Goal: Information Seeking & Learning: Learn about a topic

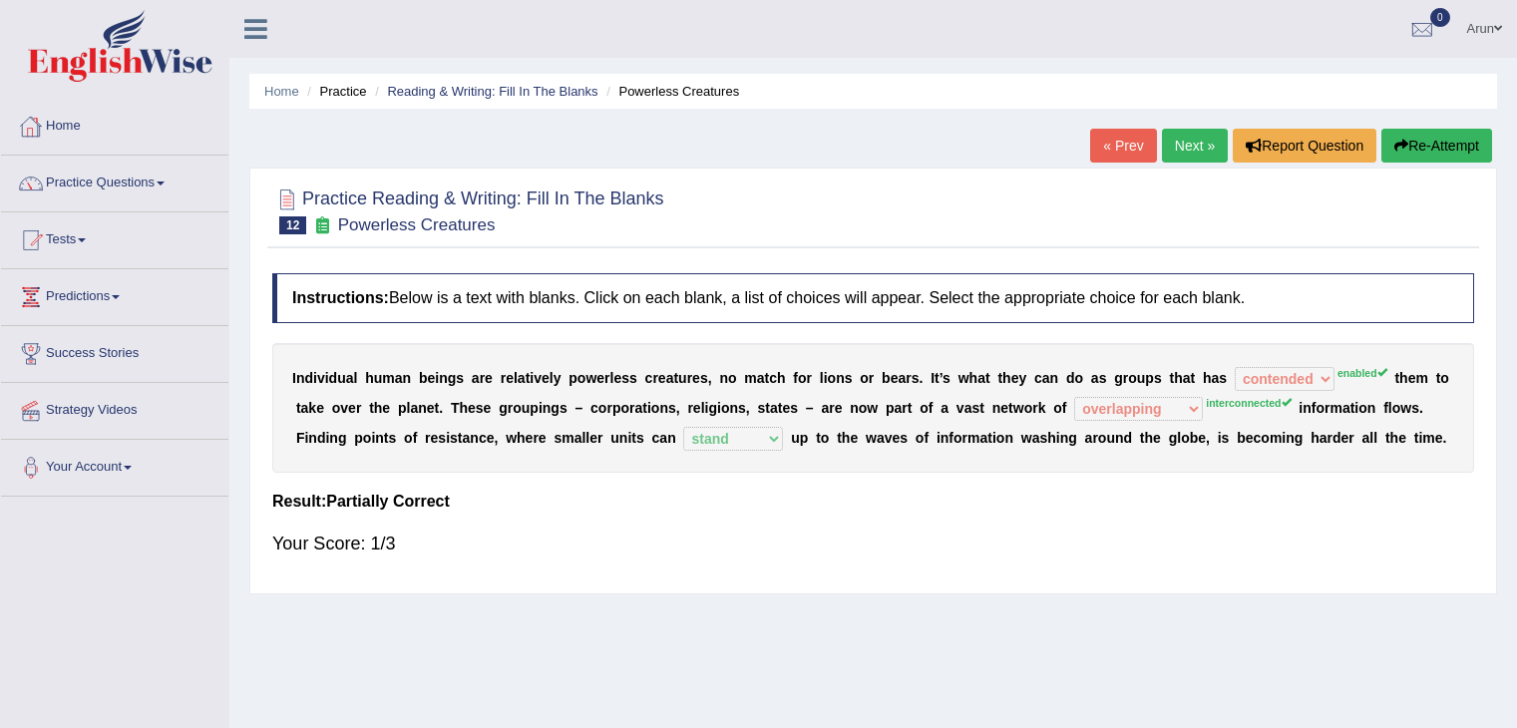
select select "contended"
select select "overlapping"
select select "stand"
click at [97, 184] on link "Practice Questions" at bounding box center [114, 181] width 227 height 50
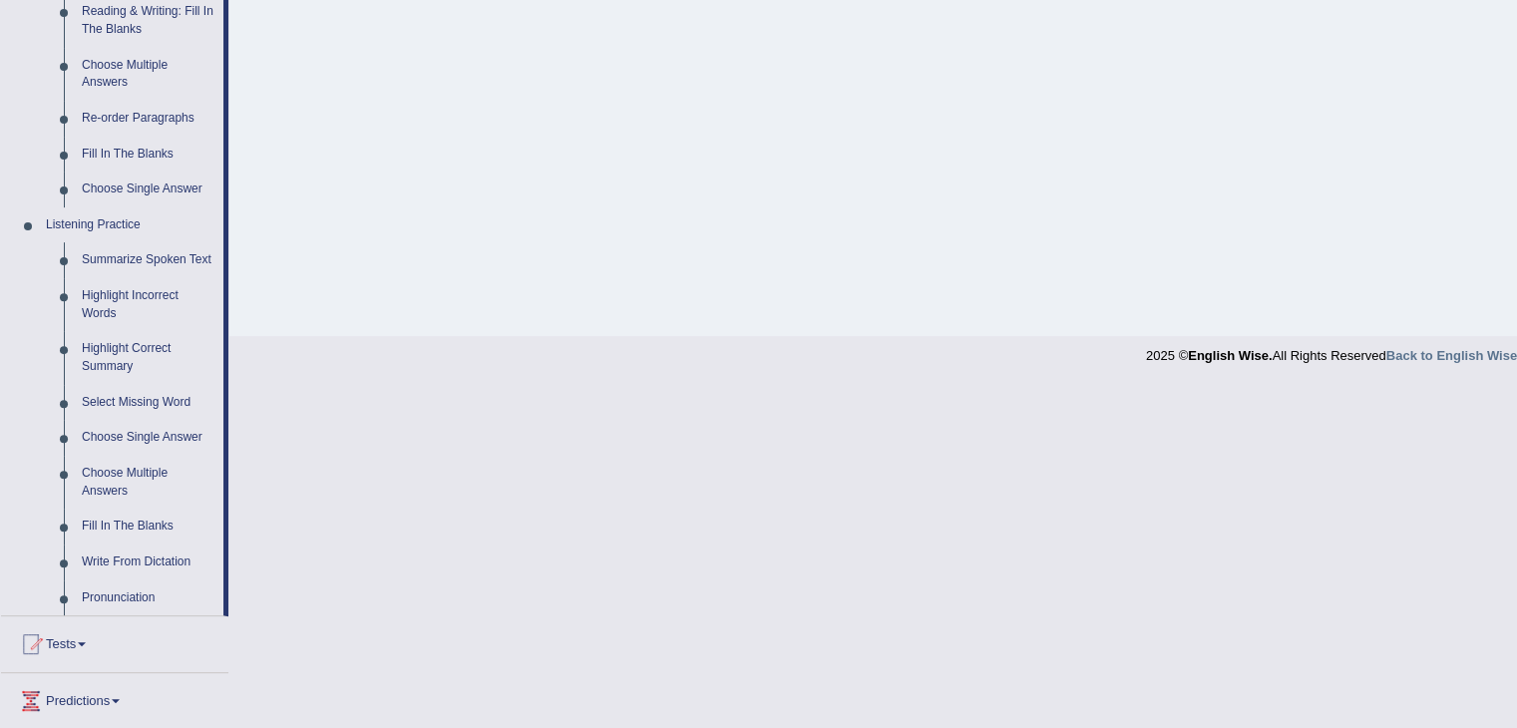
scroll to position [662, 0]
click at [159, 157] on link "Fill In The Blanks" at bounding box center [148, 154] width 151 height 36
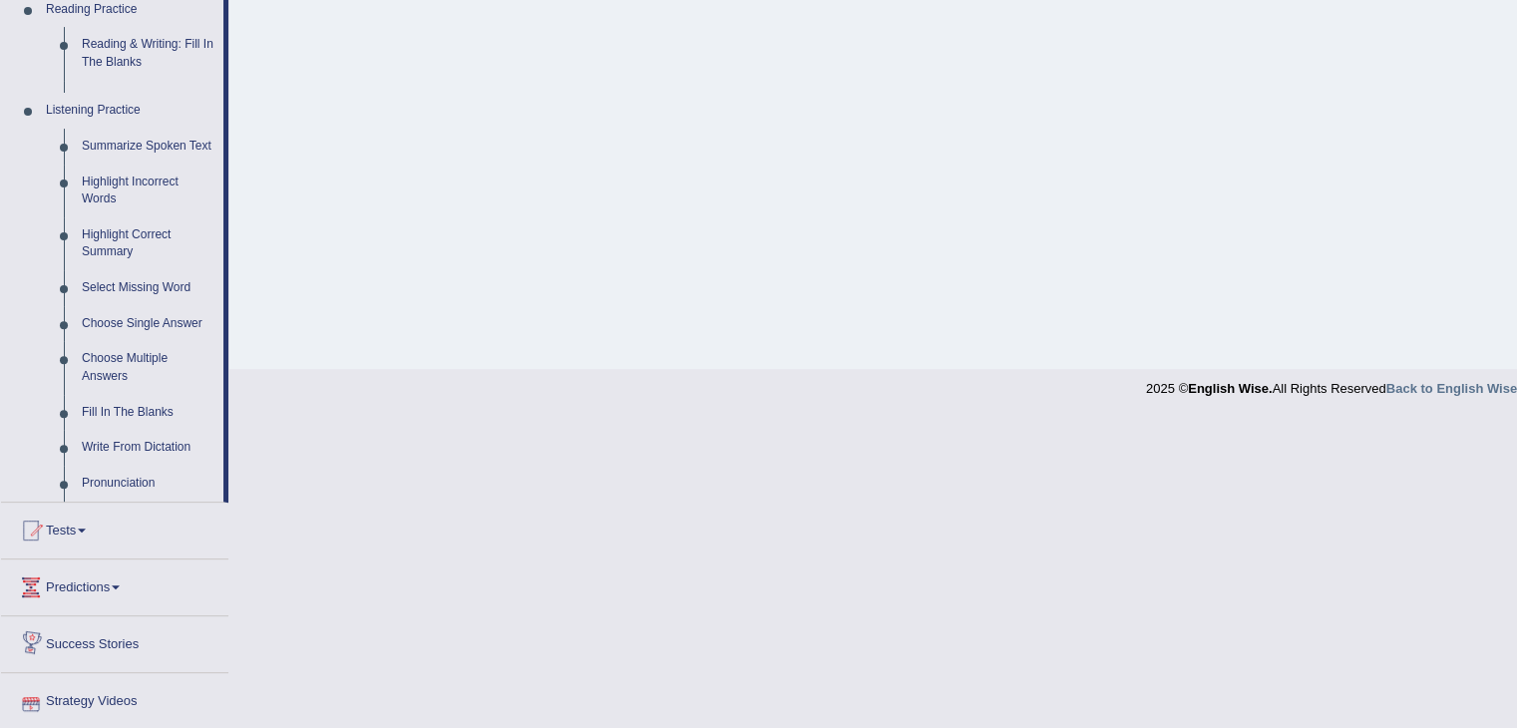
scroll to position [634, 0]
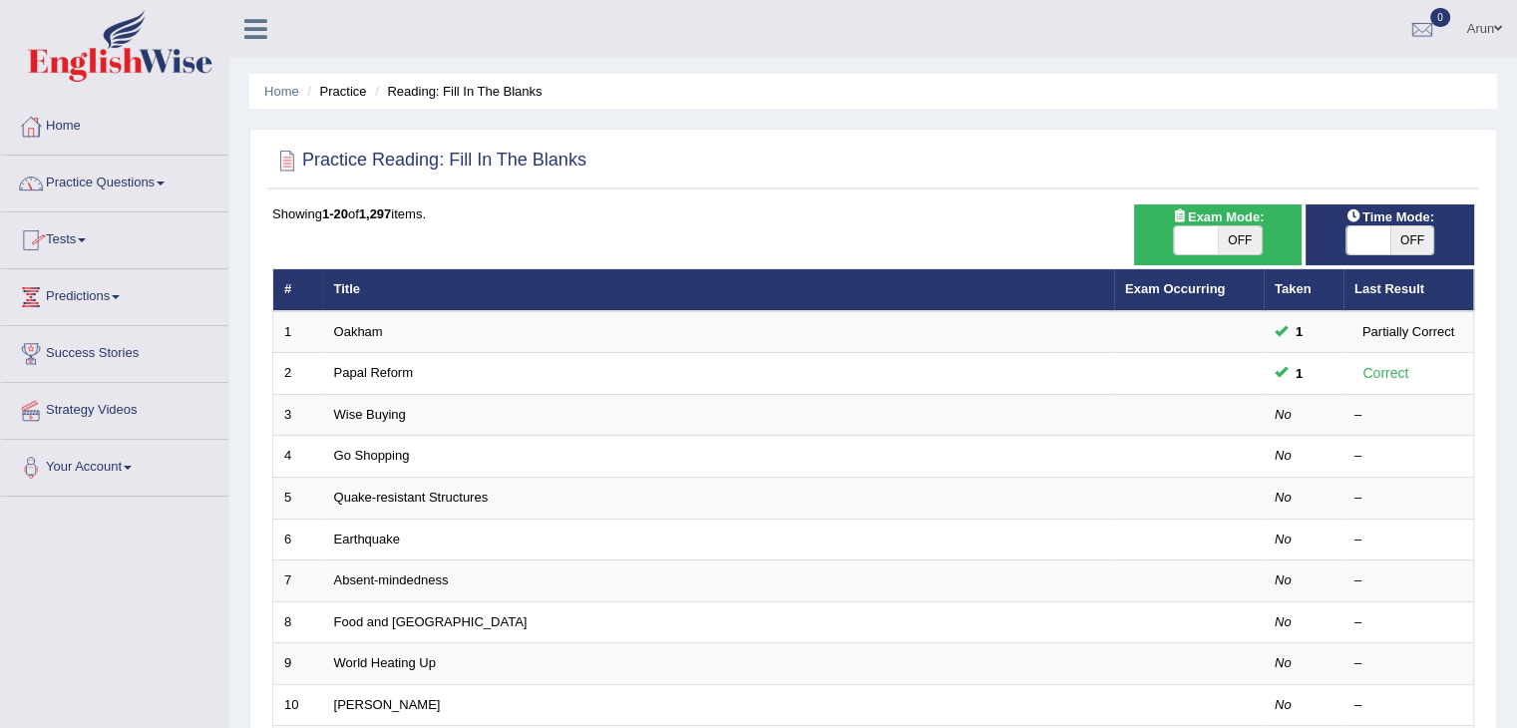
click at [133, 178] on link "Practice Questions" at bounding box center [114, 181] width 227 height 50
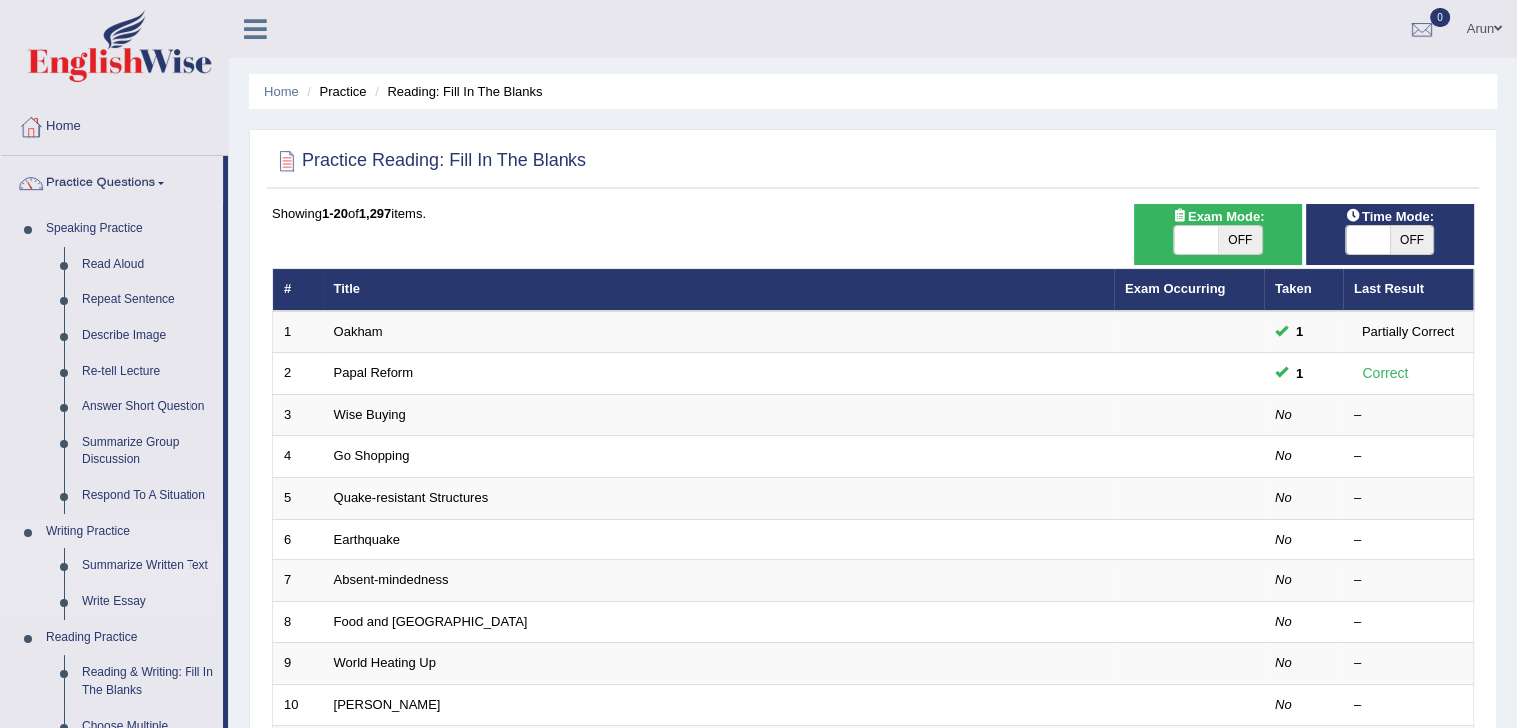
scroll to position [235, 0]
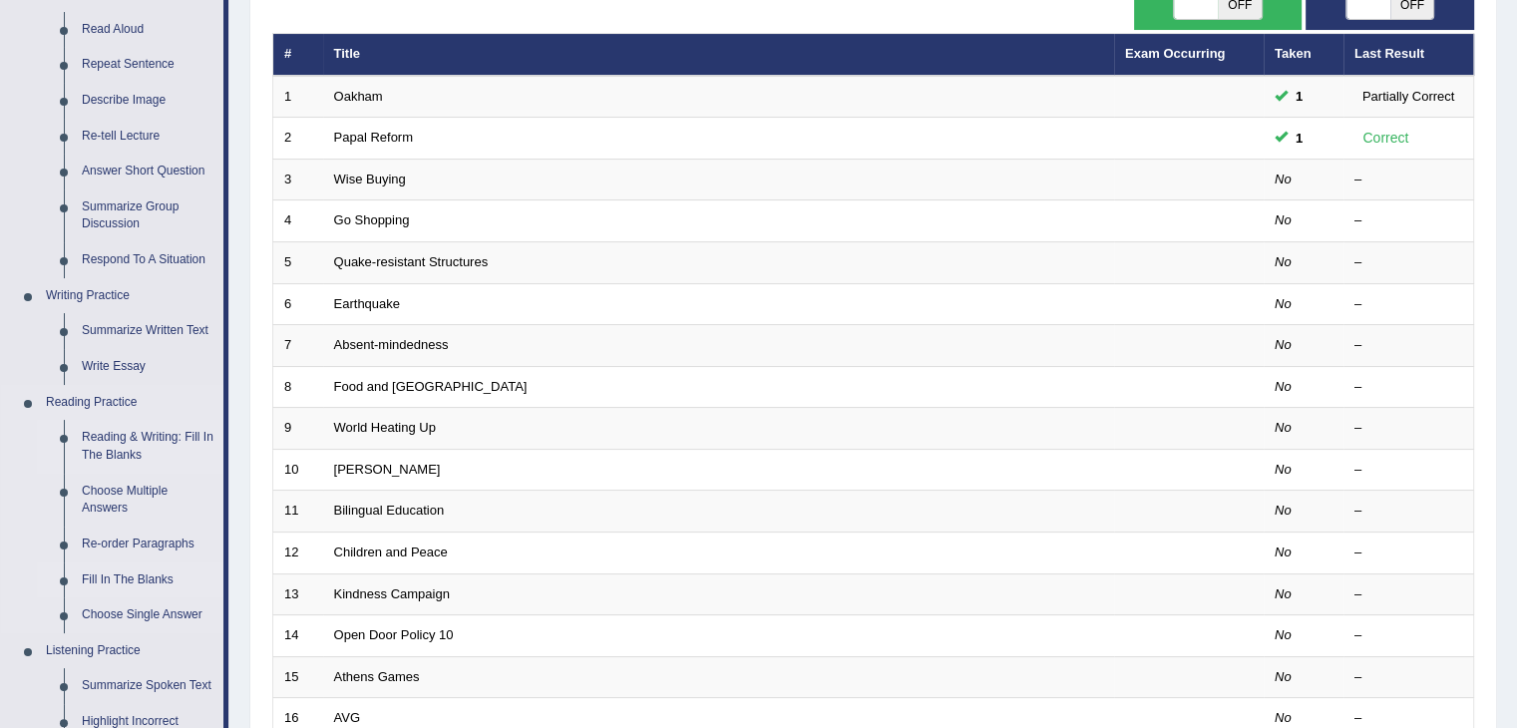
click at [149, 426] on link "Reading & Writing: Fill In The Blanks" at bounding box center [148, 446] width 151 height 53
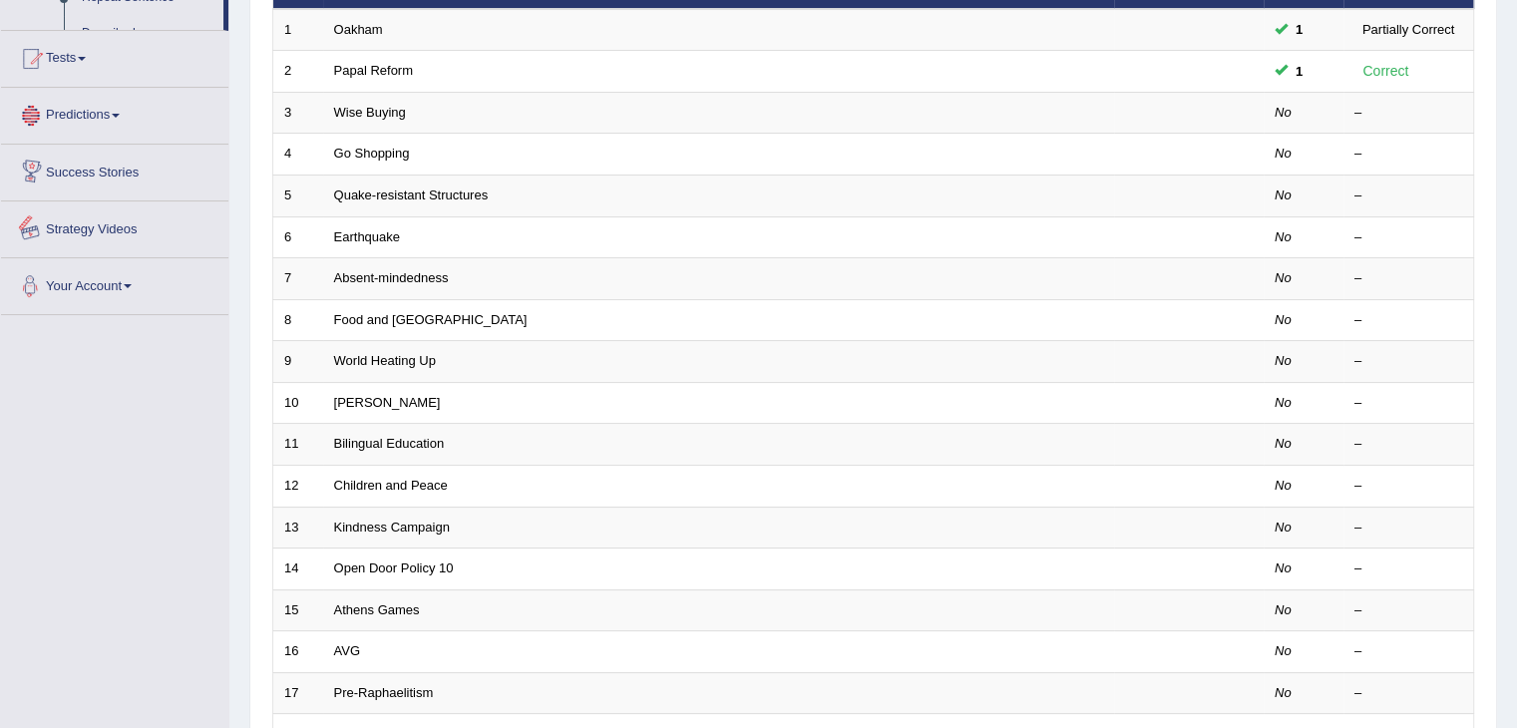
scroll to position [359, 0]
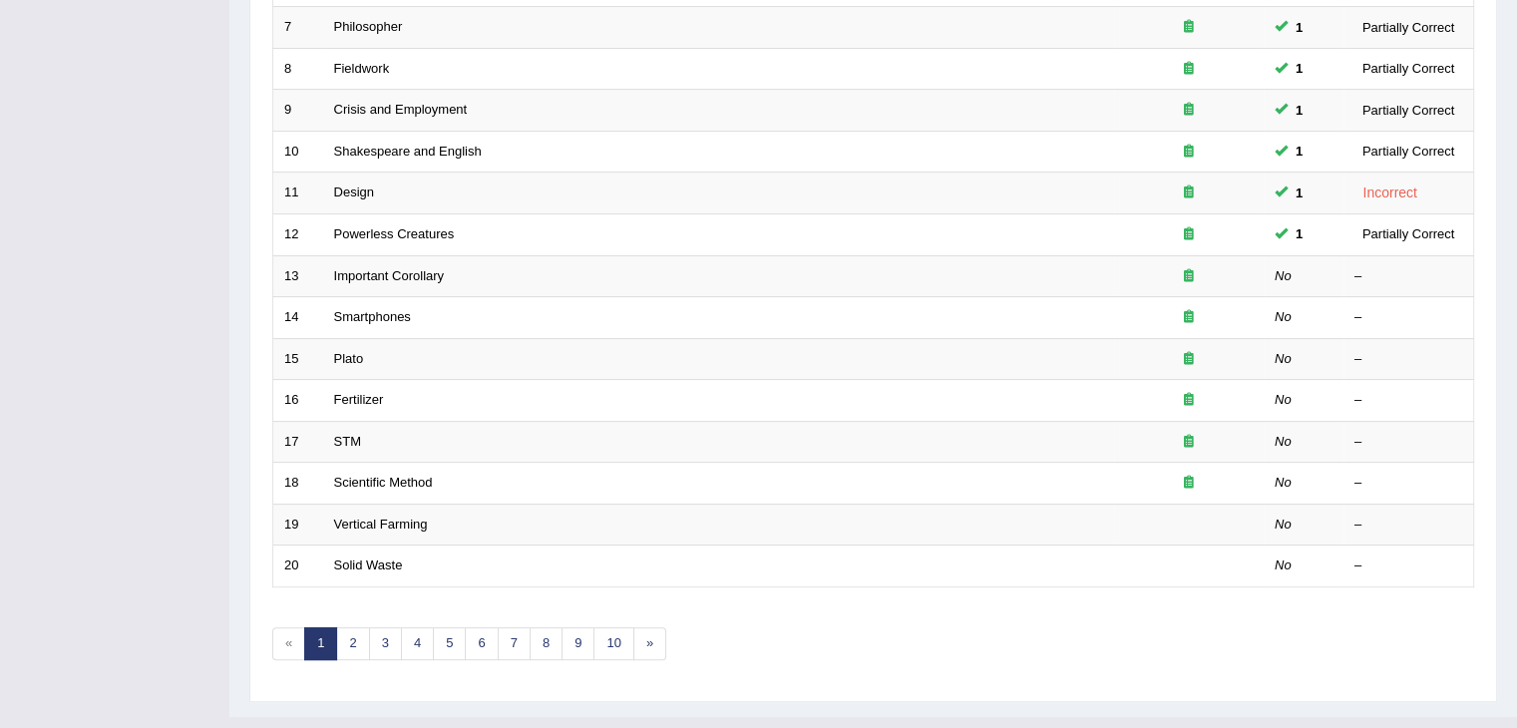
scroll to position [586, 0]
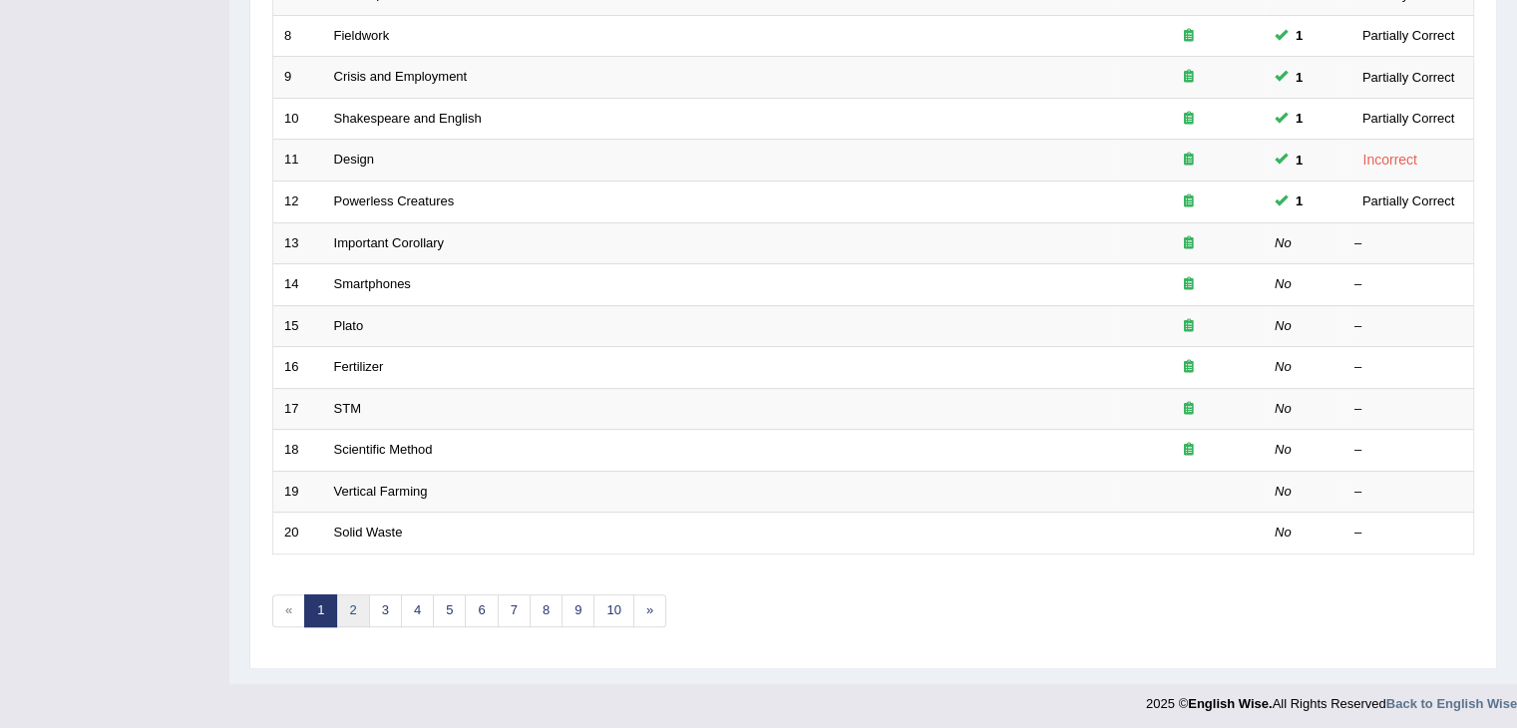
click at [356, 611] on link "2" at bounding box center [352, 610] width 33 height 33
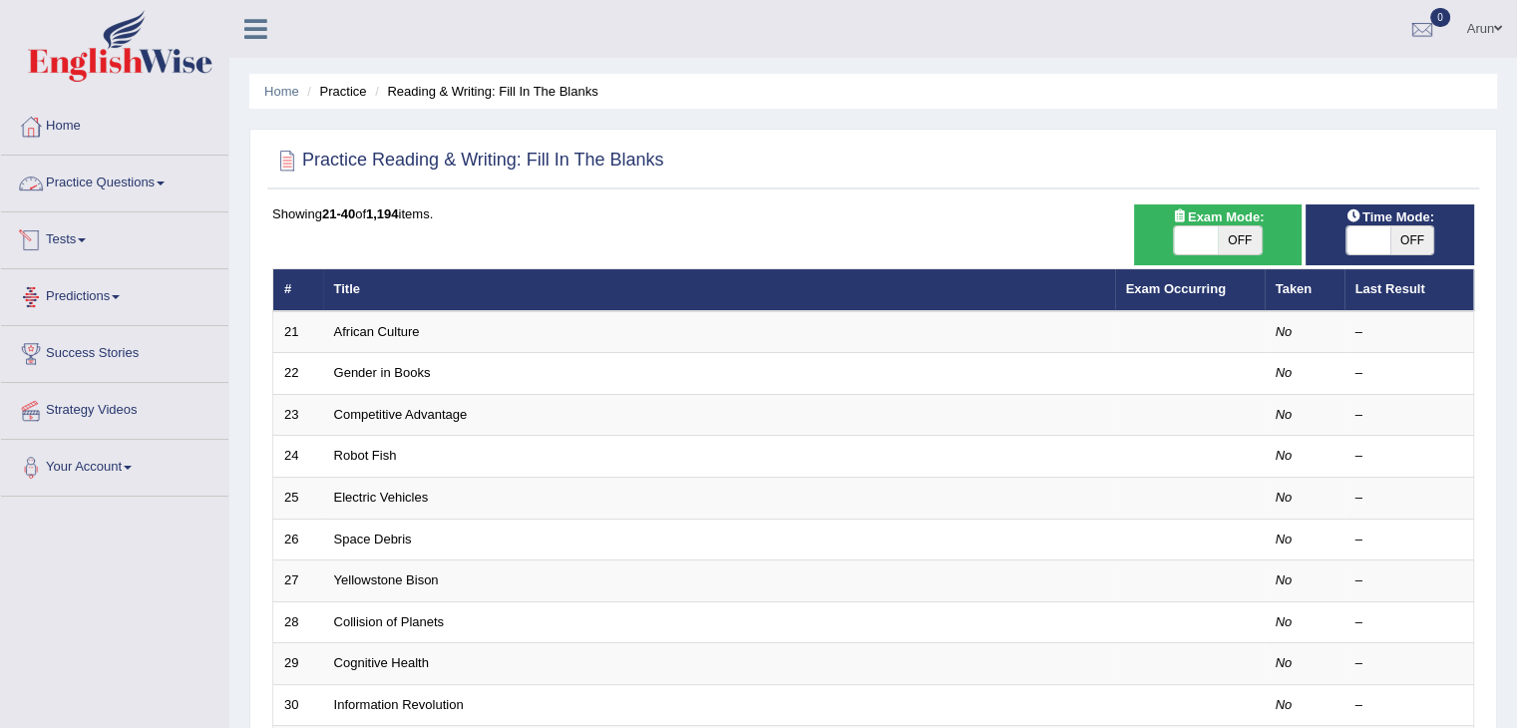
click at [137, 183] on link "Practice Questions" at bounding box center [114, 181] width 227 height 50
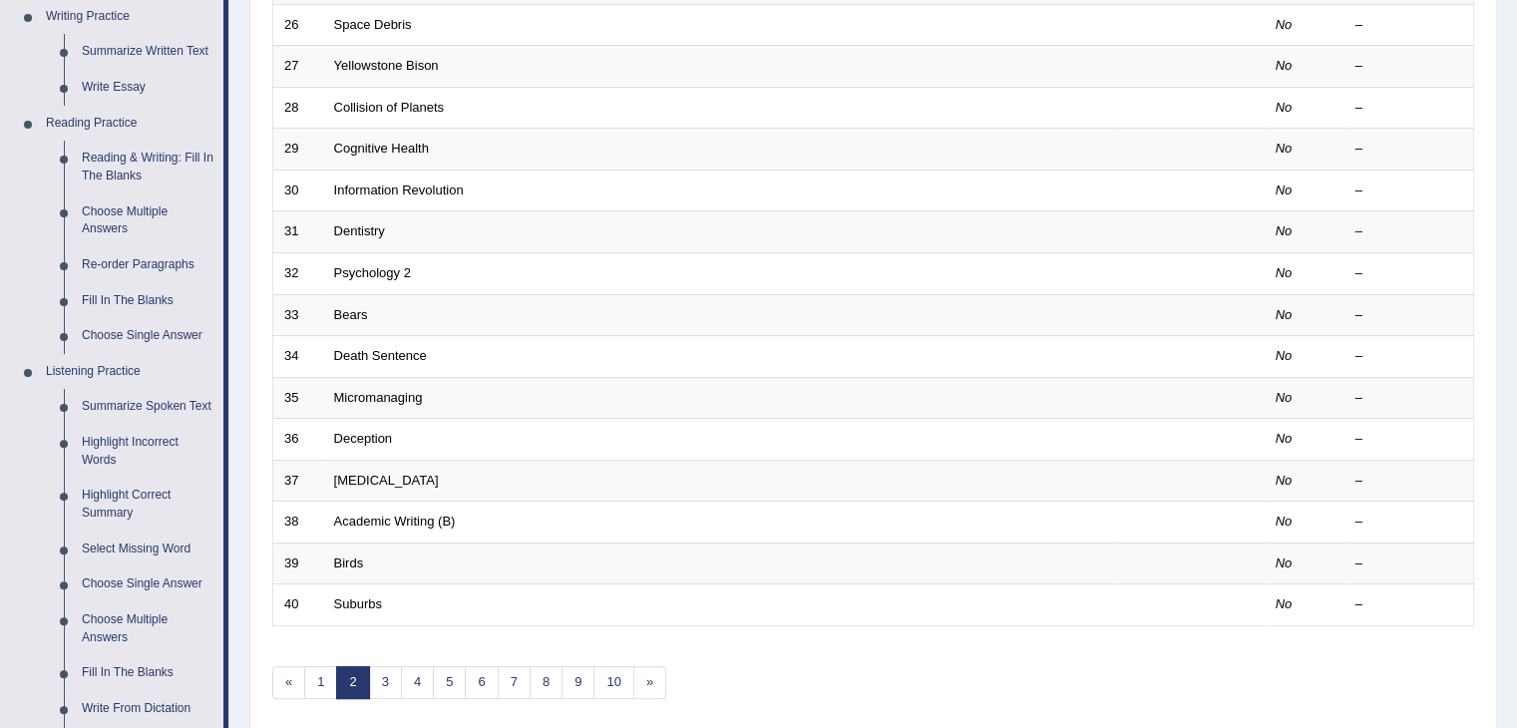
scroll to position [568, 0]
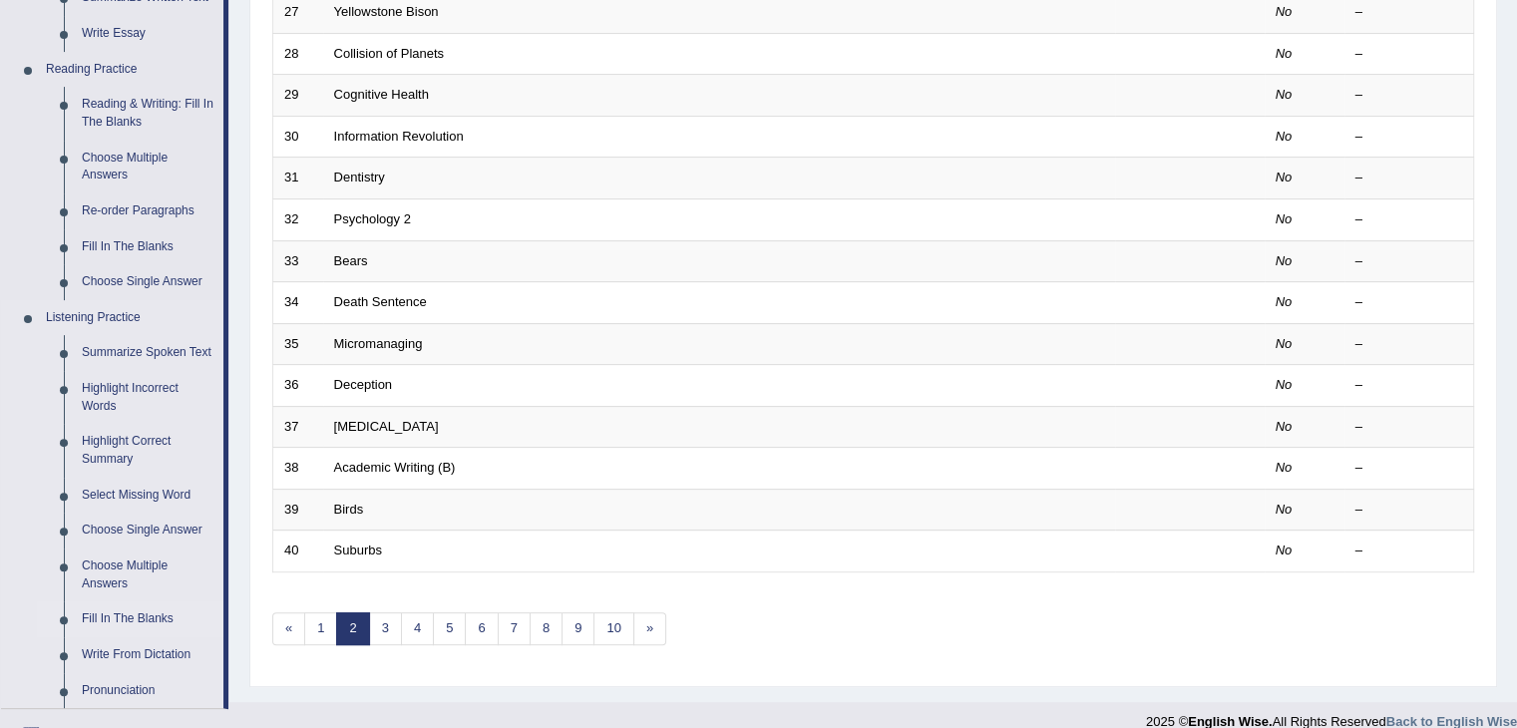
click at [111, 604] on link "Fill In The Blanks" at bounding box center [148, 619] width 151 height 36
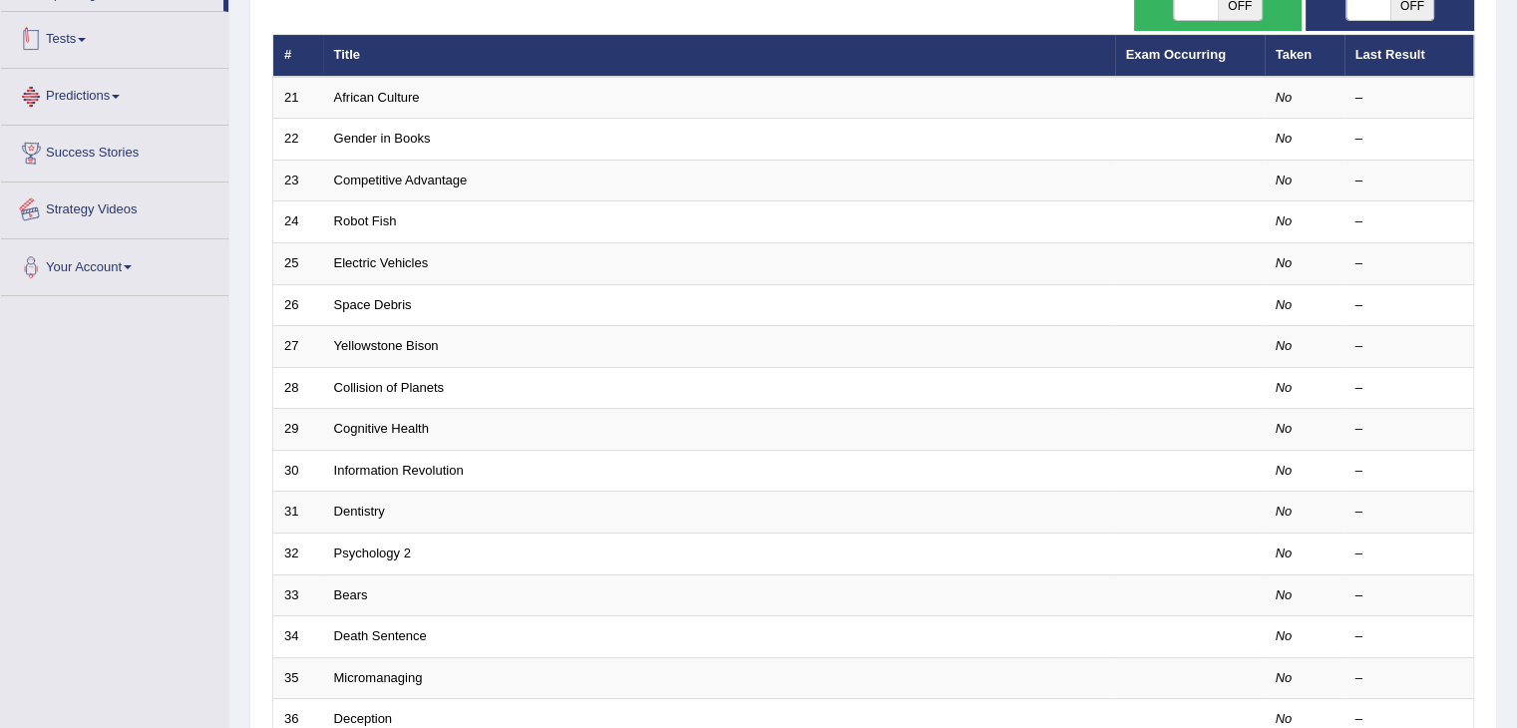
scroll to position [287, 0]
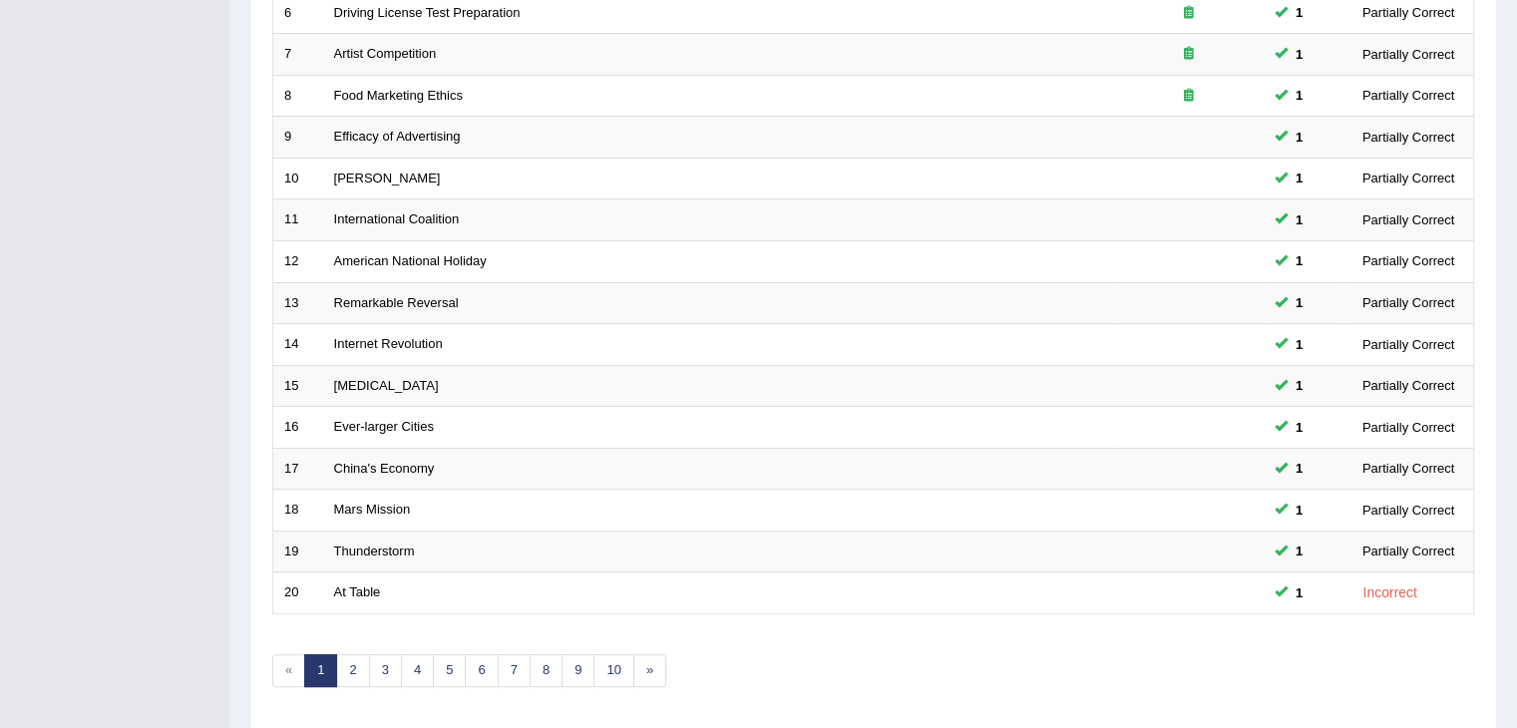
scroll to position [586, 0]
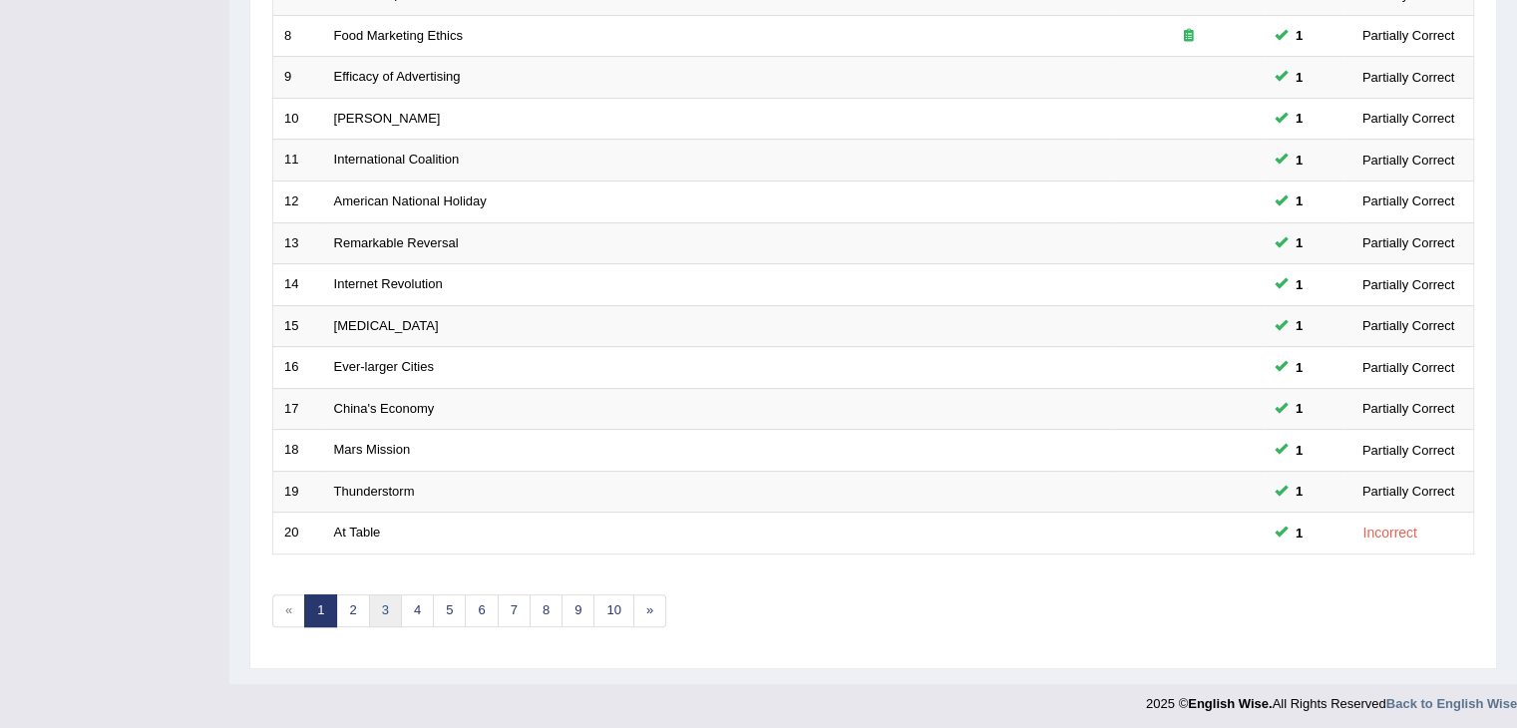
click at [384, 598] on link "3" at bounding box center [385, 610] width 33 height 33
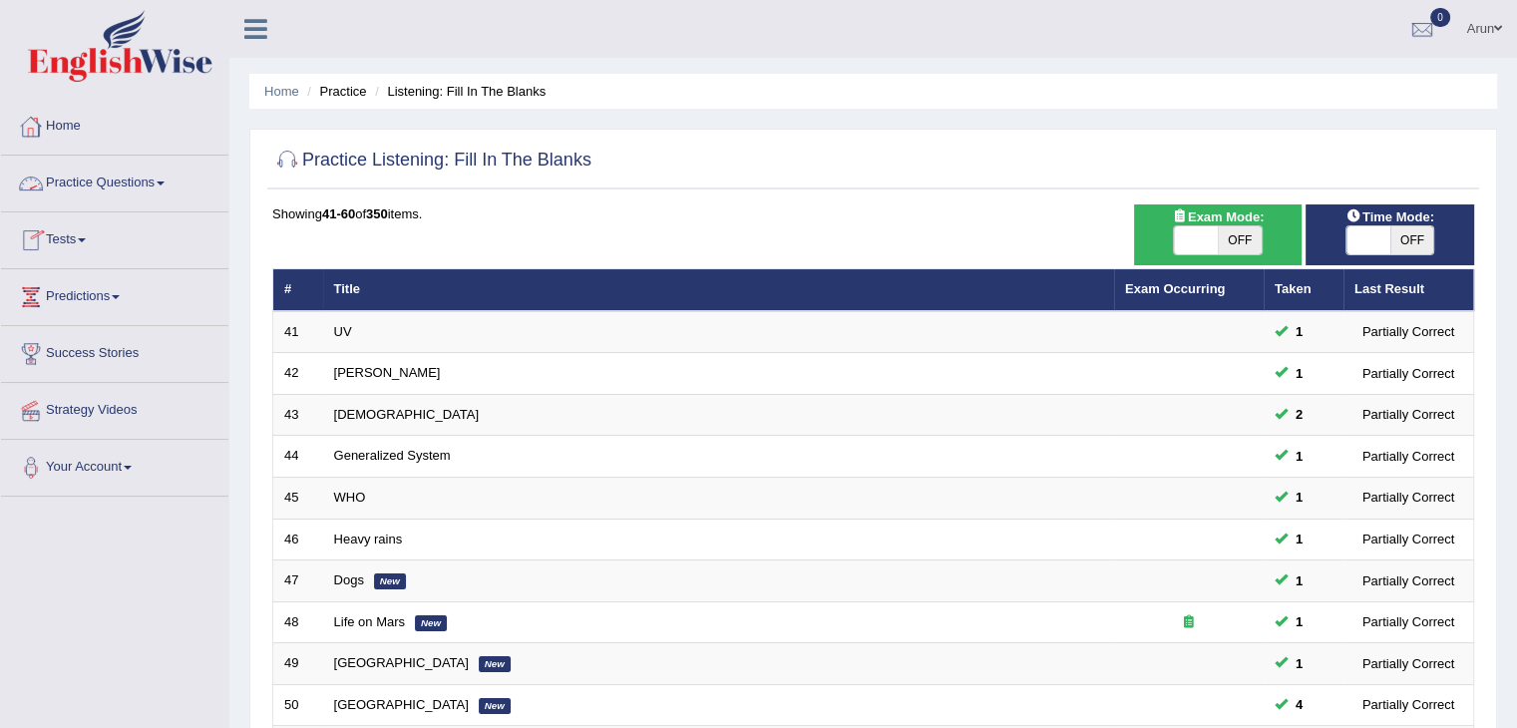
click at [89, 184] on link "Practice Questions" at bounding box center [114, 181] width 227 height 50
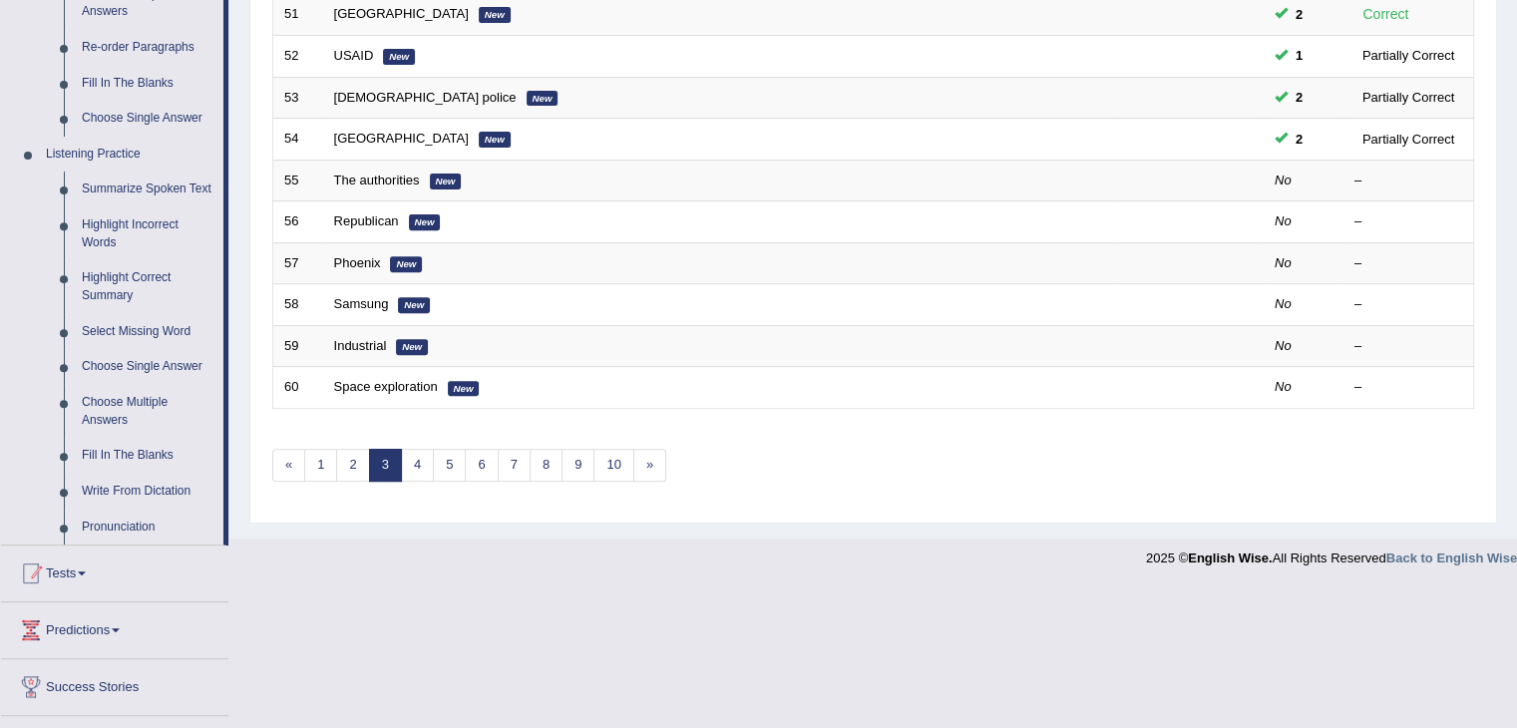
click at [99, 550] on link "Tests" at bounding box center [114, 570] width 227 height 50
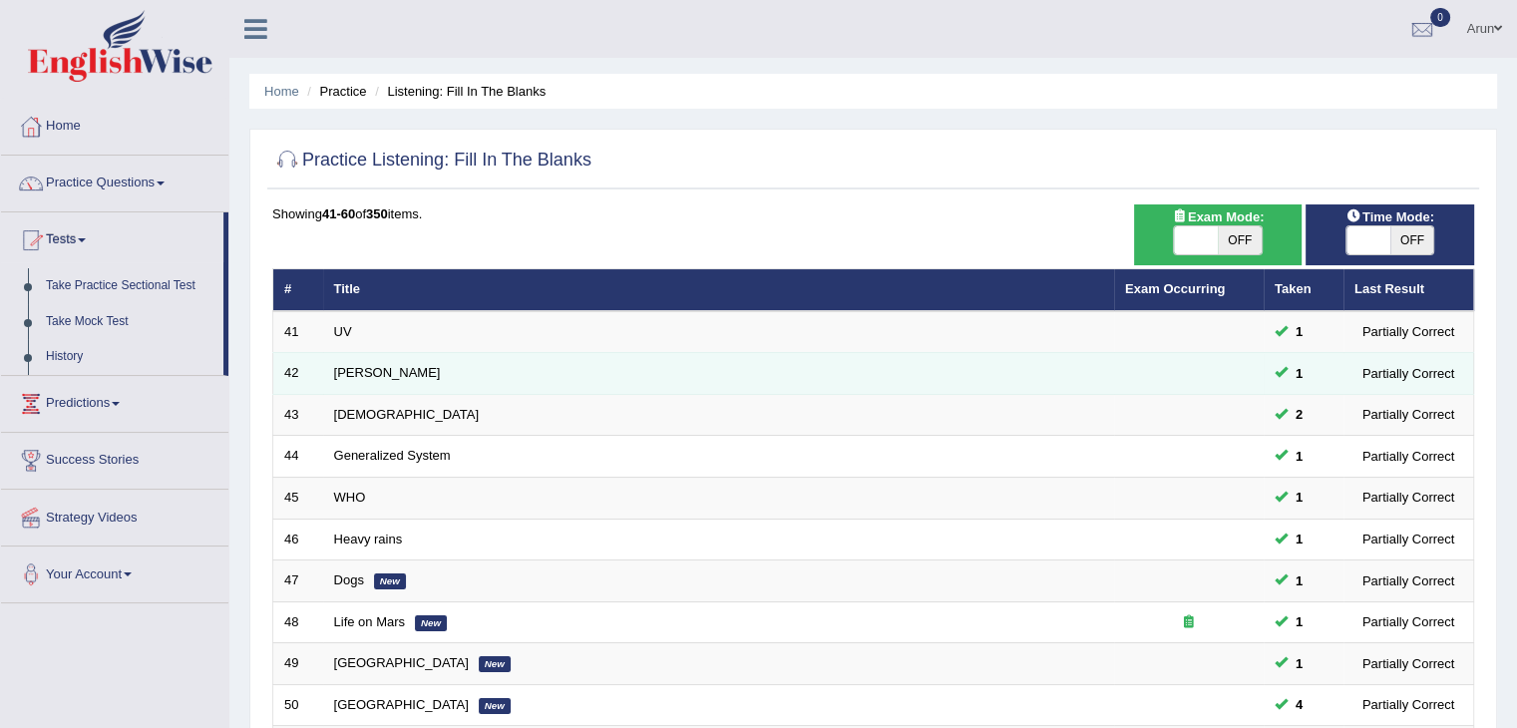
click at [1390, 373] on div "Partially Correct" at bounding box center [1408, 373] width 108 height 21
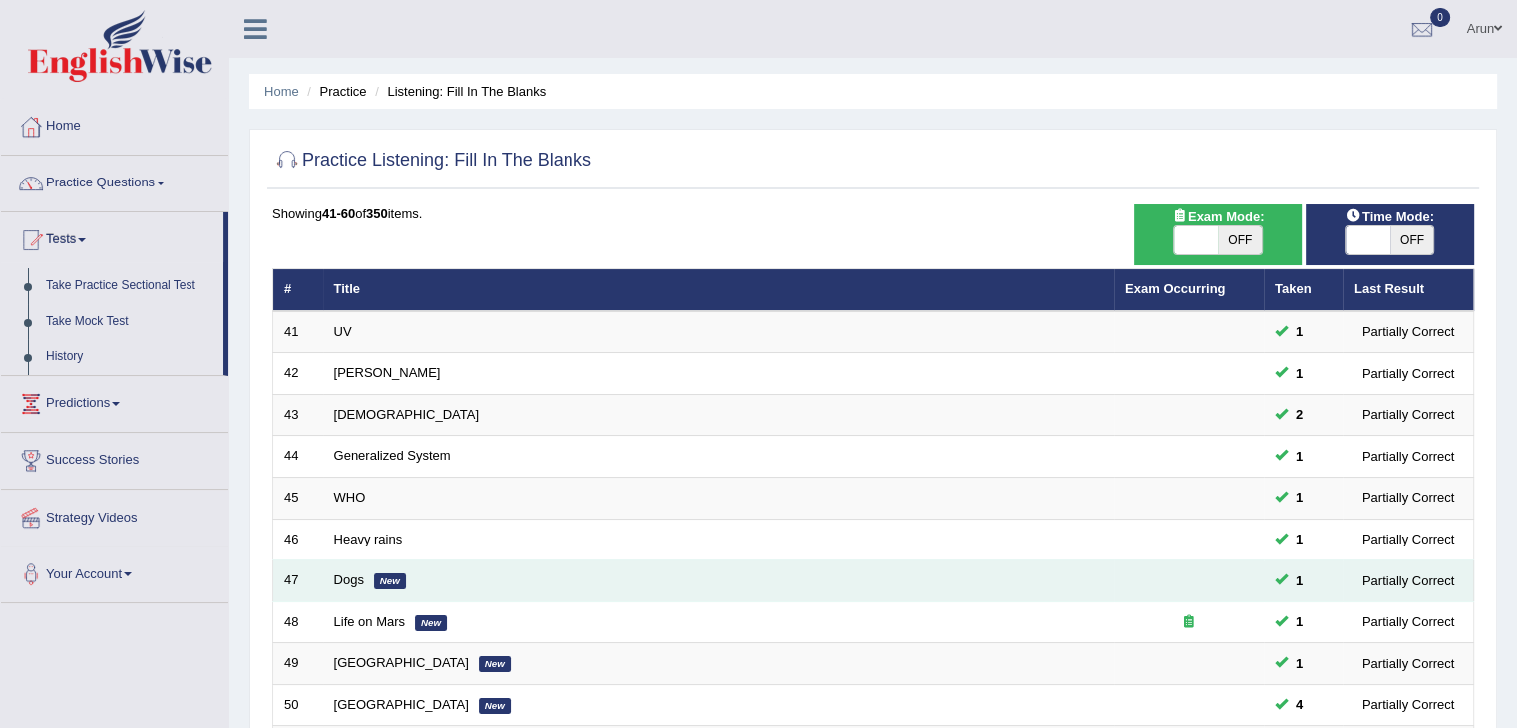
click at [1007, 595] on td "Dogs New" at bounding box center [718, 581] width 791 height 42
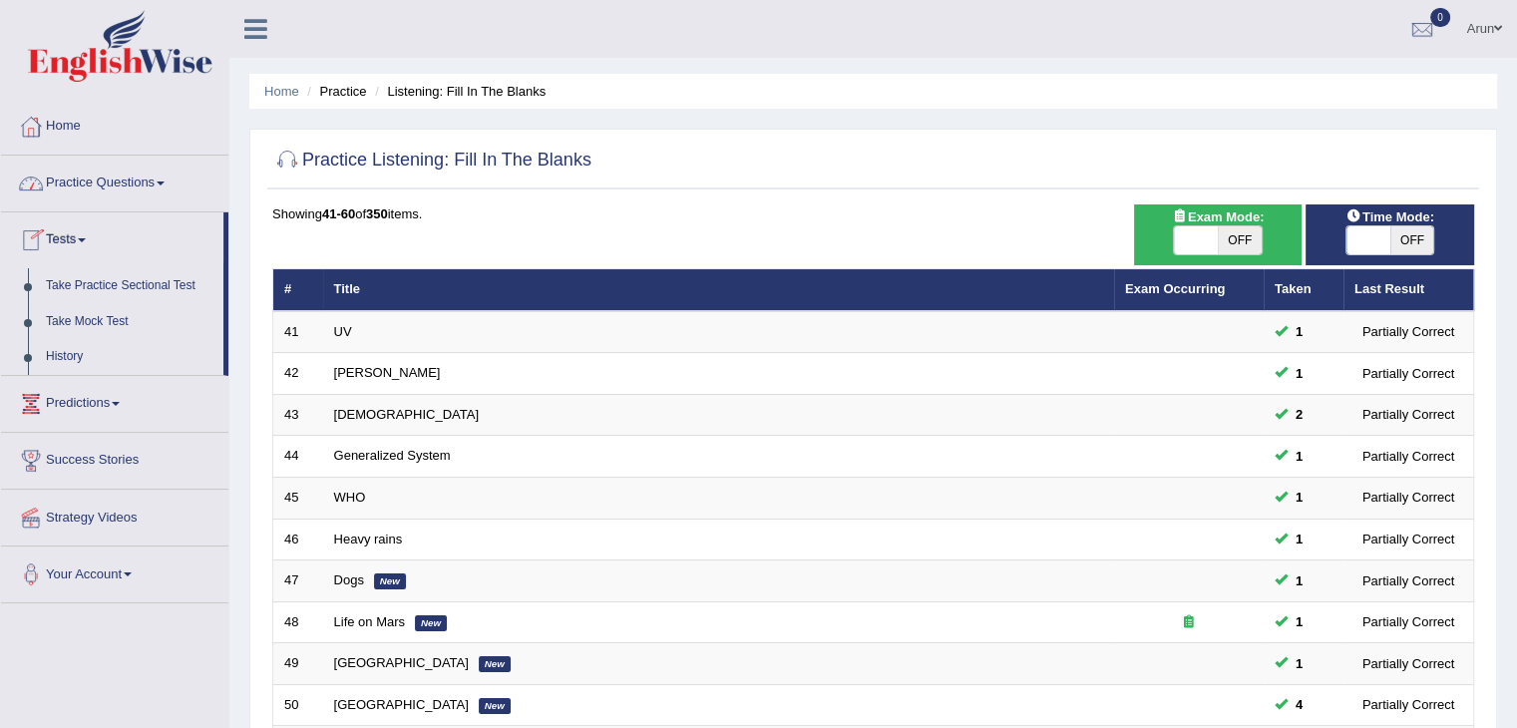
click at [76, 173] on link "Practice Questions" at bounding box center [114, 181] width 227 height 50
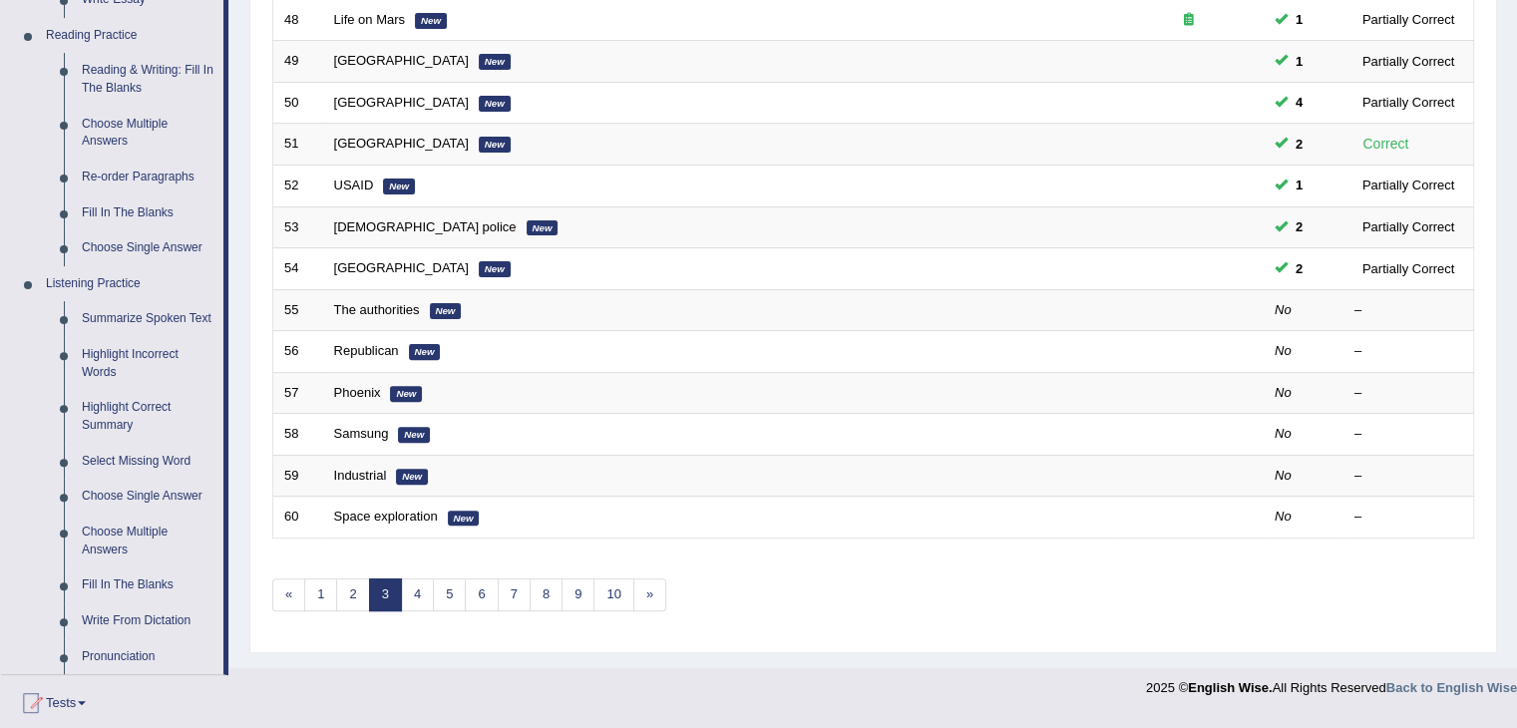
scroll to position [602, 0]
click at [148, 200] on link "Fill In The Blanks" at bounding box center [148, 213] width 151 height 36
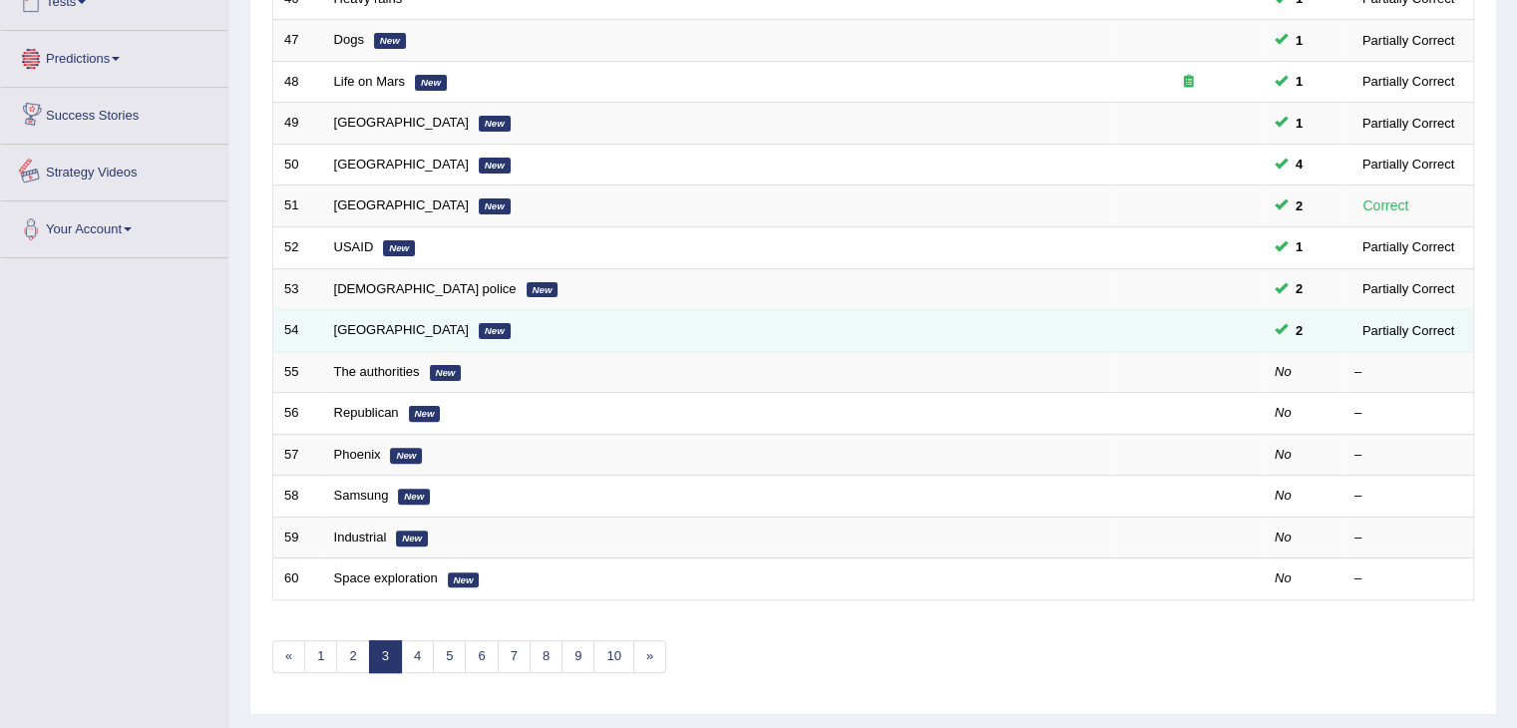
scroll to position [833, 0]
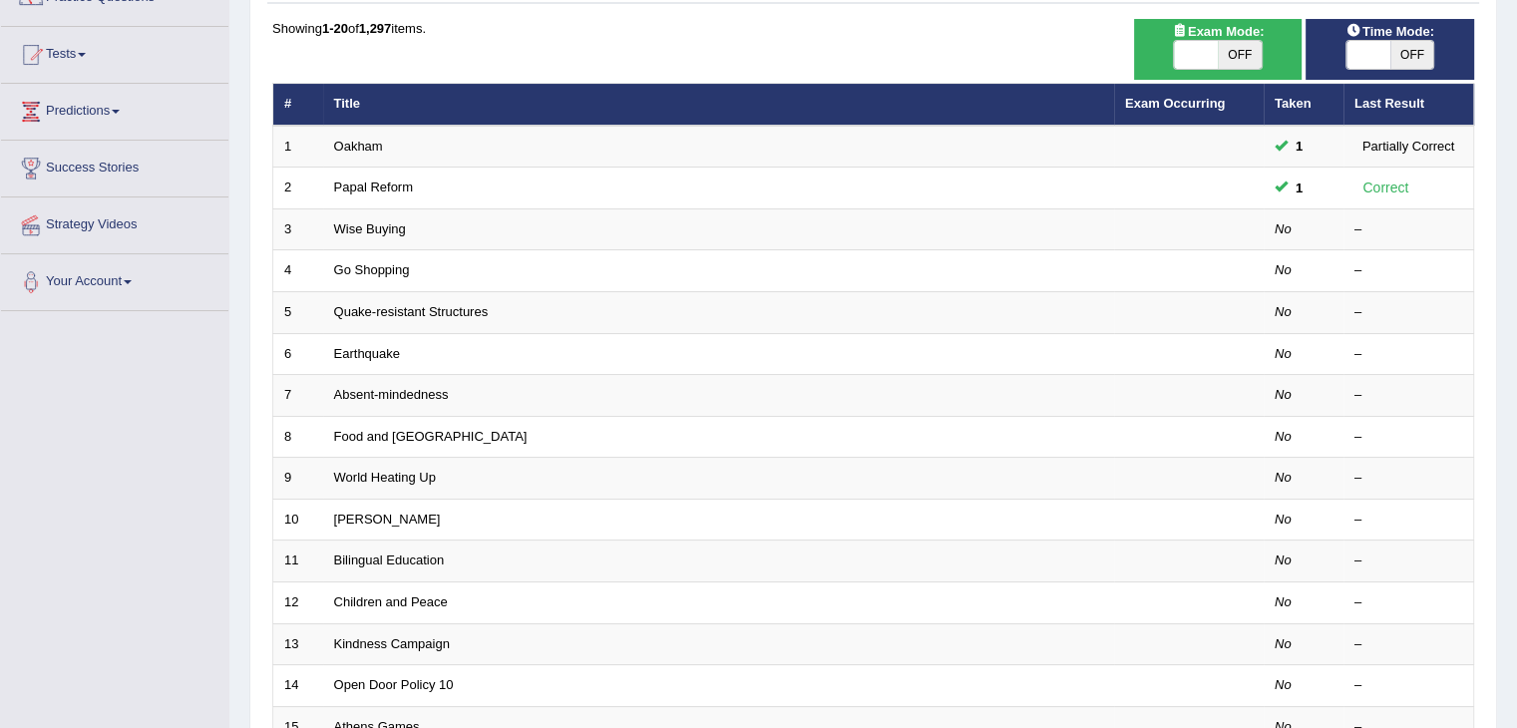
scroll to position [172, 0]
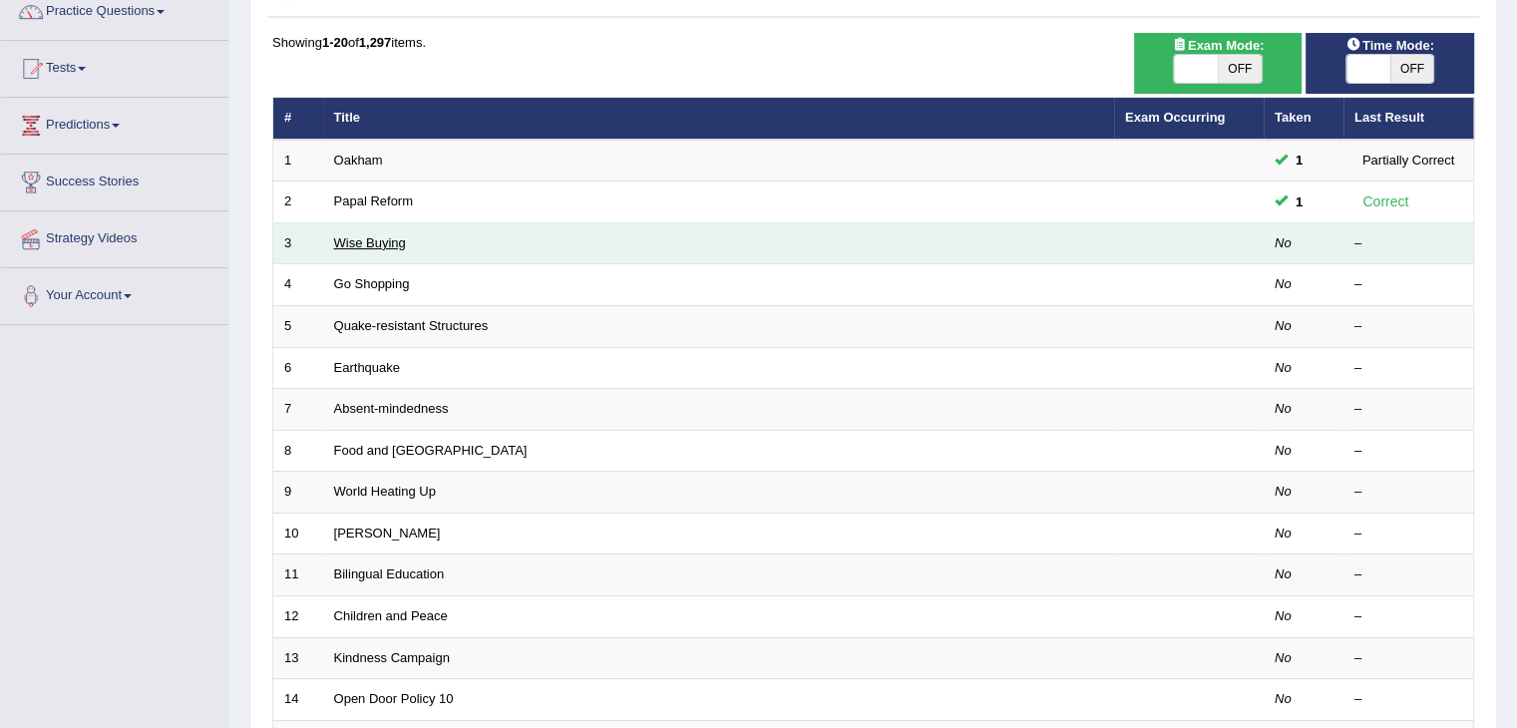
drag, startPoint x: 0, startPoint y: 0, endPoint x: 362, endPoint y: 235, distance: 431.7
click at [362, 235] on link "Wise Buying" at bounding box center [370, 242] width 72 height 15
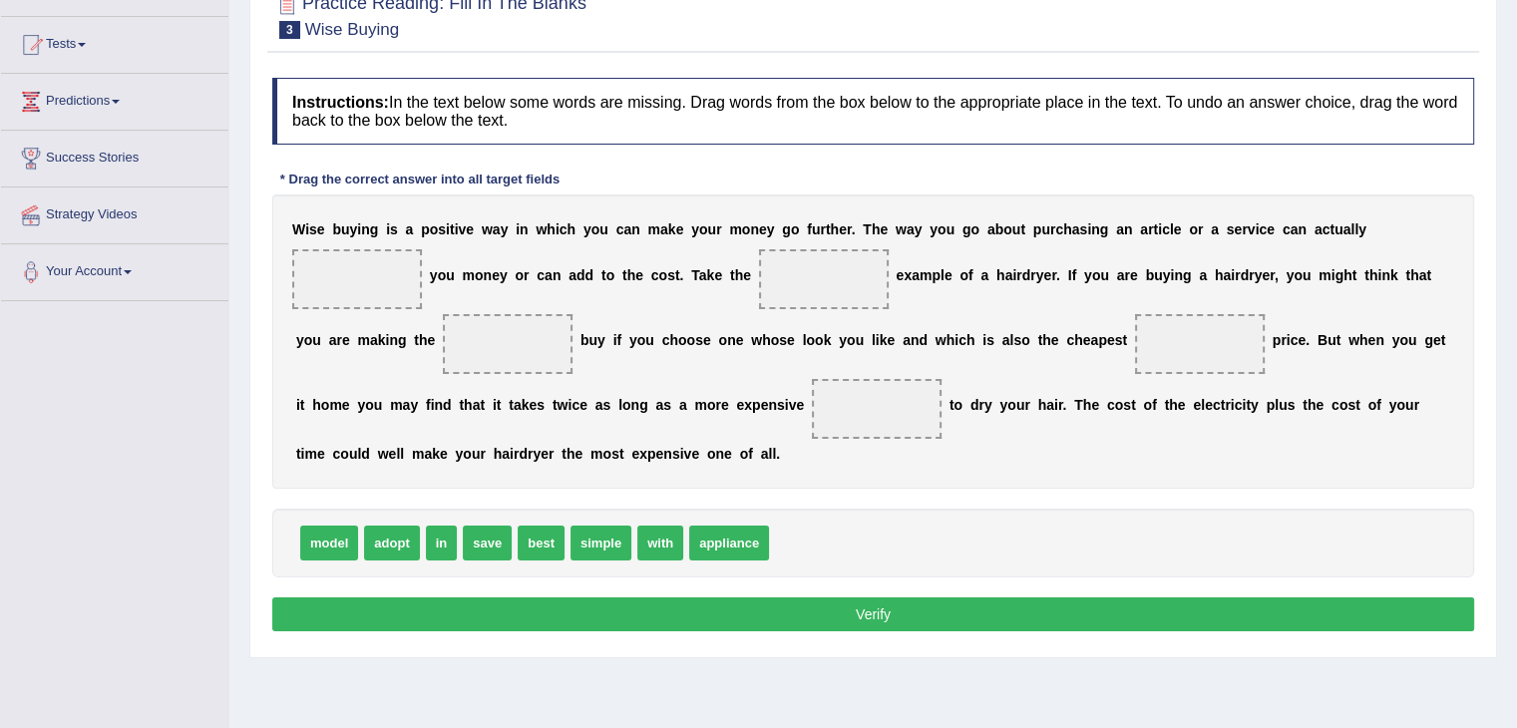
scroll to position [198, 0]
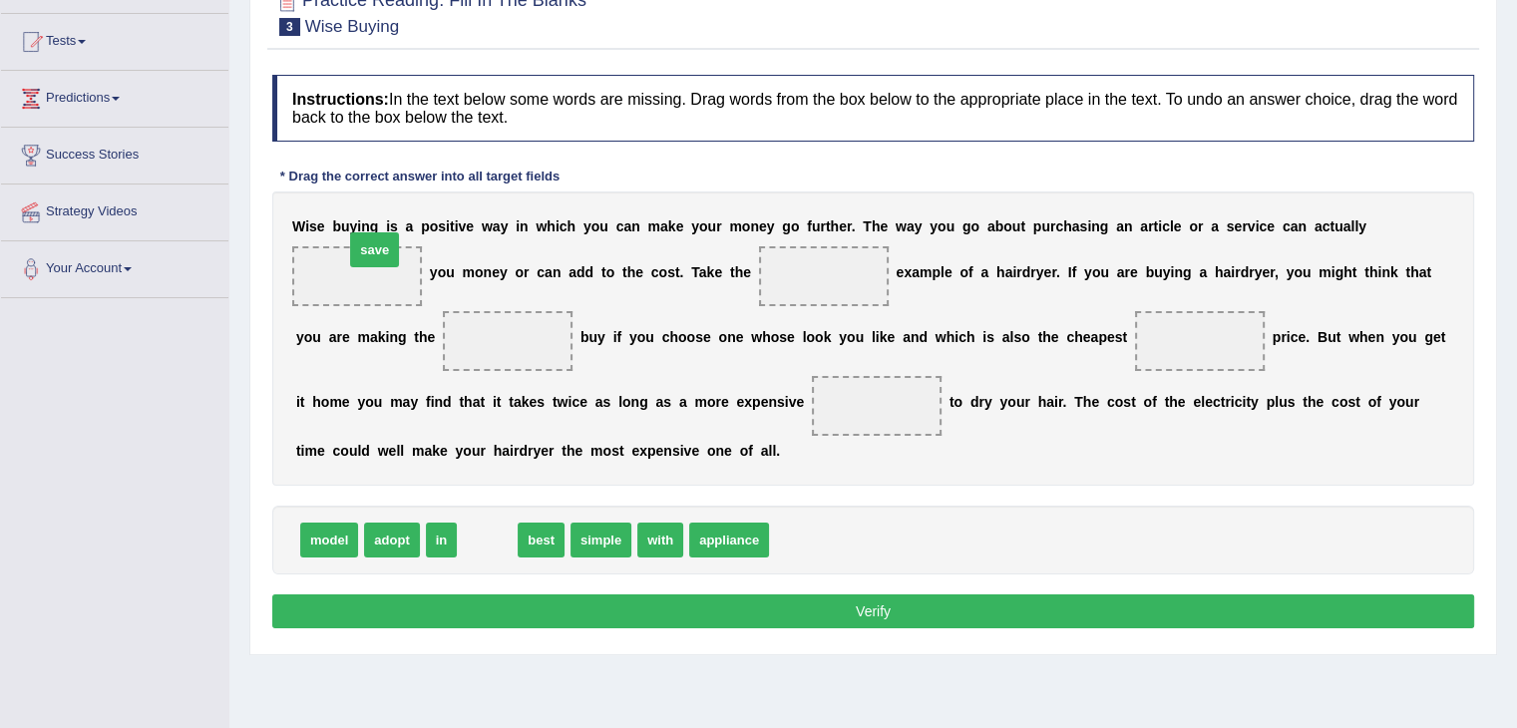
drag, startPoint x: 484, startPoint y: 544, endPoint x: 368, endPoint y: 252, distance: 314.2
drag, startPoint x: 469, startPoint y: 540, endPoint x: 780, endPoint y: 268, distance: 413.4
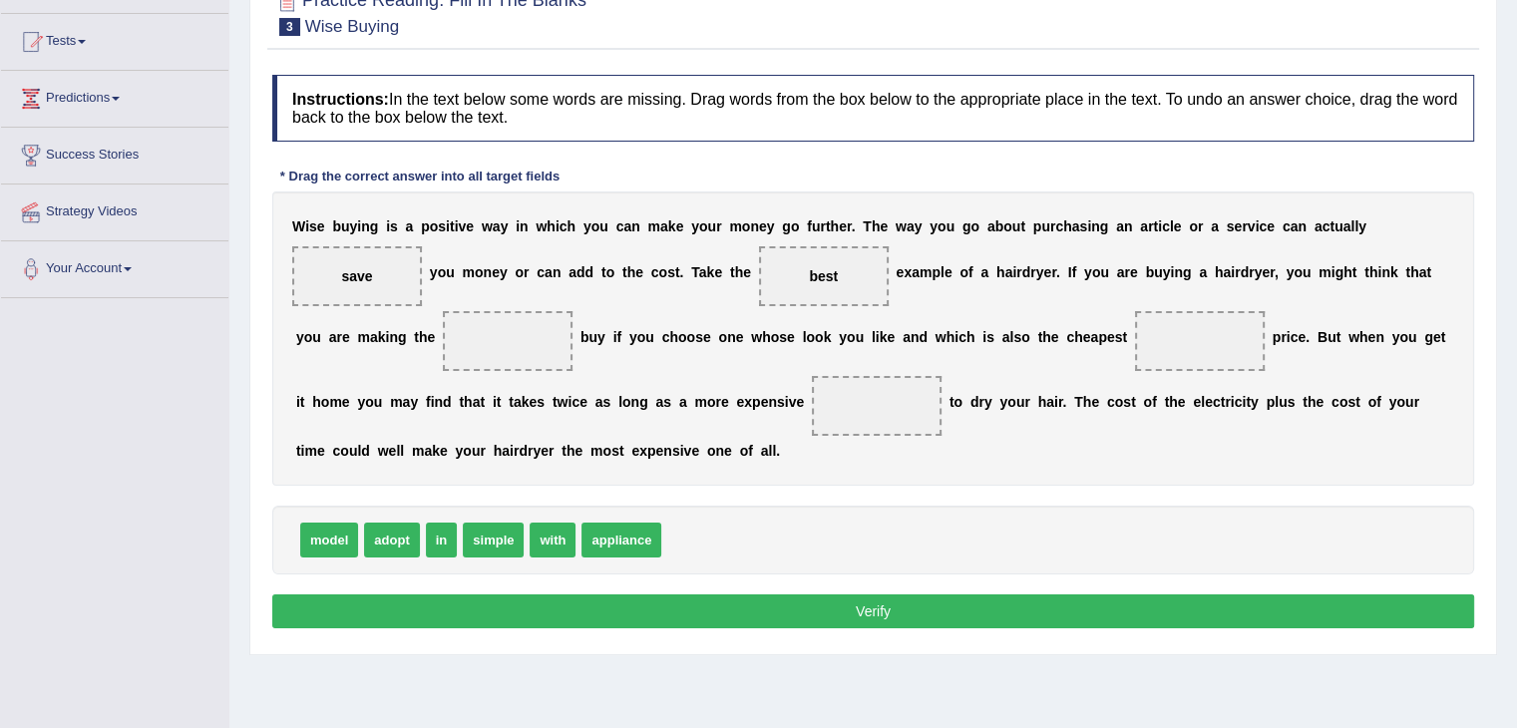
click at [526, 522] on div "model adopt in simple with appliance" at bounding box center [873, 540] width 1202 height 69
drag, startPoint x: 314, startPoint y: 527, endPoint x: 1204, endPoint y: 285, distance: 921.8
click at [1204, 285] on div "W i s e b u y i n g i s a p o s i t i v e w a y i n w h i c h y o u c a n m a k…" at bounding box center [873, 338] width 1202 height 294
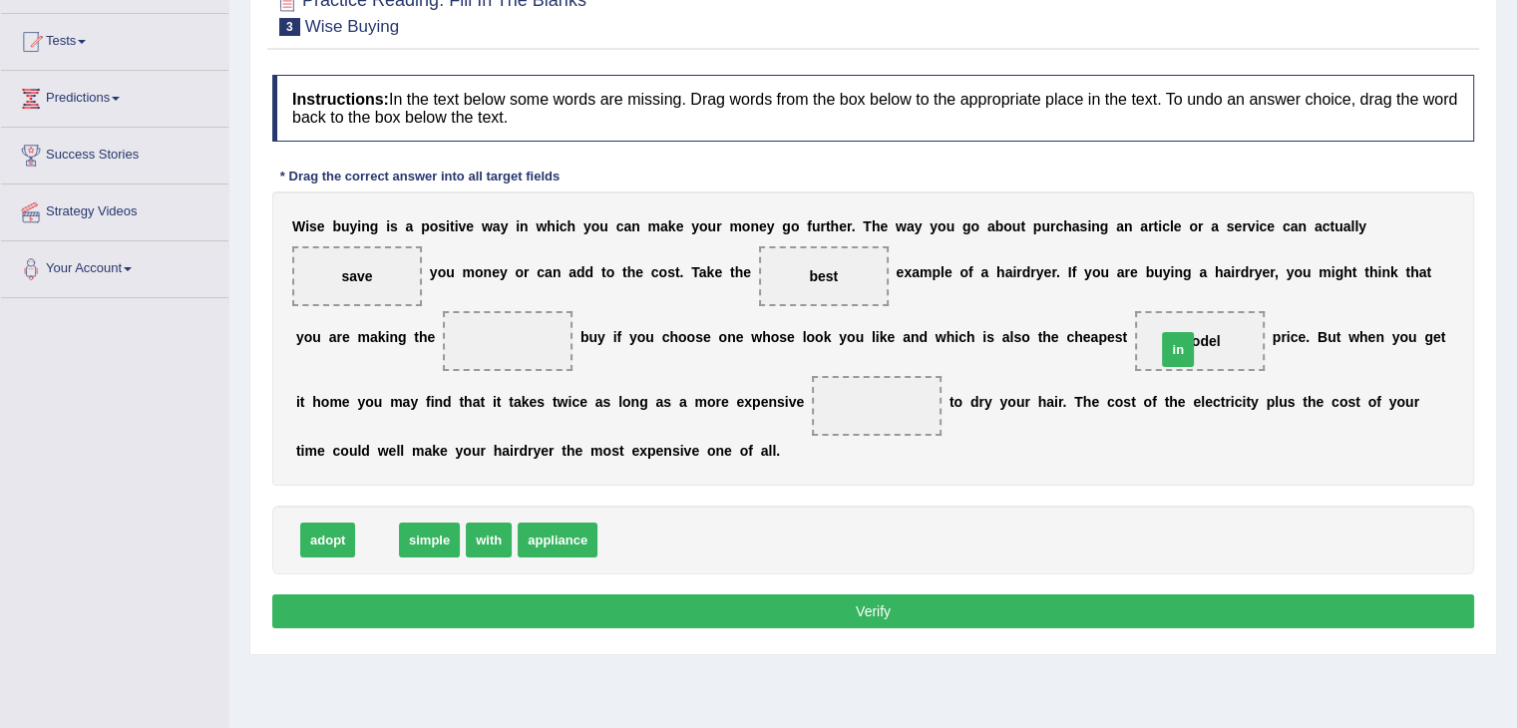
drag, startPoint x: 368, startPoint y: 536, endPoint x: 1170, endPoint y: 346, distance: 824.0
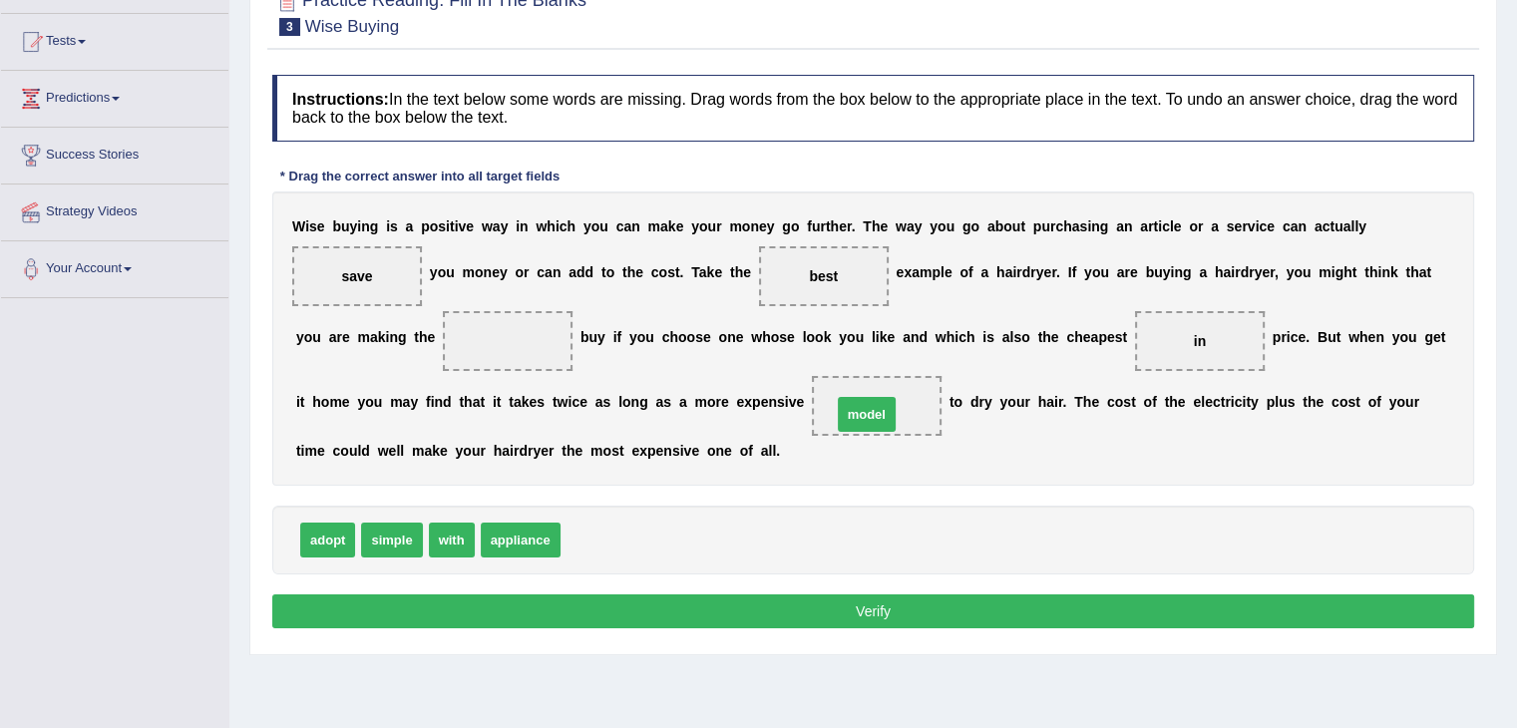
drag, startPoint x: 614, startPoint y: 535, endPoint x: 886, endPoint y: 408, distance: 300.6
drag, startPoint x: 503, startPoint y: 532, endPoint x: 497, endPoint y: 327, distance: 205.5
click at [768, 613] on button "Verify" at bounding box center [873, 611] width 1202 height 34
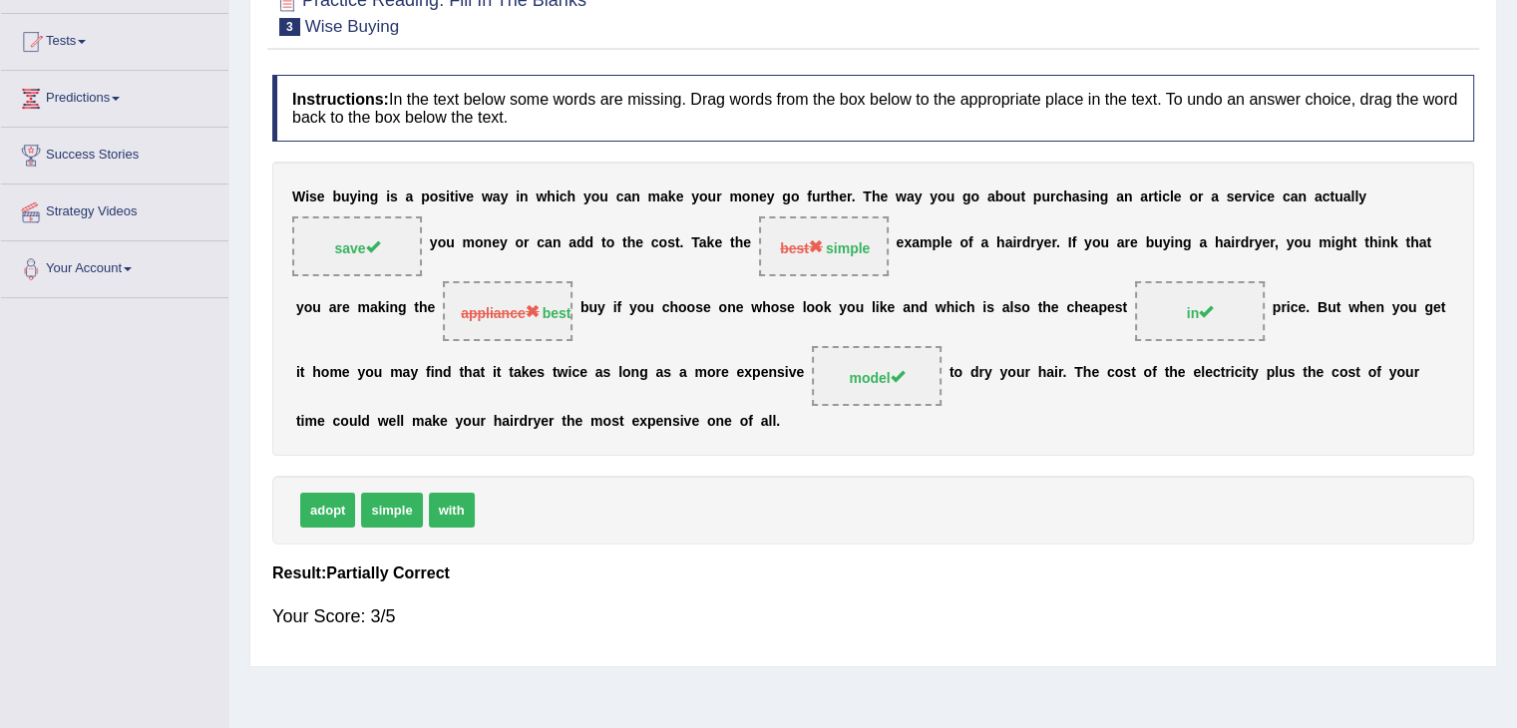
click at [768, 613] on div "Your Score: 3/5" at bounding box center [873, 616] width 1202 height 48
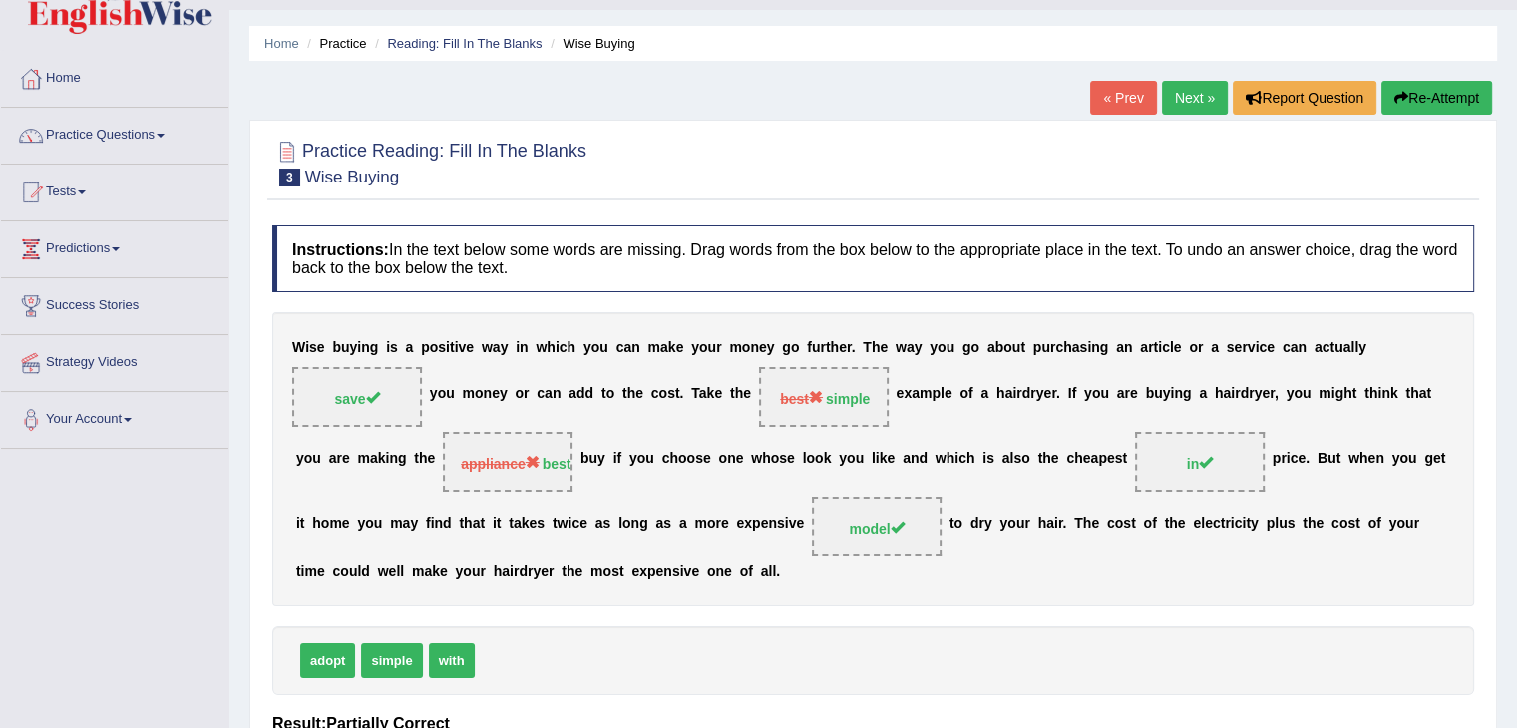
click at [1181, 92] on link "Next »" at bounding box center [1195, 98] width 66 height 34
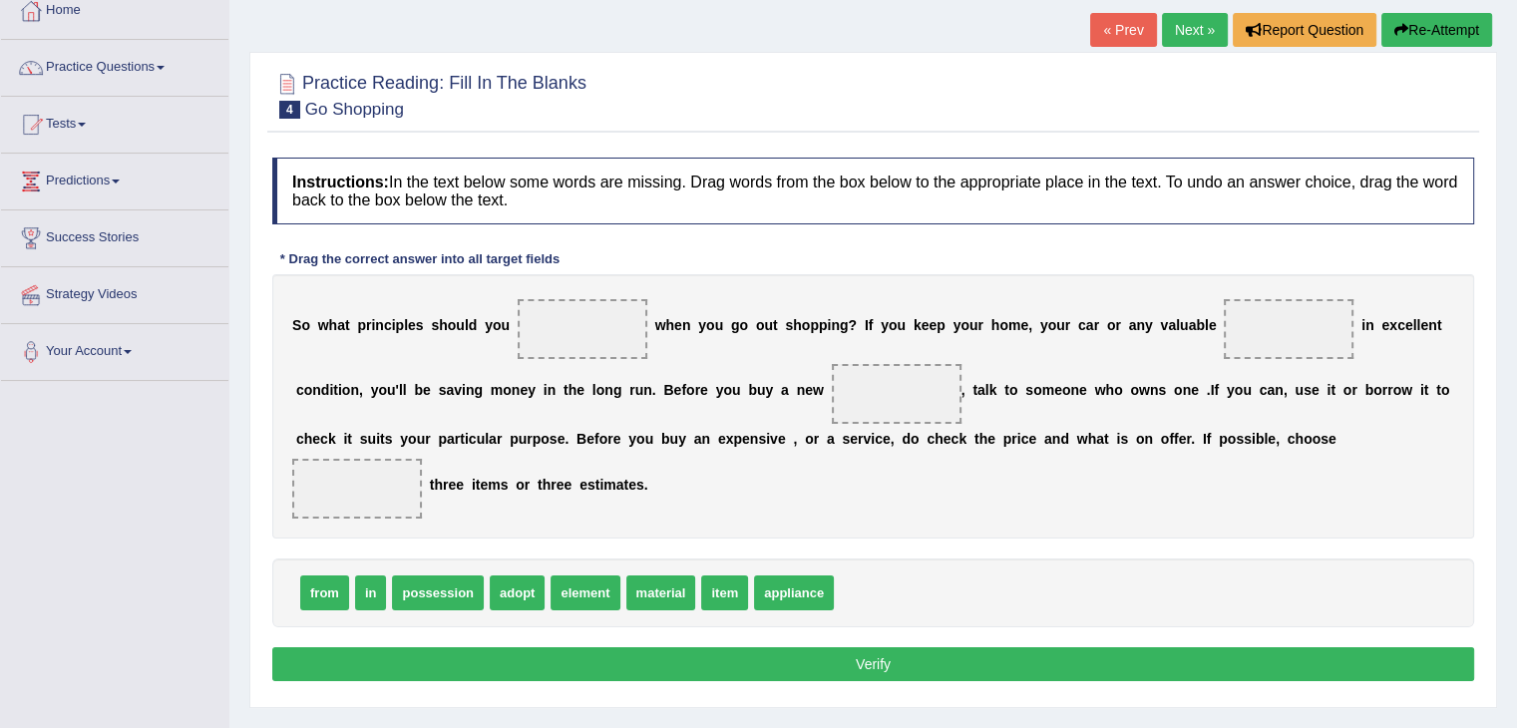
scroll to position [120, 0]
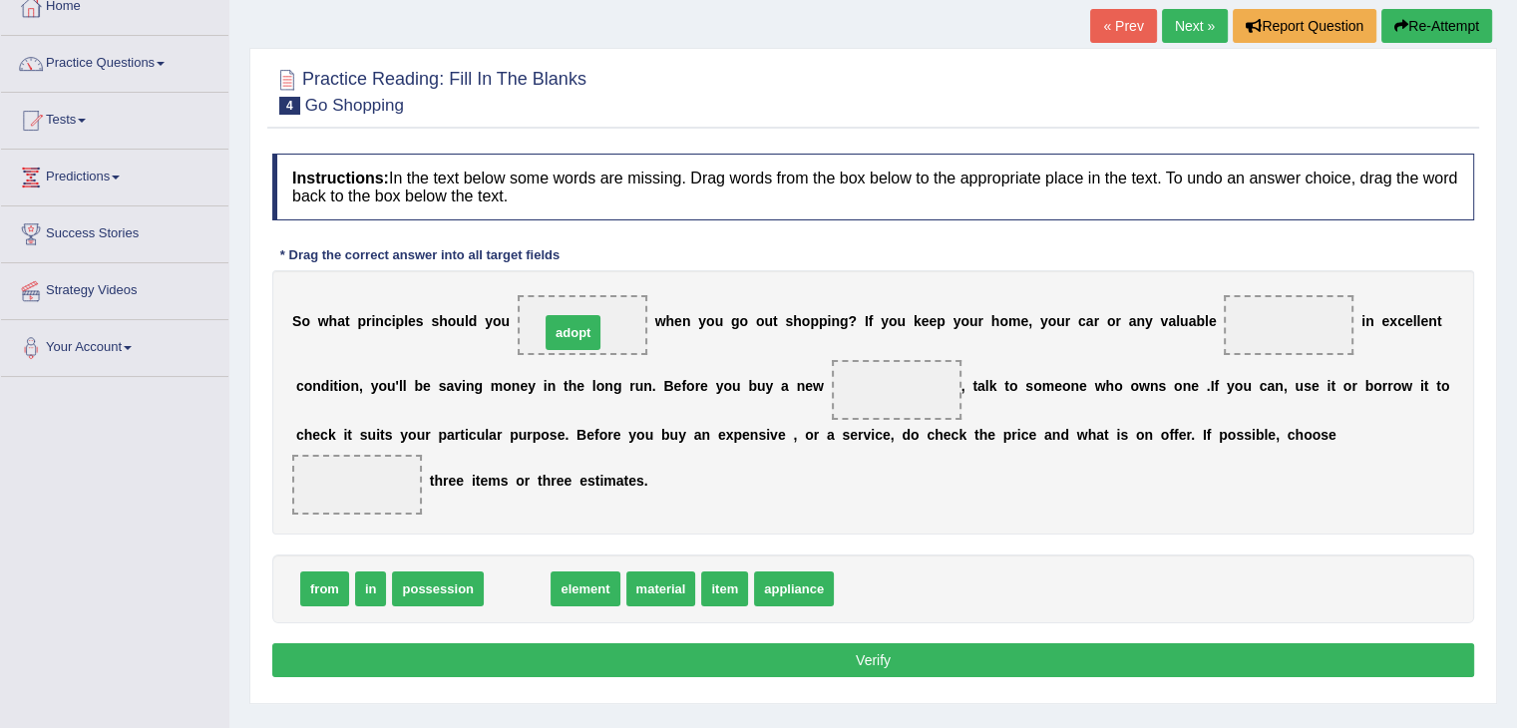
drag, startPoint x: 515, startPoint y: 591, endPoint x: 571, endPoint y: 332, distance: 265.4
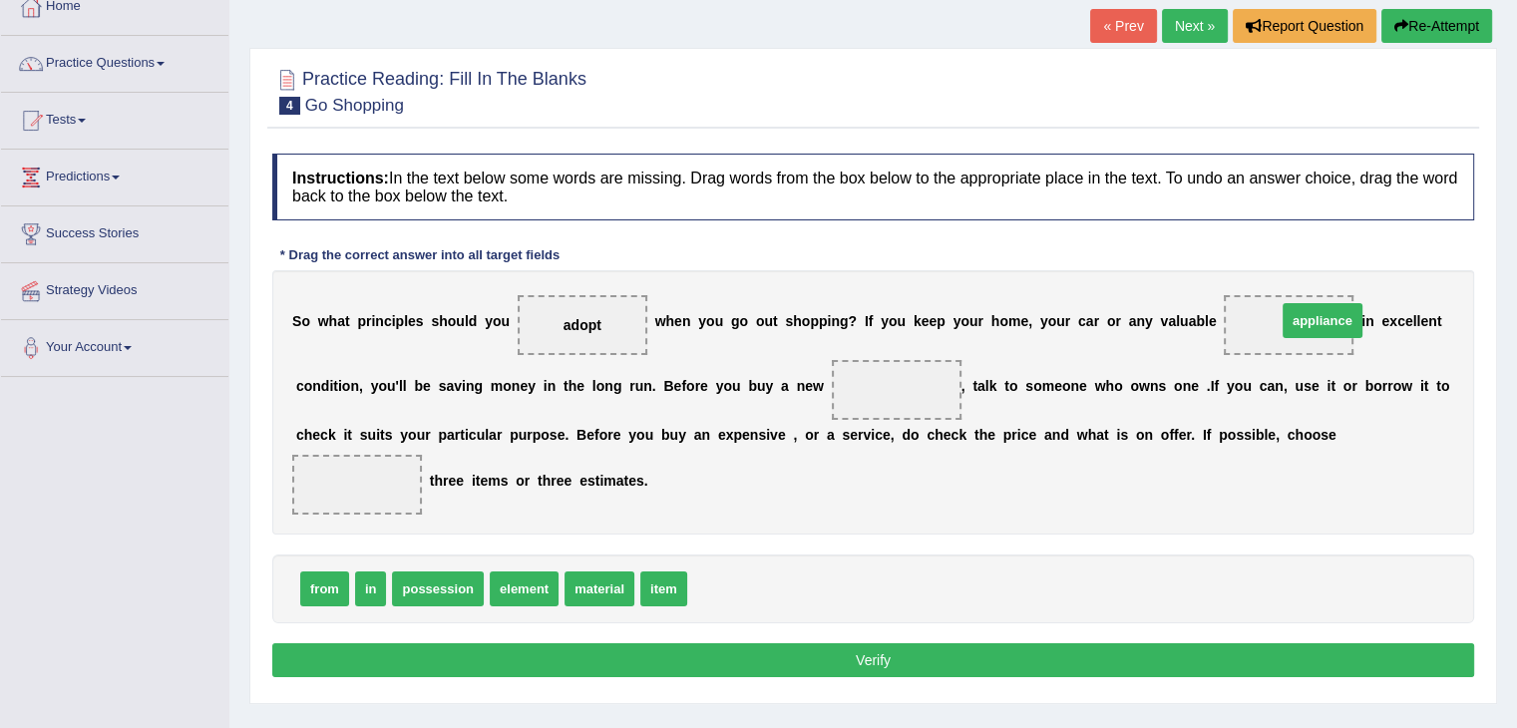
drag, startPoint x: 740, startPoint y: 593, endPoint x: 1323, endPoint y: 326, distance: 641.6
click at [694, 583] on div "from in possession element material item" at bounding box center [873, 588] width 1202 height 69
drag, startPoint x: 667, startPoint y: 598, endPoint x: 928, endPoint y: 392, distance: 332.9
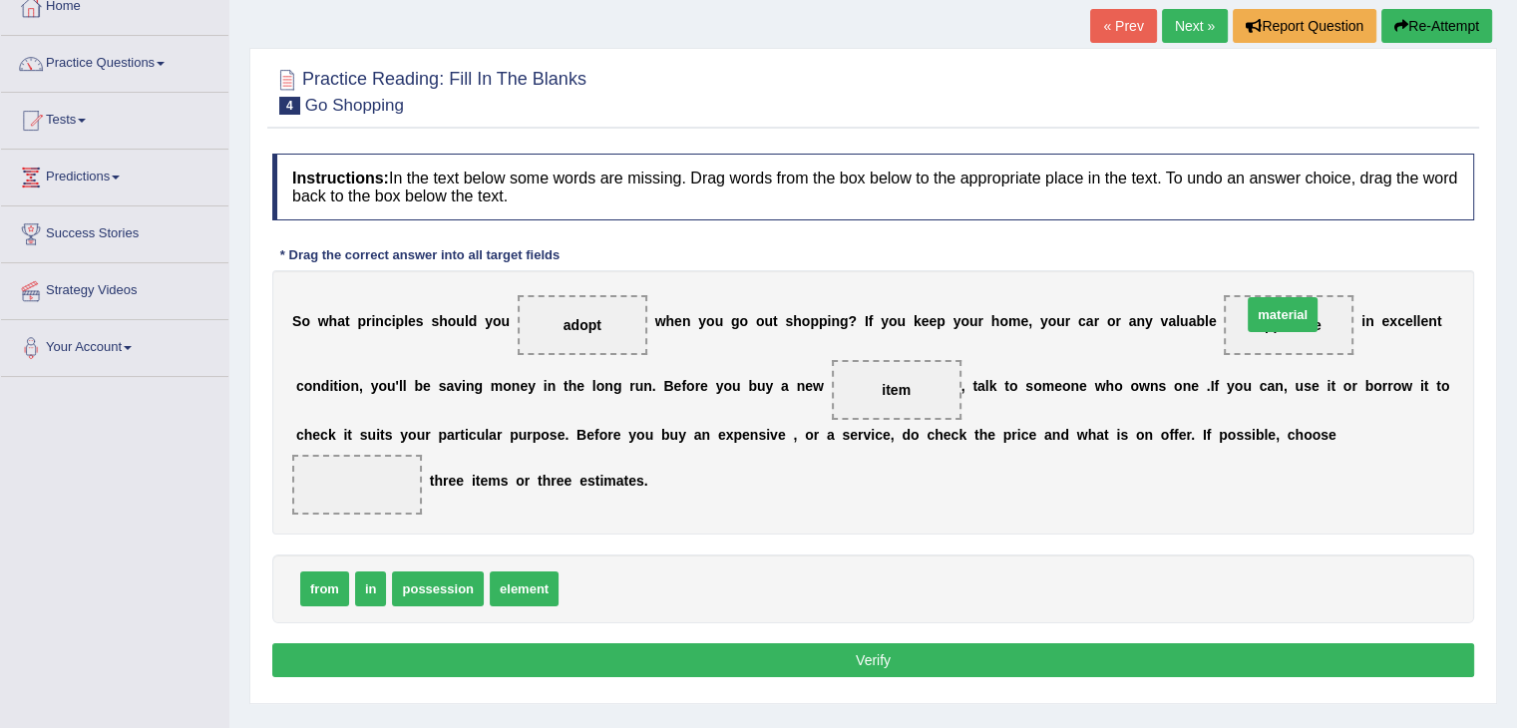
drag, startPoint x: 600, startPoint y: 580, endPoint x: 1283, endPoint y: 306, distance: 736.0
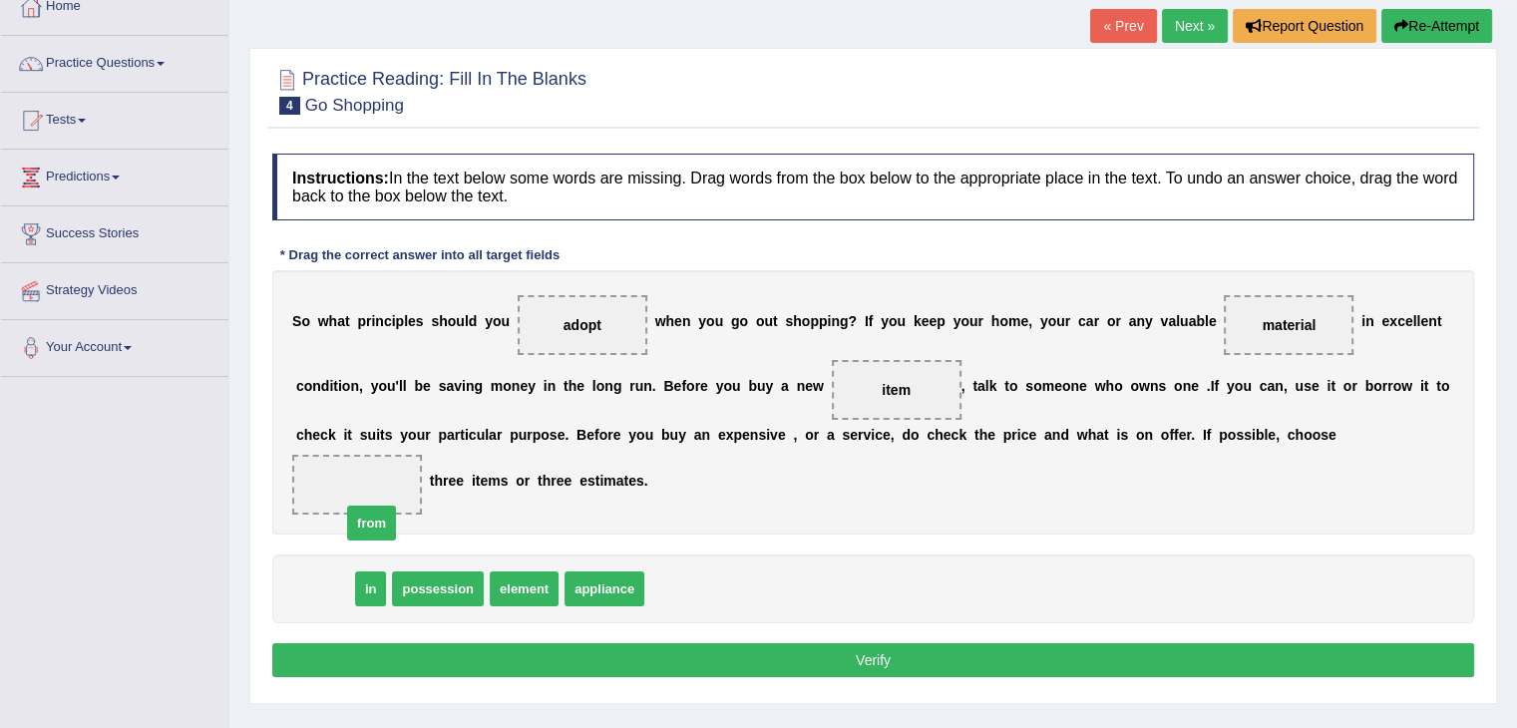
drag, startPoint x: 311, startPoint y: 590, endPoint x: 361, endPoint y: 516, distance: 89.9
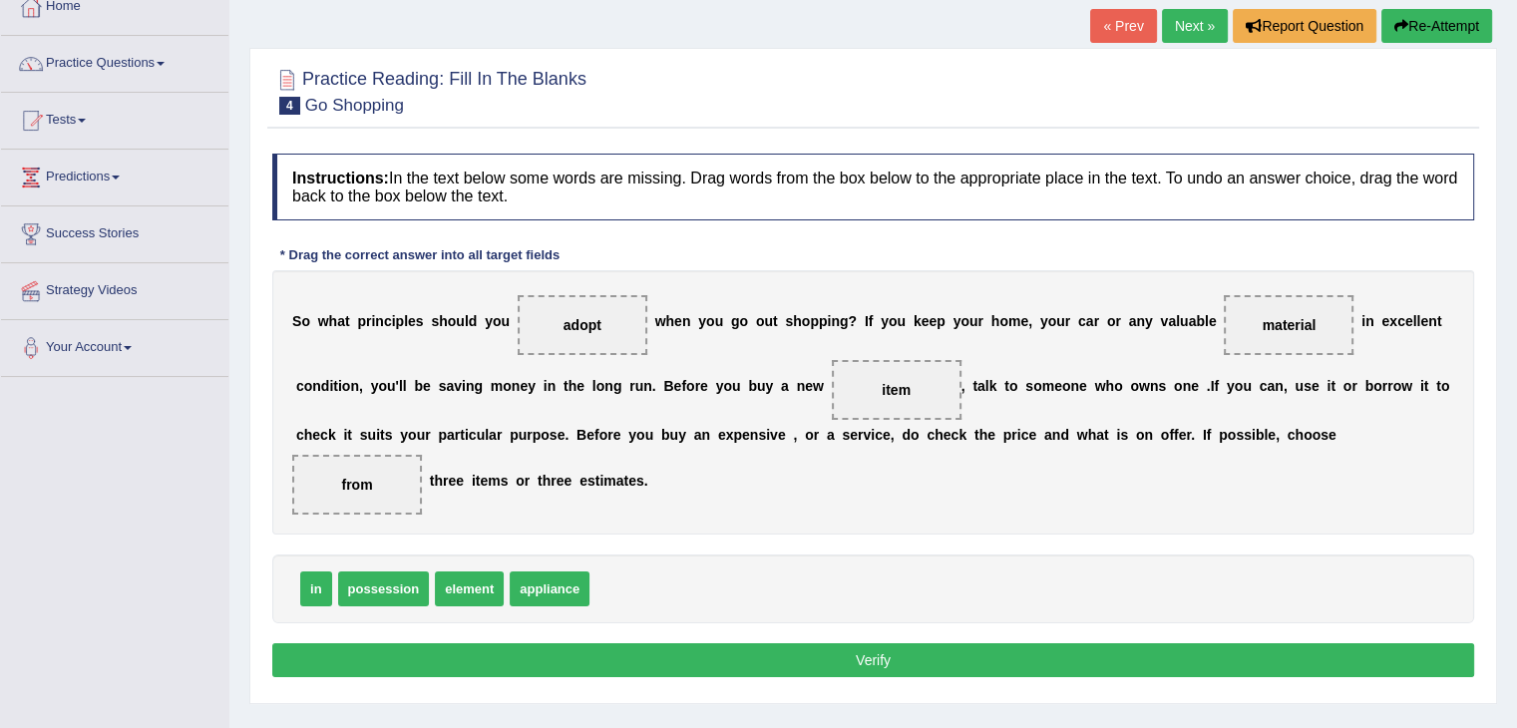
click at [479, 659] on button "Verify" at bounding box center [873, 660] width 1202 height 34
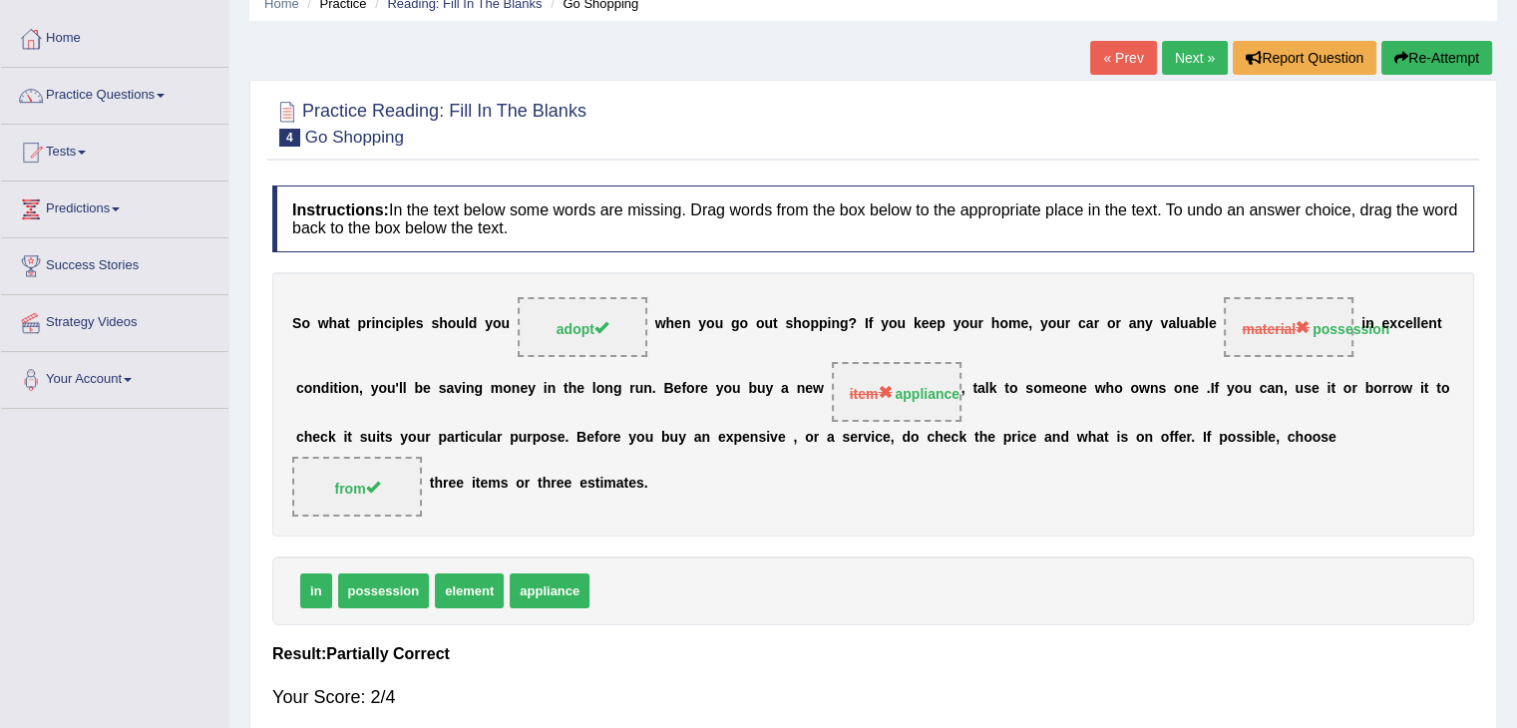
scroll to position [87, 0]
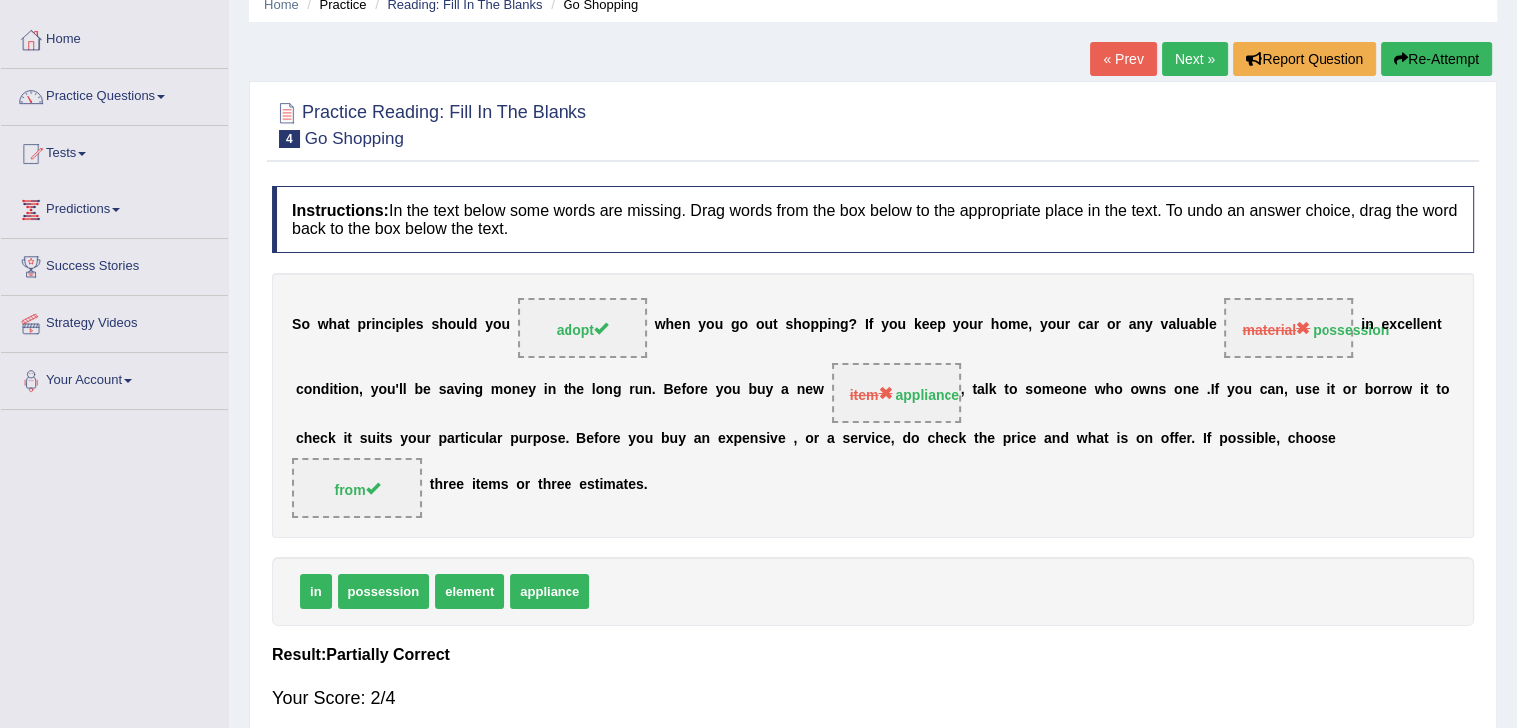
click at [1201, 67] on link "Next »" at bounding box center [1195, 59] width 66 height 34
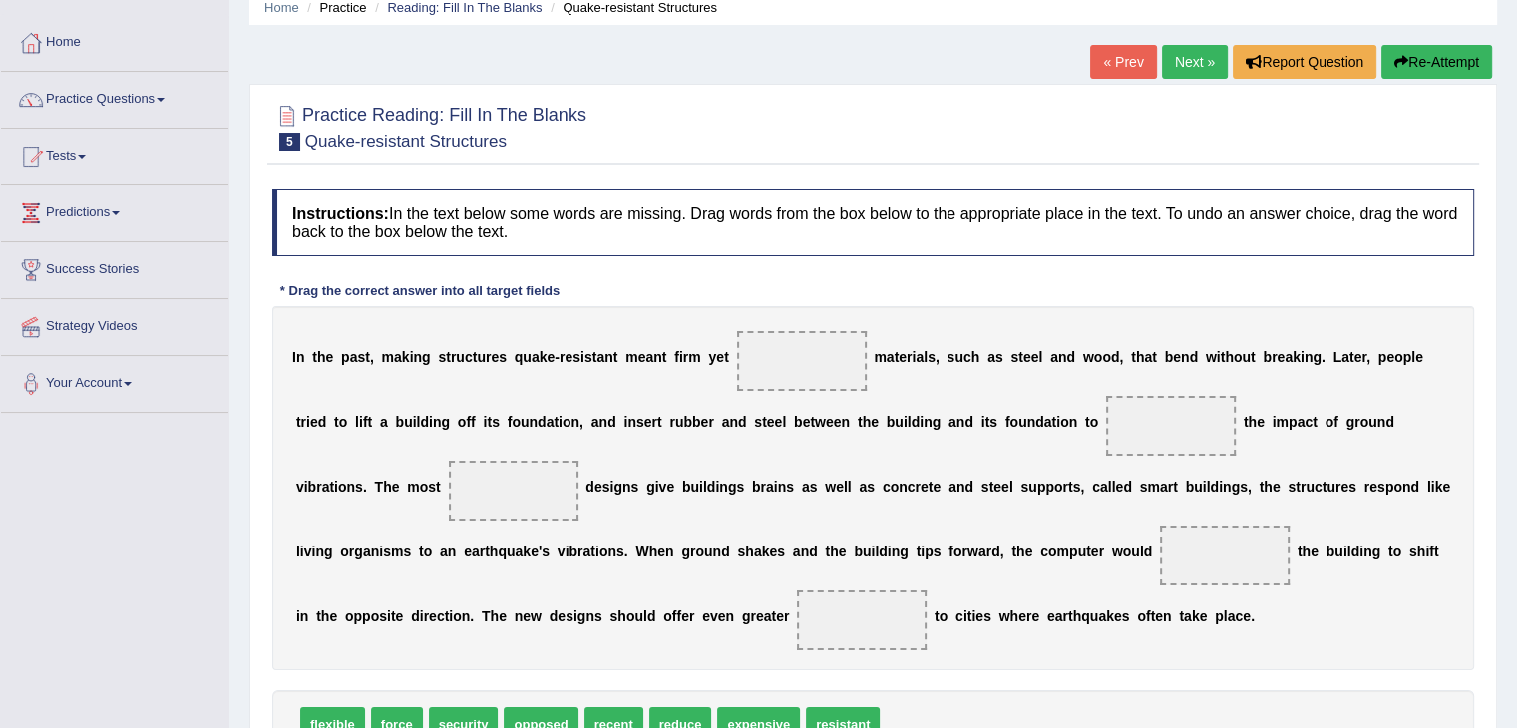
scroll to position [83, 0]
click at [113, 90] on link "Practice Questions" at bounding box center [114, 98] width 227 height 50
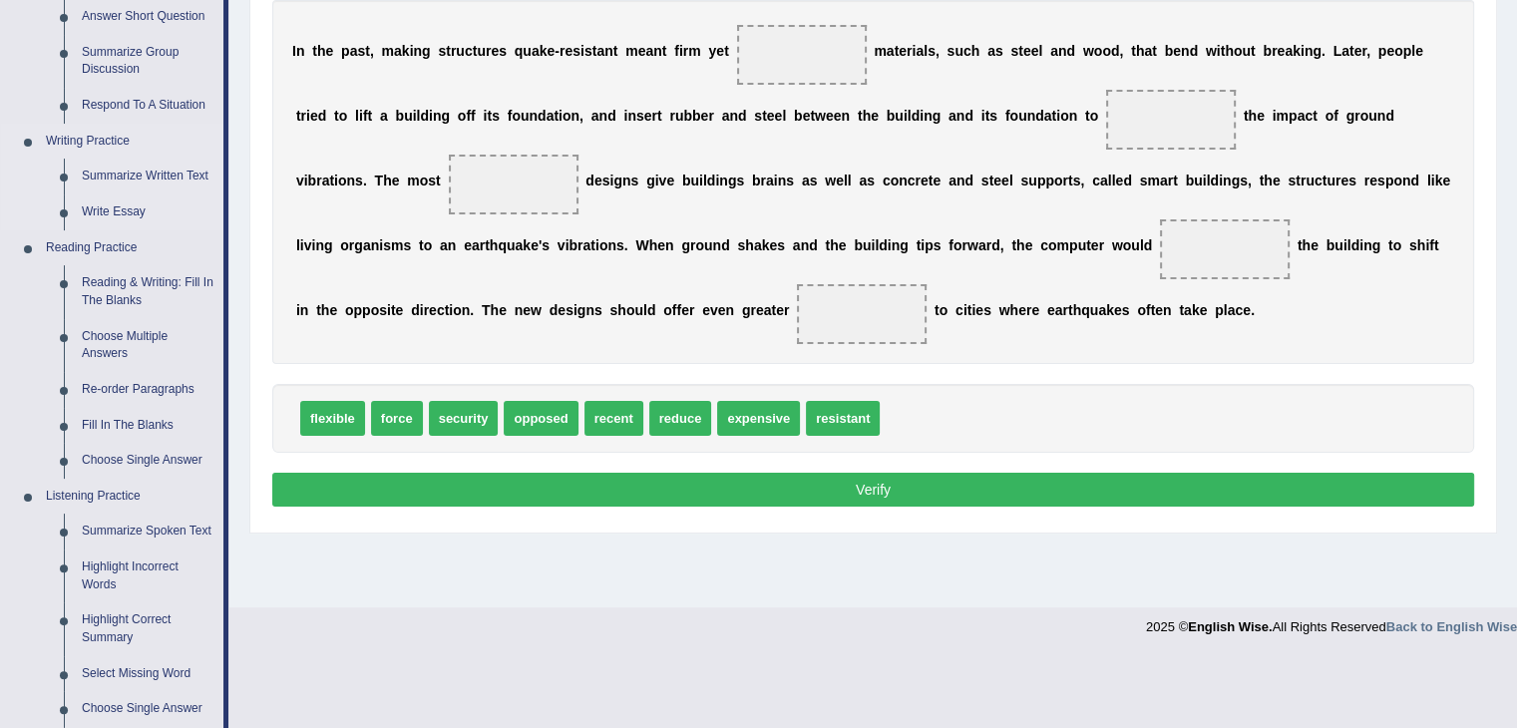
scroll to position [389, 0]
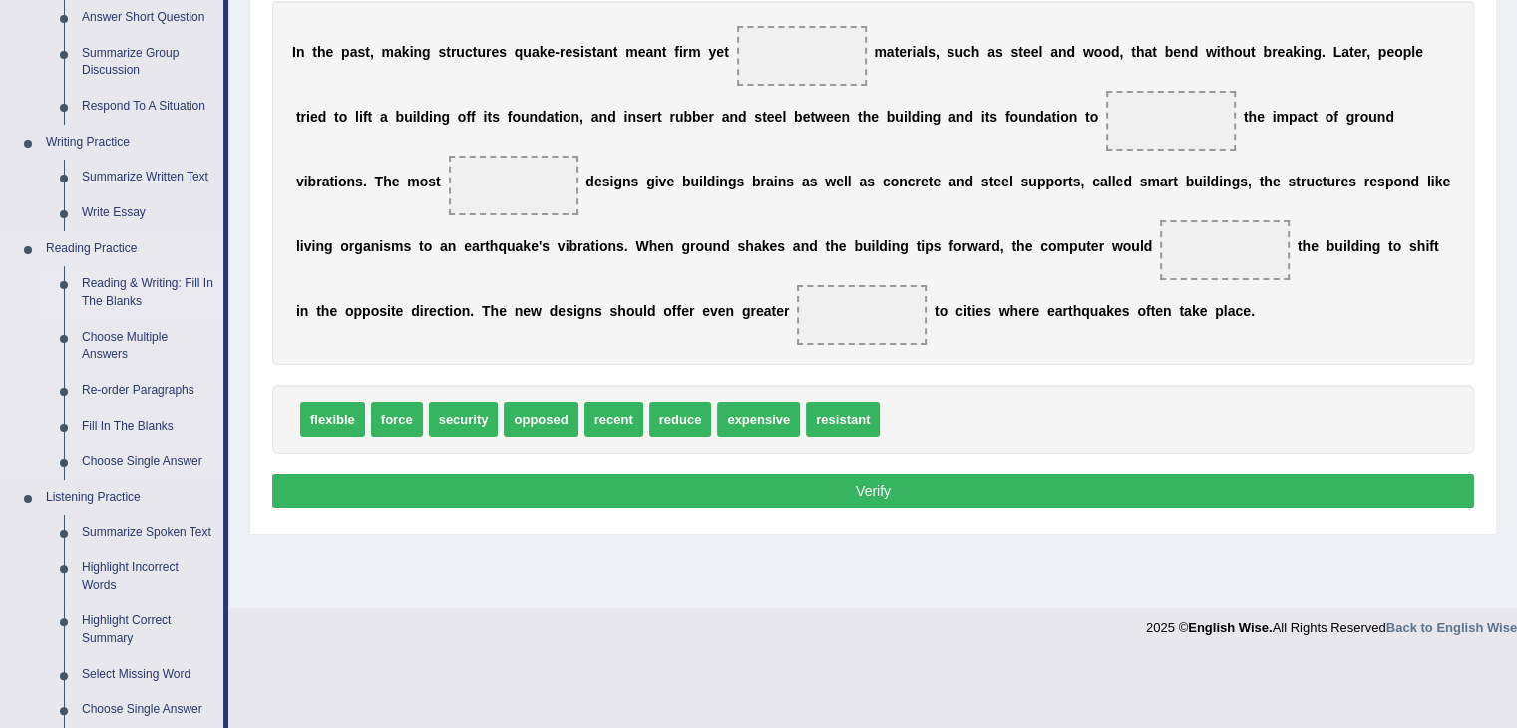
click at [130, 283] on link "Reading & Writing: Fill In The Blanks" at bounding box center [148, 292] width 151 height 53
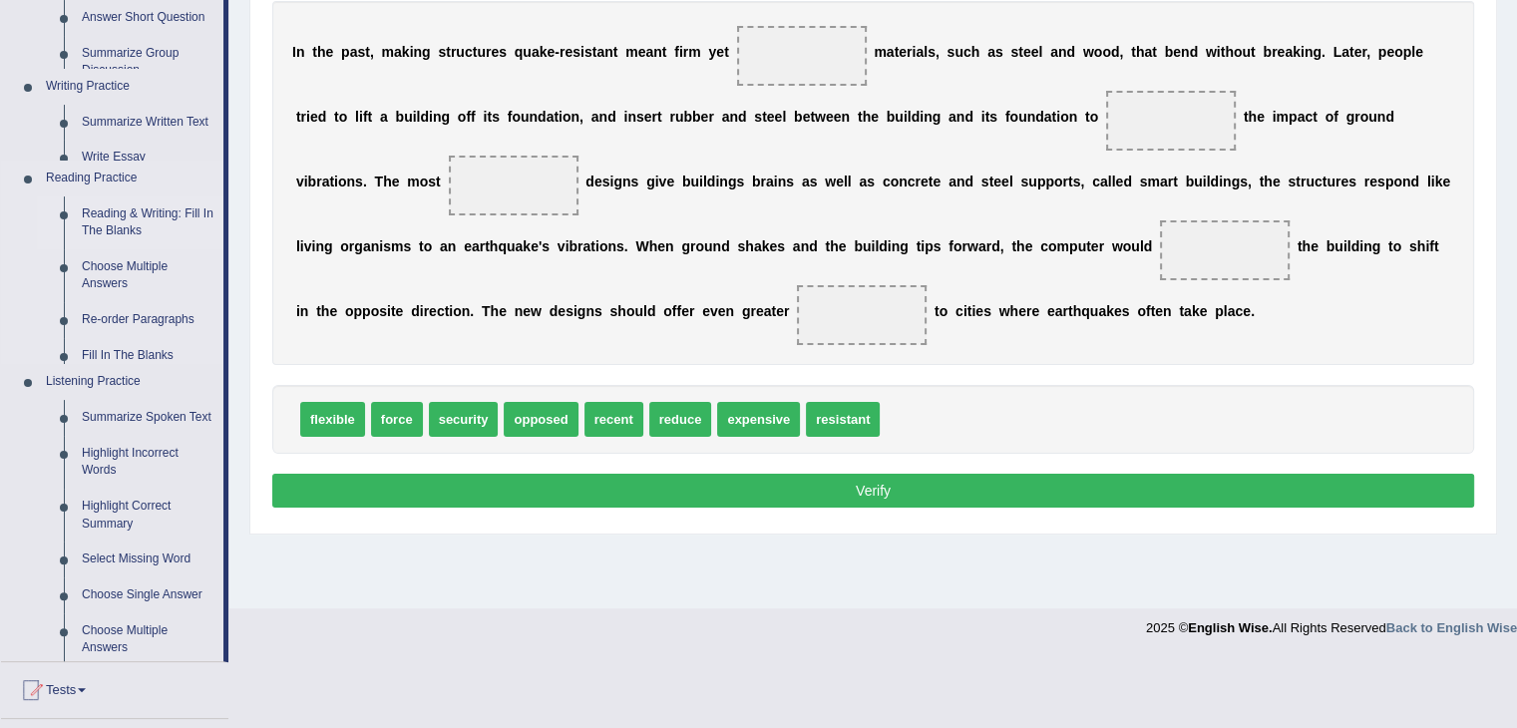
scroll to position [319, 0]
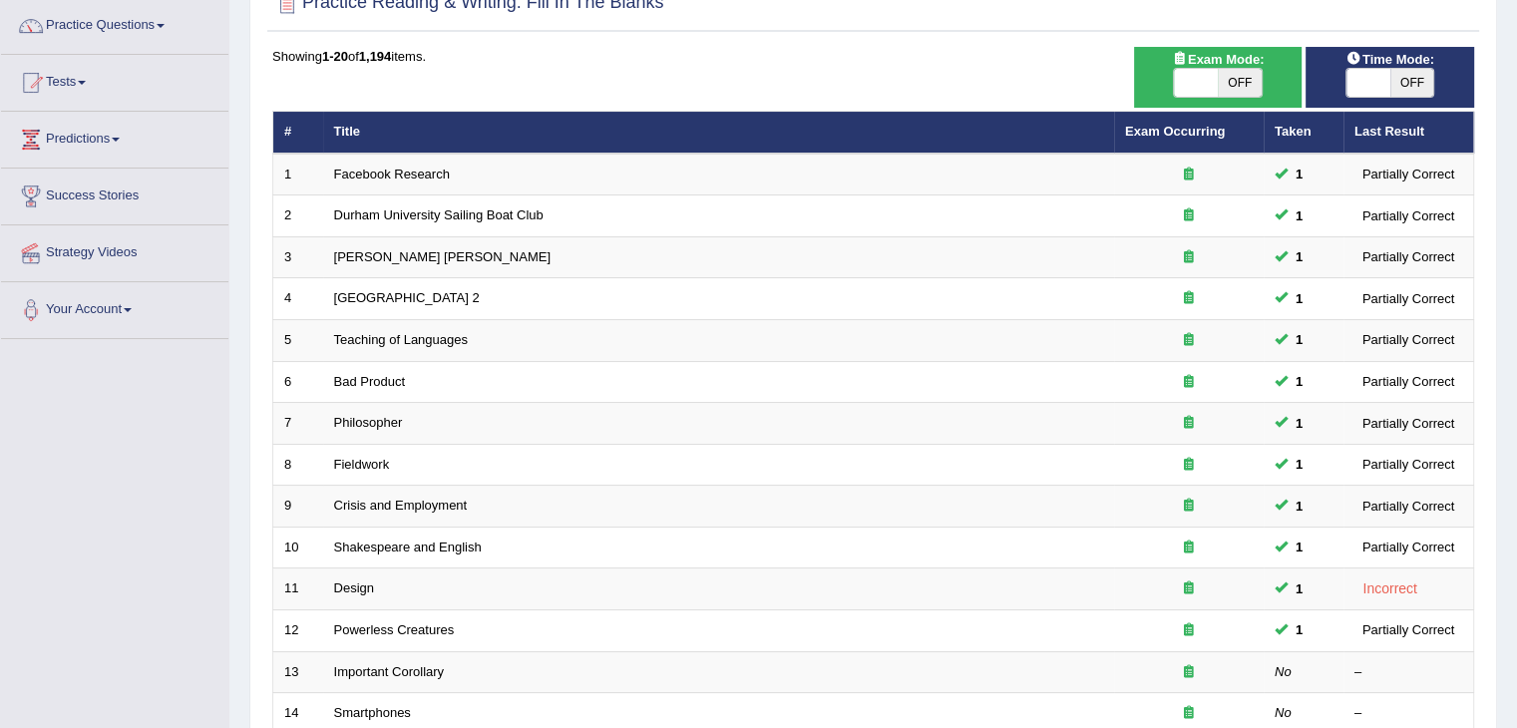
scroll to position [197, 0]
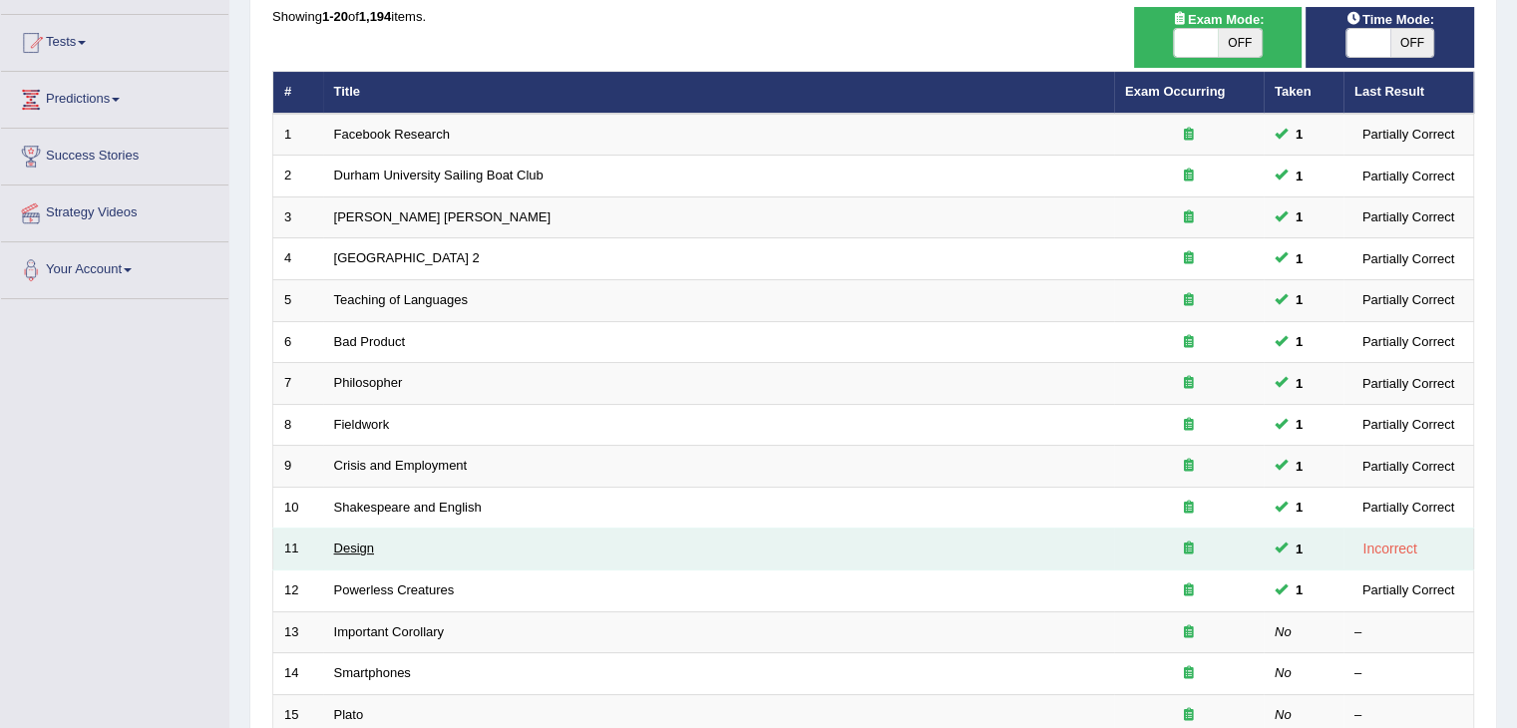
click at [353, 547] on link "Design" at bounding box center [354, 547] width 40 height 15
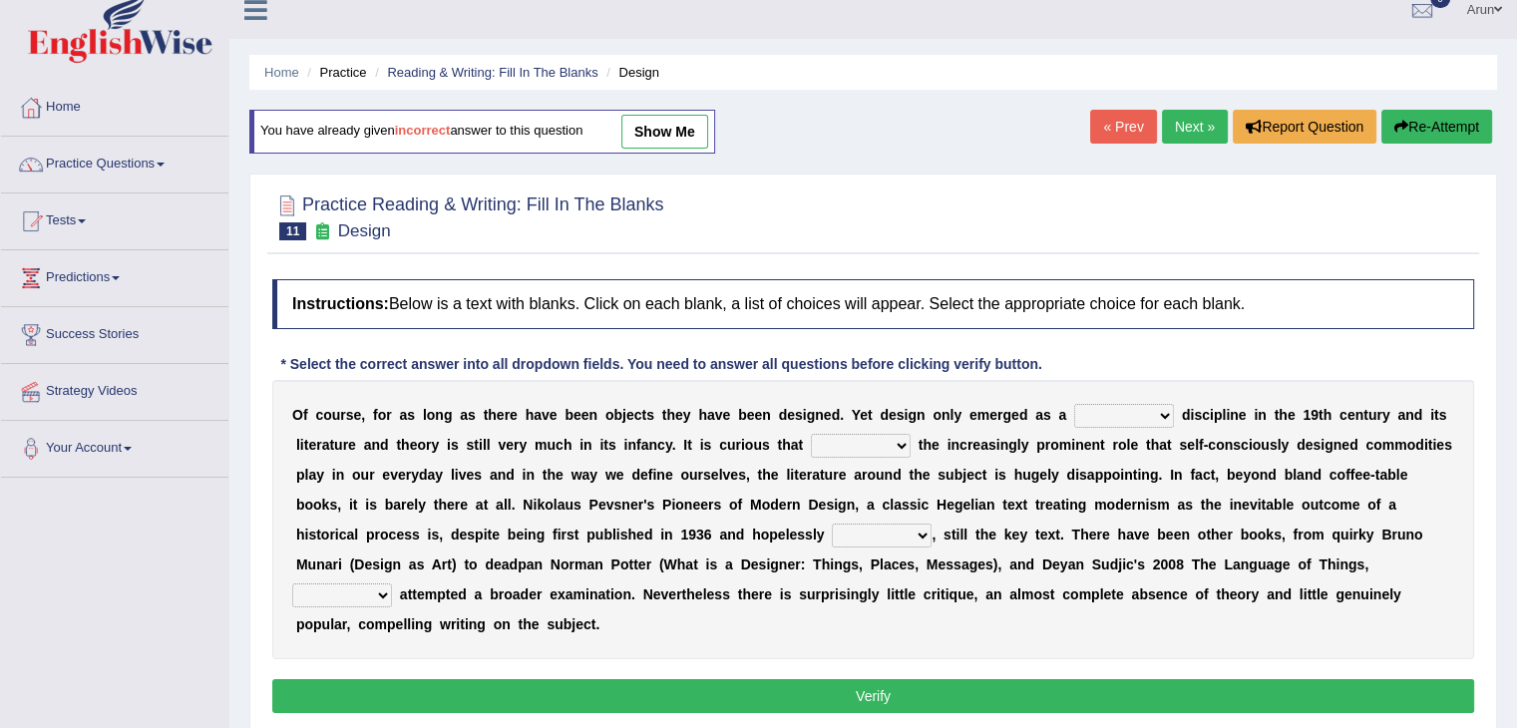
scroll to position [16, 0]
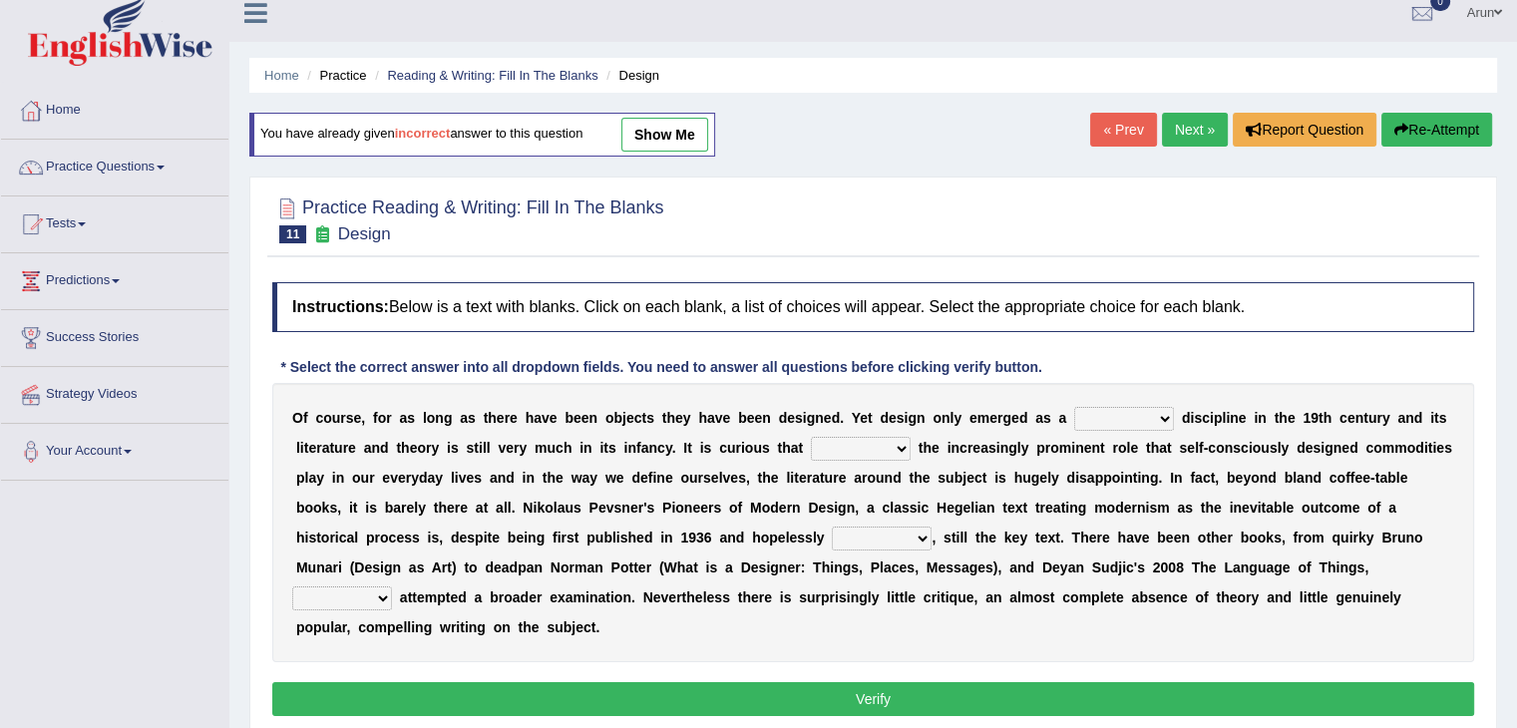
click at [1127, 122] on link "« Prev" at bounding box center [1123, 130] width 66 height 34
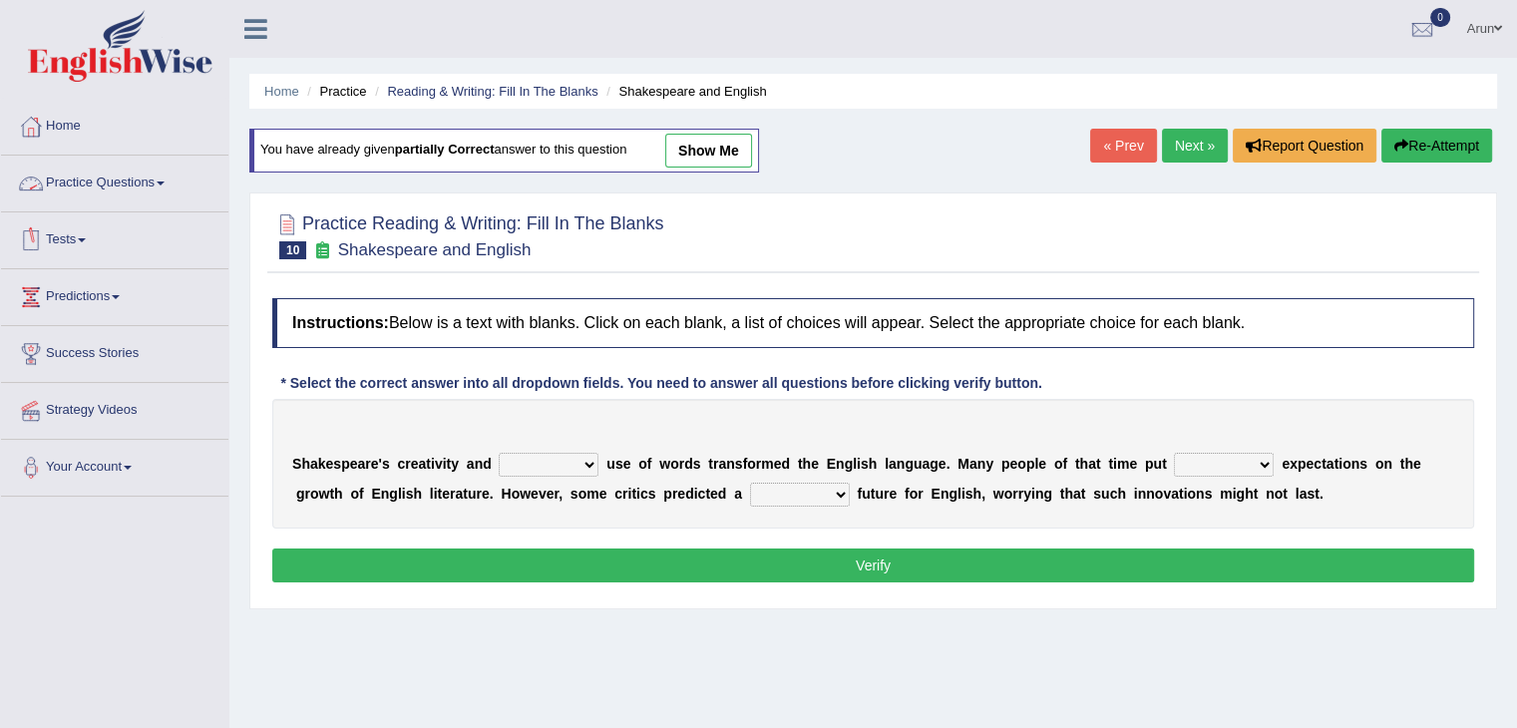
click at [144, 187] on link "Practice Questions" at bounding box center [114, 181] width 227 height 50
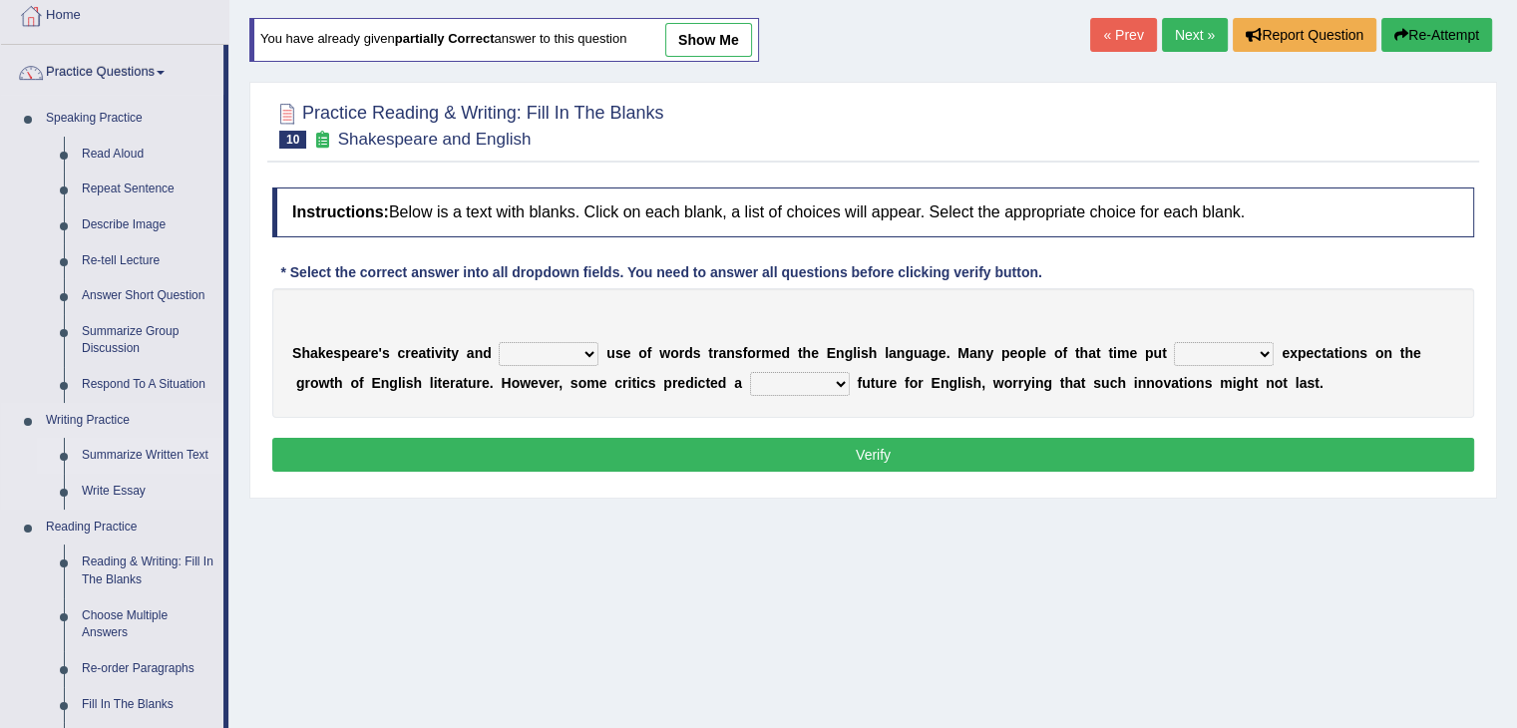
scroll to position [112, 0]
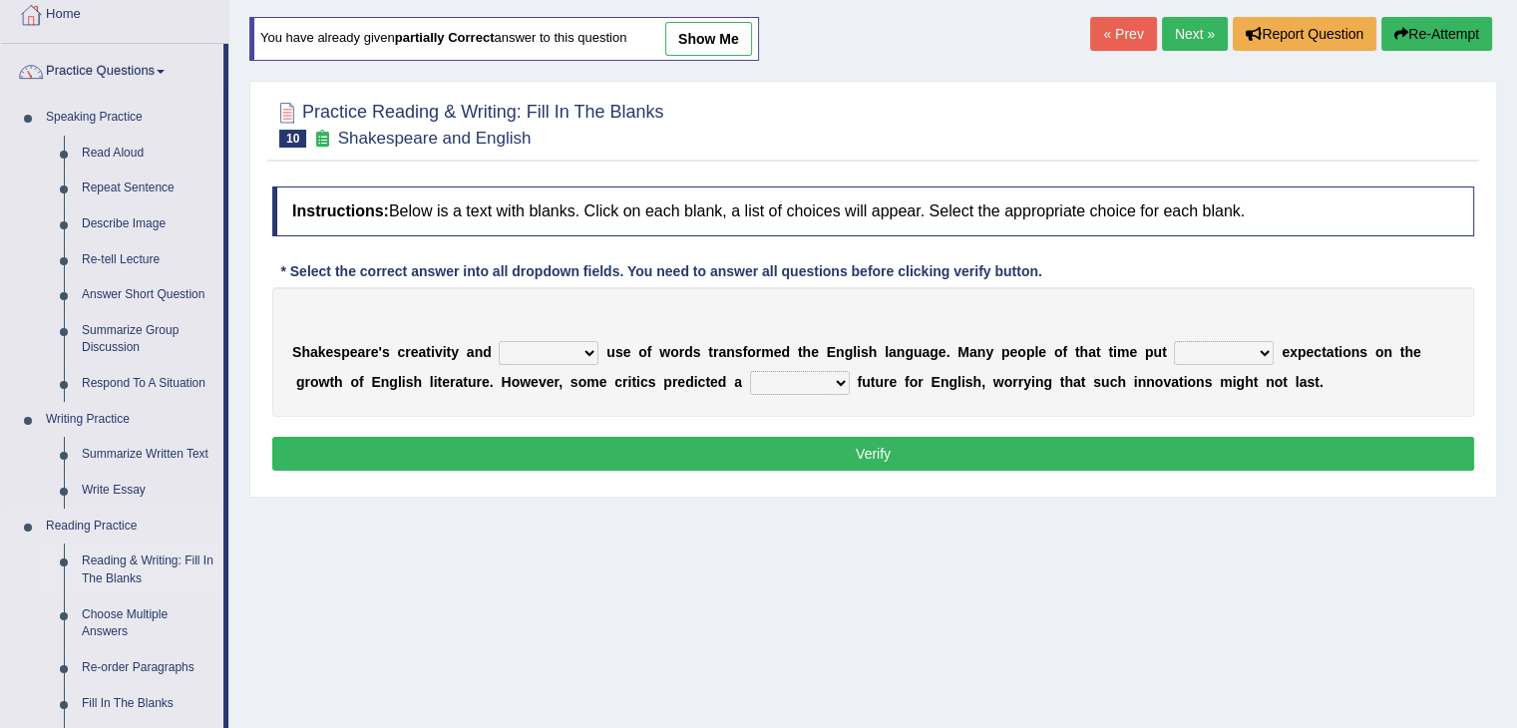
click at [123, 575] on link "Reading & Writing: Fill In The Blanks" at bounding box center [148, 569] width 151 height 53
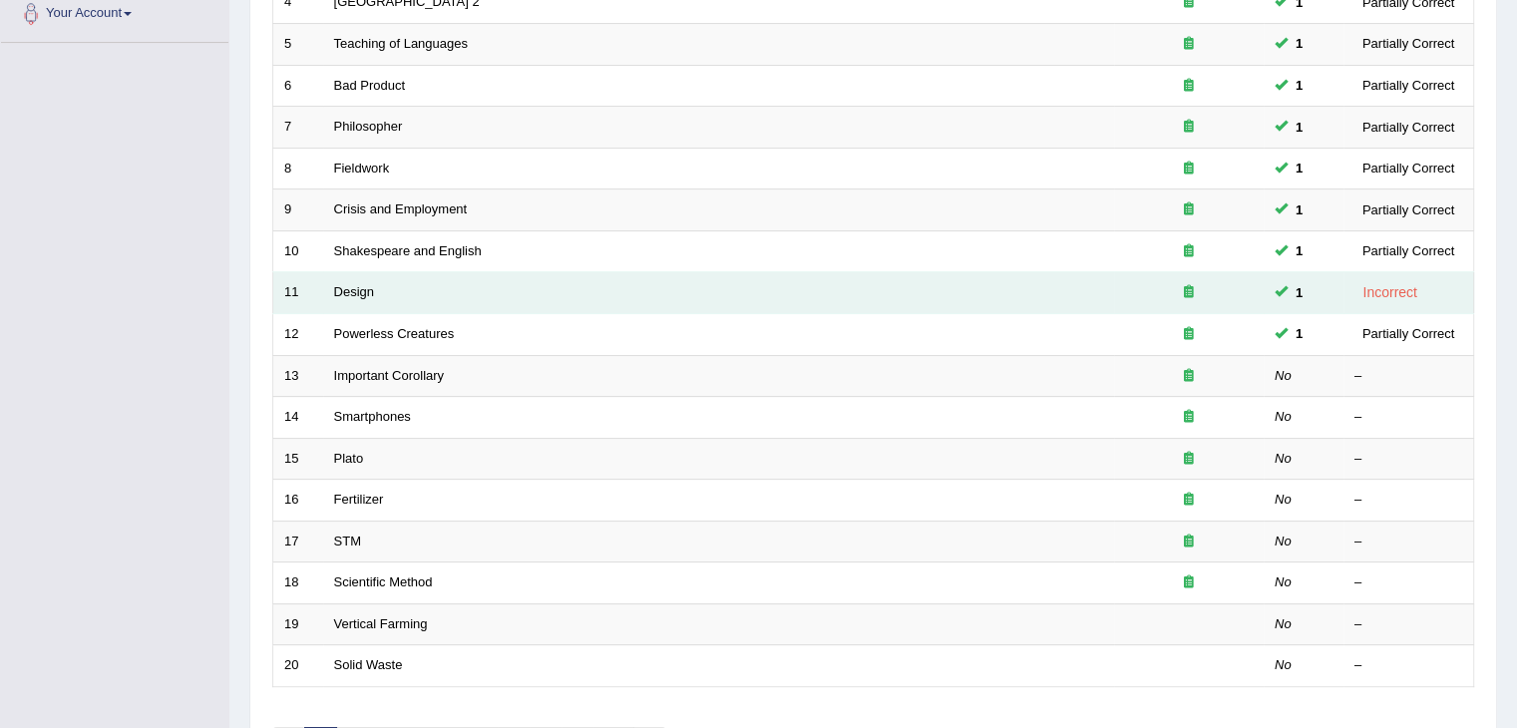
scroll to position [455, 0]
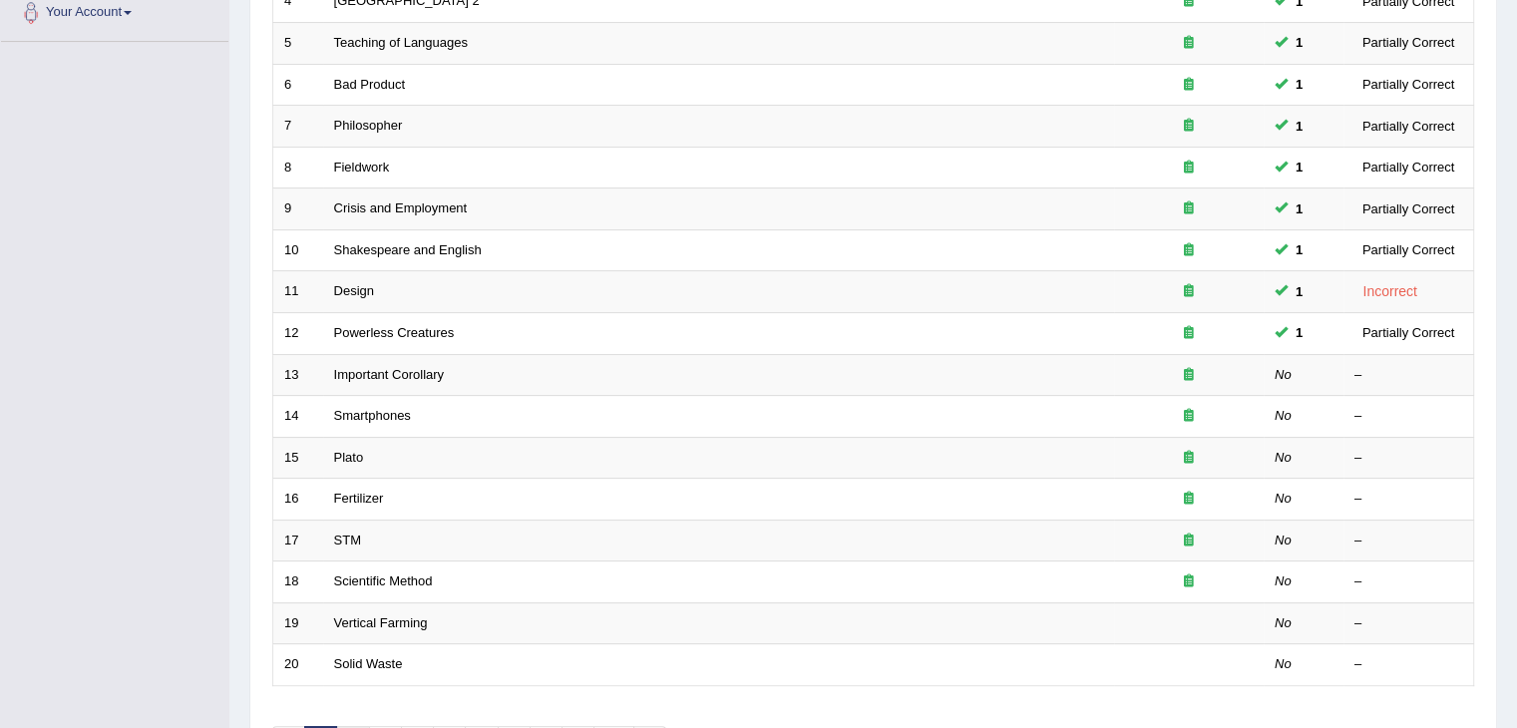
click at [353, 726] on link "2" at bounding box center [352, 742] width 33 height 33
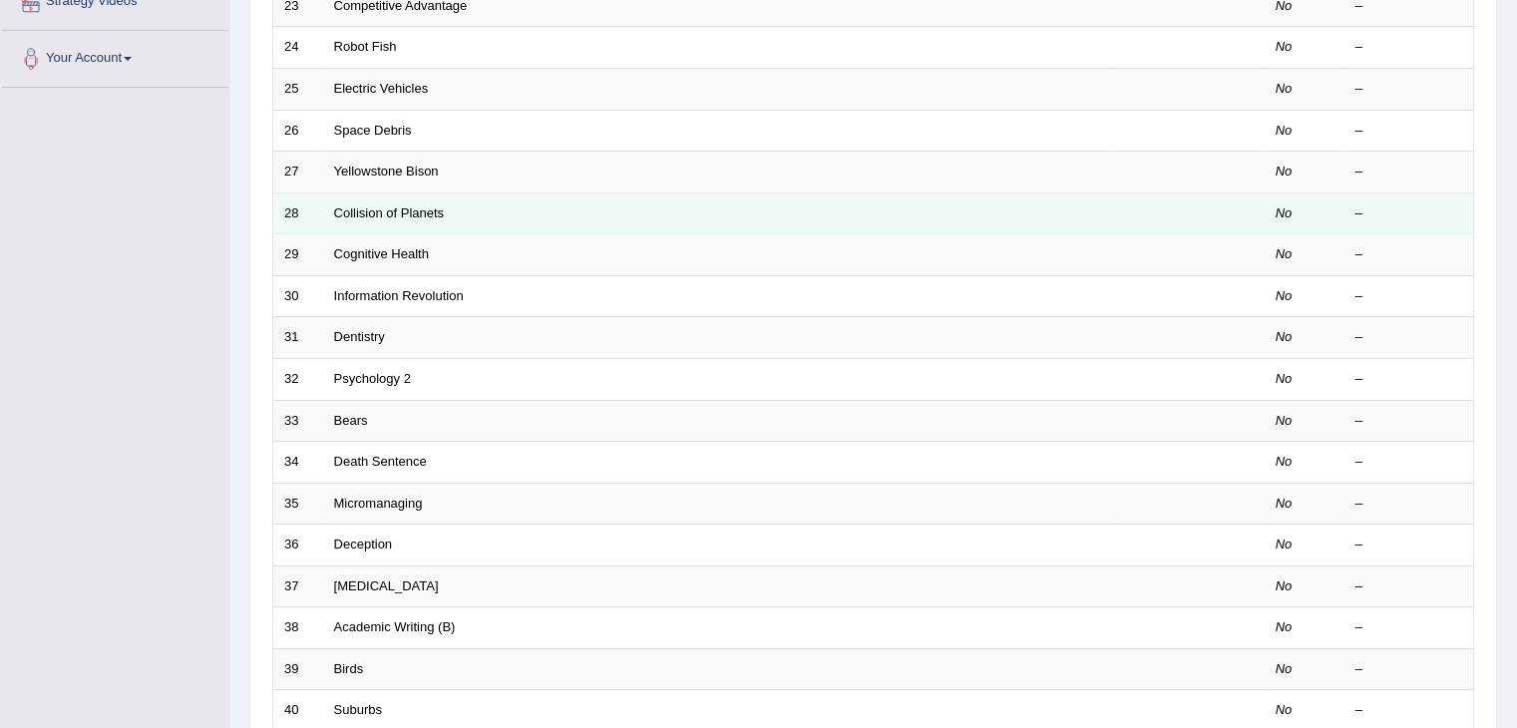
scroll to position [491, 0]
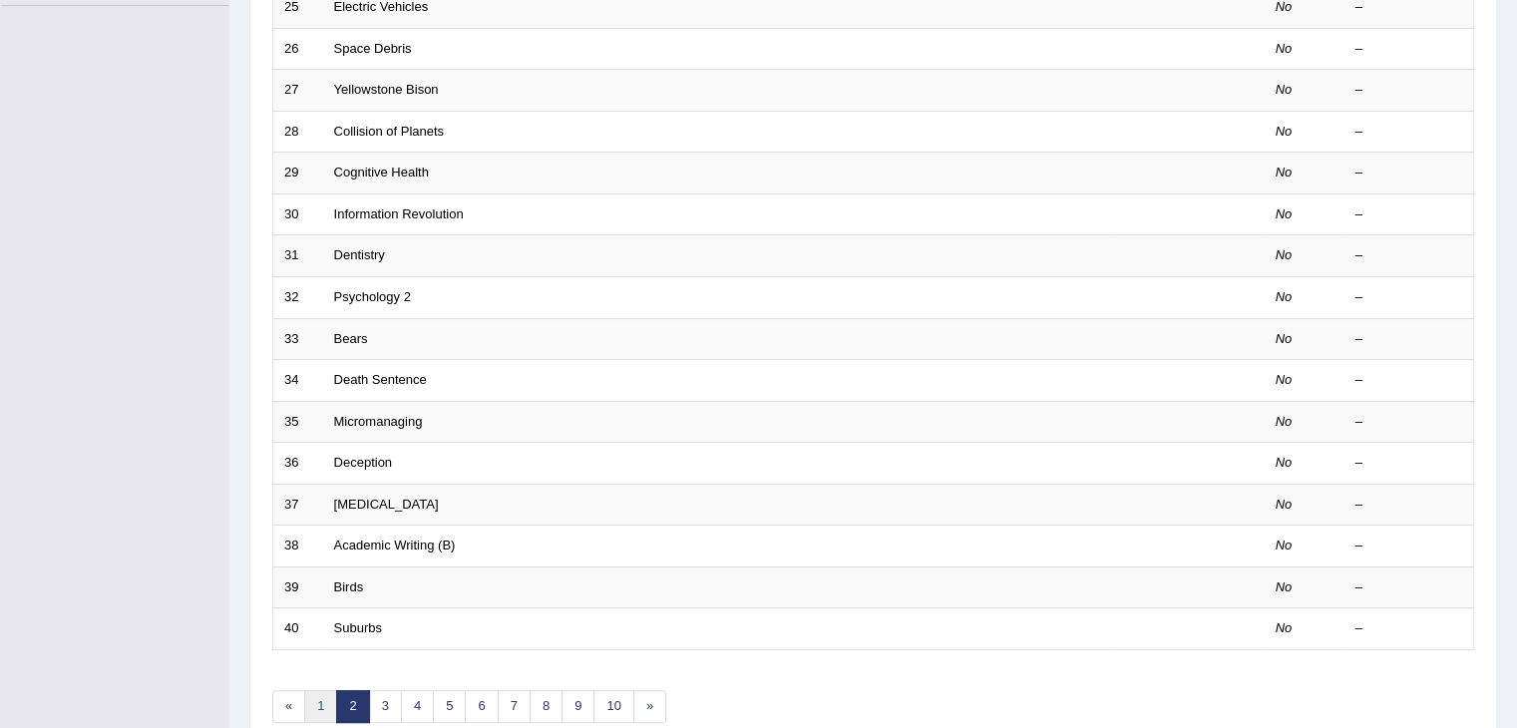
click at [322, 710] on link "1" at bounding box center [320, 706] width 33 height 33
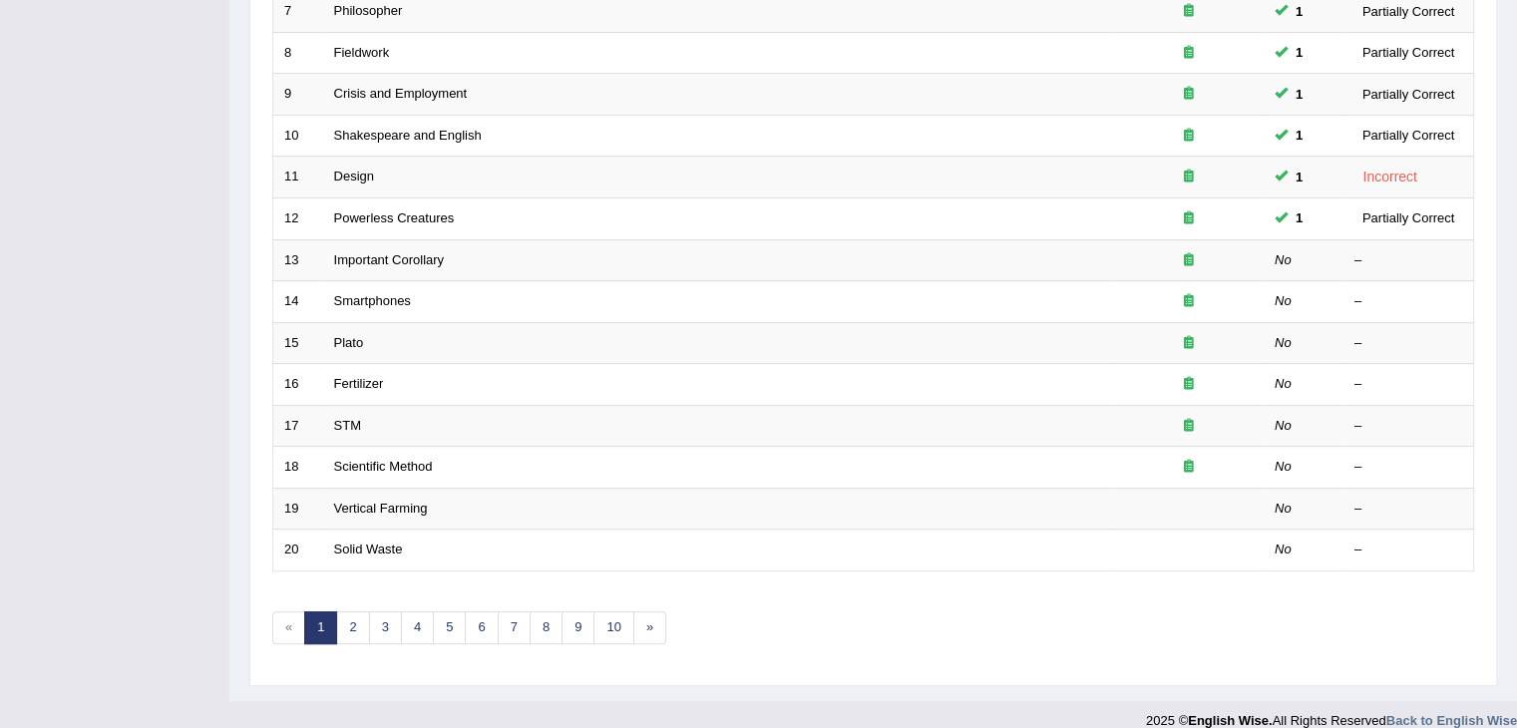
scroll to position [570, 0]
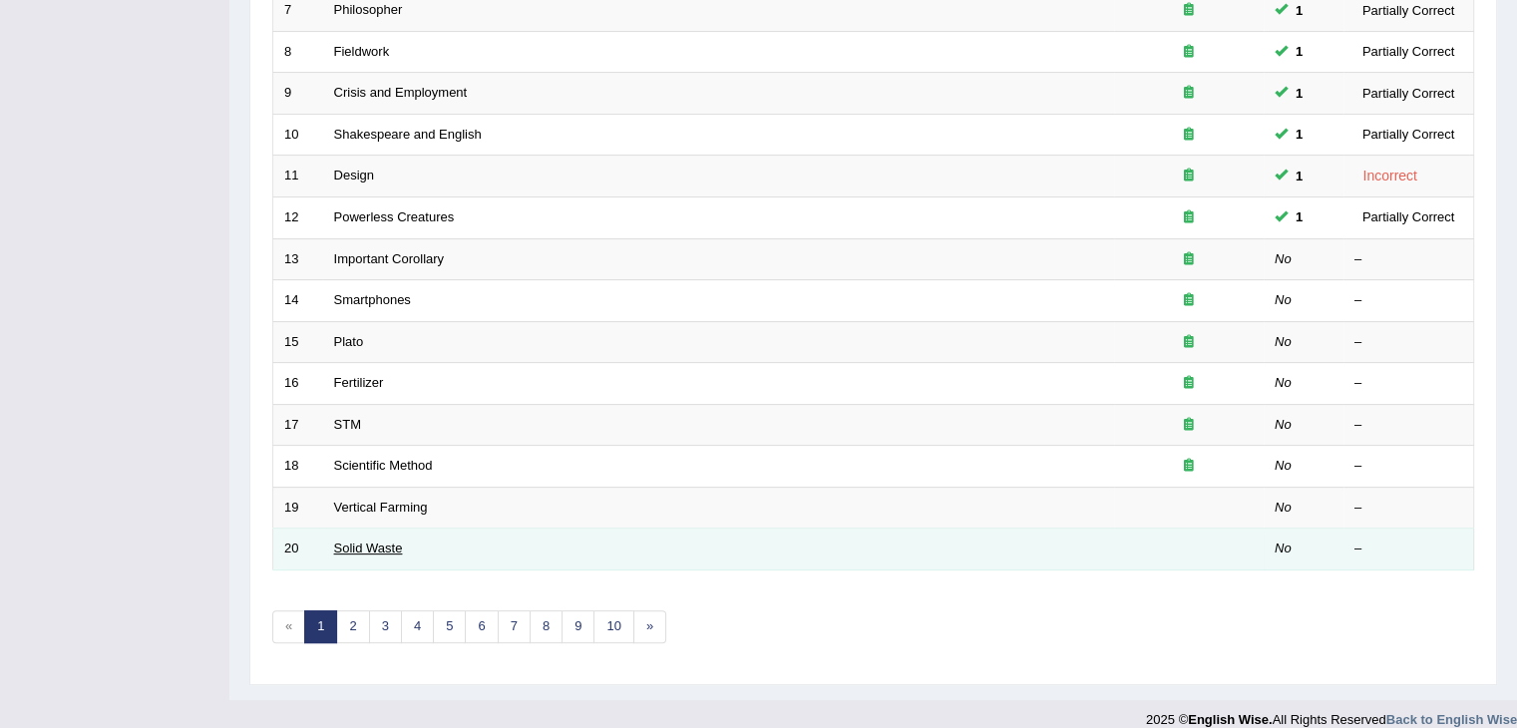
click at [384, 546] on link "Solid Waste" at bounding box center [368, 547] width 69 height 15
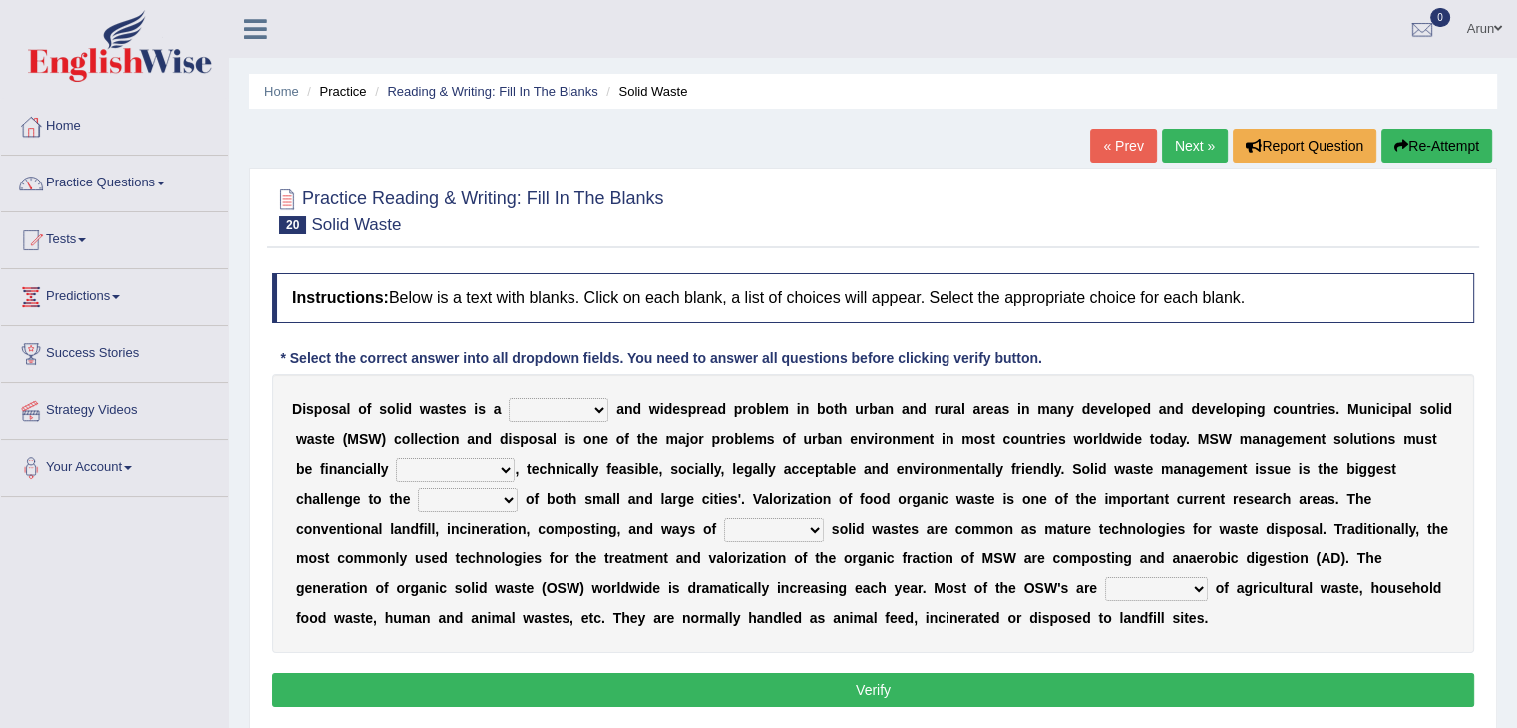
click at [584, 410] on select "slanting stinging stalling shafting" at bounding box center [559, 410] width 100 height 24
click at [995, 394] on div "D i s p o s a l o f s o l i d w a s t e s i s a slanting stinging stalling shaf…" at bounding box center [873, 513] width 1202 height 279
click at [490, 460] on select "unattainable sustainable objectionable treasonable" at bounding box center [455, 470] width 119 height 24
select select "sustainable"
click at [396, 458] on select "unattainable sustainable objectionable treasonable" at bounding box center [455, 470] width 119 height 24
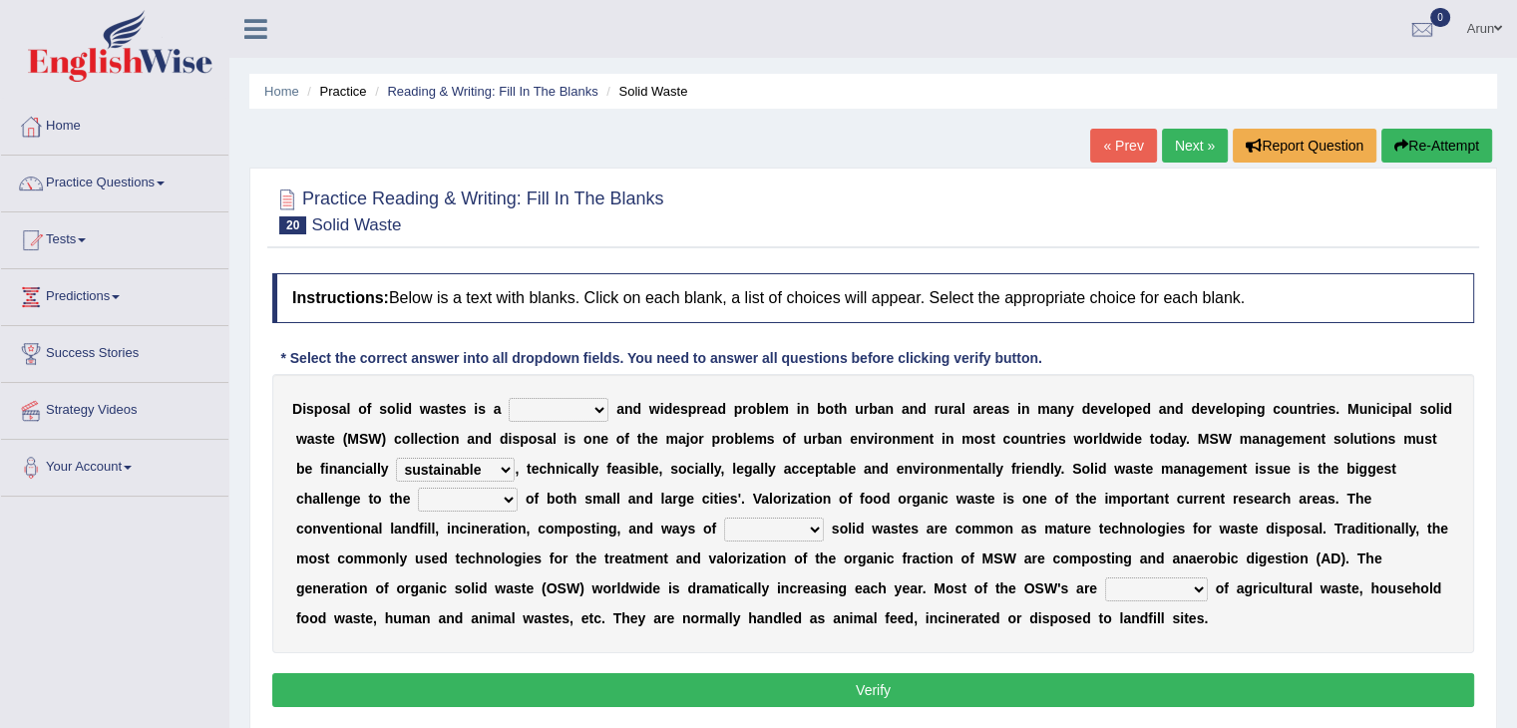
click at [480, 488] on select "plants culture authorities history" at bounding box center [468, 500] width 100 height 24
select select "authorities"
click at [418, 488] on select "plants culture authorities history" at bounding box center [468, 500] width 100 height 24
click at [794, 531] on select "reserving preserving deserving handling" at bounding box center [774, 530] width 100 height 24
select select "preserving"
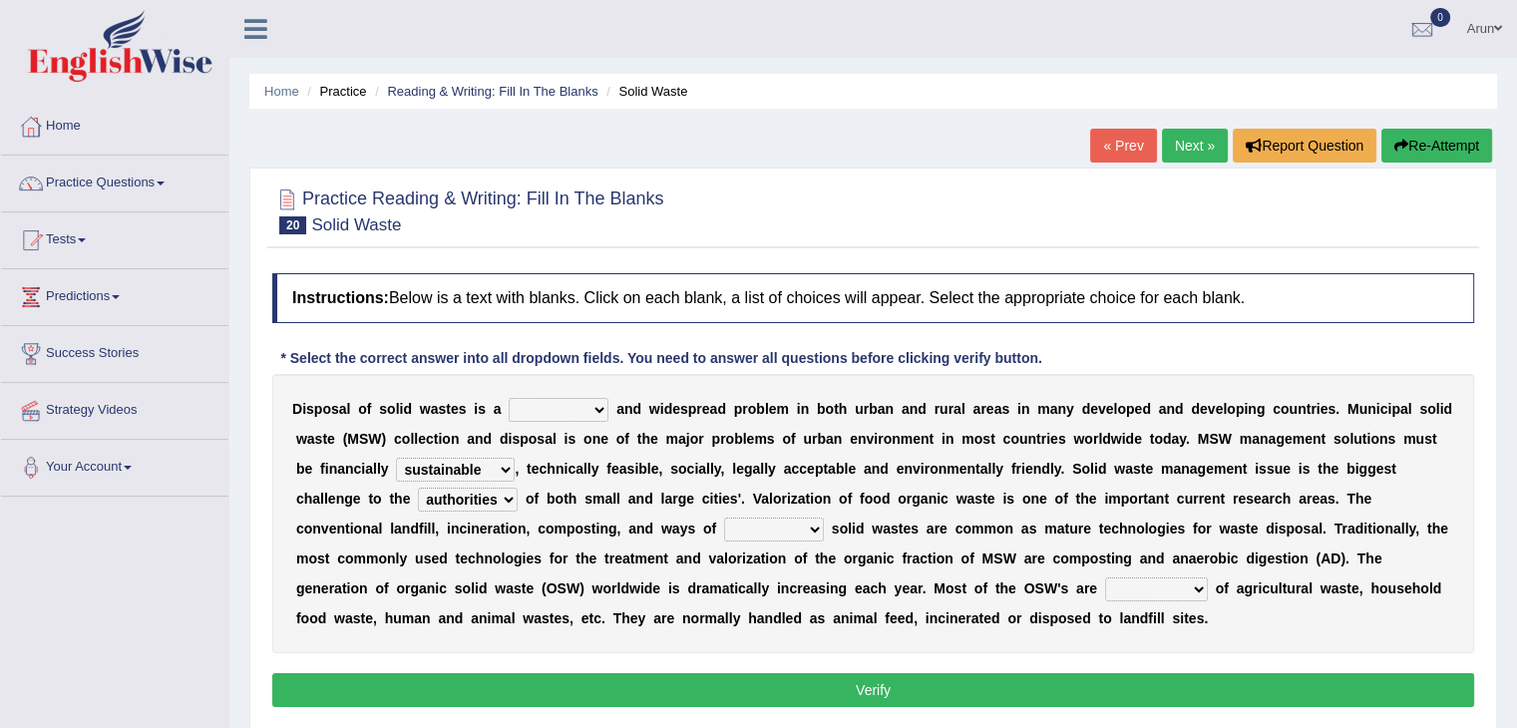
click at [724, 518] on select "reserving preserving deserving handling" at bounding box center [774, 530] width 100 height 24
click at [1147, 583] on select "composed disposed composing disposing" at bounding box center [1156, 589] width 103 height 24
select select "composing"
click at [1105, 577] on select "composed disposed composing disposing" at bounding box center [1156, 589] width 103 height 24
click at [558, 415] on select "slanting stinging stalling shafting" at bounding box center [559, 410] width 100 height 24
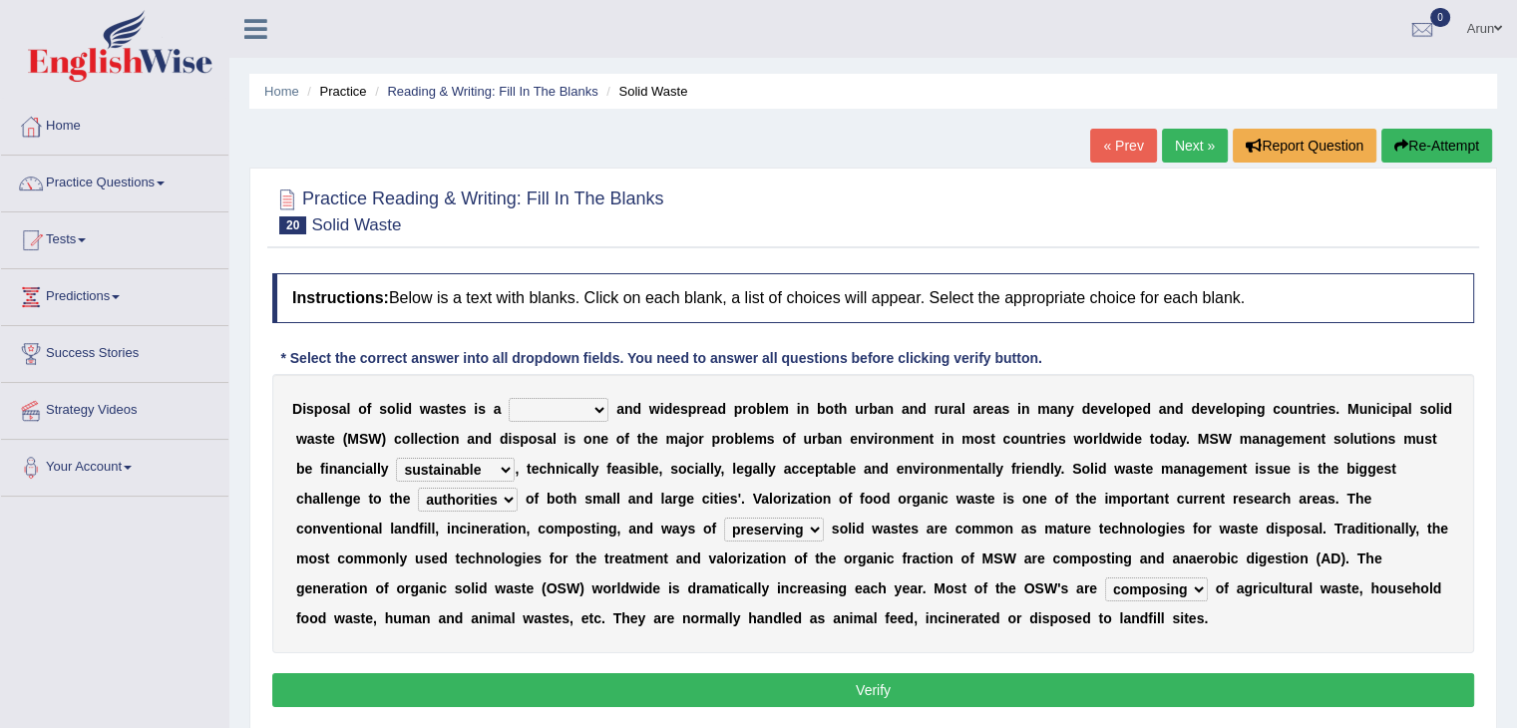
select select "stalling"
click at [509, 398] on select "slanting stinging stalling shafting" at bounding box center [559, 410] width 100 height 24
click at [540, 674] on button "Verify" at bounding box center [873, 690] width 1202 height 34
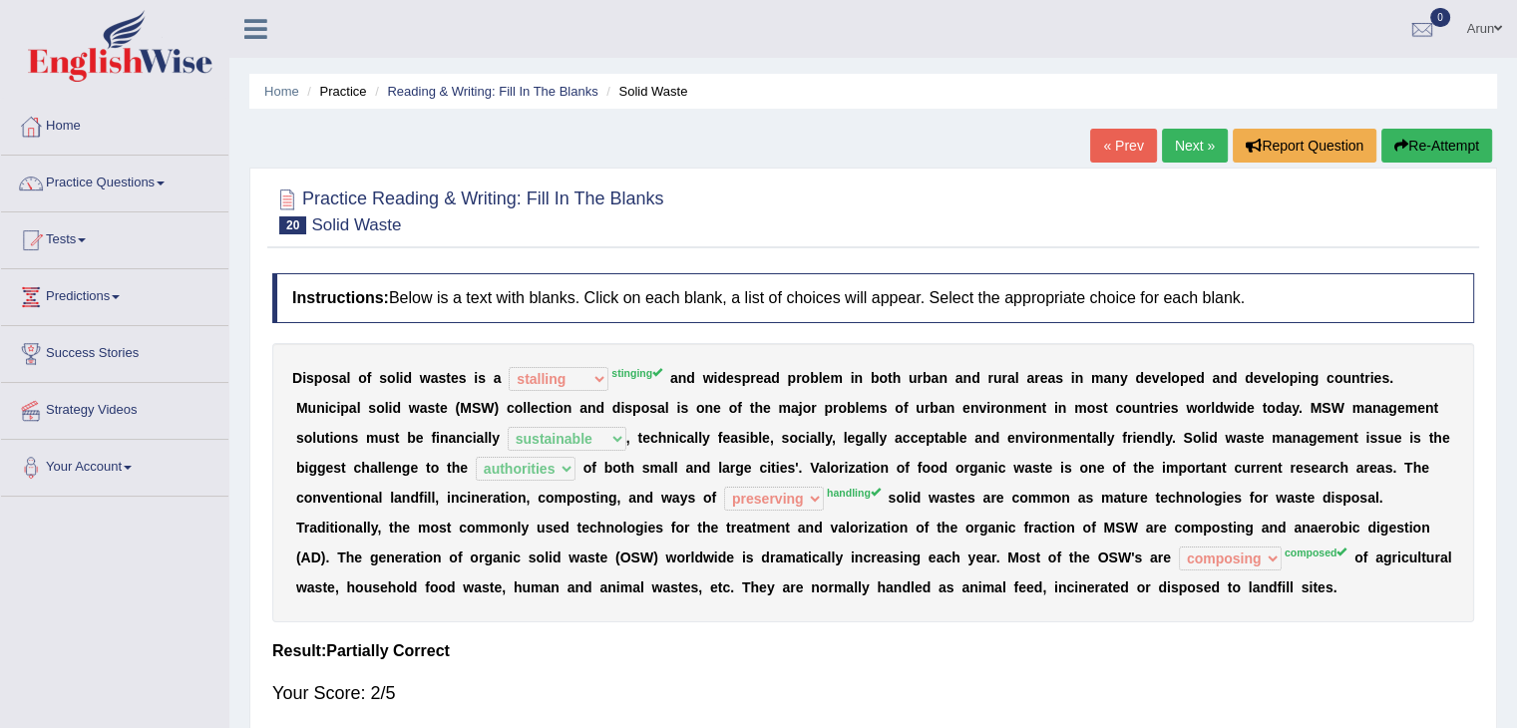
click at [1129, 146] on link "« Prev" at bounding box center [1123, 146] width 66 height 34
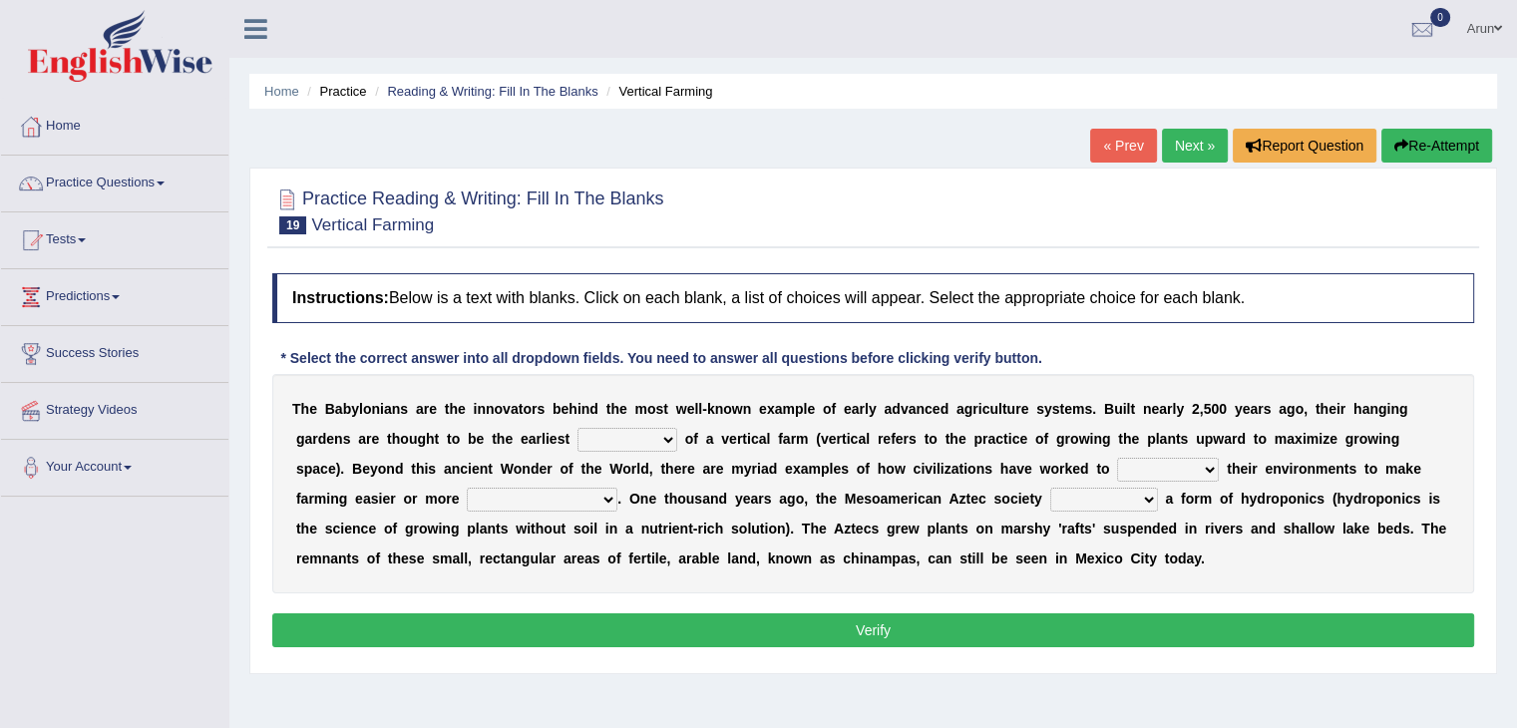
click at [627, 437] on select "prototype failure discredit protocol" at bounding box center [627, 440] width 100 height 24
select select "failure"
click at [577, 428] on select "prototype failure discredit protocol" at bounding box center [627, 440] width 100 height 24
click at [1177, 474] on select "manipulate escape respect disarrange" at bounding box center [1168, 470] width 102 height 24
select select "escape"
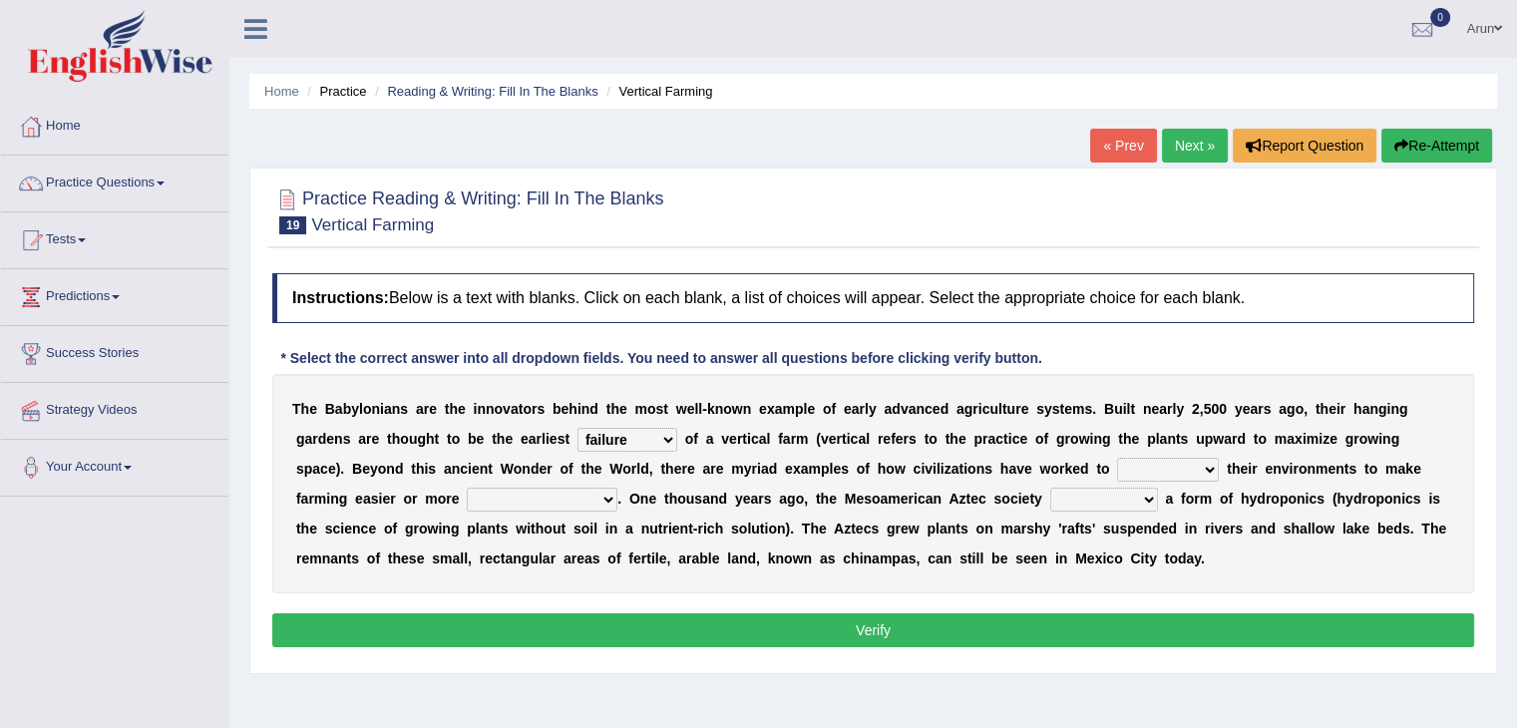
click at [1117, 458] on select "manipulate escape respect disarrange" at bounding box center [1168, 470] width 102 height 24
click at [1137, 464] on select "manipulate escape respect disarrange" at bounding box center [1168, 470] width 102 height 24
click at [521, 492] on select "productive constructive connective counterproductive" at bounding box center [542, 500] width 151 height 24
select select "counterproductive"
click at [467, 488] on select "productive constructive connective counterproductive" at bounding box center [542, 500] width 151 height 24
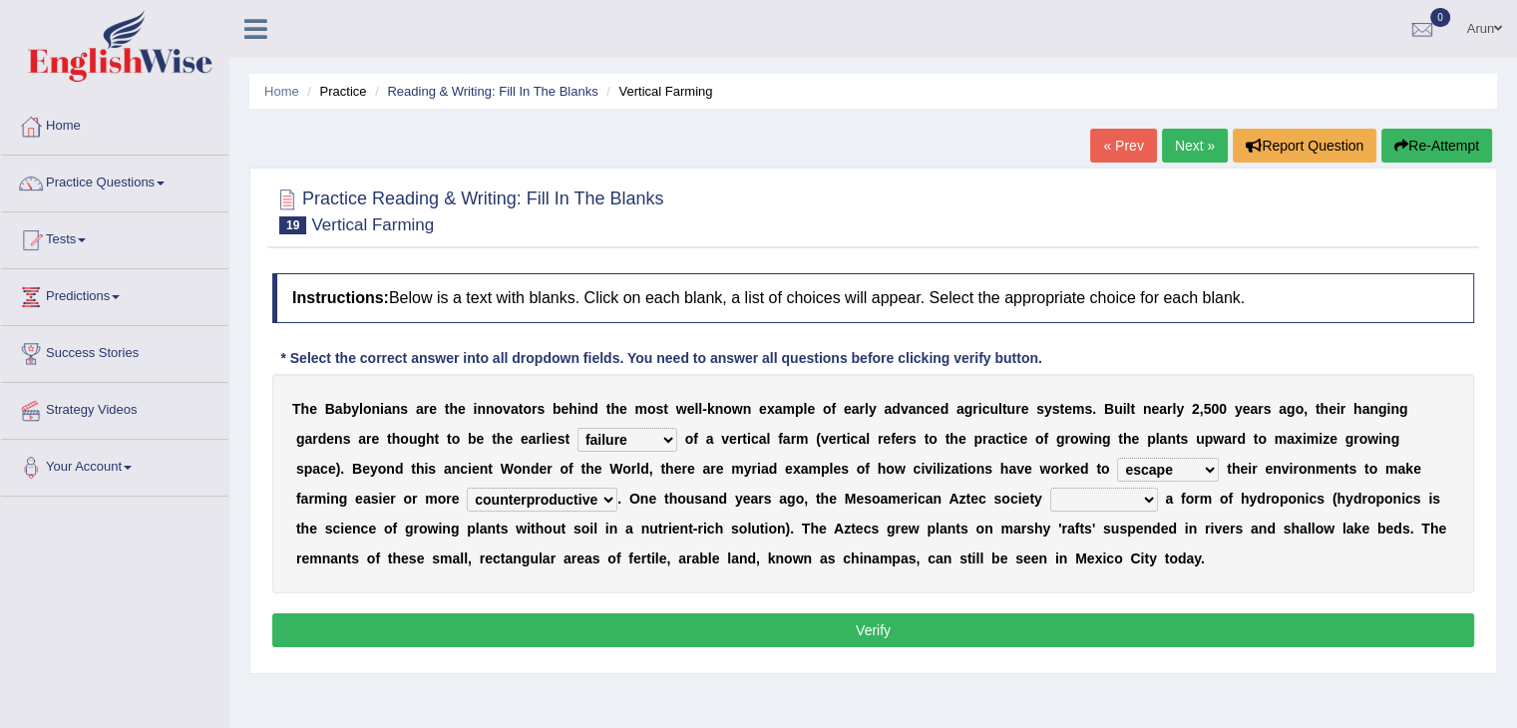
click at [1113, 496] on select "domineered volunteered pioneered engineered" at bounding box center [1104, 500] width 108 height 24
select select "volunteered"
click at [1050, 488] on select "domineered volunteered pioneered engineered" at bounding box center [1104, 500] width 108 height 24
click at [806, 620] on button "Verify" at bounding box center [873, 630] width 1202 height 34
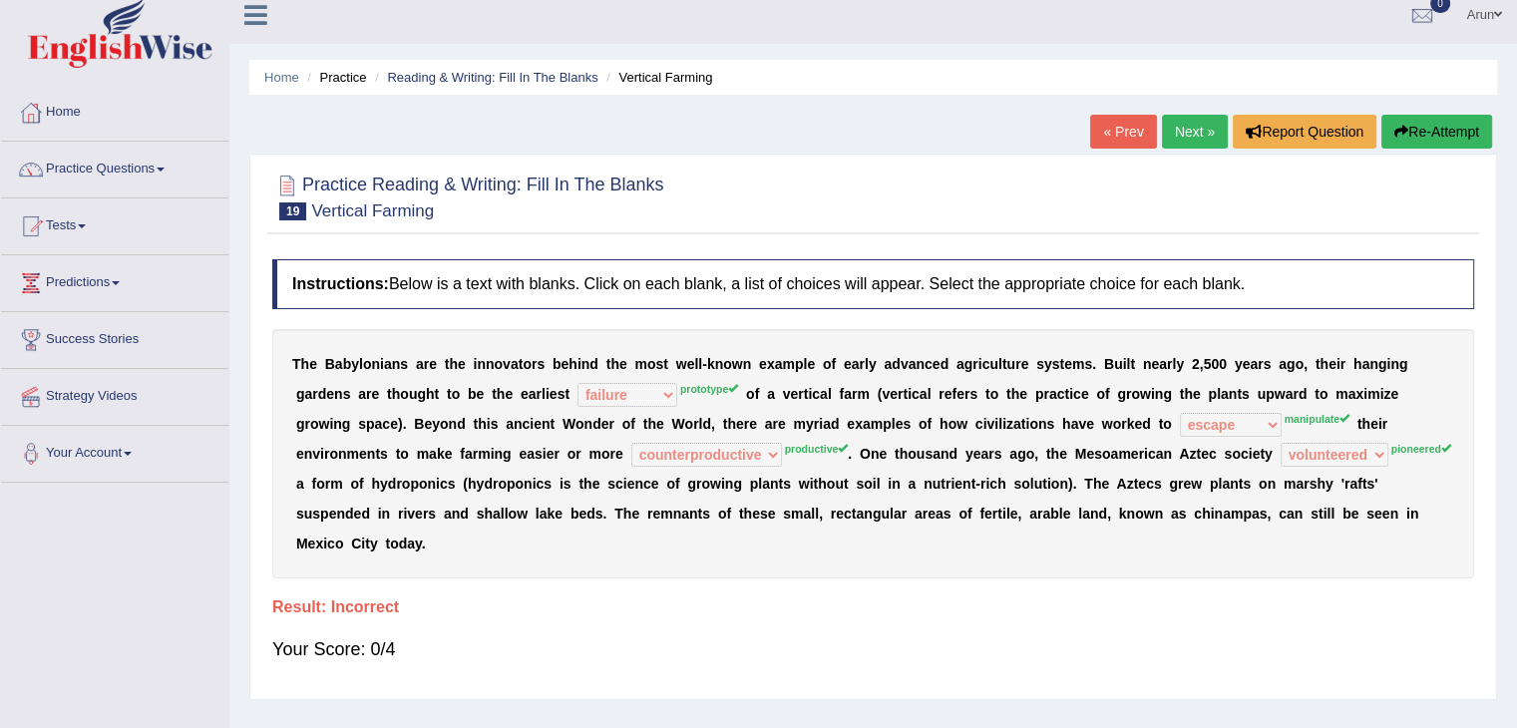
scroll to position [10, 0]
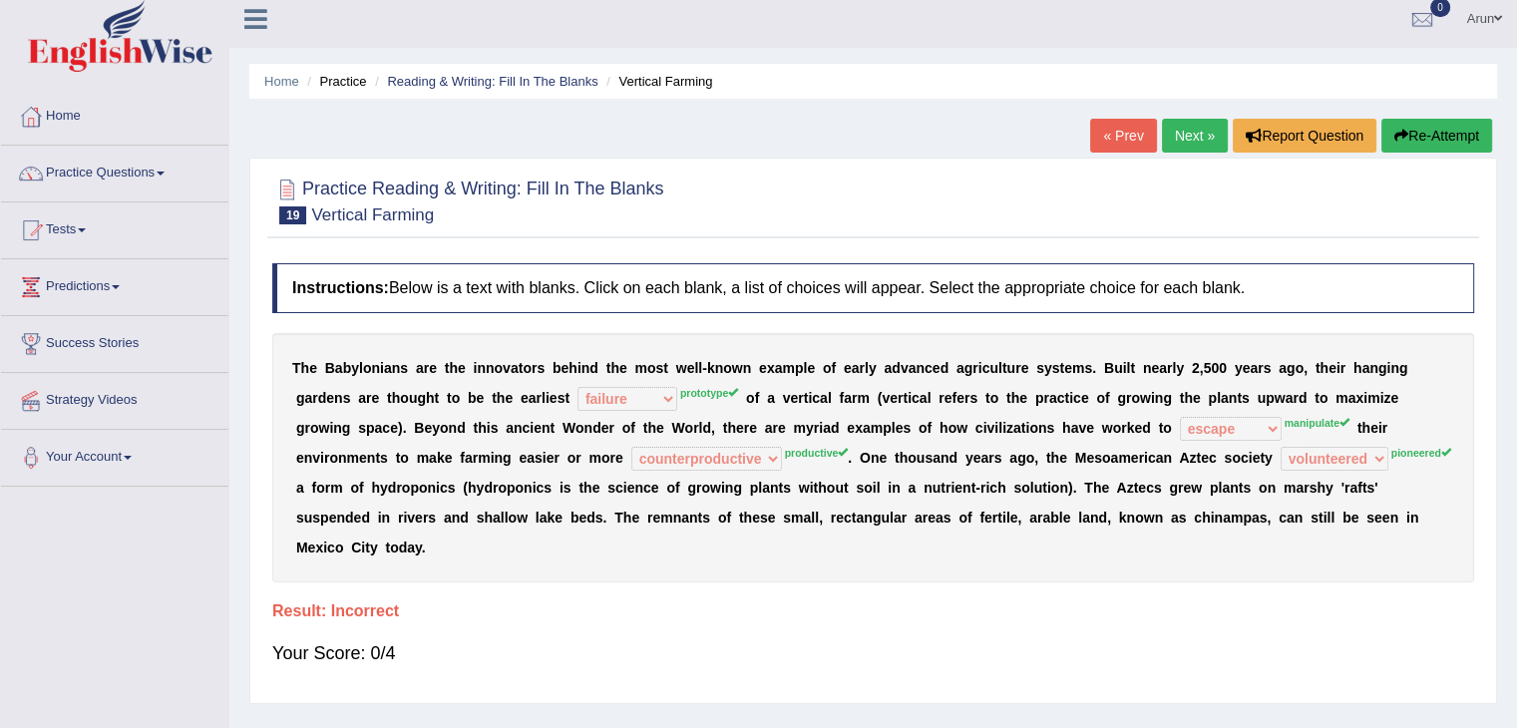
click at [1177, 141] on link "Next »" at bounding box center [1195, 136] width 66 height 34
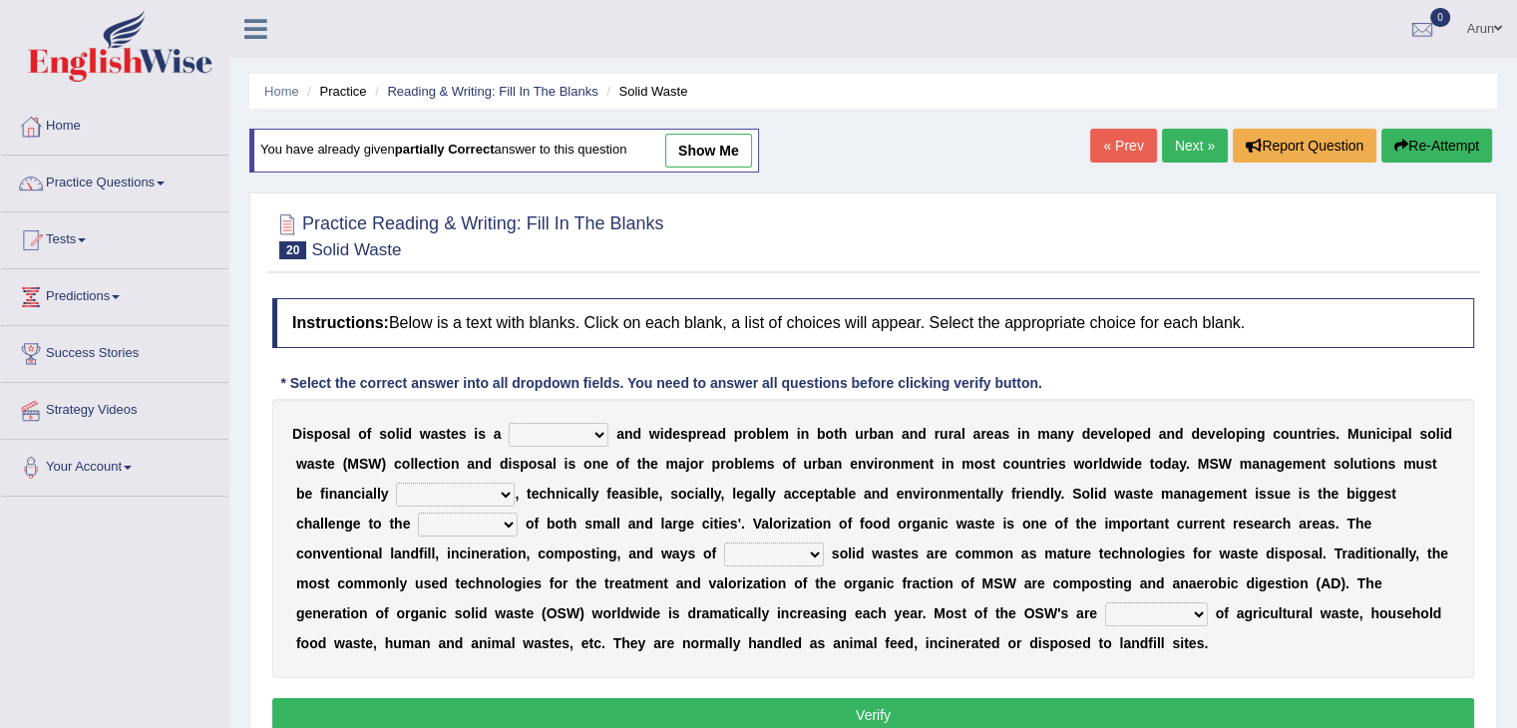
click at [1124, 133] on link "« Prev" at bounding box center [1123, 146] width 66 height 34
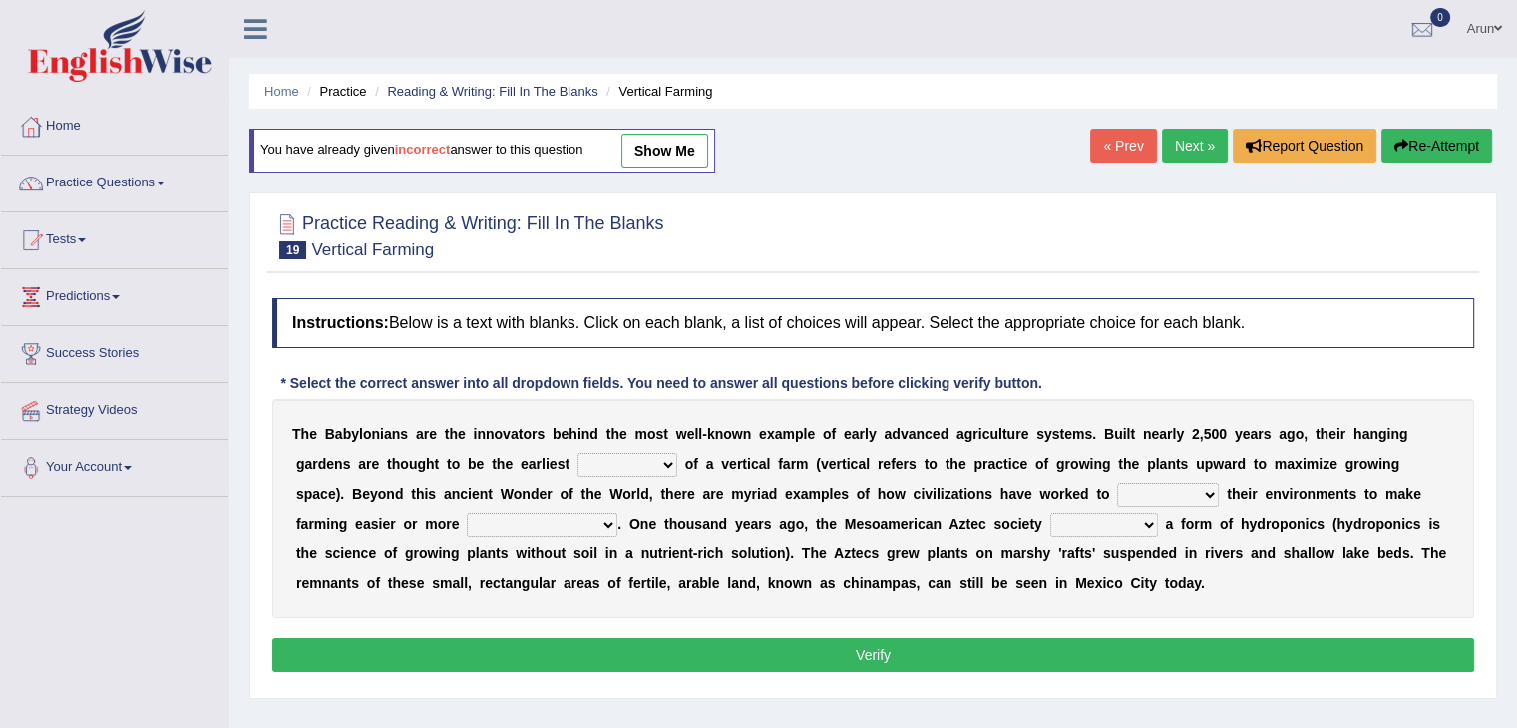
click at [1124, 133] on link "« Prev" at bounding box center [1123, 146] width 66 height 34
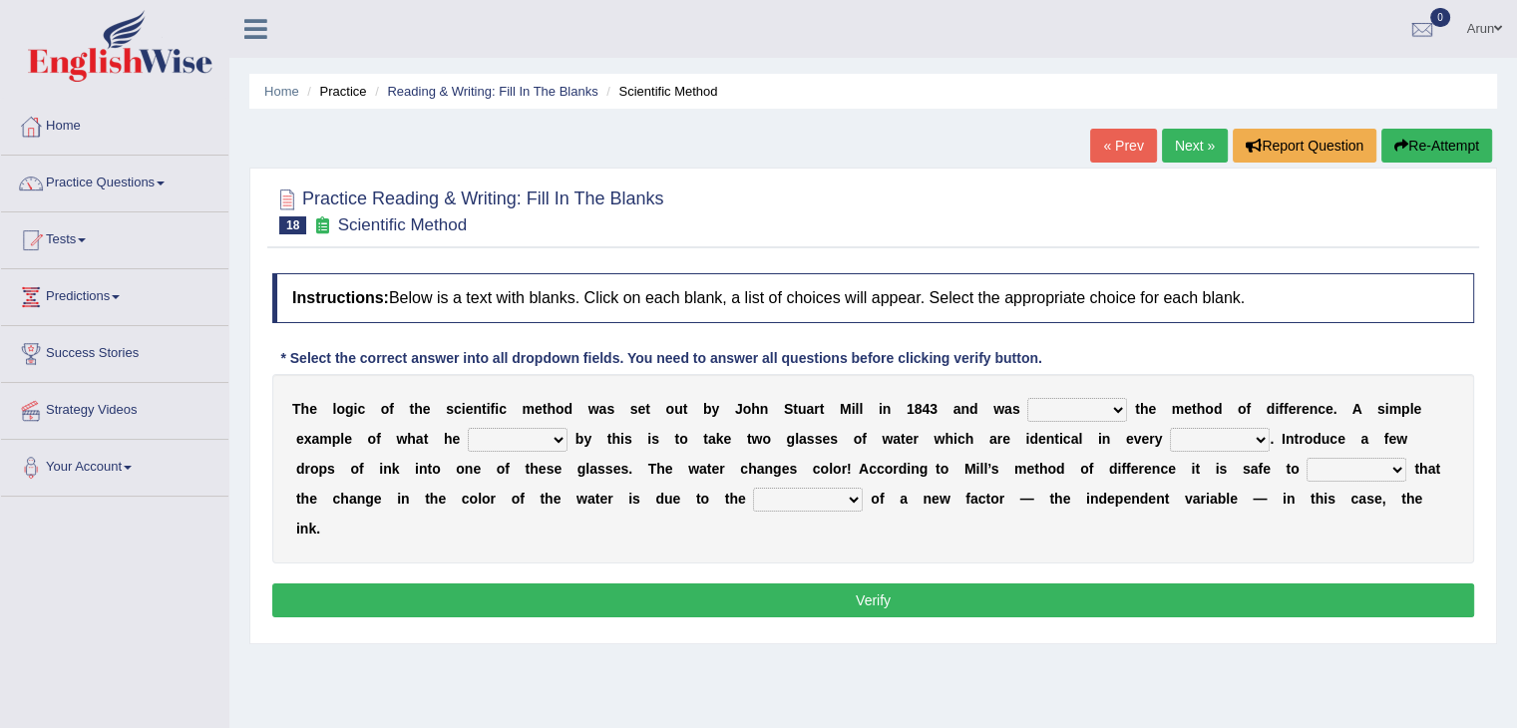
click at [1054, 398] on select "pointed claimed demanded named" at bounding box center [1077, 410] width 100 height 24
select select "claimed"
click at [1027, 398] on select "pointed claimed demanded named" at bounding box center [1077, 410] width 100 height 24
click at [536, 443] on select "capped charged found meant" at bounding box center [518, 440] width 100 height 24
select select "found"
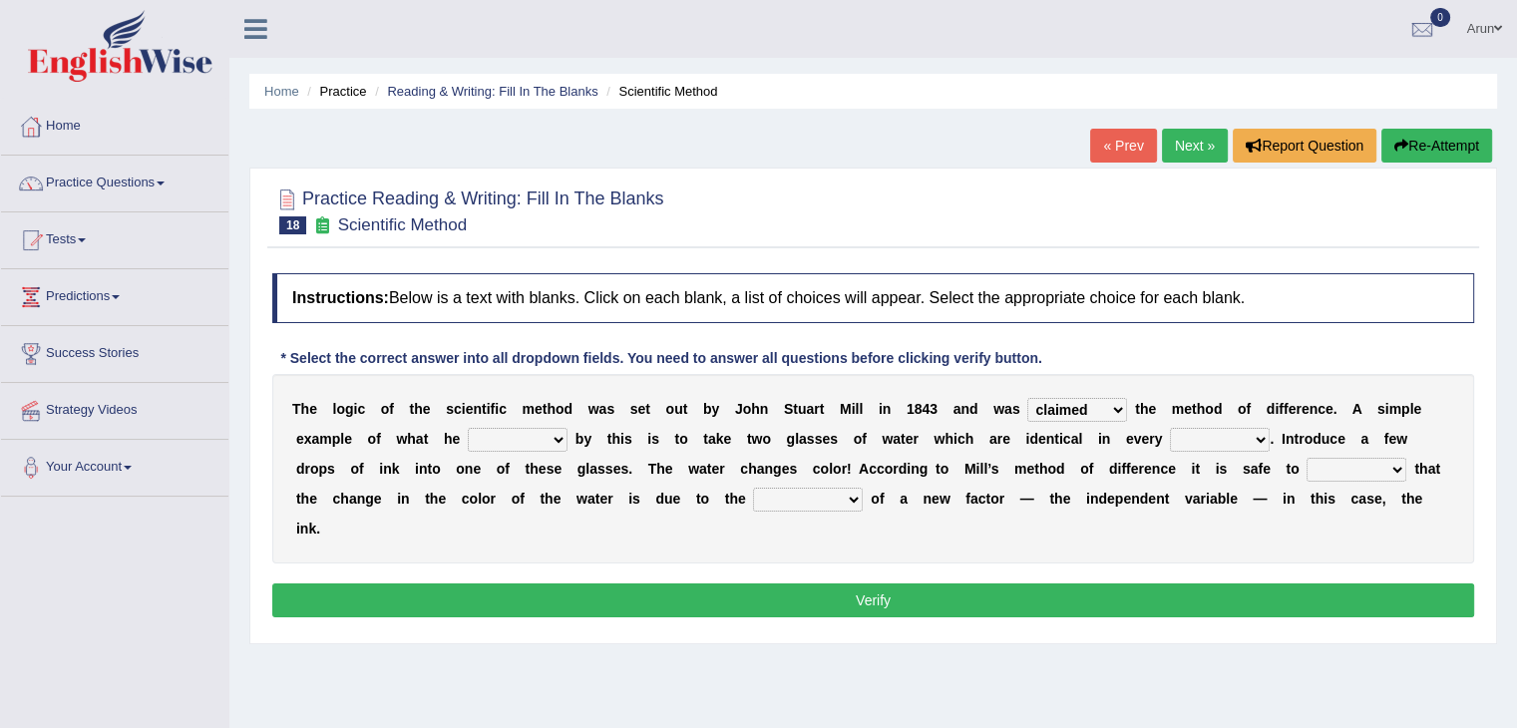
click at [468, 428] on select "capped charged found meant" at bounding box center [518, 440] width 100 height 24
click at [1205, 439] on select "thought identity measure respect" at bounding box center [1220, 440] width 100 height 24
select select "measure"
click at [1170, 428] on select "thought identity measure respect" at bounding box center [1220, 440] width 100 height 24
click at [1348, 475] on select "assume discuss prefer acclaim" at bounding box center [1356, 470] width 100 height 24
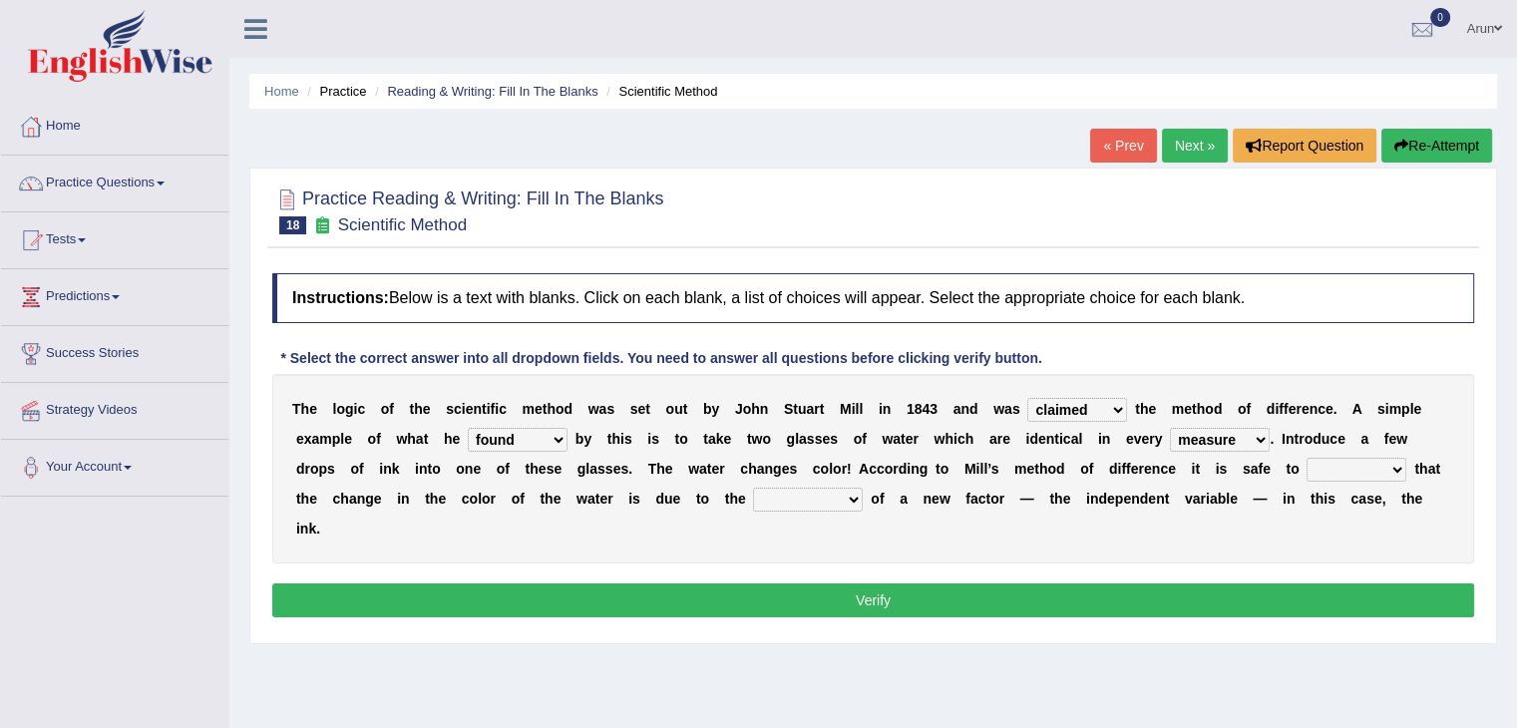
click at [797, 507] on select "introduction magnitude preparation purification" at bounding box center [808, 500] width 110 height 24
select select "preparation"
click at [753, 488] on select "introduction magnitude preparation purification" at bounding box center [808, 500] width 110 height 24
click at [1364, 461] on select "assume discuss prefer acclaim" at bounding box center [1356, 470] width 100 height 24
click at [1306, 458] on select "assume discuss prefer acclaim" at bounding box center [1356, 470] width 100 height 24
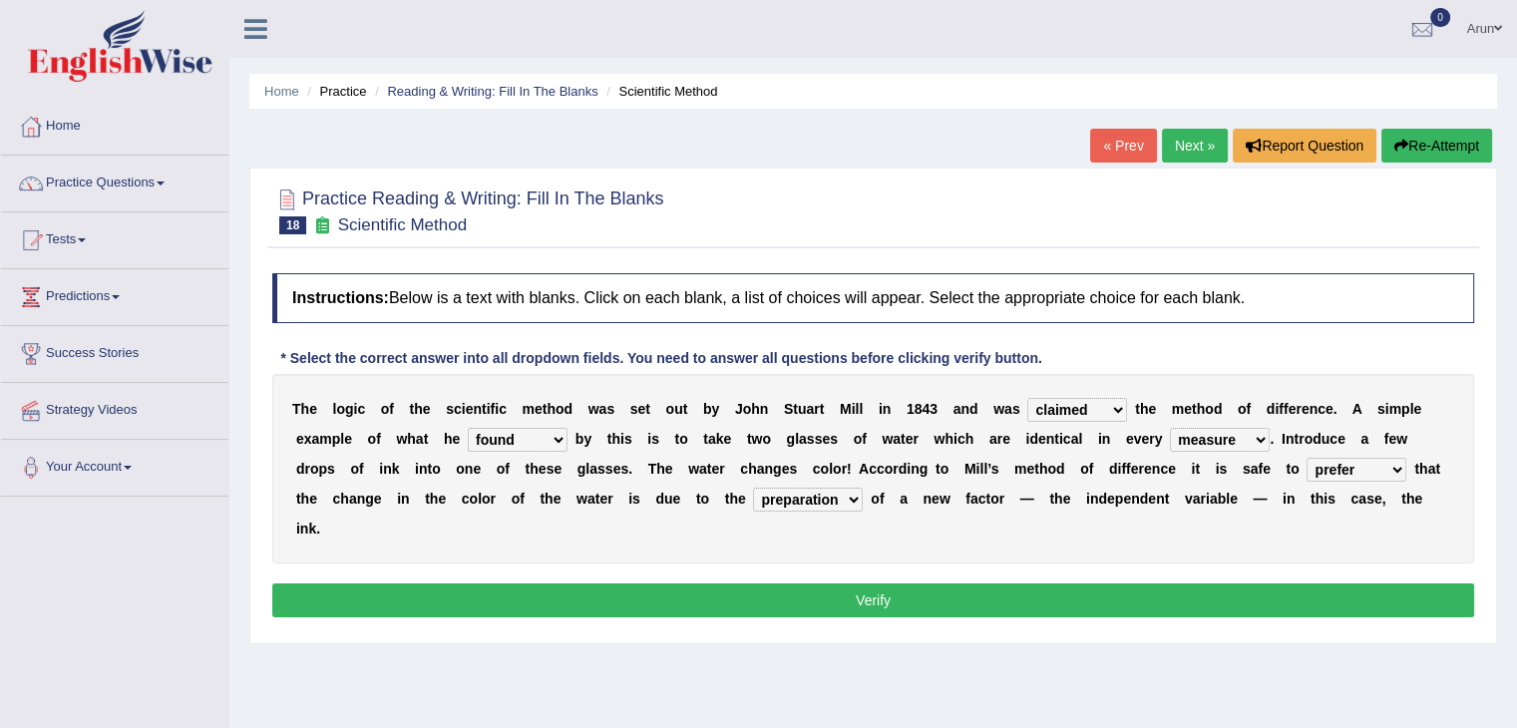
click at [1372, 470] on select "assume discuss prefer acclaim" at bounding box center [1356, 470] width 100 height 24
select select "assume"
click at [1306, 458] on select "assume discuss prefer acclaim" at bounding box center [1356, 470] width 100 height 24
click at [1261, 594] on button "Verify" at bounding box center [873, 600] width 1202 height 34
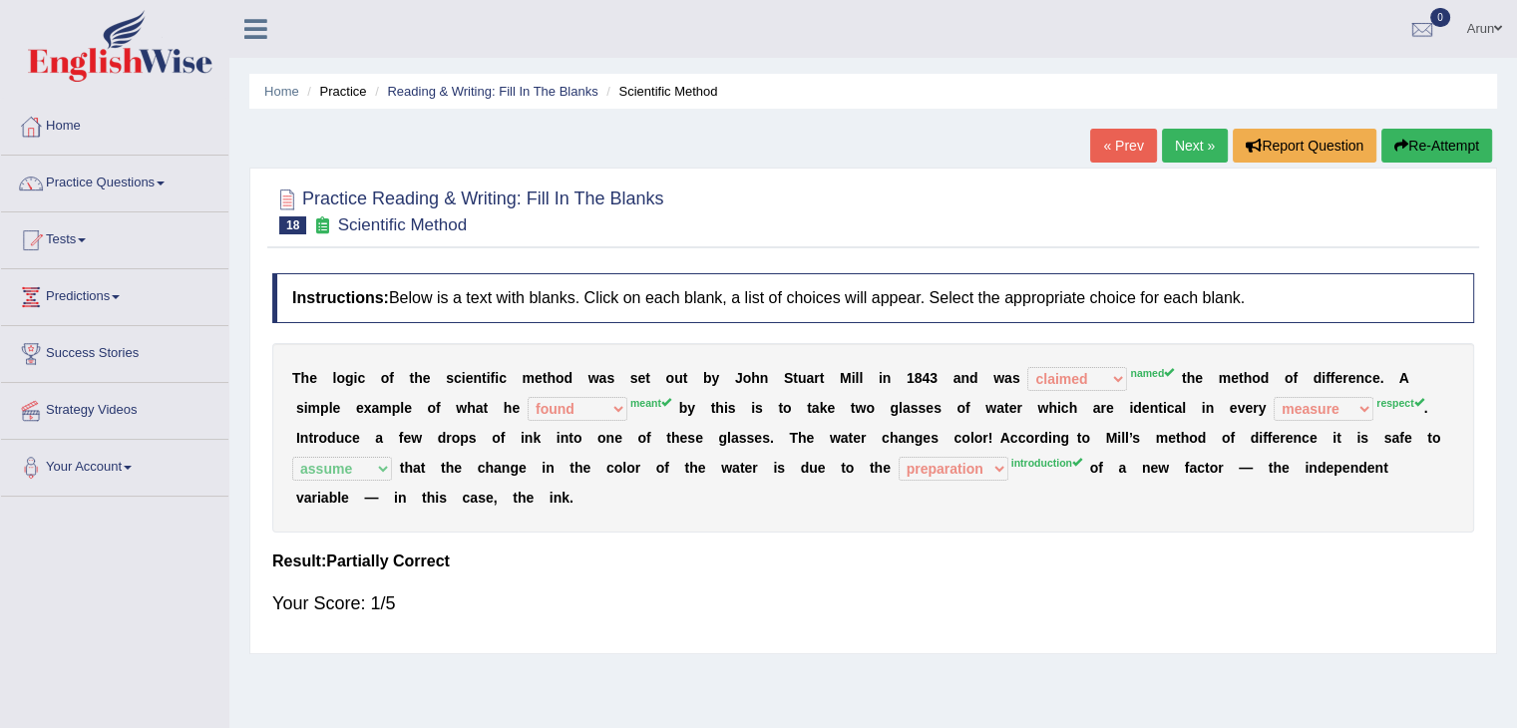
click at [1142, 143] on link "« Prev" at bounding box center [1123, 146] width 66 height 34
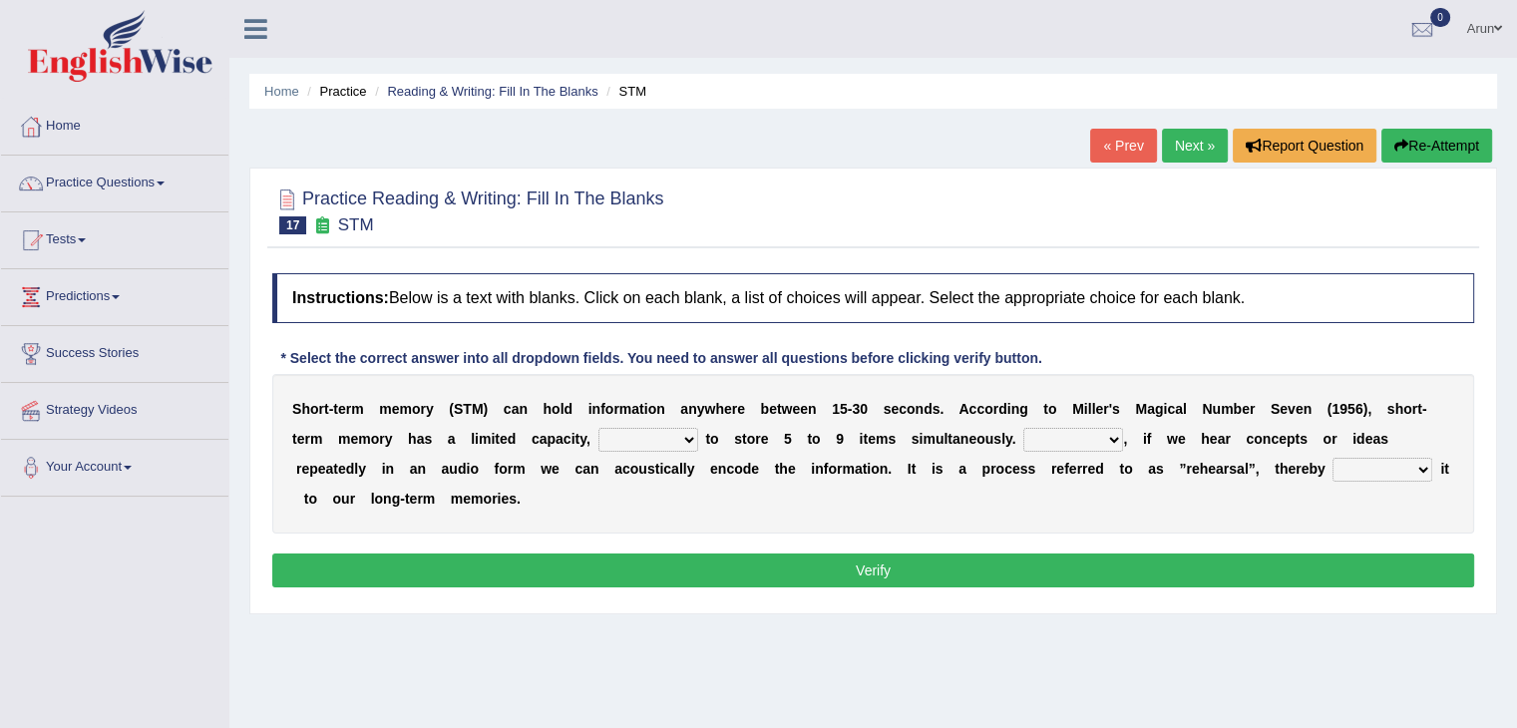
click at [652, 433] on select "being able is able be able unable" at bounding box center [648, 440] width 100 height 24
click at [1077, 448] on select "However So Moreover Therefore" at bounding box center [1073, 440] width 100 height 24
click at [1246, 491] on div "S h o r t - t e r m m e m o r y ( S T M ) c a n h o l d i n f o r m a t i o n a…" at bounding box center [873, 454] width 1202 height 160
click at [1357, 460] on select "commit commits commiting commited" at bounding box center [1382, 470] width 100 height 24
select select "commited"
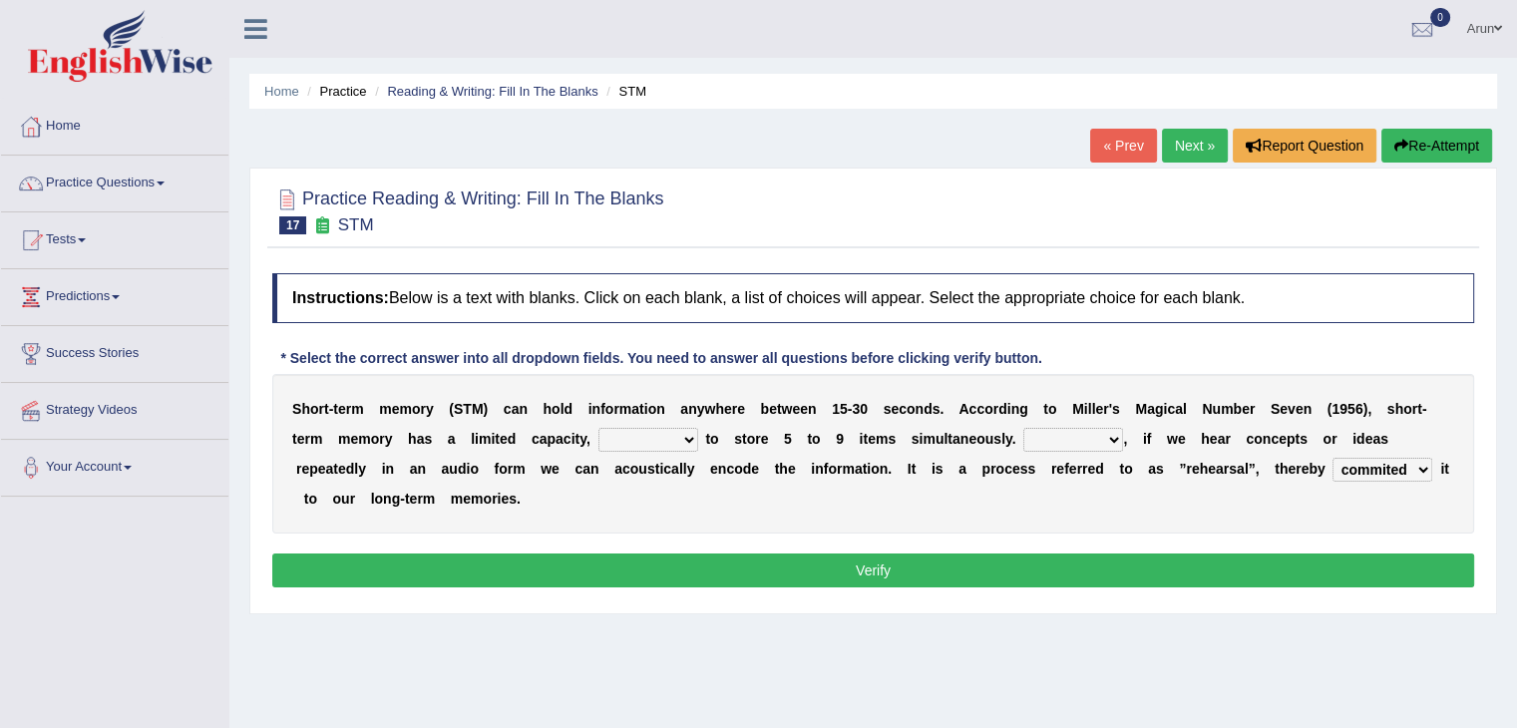
click at [1332, 458] on select "commit commits commiting commited" at bounding box center [1382, 470] width 100 height 24
click at [1074, 432] on select "However So Moreover Therefore" at bounding box center [1073, 440] width 100 height 24
select select "However"
click at [1023, 428] on select "However So Moreover Therefore" at bounding box center [1073, 440] width 100 height 24
click at [669, 435] on select "being able is able be able unable" at bounding box center [648, 440] width 100 height 24
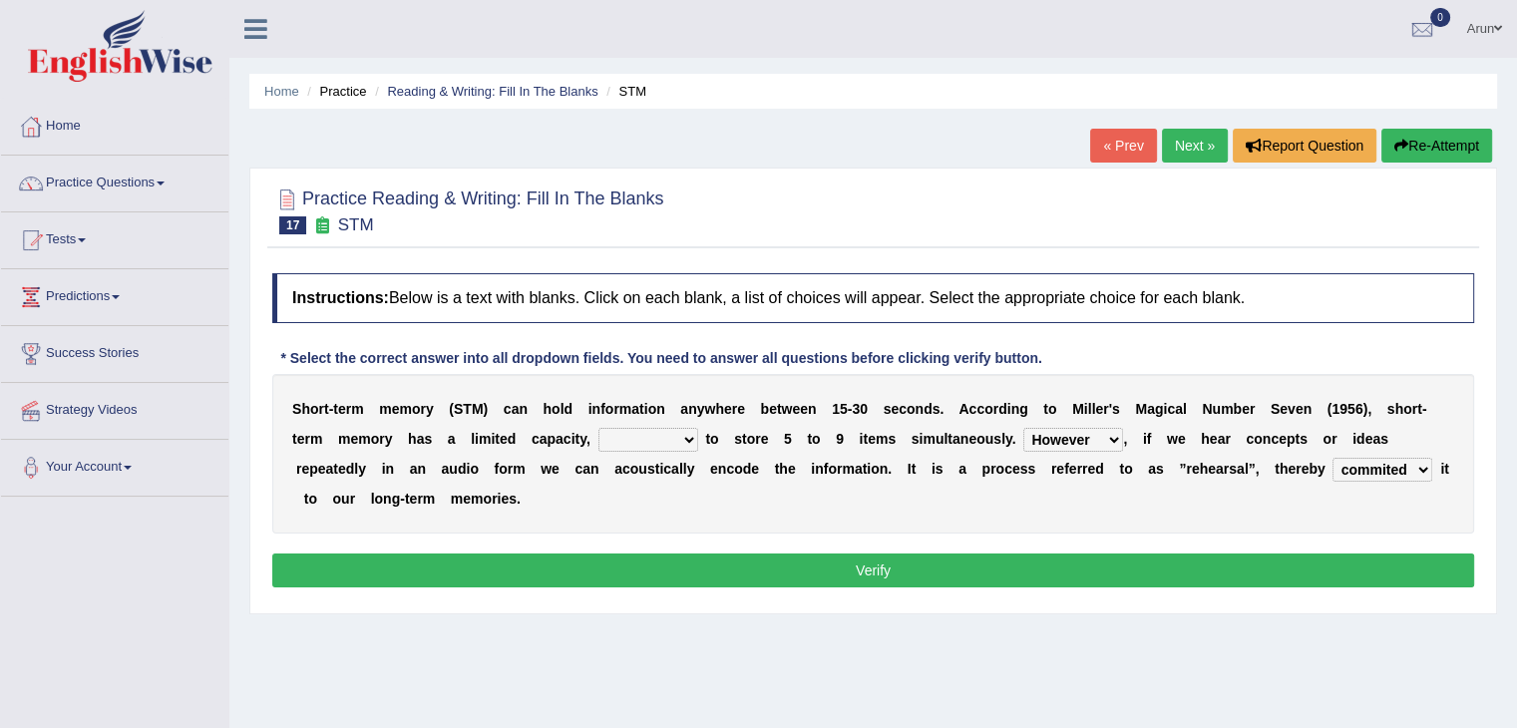
select select "be able"
click at [598, 428] on select "being able is able be able unable" at bounding box center [648, 440] width 100 height 24
click at [689, 565] on button "Verify" at bounding box center [873, 570] width 1202 height 34
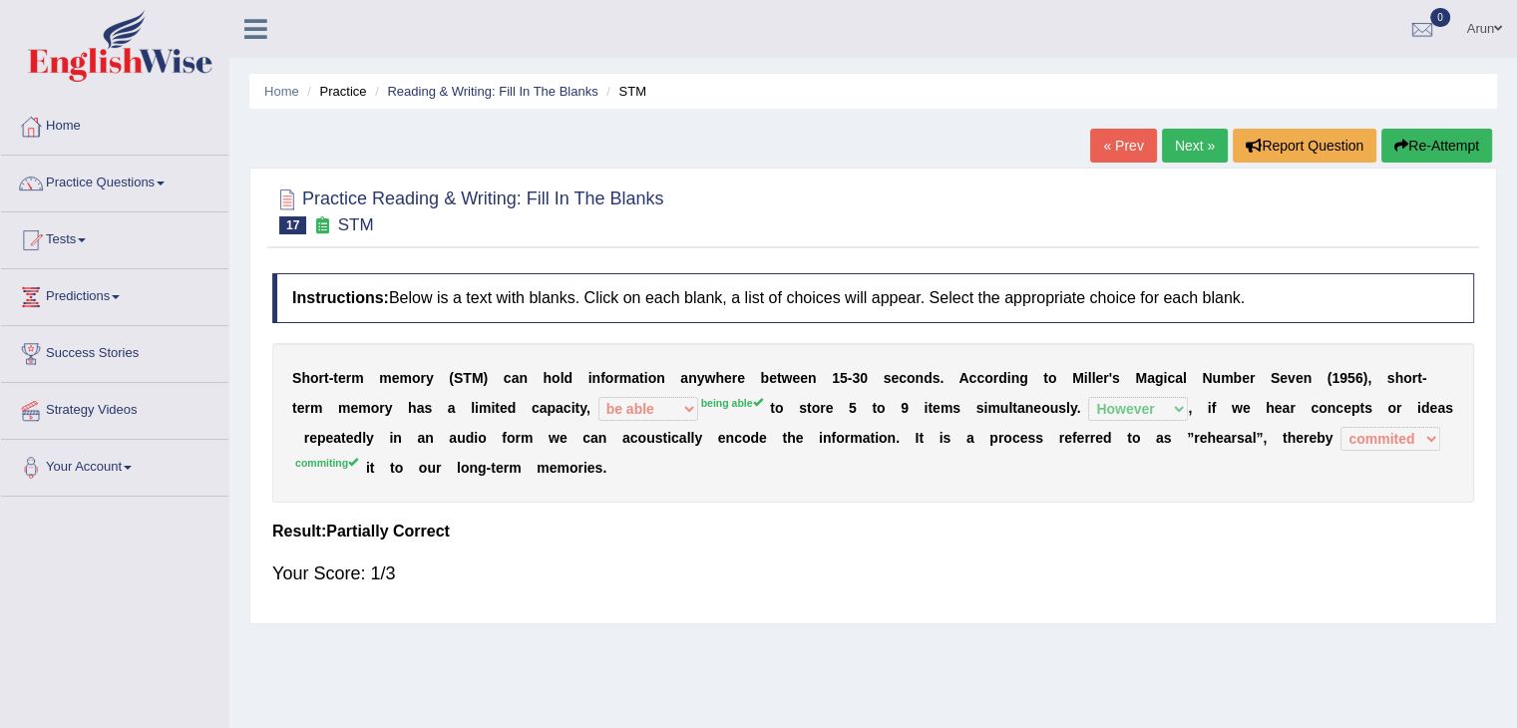
click at [1094, 149] on link "« Prev" at bounding box center [1123, 146] width 66 height 34
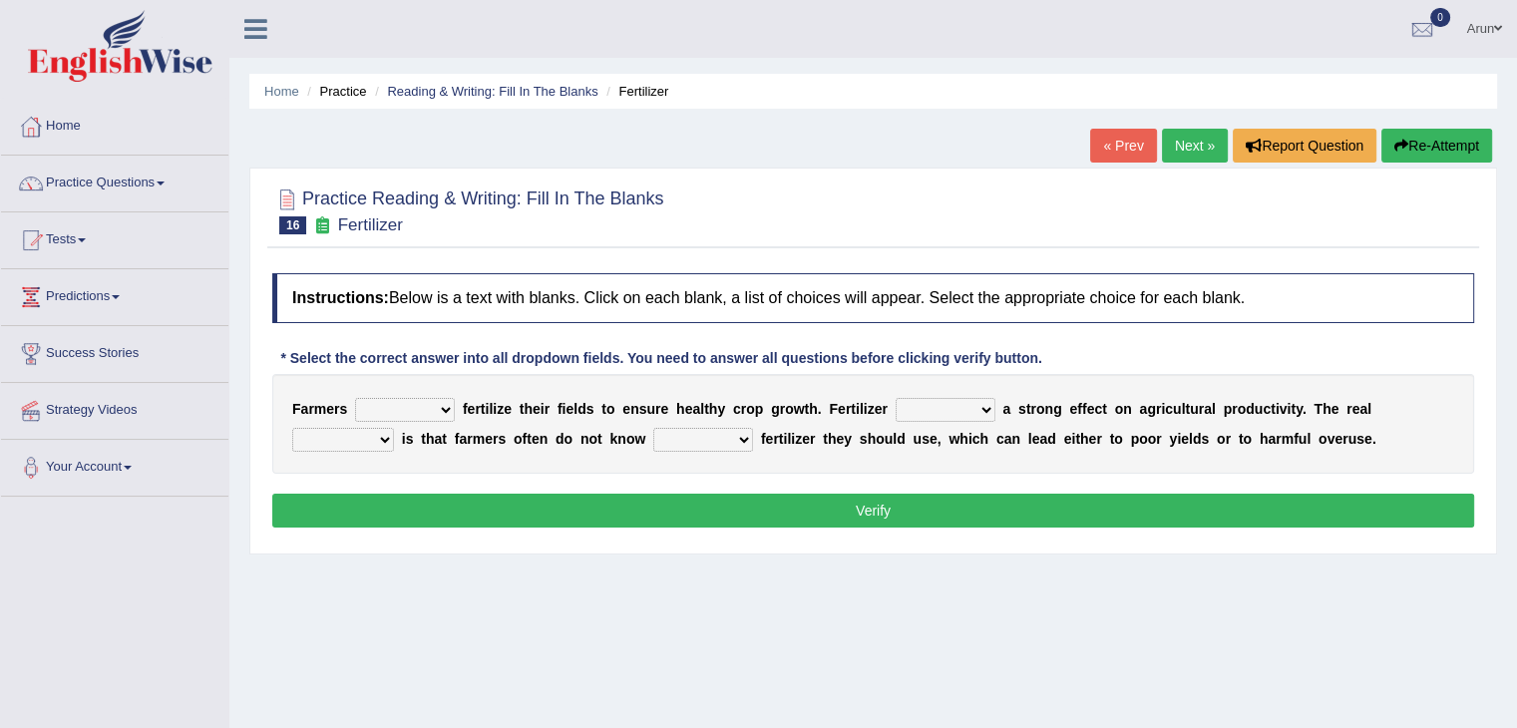
click at [449, 404] on select "must should need can" at bounding box center [405, 410] width 100 height 24
select select "need"
click at [355, 398] on select "must should need can" at bounding box center [405, 410] width 100 height 24
click at [964, 398] on select "has had have having" at bounding box center [945, 410] width 100 height 24
select select "has"
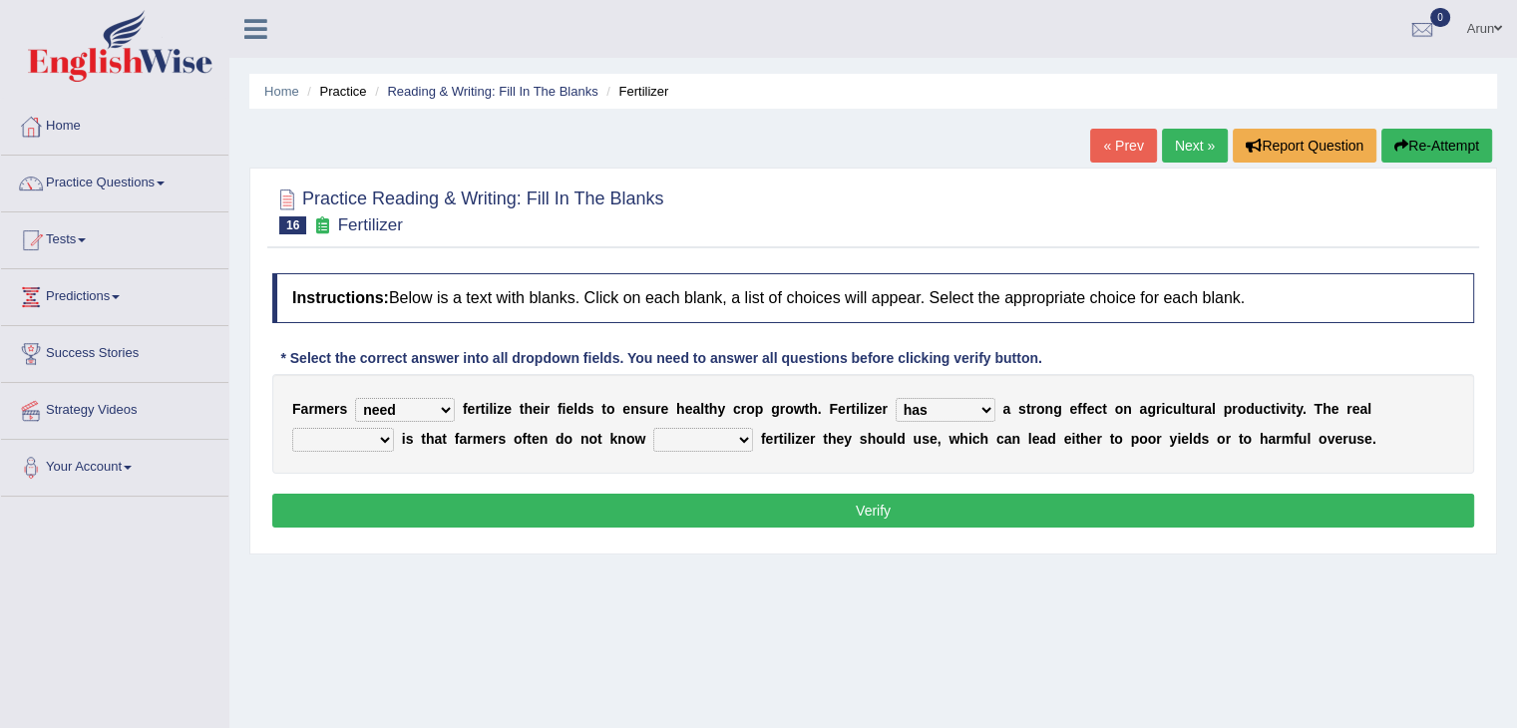
click at [895, 398] on select "has had have having" at bounding box center [945, 410] width 100 height 24
click at [379, 433] on select "problem question conclusion answer" at bounding box center [343, 440] width 102 height 24
click at [660, 440] on select "how much how many however so much" at bounding box center [703, 440] width 100 height 24
select select "how much"
click at [653, 428] on select "how much how many however so much" at bounding box center [703, 440] width 100 height 24
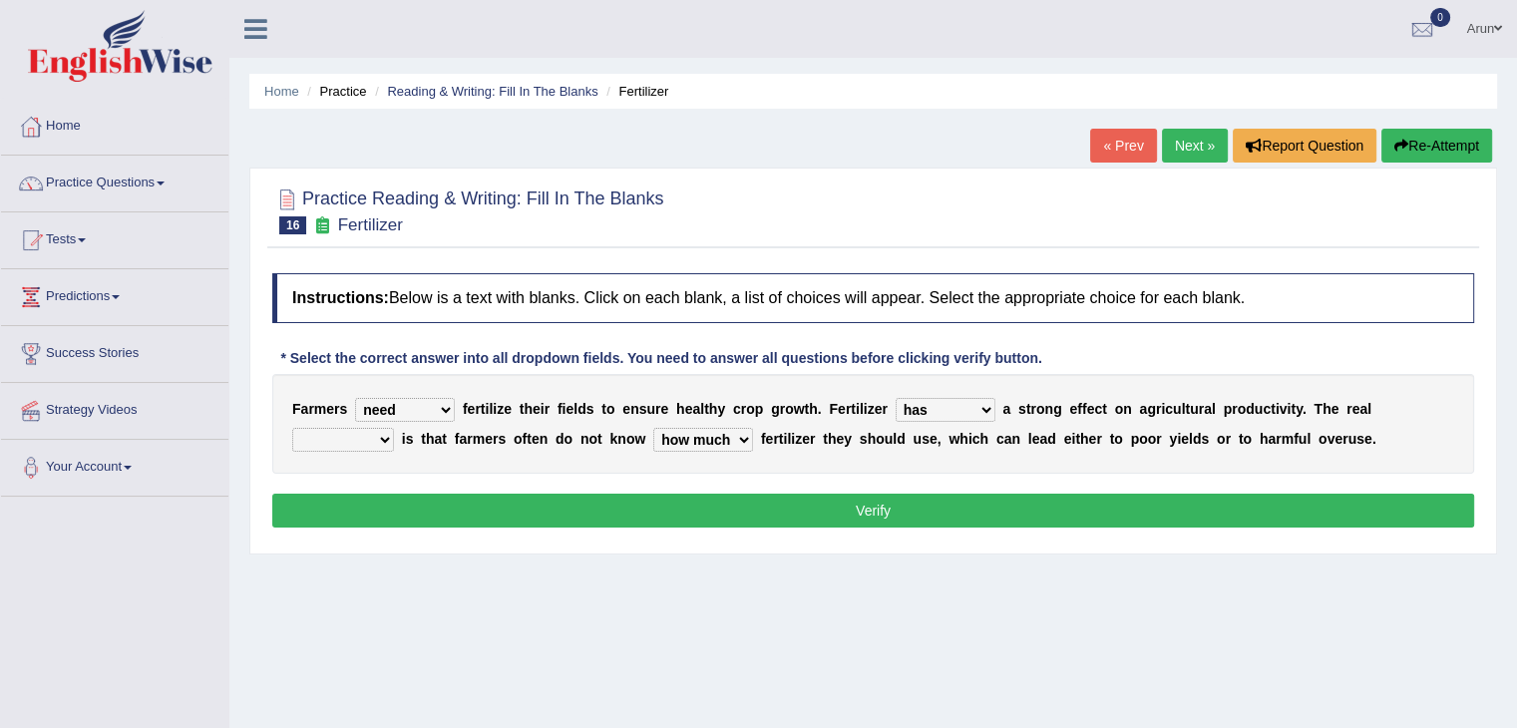
click at [342, 439] on select "problem question conclusion answer" at bounding box center [343, 440] width 102 height 24
select select "question"
click at [292, 428] on select "problem question conclusion answer" at bounding box center [343, 440] width 102 height 24
click at [345, 505] on button "Verify" at bounding box center [873, 511] width 1202 height 34
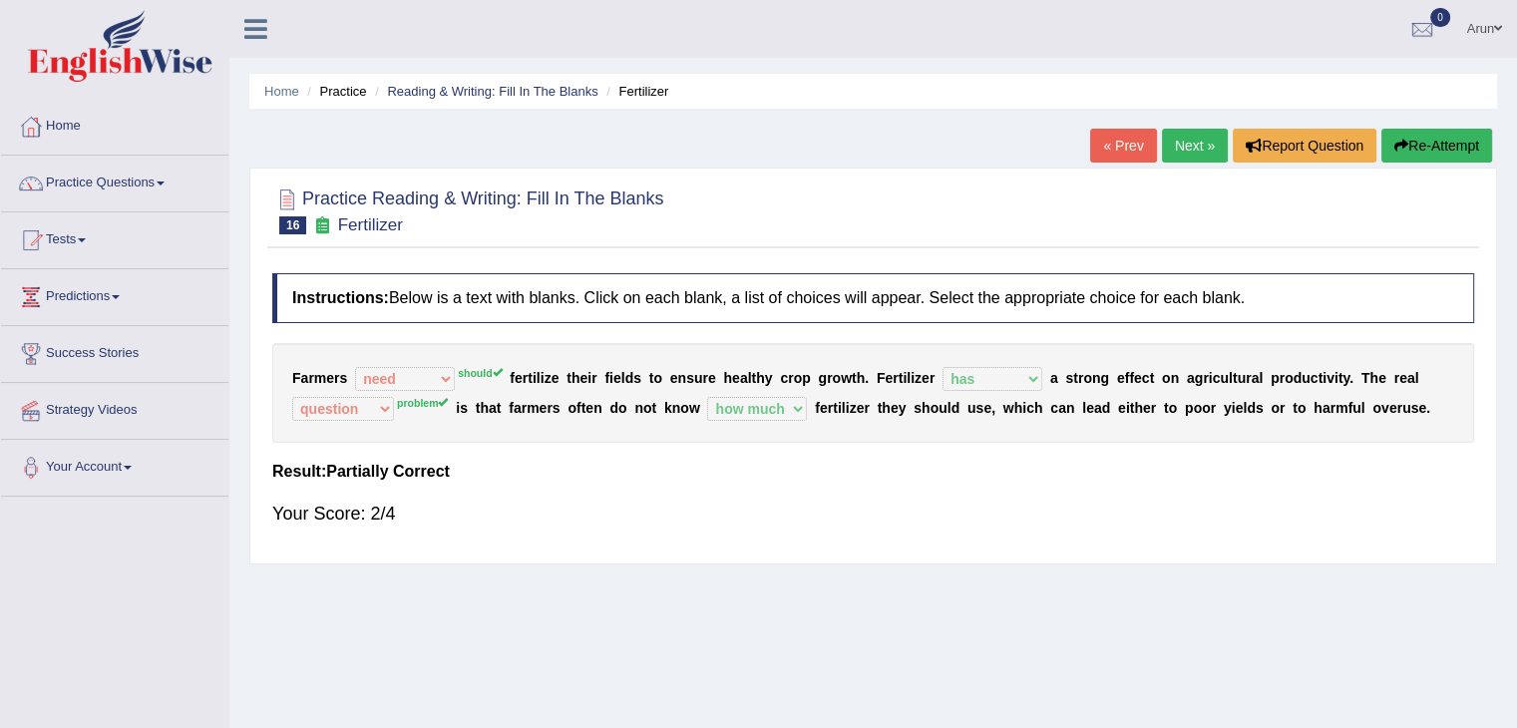
click at [1123, 137] on link "« Prev" at bounding box center [1123, 146] width 66 height 34
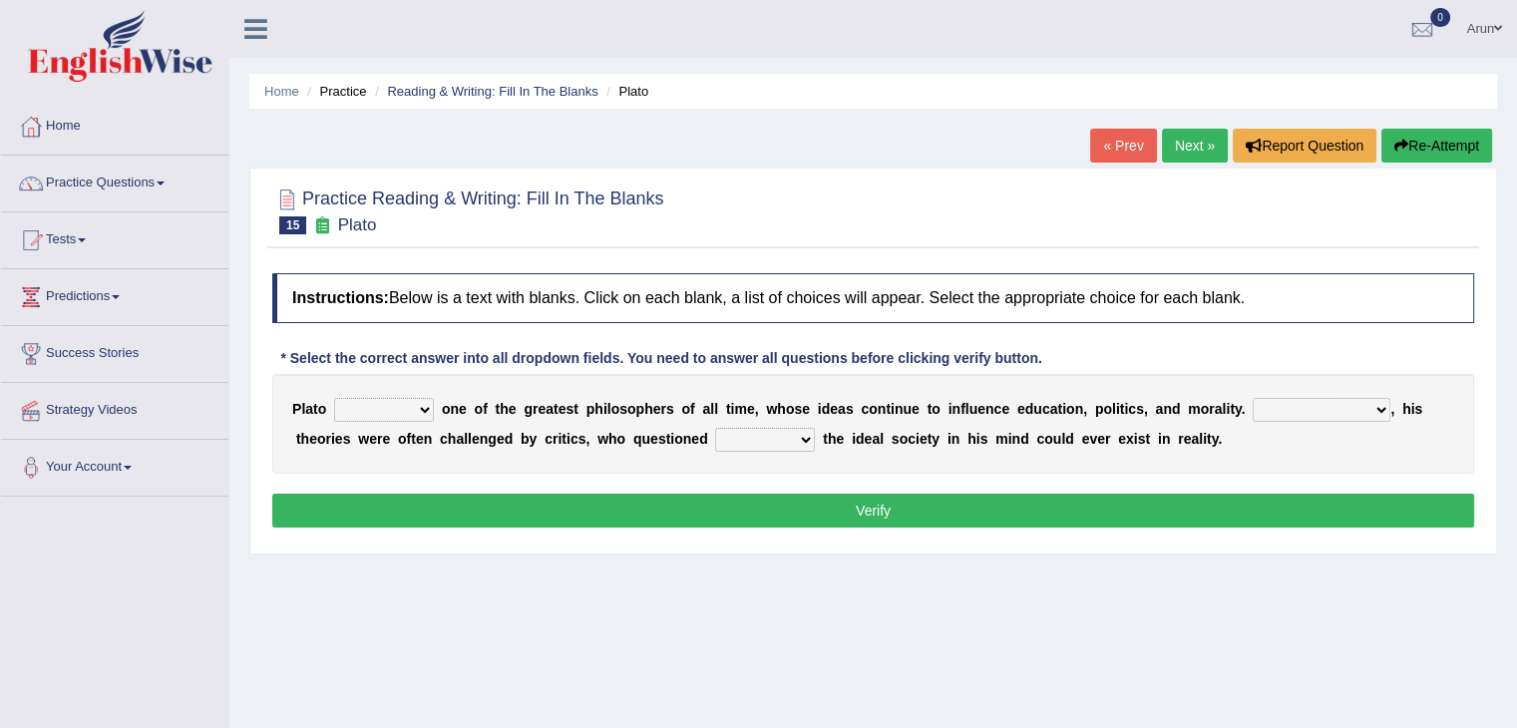
click at [414, 408] on select "keeps comes claims remains" at bounding box center [384, 410] width 100 height 24
select select "claims"
click at [334, 398] on select "keeps comes claims remains" at bounding box center [384, 410] width 100 height 24
click at [1288, 399] on select "Notwithstanding So However Whatever" at bounding box center [1321, 410] width 138 height 24
select select "However"
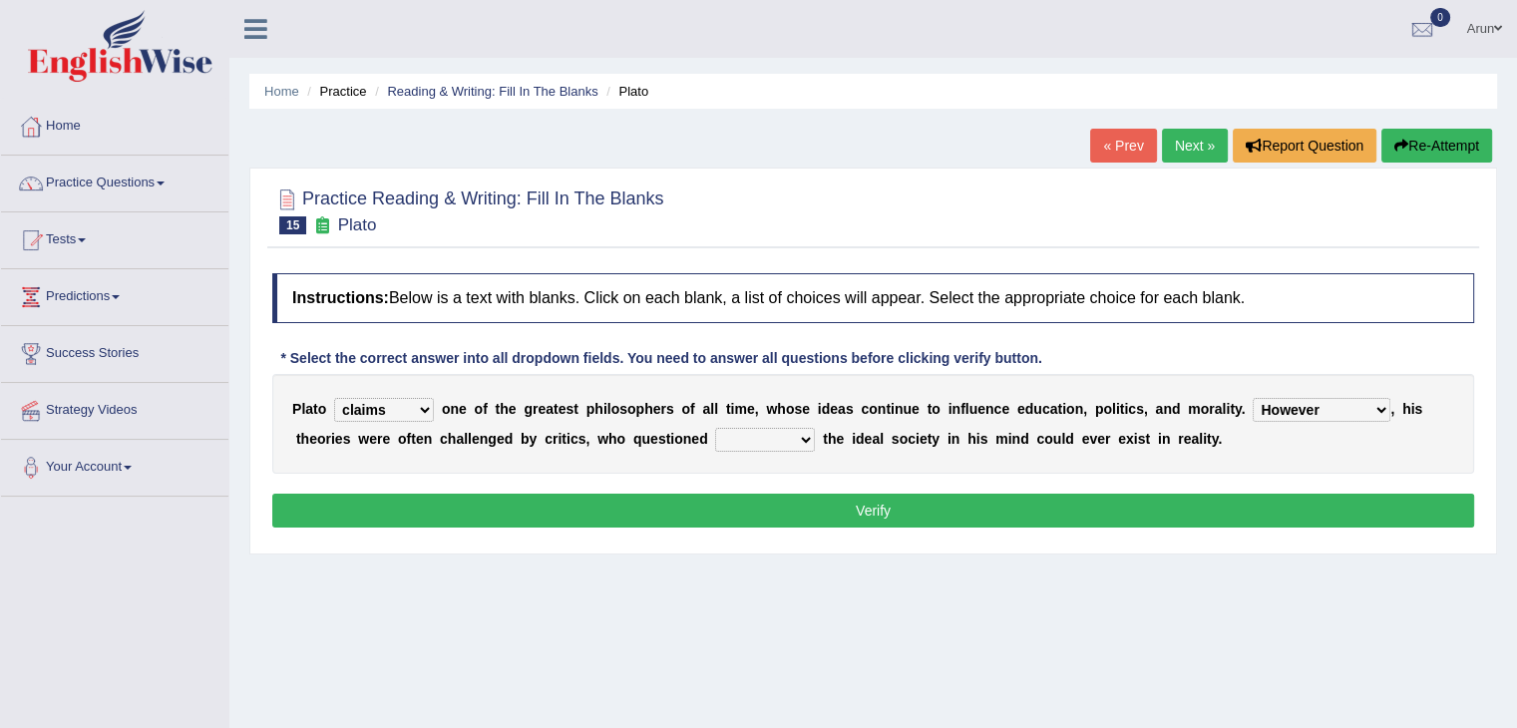
click at [1252, 398] on select "Notwithstanding So However Whatever" at bounding box center [1321, 410] width 138 height 24
click at [791, 445] on select "which what that whether" at bounding box center [765, 440] width 100 height 24
select select "whether"
click at [715, 428] on select "which what that whether" at bounding box center [765, 440] width 100 height 24
click at [794, 495] on button "Verify" at bounding box center [873, 511] width 1202 height 34
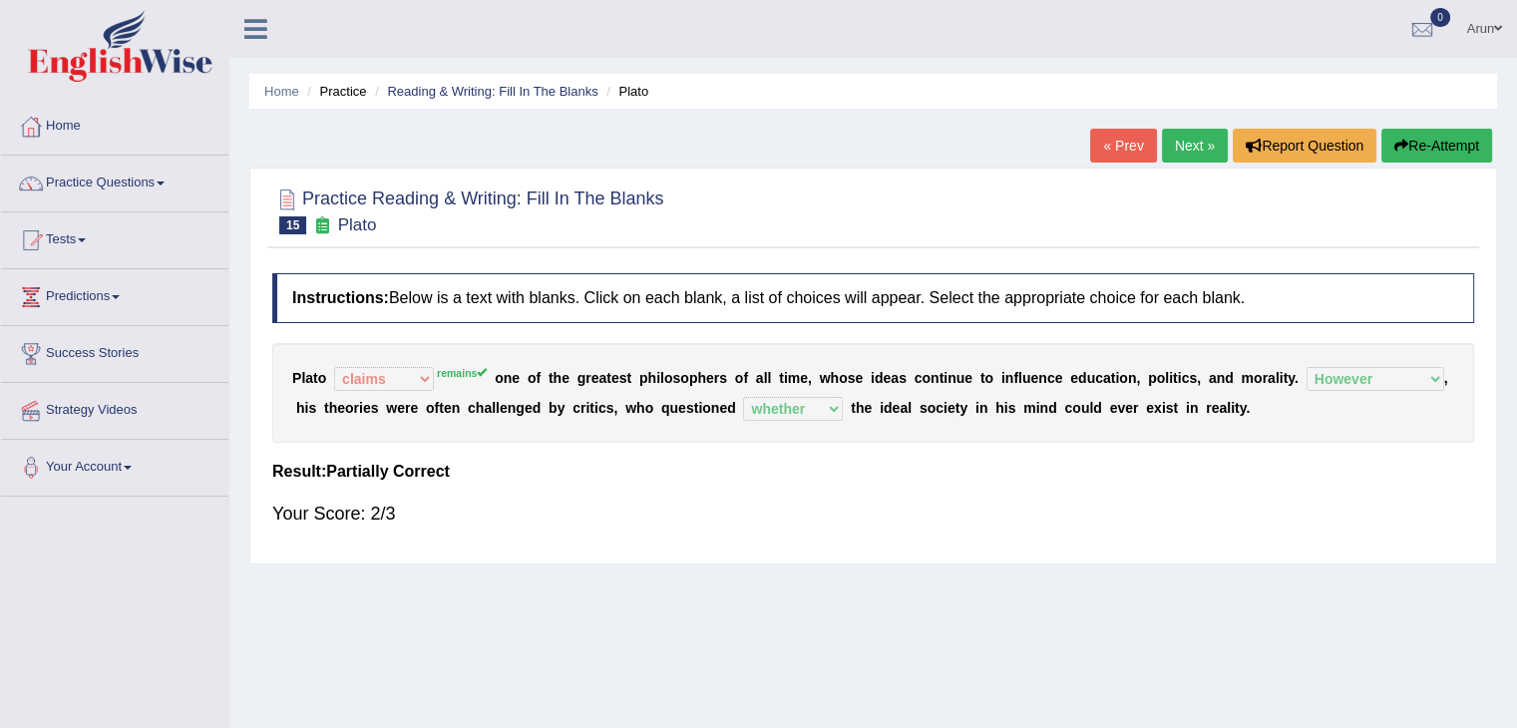
click at [1100, 150] on link "« Prev" at bounding box center [1123, 146] width 66 height 34
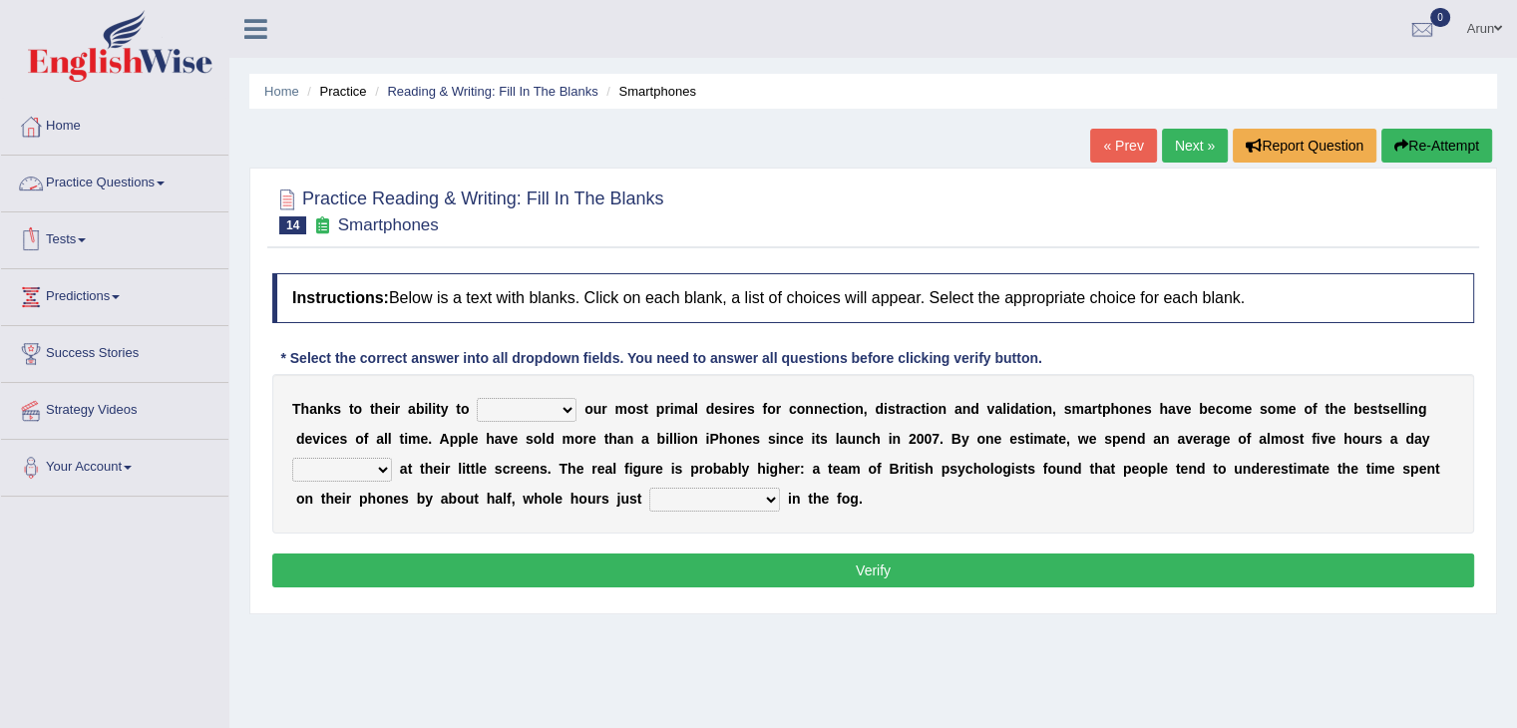
click at [151, 176] on link "Practice Questions" at bounding box center [114, 181] width 227 height 50
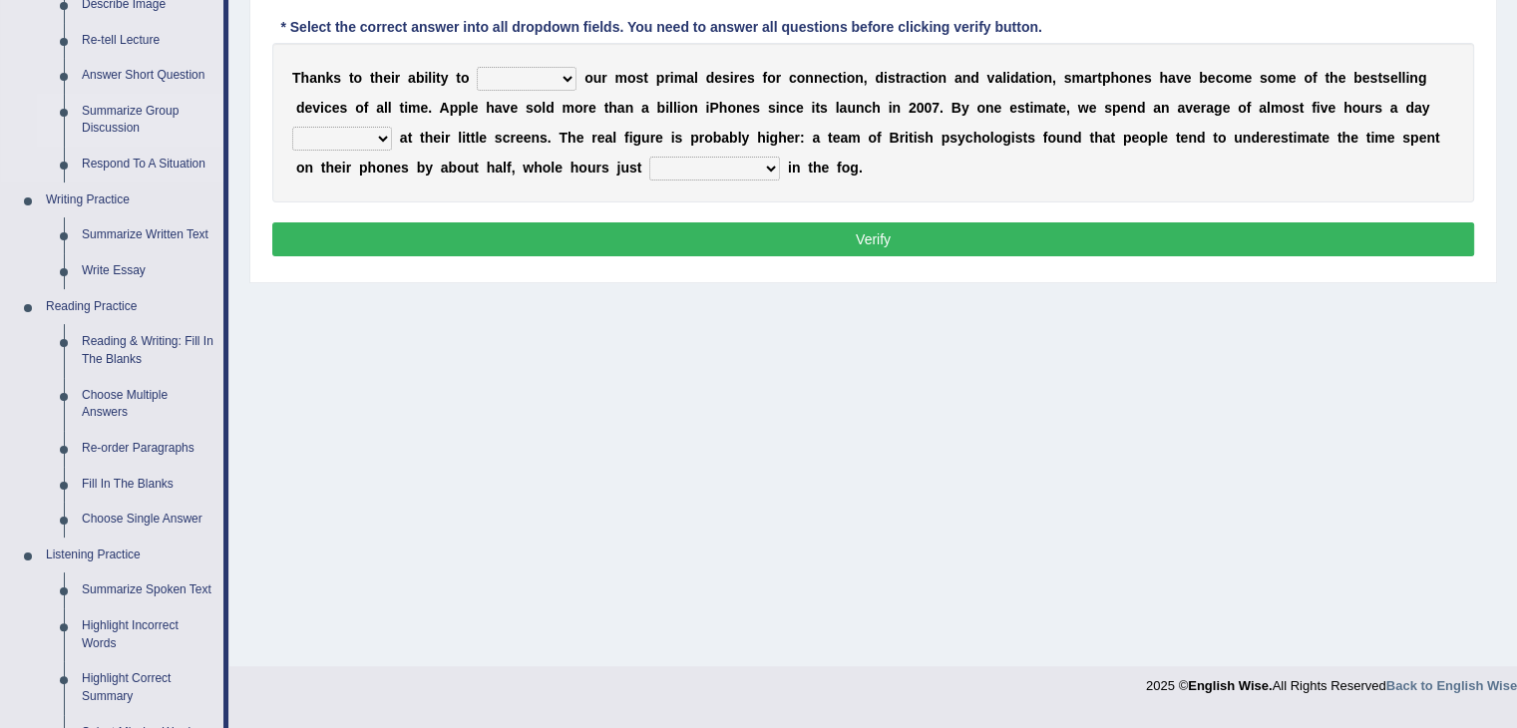
scroll to position [333, 0]
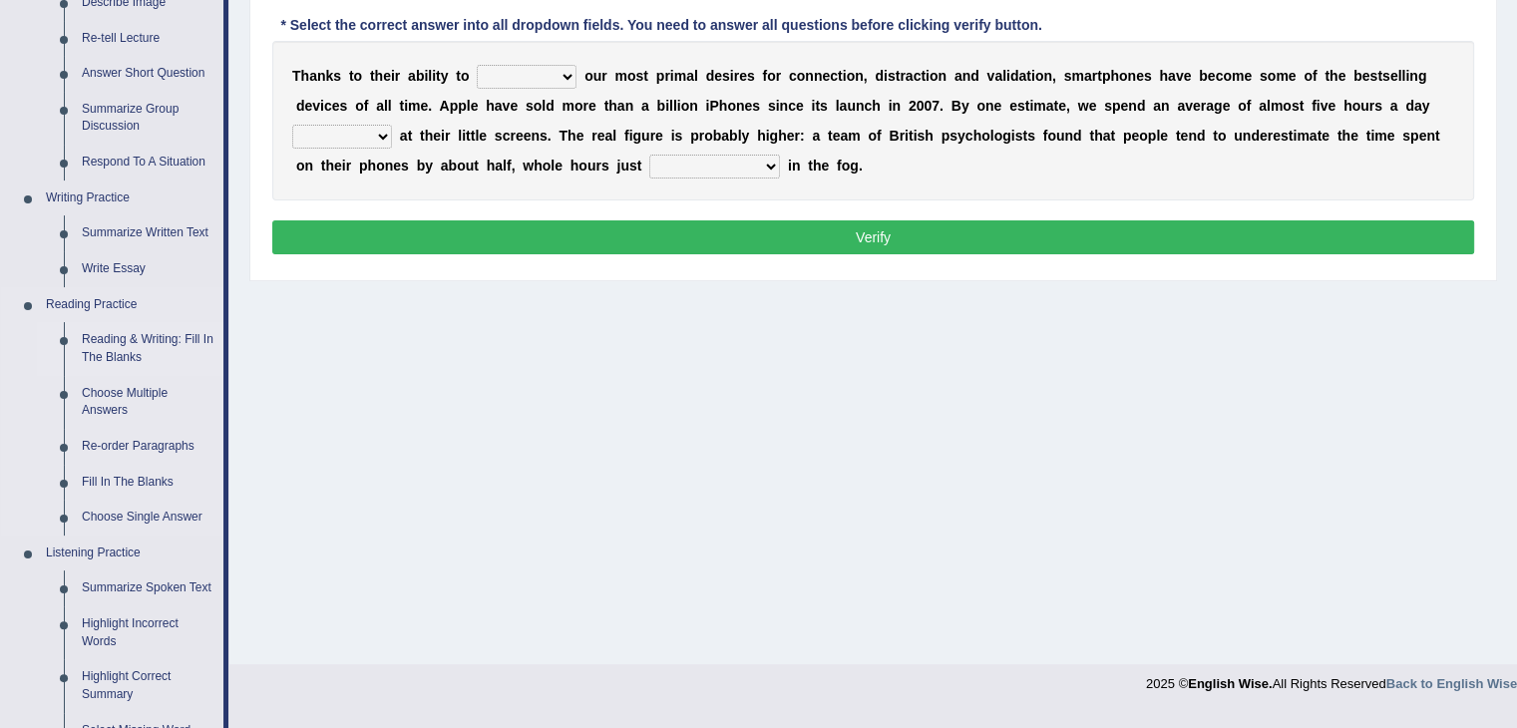
click at [179, 340] on link "Reading & Writing: Fill In The Blanks" at bounding box center [148, 348] width 151 height 53
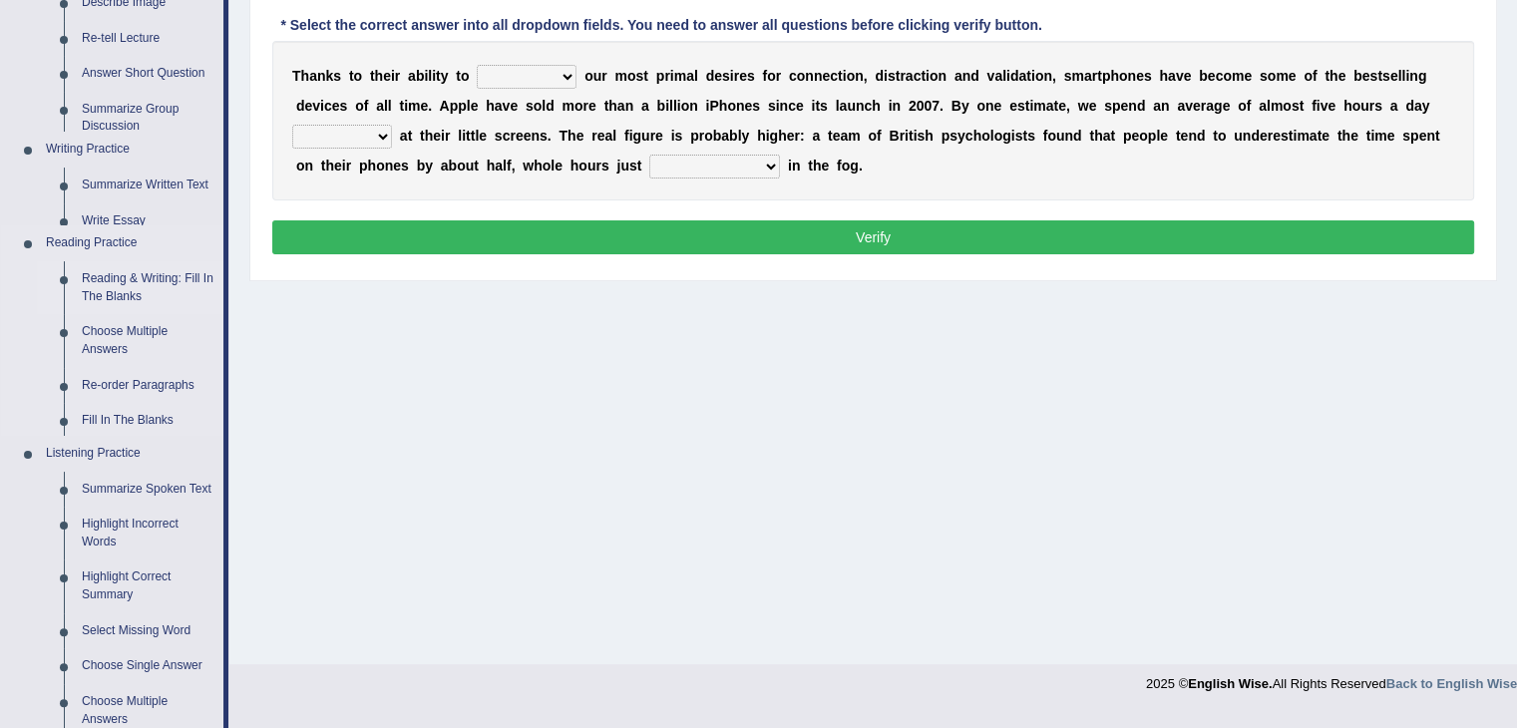
scroll to position [319, 0]
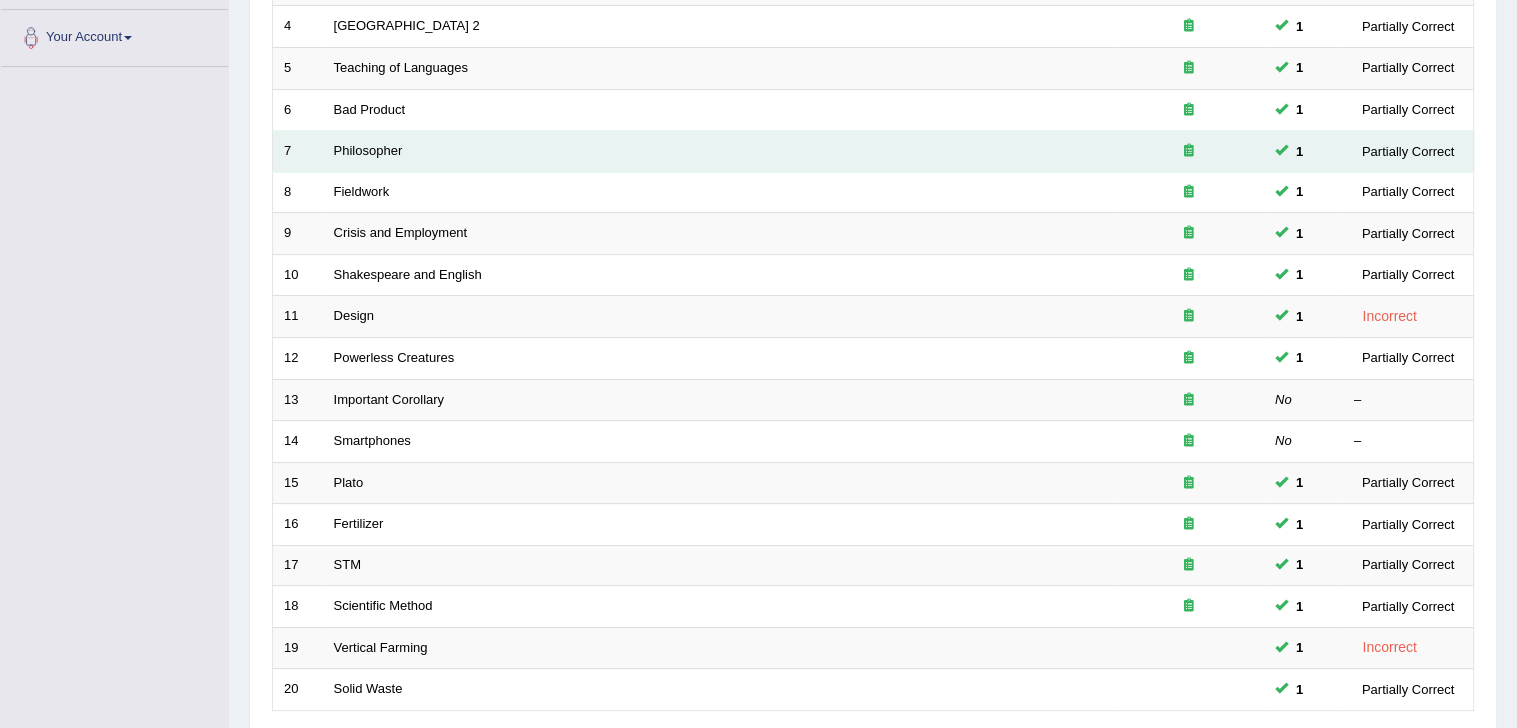
scroll to position [586, 0]
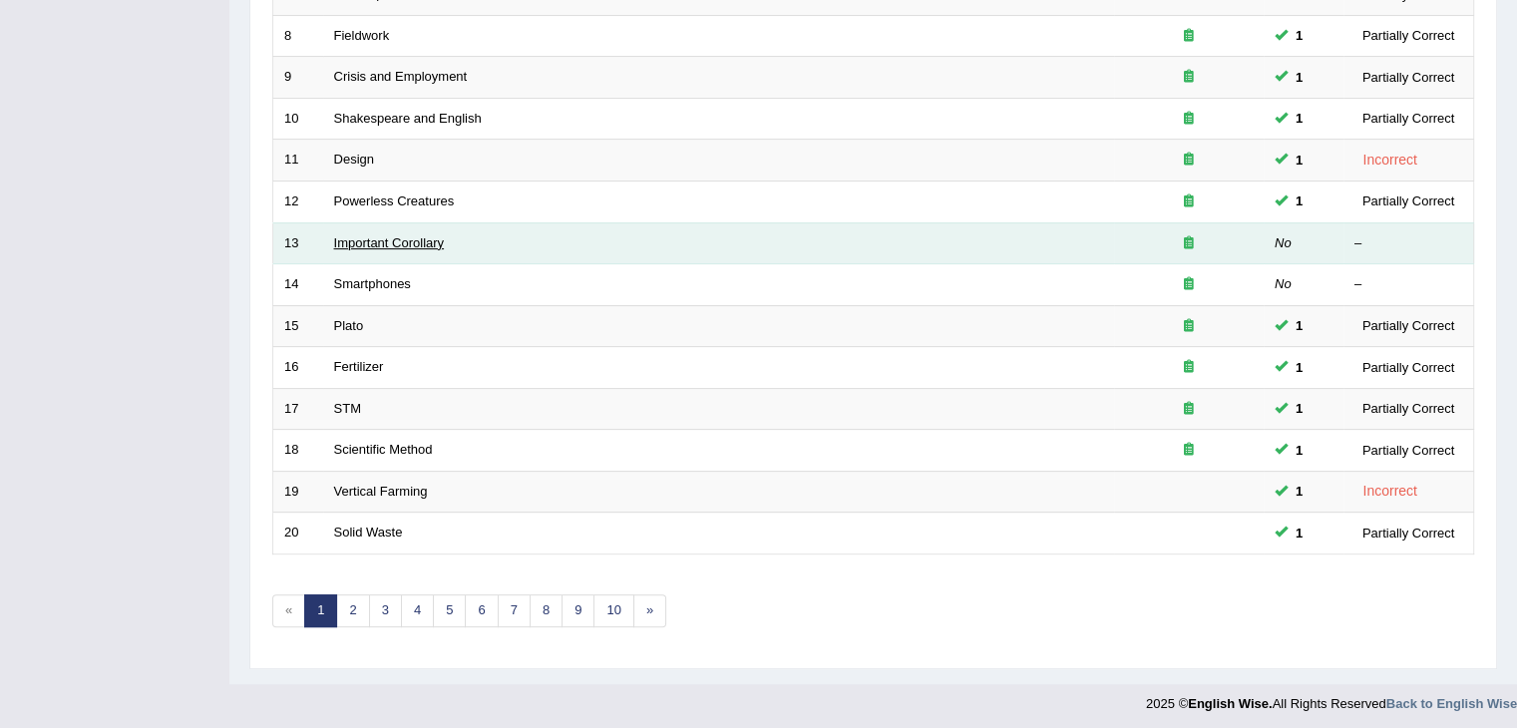
click at [425, 241] on link "Important Corollary" at bounding box center [389, 242] width 111 height 15
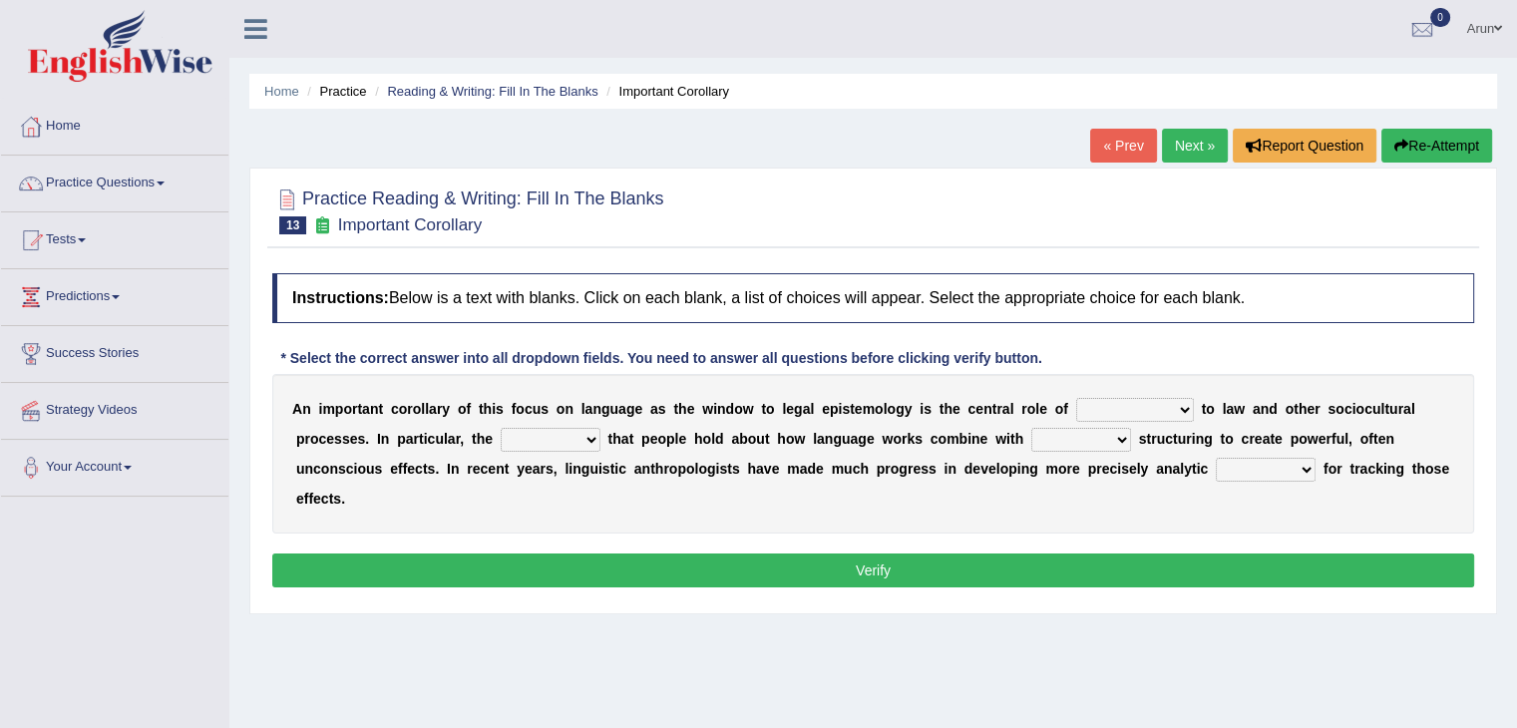
click at [1152, 403] on select "discourse epoch dialect acquaintance" at bounding box center [1135, 410] width 118 height 24
select select "epoch"
click at [1076, 398] on select "discourse epoch dialect acquaintance" at bounding box center [1135, 410] width 118 height 24
click at [1109, 444] on select "mandatory linguistic legitimate customary" at bounding box center [1081, 440] width 100 height 24
click at [561, 433] on select "deviation besmirch consent ideas" at bounding box center [551, 440] width 100 height 24
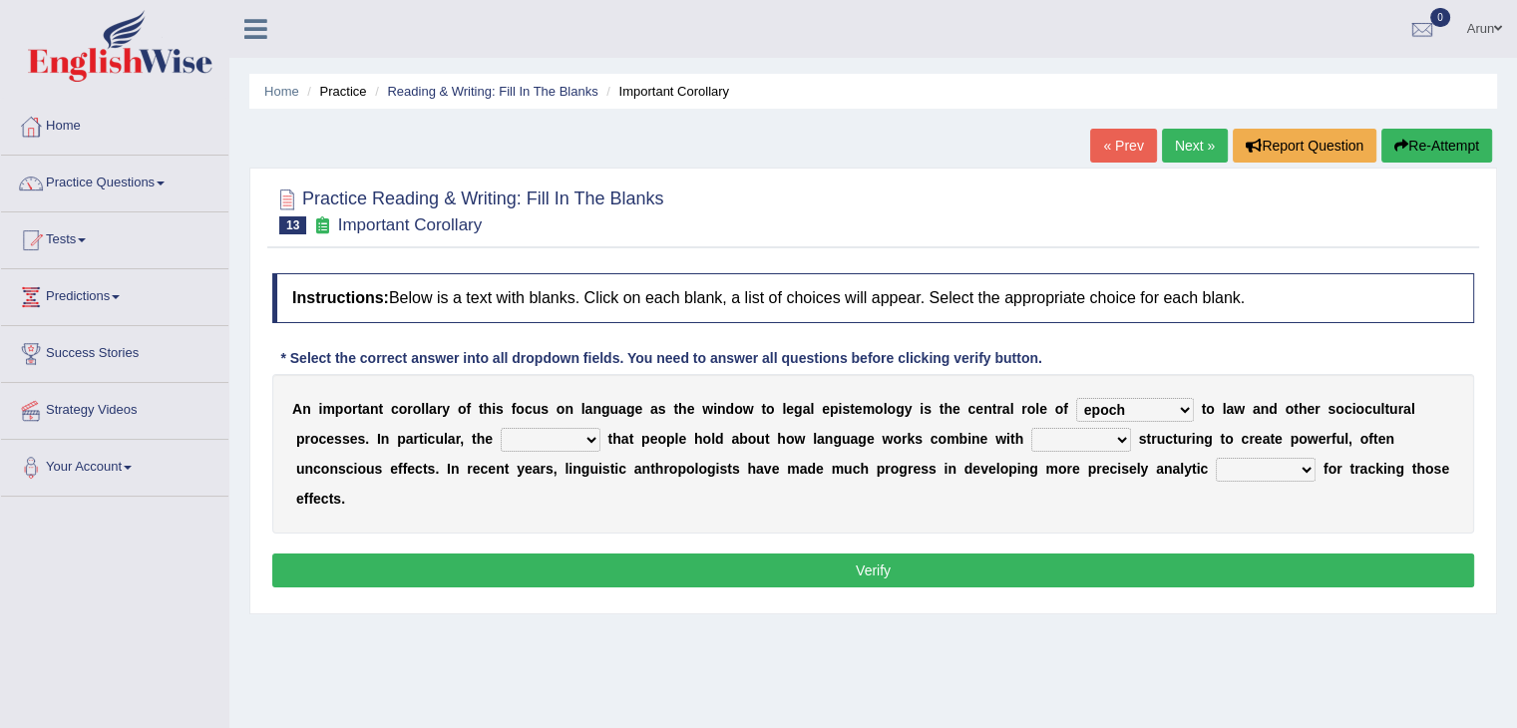
select select "consent"
click at [501, 428] on select "deviation besmirch consent ideas" at bounding box center [551, 440] width 100 height 24
click at [1045, 442] on select "mandatory linguistic legitimate customary" at bounding box center [1081, 440] width 100 height 24
select select "mandatory"
click at [1031, 428] on select "mandatory linguistic legitimate customary" at bounding box center [1081, 440] width 100 height 24
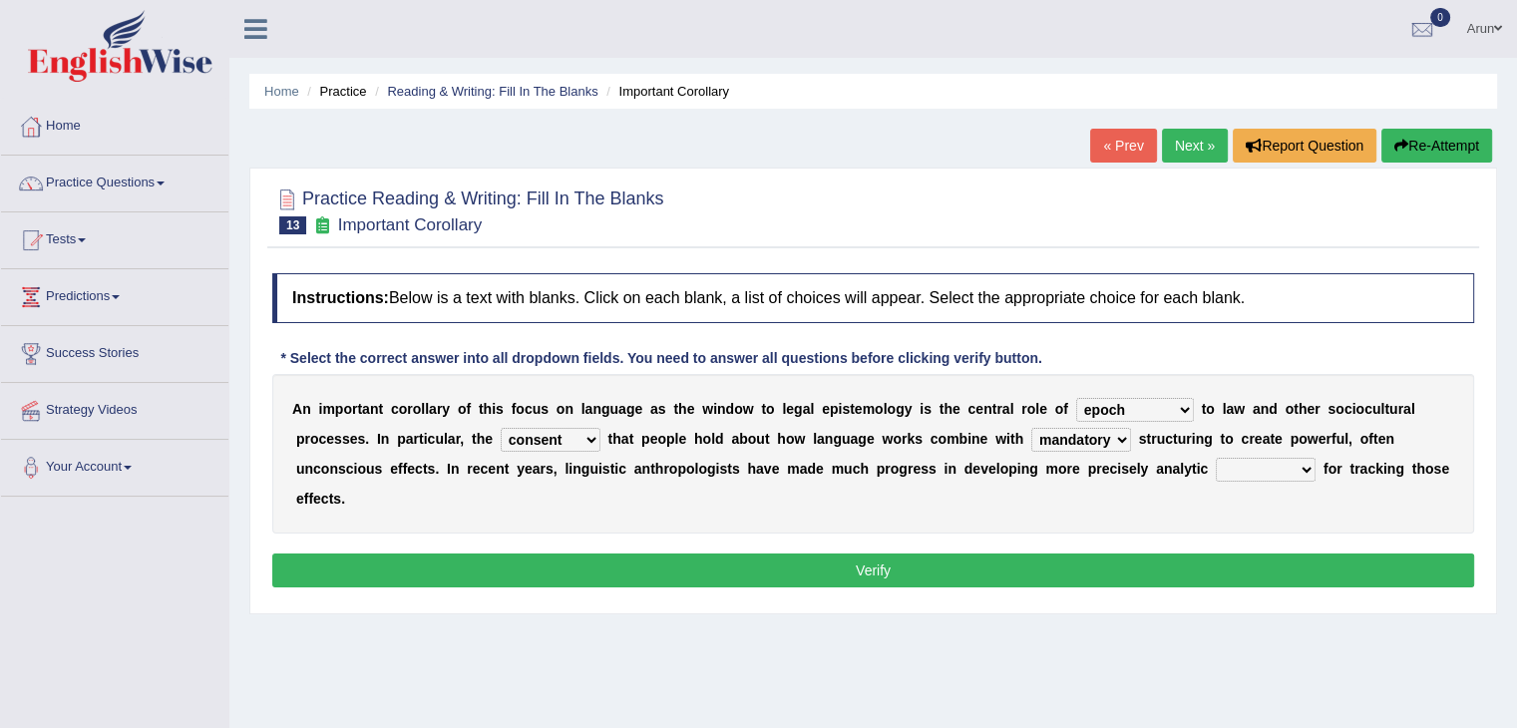
click at [1235, 468] on select "tools appetite albums stroke" at bounding box center [1265, 470] width 100 height 24
select select "tools"
click at [1215, 458] on select "tools appetite albums stroke" at bounding box center [1265, 470] width 100 height 24
click at [1101, 560] on button "Verify" at bounding box center [873, 570] width 1202 height 34
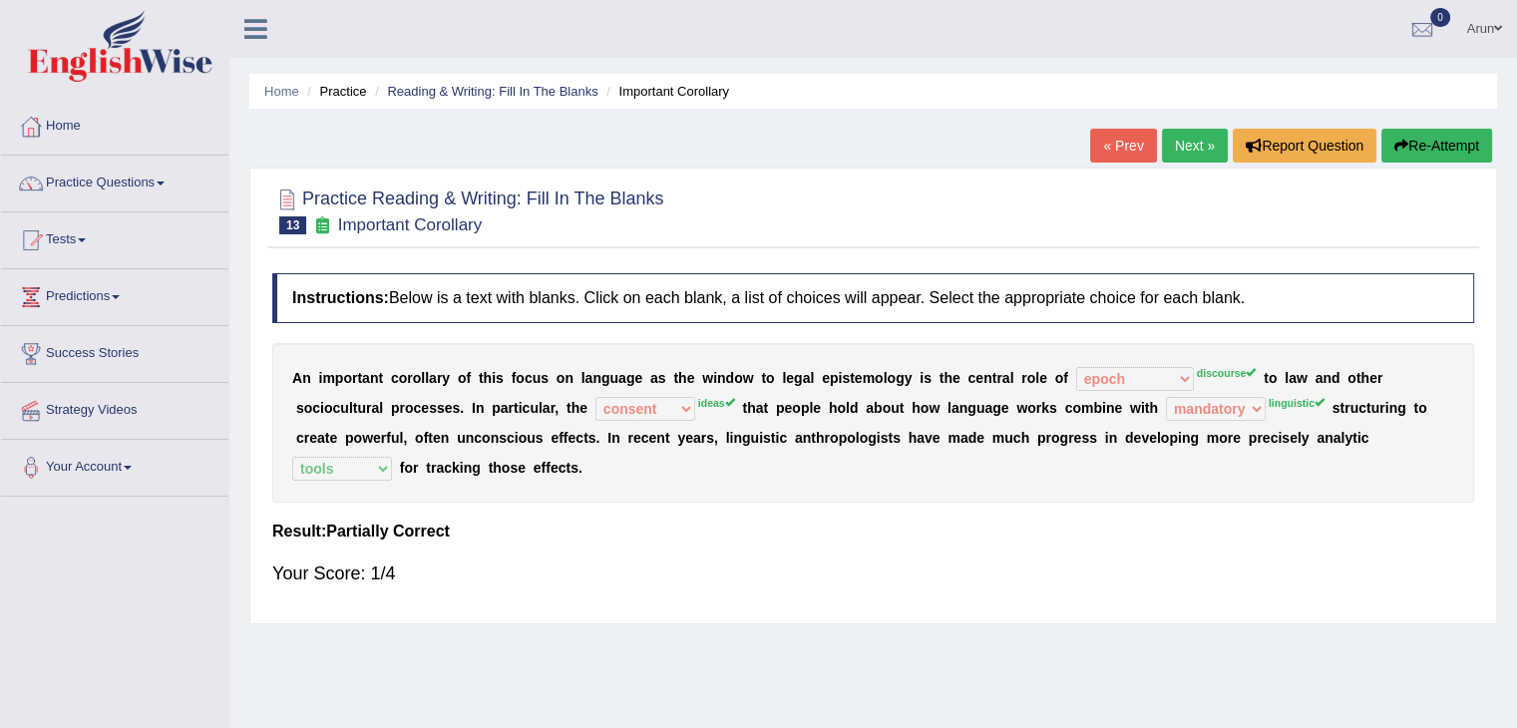
click at [1213, 127] on div "Home Practice Reading & Writing: Fill In The Blanks Important Corollary « Prev …" at bounding box center [872, 498] width 1287 height 997
click at [1208, 137] on link "Next »" at bounding box center [1195, 146] width 66 height 34
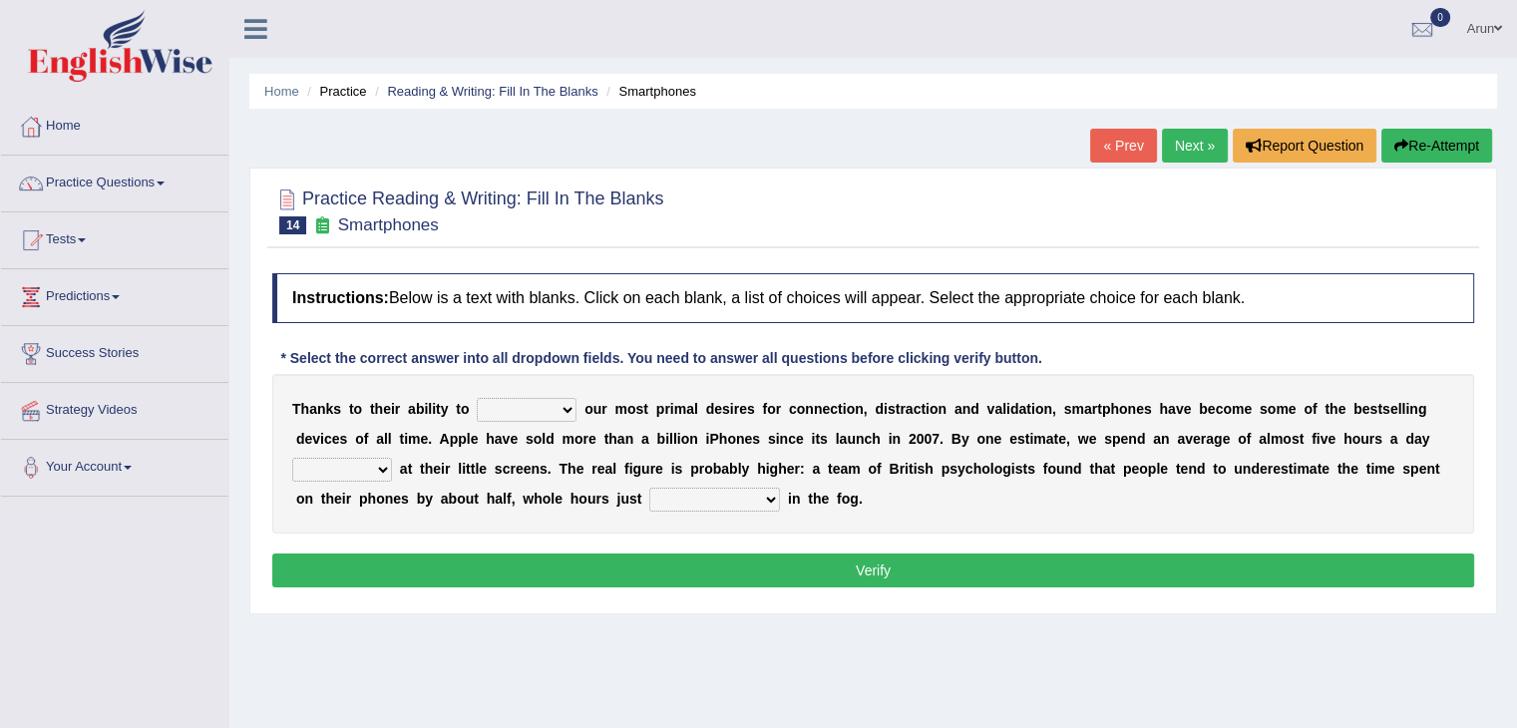
click at [538, 409] on select "hijack describe sharpen conserve" at bounding box center [527, 410] width 100 height 24
select select "describe"
click at [477, 398] on select "hijack describe sharpen conserve" at bounding box center [527, 410] width 100 height 24
click at [356, 467] on select "watching waggling snoring staring" at bounding box center [342, 470] width 100 height 24
select select "watching"
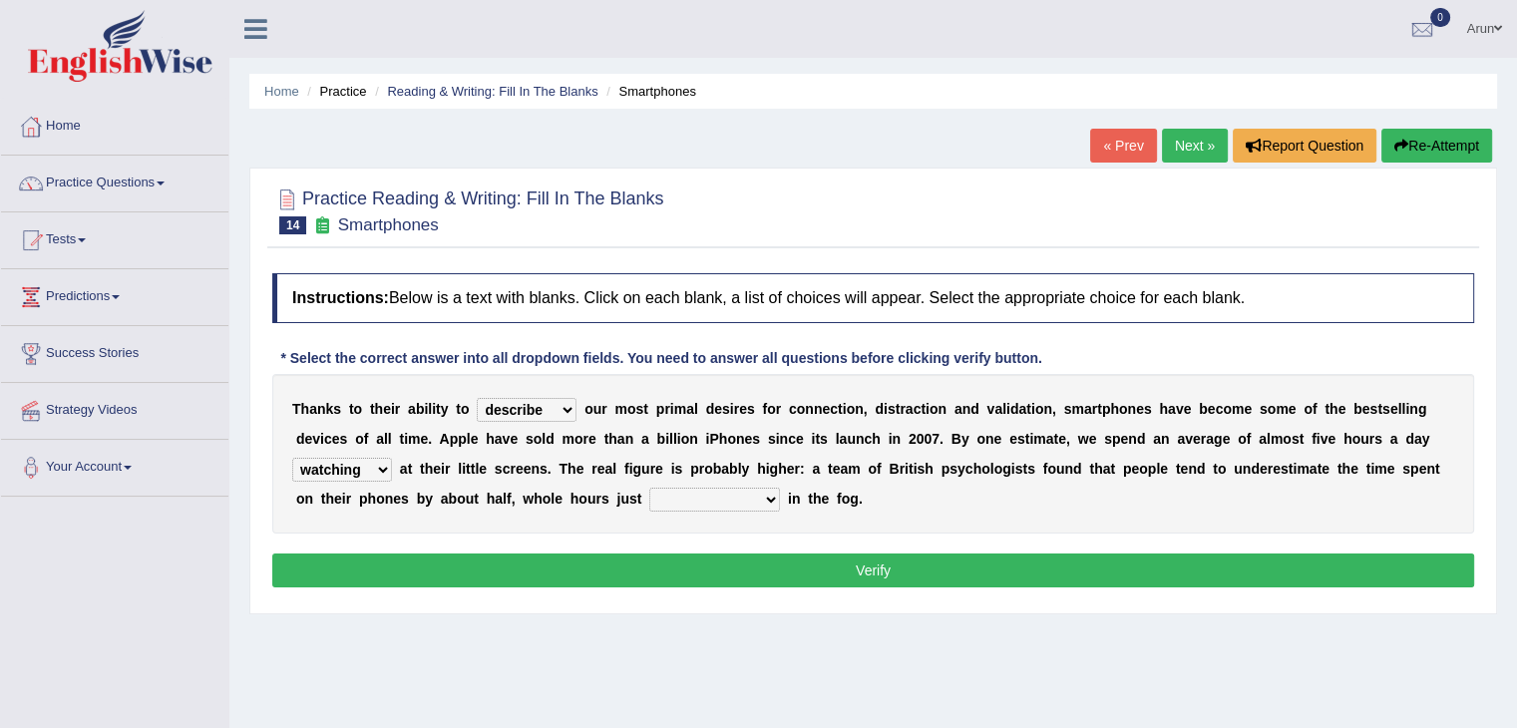
click at [292, 458] on select "watching waggling snoring staring" at bounding box center [342, 470] width 100 height 24
click at [738, 494] on select "has evaporated evaporating evaporate evaporates" at bounding box center [714, 500] width 131 height 24
select select "has evaporated"
click at [649, 488] on select "has evaporated evaporating evaporate evaporates" at bounding box center [714, 500] width 131 height 24
click at [738, 563] on button "Verify" at bounding box center [873, 570] width 1202 height 34
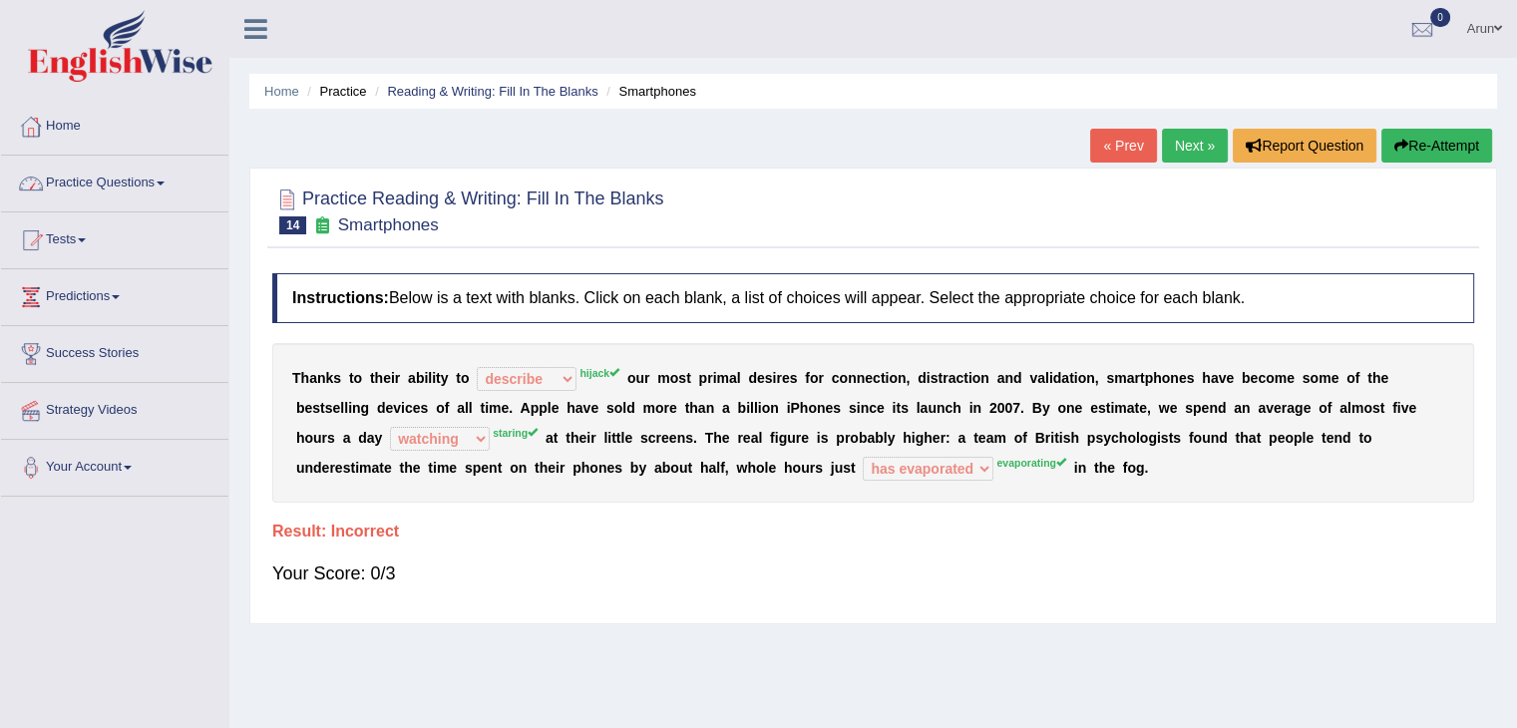
click at [103, 174] on link "Practice Questions" at bounding box center [114, 181] width 227 height 50
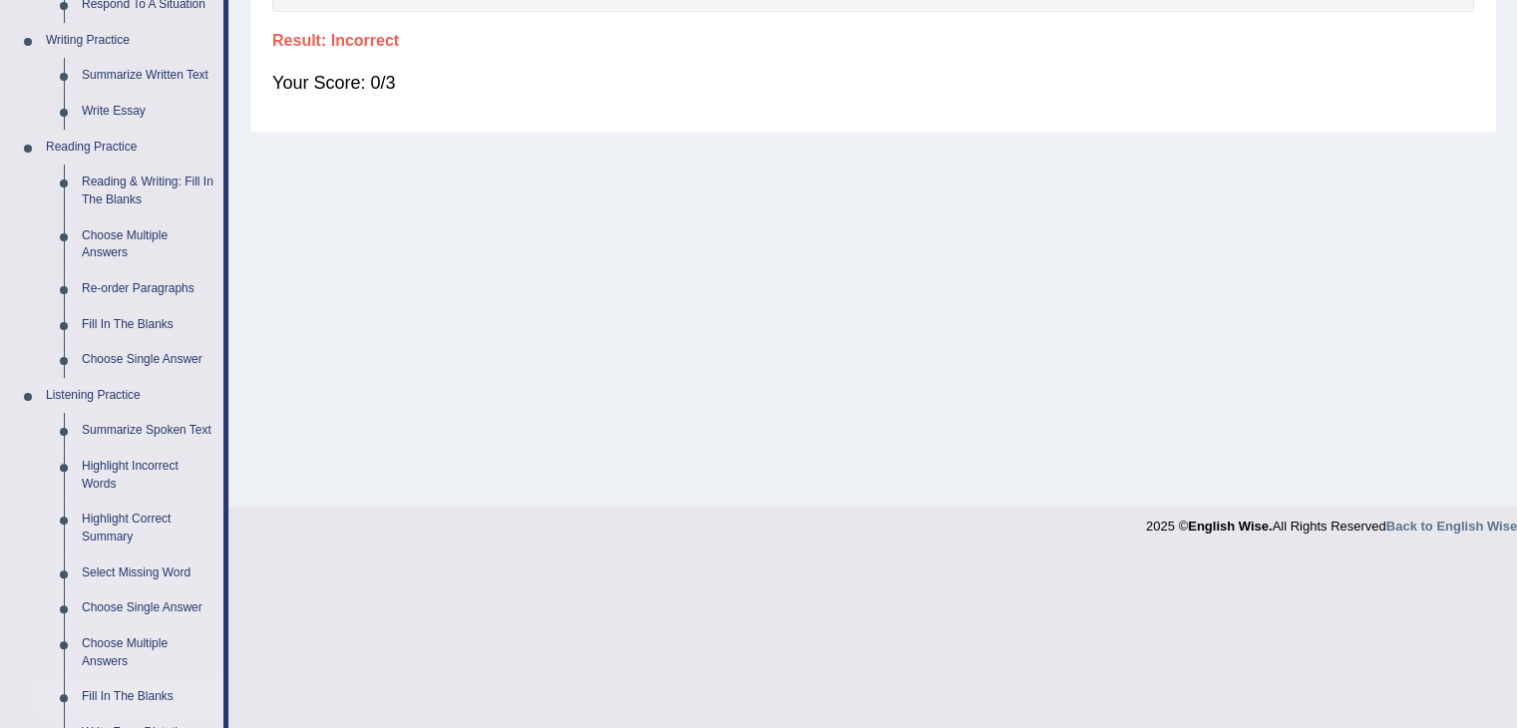
scroll to position [477, 0]
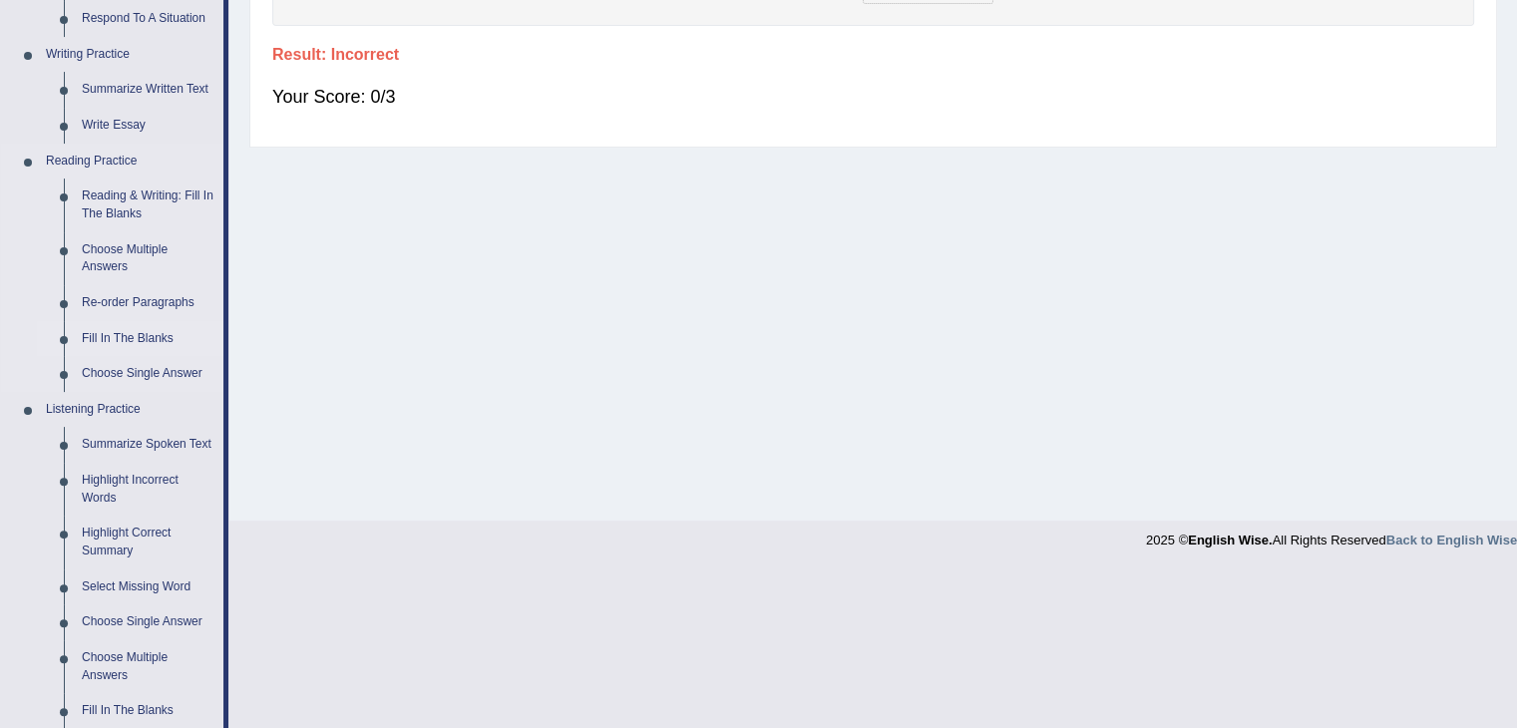
click at [168, 345] on link "Fill In The Blanks" at bounding box center [148, 339] width 151 height 36
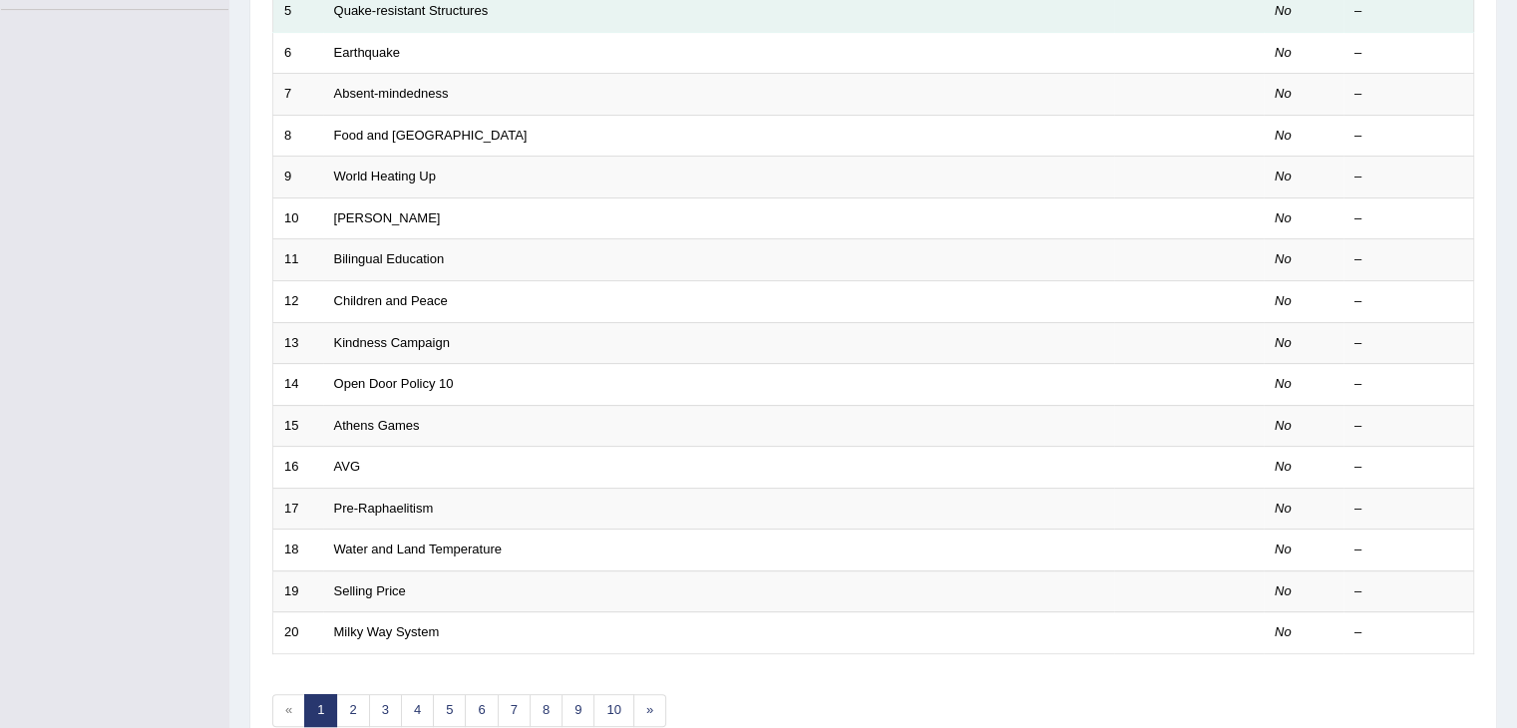
scroll to position [586, 0]
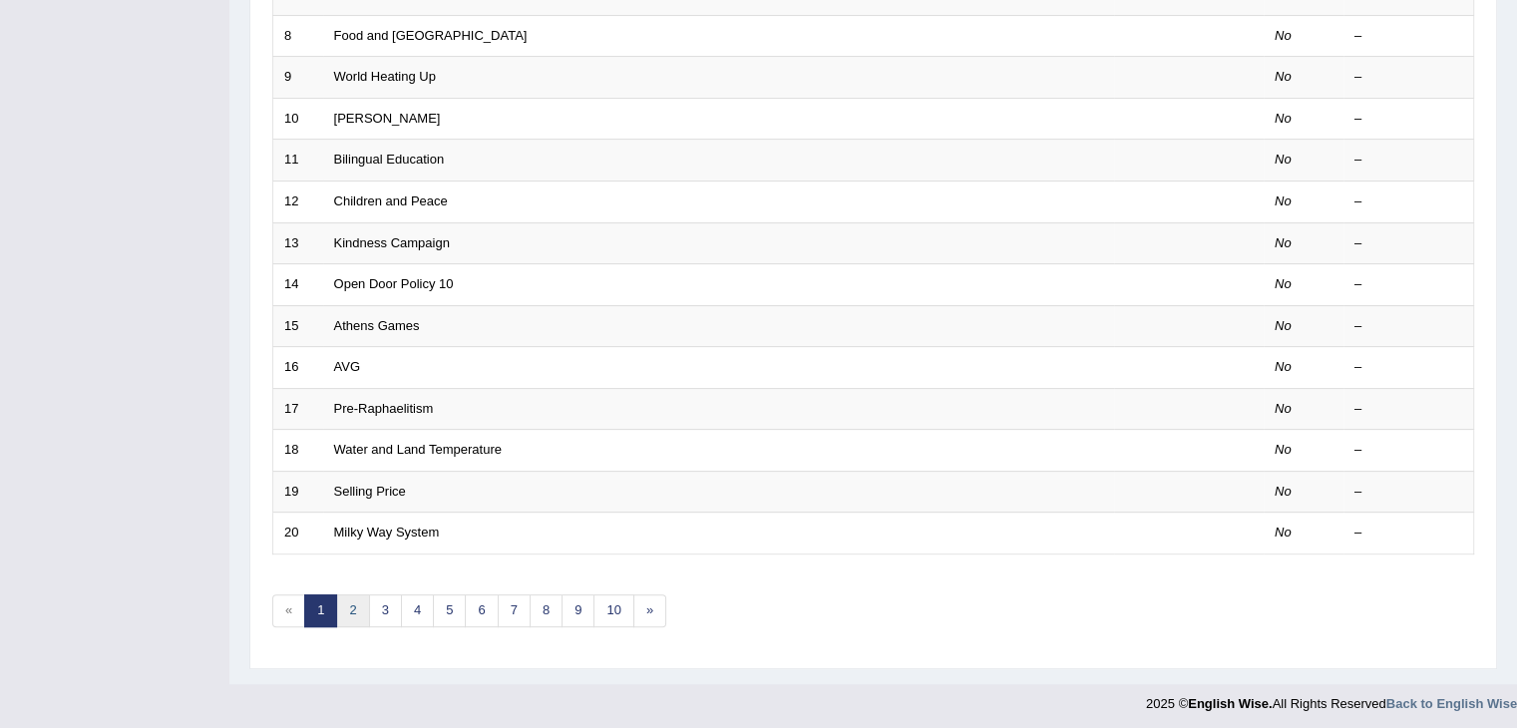
click at [342, 608] on link "2" at bounding box center [352, 610] width 33 height 33
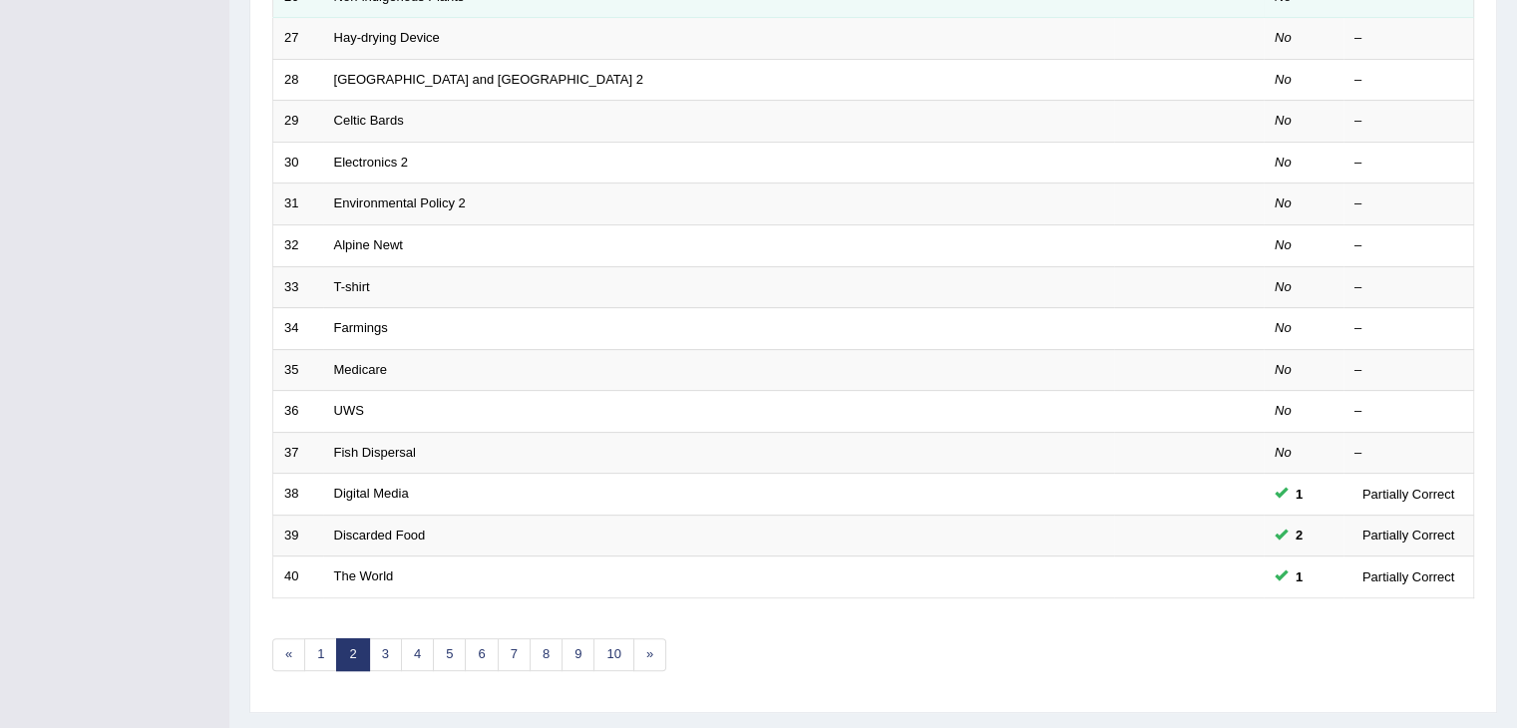
scroll to position [586, 0]
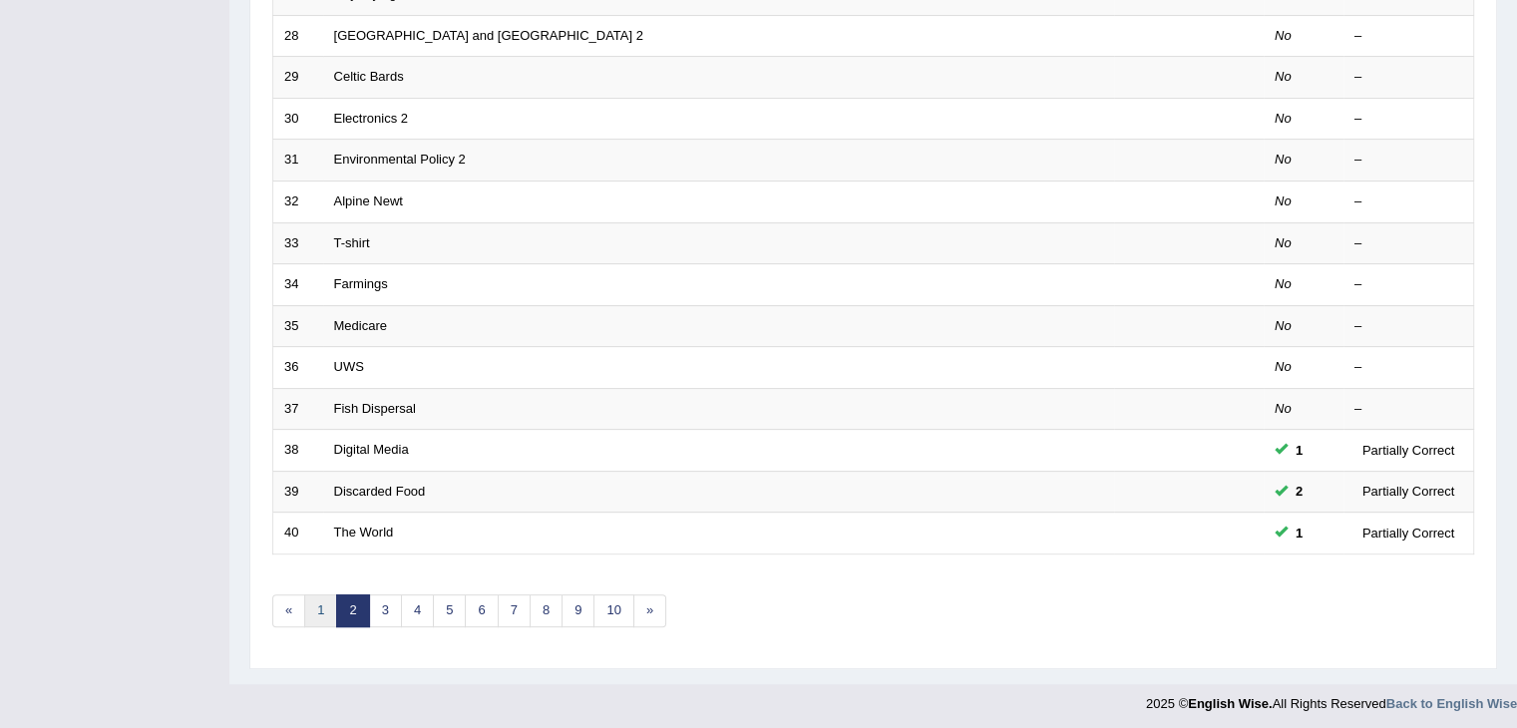
click at [332, 598] on link "1" at bounding box center [320, 610] width 33 height 33
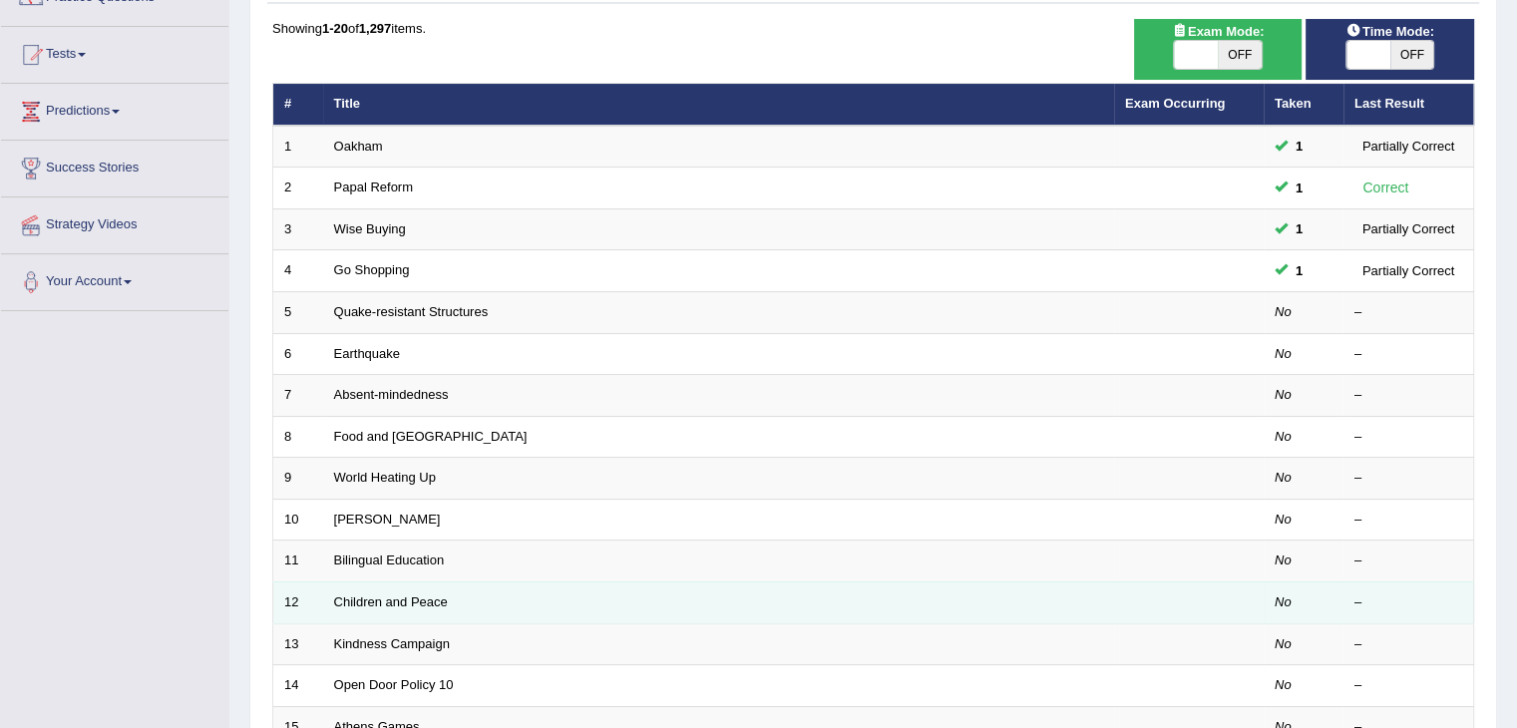
scroll to position [183, 0]
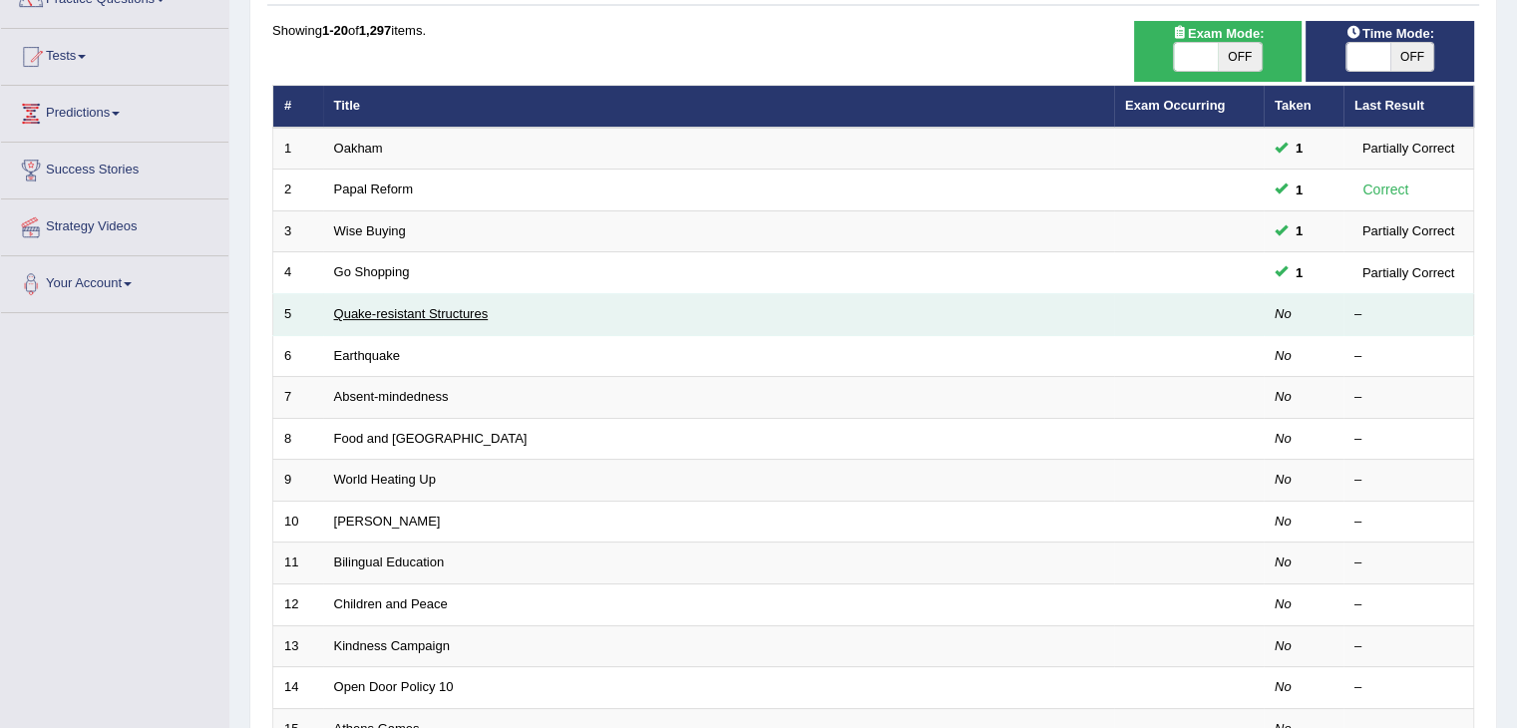
click at [383, 306] on link "Quake-resistant Structures" at bounding box center [411, 313] width 155 height 15
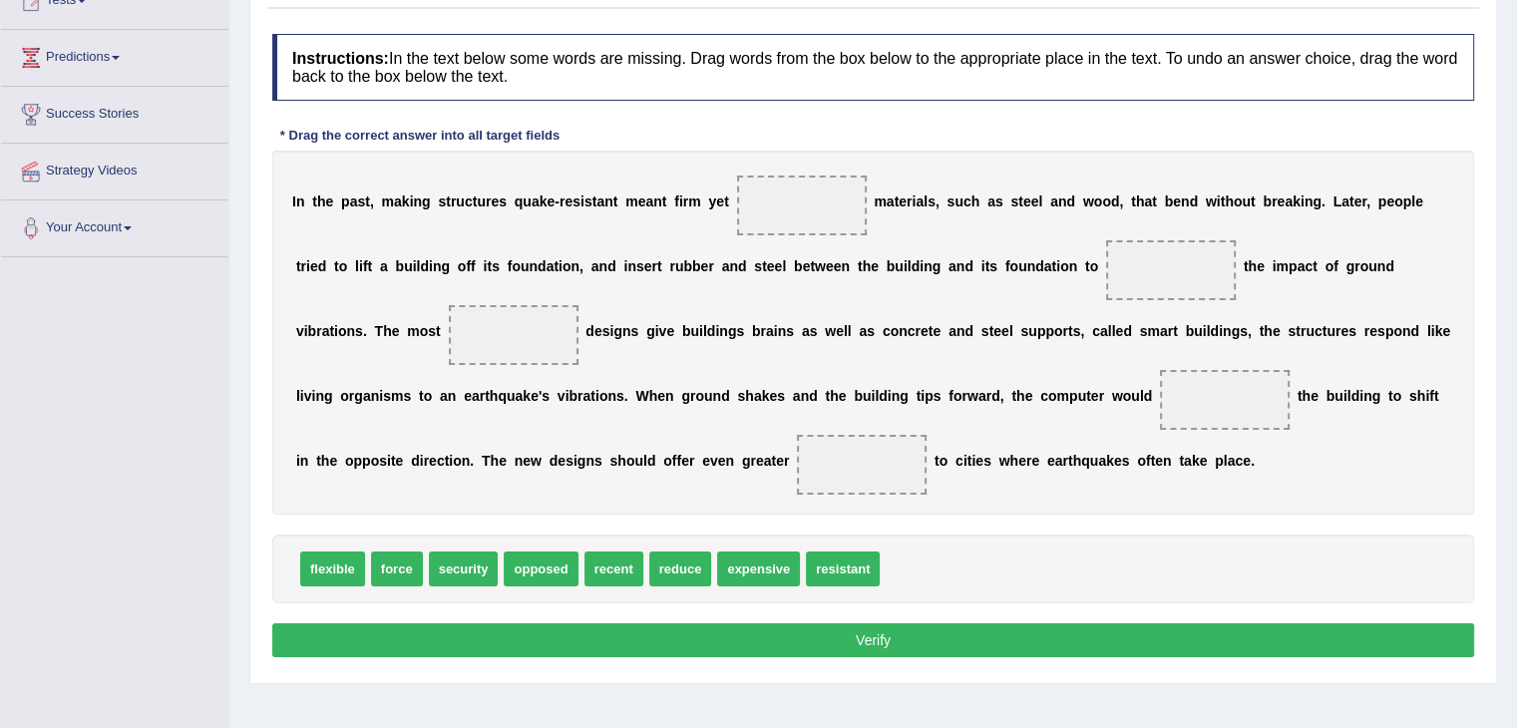
scroll to position [263, 0]
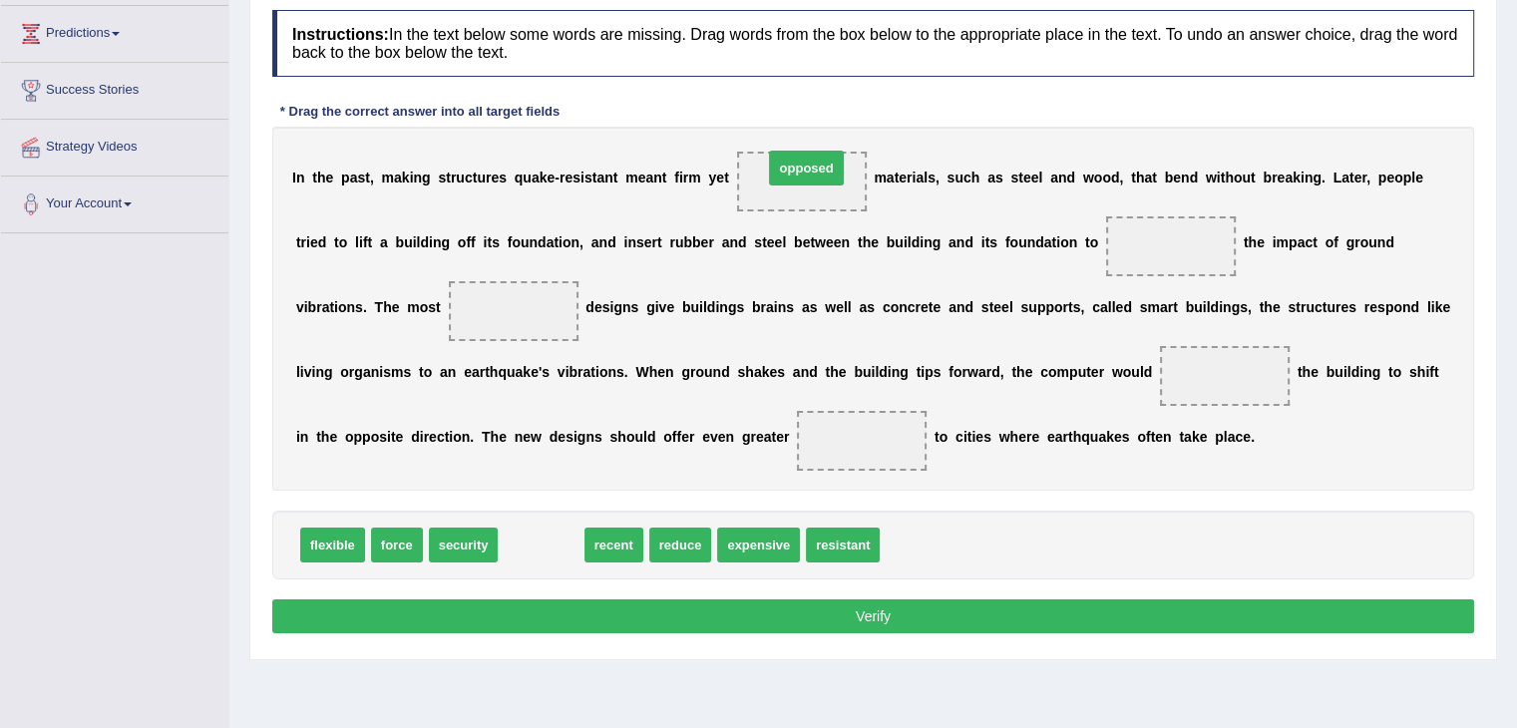
drag, startPoint x: 538, startPoint y: 549, endPoint x: 804, endPoint y: 161, distance: 470.7
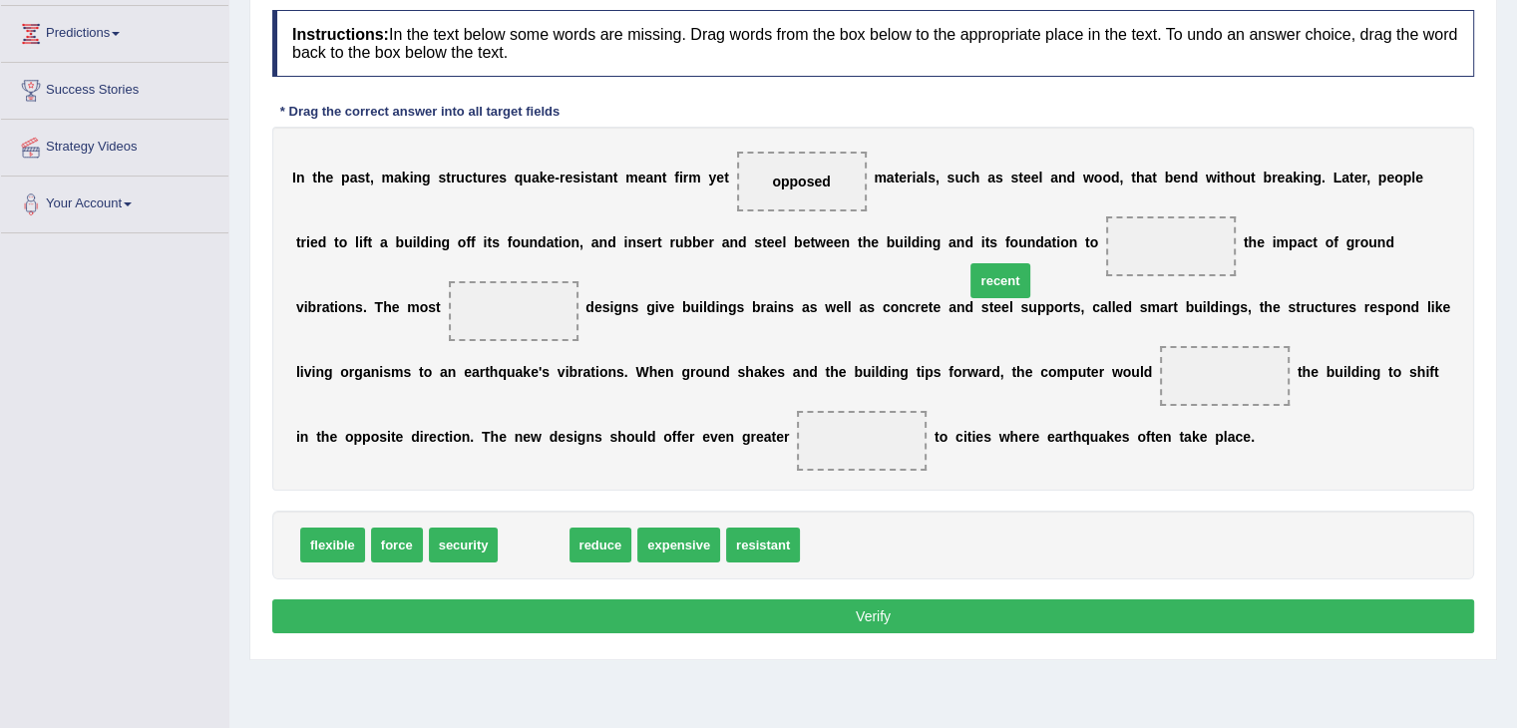
drag, startPoint x: 533, startPoint y: 555, endPoint x: 828, endPoint y: 404, distance: 330.9
click at [970, 298] on span "recent" at bounding box center [999, 280] width 59 height 35
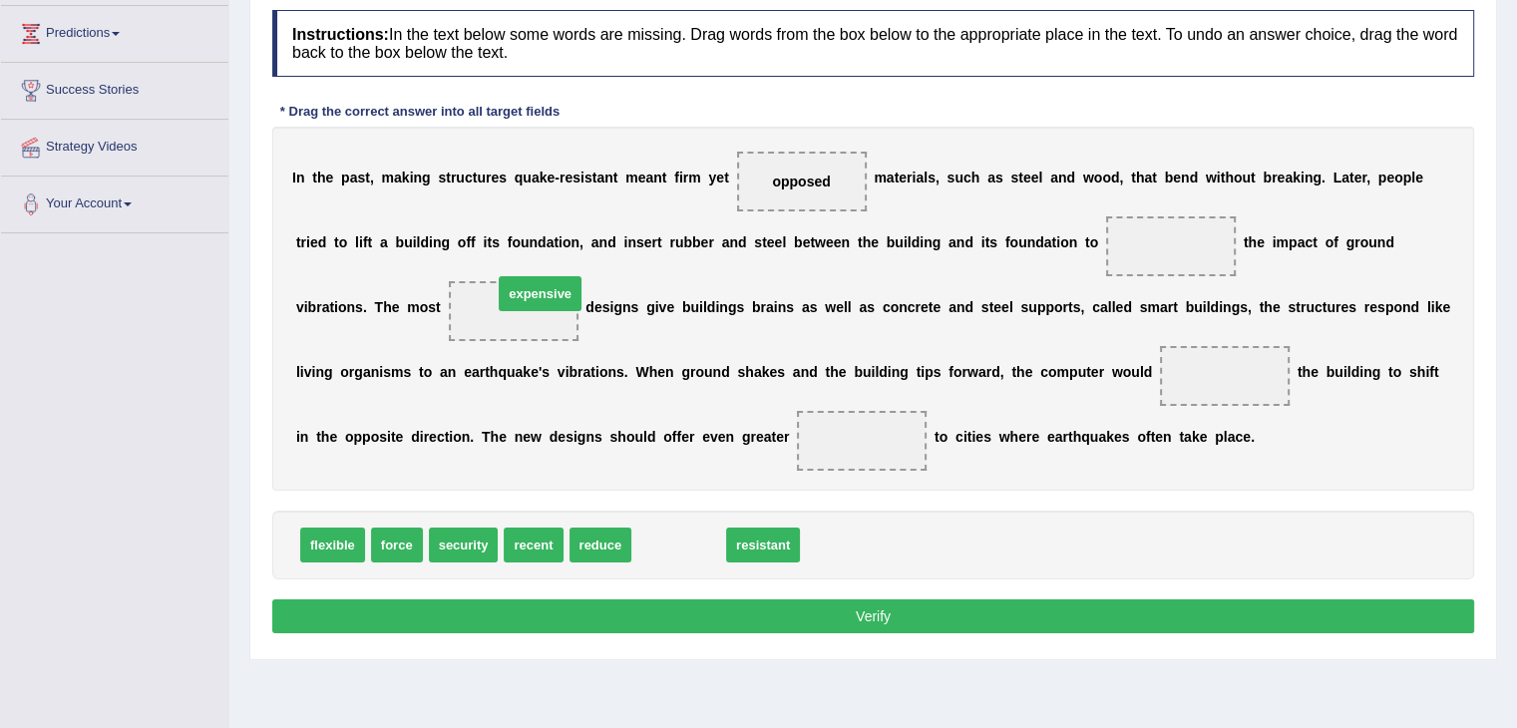
drag, startPoint x: 675, startPoint y: 546, endPoint x: 536, endPoint y: 295, distance: 287.0
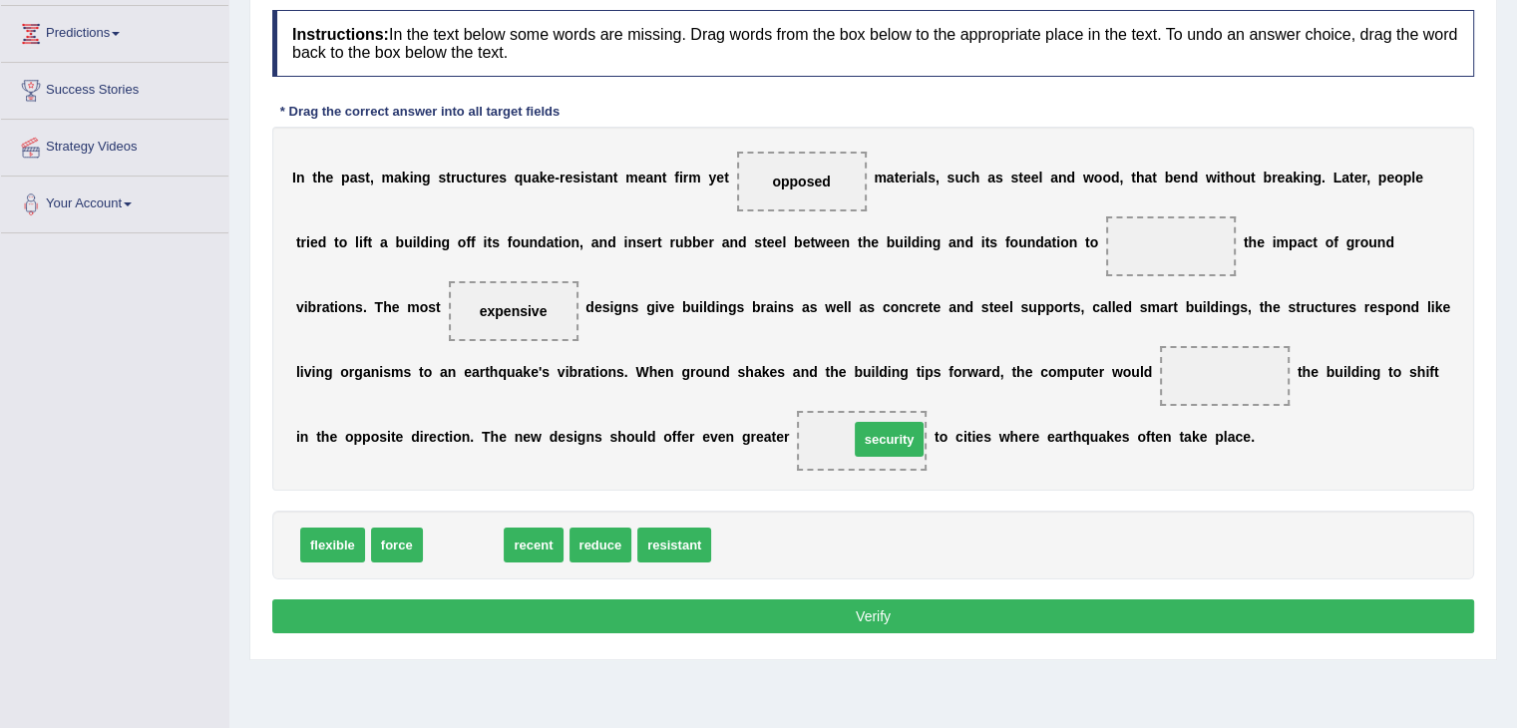
drag, startPoint x: 444, startPoint y: 545, endPoint x: 867, endPoint y: 443, distance: 436.0
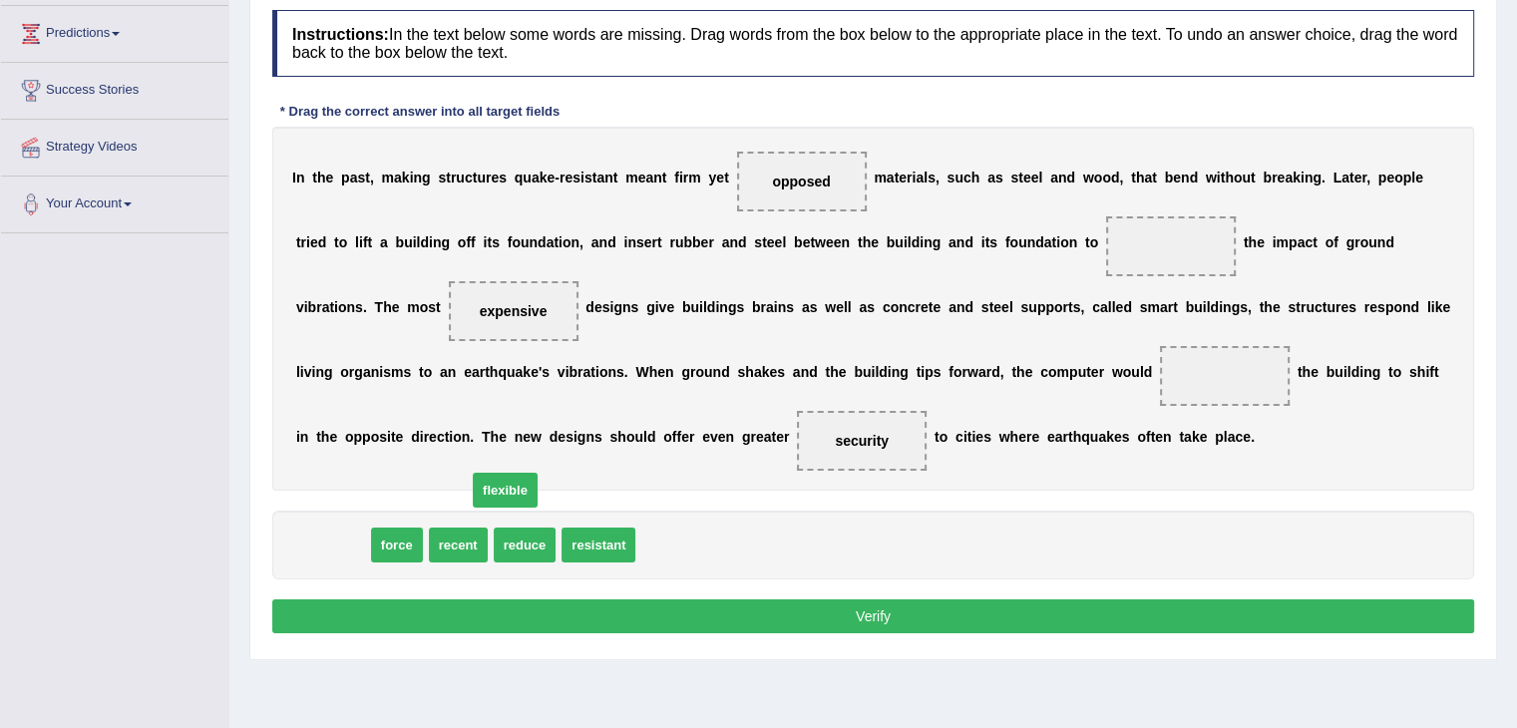
drag, startPoint x: 322, startPoint y: 543, endPoint x: 998, endPoint y: 333, distance: 708.0
click at [537, 473] on span "flexible" at bounding box center [505, 490] width 65 height 35
drag, startPoint x: 315, startPoint y: 539, endPoint x: 1200, endPoint y: 240, distance: 933.7
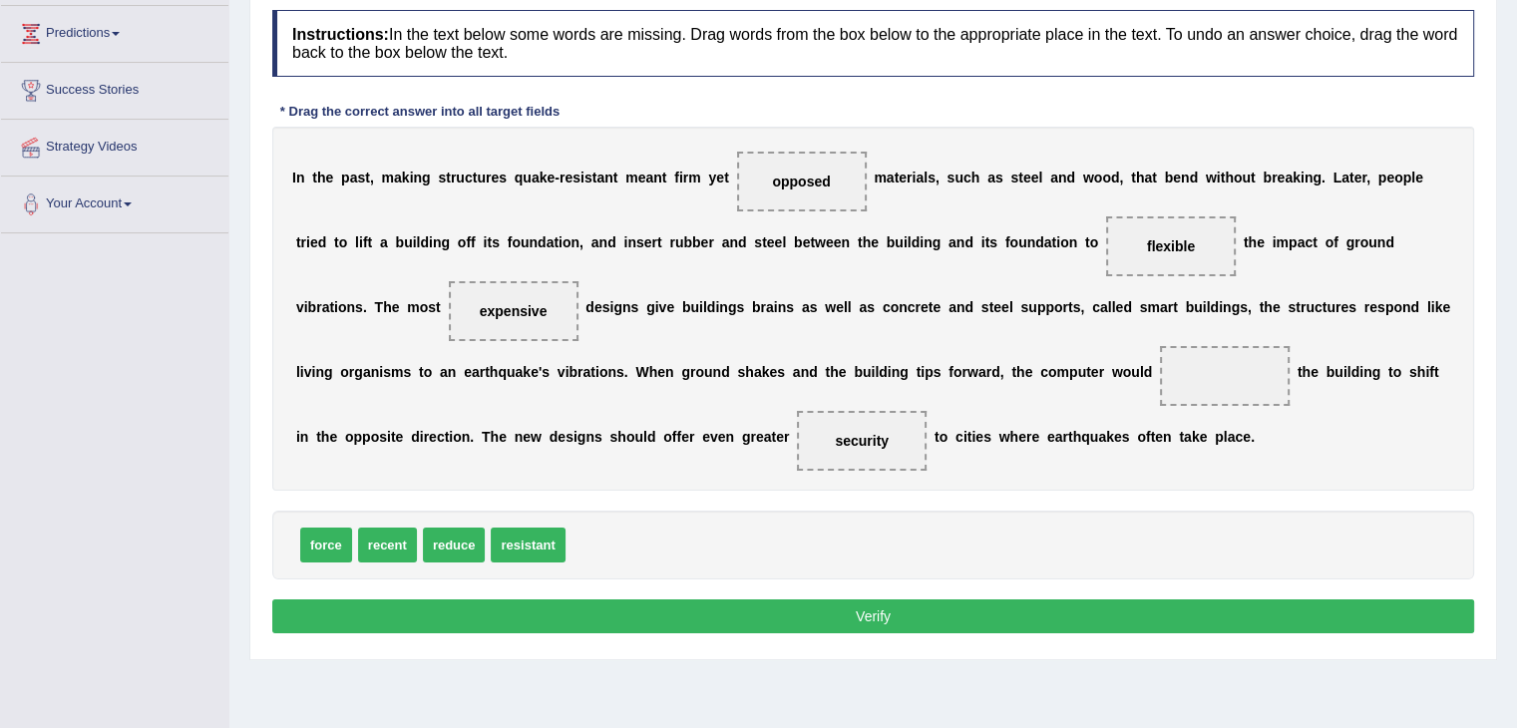
drag, startPoint x: 790, startPoint y: 169, endPoint x: 1219, endPoint y: 388, distance: 482.5
click at [1219, 388] on div "I n t h e p a s t , m a k i n g s t r u c t u r e s q u a k e - r e s i s t a n…" at bounding box center [873, 309] width 1202 height 364
drag, startPoint x: 799, startPoint y: 188, endPoint x: 812, endPoint y: 164, distance: 28.1
click at [812, 164] on span "opposed" at bounding box center [802, 182] width 130 height 60
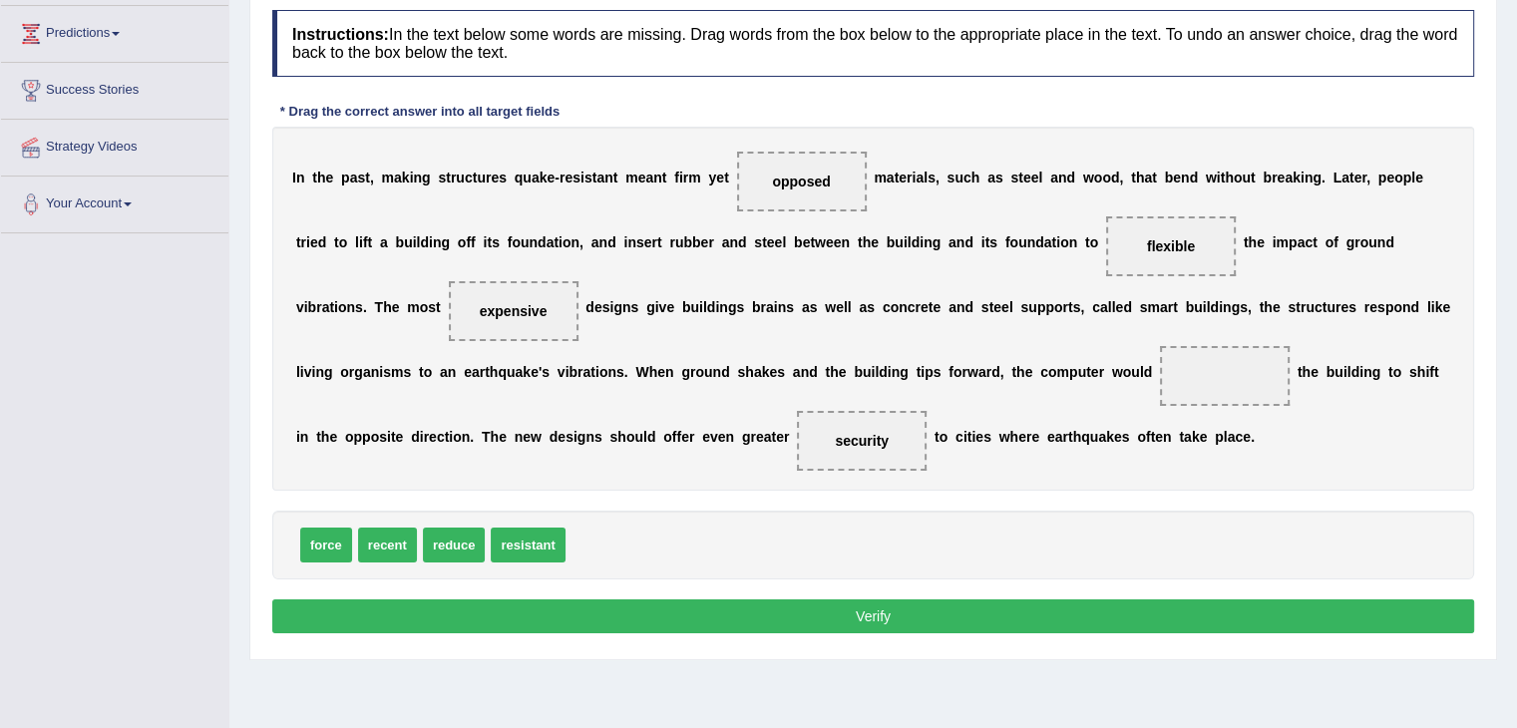
click at [812, 164] on span "opposed" at bounding box center [802, 182] width 130 height 60
drag, startPoint x: 812, startPoint y: 164, endPoint x: 808, endPoint y: 180, distance: 17.4
click at [808, 180] on span "opposed" at bounding box center [802, 182] width 130 height 60
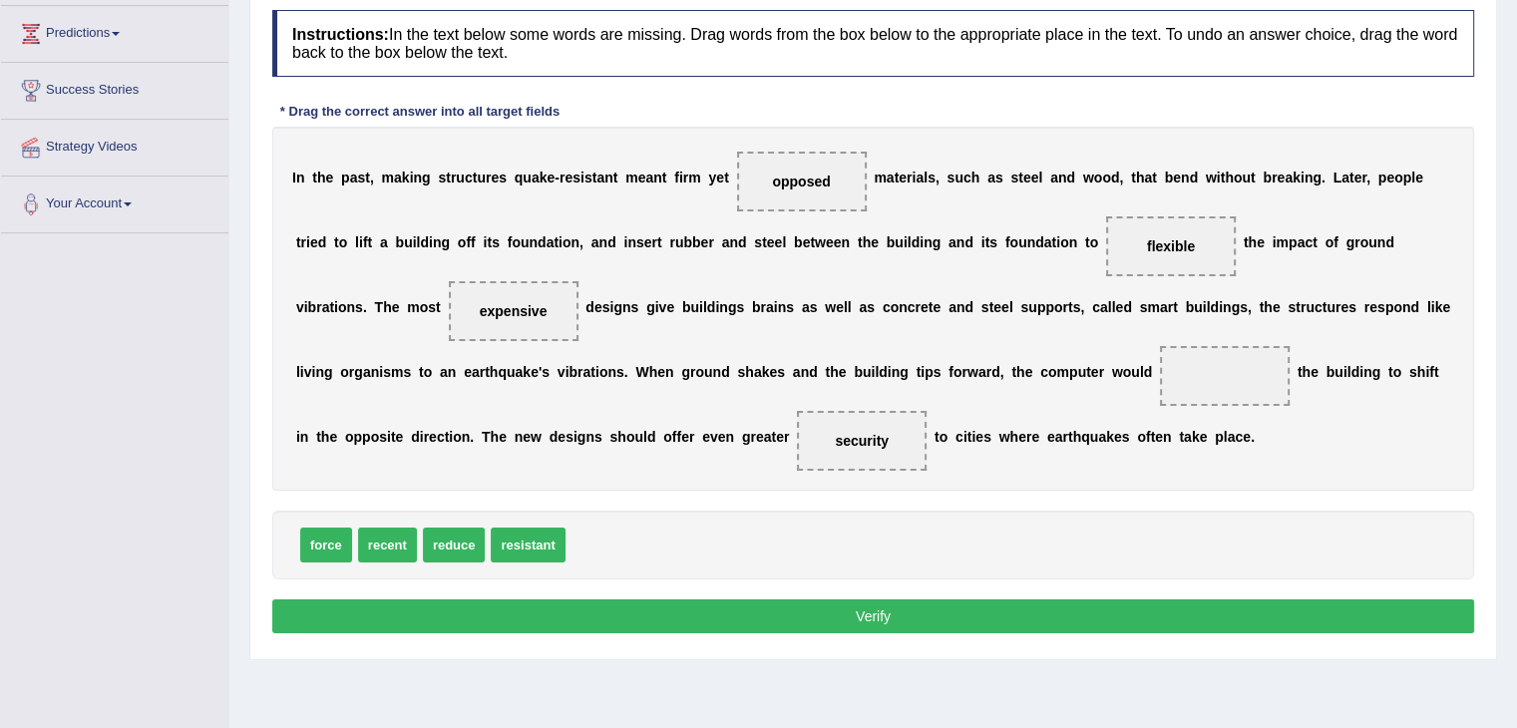
click at [808, 180] on span "opposed" at bounding box center [801, 181] width 58 height 16
click at [782, 175] on span "opposed" at bounding box center [801, 181] width 58 height 16
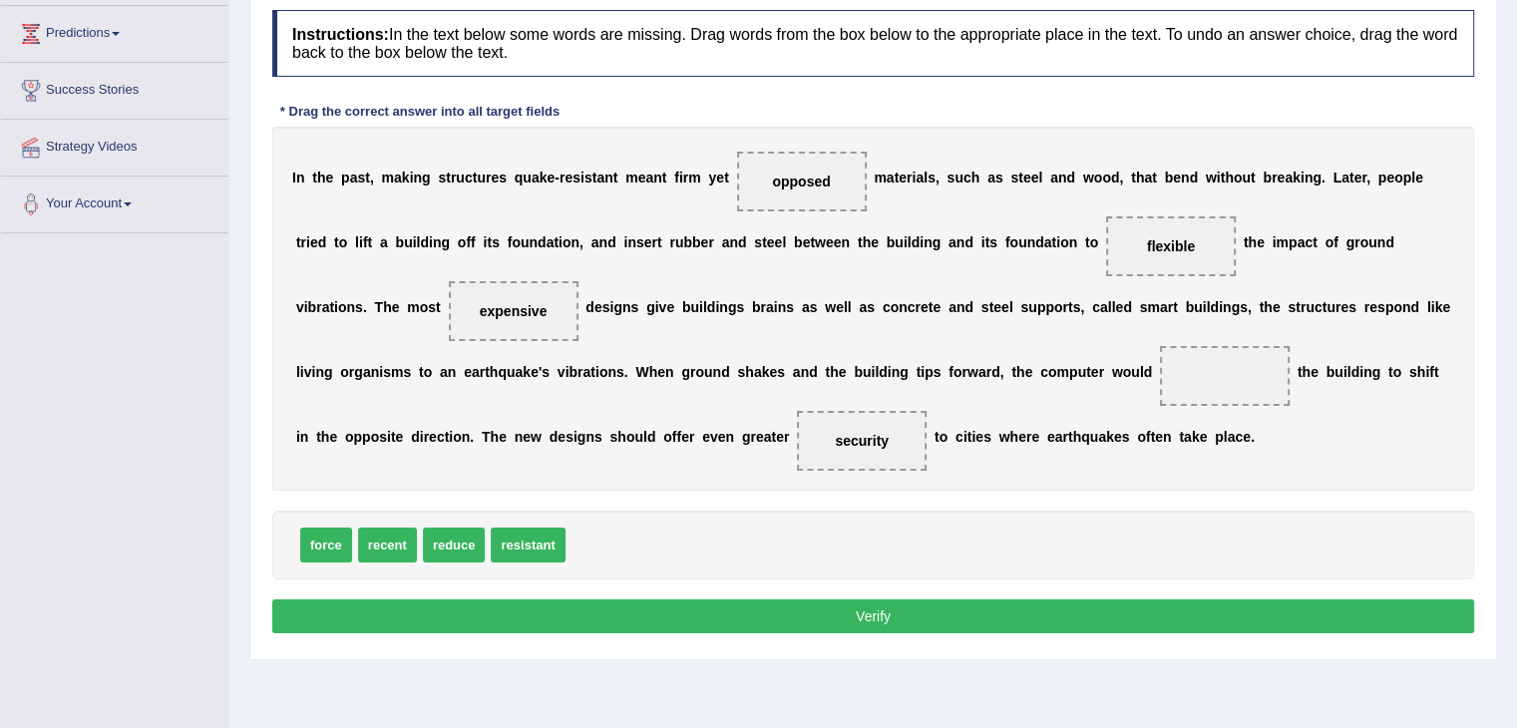
click at [782, 175] on span "opposed" at bounding box center [801, 181] width 58 height 16
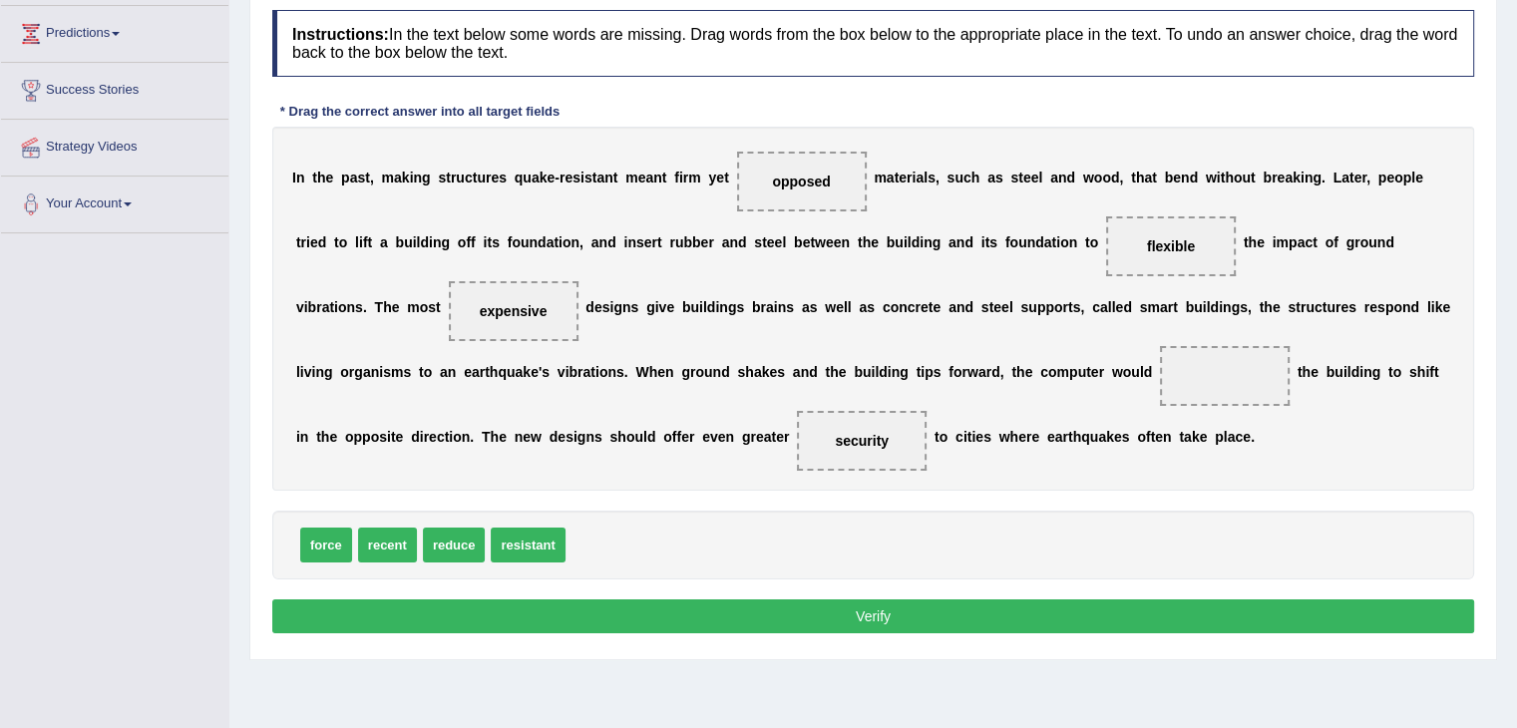
click at [782, 175] on span "opposed" at bounding box center [801, 181] width 58 height 16
click at [789, 175] on span "opposed" at bounding box center [801, 182] width 78 height 36
click at [789, 175] on span "opposed" at bounding box center [801, 181] width 58 height 16
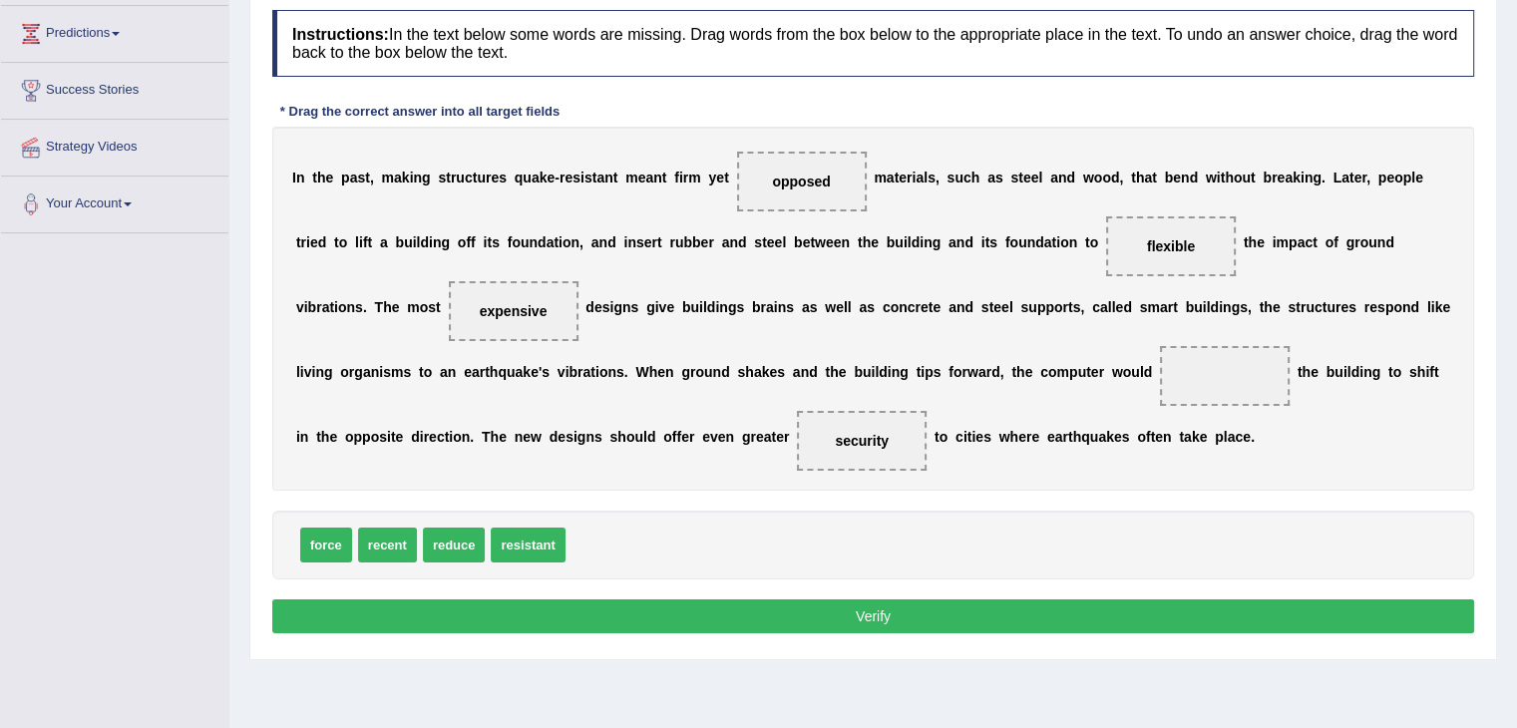
click at [801, 179] on span "opposed" at bounding box center [801, 181] width 58 height 16
drag, startPoint x: 801, startPoint y: 179, endPoint x: 1205, endPoint y: 369, distance: 446.1
drag, startPoint x: 534, startPoint y: 542, endPoint x: 815, endPoint y: 194, distance: 446.8
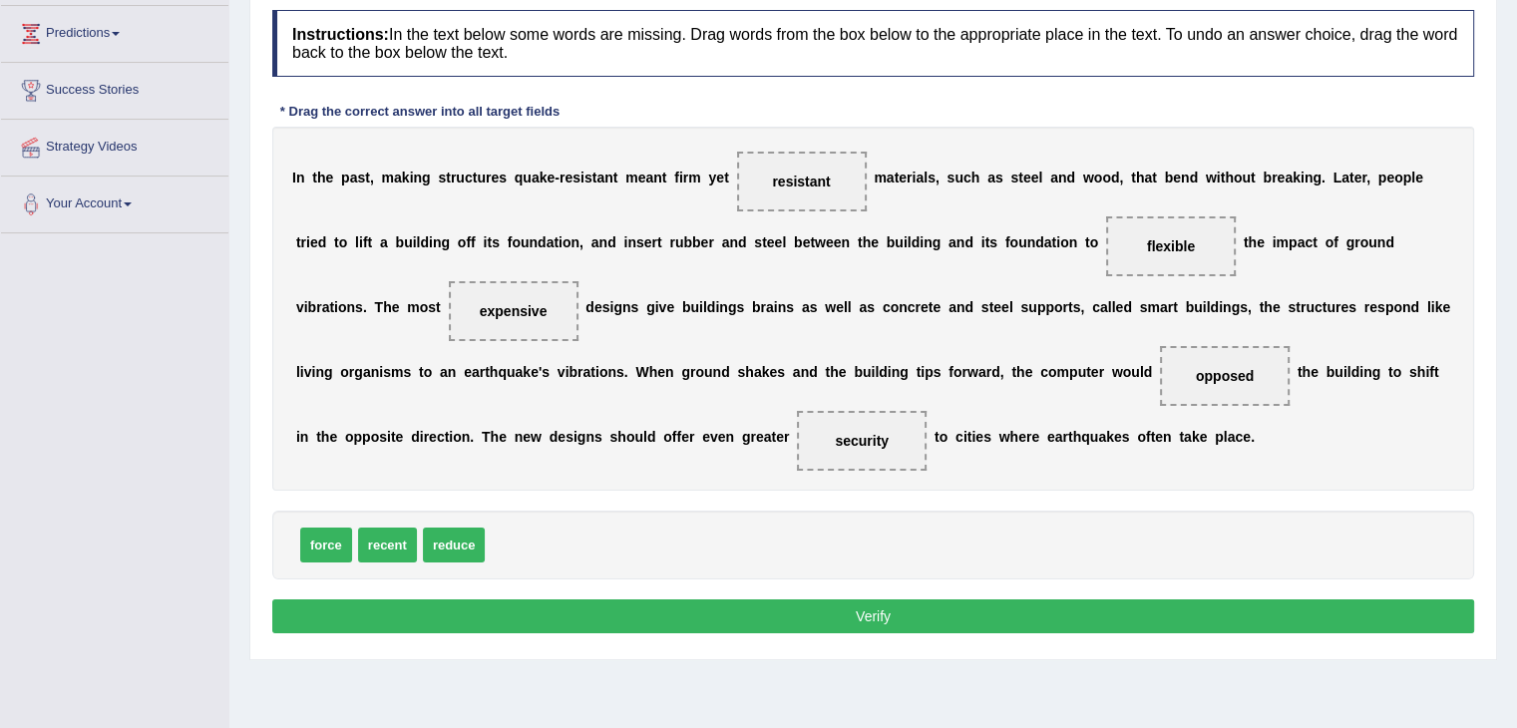
click at [614, 611] on button "Verify" at bounding box center [873, 616] width 1202 height 34
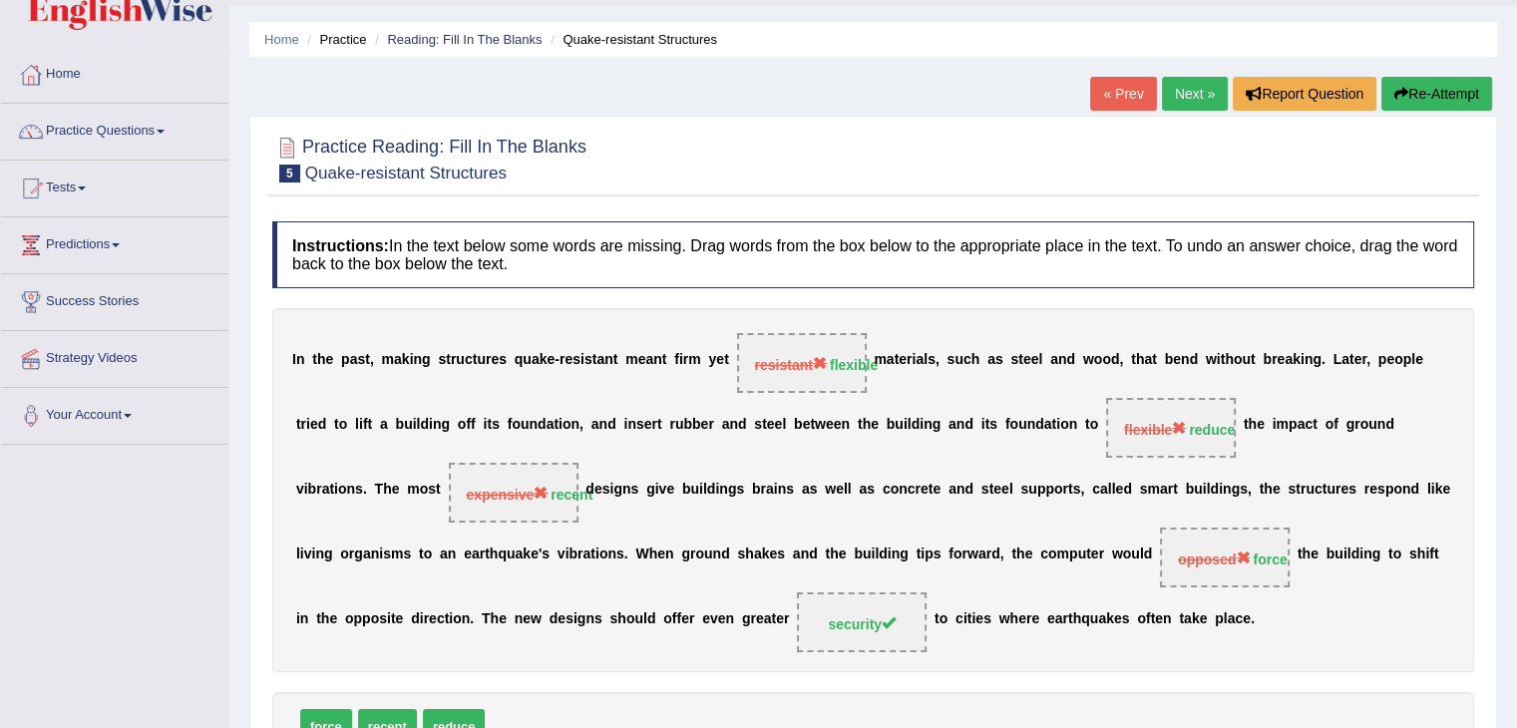
scroll to position [39, 0]
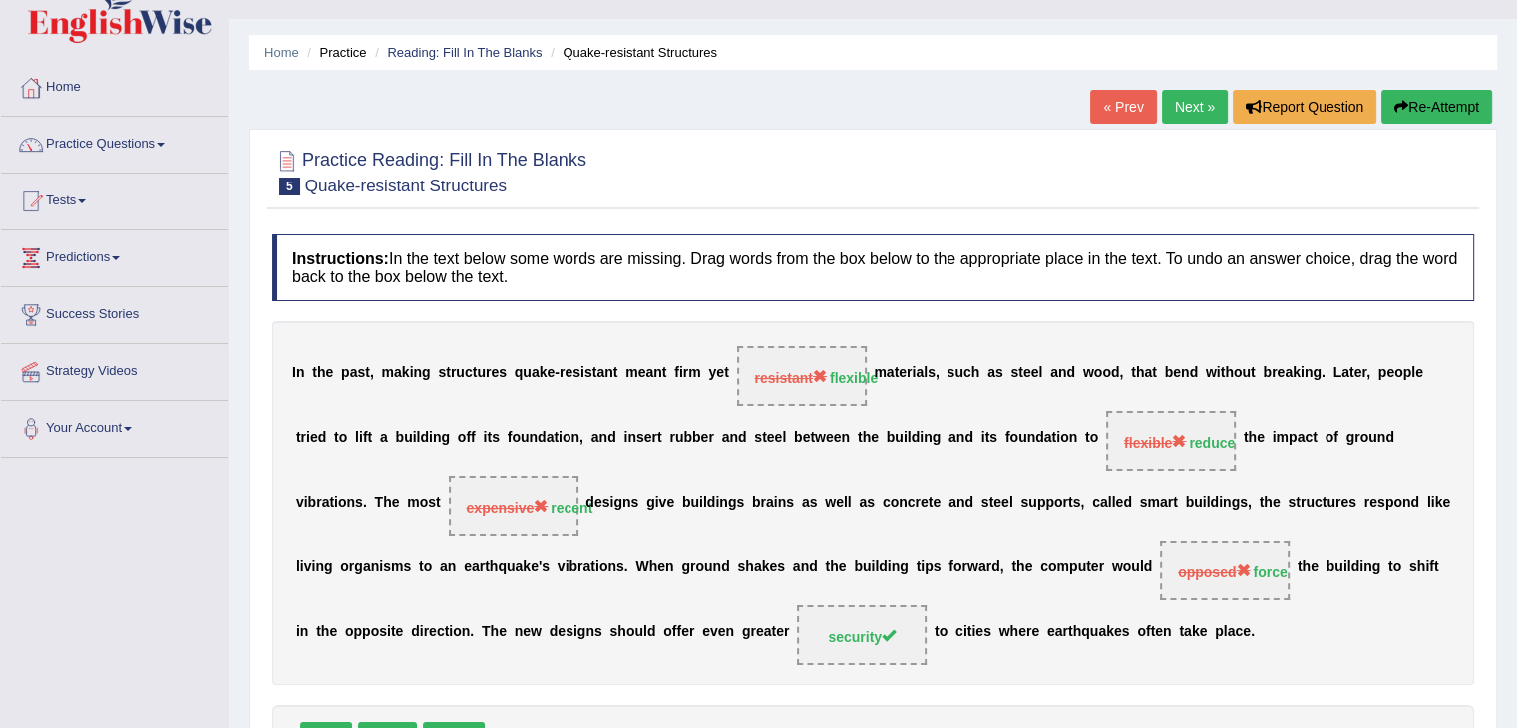
click at [1172, 101] on link "Next »" at bounding box center [1195, 107] width 66 height 34
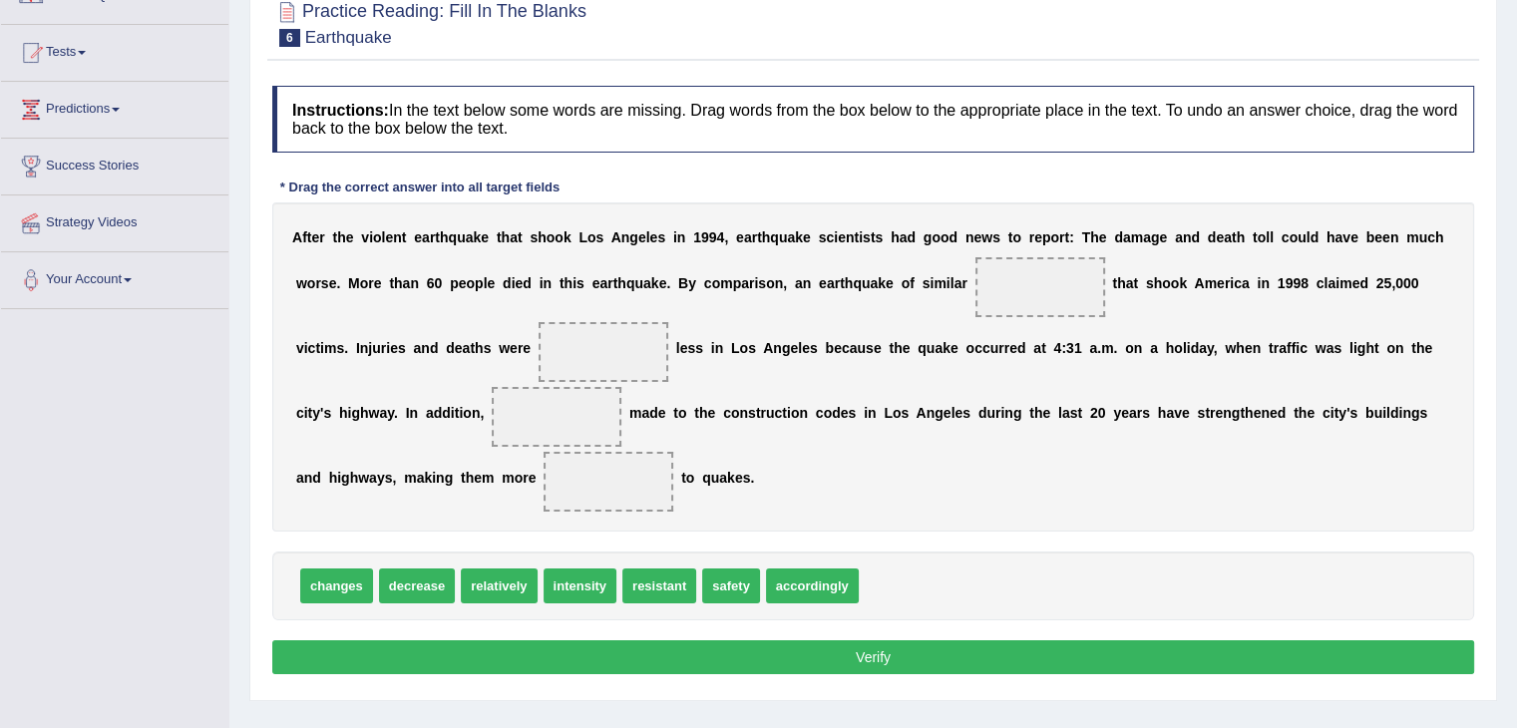
scroll to position [231, 0]
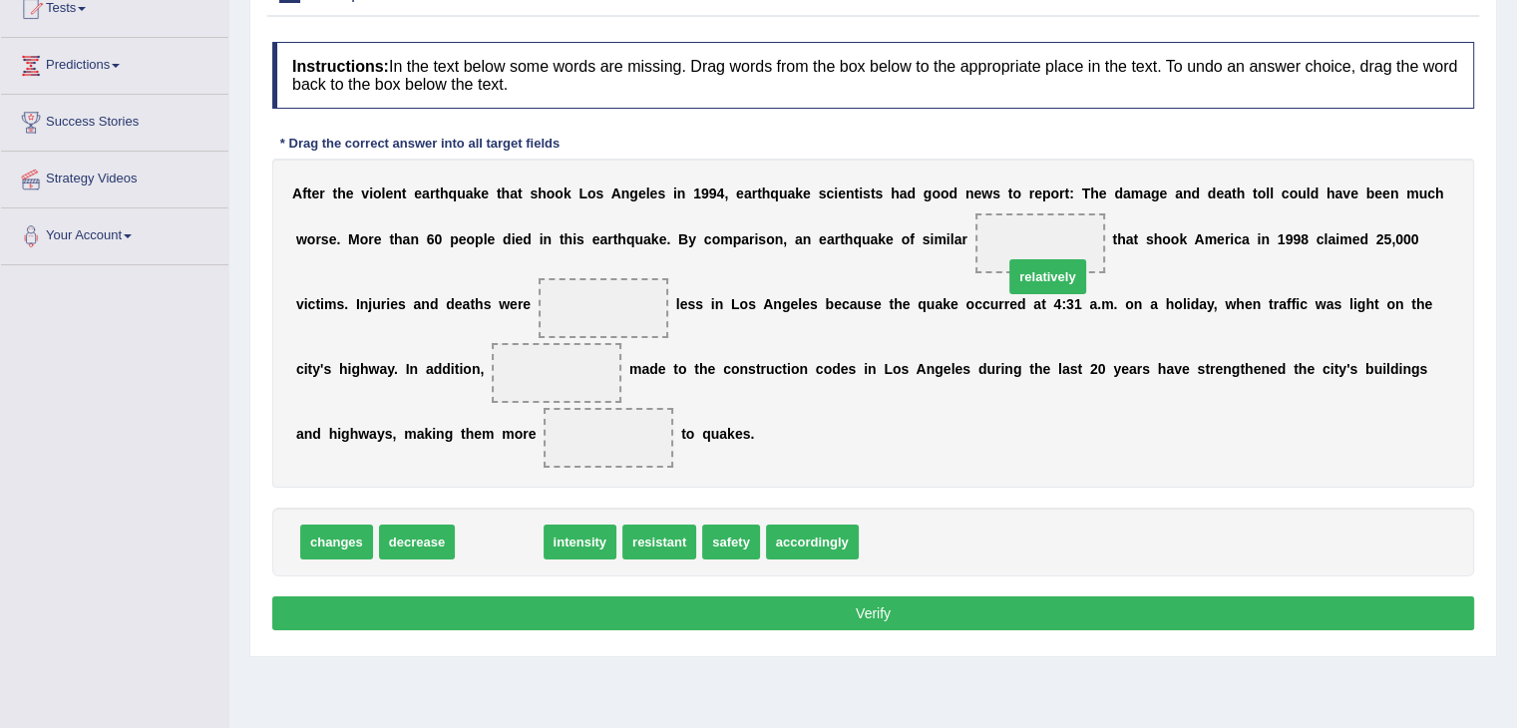
drag, startPoint x: 494, startPoint y: 542, endPoint x: 1043, endPoint y: 272, distance: 612.3
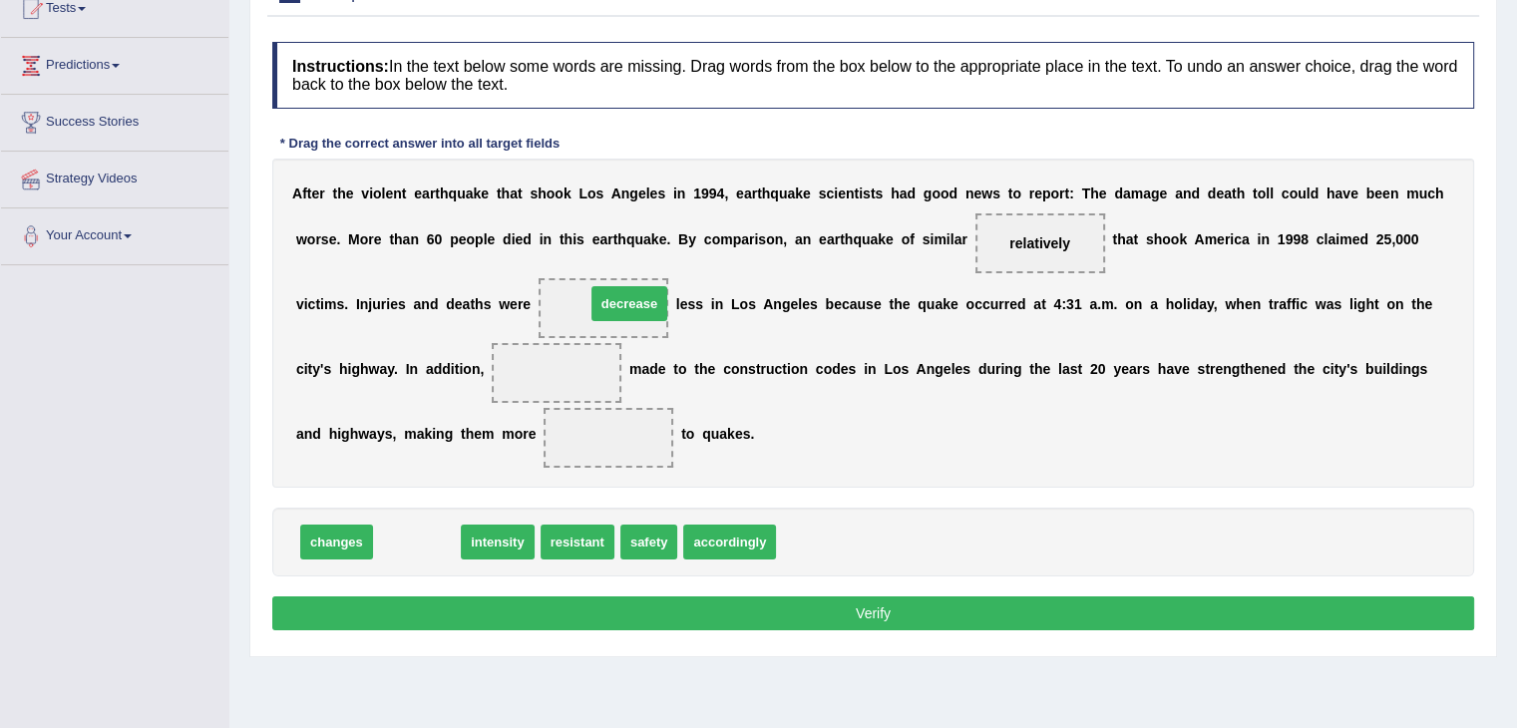
drag, startPoint x: 399, startPoint y: 539, endPoint x: 611, endPoint y: 299, distance: 320.7
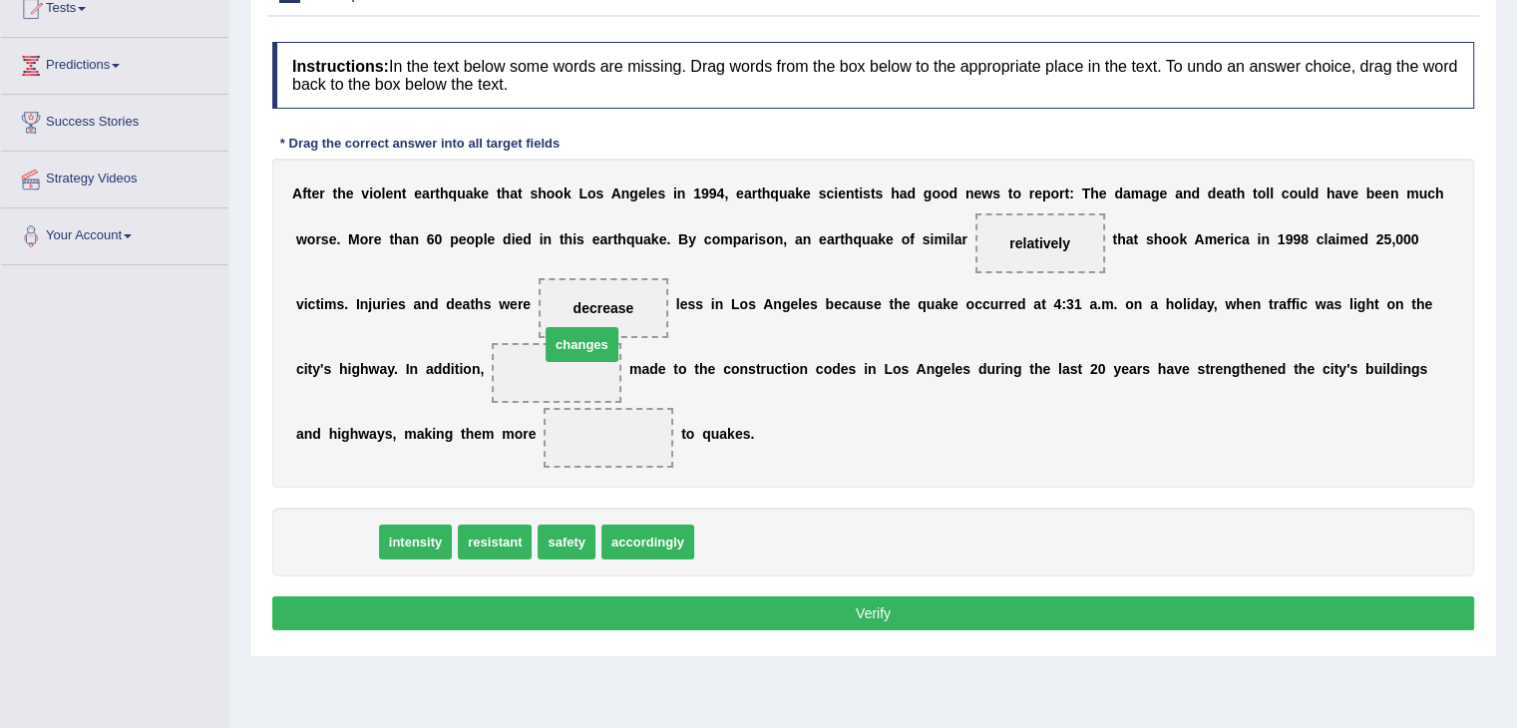
drag, startPoint x: 338, startPoint y: 552, endPoint x: 583, endPoint y: 356, distance: 314.2
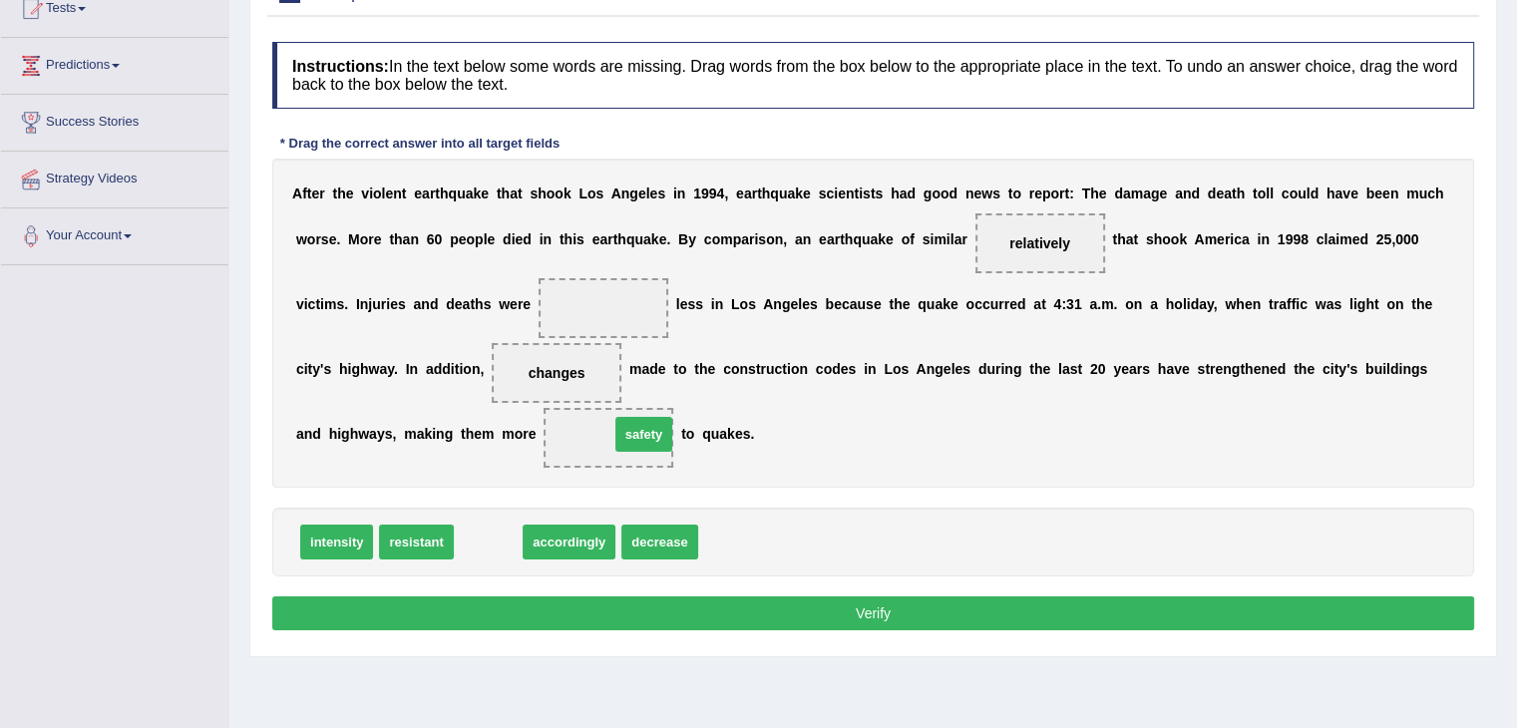
drag, startPoint x: 499, startPoint y: 538, endPoint x: 654, endPoint y: 431, distance: 189.2
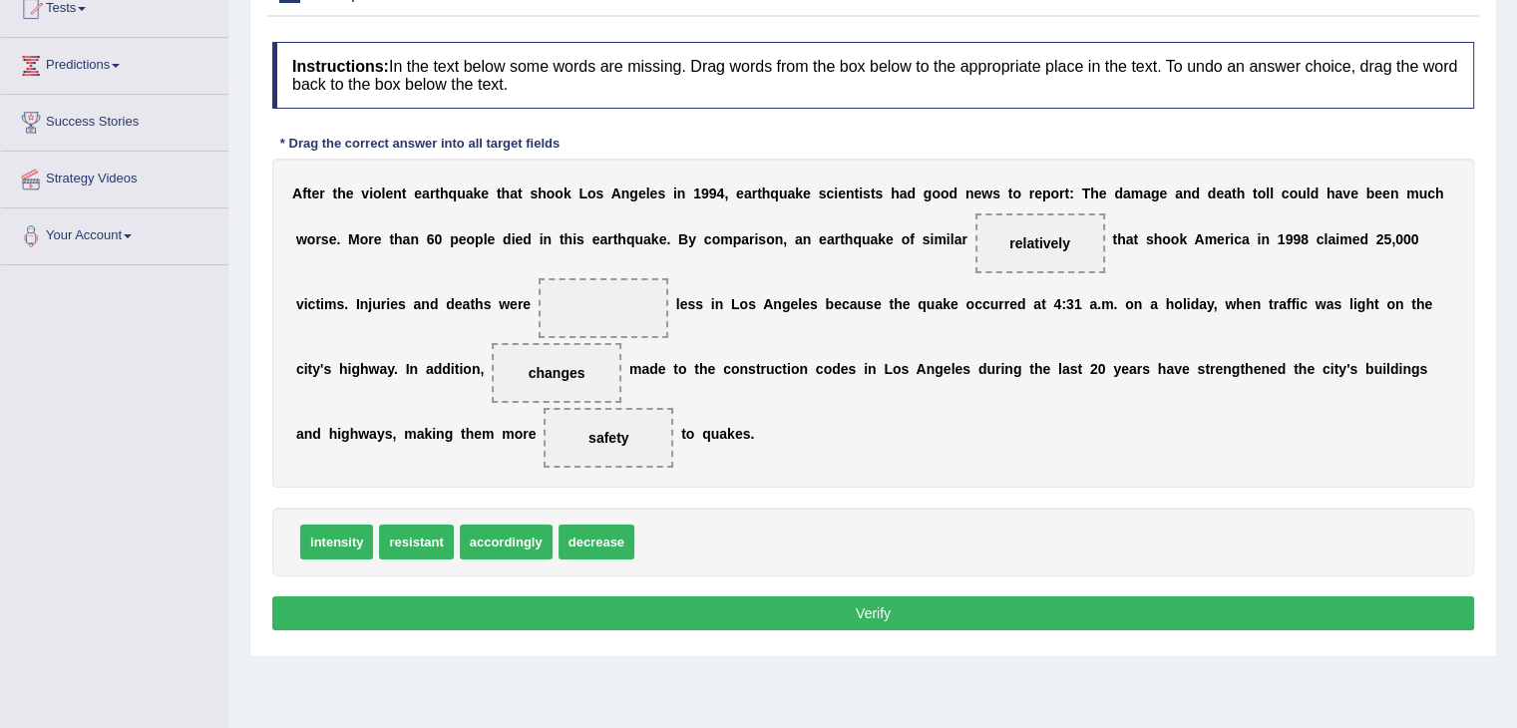
click at [637, 591] on div "Instructions: In the text below some words are missing. Drag words from the box…" at bounding box center [872, 339] width 1211 height 614
click at [636, 601] on button "Verify" at bounding box center [873, 613] width 1202 height 34
drag, startPoint x: 508, startPoint y: 549, endPoint x: 656, endPoint y: 298, distance: 291.9
click at [581, 603] on button "Verify" at bounding box center [873, 613] width 1202 height 34
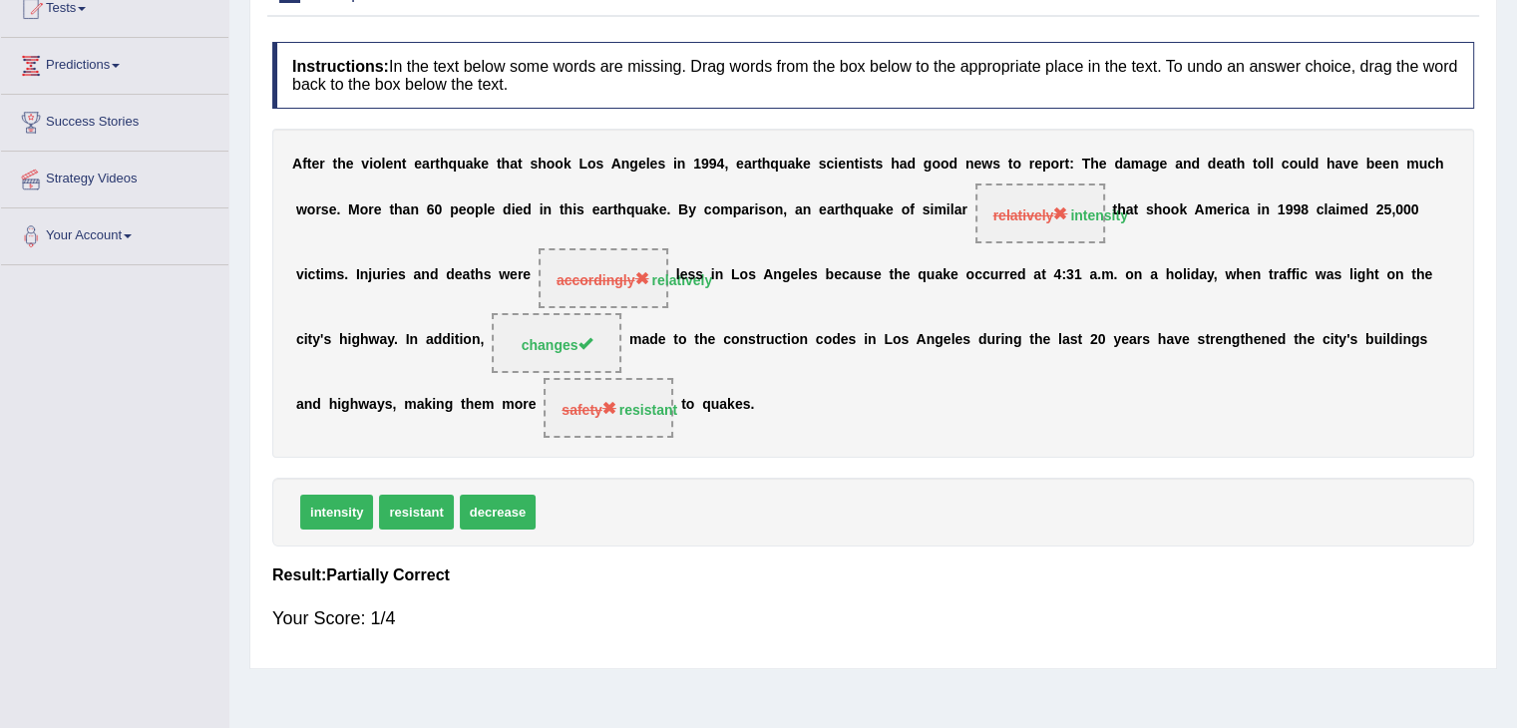
scroll to position [0, 0]
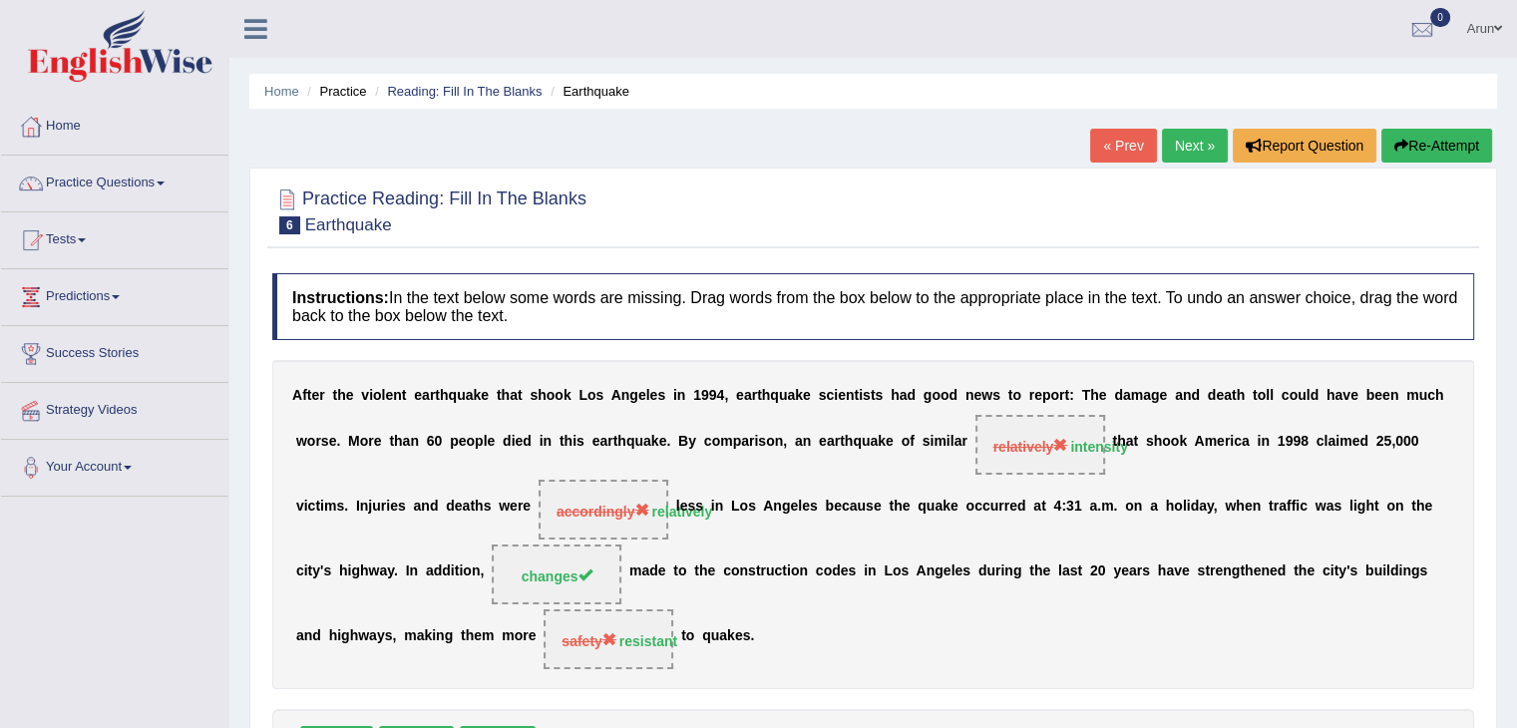
click at [1188, 143] on link "Next »" at bounding box center [1195, 146] width 66 height 34
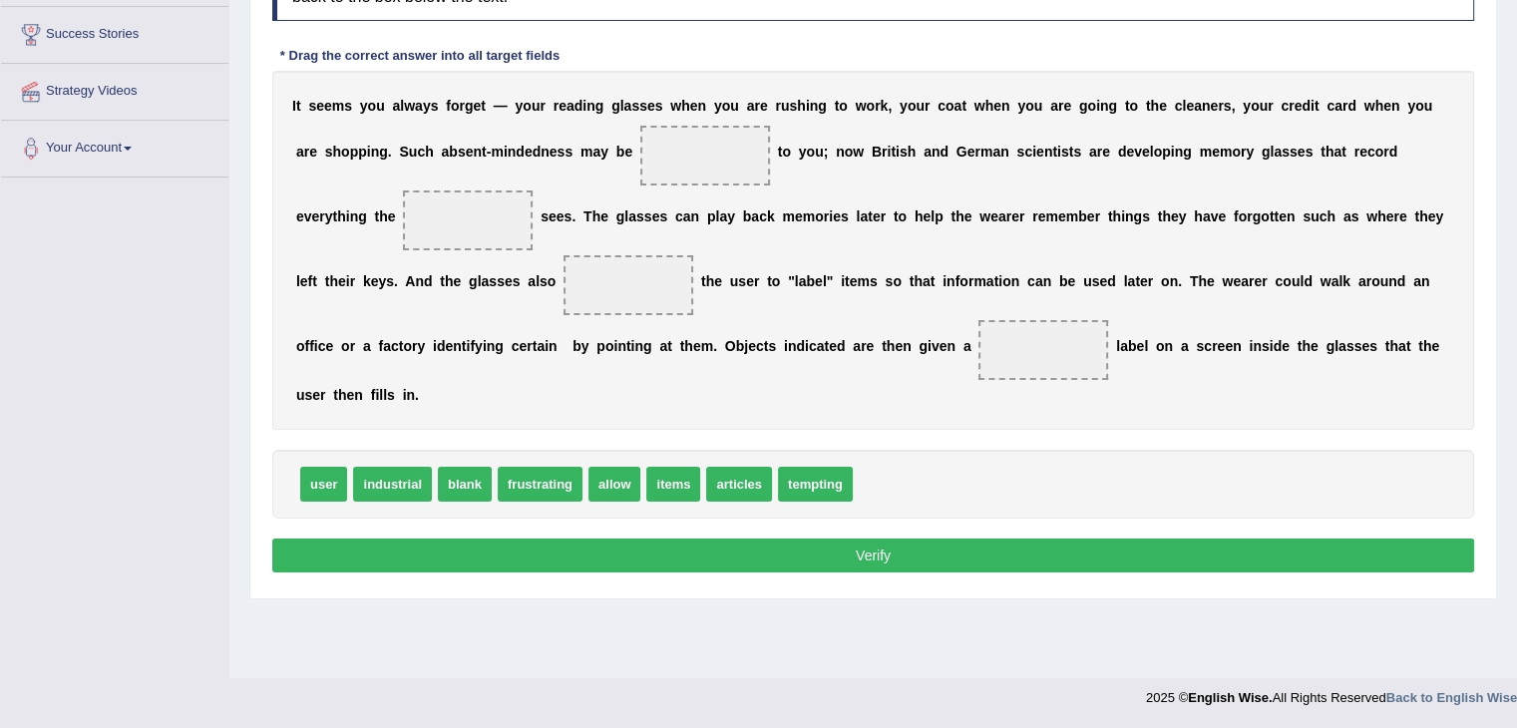
scroll to position [319, 0]
drag, startPoint x: 550, startPoint y: 477, endPoint x: 730, endPoint y: 159, distance: 365.2
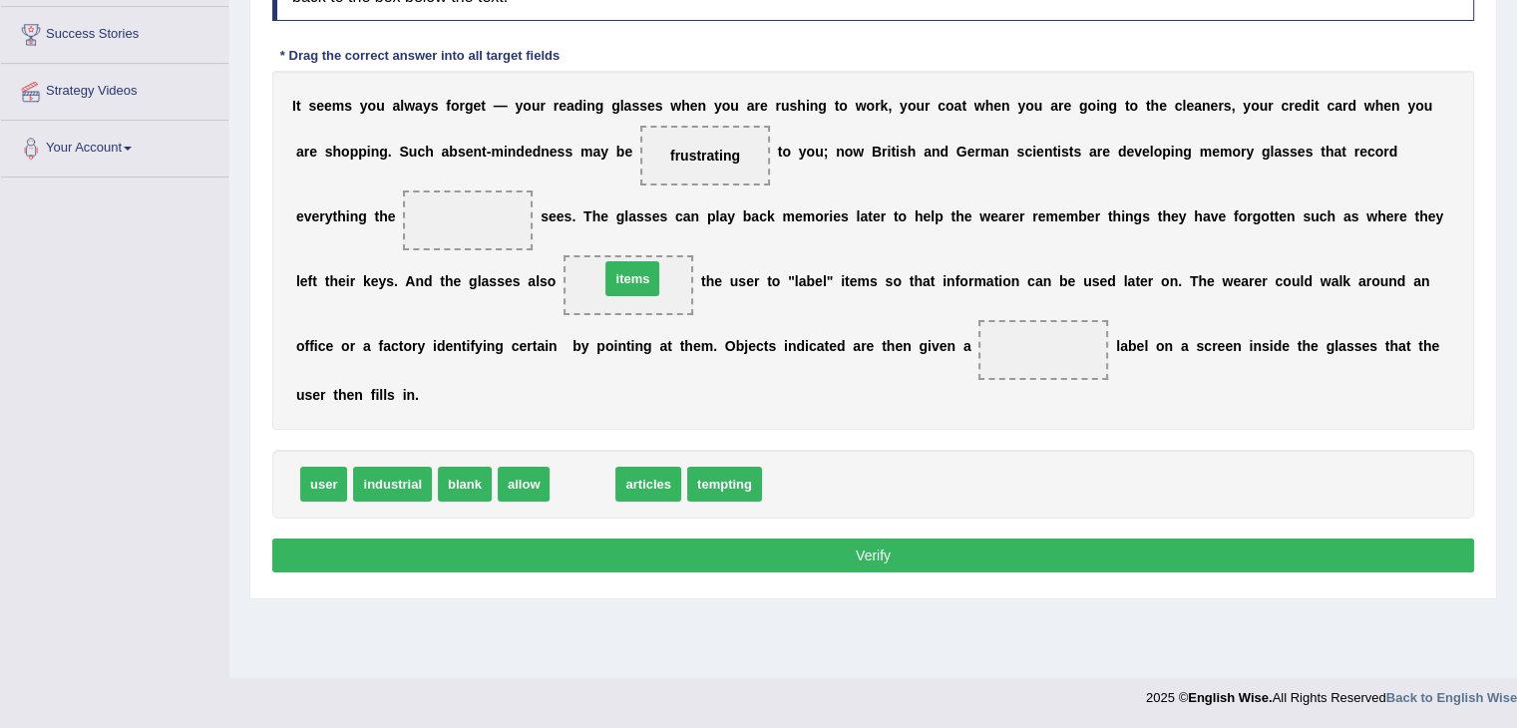
drag, startPoint x: 584, startPoint y: 491, endPoint x: 634, endPoint y: 285, distance: 211.4
click at [410, 490] on span "industrial" at bounding box center [392, 484] width 79 height 35
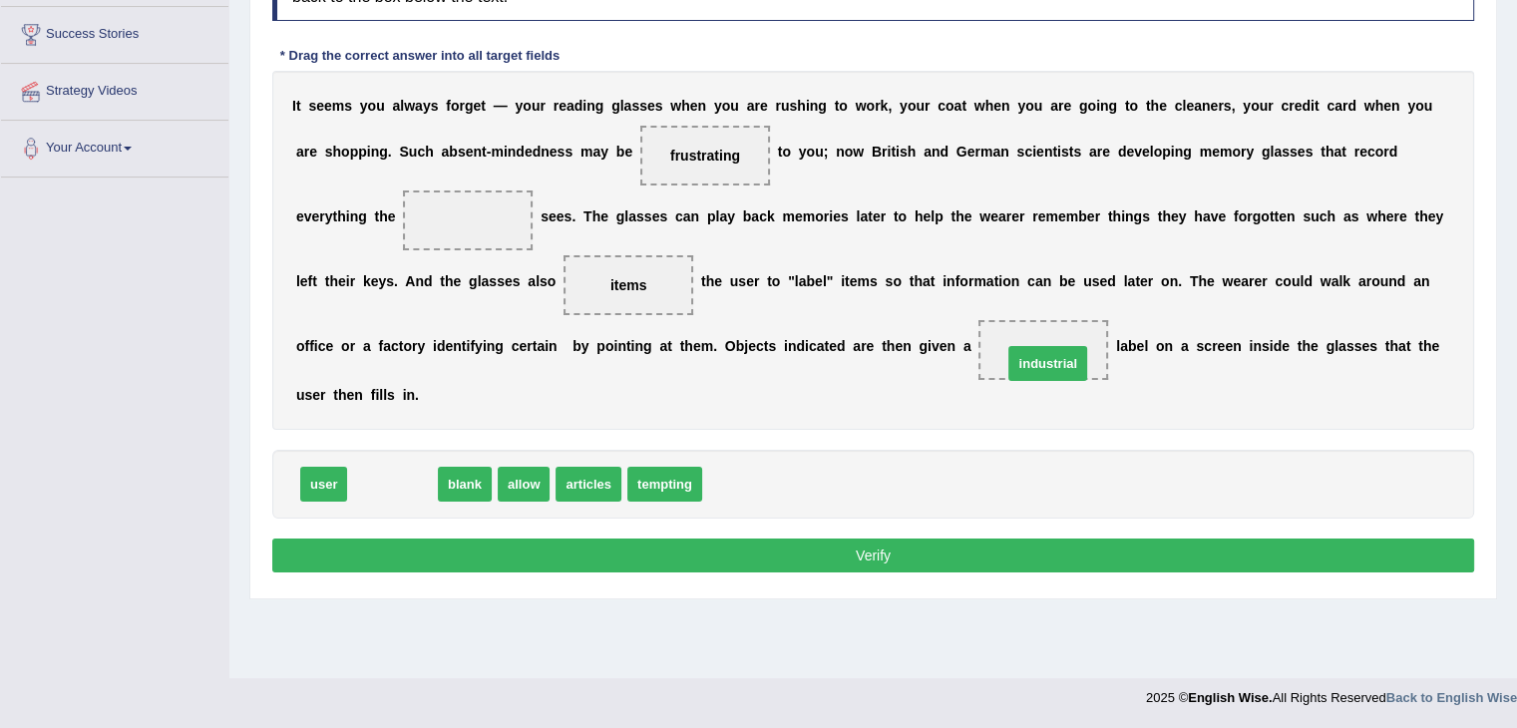
drag, startPoint x: 399, startPoint y: 490, endPoint x: 1054, endPoint y: 369, distance: 666.1
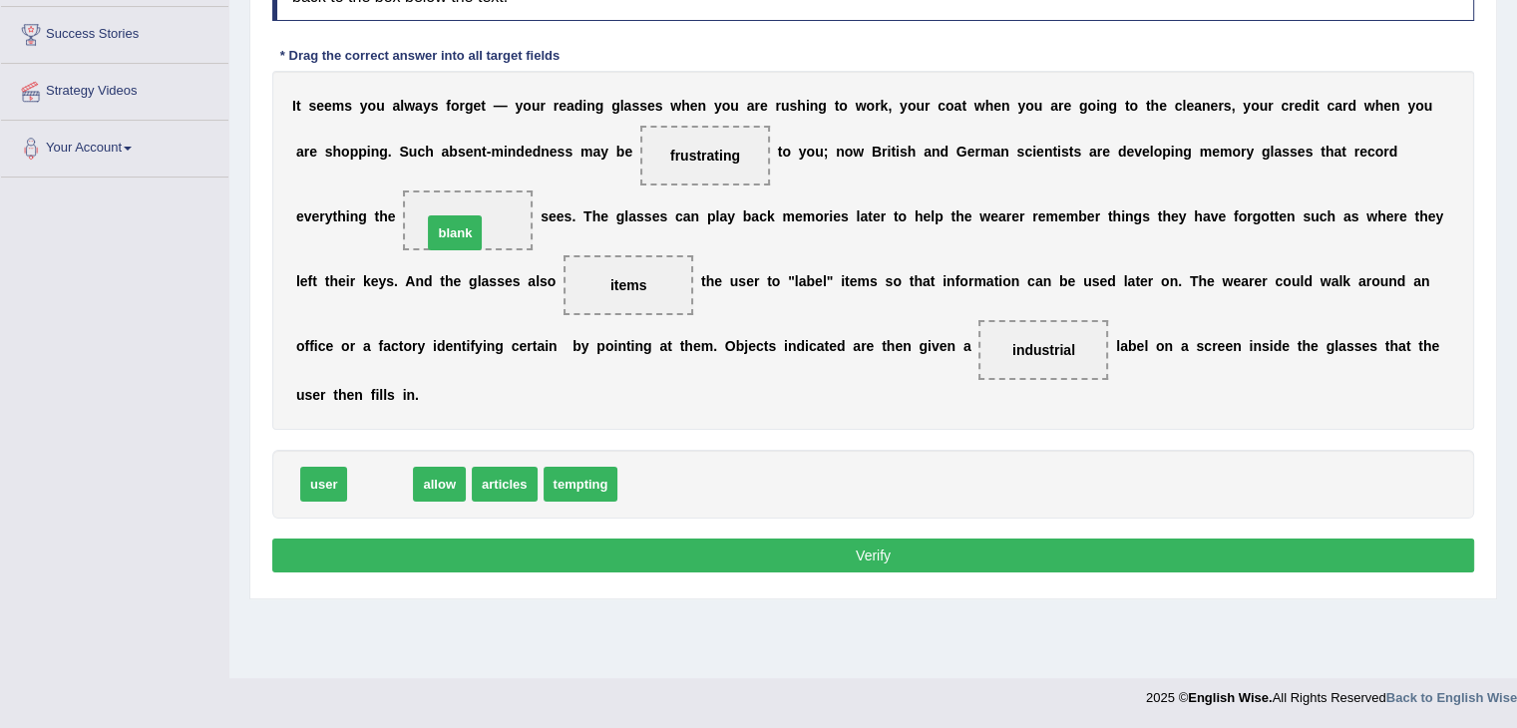
drag, startPoint x: 369, startPoint y: 483, endPoint x: 444, endPoint y: 231, distance: 262.2
click at [434, 542] on button "Verify" at bounding box center [873, 555] width 1202 height 34
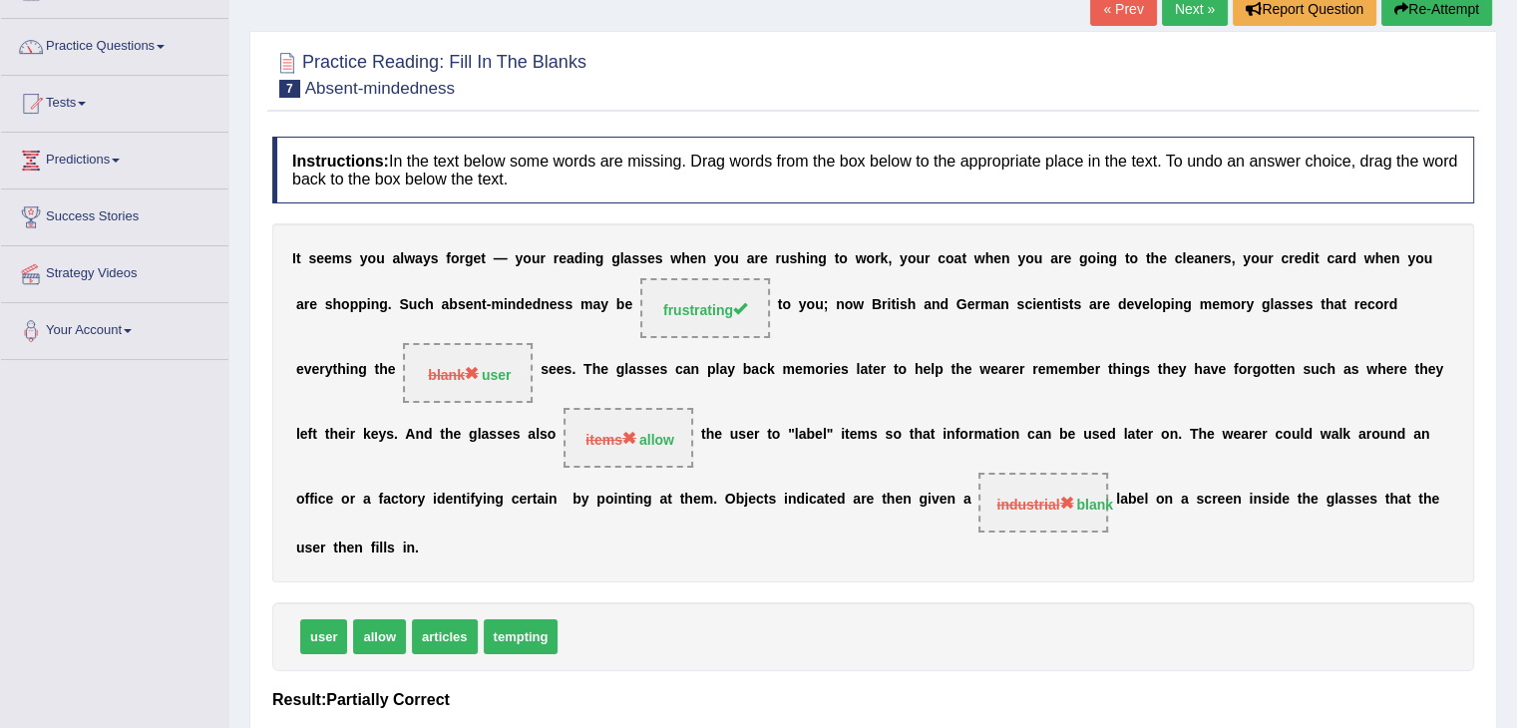
scroll to position [133, 0]
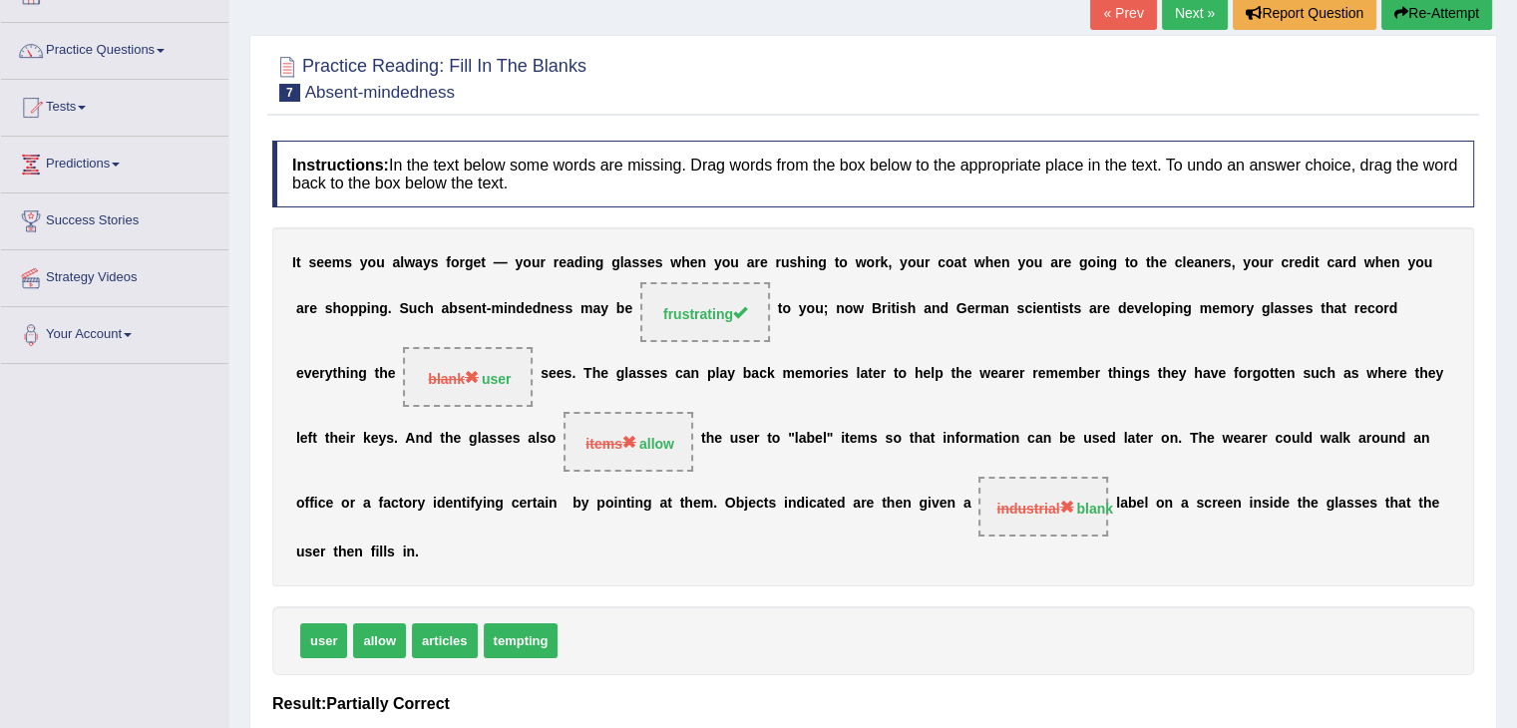
click at [1187, 17] on link "Next »" at bounding box center [1195, 13] width 66 height 34
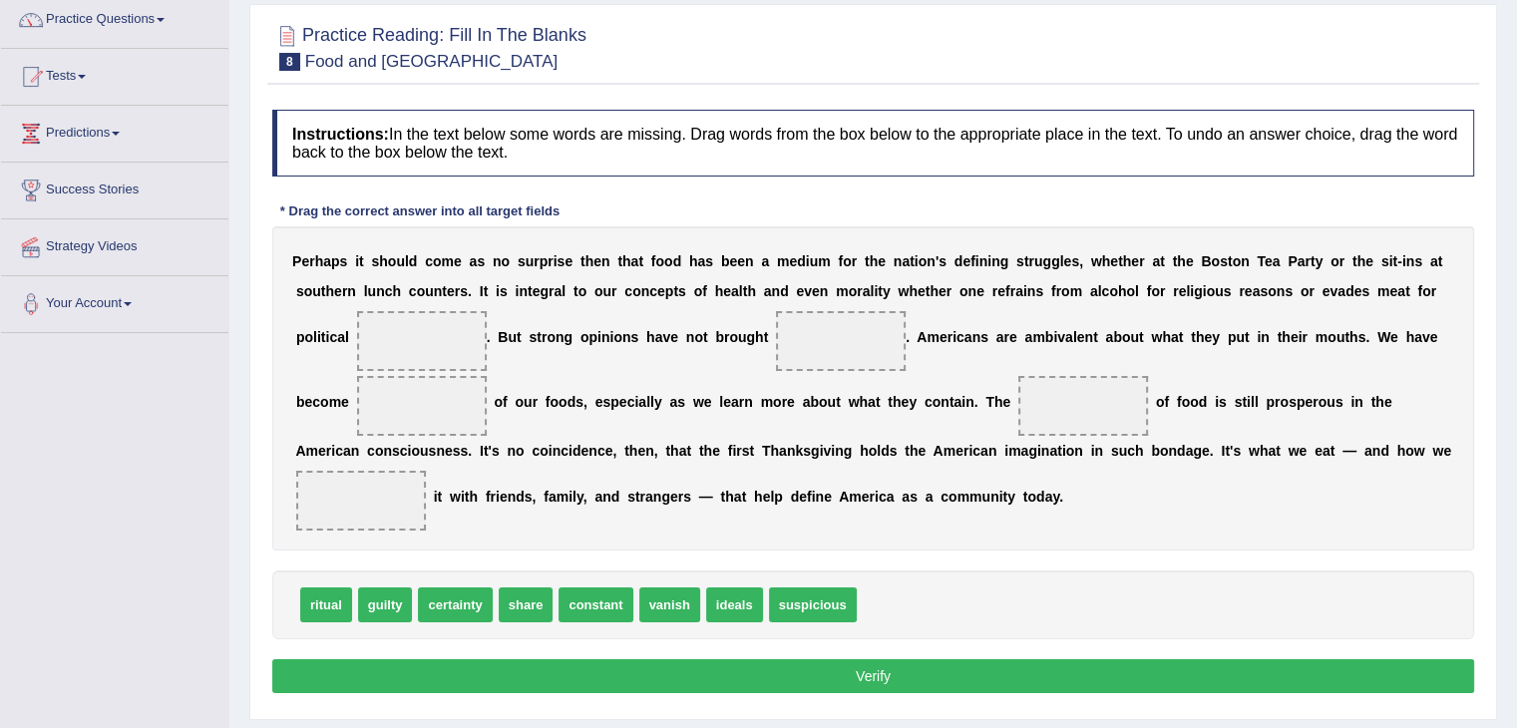
scroll to position [171, 0]
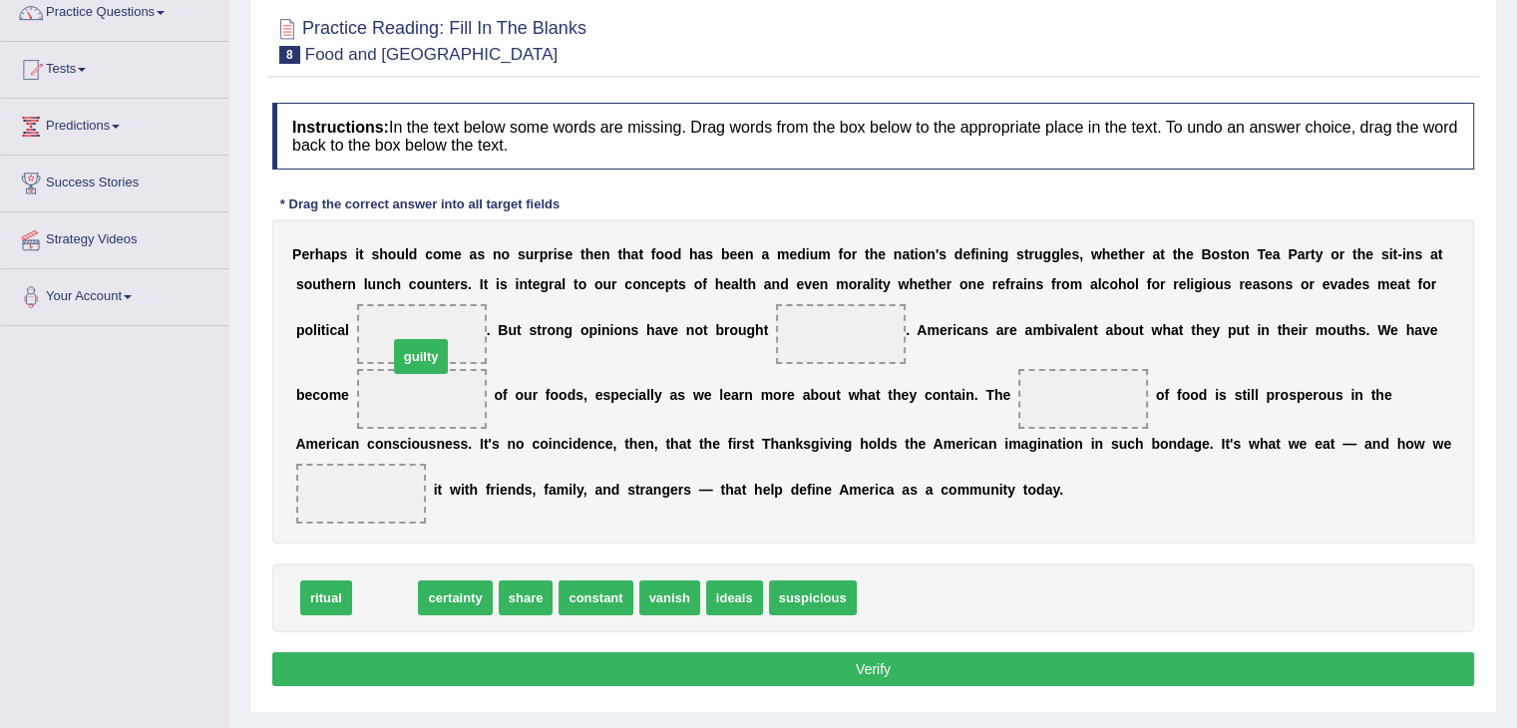
drag, startPoint x: 397, startPoint y: 603, endPoint x: 435, endPoint y: 354, distance: 252.1
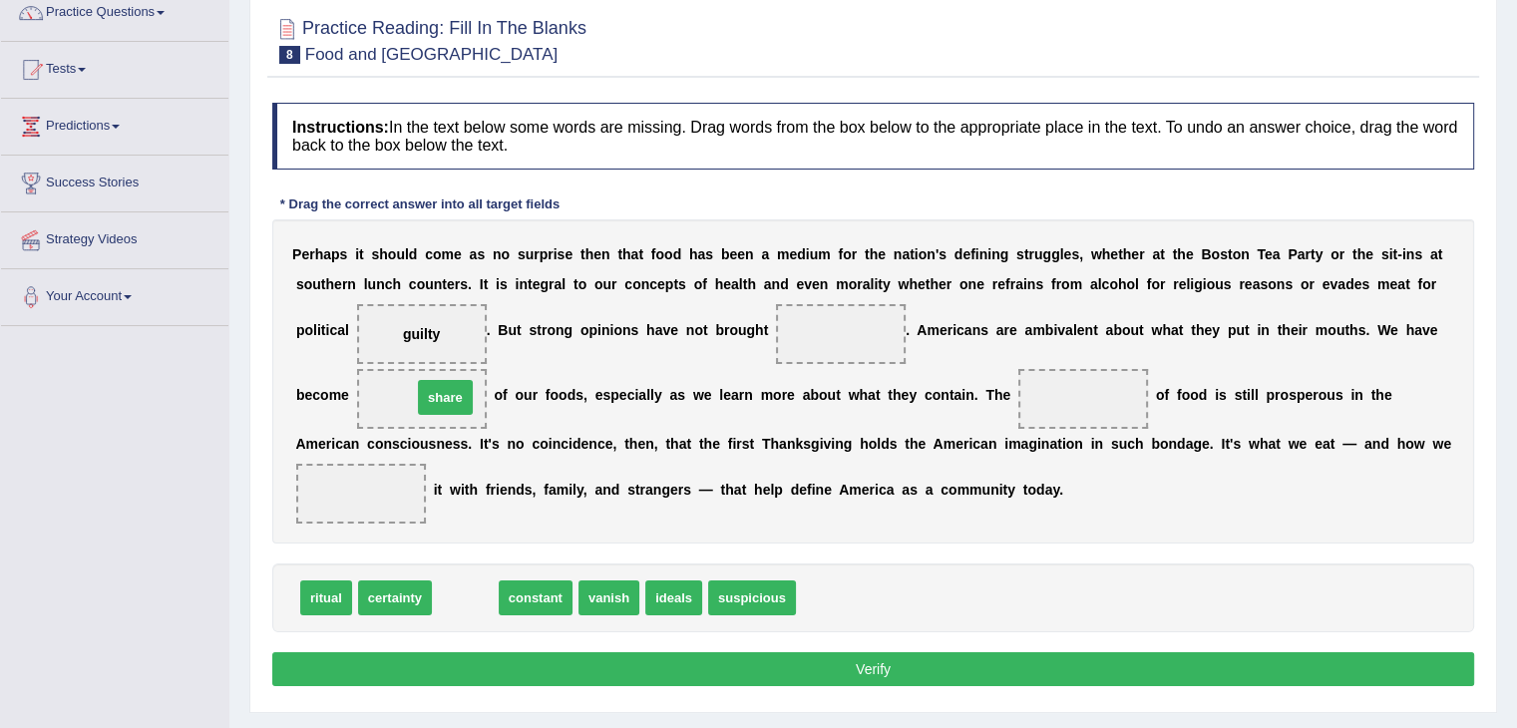
drag, startPoint x: 459, startPoint y: 601, endPoint x: 437, endPoint y: 400, distance: 202.6
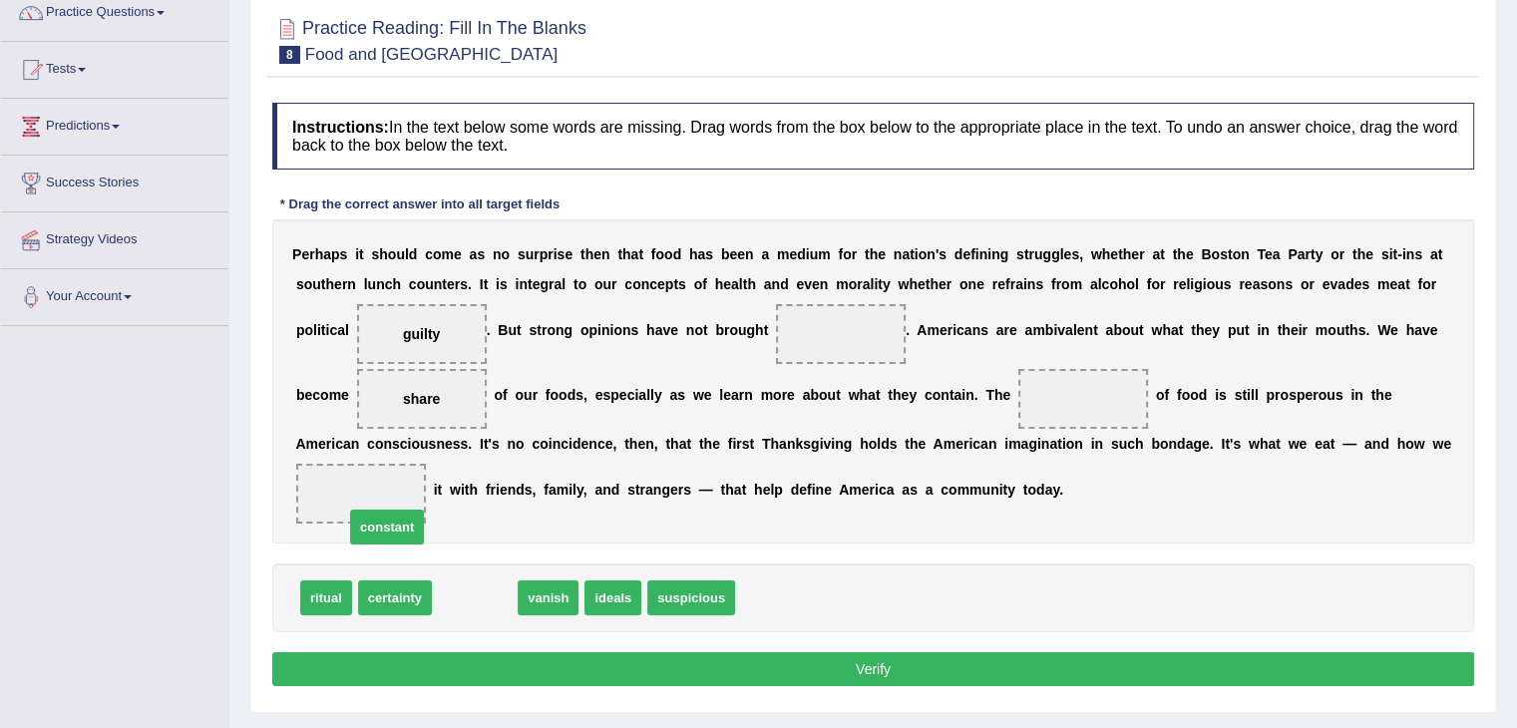
drag, startPoint x: 493, startPoint y: 606, endPoint x: 391, endPoint y: 523, distance: 131.1
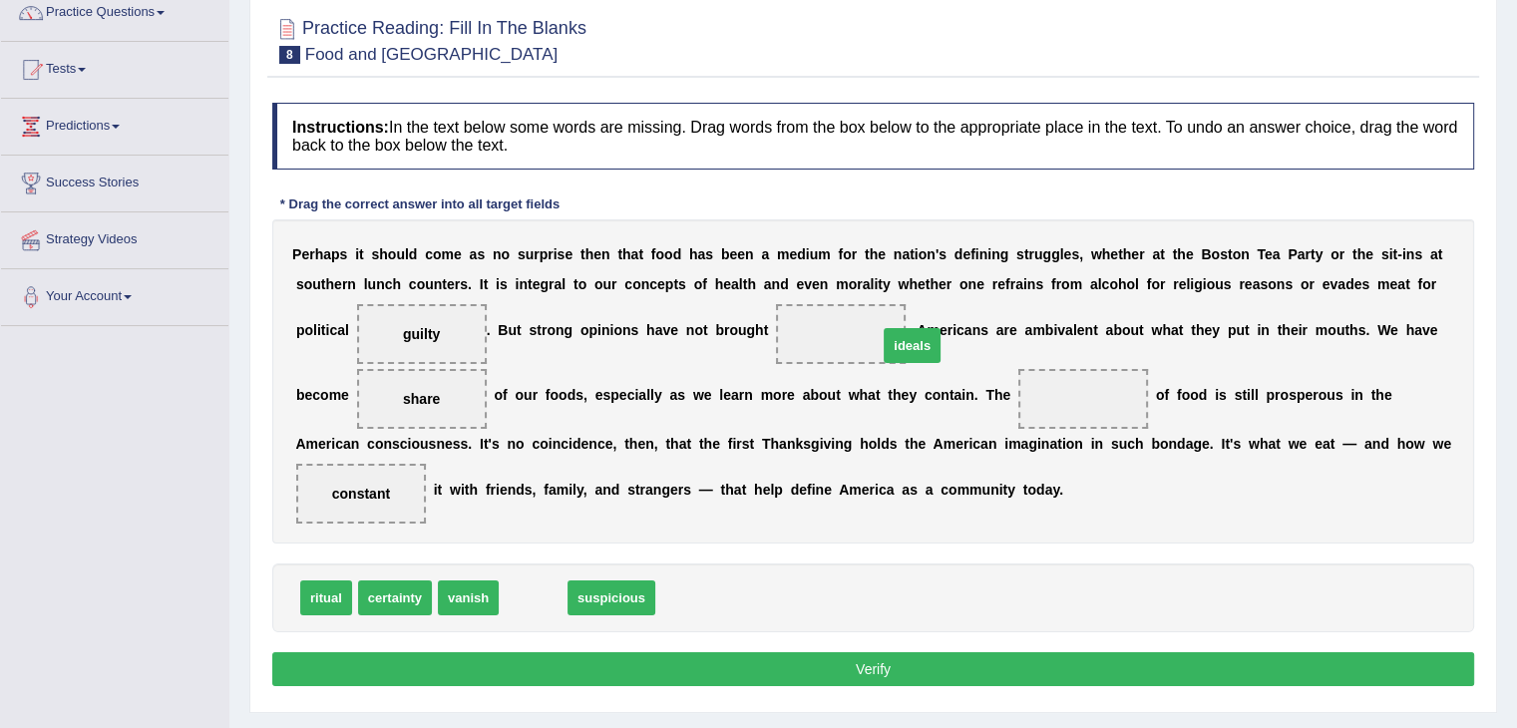
drag, startPoint x: 536, startPoint y: 597, endPoint x: 913, endPoint y: 344, distance: 454.1
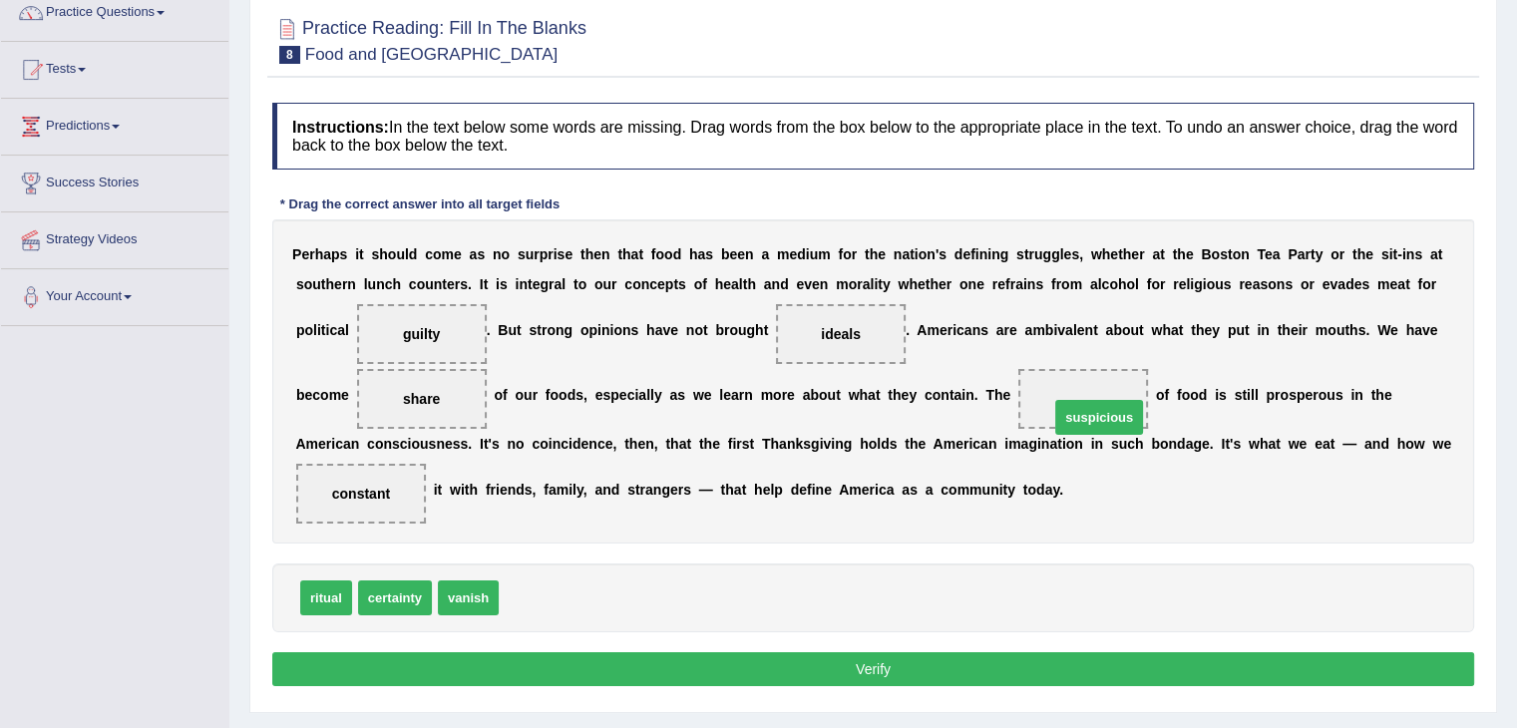
drag, startPoint x: 519, startPoint y: 585, endPoint x: 1053, endPoint y: 394, distance: 566.8
click at [917, 666] on button "Verify" at bounding box center [873, 669] width 1202 height 34
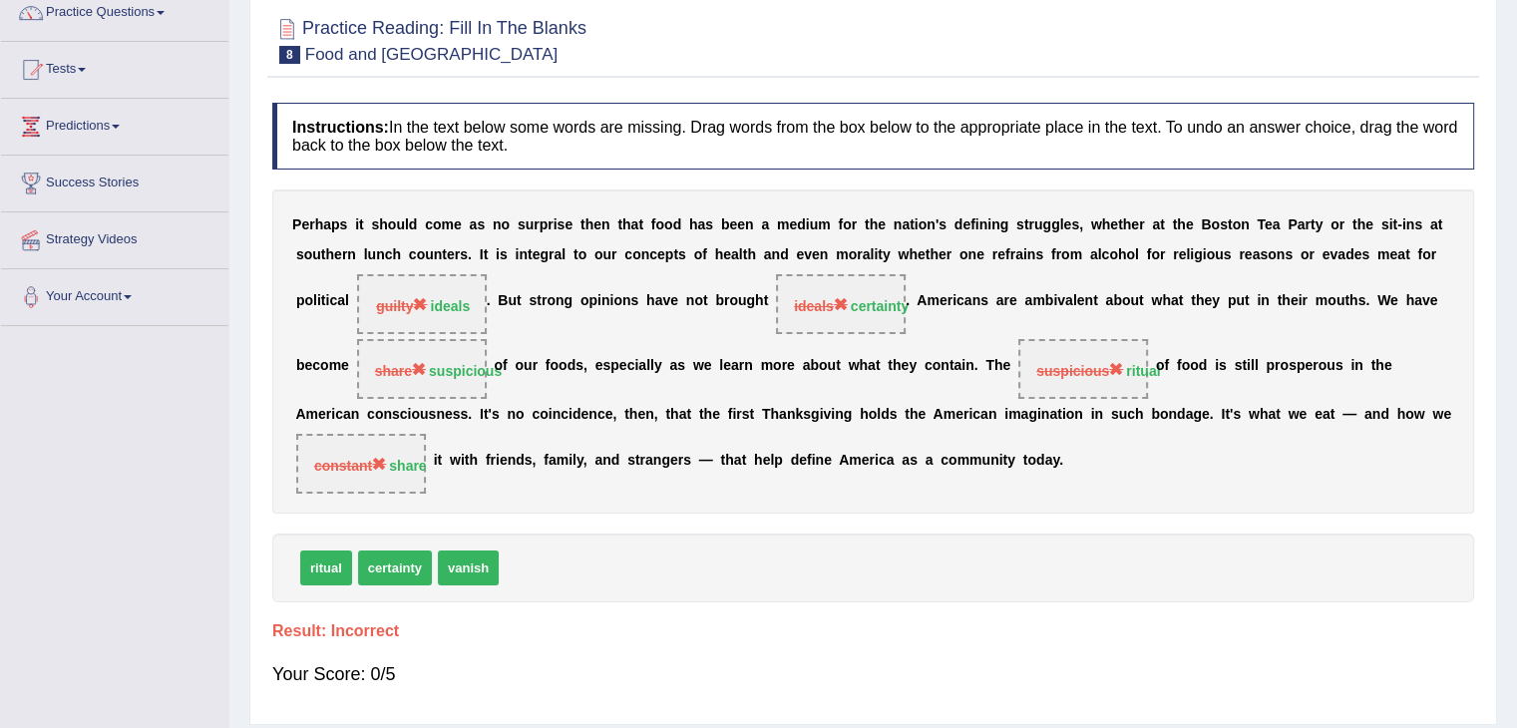
scroll to position [0, 0]
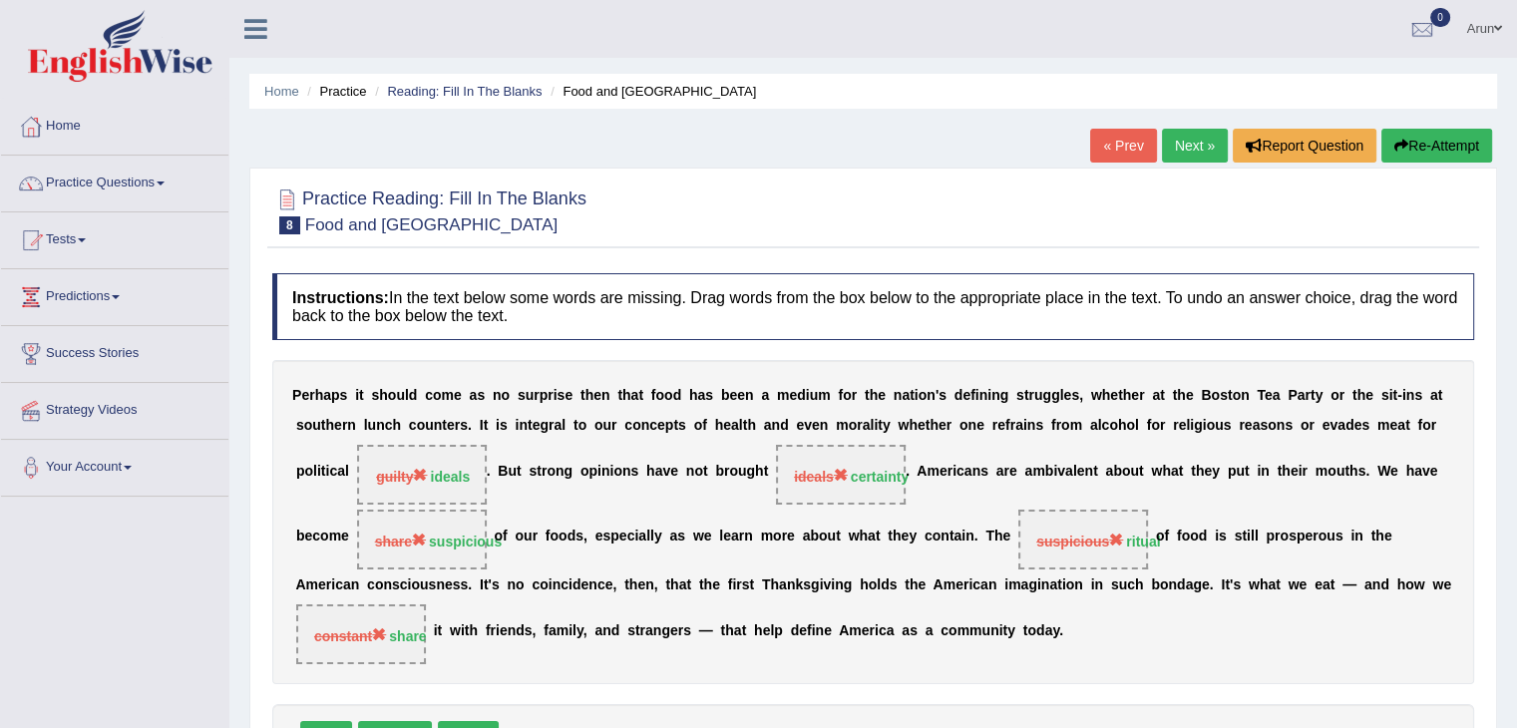
drag, startPoint x: 1187, startPoint y: 128, endPoint x: 1185, endPoint y: 141, distance: 13.1
click at [1185, 141] on div "Home Practice Reading: Fill In The Blanks Food and US « Prev Next » Report Ques…" at bounding box center [872, 498] width 1287 height 997
click at [1185, 141] on link "Next »" at bounding box center [1195, 146] width 66 height 34
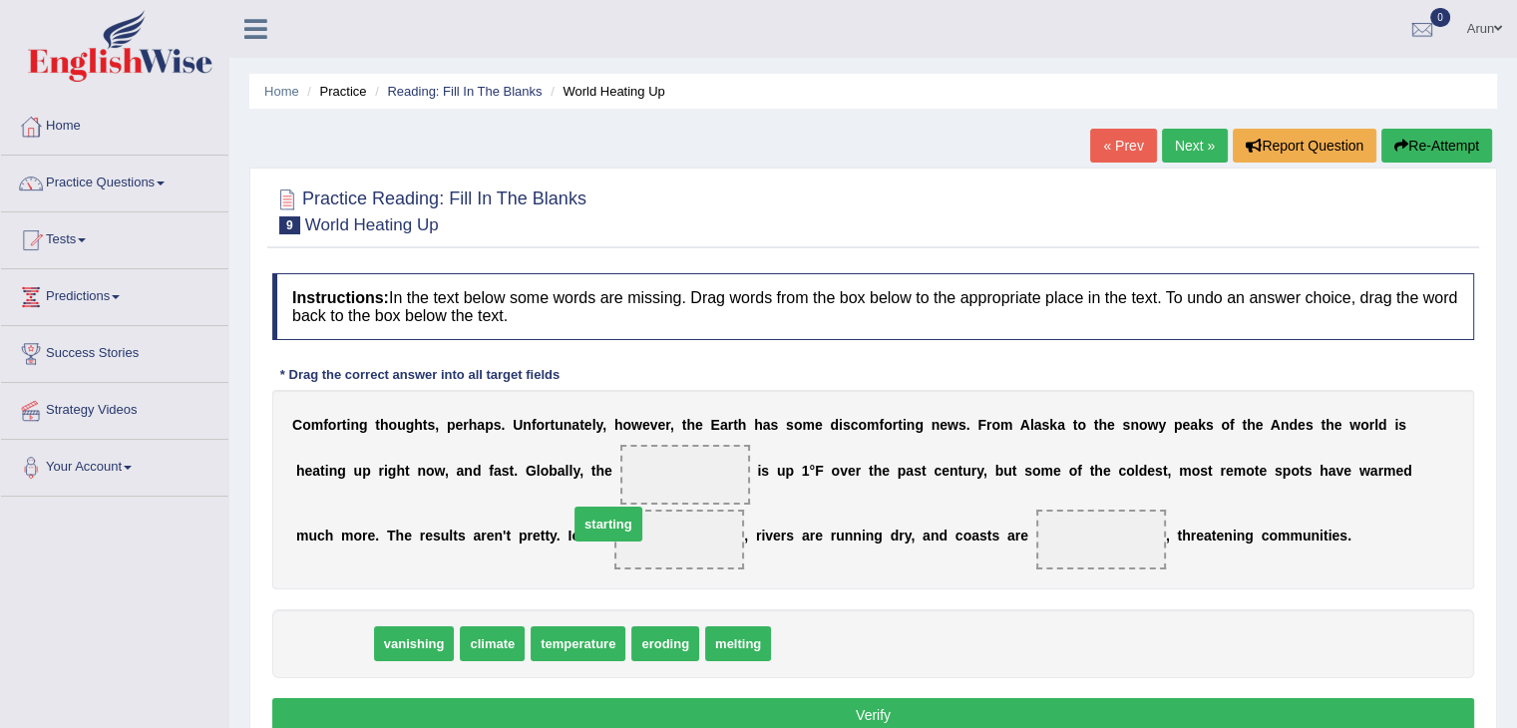
drag, startPoint x: 336, startPoint y: 644, endPoint x: 611, endPoint y: 524, distance: 300.1
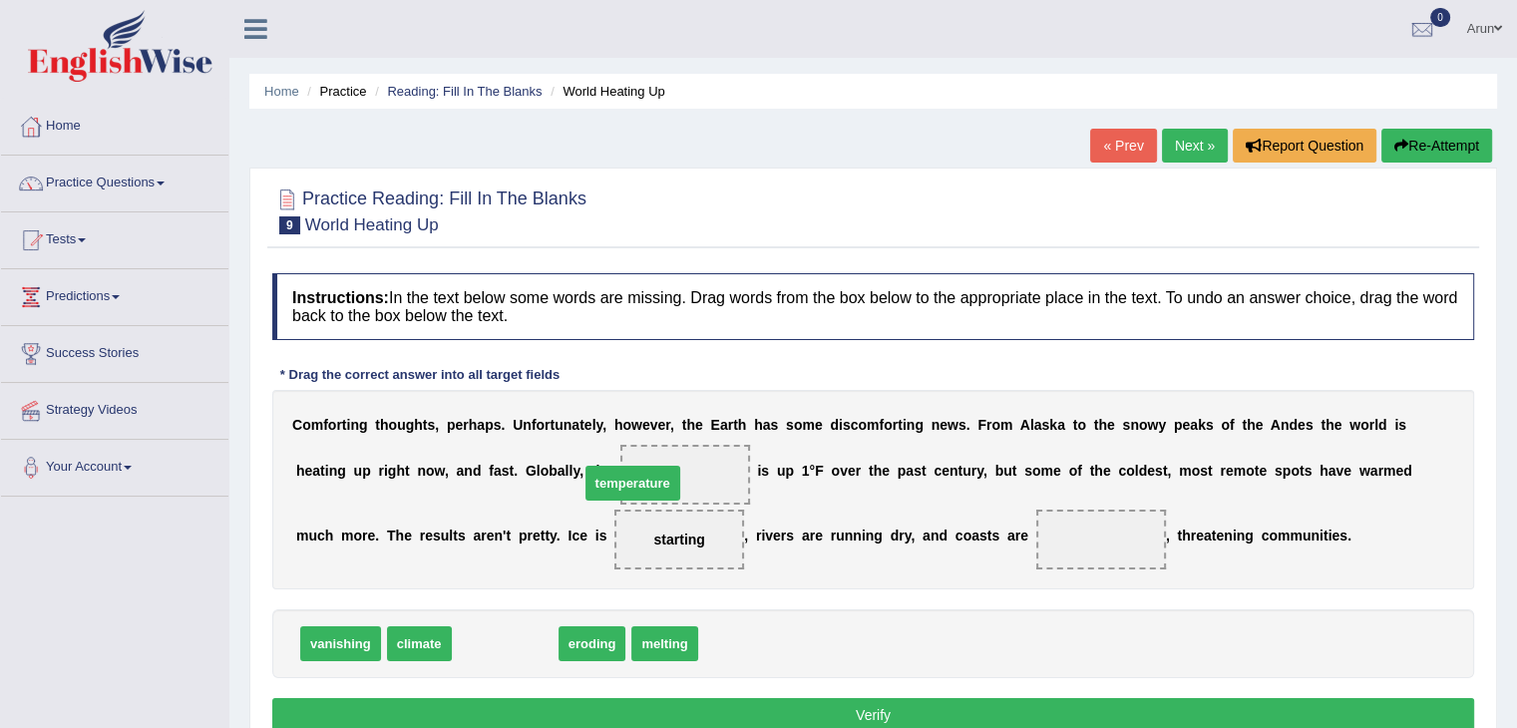
drag, startPoint x: 503, startPoint y: 650, endPoint x: 637, endPoint y: 485, distance: 213.3
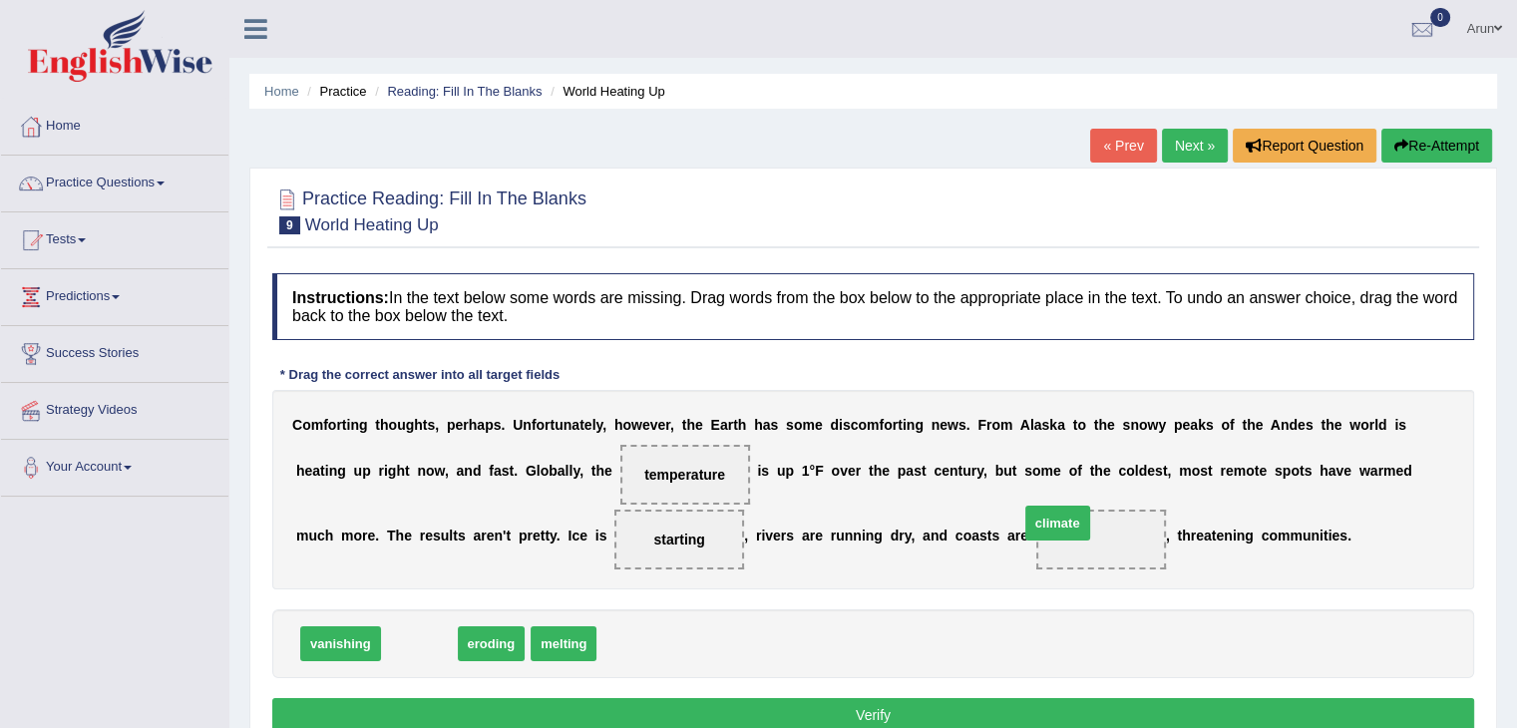
drag, startPoint x: 419, startPoint y: 644, endPoint x: 1060, endPoint y: 525, distance: 652.0
click at [758, 700] on button "Verify" at bounding box center [873, 715] width 1202 height 34
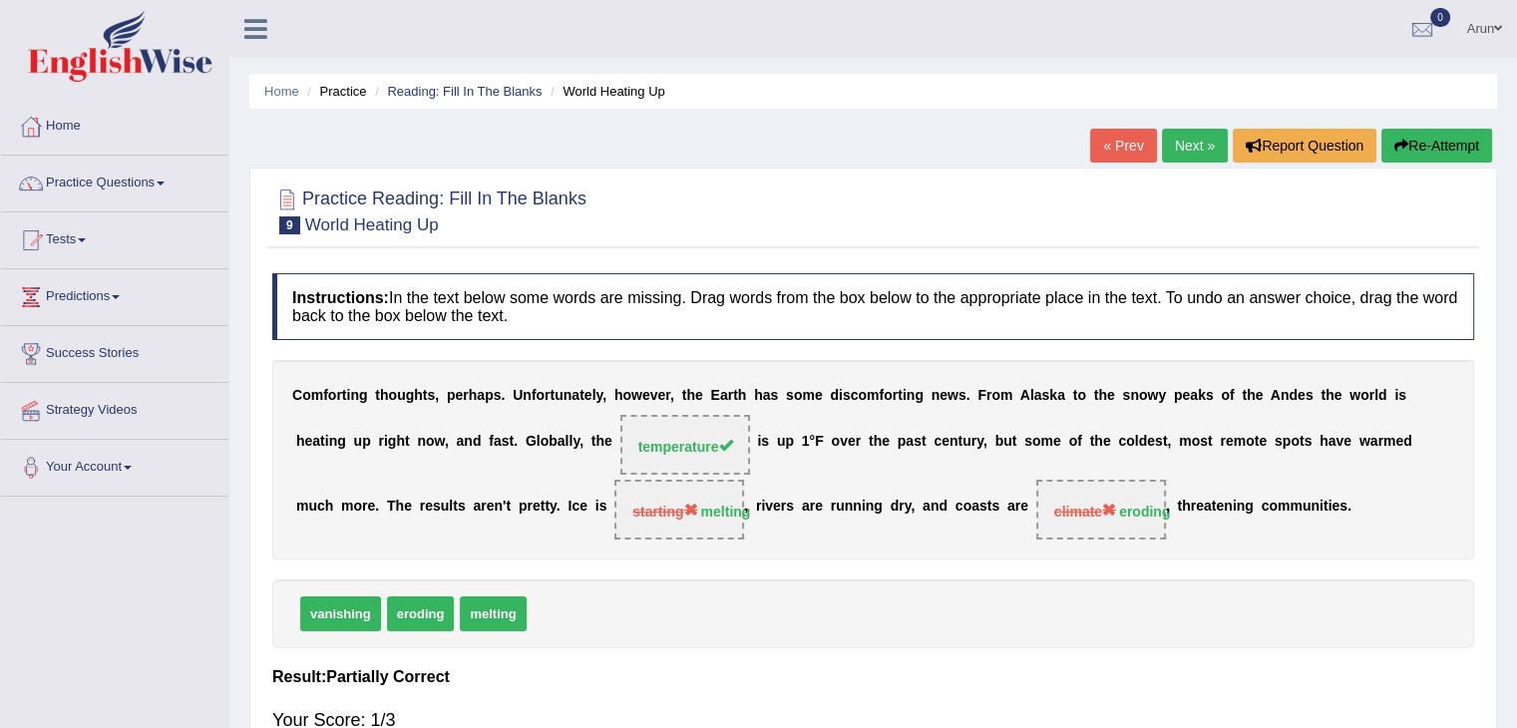
click at [1197, 146] on link "Next »" at bounding box center [1195, 146] width 66 height 34
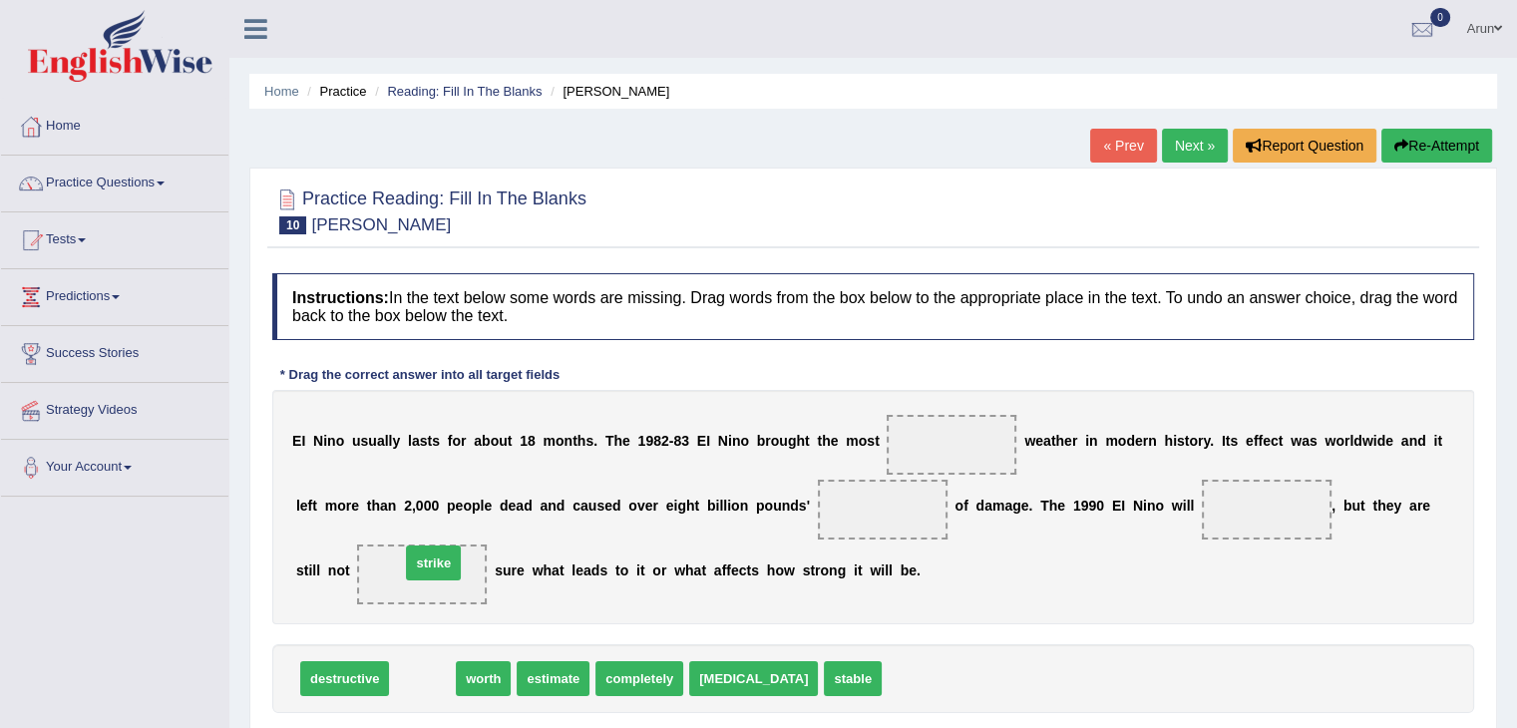
drag, startPoint x: 423, startPoint y: 687, endPoint x: 431, endPoint y: 554, distance: 132.9
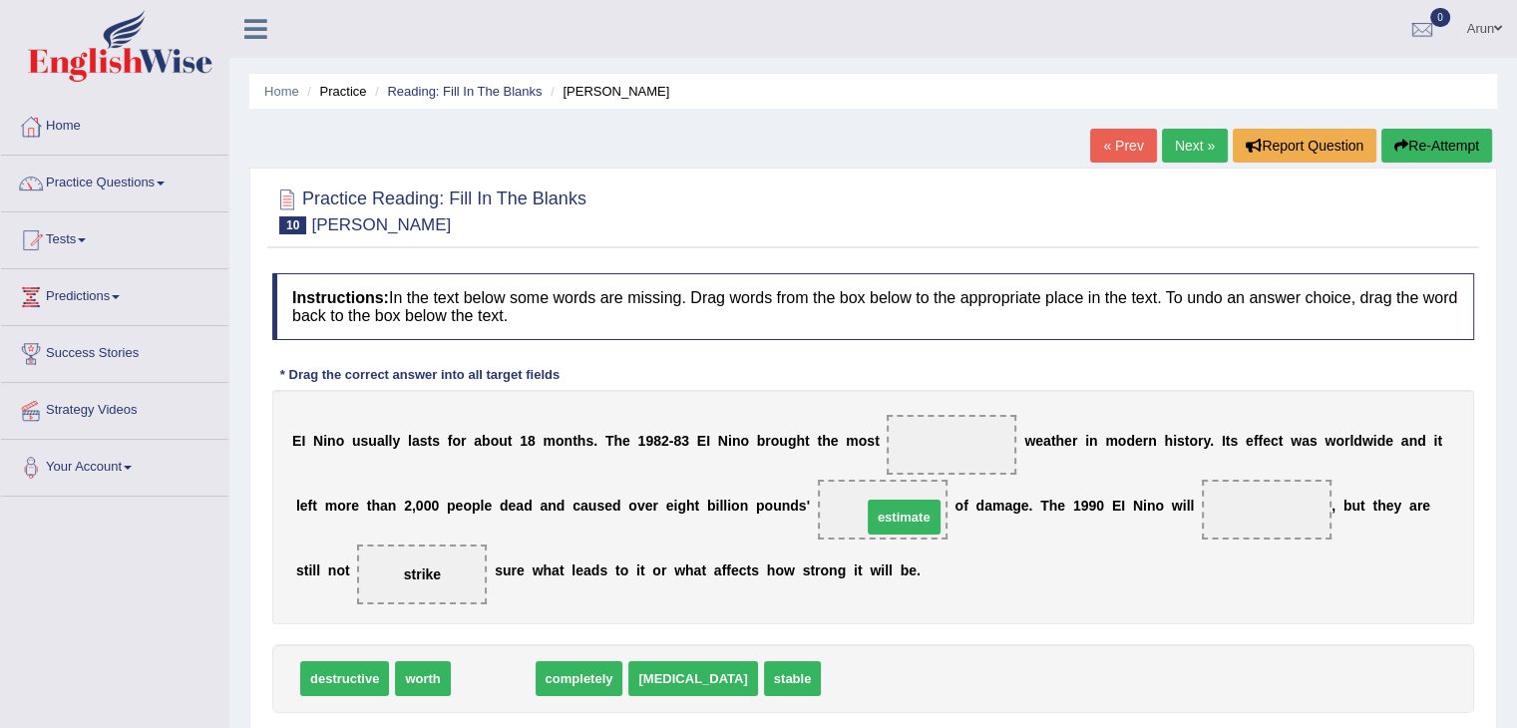
drag, startPoint x: 479, startPoint y: 681, endPoint x: 912, endPoint y: 518, distance: 463.5
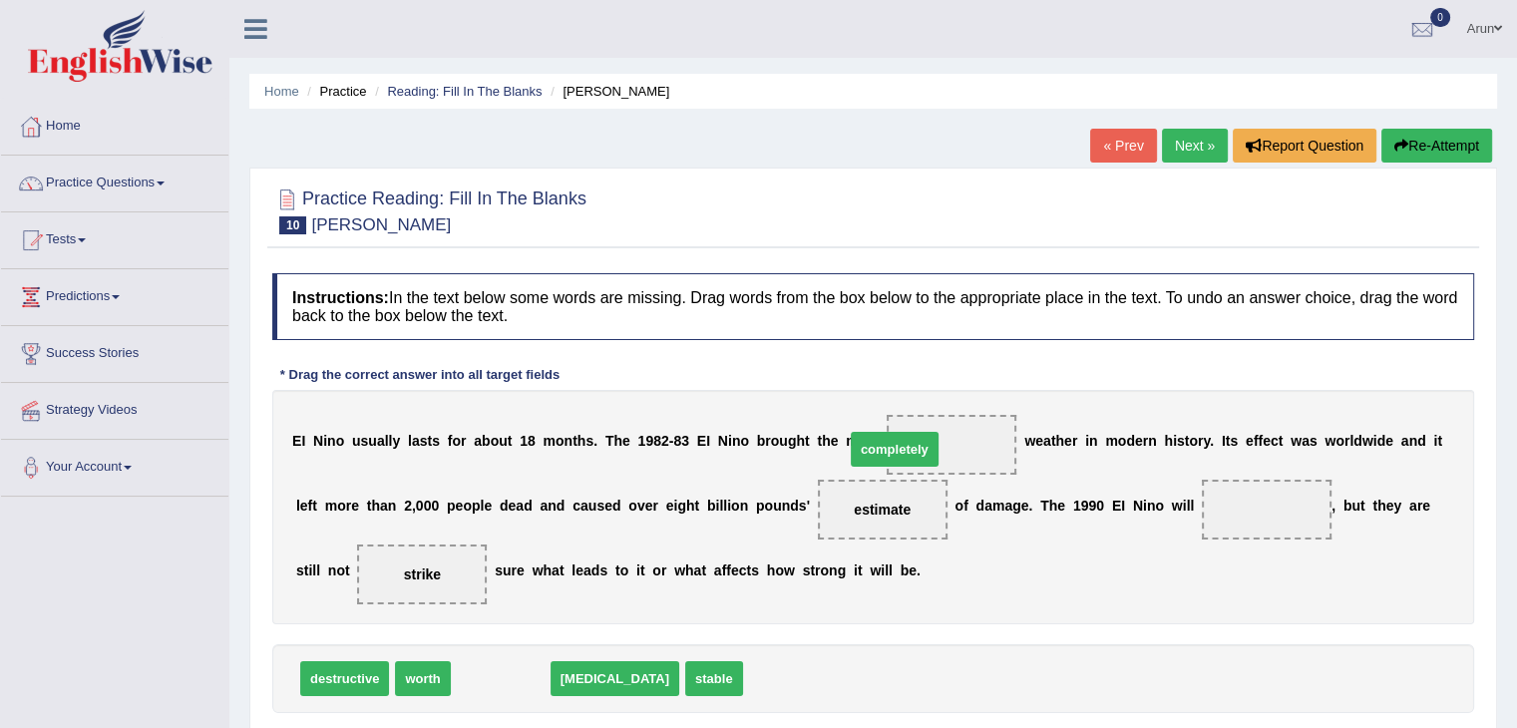
drag, startPoint x: 507, startPoint y: 682, endPoint x: 909, endPoint y: 457, distance: 461.6
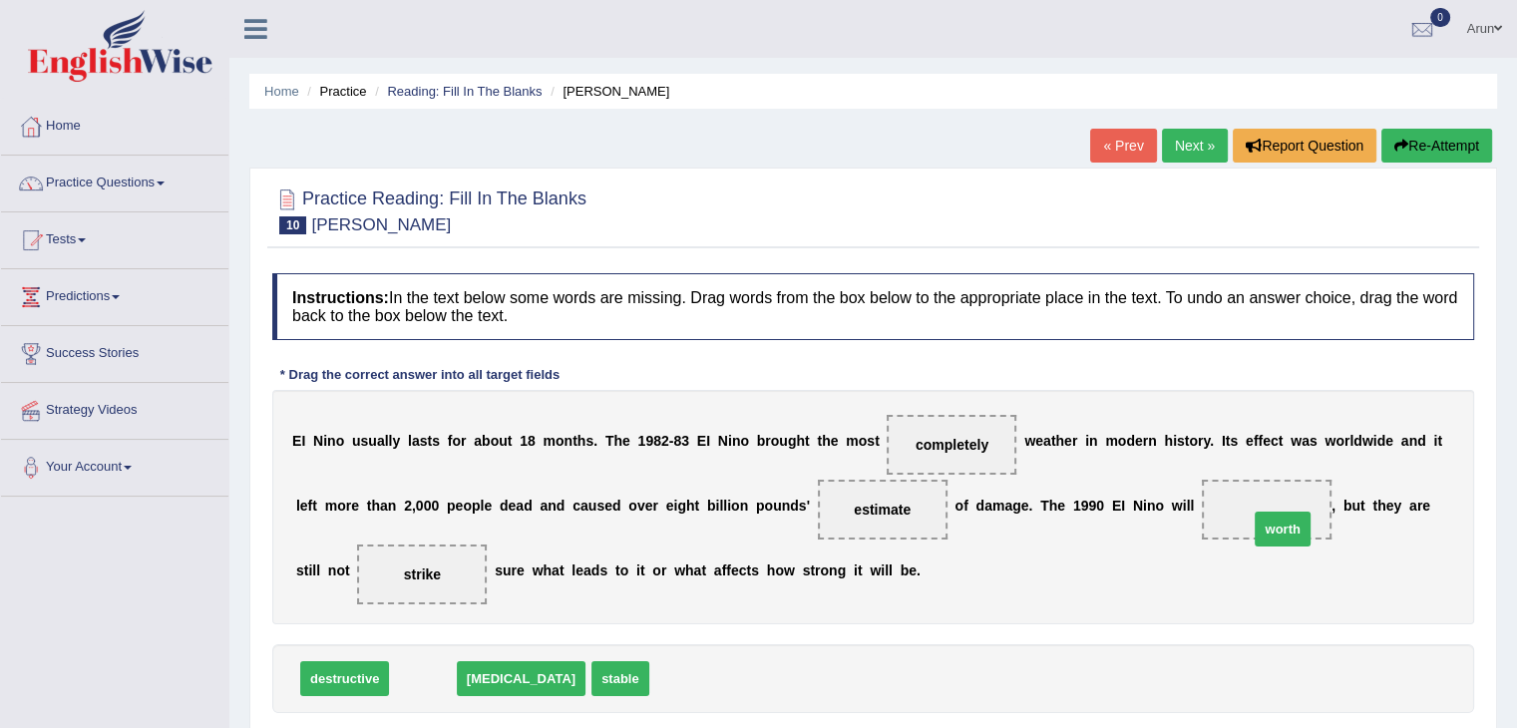
drag, startPoint x: 422, startPoint y: 679, endPoint x: 1277, endPoint y: 524, distance: 869.4
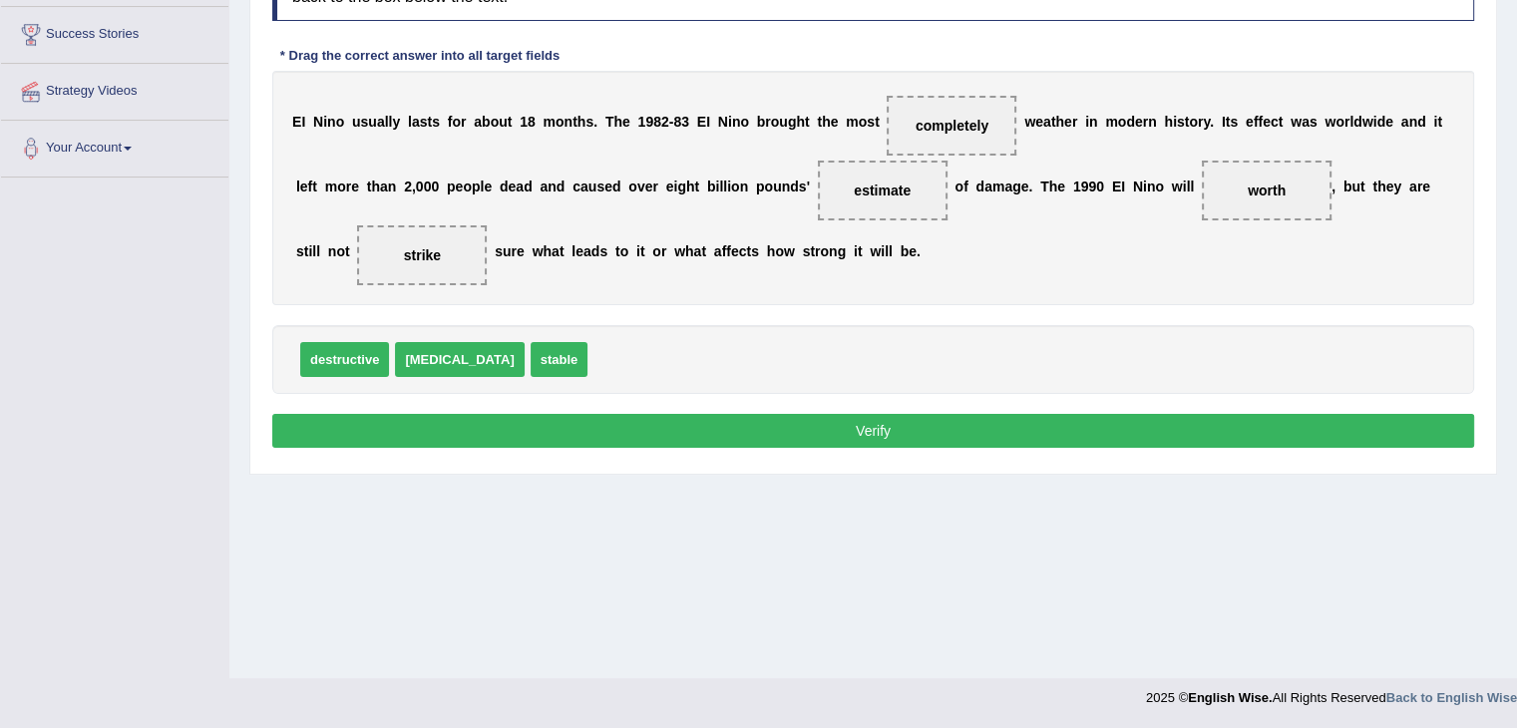
scroll to position [319, 0]
click at [1197, 421] on button "Verify" at bounding box center [873, 431] width 1202 height 34
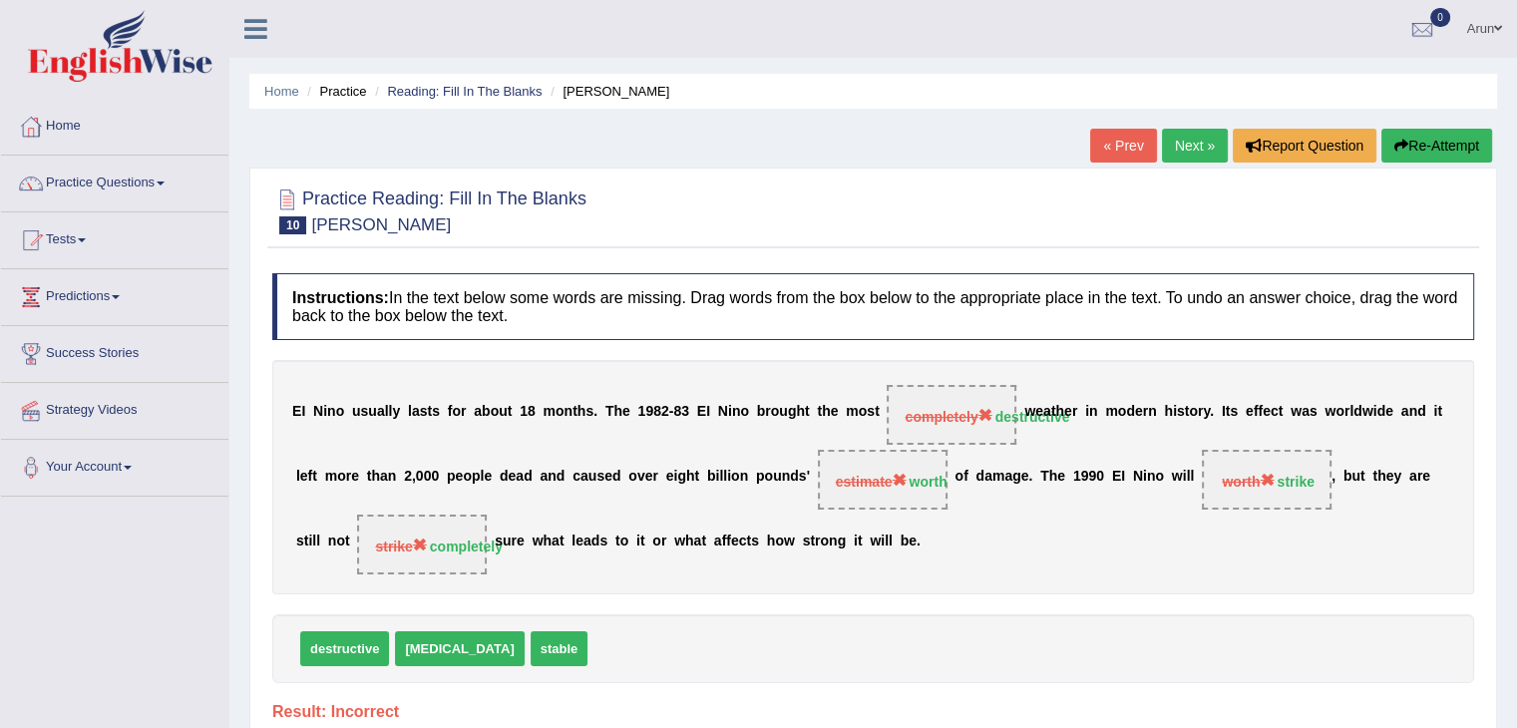
scroll to position [0, 0]
click at [1191, 140] on link "Next »" at bounding box center [1195, 146] width 66 height 34
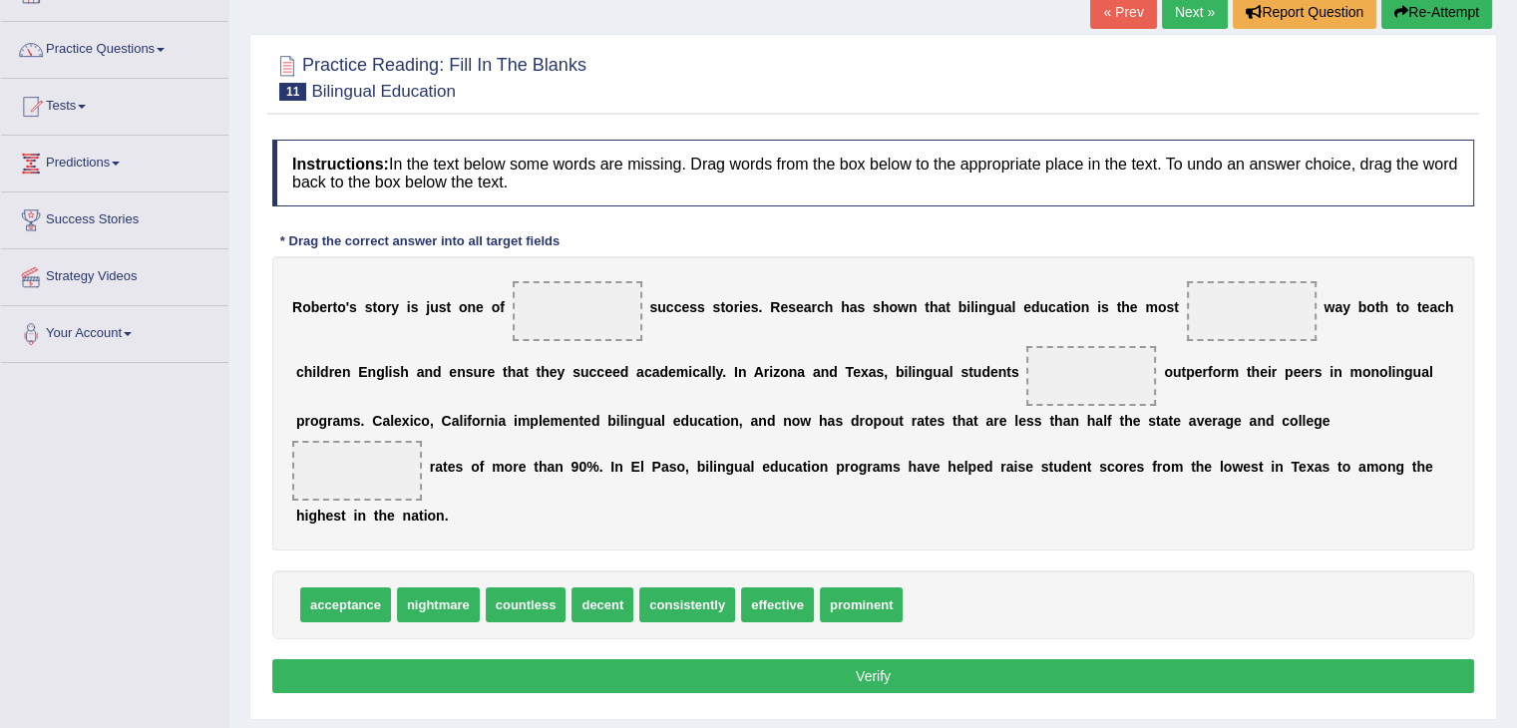
scroll to position [172, 0]
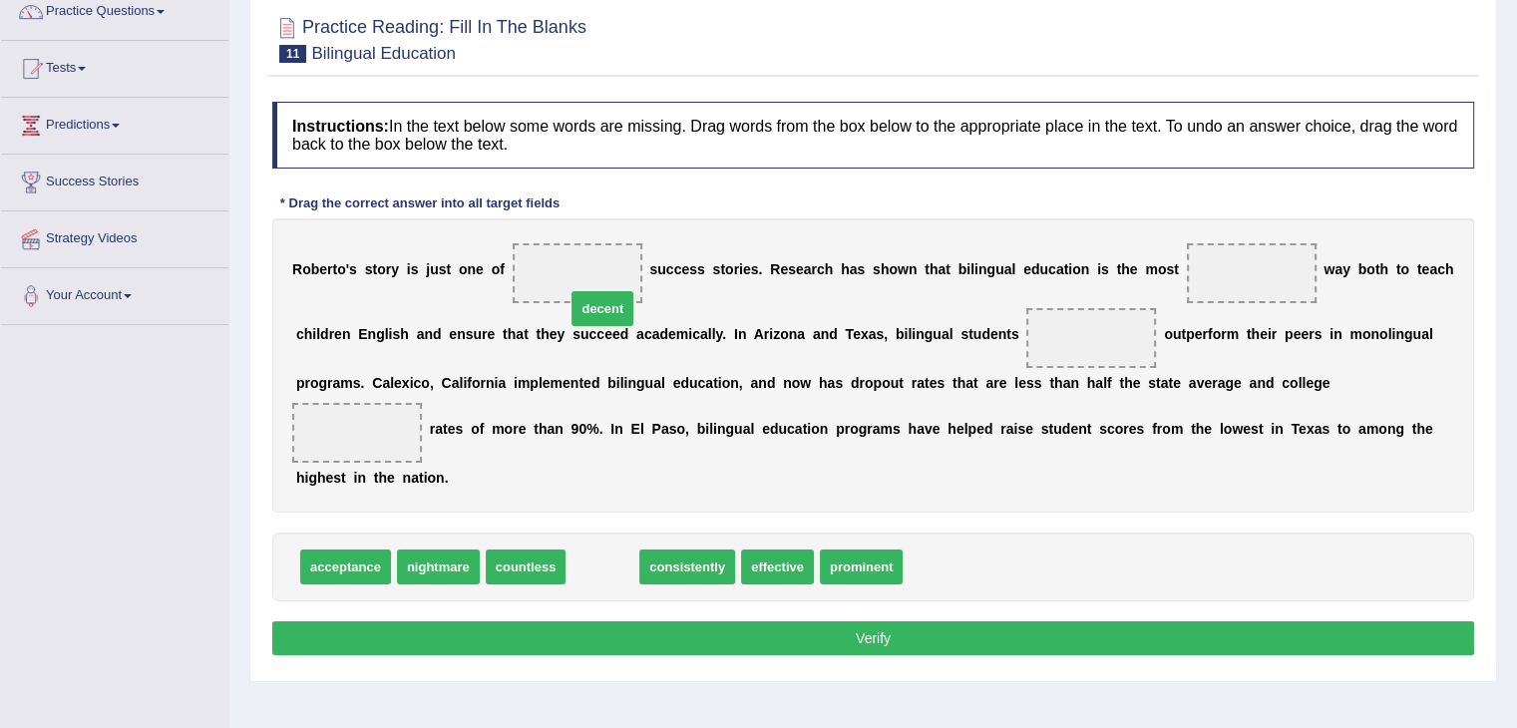
drag, startPoint x: 593, startPoint y: 551, endPoint x: 597, endPoint y: 252, distance: 299.2
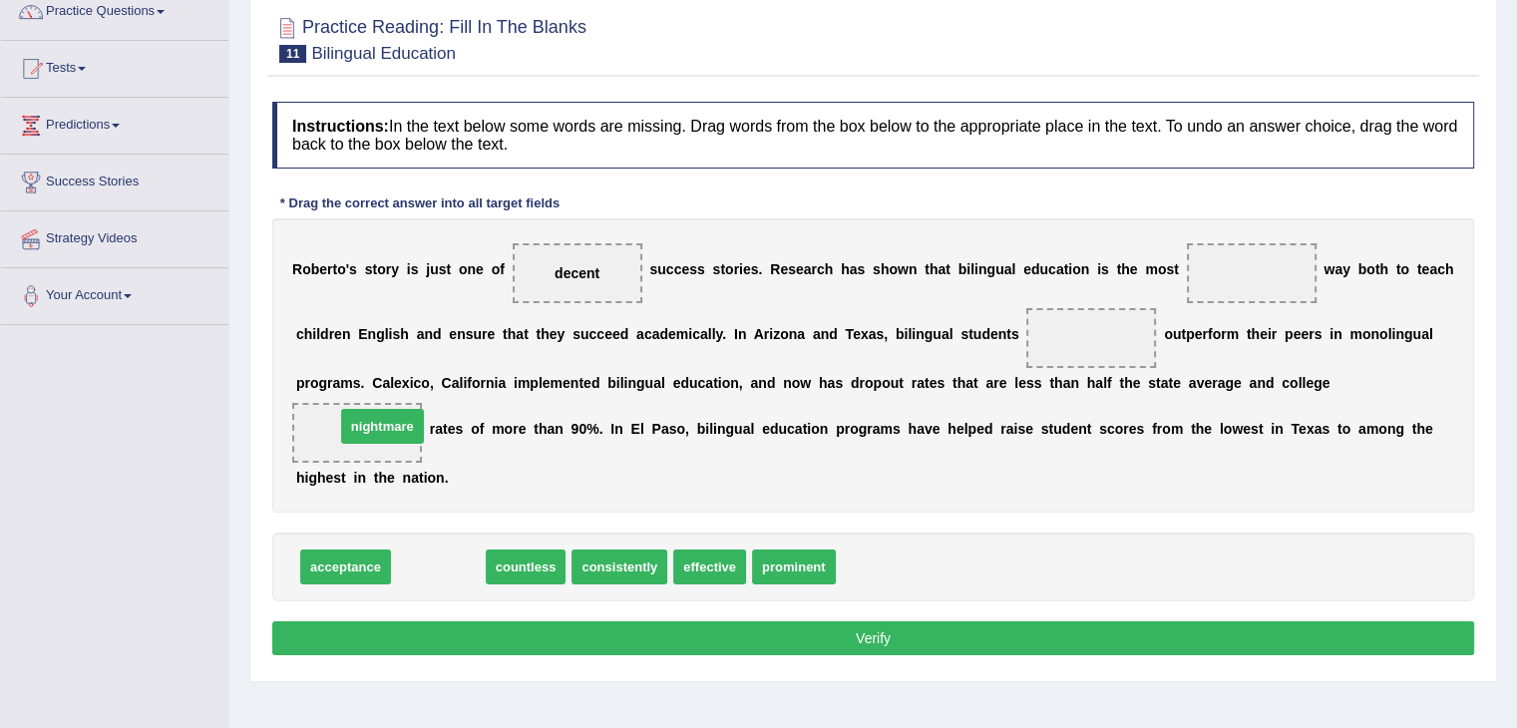
drag, startPoint x: 421, startPoint y: 567, endPoint x: 365, endPoint y: 430, distance: 148.5
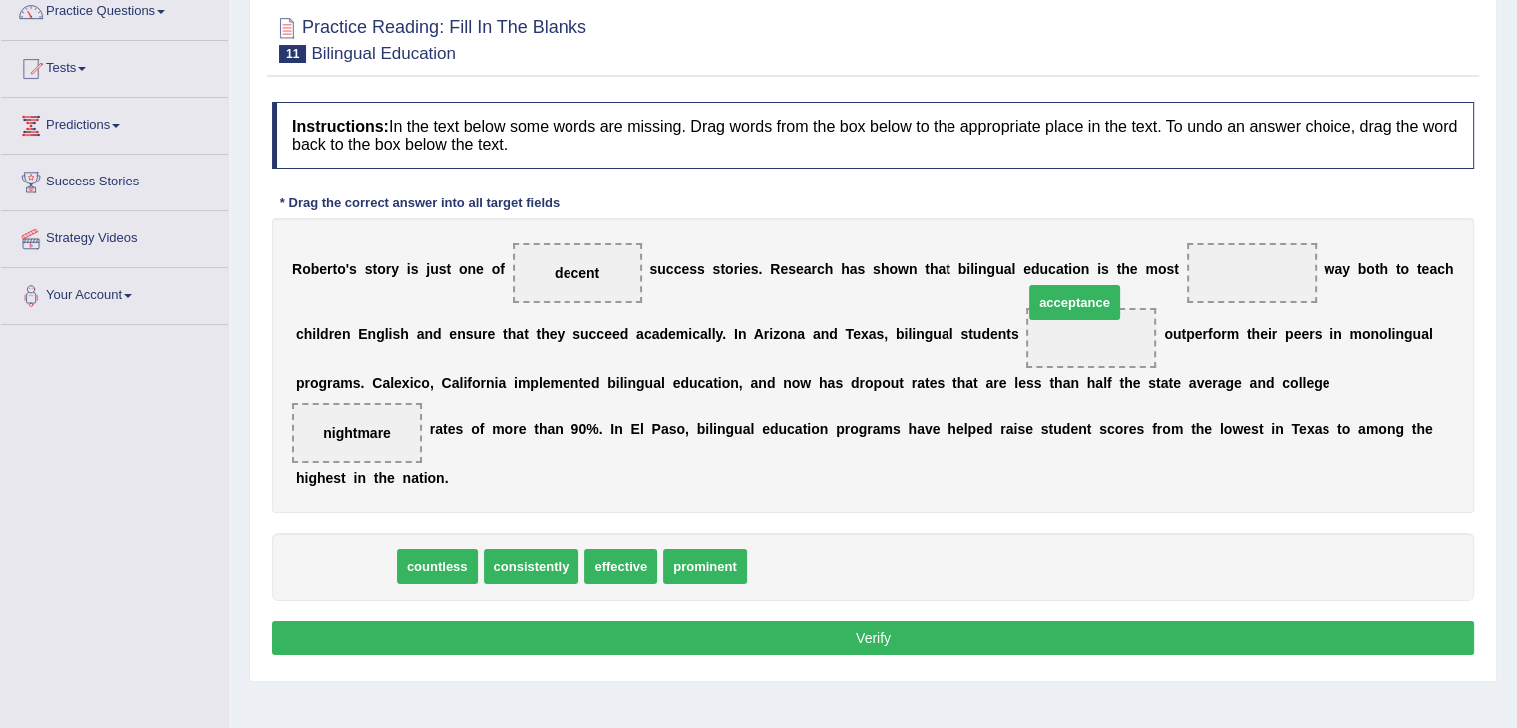
drag, startPoint x: 348, startPoint y: 563, endPoint x: 1073, endPoint y: 316, distance: 765.9
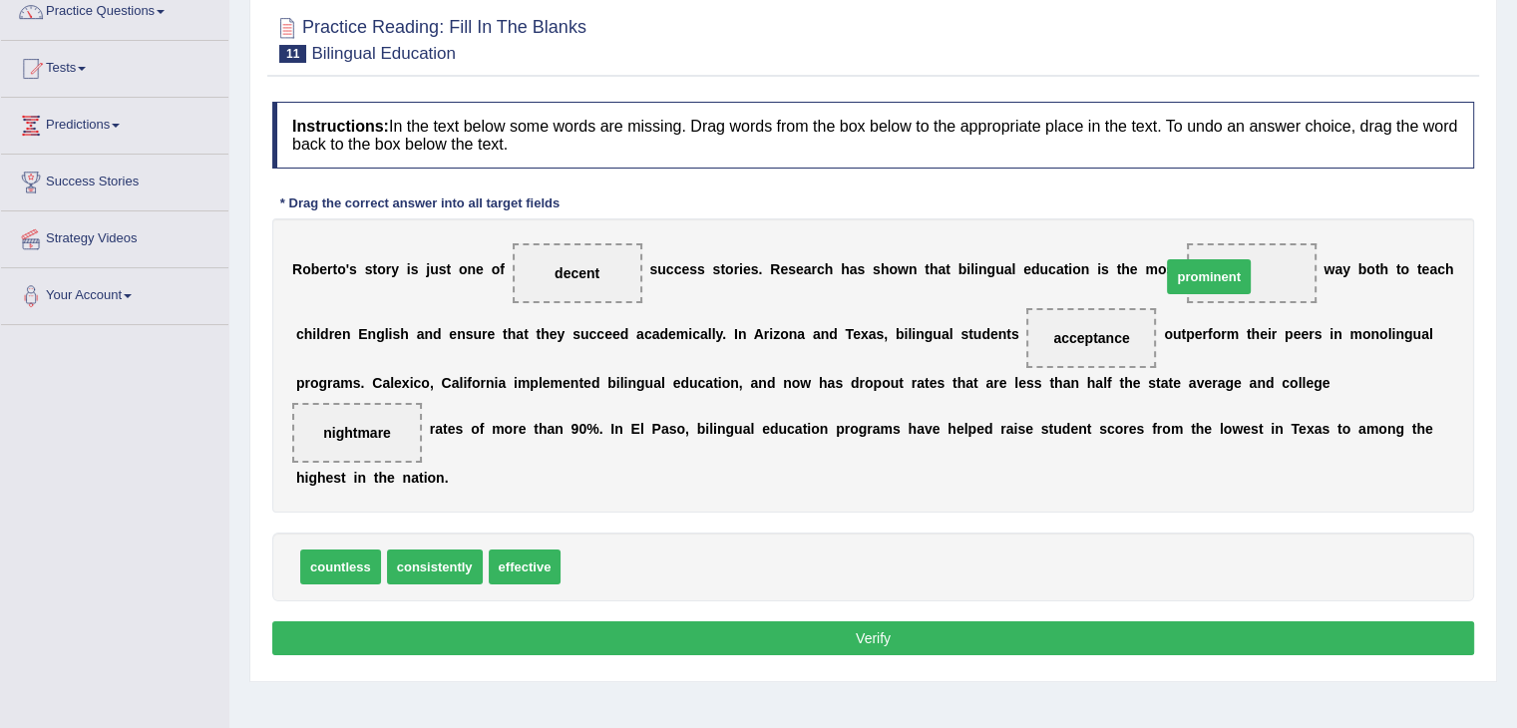
drag, startPoint x: 622, startPoint y: 555, endPoint x: 1222, endPoint y: 264, distance: 667.1
click at [909, 625] on button "Verify" at bounding box center [873, 638] width 1202 height 34
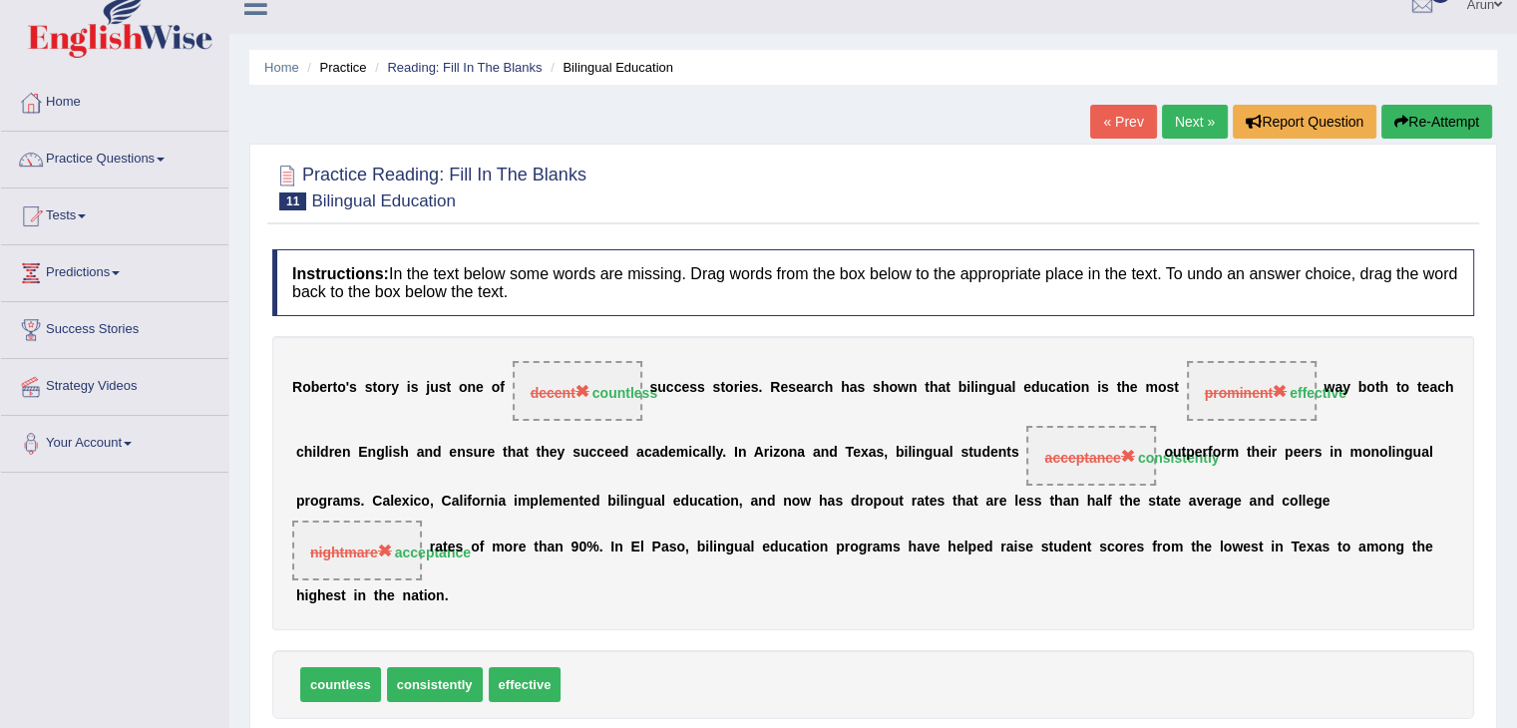
scroll to position [0, 0]
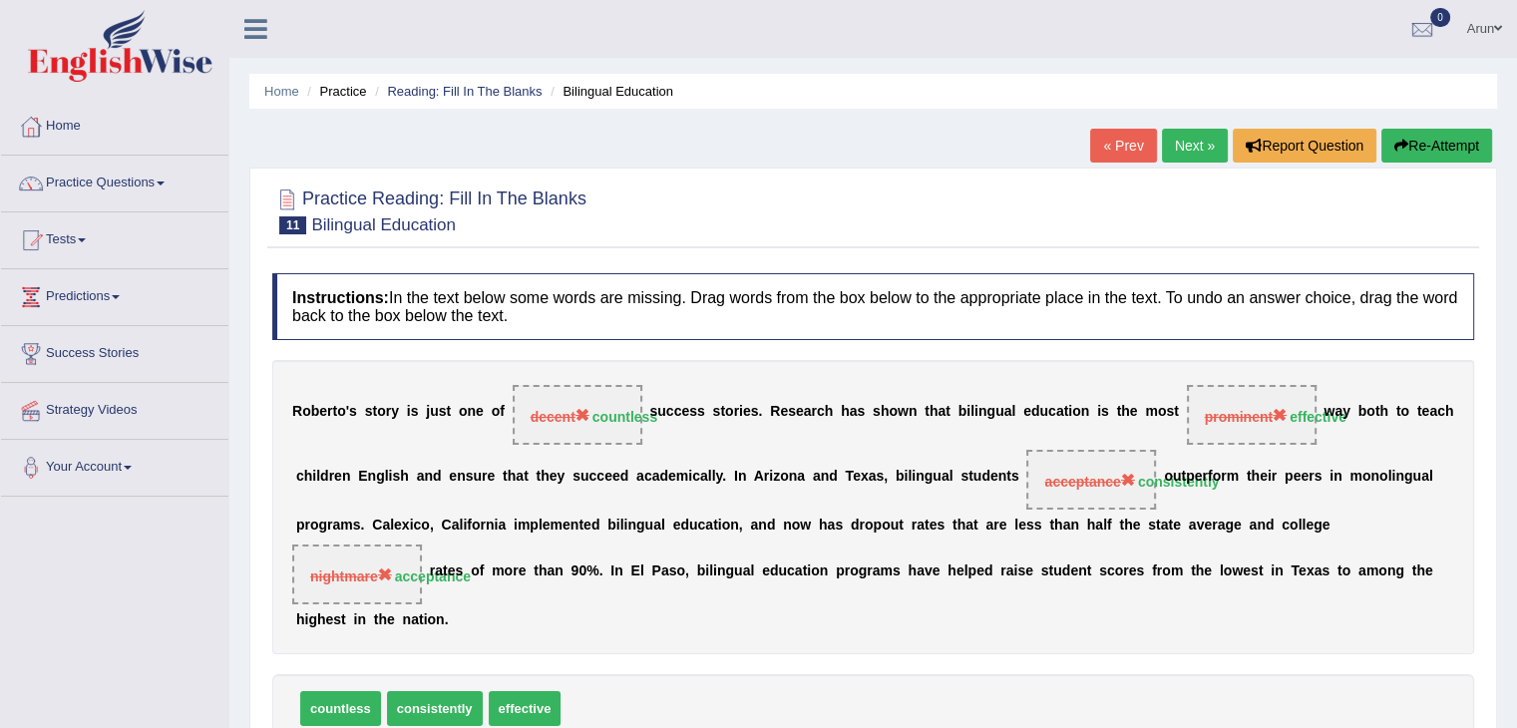
click at [1196, 133] on link "Next »" at bounding box center [1195, 146] width 66 height 34
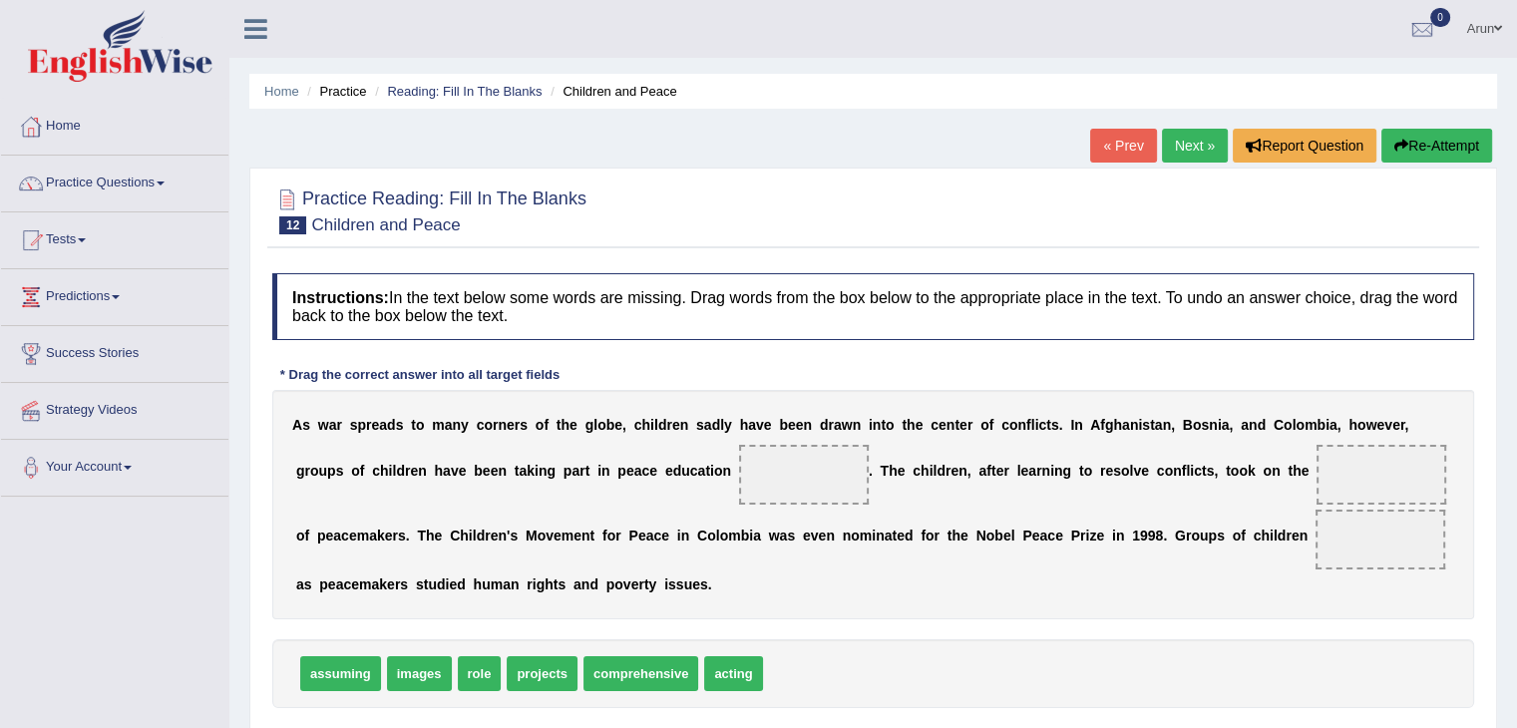
drag, startPoint x: 456, startPoint y: 675, endPoint x: 399, endPoint y: 678, distance: 56.9
click at [399, 678] on div "assuming images role projects comprehensive acting" at bounding box center [873, 673] width 1202 height 69
drag, startPoint x: 399, startPoint y: 678, endPoint x: 812, endPoint y: 491, distance: 453.4
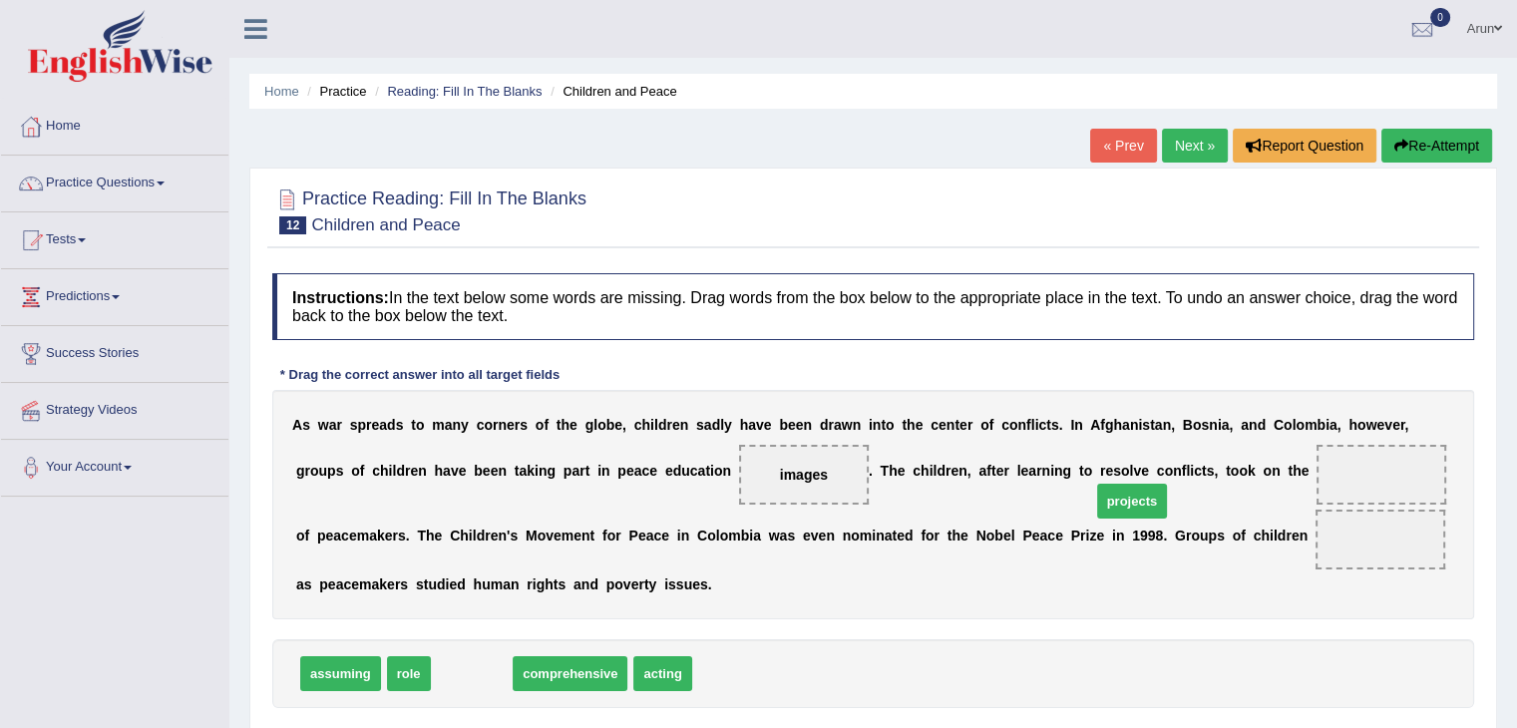
drag, startPoint x: 481, startPoint y: 658, endPoint x: 1173, endPoint y: 480, distance: 714.6
click at [1168, 484] on span "projects" at bounding box center [1132, 501] width 71 height 35
drag, startPoint x: 487, startPoint y: 677, endPoint x: 1397, endPoint y: 530, distance: 922.1
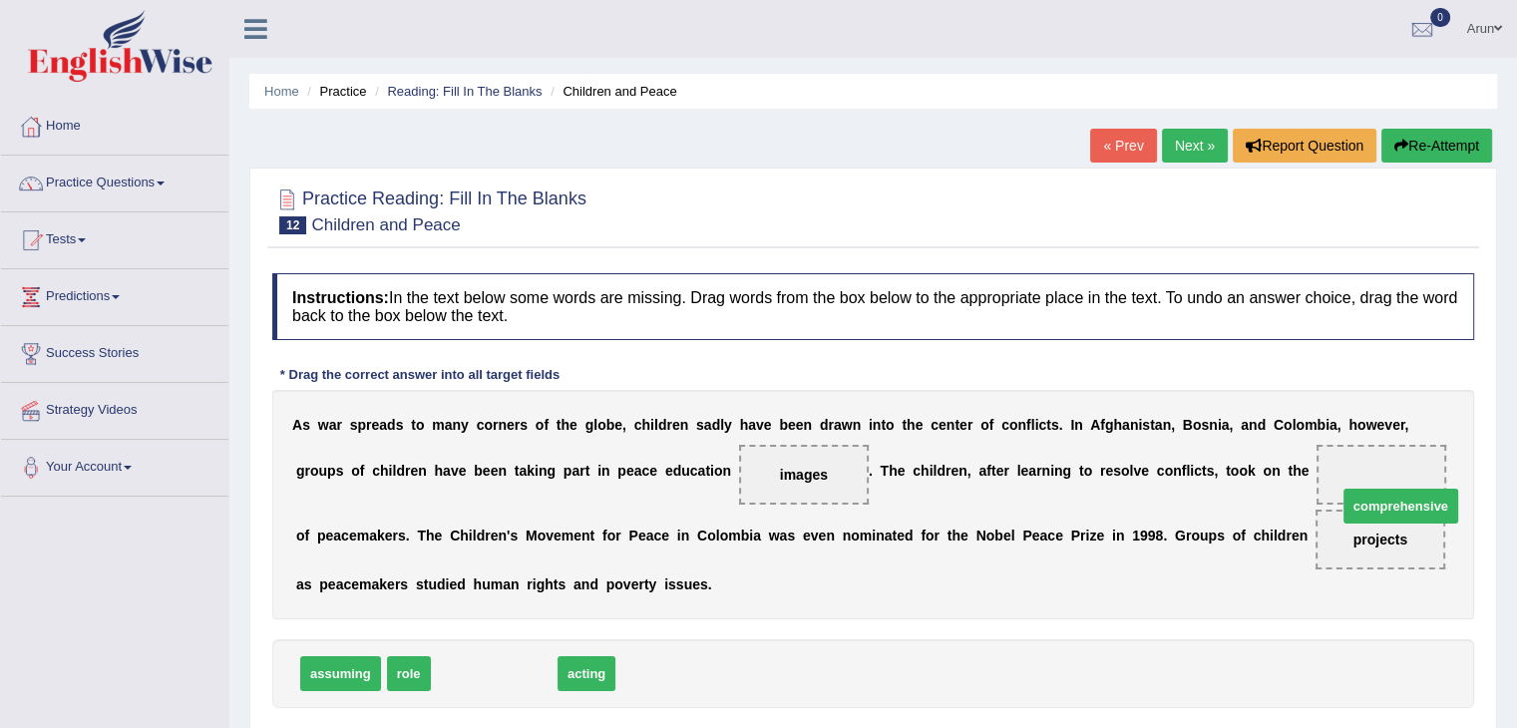
drag, startPoint x: 493, startPoint y: 683, endPoint x: 1399, endPoint y: 513, distance: 922.3
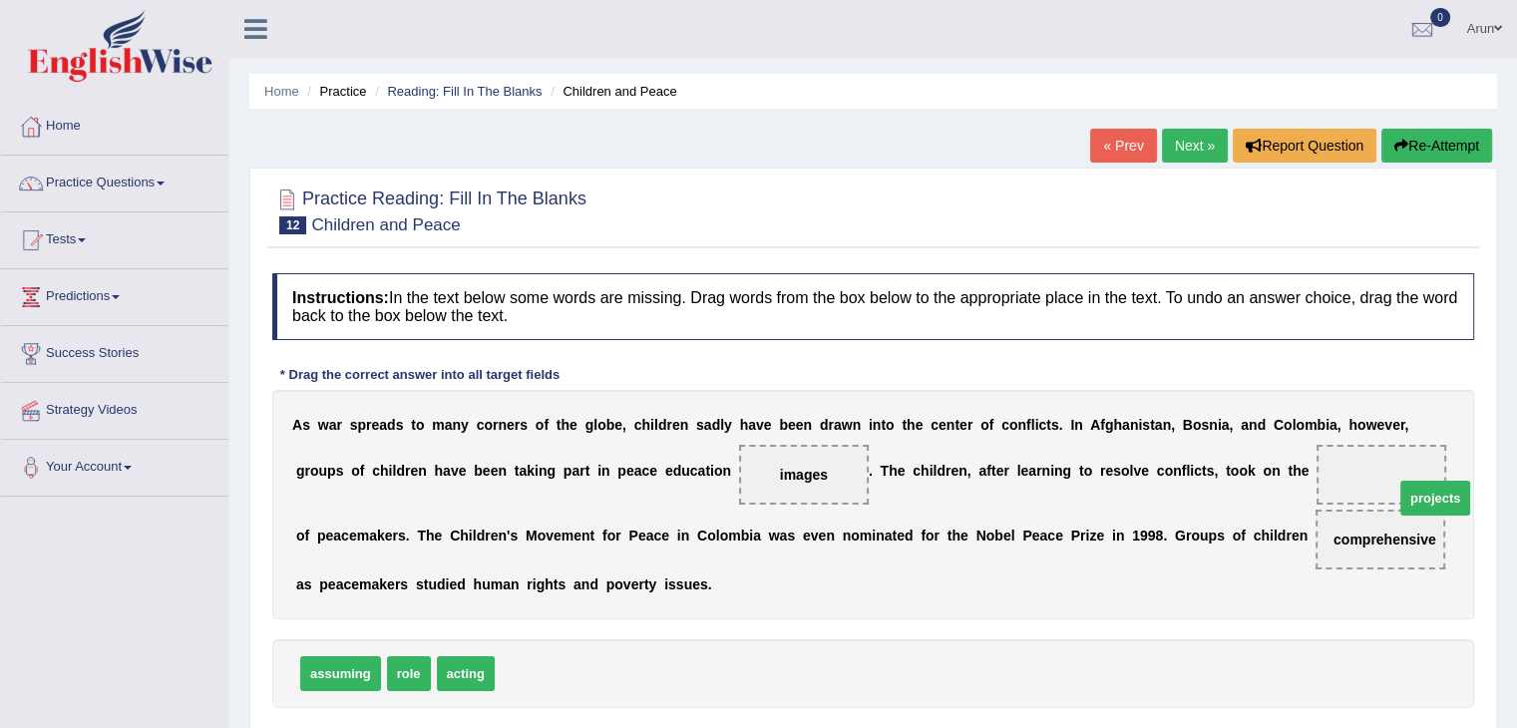
drag, startPoint x: 532, startPoint y: 667, endPoint x: 1455, endPoint y: 488, distance: 939.6
drag, startPoint x: 528, startPoint y: 664, endPoint x: 1287, endPoint y: 465, distance: 784.6
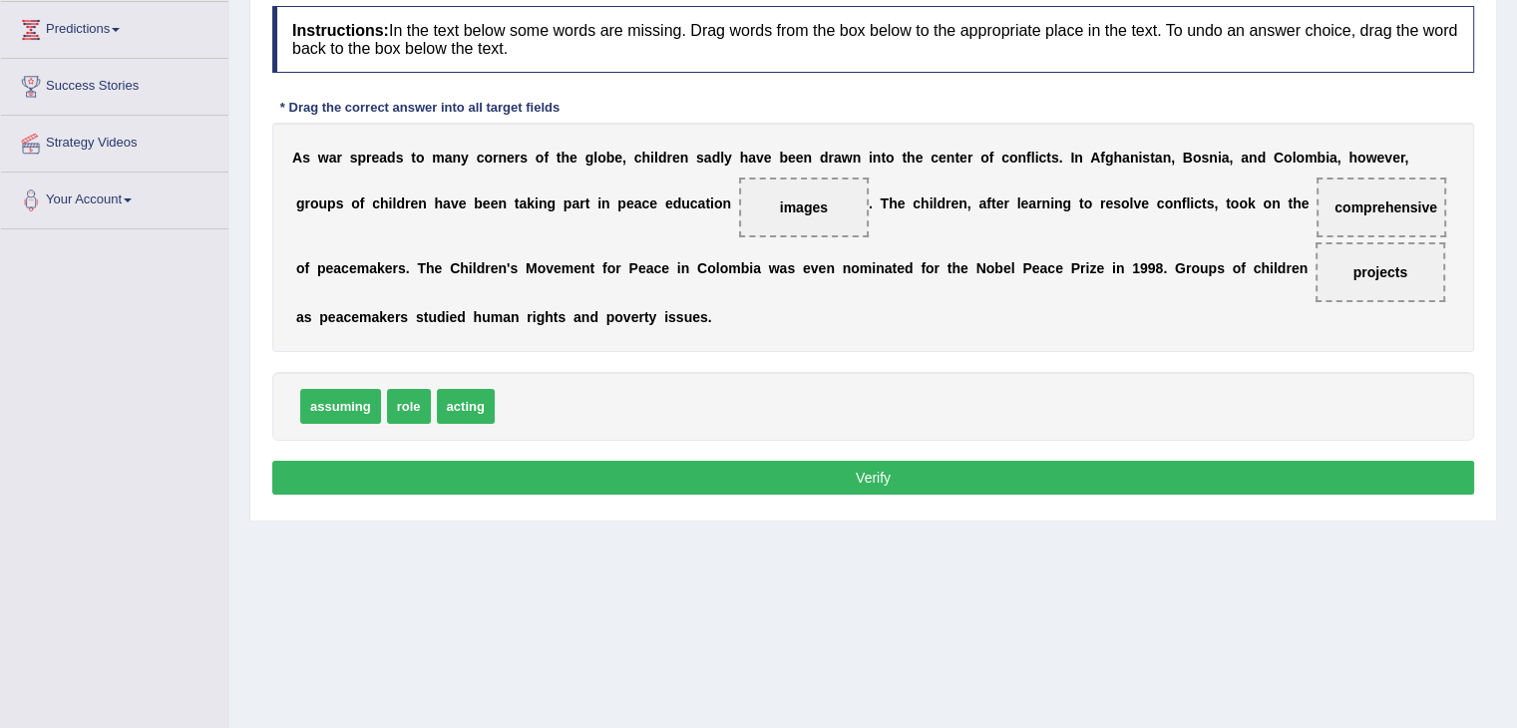
scroll to position [319, 0]
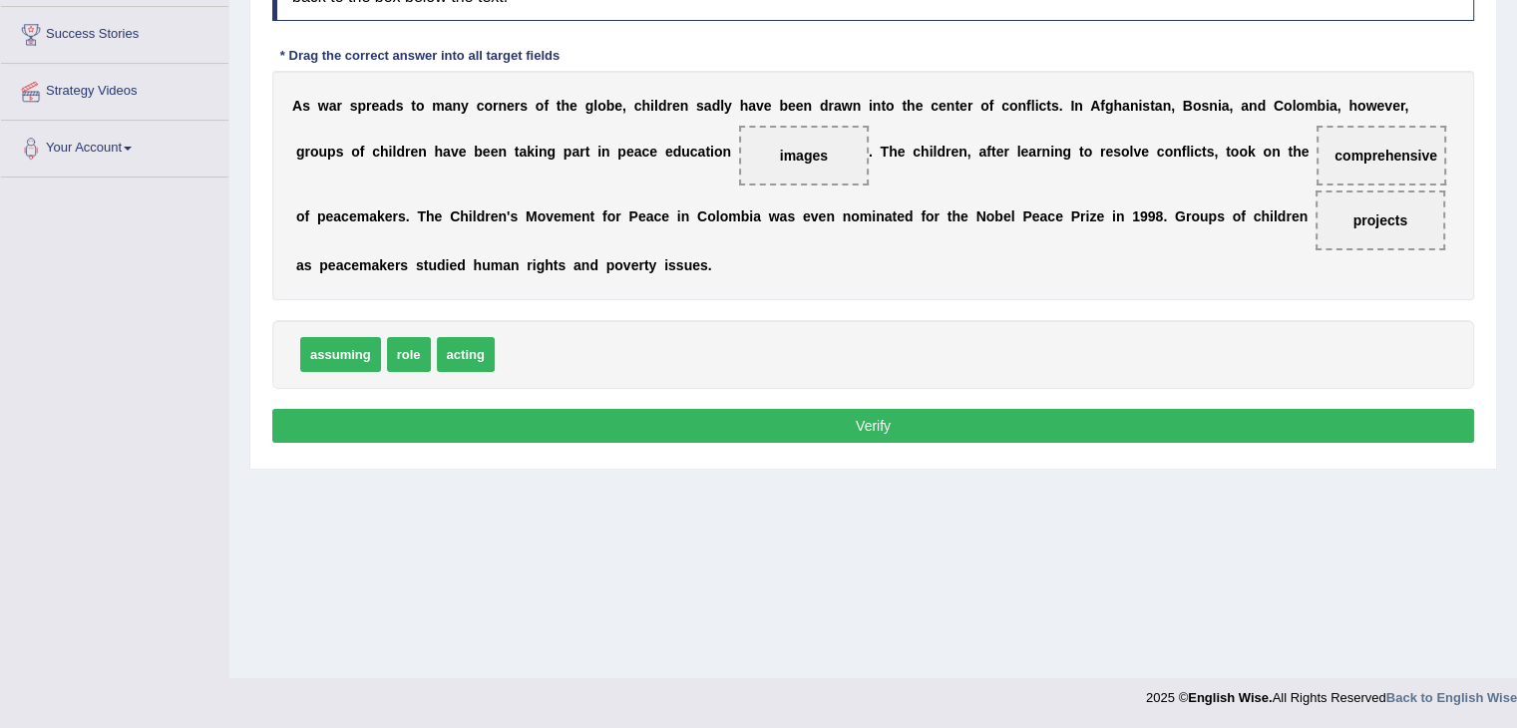
click at [825, 432] on button "Verify" at bounding box center [873, 426] width 1202 height 34
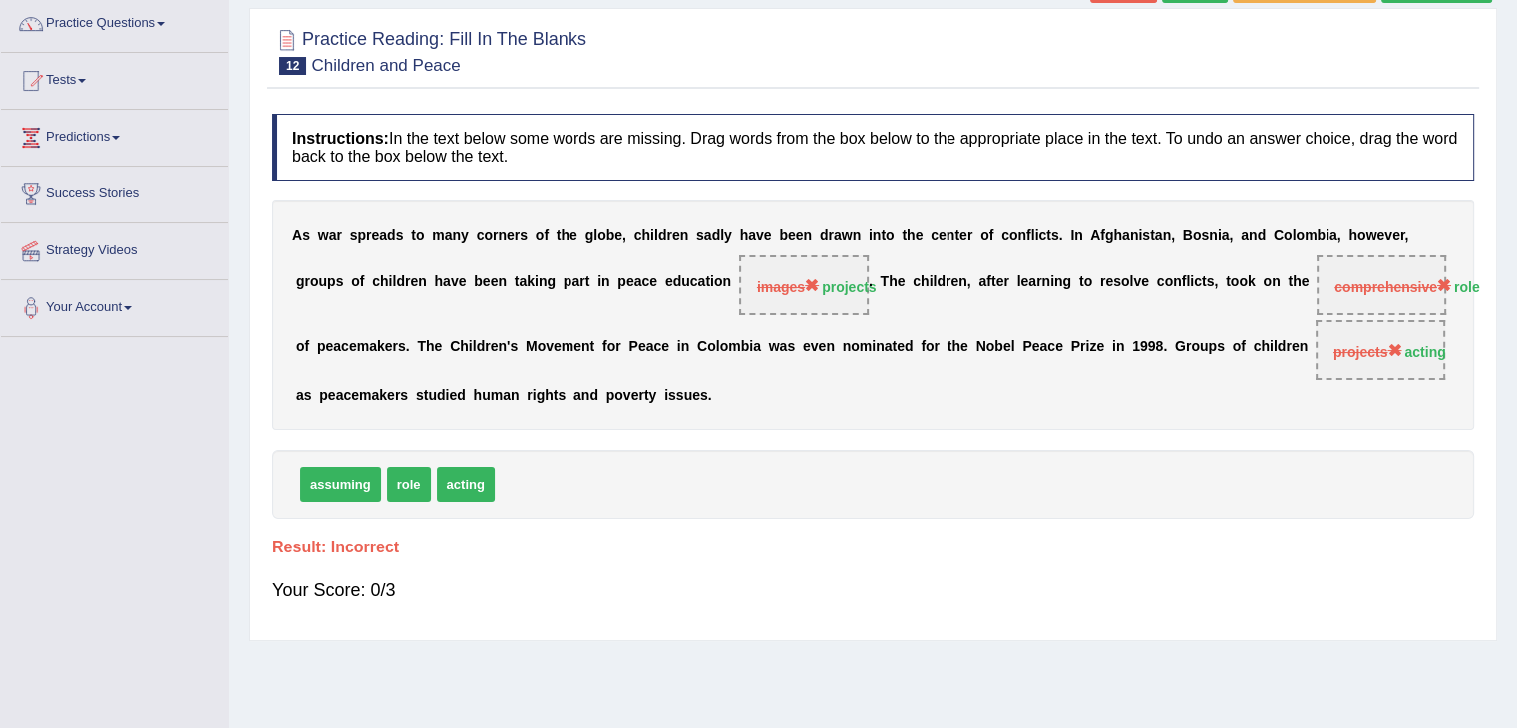
scroll to position [132, 0]
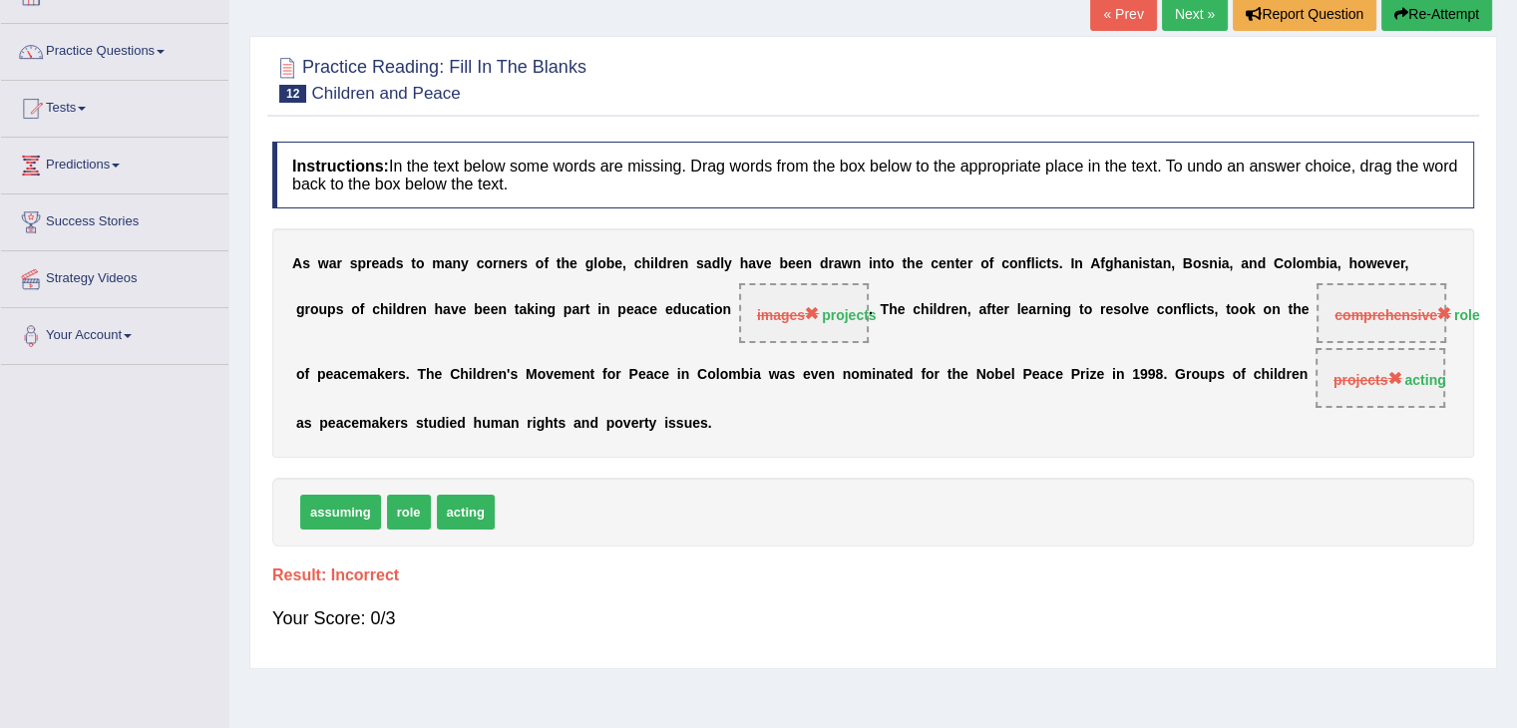
click at [1176, 3] on link "Next »" at bounding box center [1195, 14] width 66 height 34
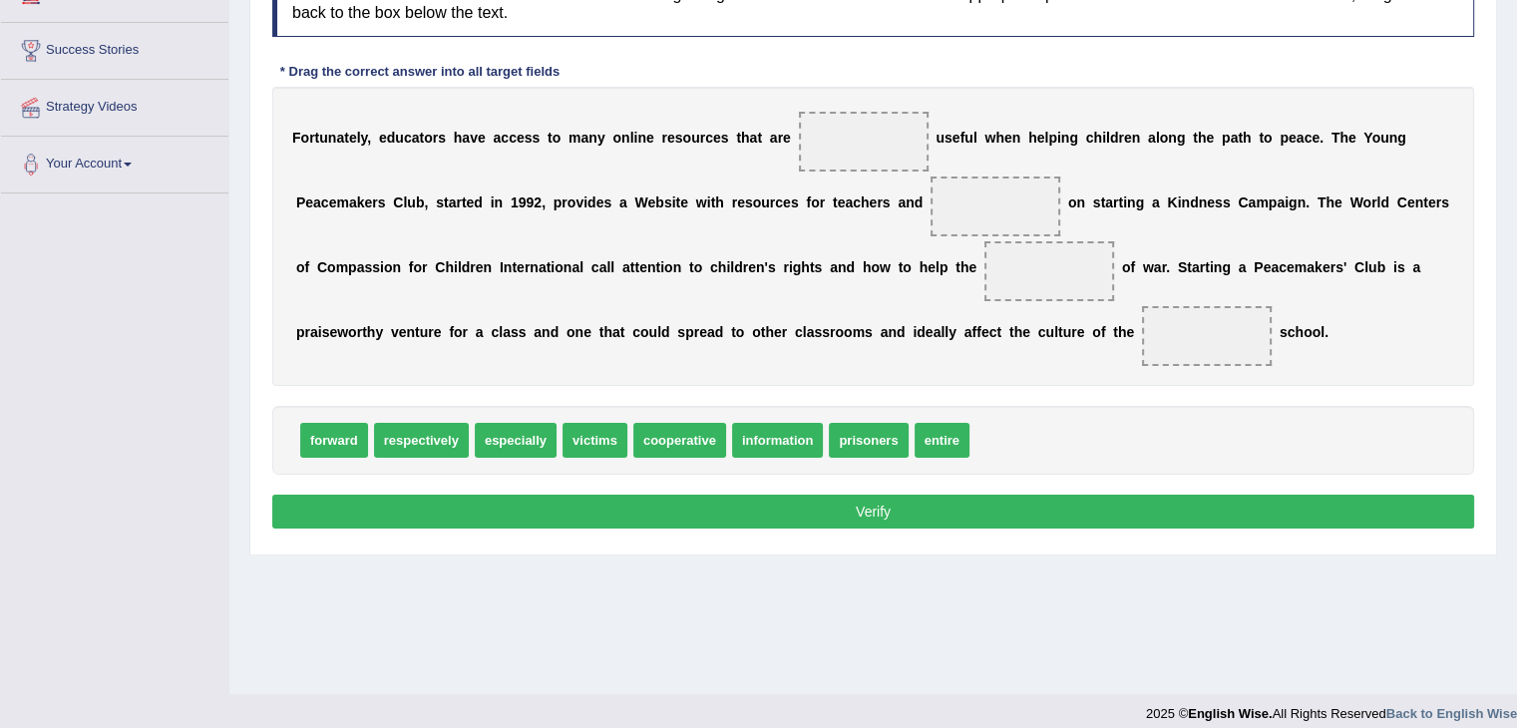
scroll to position [319, 0]
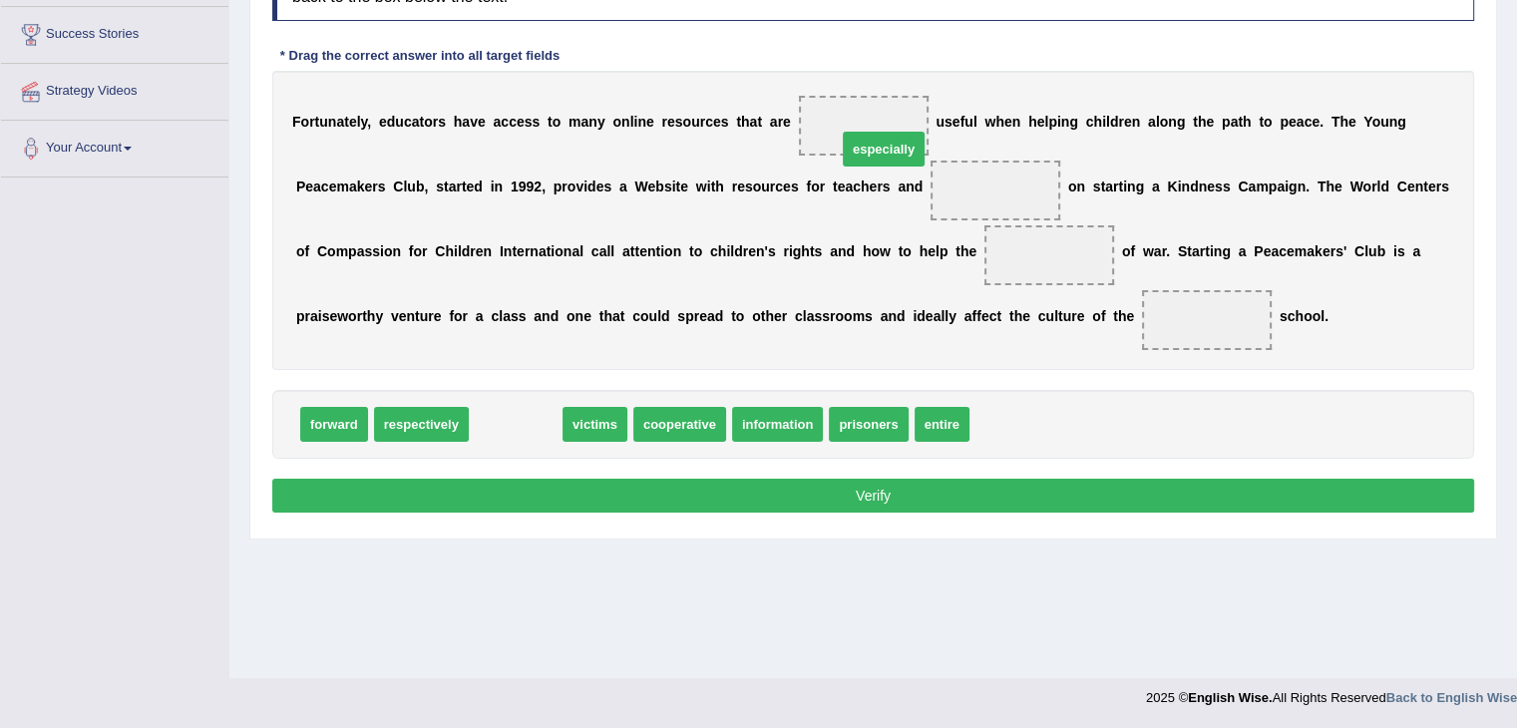
drag, startPoint x: 518, startPoint y: 426, endPoint x: 885, endPoint y: 146, distance: 462.5
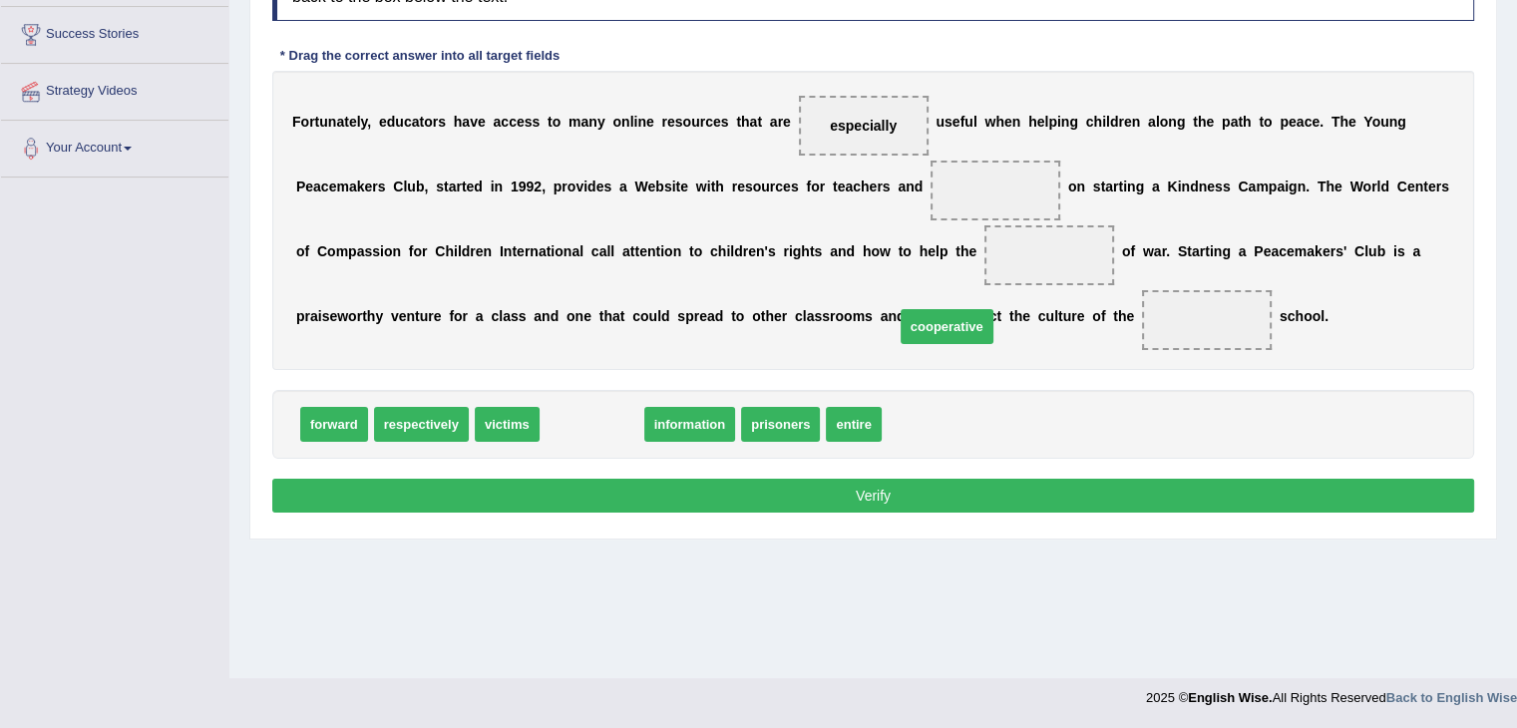
drag, startPoint x: 574, startPoint y: 433, endPoint x: 953, endPoint y: 326, distance: 393.6
click at [953, 326] on span "cooperative" at bounding box center [946, 326] width 93 height 35
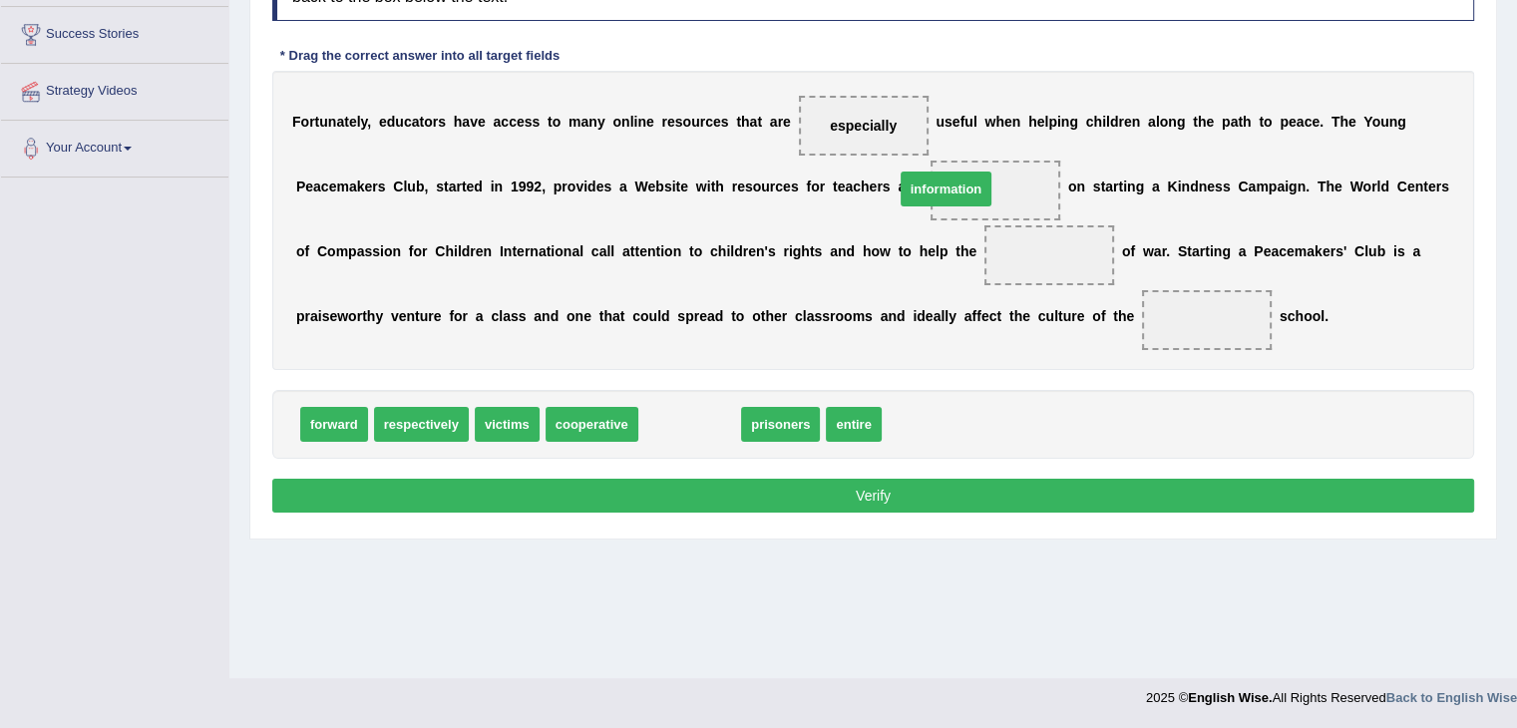
drag, startPoint x: 680, startPoint y: 412, endPoint x: 961, endPoint y: 173, distance: 369.2
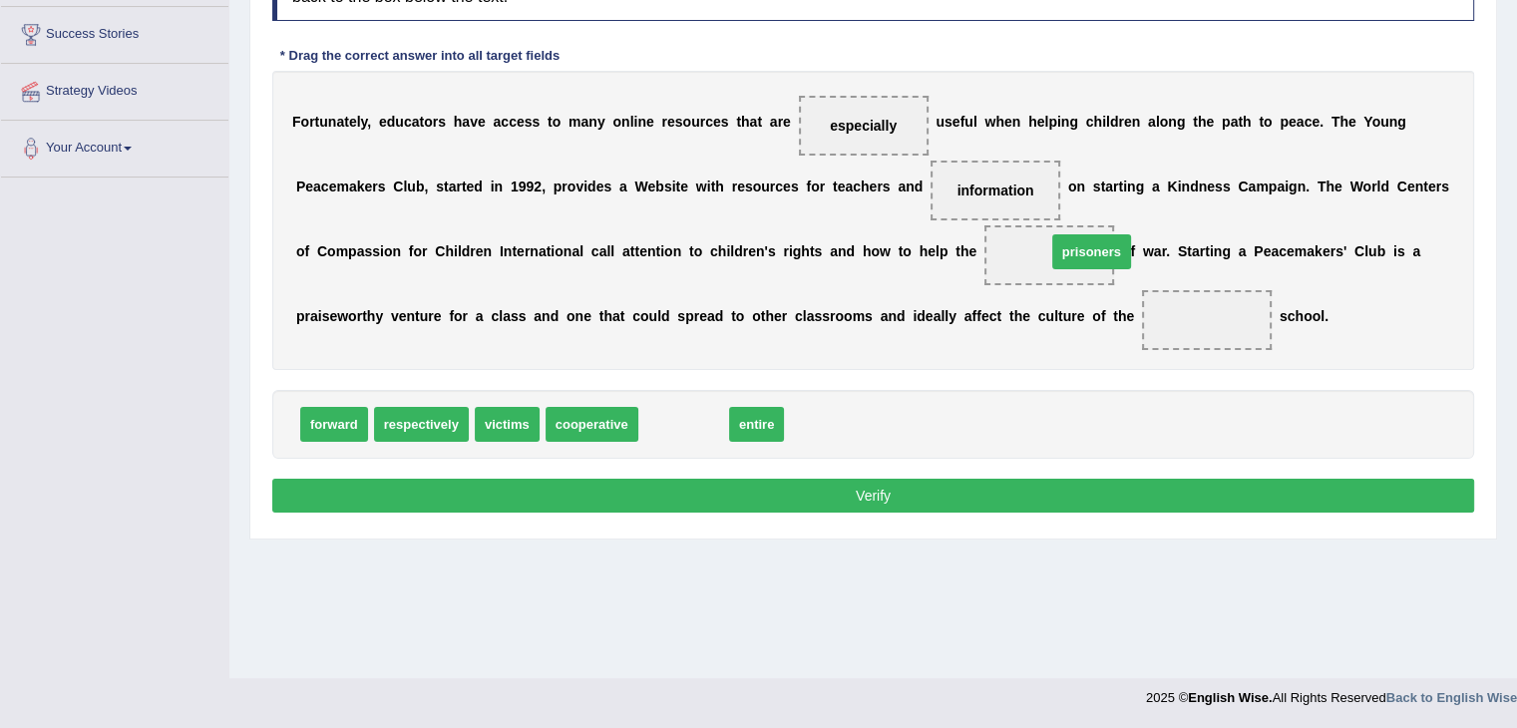
drag, startPoint x: 673, startPoint y: 424, endPoint x: 1076, endPoint y: 249, distance: 439.0
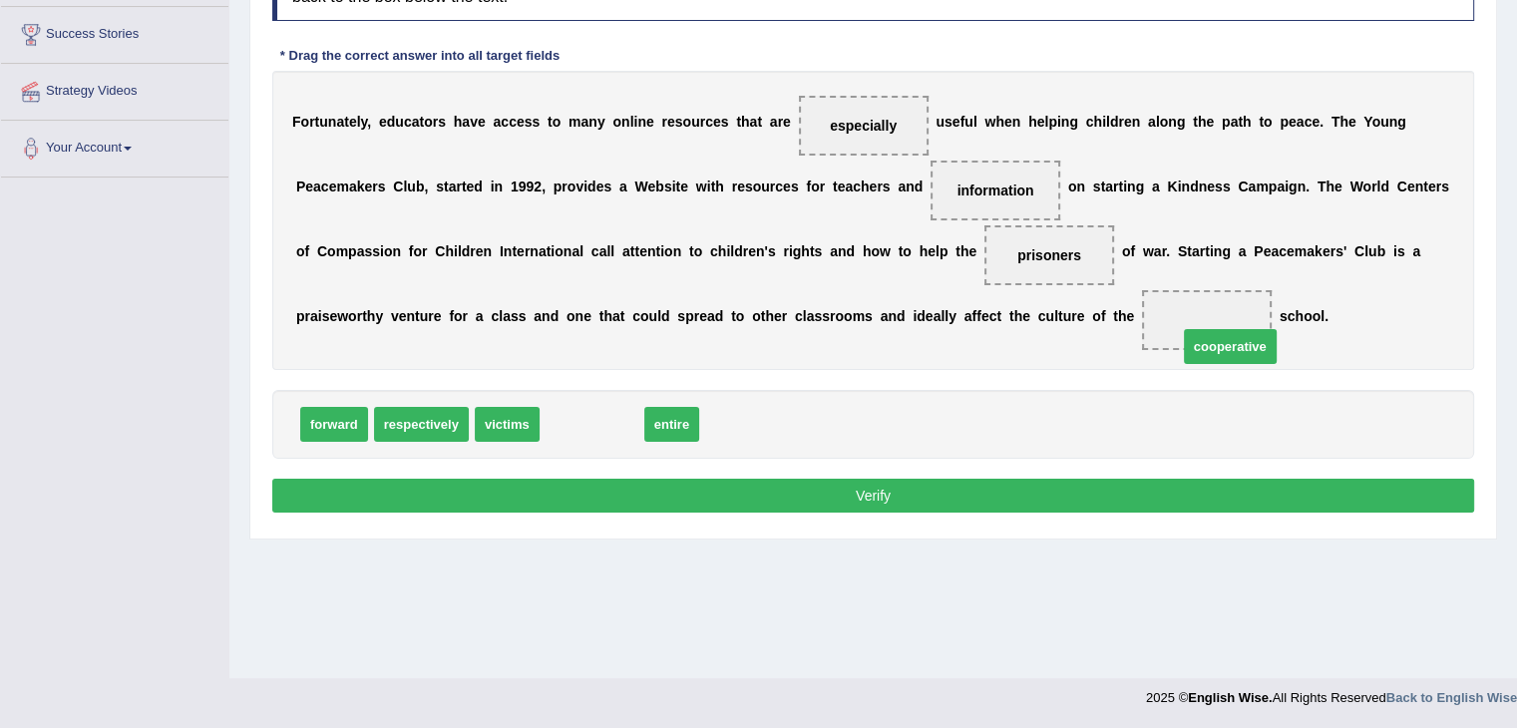
drag, startPoint x: 601, startPoint y: 416, endPoint x: 1238, endPoint y: 329, distance: 643.0
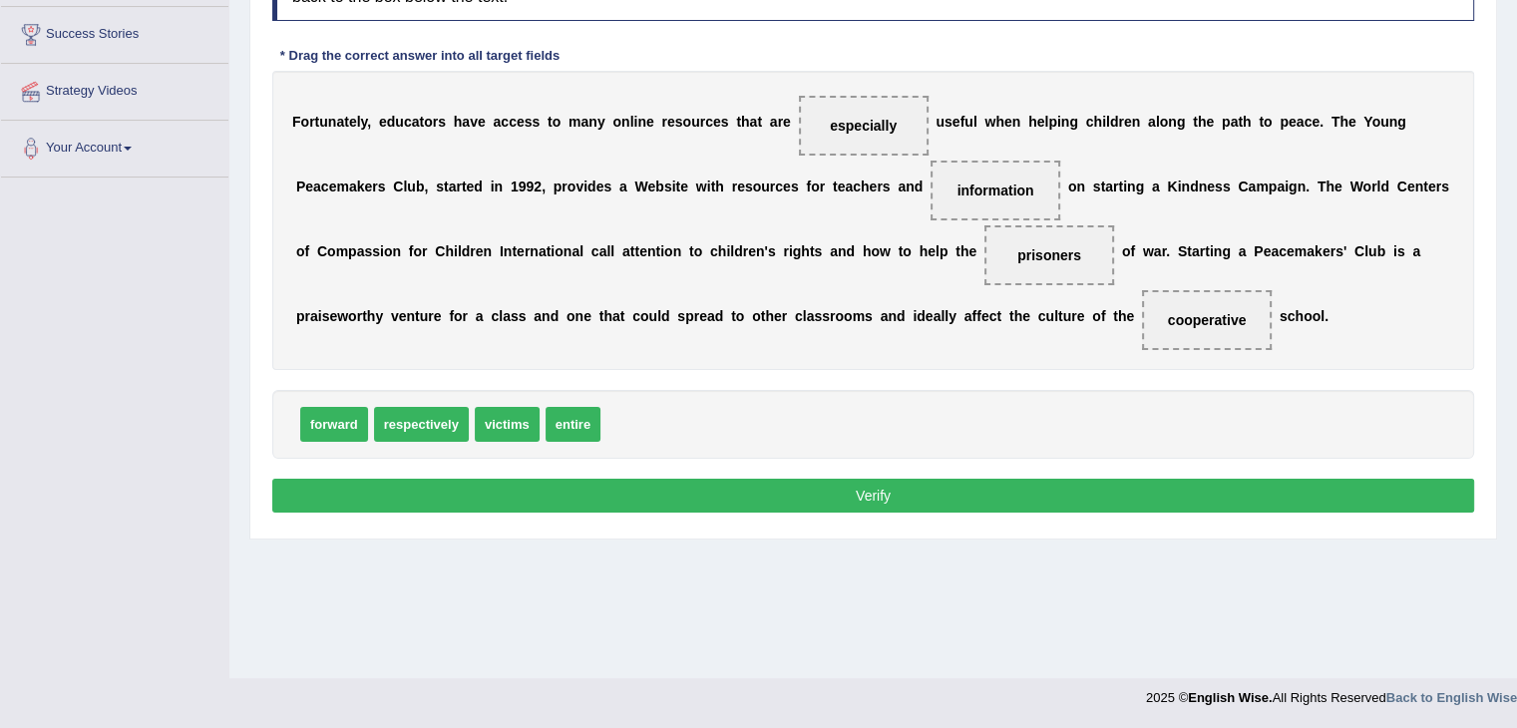
click at [1055, 490] on button "Verify" at bounding box center [873, 496] width 1202 height 34
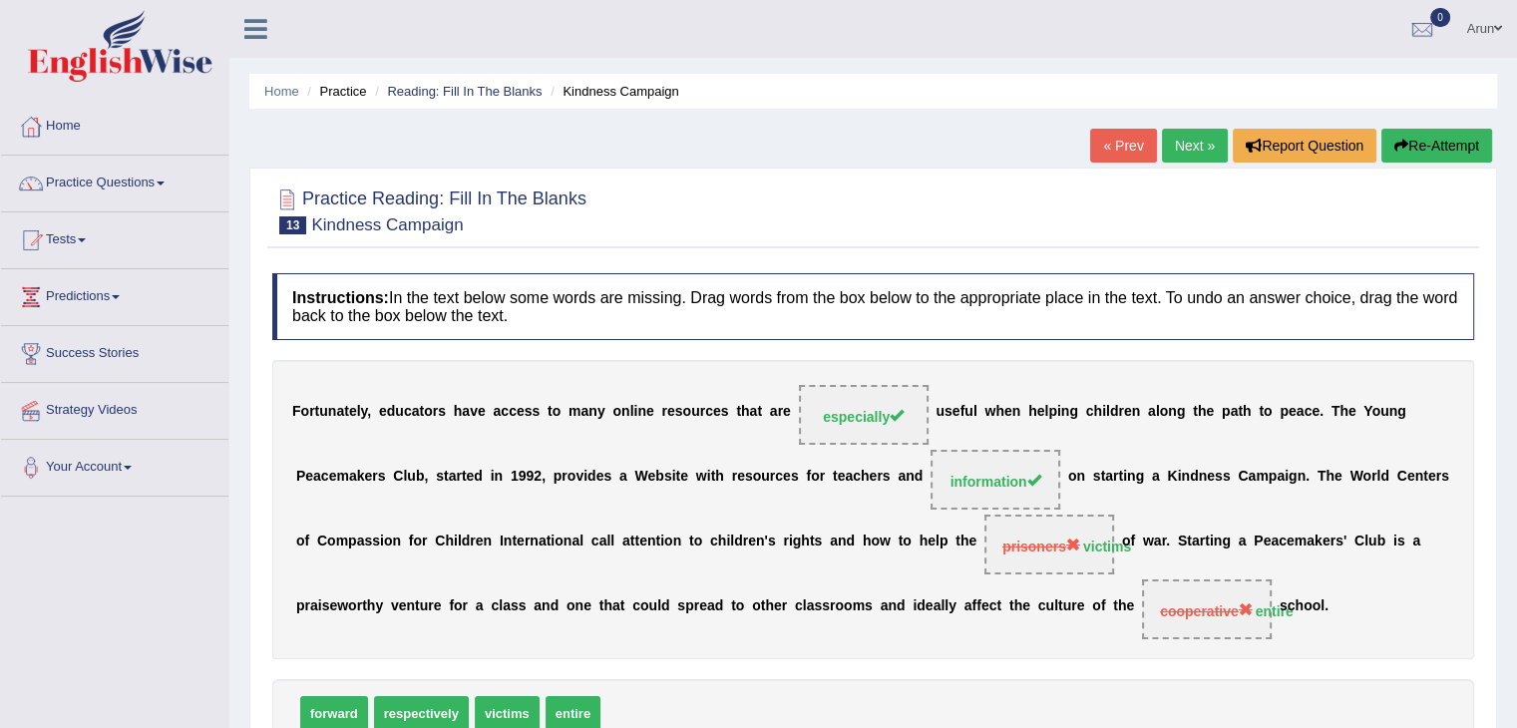
scroll to position [0, 0]
click at [1189, 125] on div "Home Practice Reading: Fill In The Blanks Kindness Campaign « Prev Next » Repor…" at bounding box center [872, 498] width 1287 height 997
click at [1187, 137] on link "Next »" at bounding box center [1195, 146] width 66 height 34
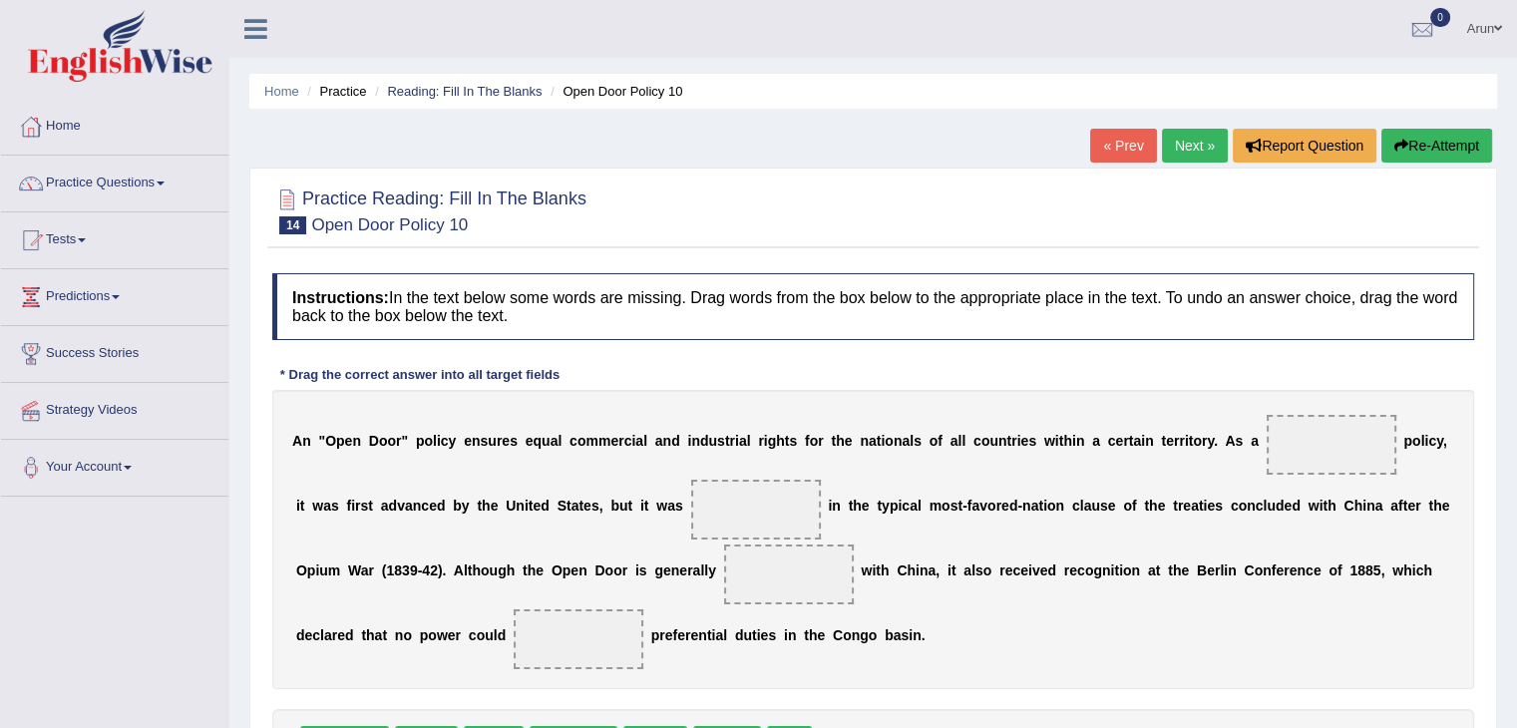
scroll to position [319, 0]
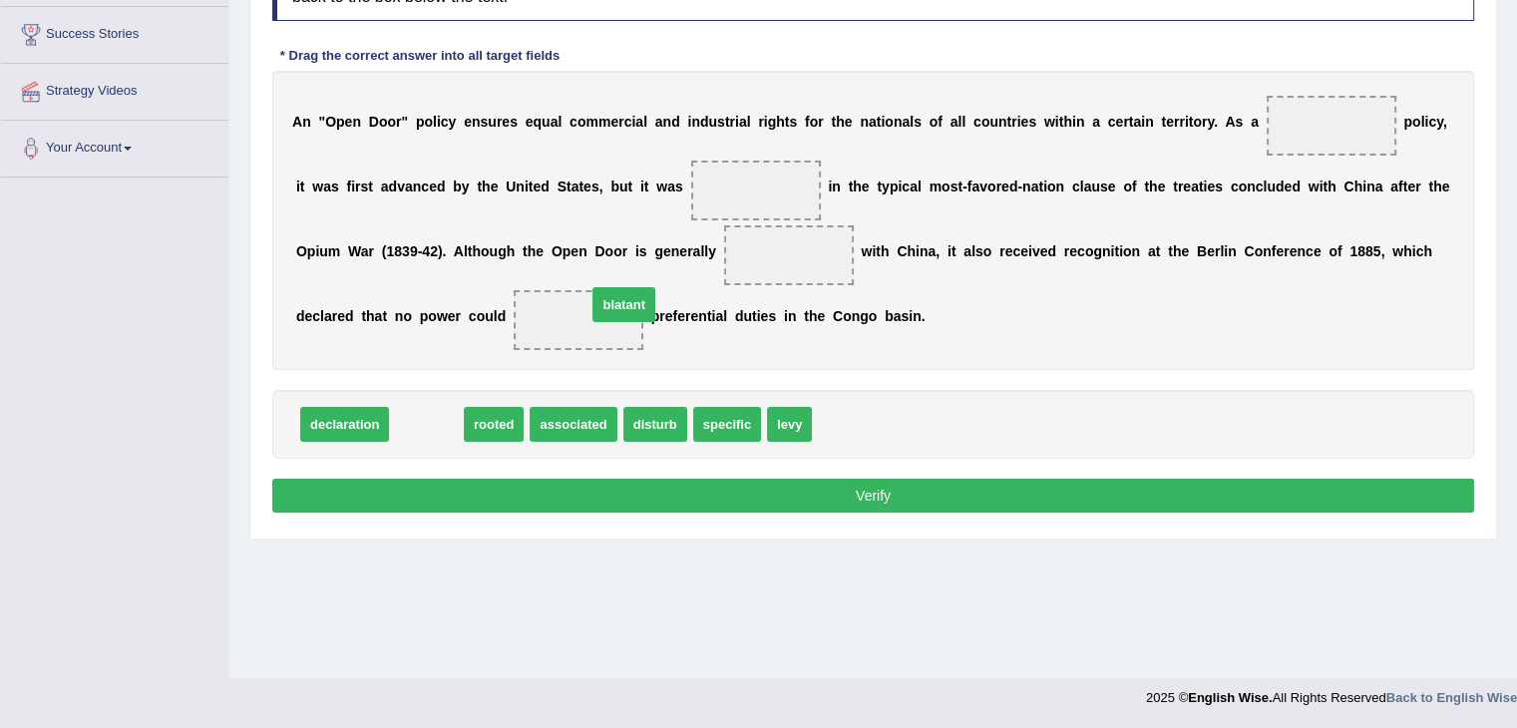
drag, startPoint x: 427, startPoint y: 430, endPoint x: 613, endPoint y: 319, distance: 216.8
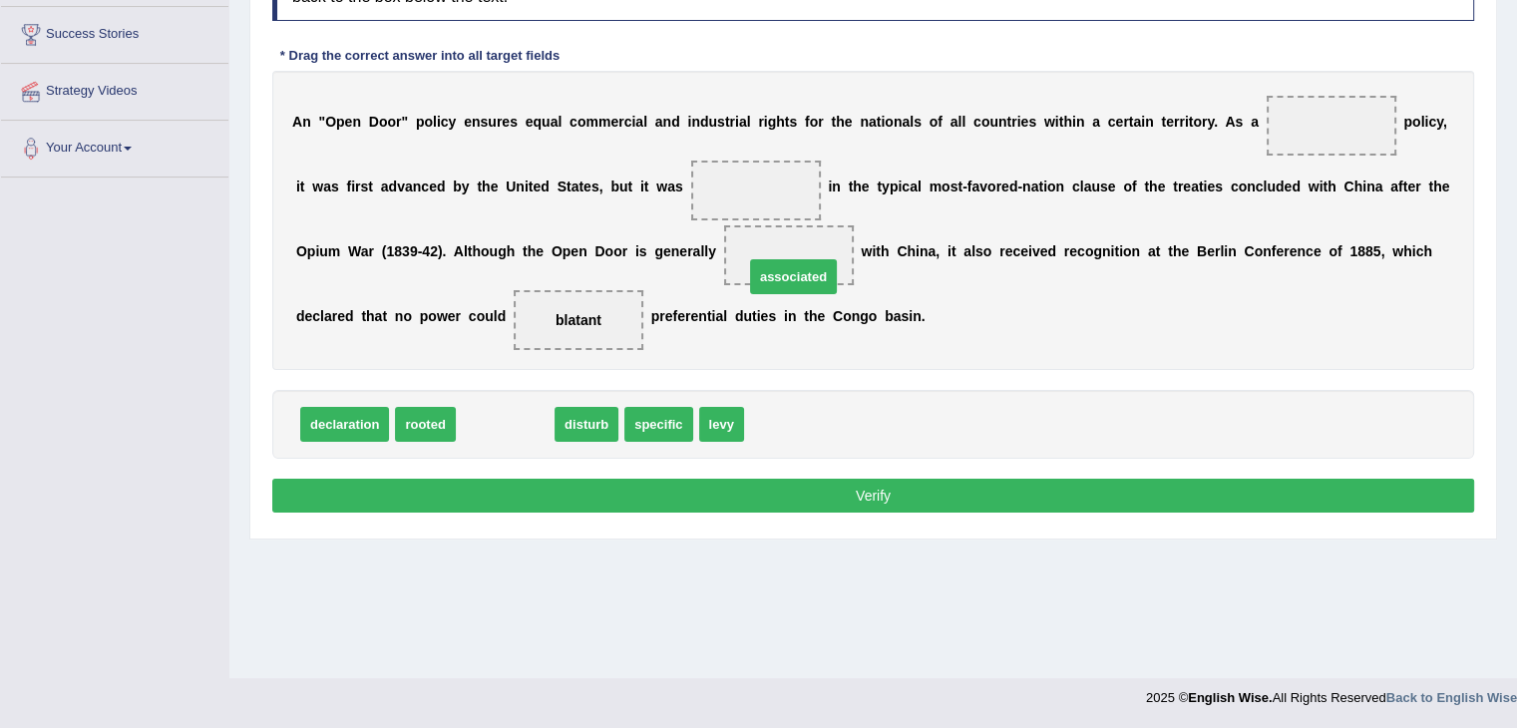
drag, startPoint x: 512, startPoint y: 422, endPoint x: 802, endPoint y: 272, distance: 326.4
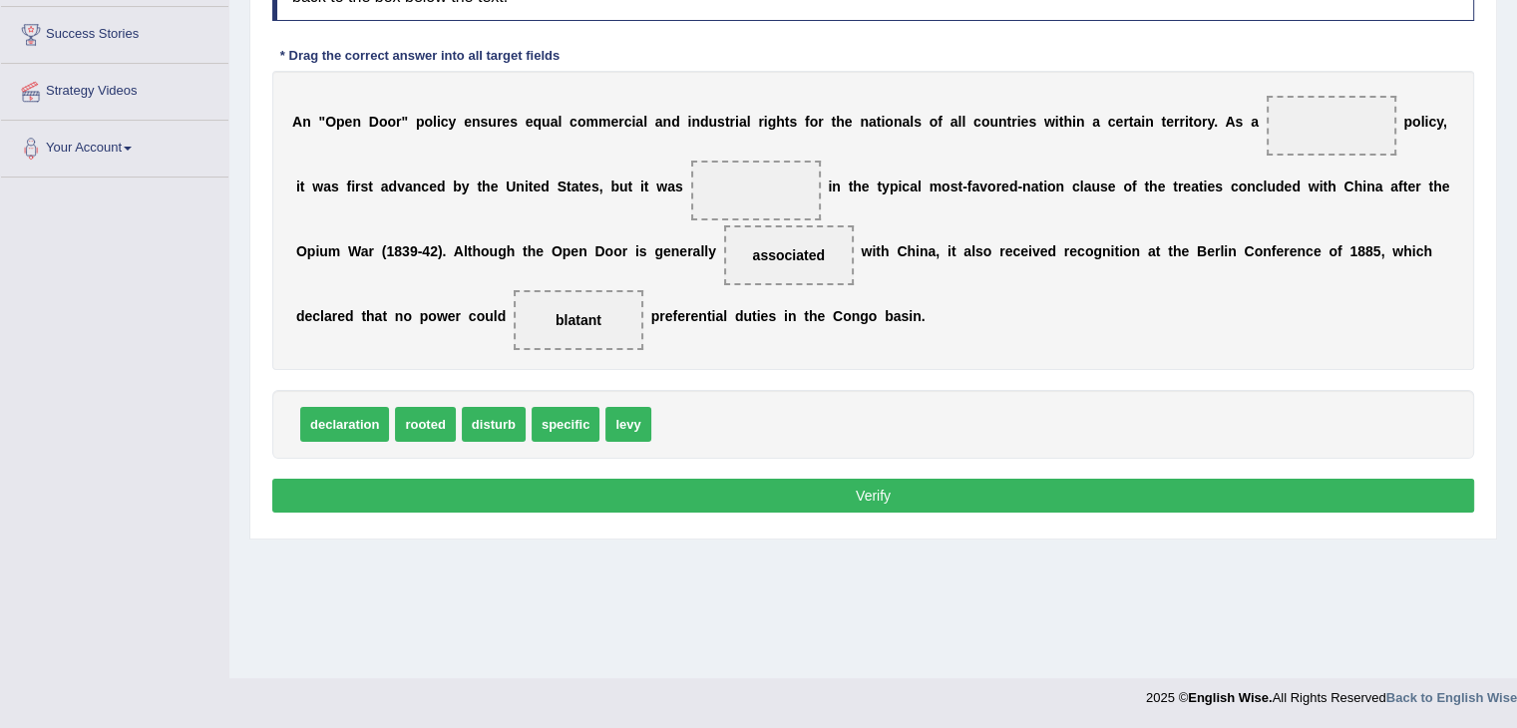
click at [559, 412] on span "specific" at bounding box center [565, 424] width 68 height 35
drag, startPoint x: 559, startPoint y: 412, endPoint x: 751, endPoint y: 209, distance: 278.6
drag, startPoint x: 440, startPoint y: 419, endPoint x: 750, endPoint y: 195, distance: 382.2
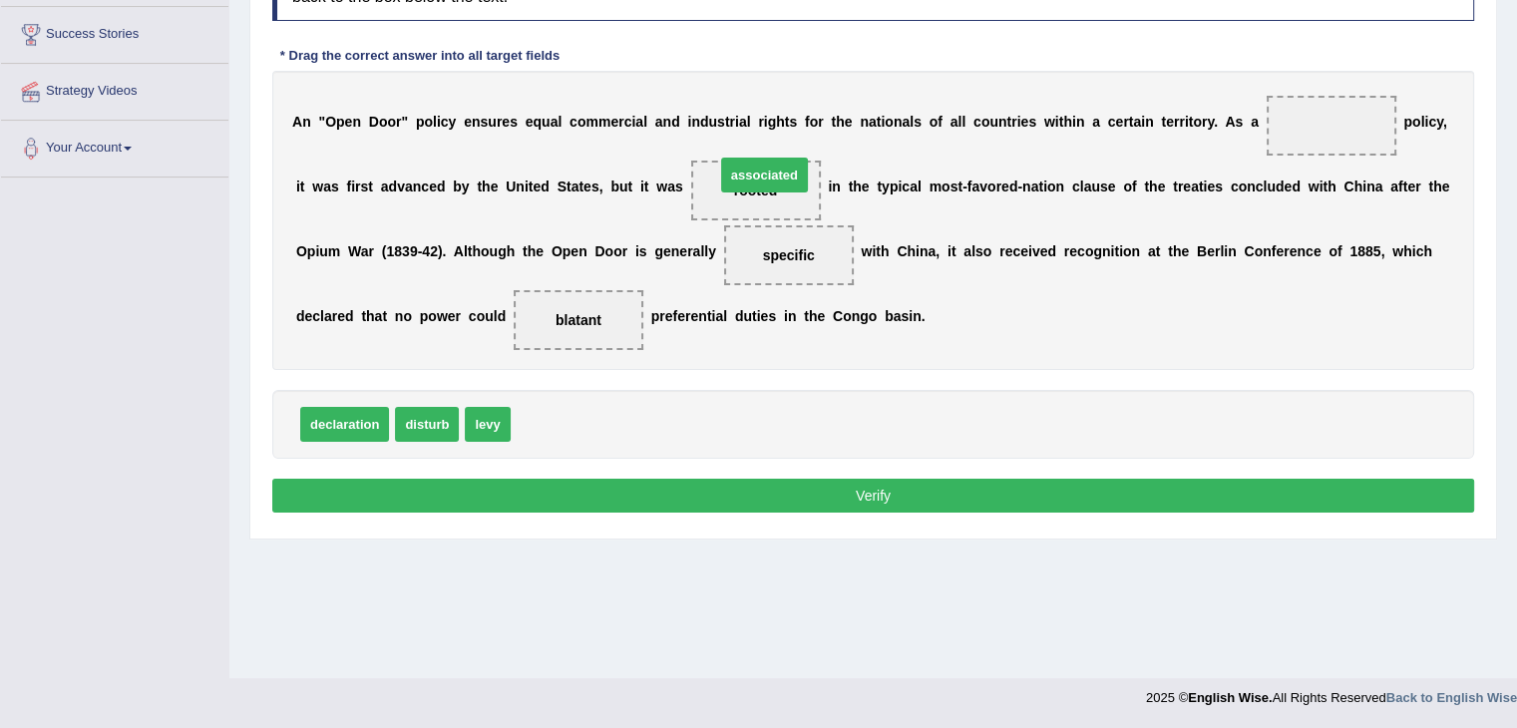
drag, startPoint x: 559, startPoint y: 428, endPoint x: 763, endPoint y: 179, distance: 321.0
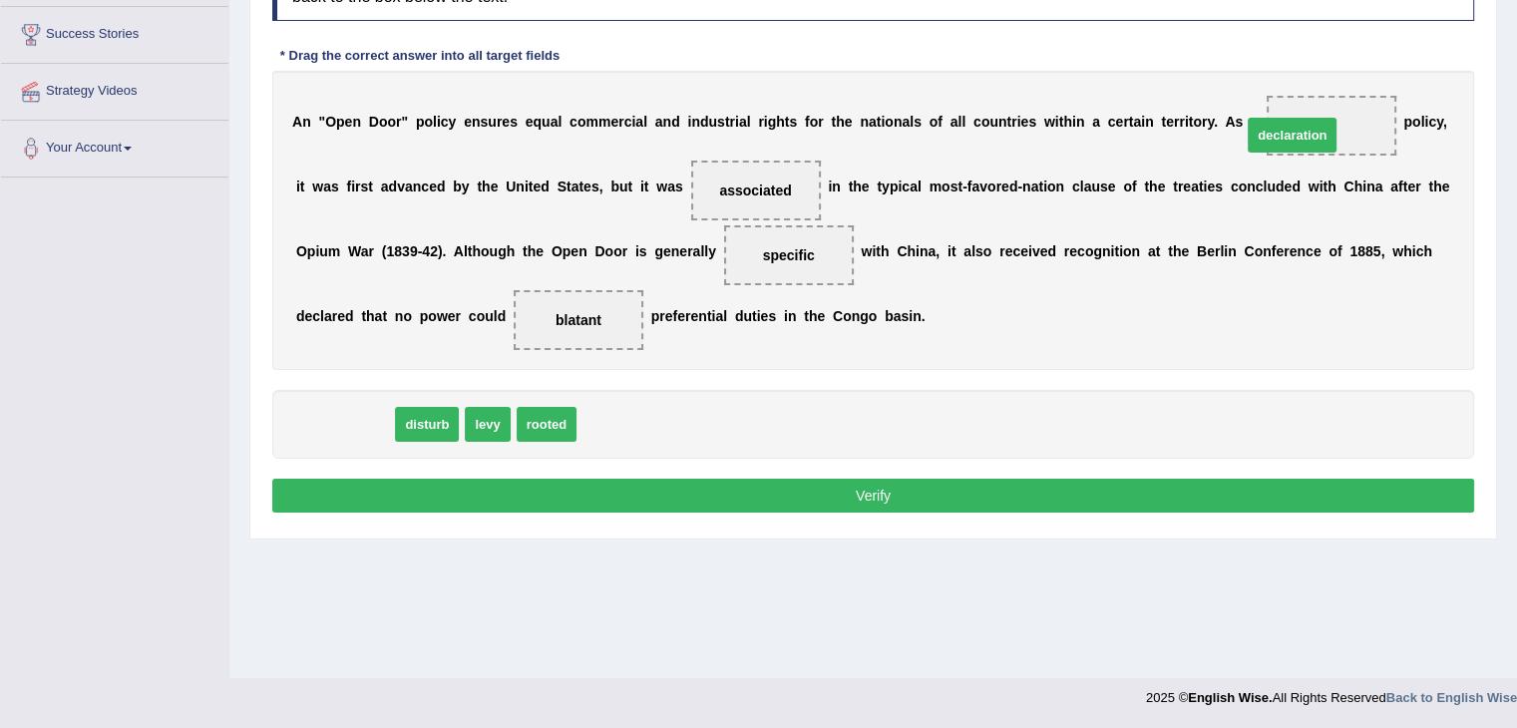
drag, startPoint x: 343, startPoint y: 426, endPoint x: 1291, endPoint y: 137, distance: 991.4
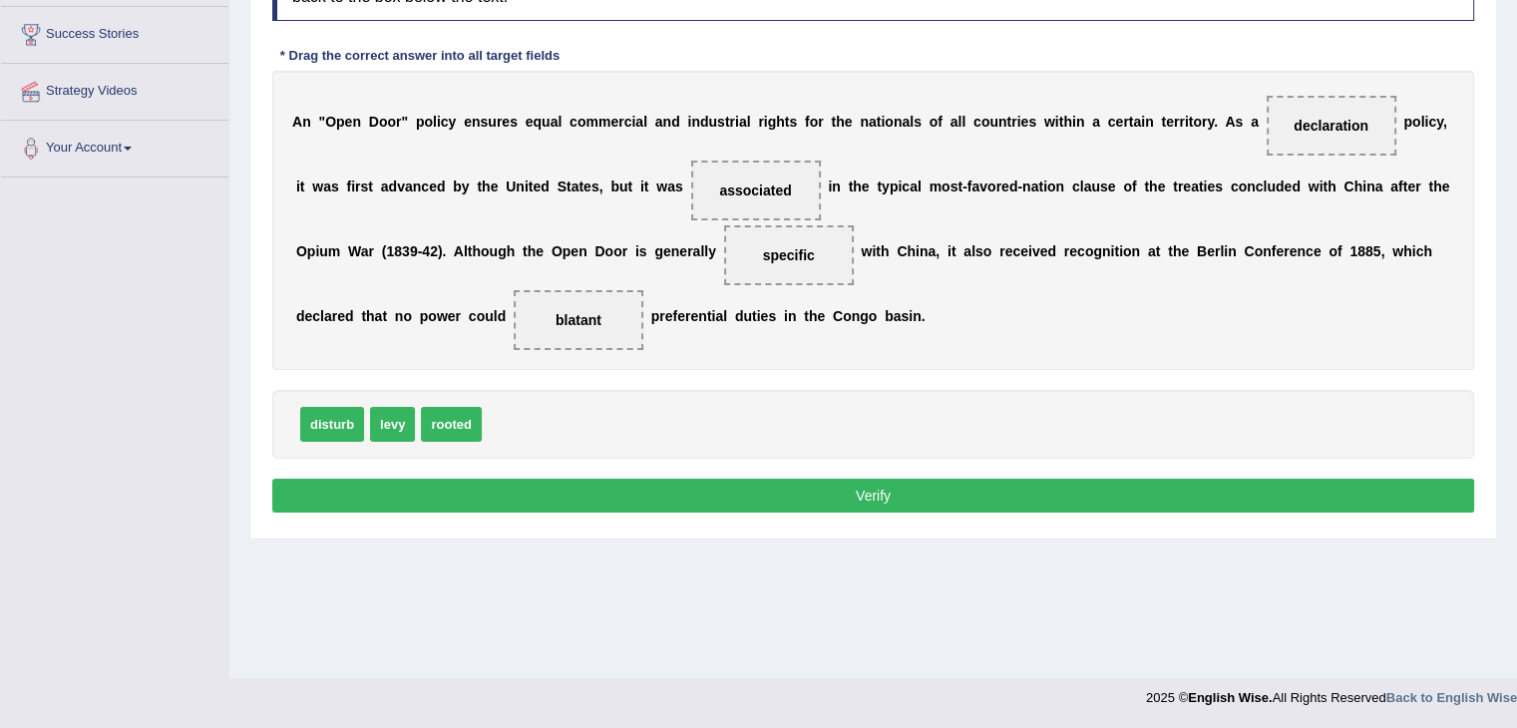
click at [808, 500] on button "Verify" at bounding box center [873, 496] width 1202 height 34
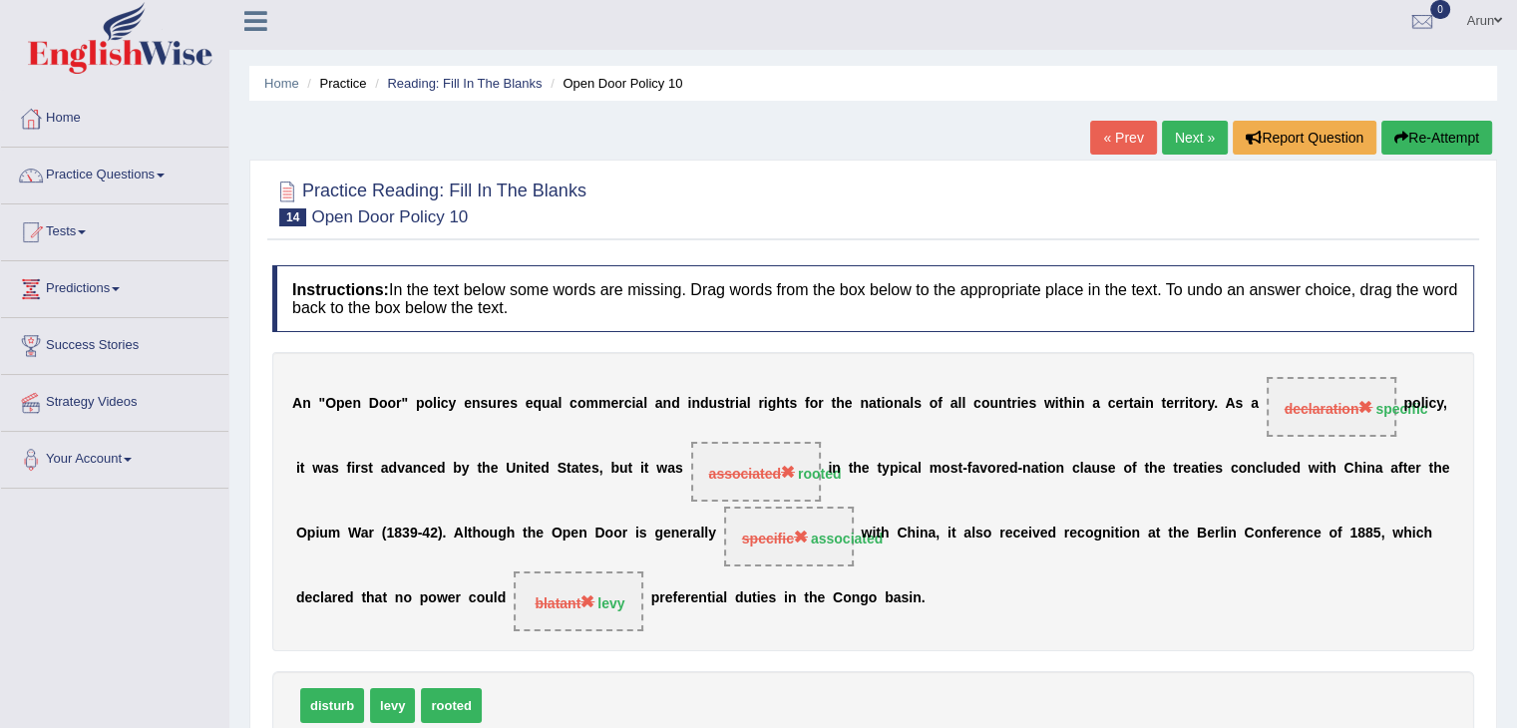
scroll to position [0, 0]
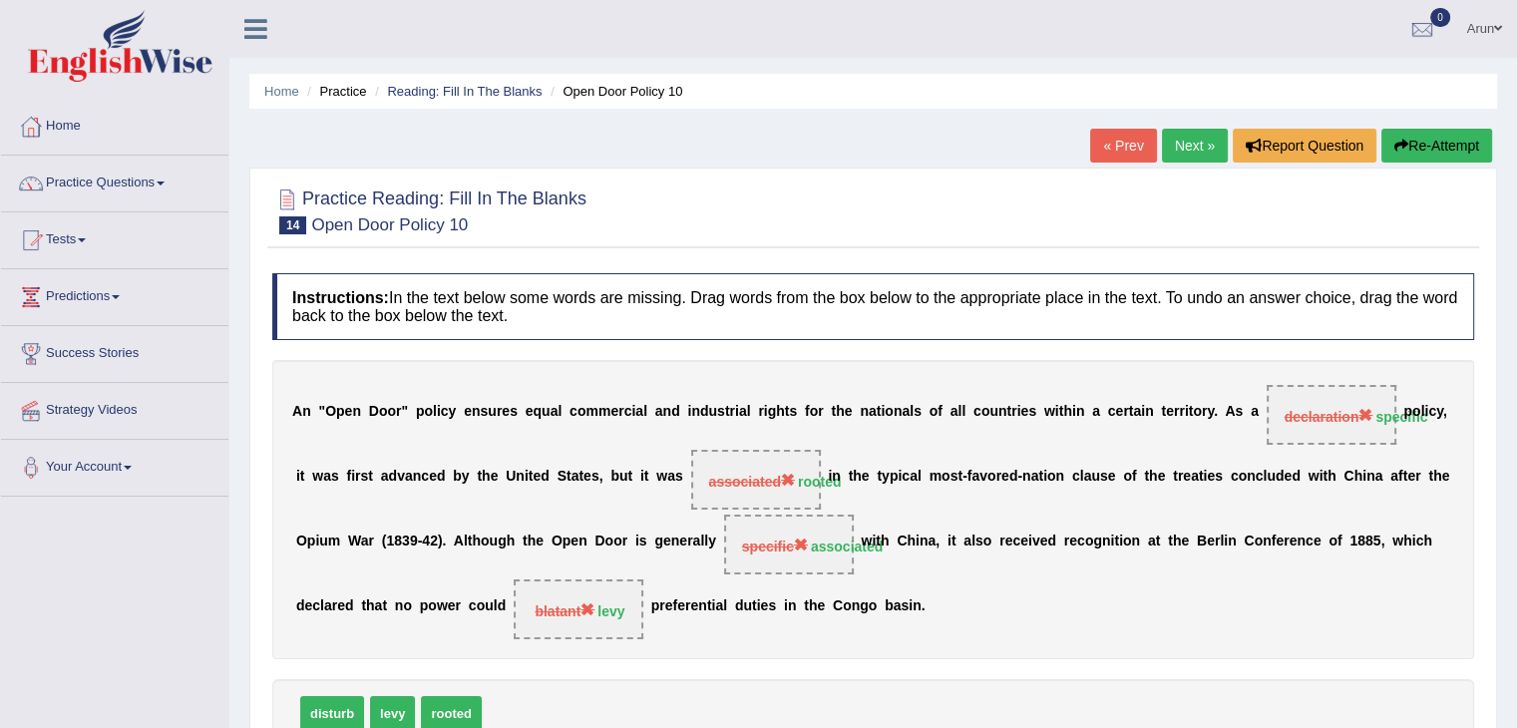
click at [1187, 127] on div "Home Practice Reading: Fill In The Blanks Open Door Policy 10 « Prev Next » Rep…" at bounding box center [872, 498] width 1287 height 997
click at [1185, 141] on link "Next »" at bounding box center [1195, 146] width 66 height 34
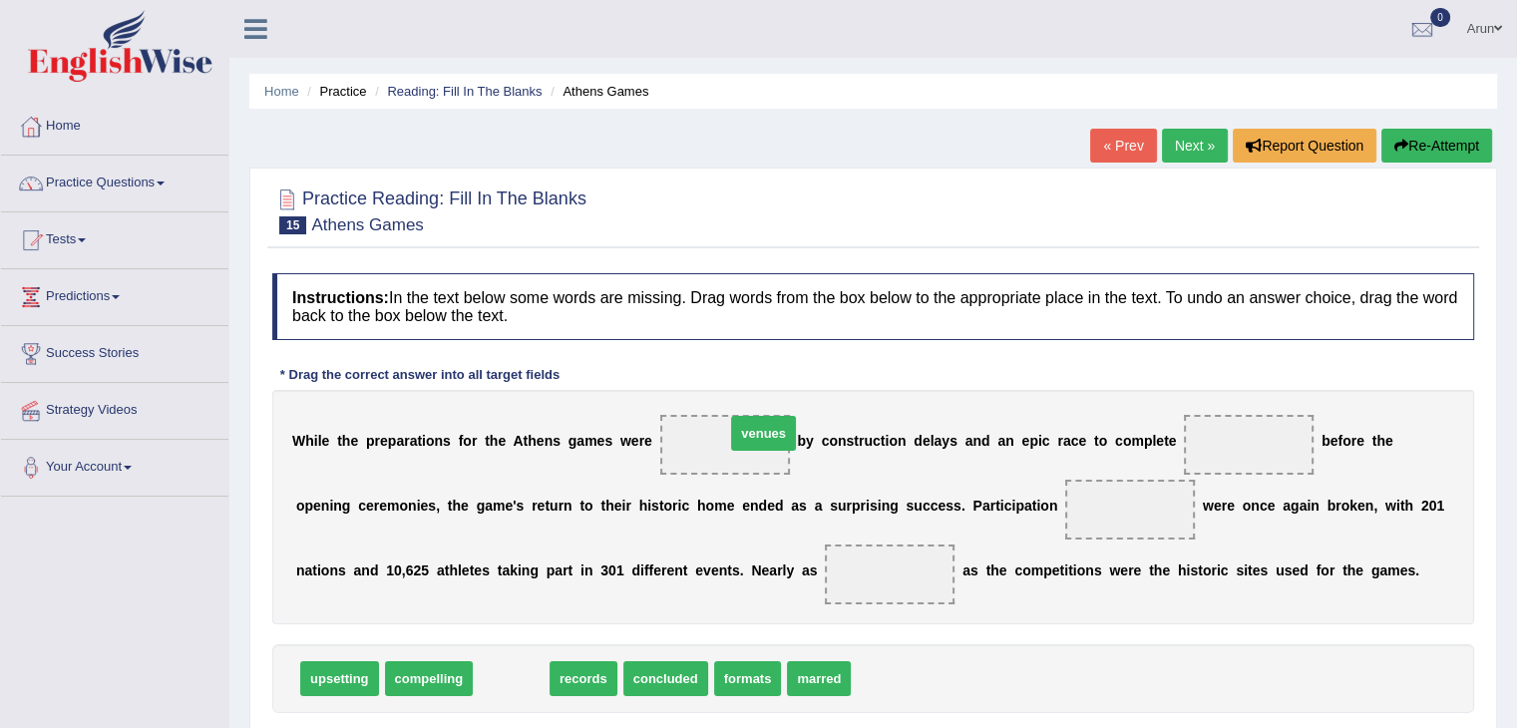
drag, startPoint x: 487, startPoint y: 671, endPoint x: 740, endPoint y: 424, distance: 354.0
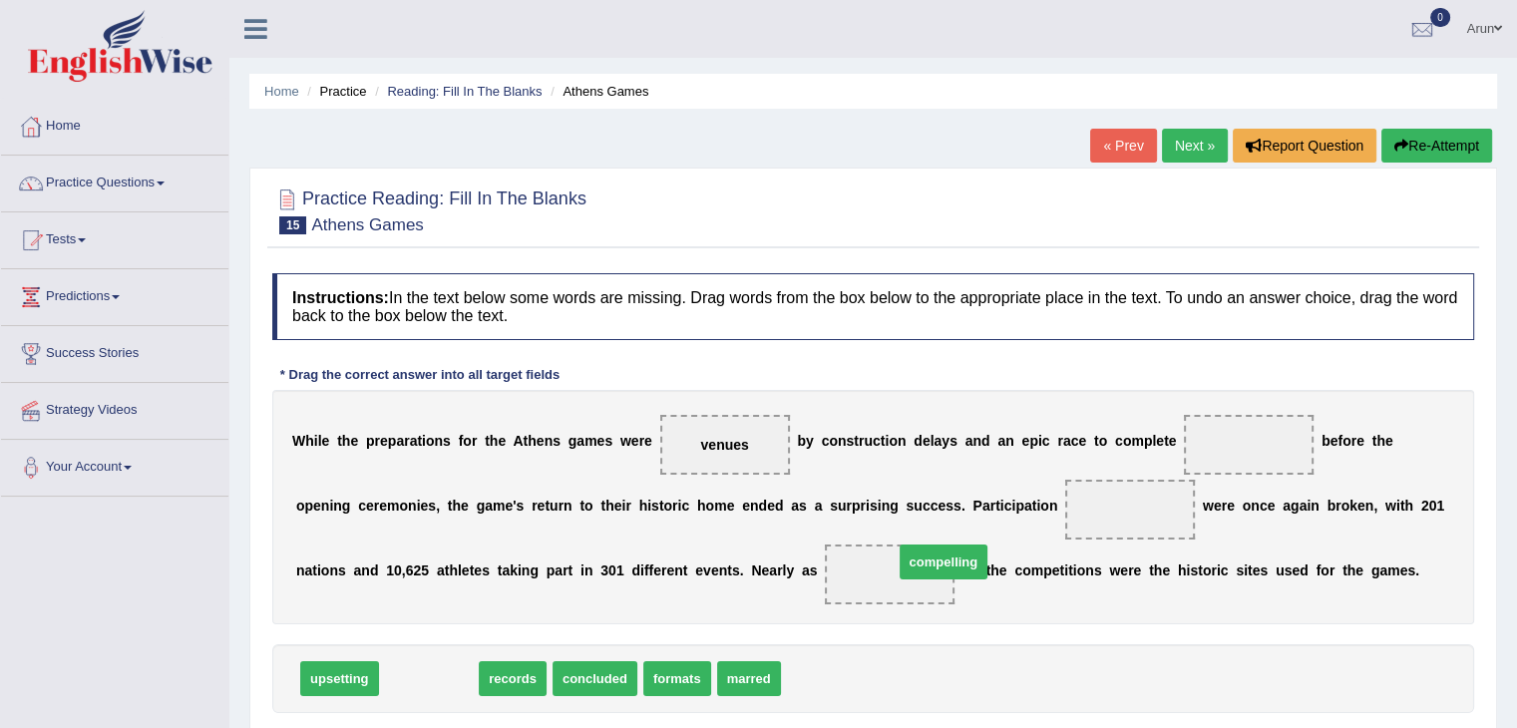
drag, startPoint x: 415, startPoint y: 676, endPoint x: 918, endPoint y: 565, distance: 515.6
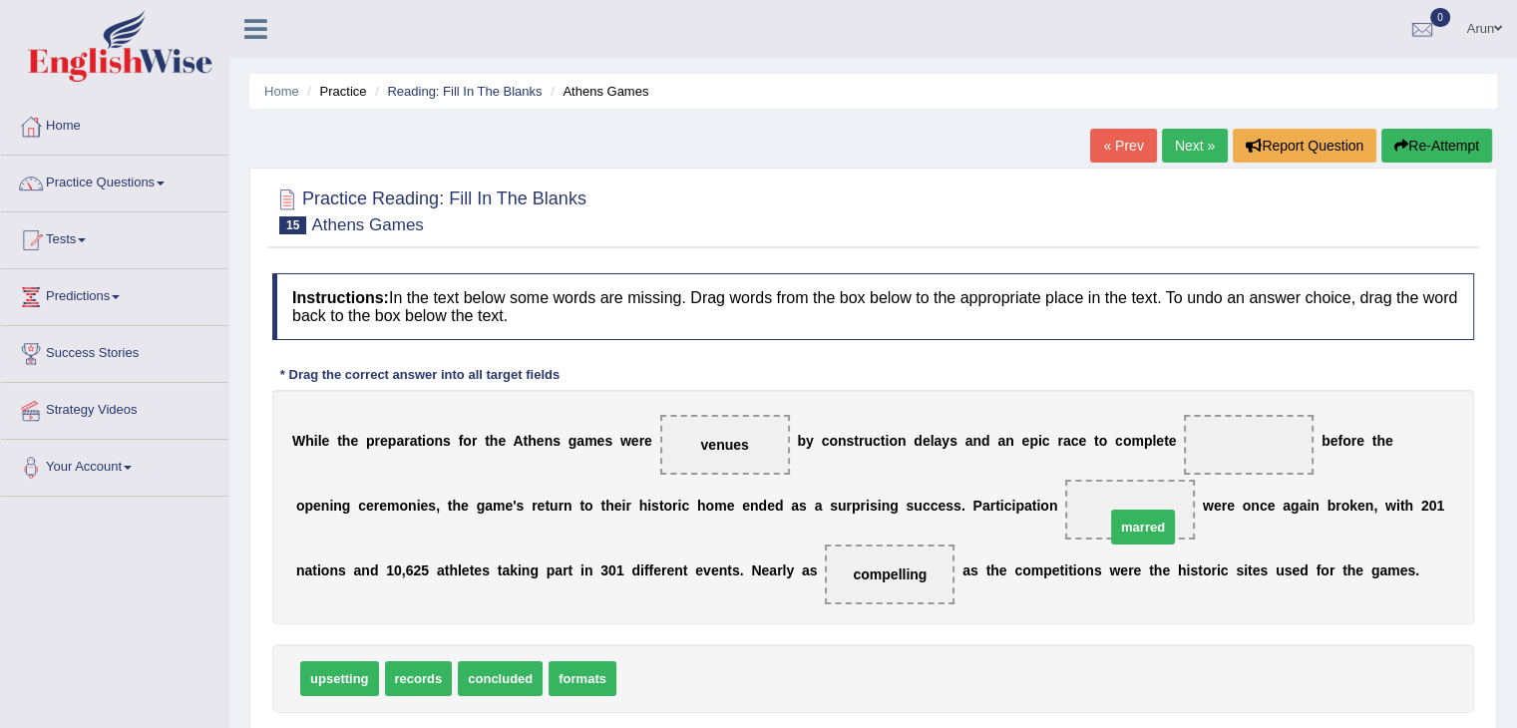
drag, startPoint x: 662, startPoint y: 676, endPoint x: 1151, endPoint y: 523, distance: 511.8
drag, startPoint x: 515, startPoint y: 667, endPoint x: 1252, endPoint y: 437, distance: 773.0
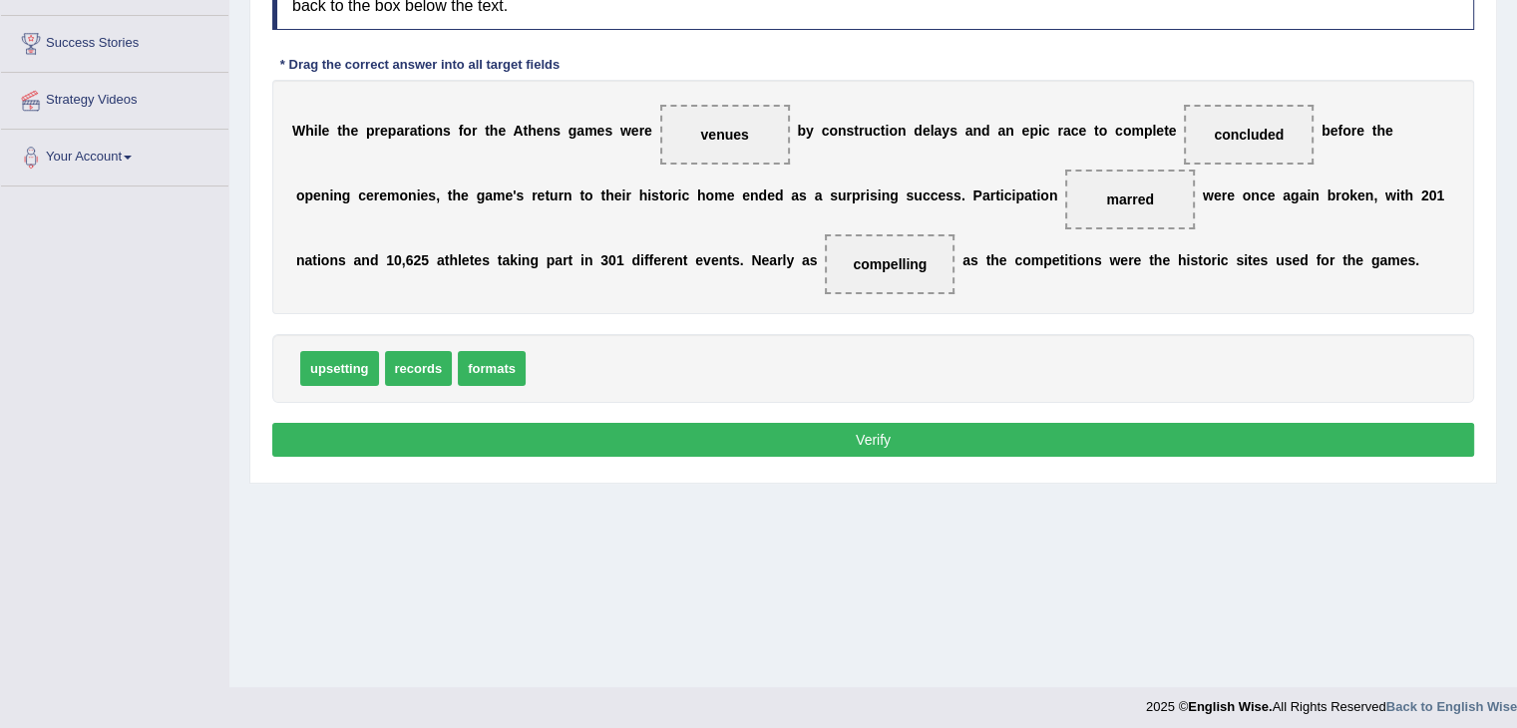
scroll to position [319, 0]
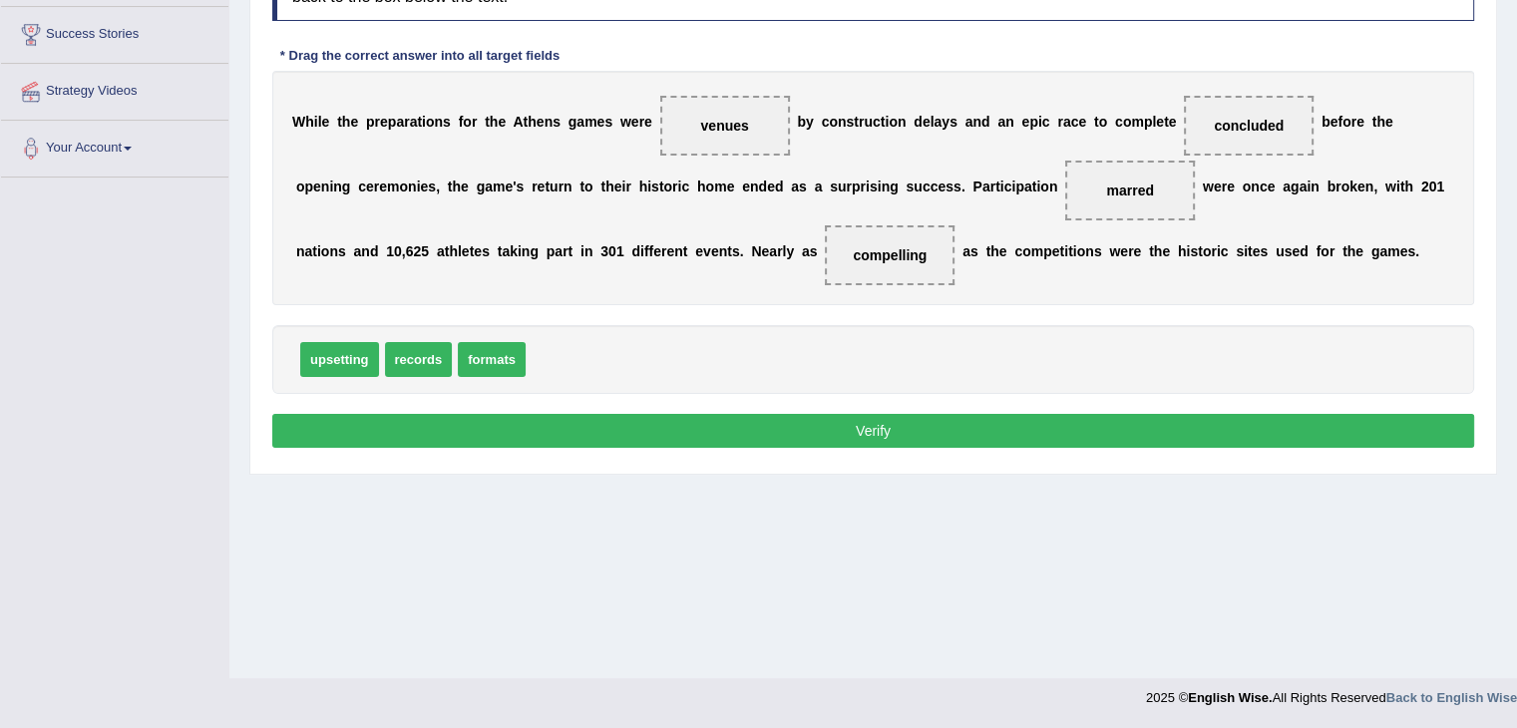
click at [1252, 437] on button "Verify" at bounding box center [873, 431] width 1202 height 34
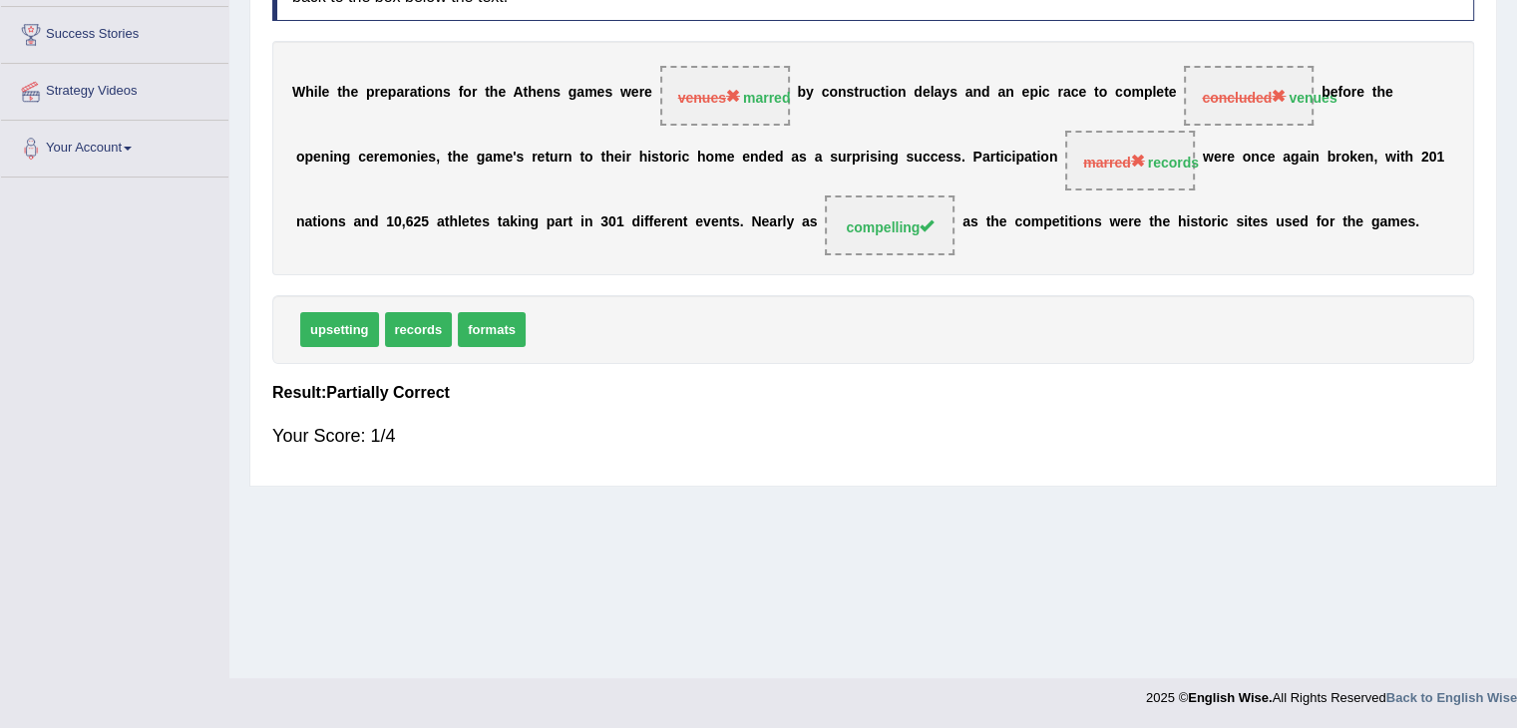
scroll to position [0, 0]
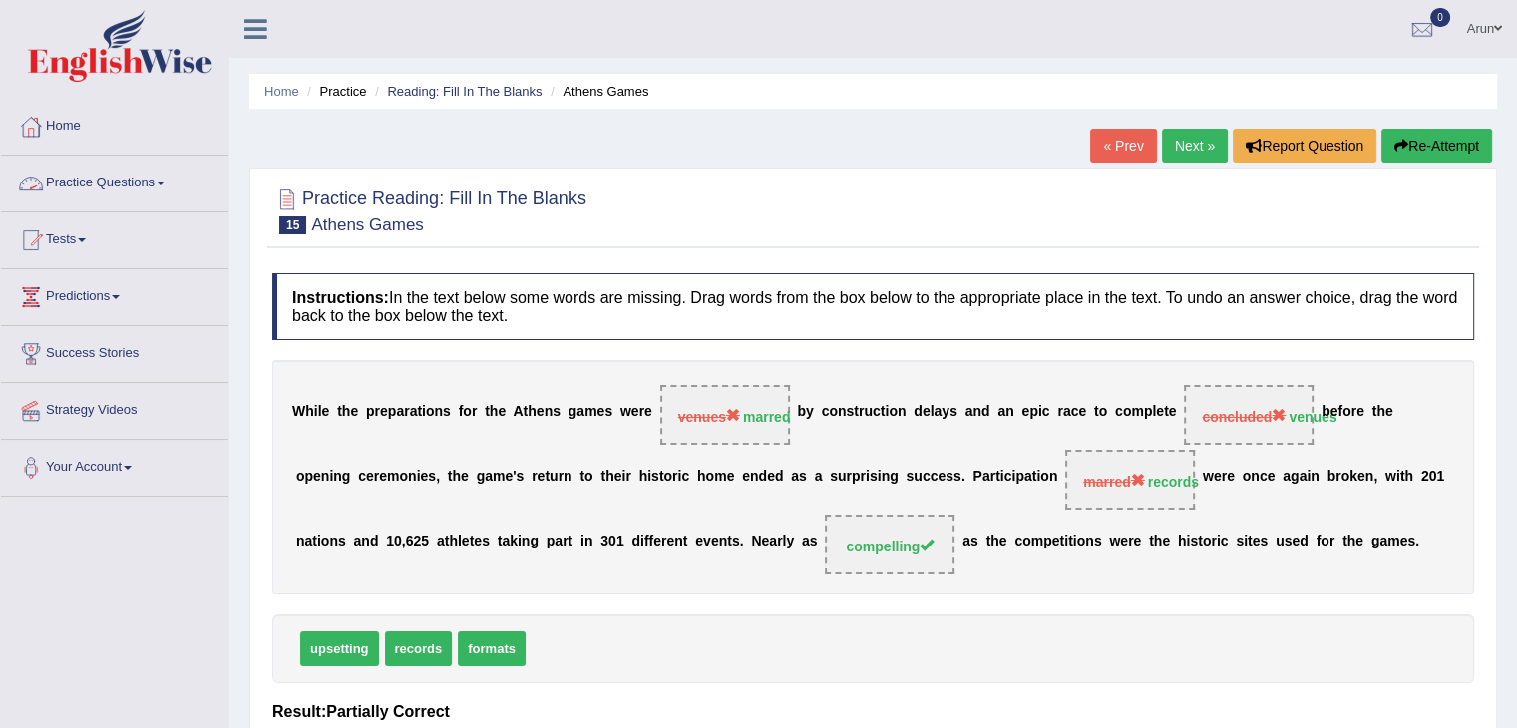
click at [70, 193] on link "Practice Questions" at bounding box center [114, 181] width 227 height 50
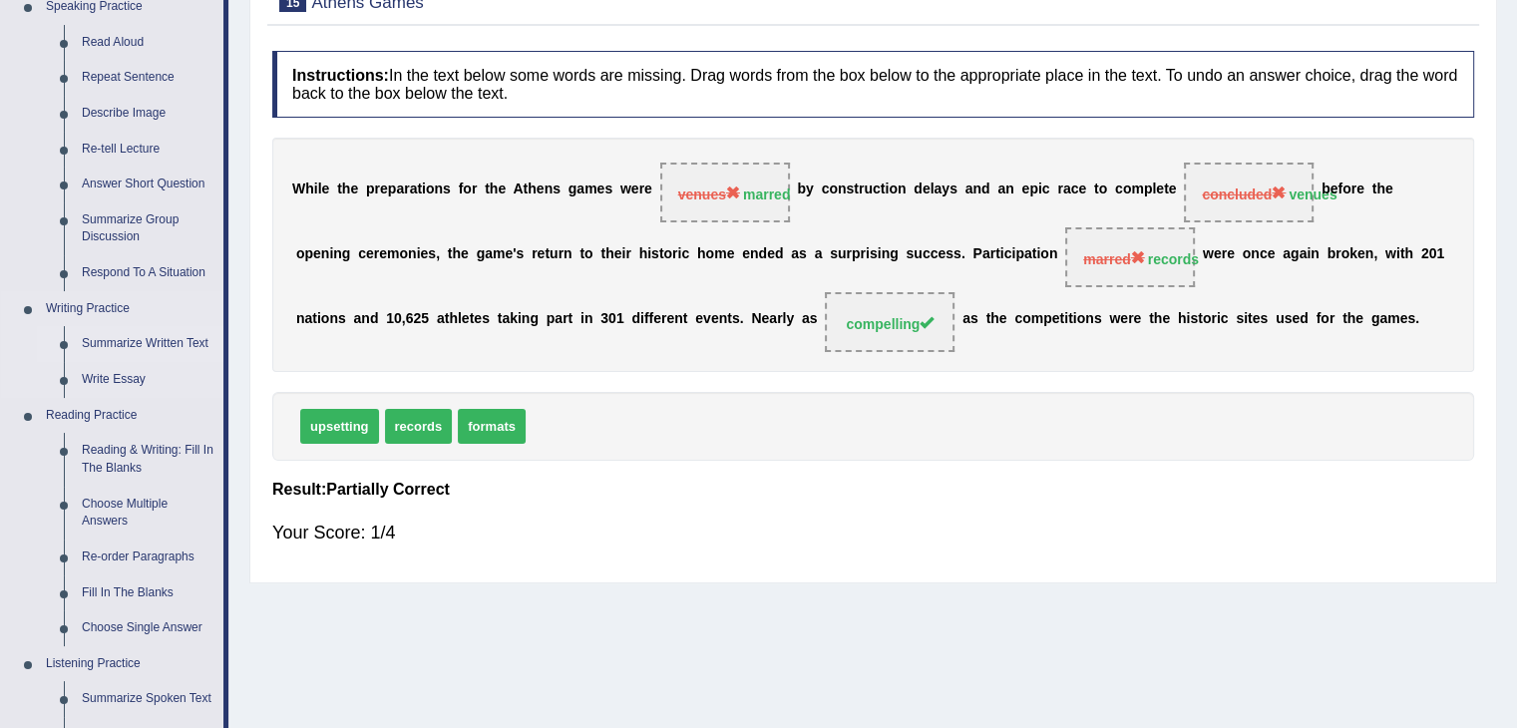
scroll to position [299, 0]
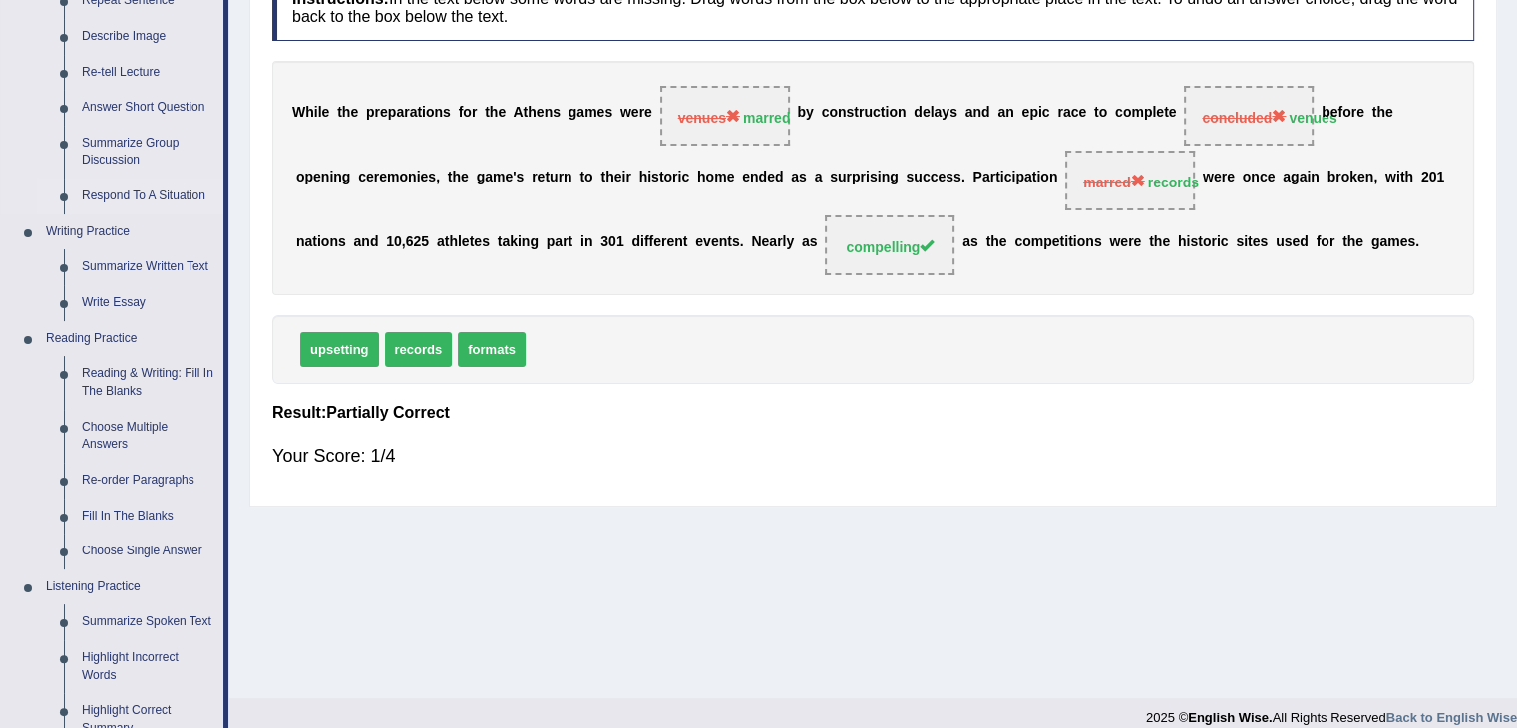
click at [177, 181] on link "Respond To A Situation" at bounding box center [148, 196] width 151 height 36
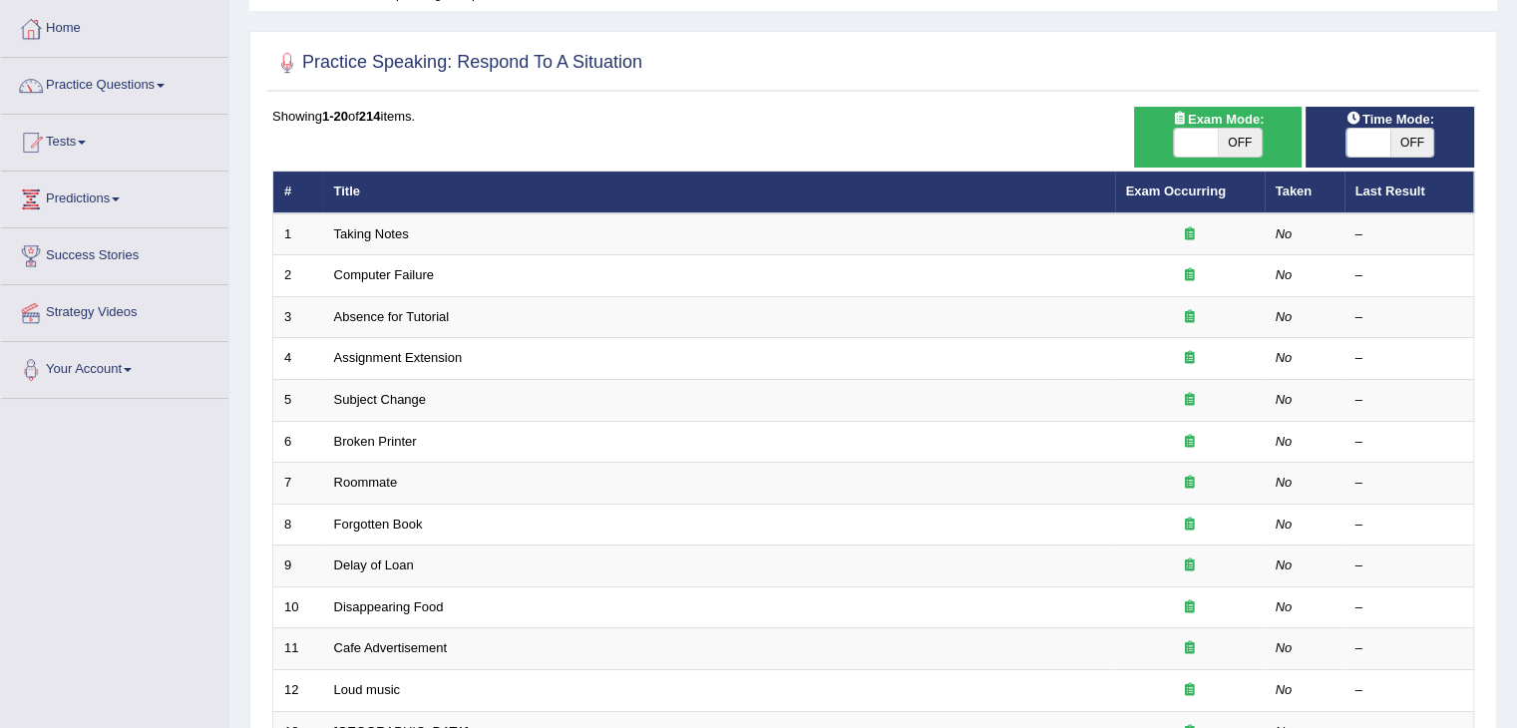
scroll to position [95, 0]
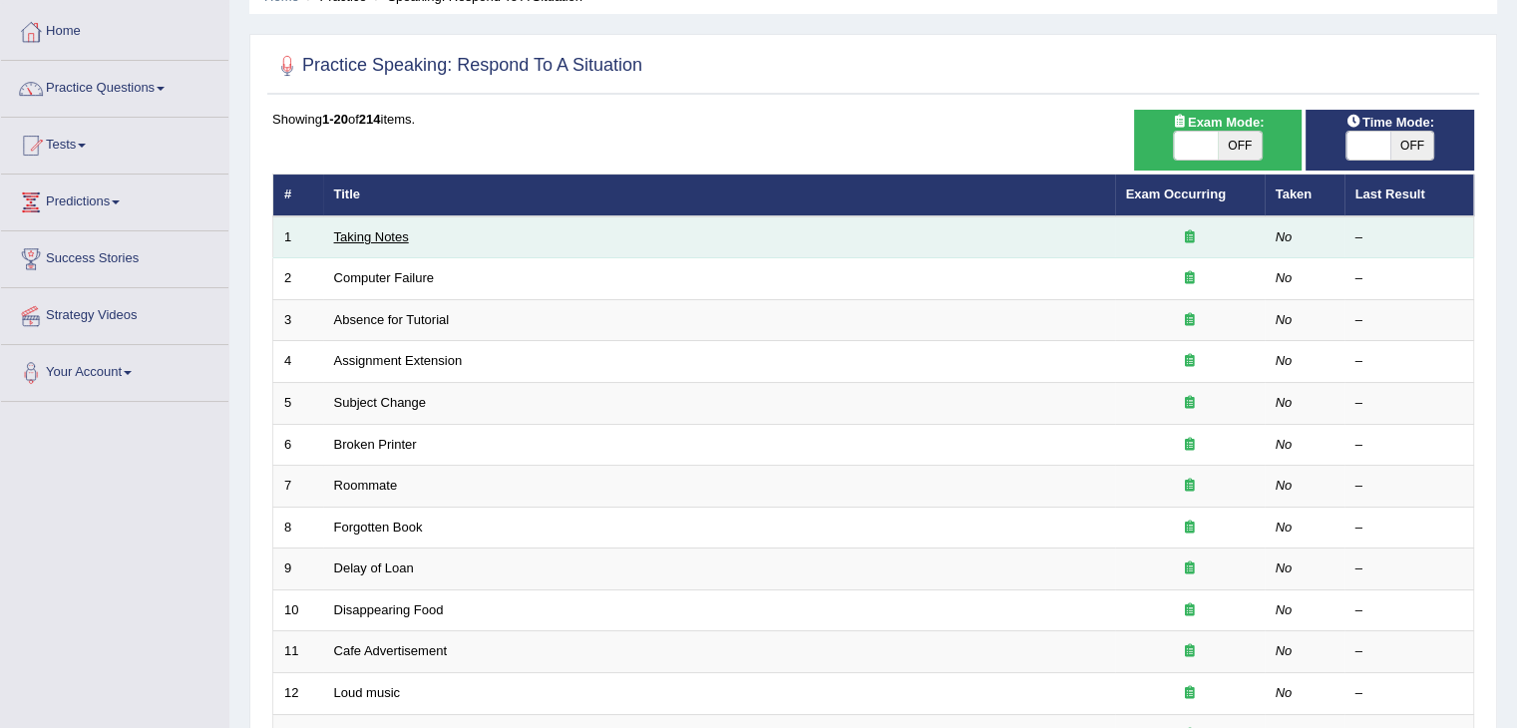
click at [359, 239] on link "Taking Notes" at bounding box center [371, 236] width 75 height 15
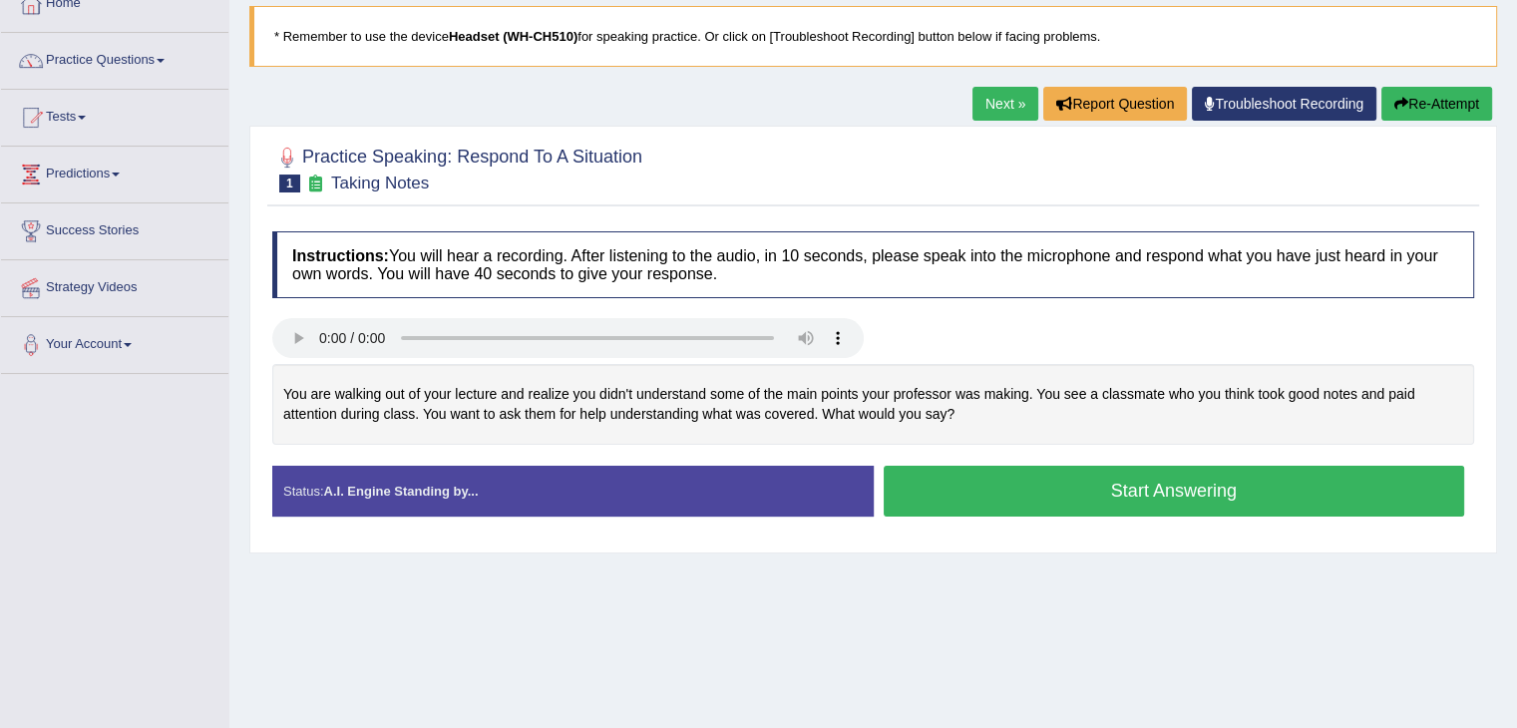
scroll to position [122, 0]
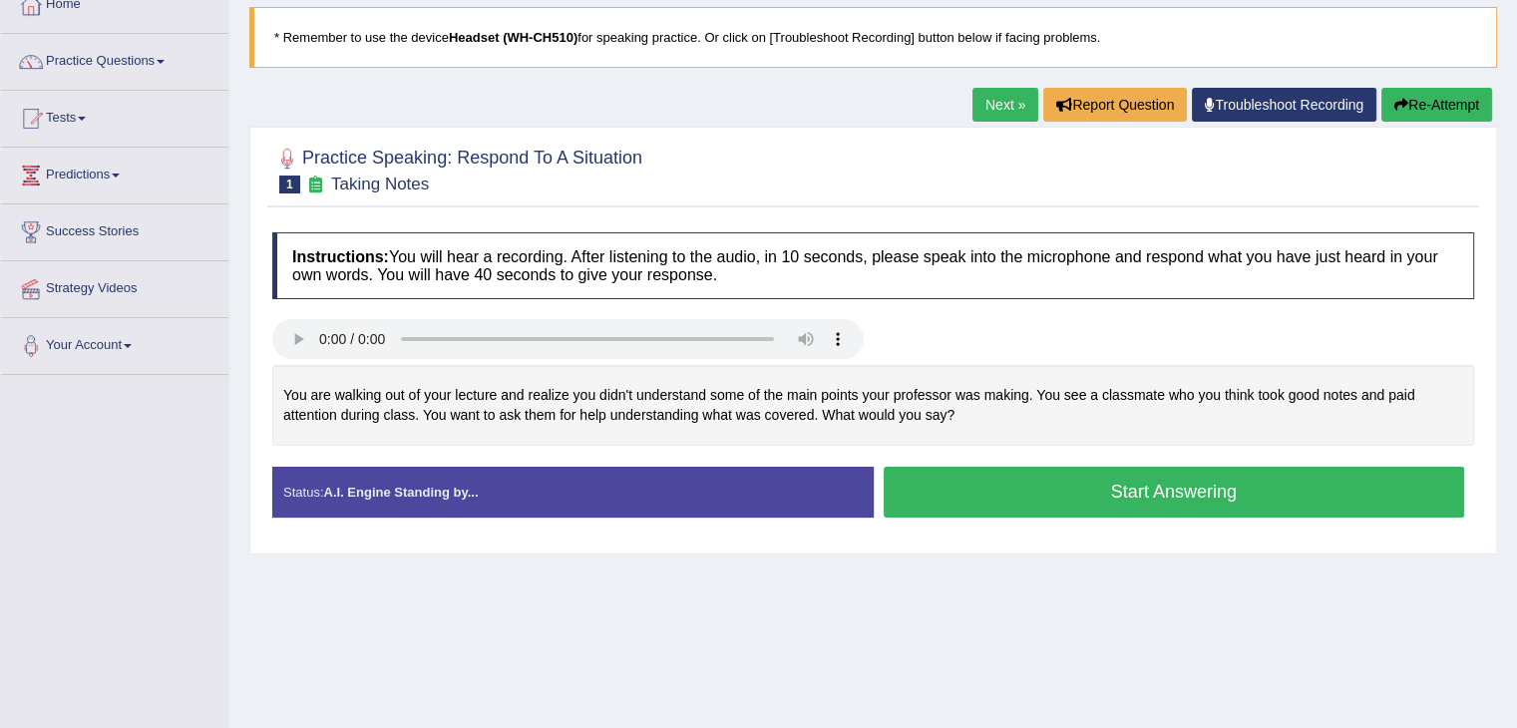
click at [957, 487] on button "Start Answering" at bounding box center [1173, 492] width 581 height 51
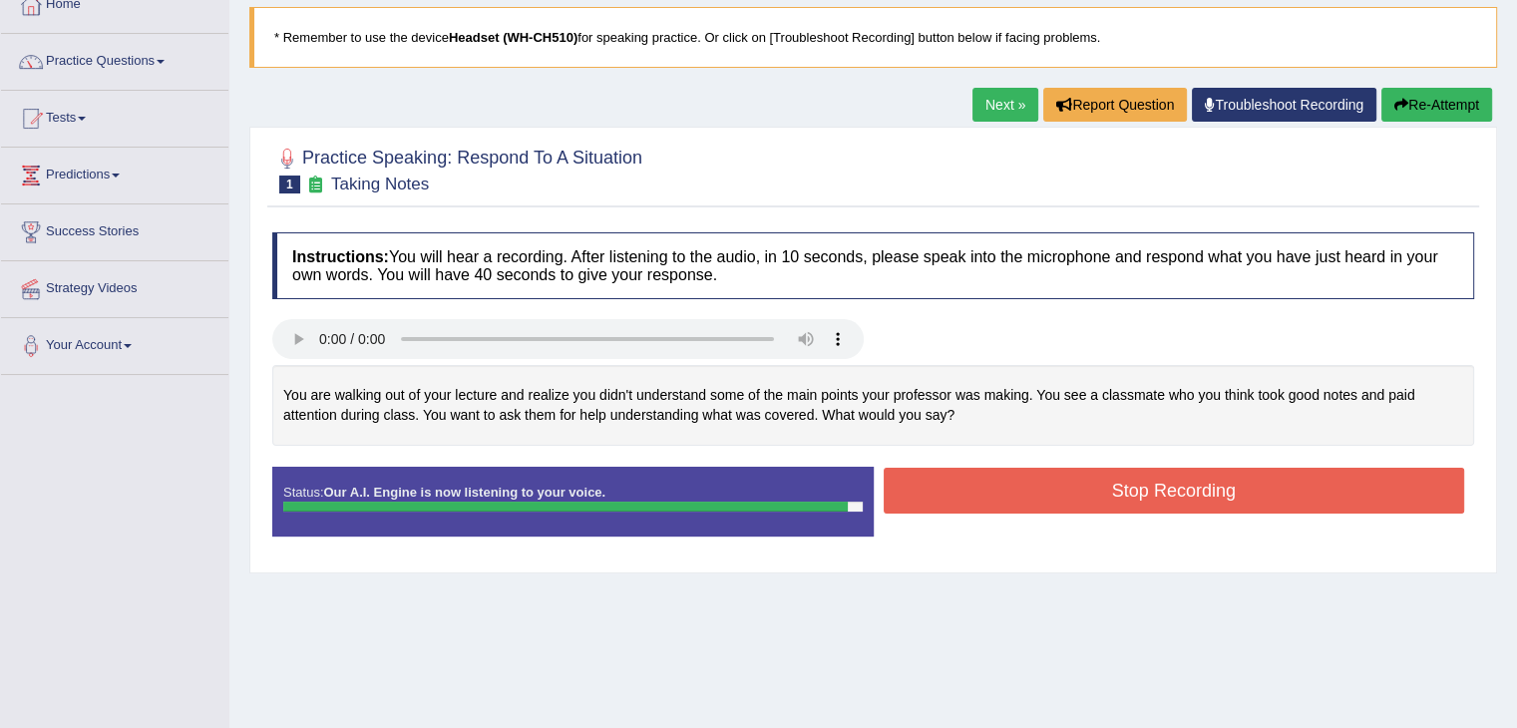
click at [957, 487] on button "Stop Recording" at bounding box center [1173, 491] width 581 height 46
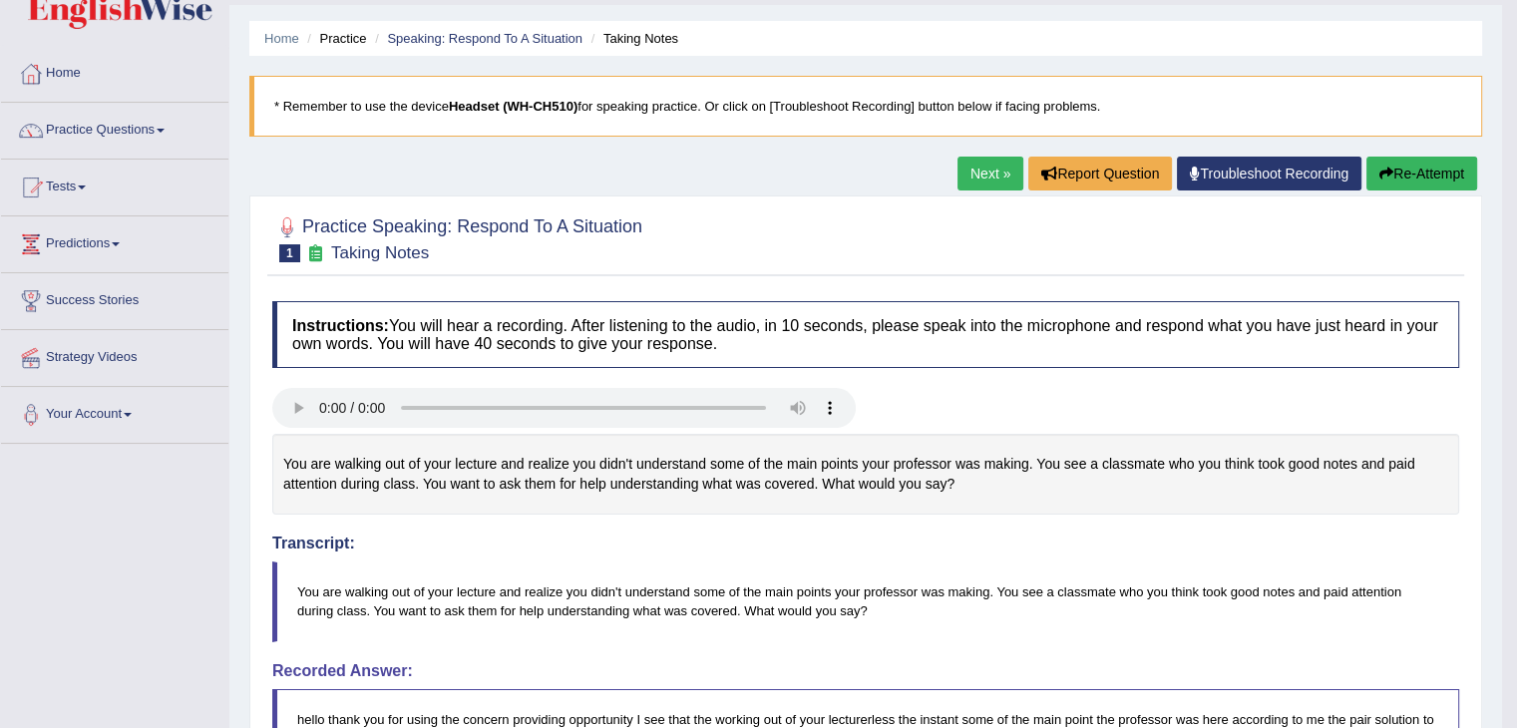
scroll to position [52, 0]
click at [985, 173] on link "Next »" at bounding box center [990, 175] width 66 height 34
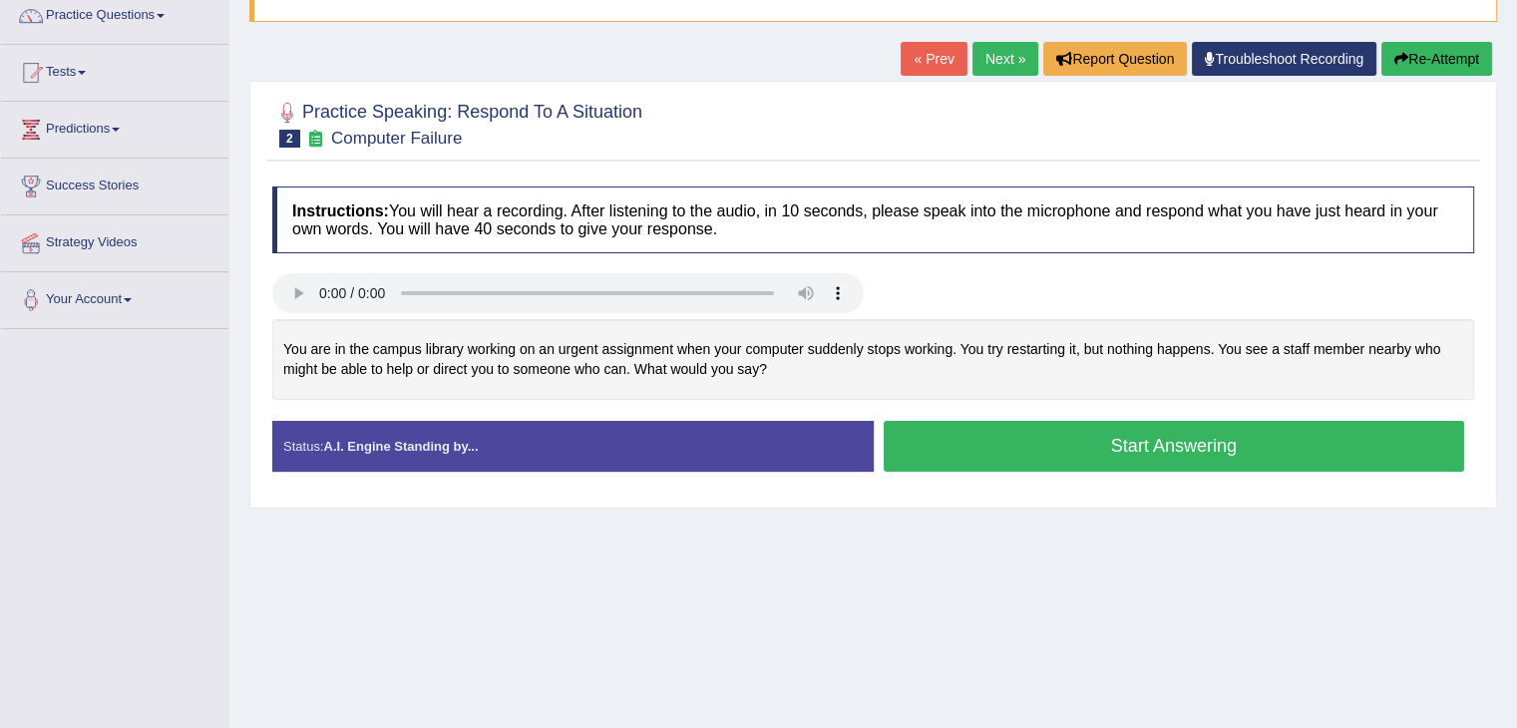
scroll to position [250, 0]
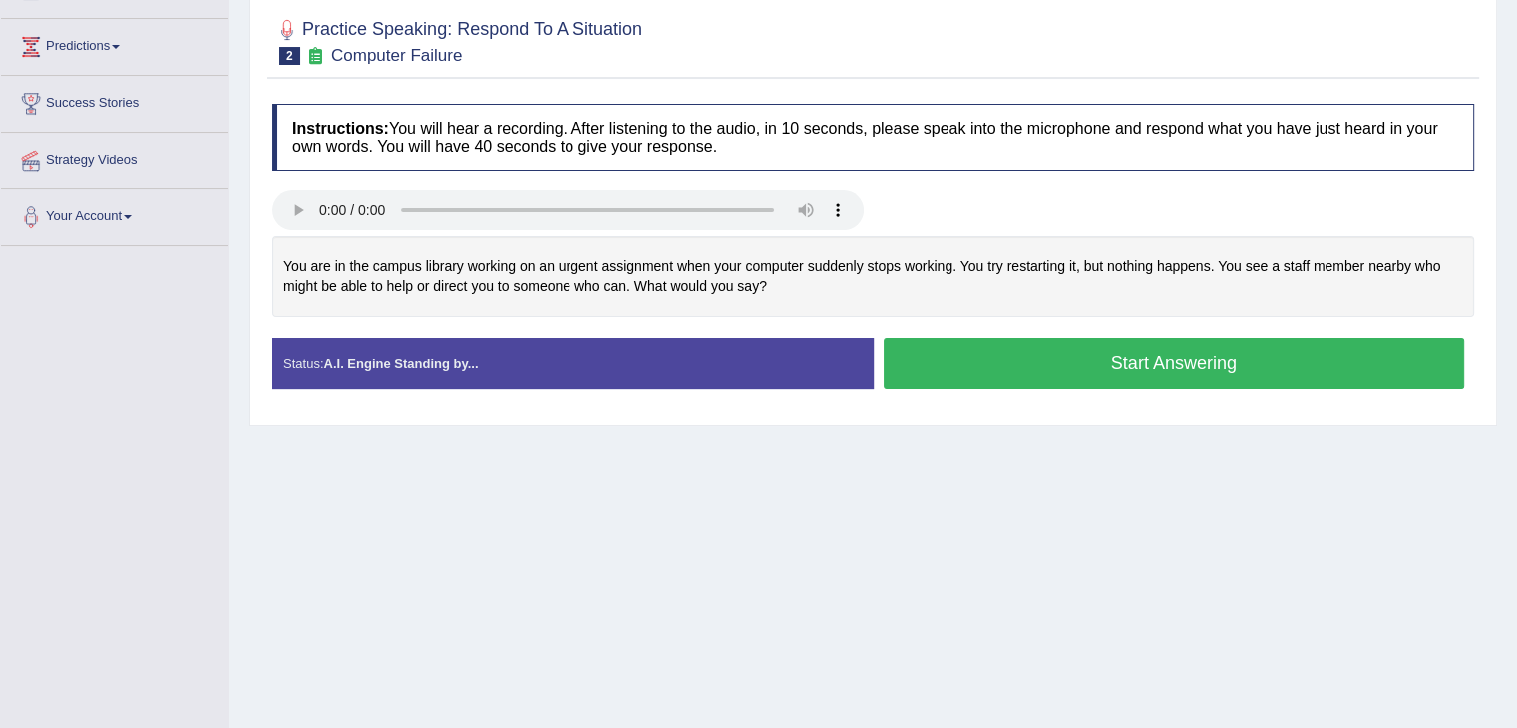
click at [936, 358] on button "Start Answering" at bounding box center [1173, 363] width 581 height 51
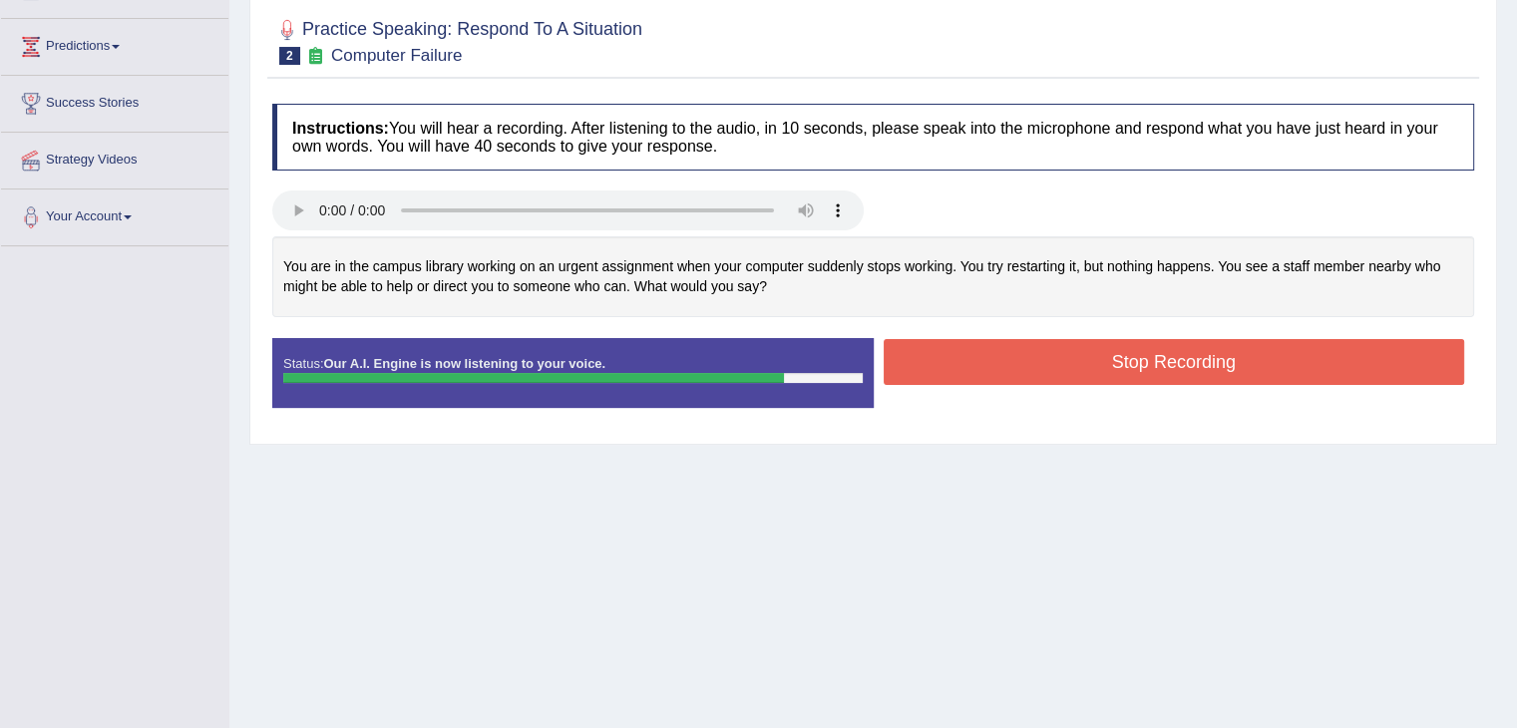
click at [936, 358] on button "Stop Recording" at bounding box center [1173, 362] width 581 height 46
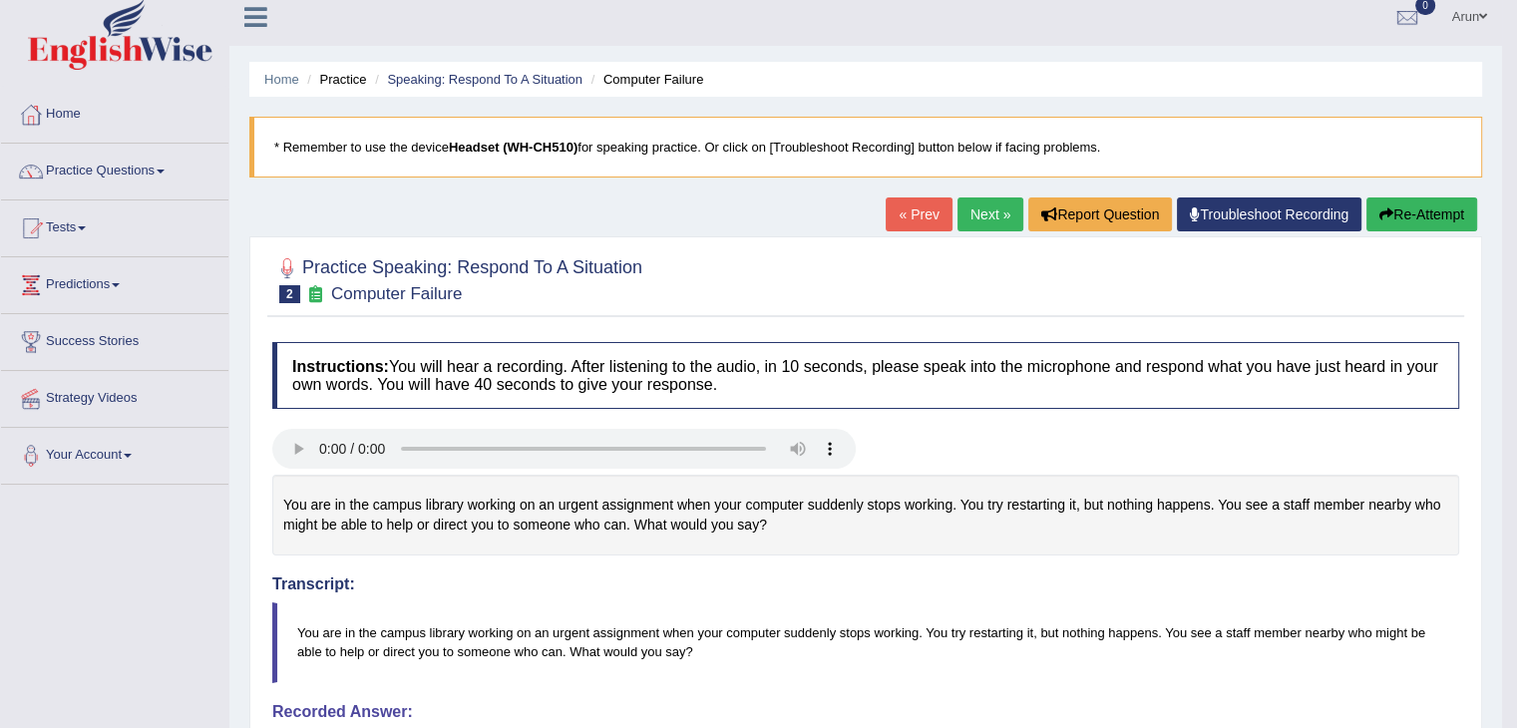
scroll to position [0, 0]
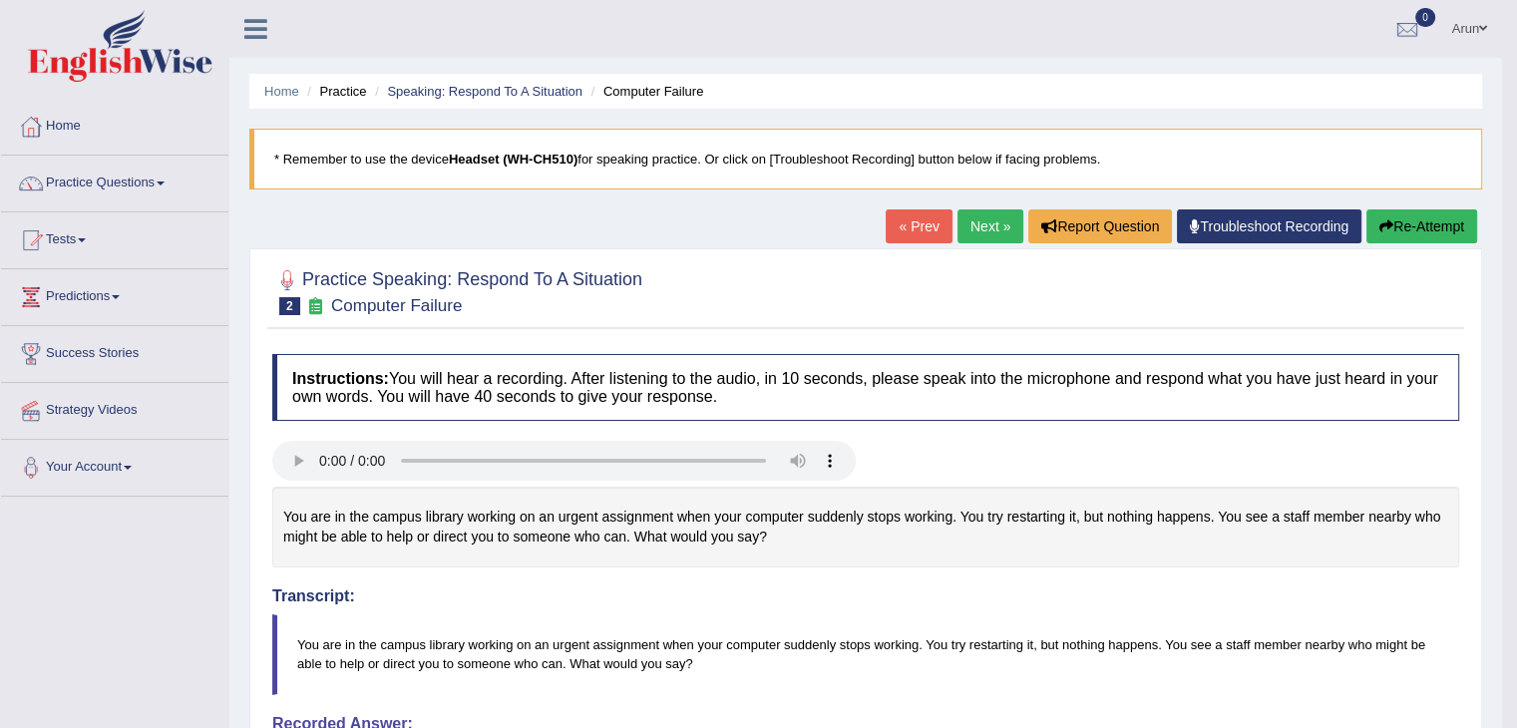
click at [980, 216] on link "Next »" at bounding box center [990, 226] width 66 height 34
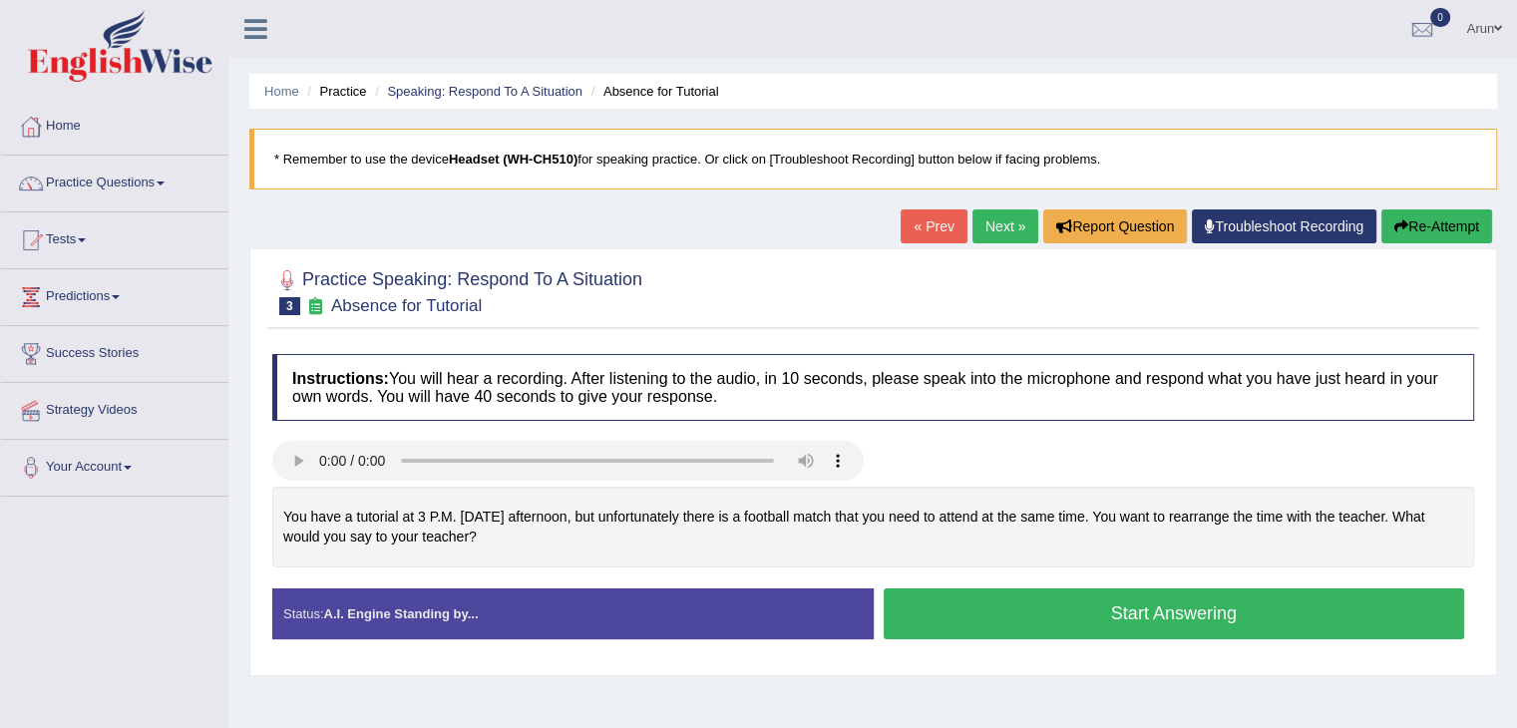
click at [946, 617] on button "Start Answering" at bounding box center [1173, 613] width 581 height 51
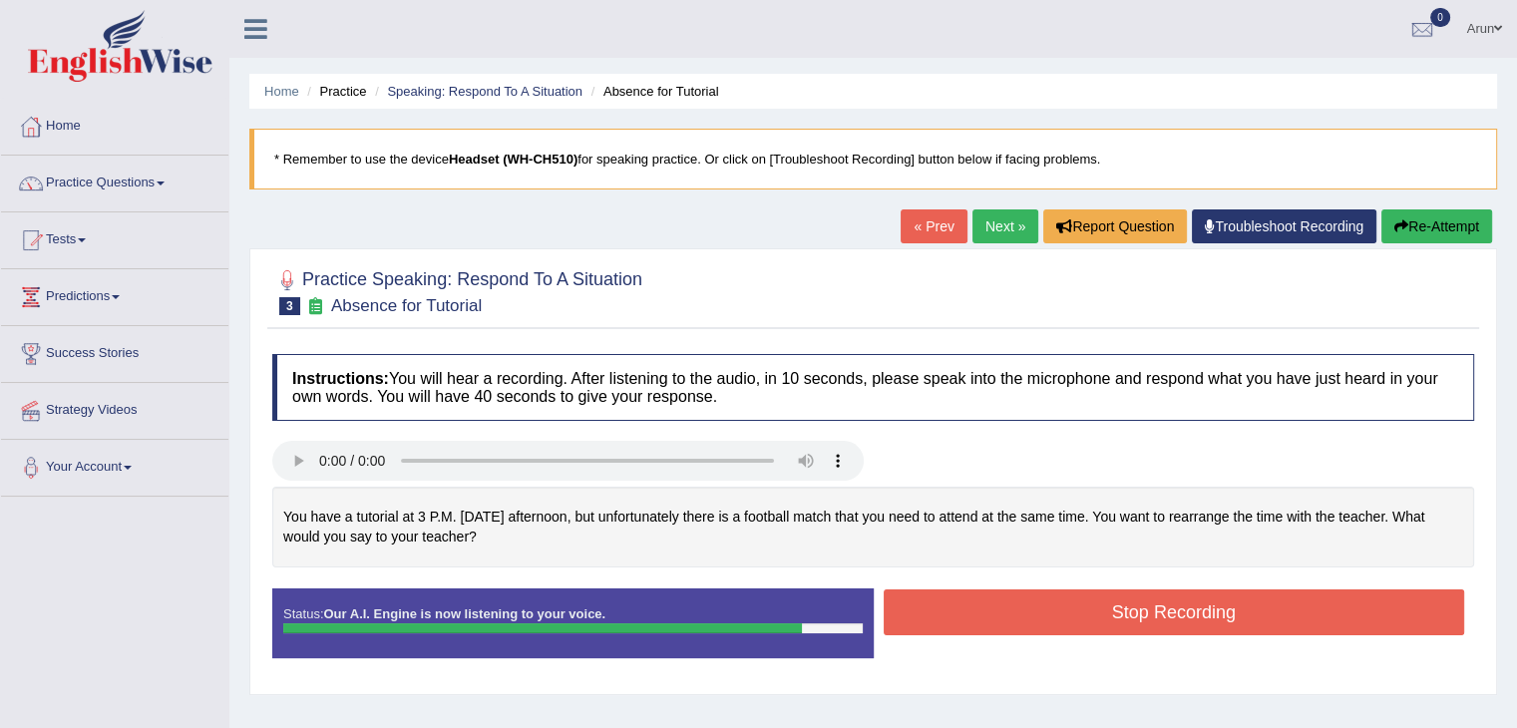
click at [946, 617] on button "Stop Recording" at bounding box center [1173, 612] width 581 height 46
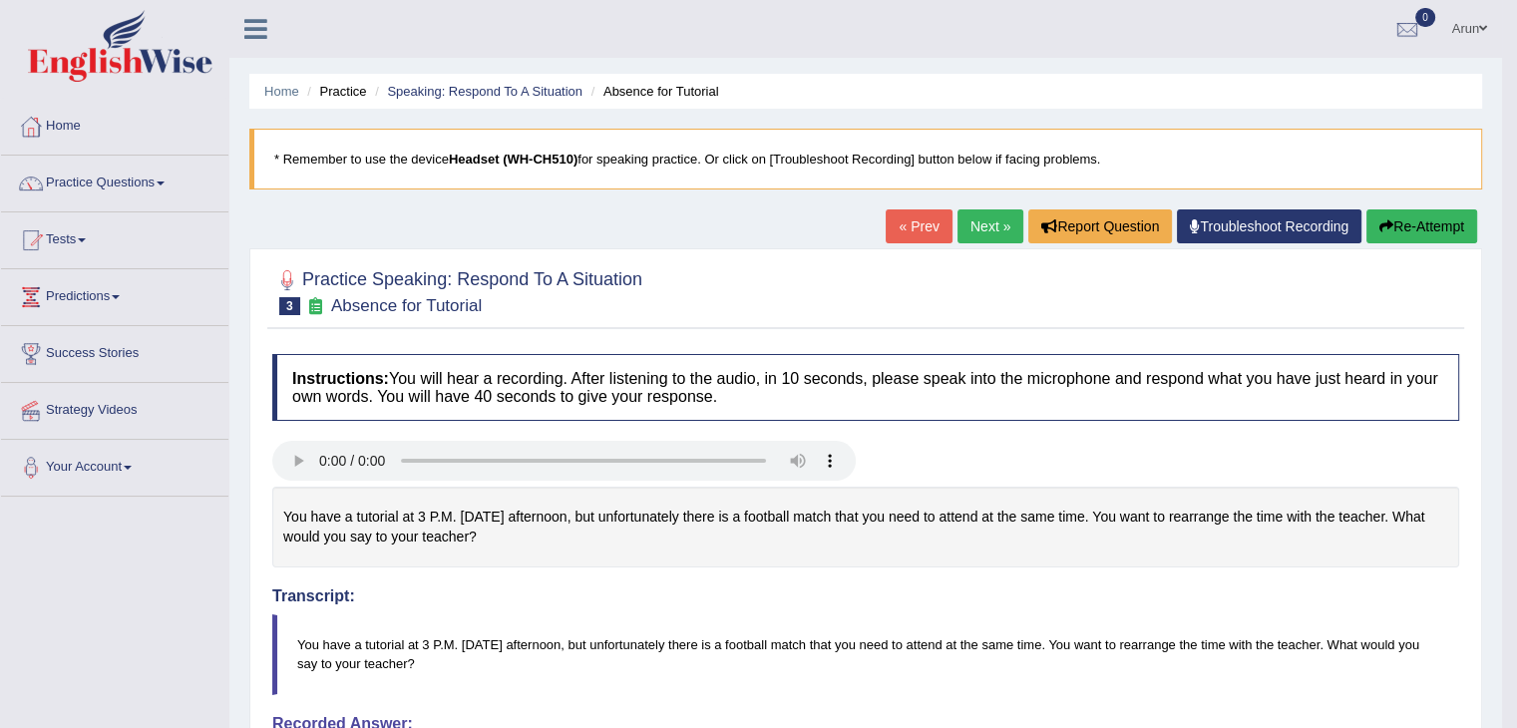
click at [985, 218] on link "Next »" at bounding box center [990, 226] width 66 height 34
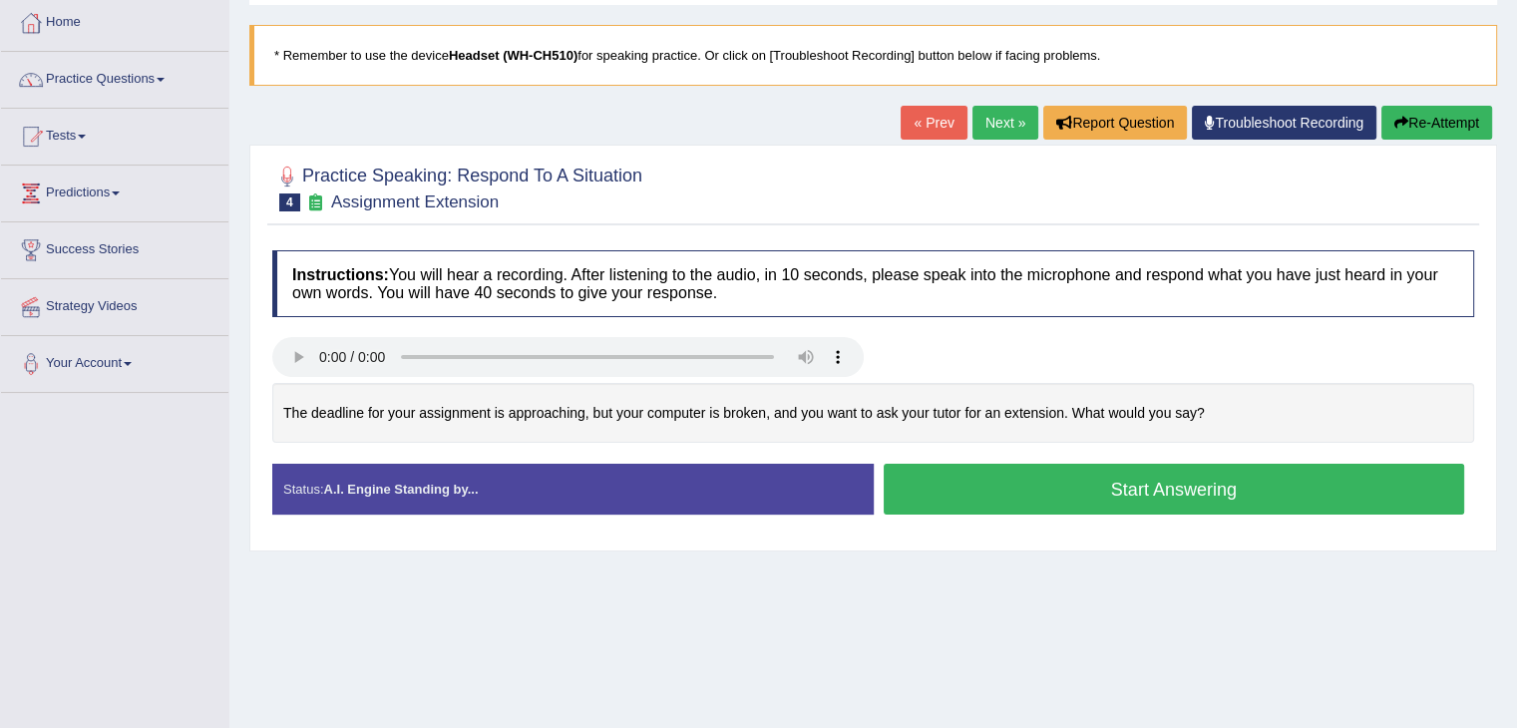
scroll to position [110, 0]
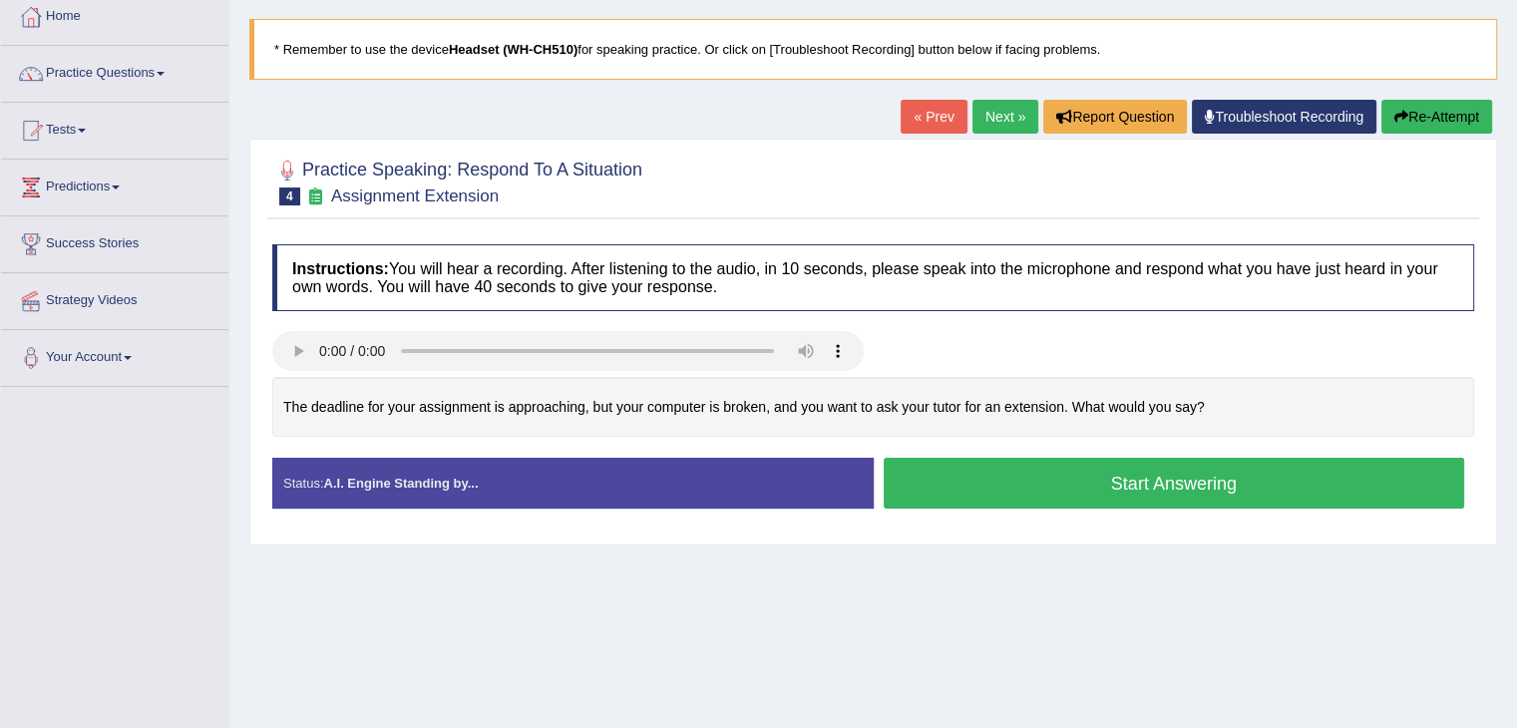
click at [925, 476] on button "Start Answering" at bounding box center [1173, 483] width 581 height 51
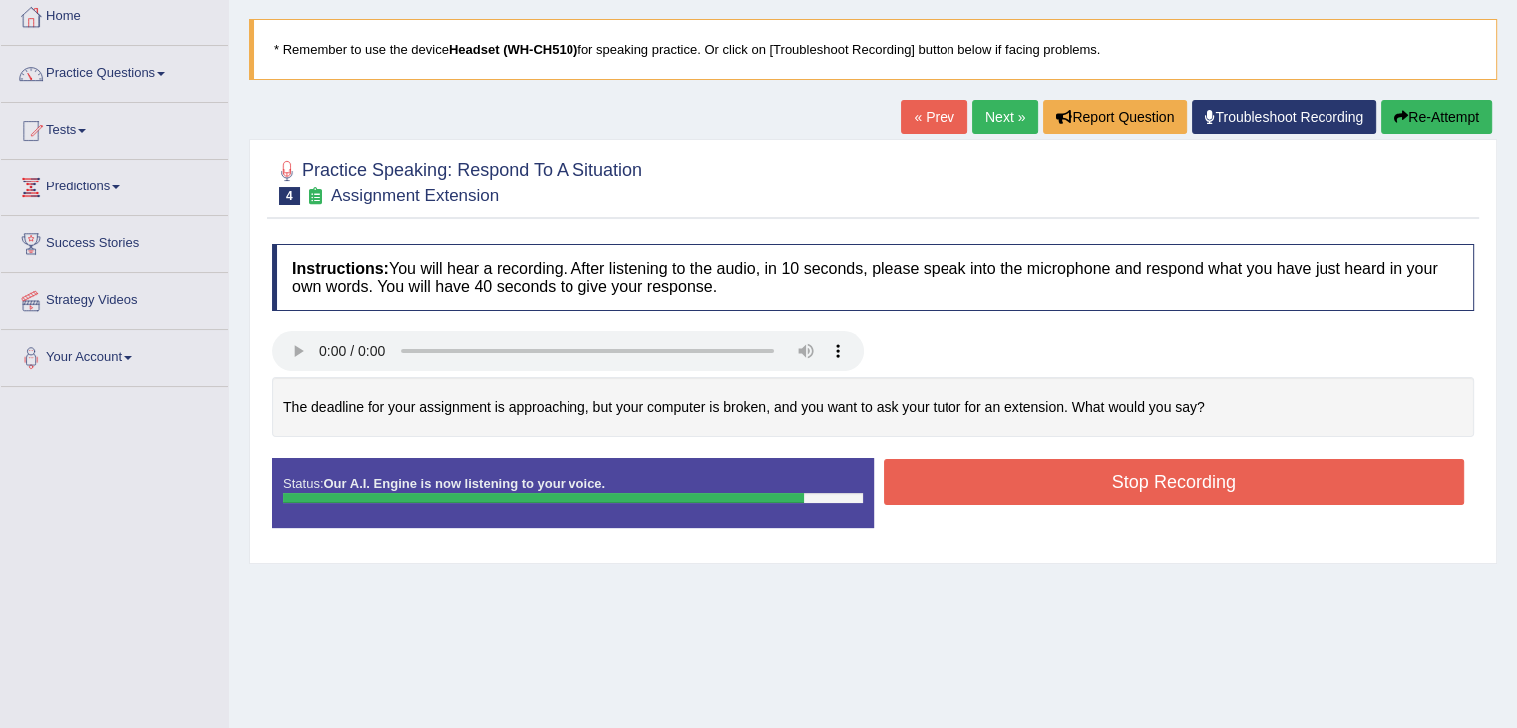
click at [925, 476] on button "Stop Recording" at bounding box center [1173, 482] width 581 height 46
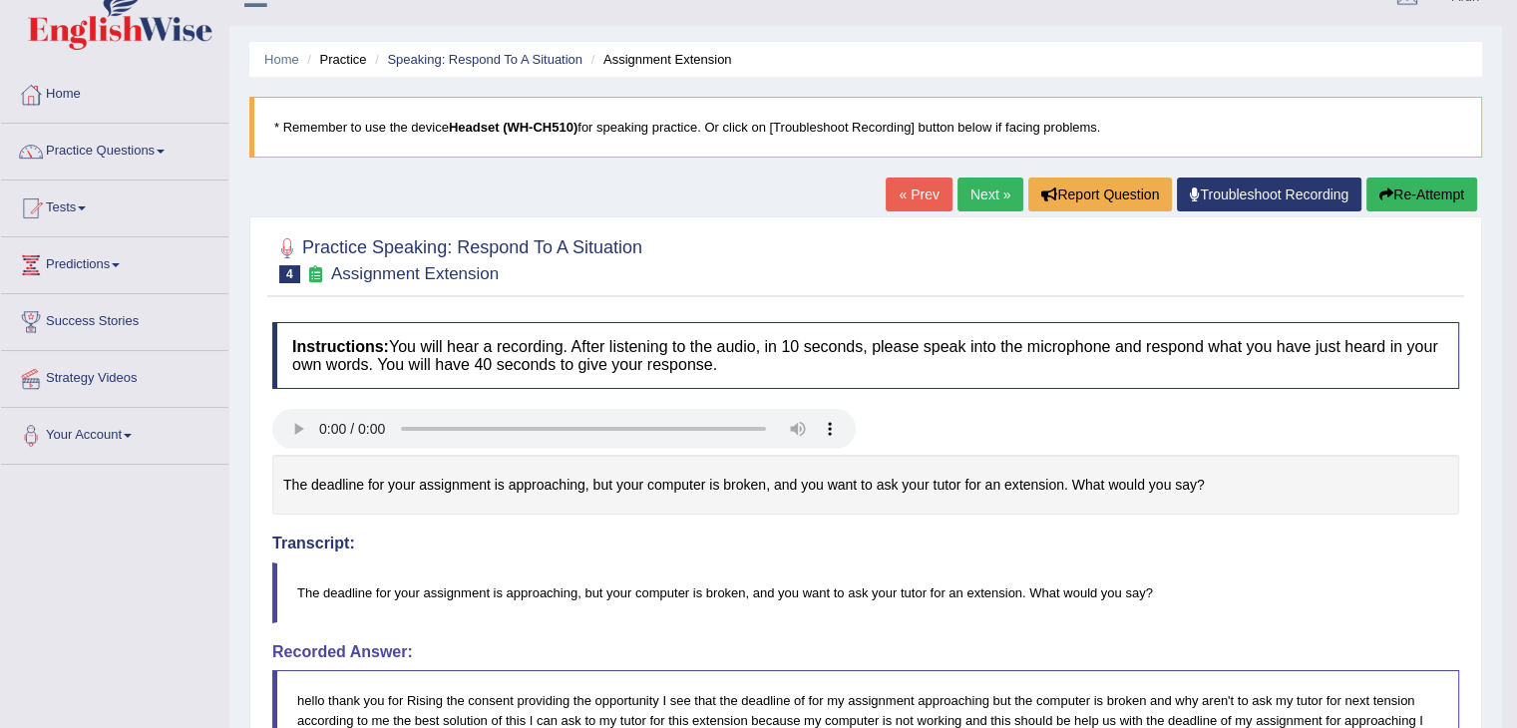
scroll to position [0, 0]
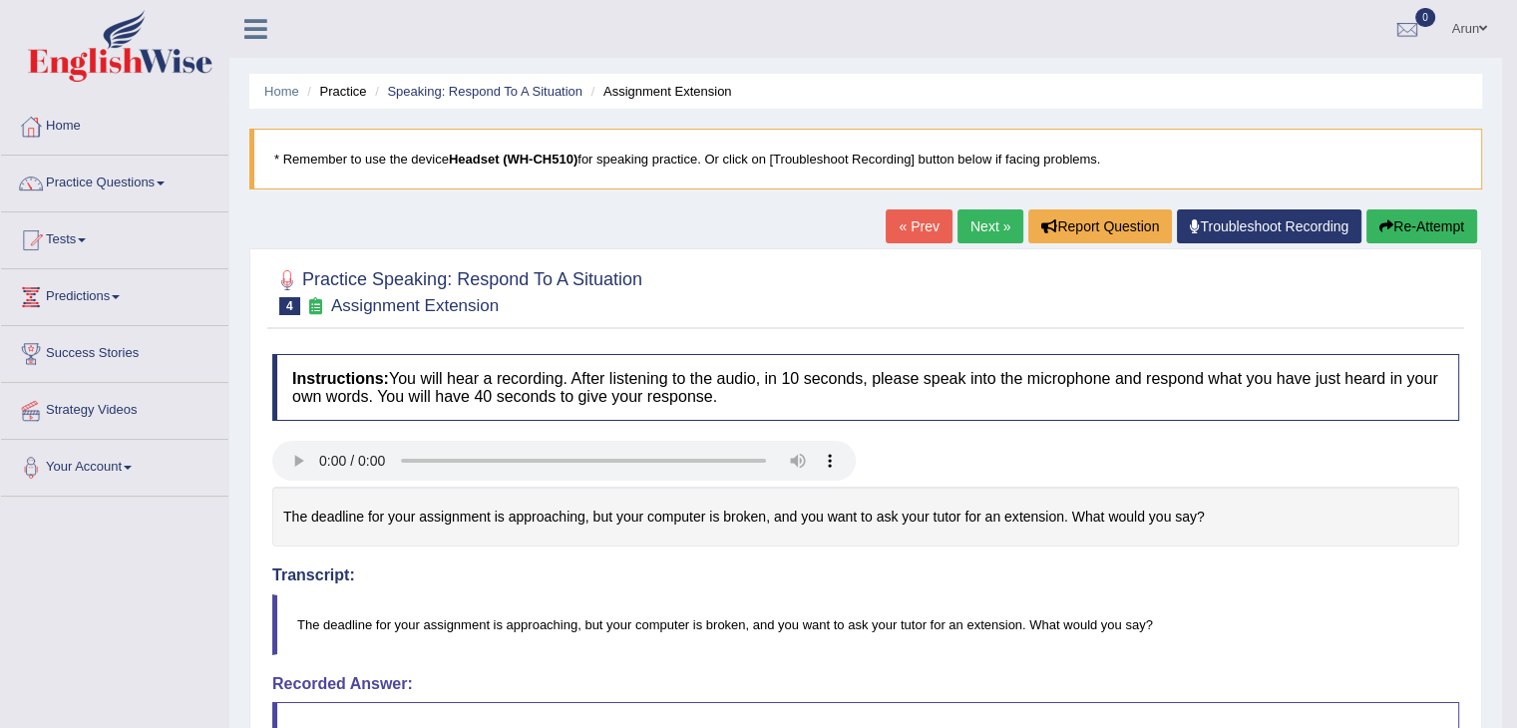
click at [985, 219] on link "Next »" at bounding box center [990, 226] width 66 height 34
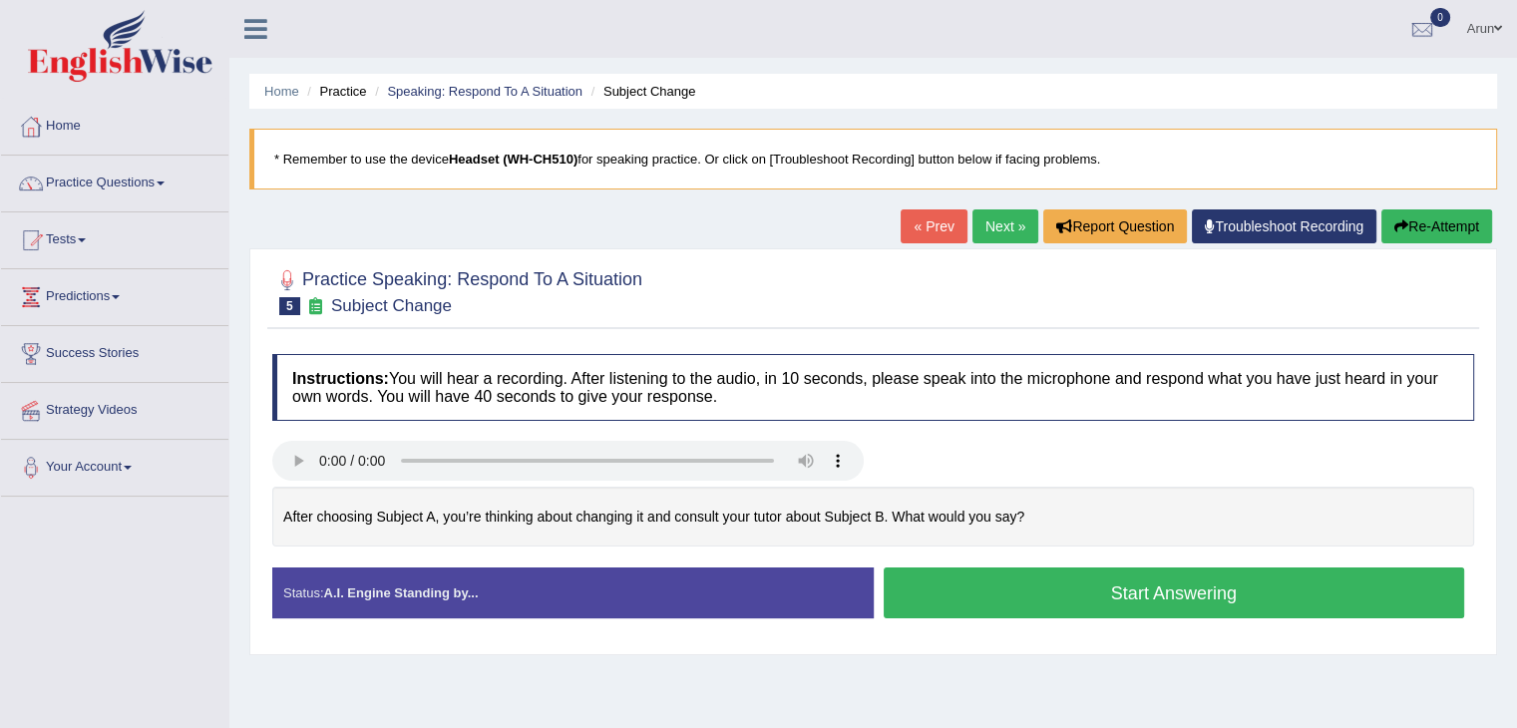
click at [946, 584] on button "Start Answering" at bounding box center [1173, 592] width 581 height 51
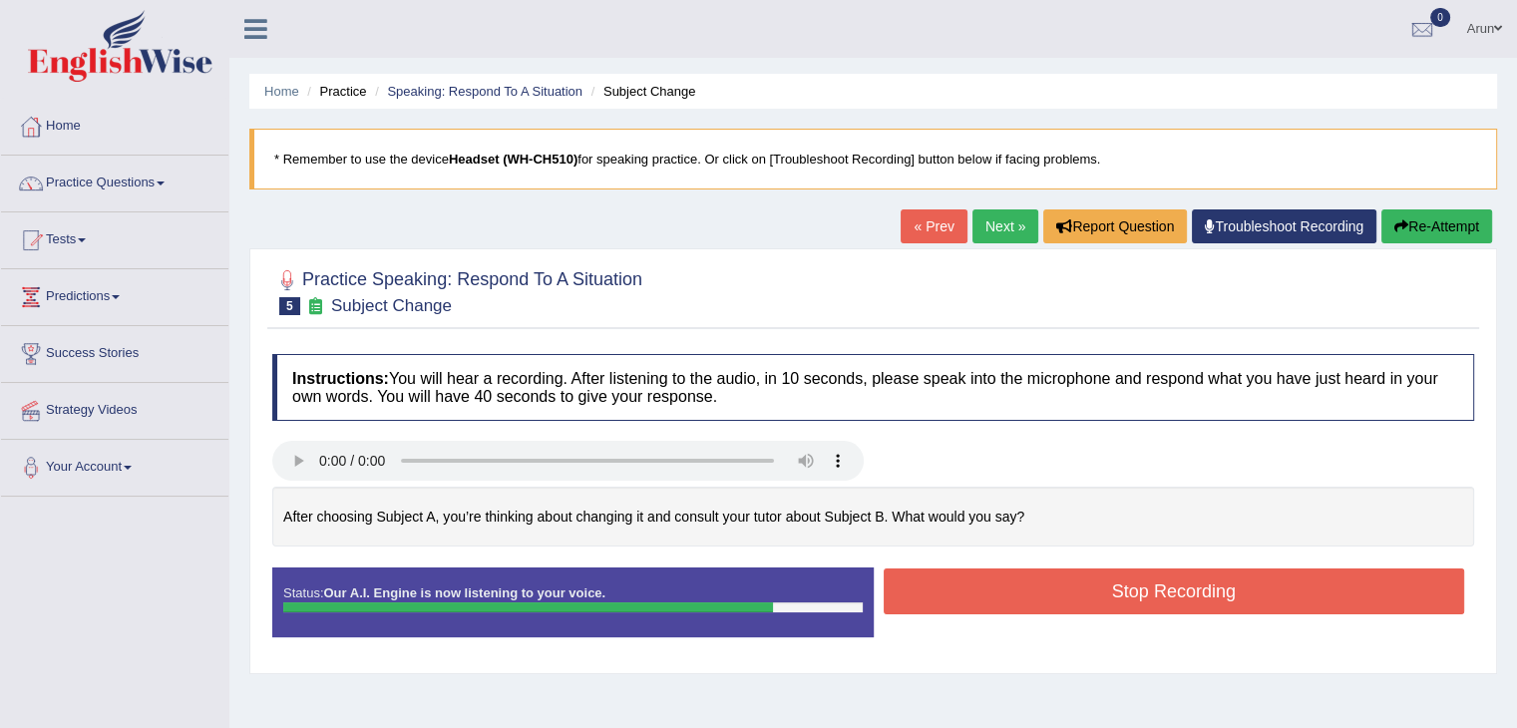
click at [946, 584] on button "Stop Recording" at bounding box center [1173, 591] width 581 height 46
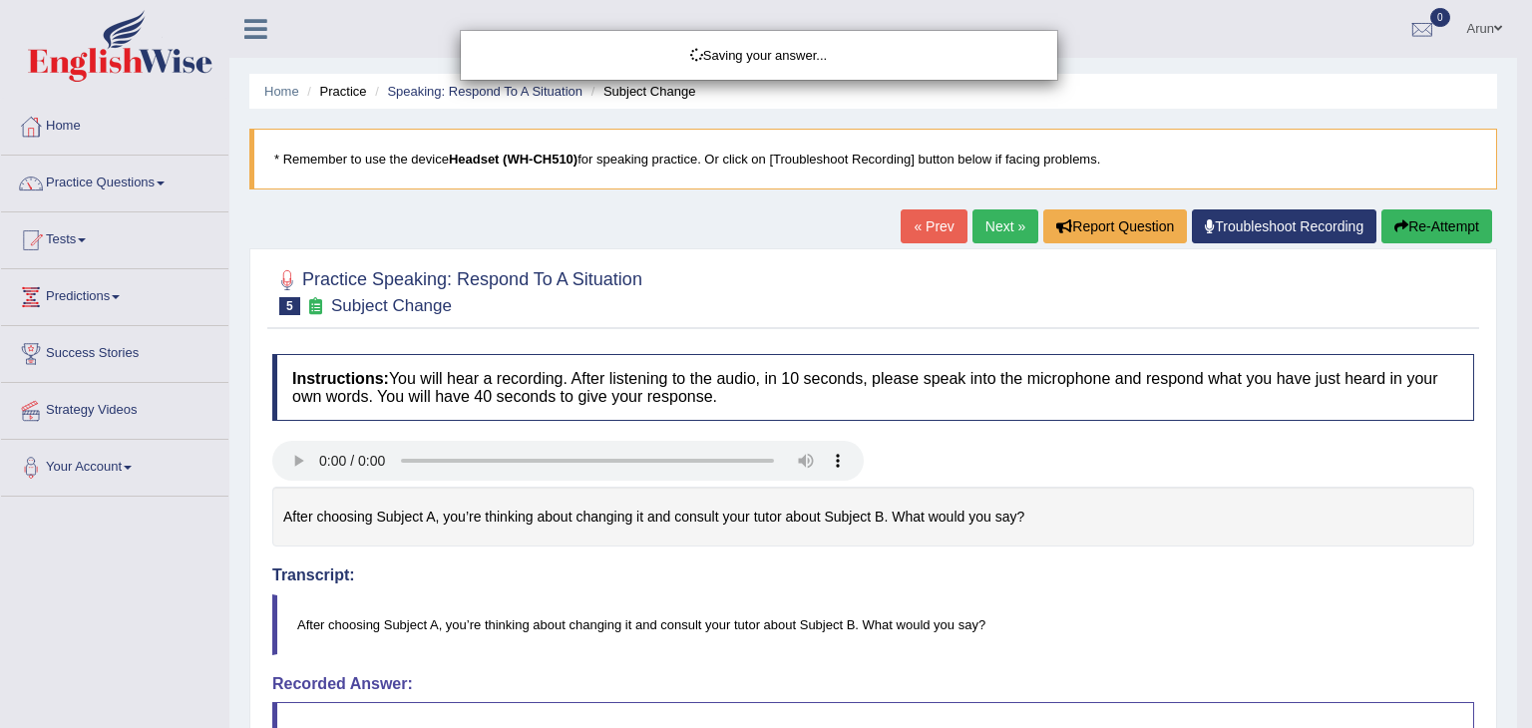
click at [946, 584] on div "Saving your answer..." at bounding box center [766, 364] width 1532 height 728
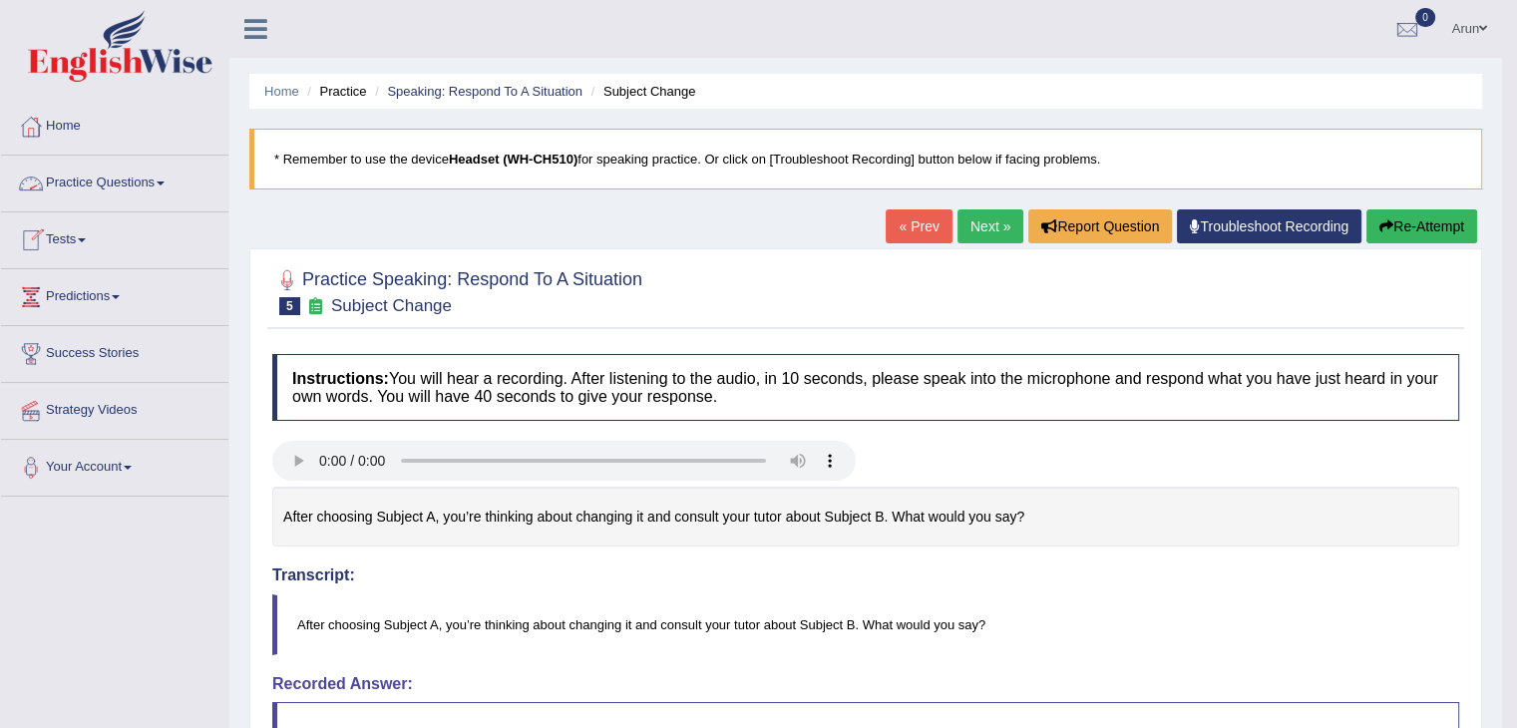
click at [105, 192] on link "Practice Questions" at bounding box center [114, 181] width 227 height 50
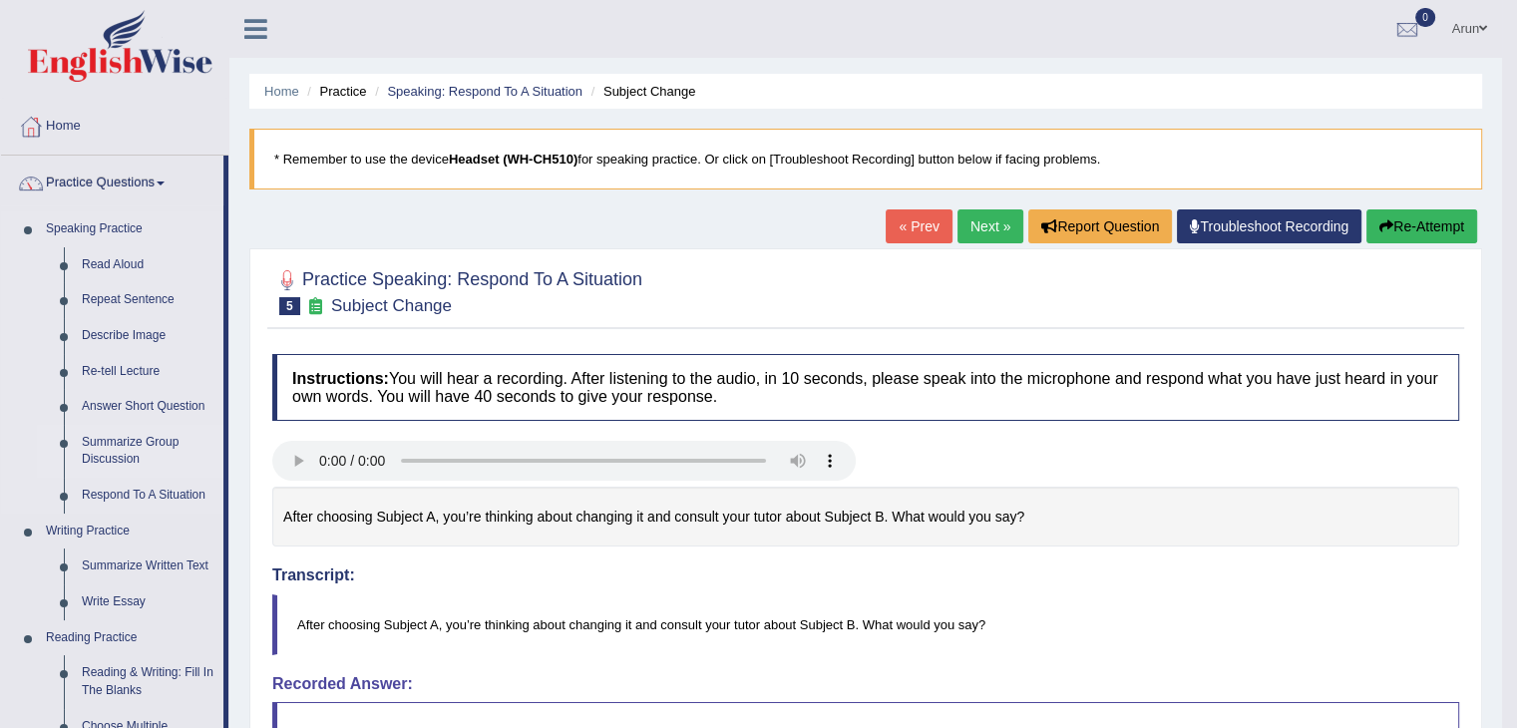
click at [117, 457] on link "Summarize Group Discussion" at bounding box center [148, 451] width 151 height 53
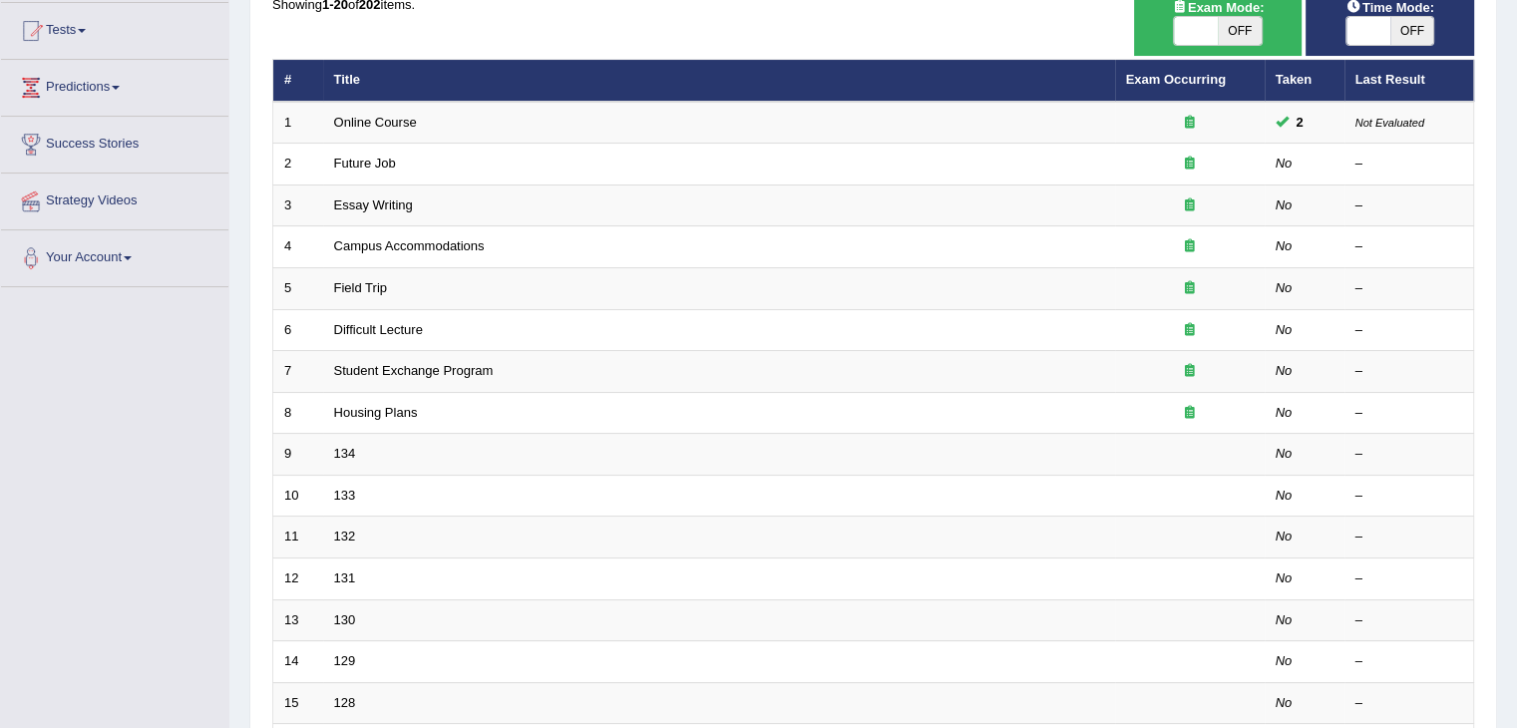
scroll to position [207, 0]
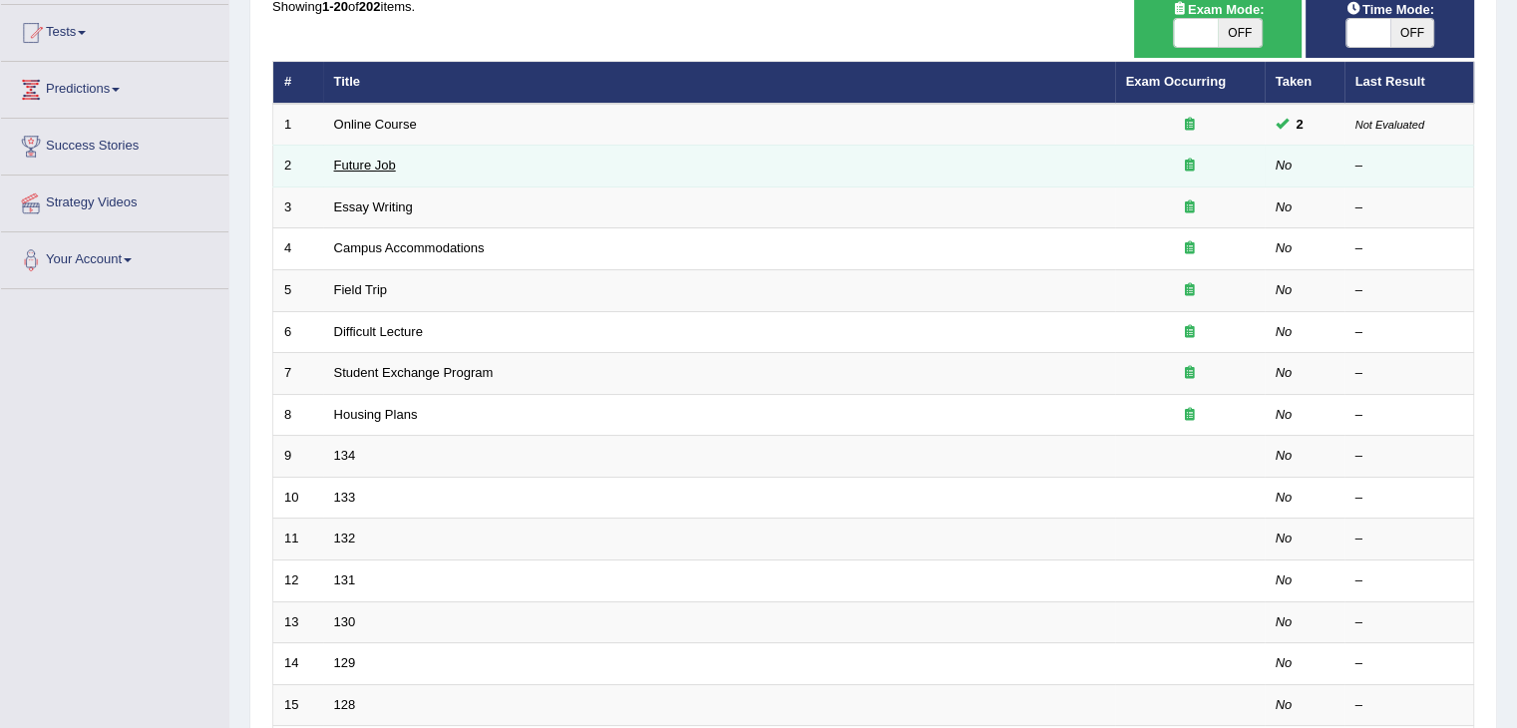
click at [377, 165] on td "Future Job" at bounding box center [719, 167] width 792 height 42
click at [377, 165] on link "Future Job" at bounding box center [365, 165] width 62 height 15
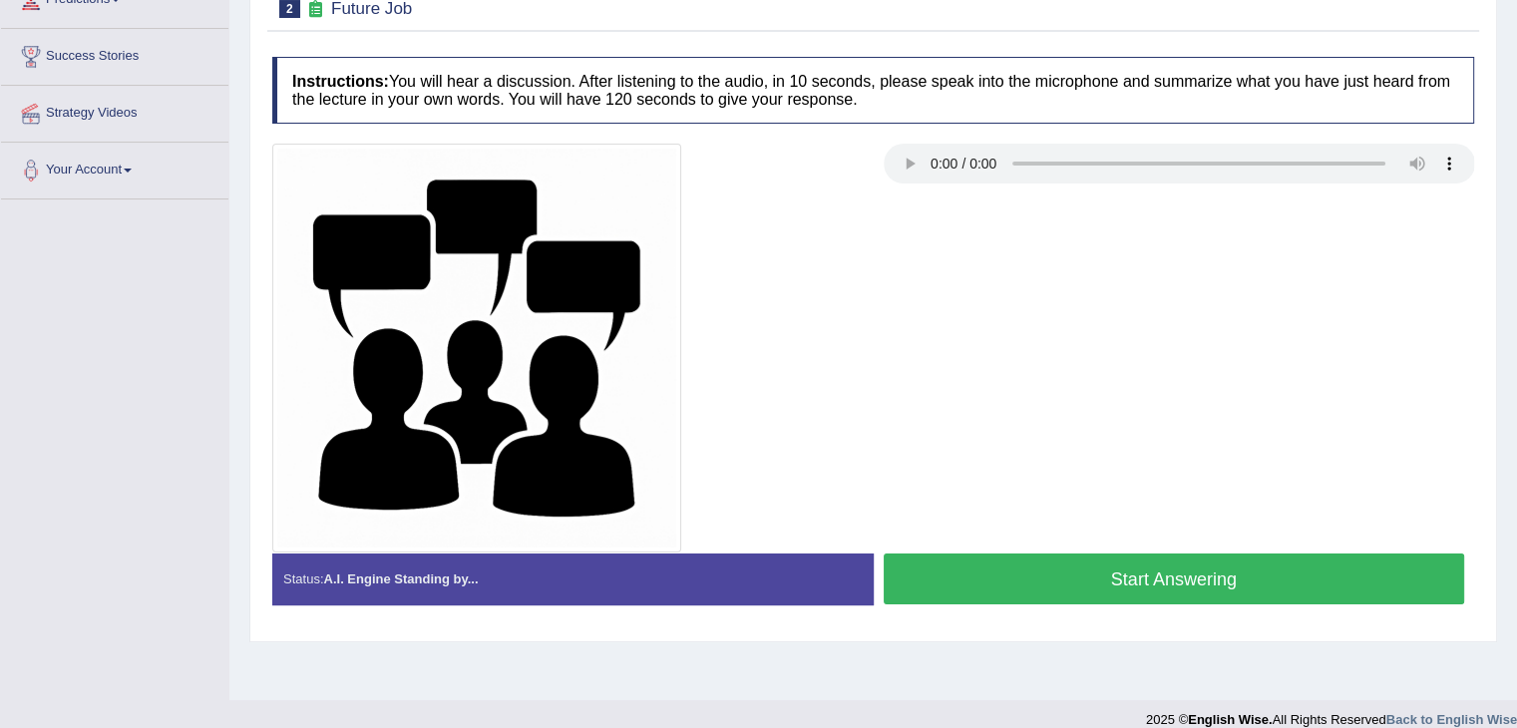
scroll to position [306, 0]
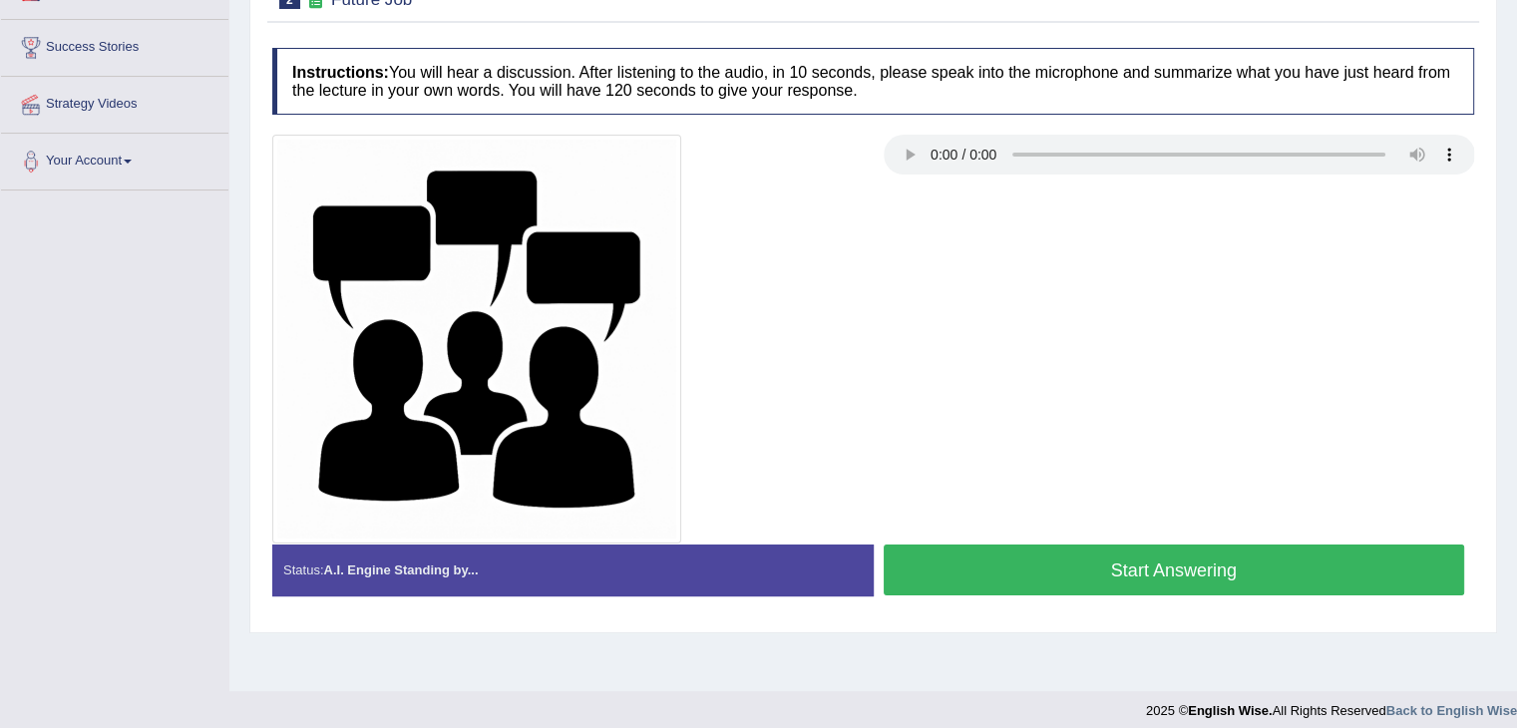
click at [996, 576] on button "Start Answering" at bounding box center [1173, 569] width 581 height 51
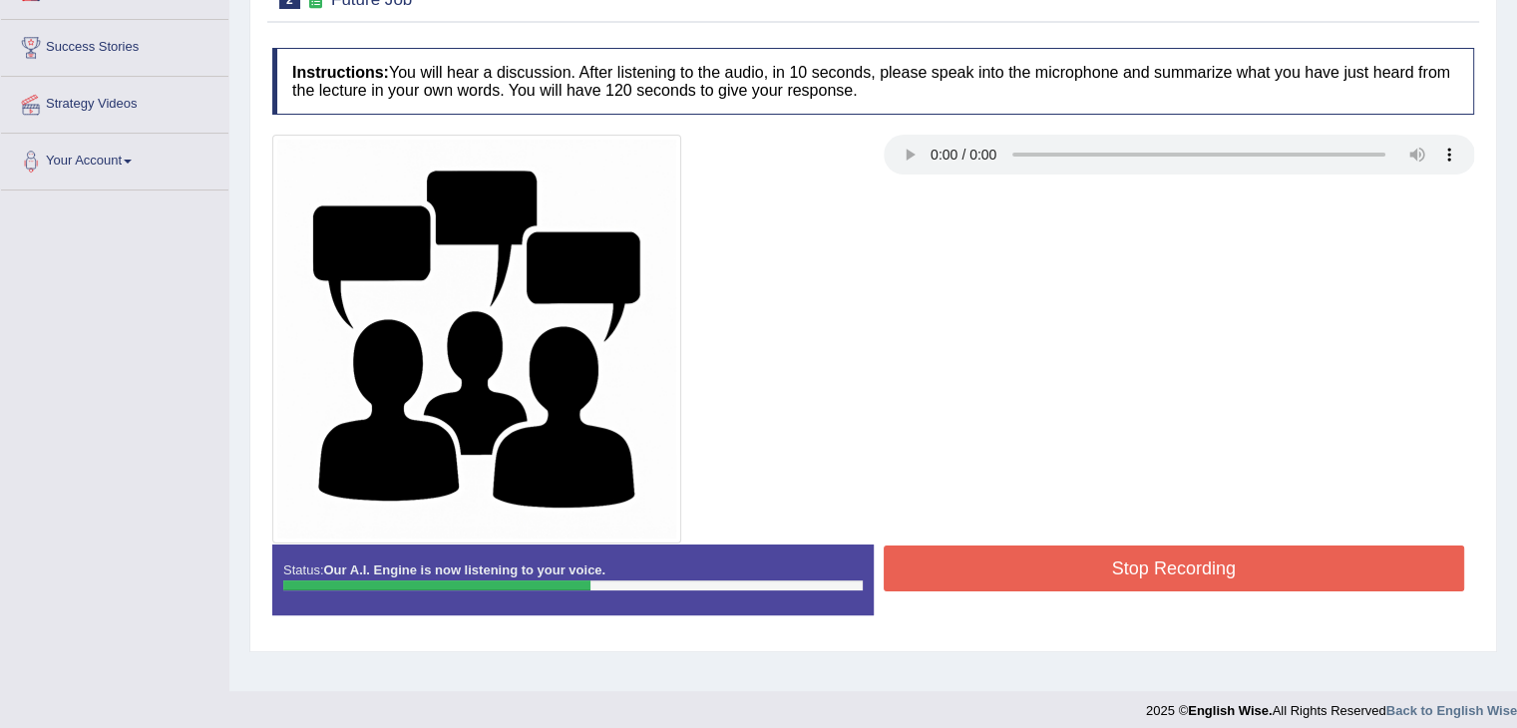
click at [996, 576] on button "Stop Recording" at bounding box center [1173, 568] width 581 height 46
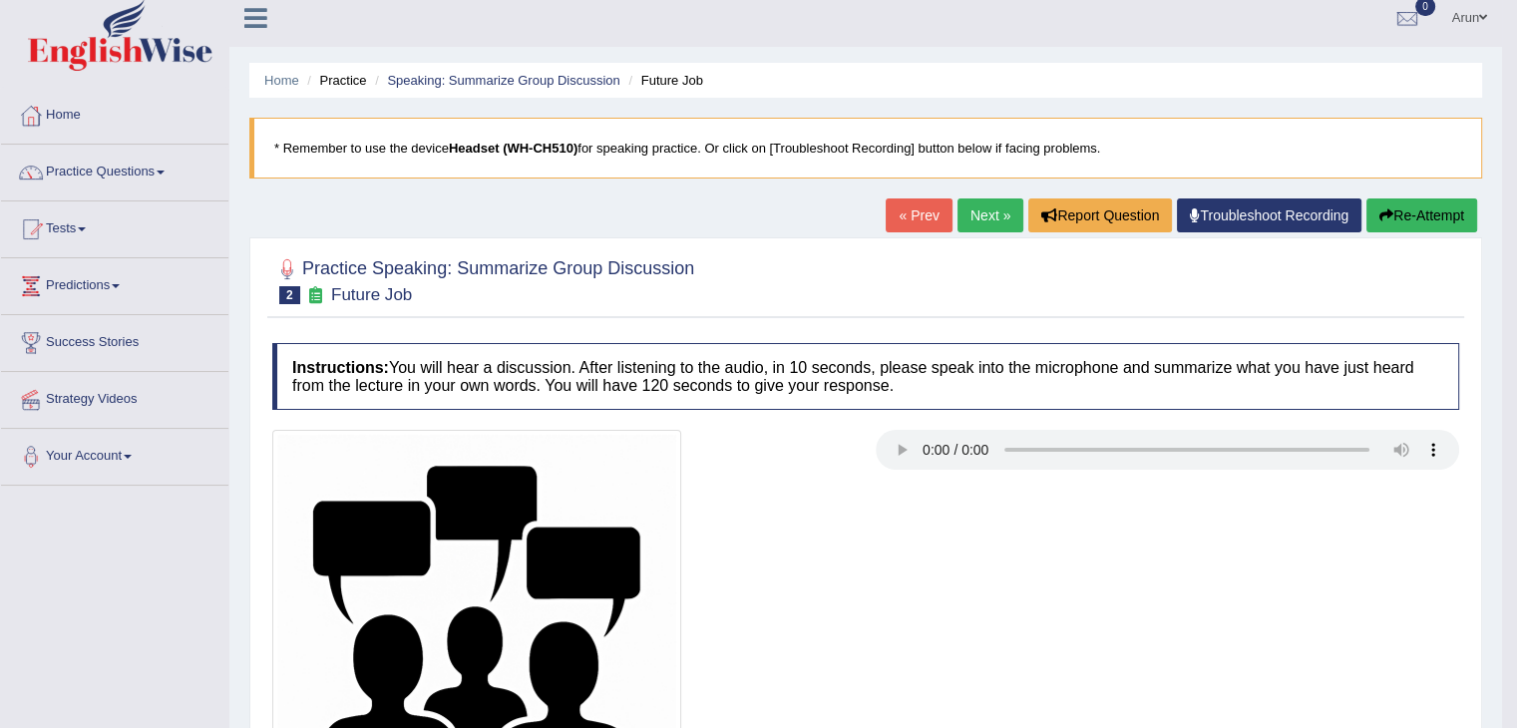
scroll to position [0, 0]
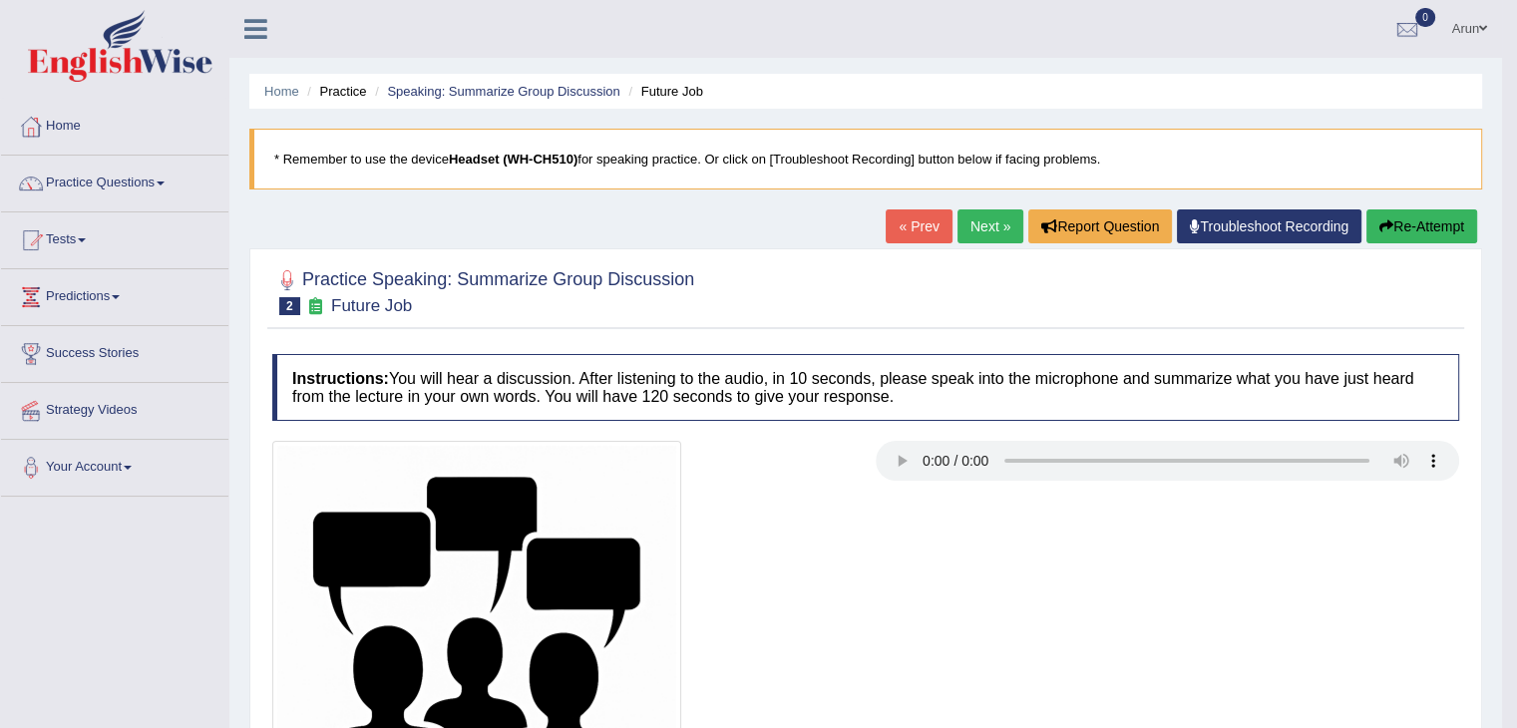
click at [969, 218] on link "Next »" at bounding box center [990, 226] width 66 height 34
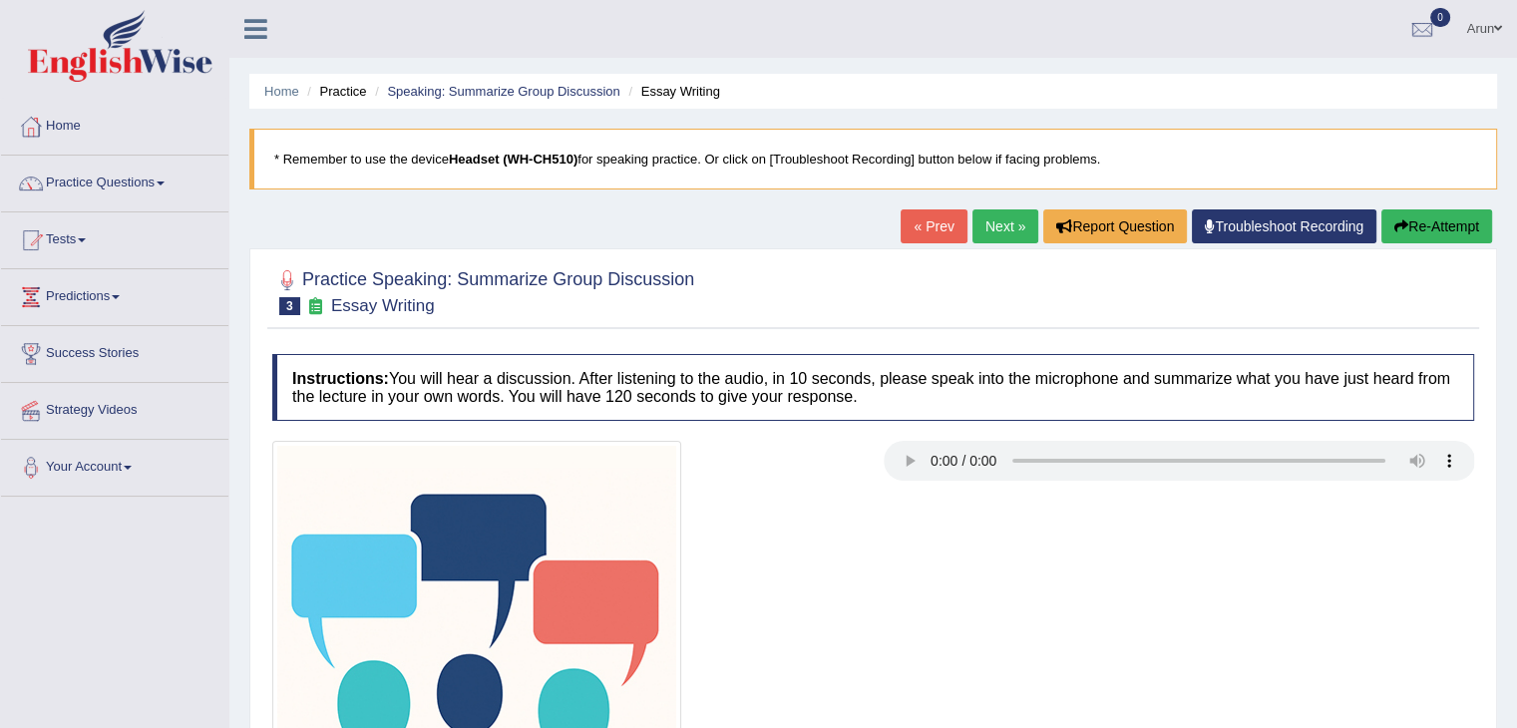
scroll to position [237, 0]
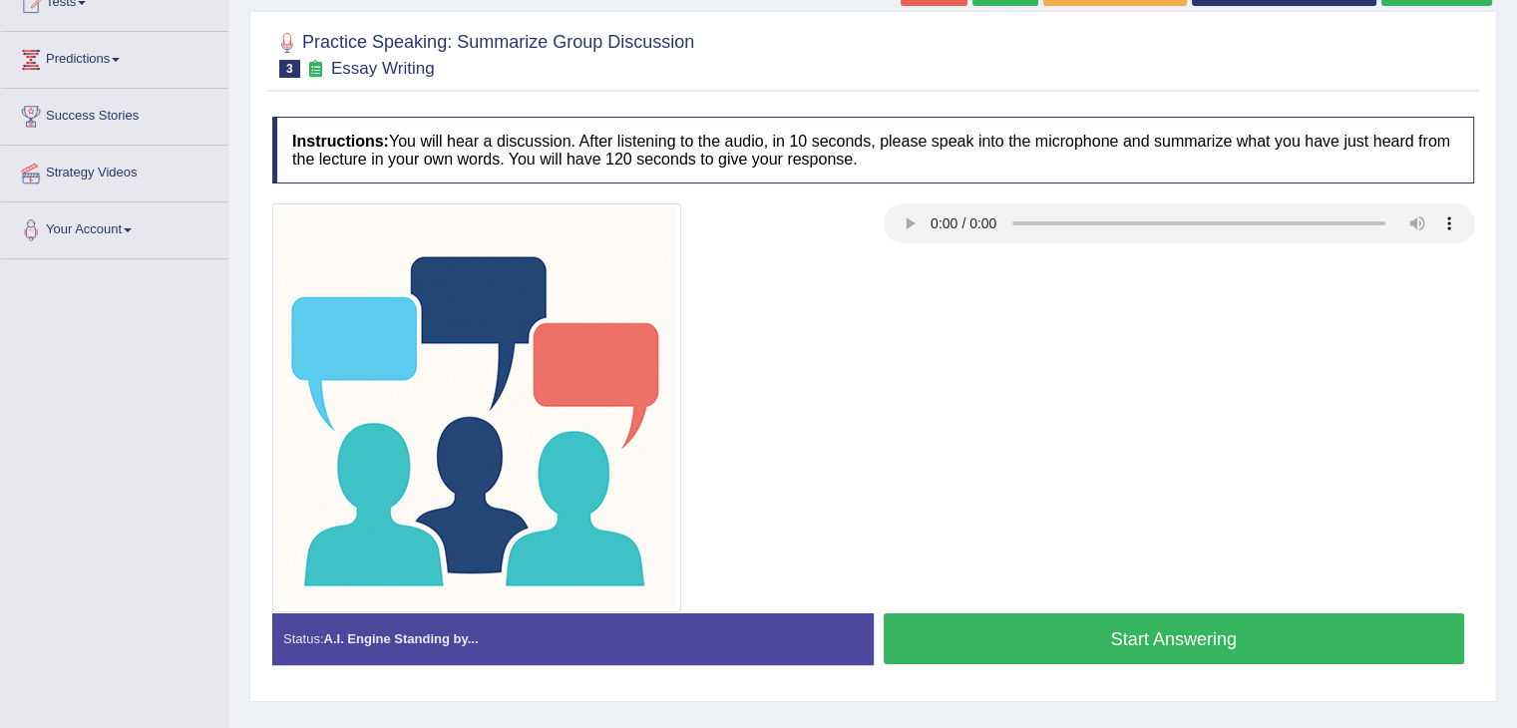
click at [927, 647] on button "Start Answering" at bounding box center [1173, 638] width 581 height 51
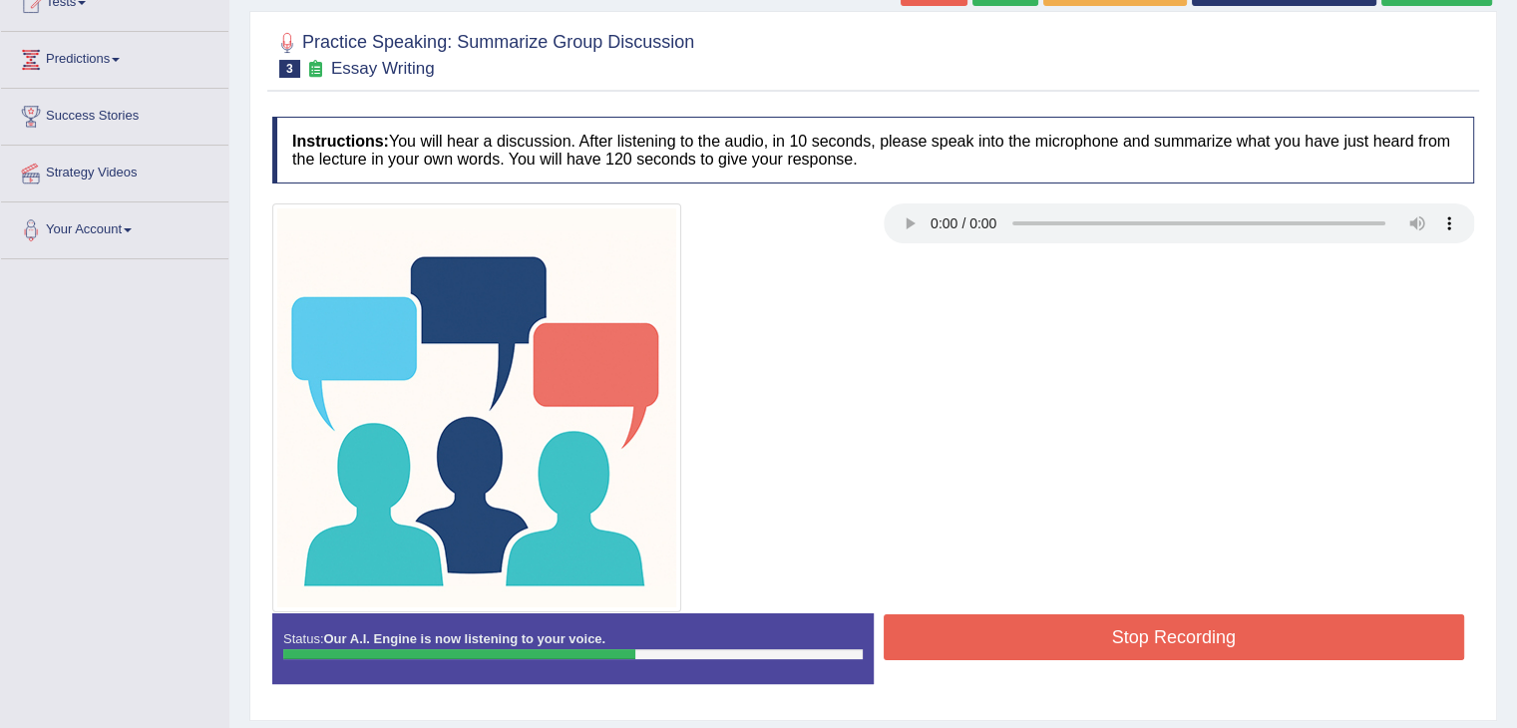
click at [927, 647] on button "Stop Recording" at bounding box center [1173, 637] width 581 height 46
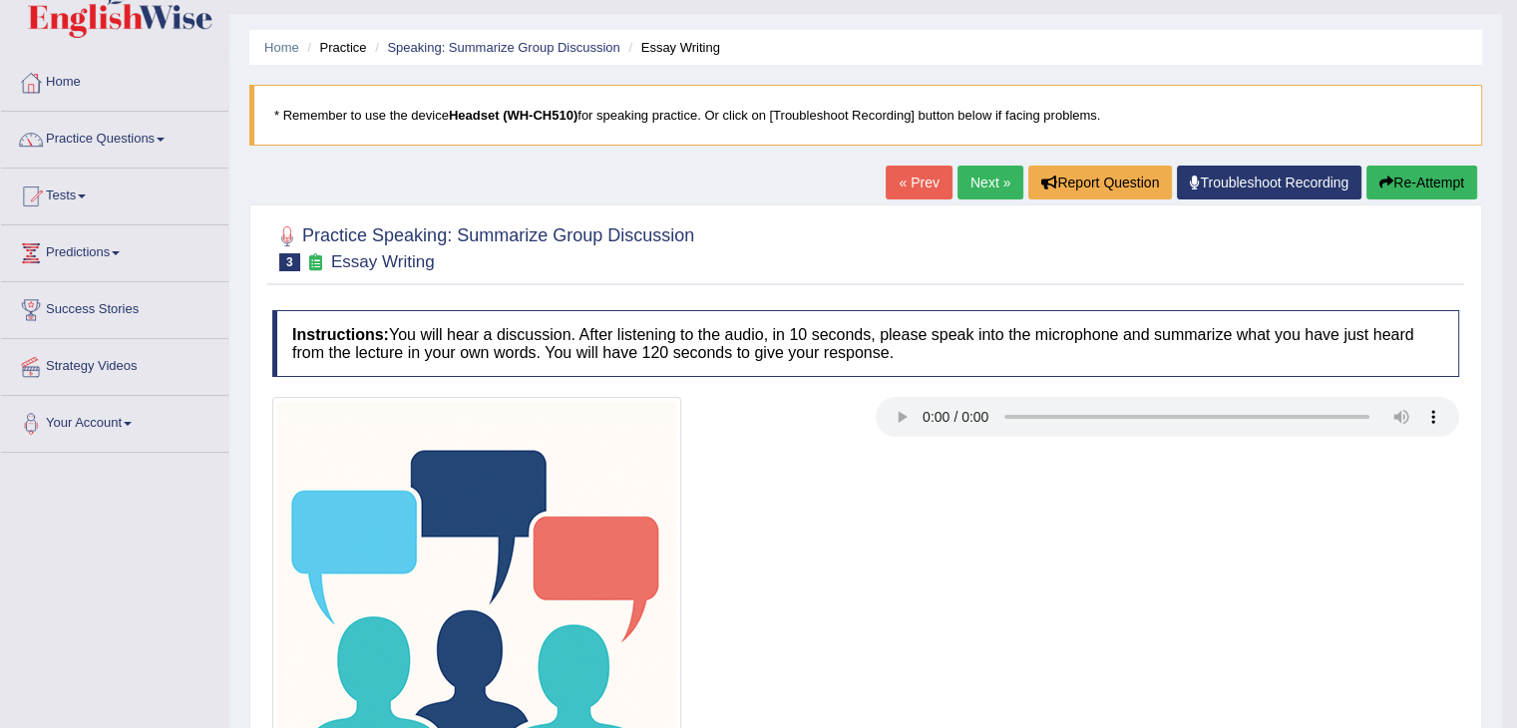
scroll to position [0, 0]
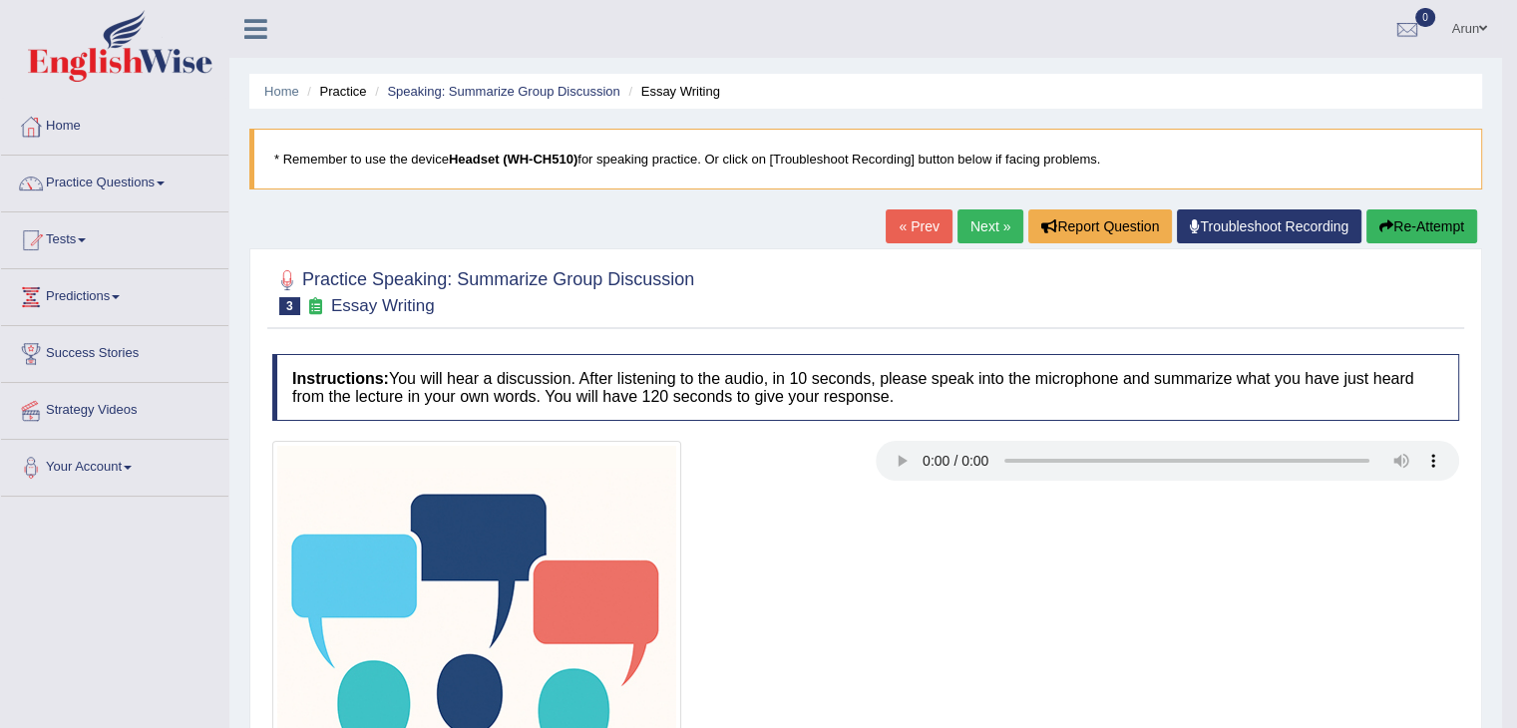
click at [998, 222] on link "Next »" at bounding box center [990, 226] width 66 height 34
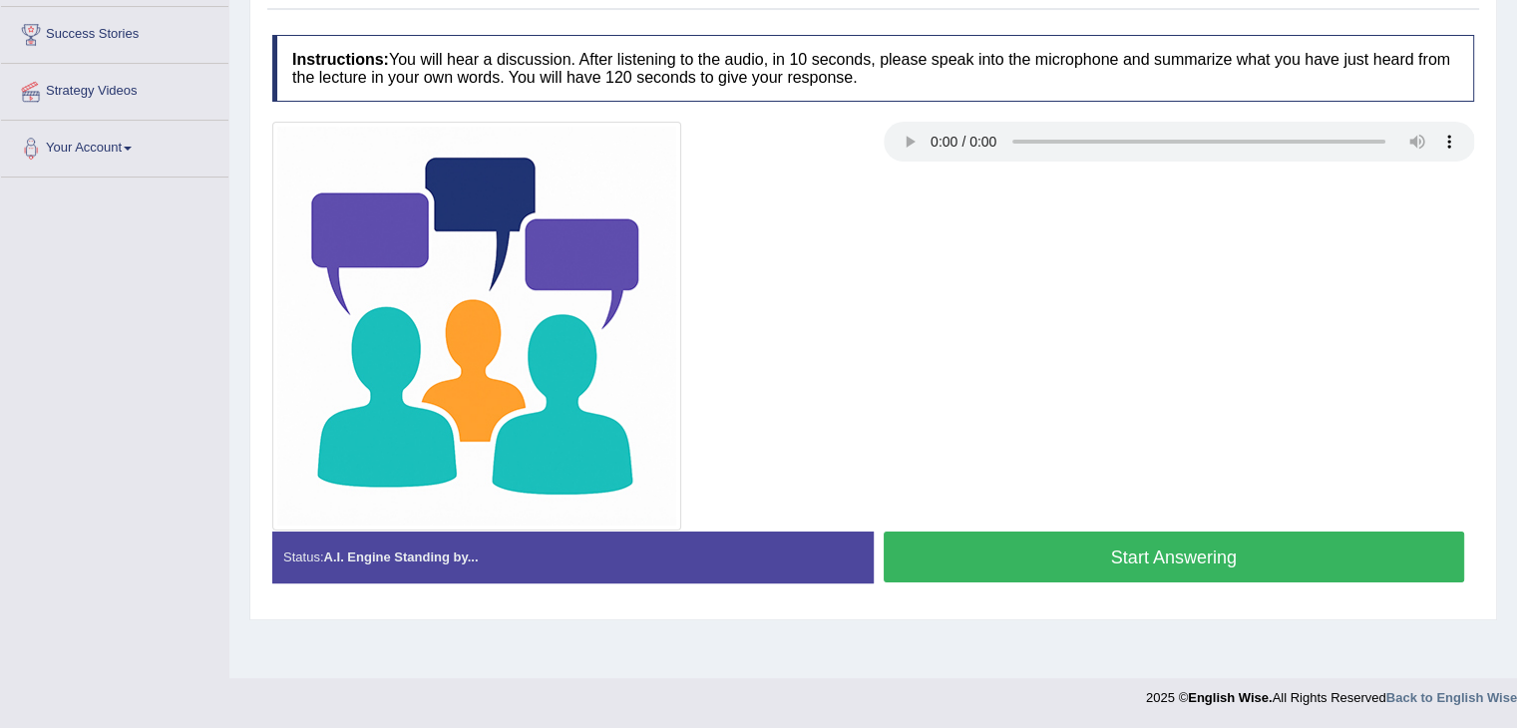
scroll to position [319, 0]
click at [997, 541] on button "Start Answering" at bounding box center [1173, 556] width 581 height 51
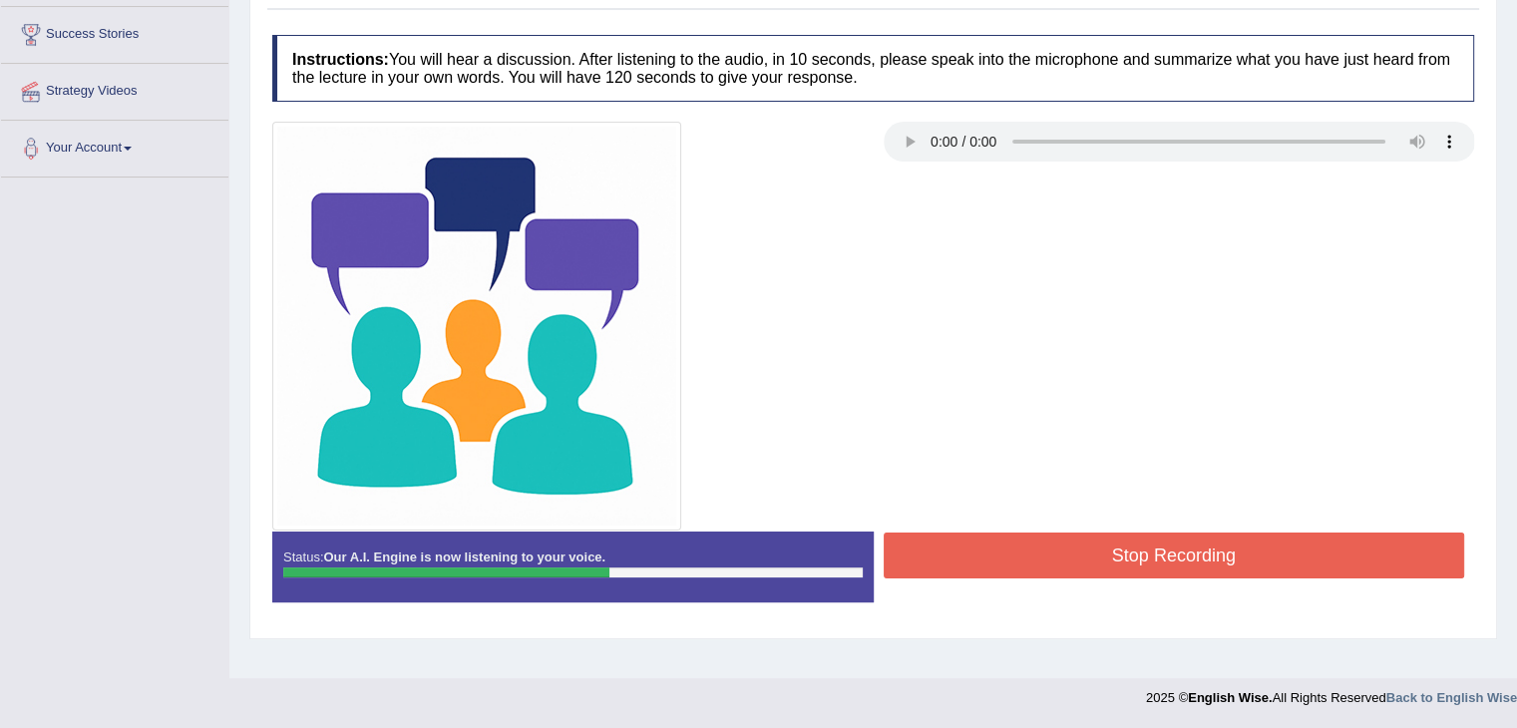
click at [997, 541] on button "Stop Recording" at bounding box center [1173, 555] width 581 height 46
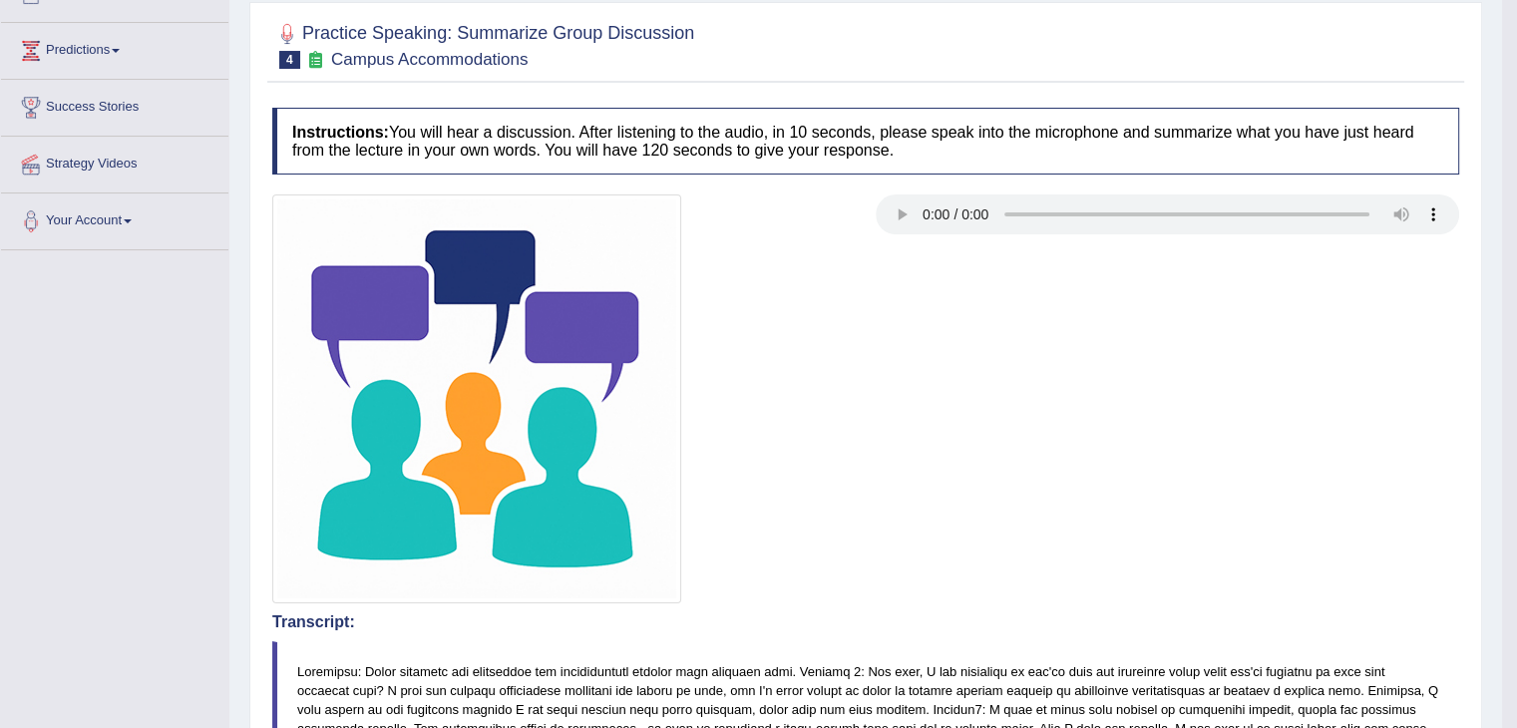
scroll to position [0, 0]
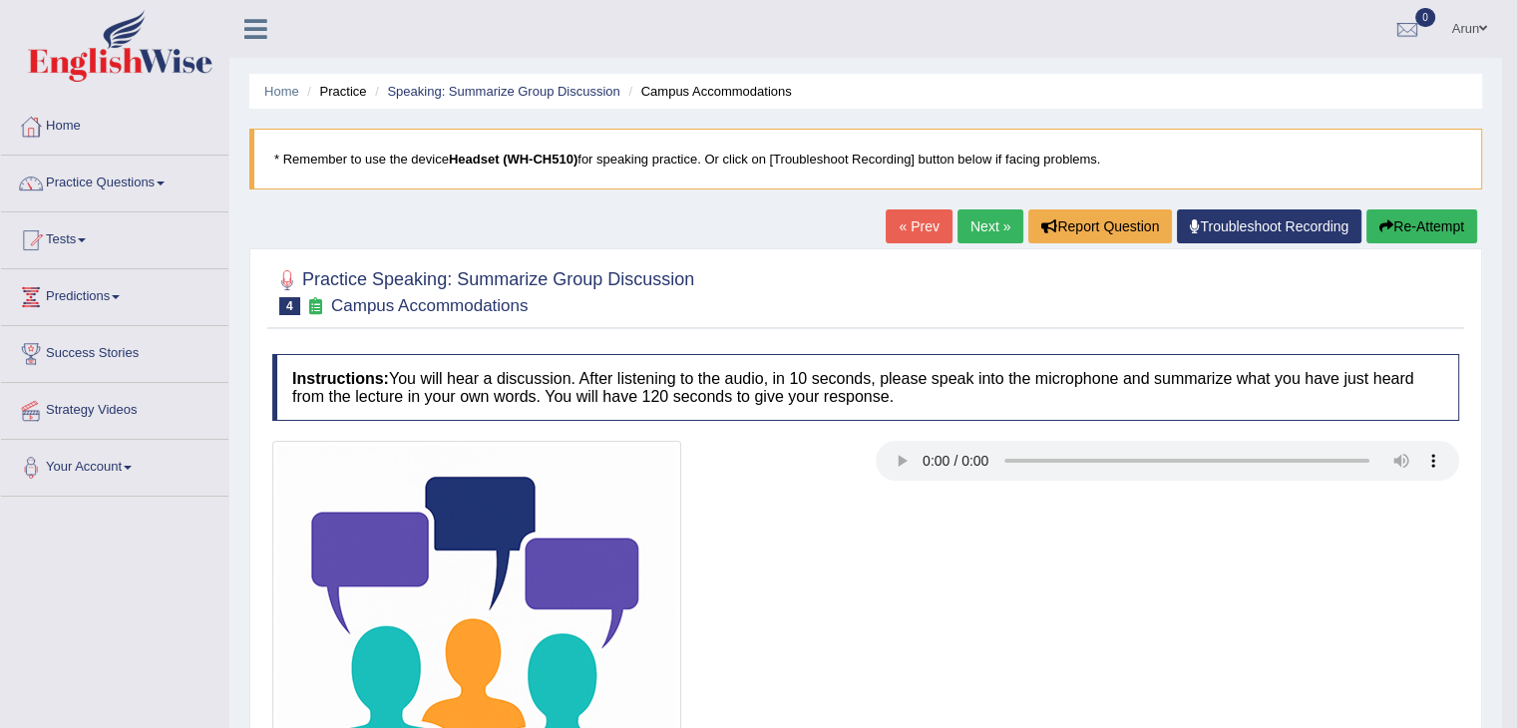
click at [980, 231] on link "Next »" at bounding box center [990, 226] width 66 height 34
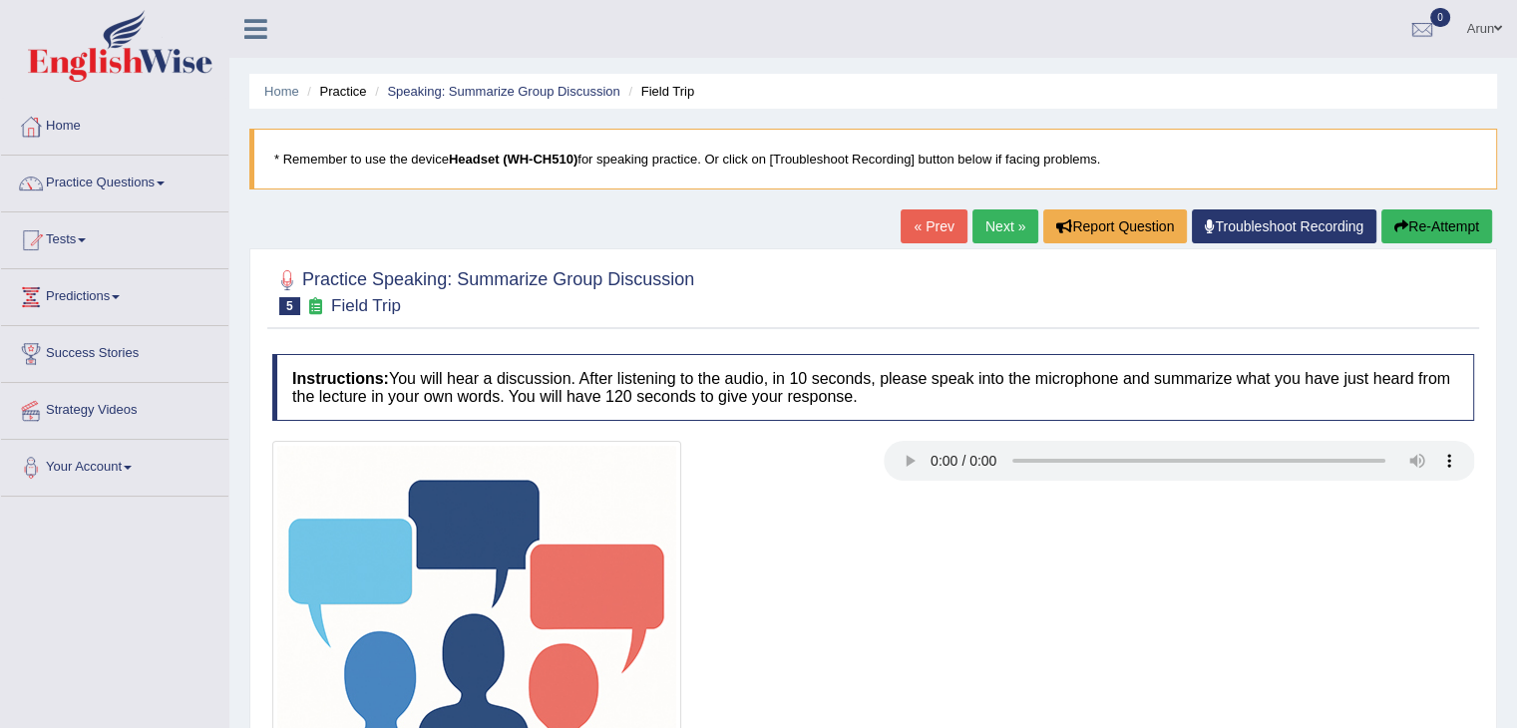
scroll to position [319, 0]
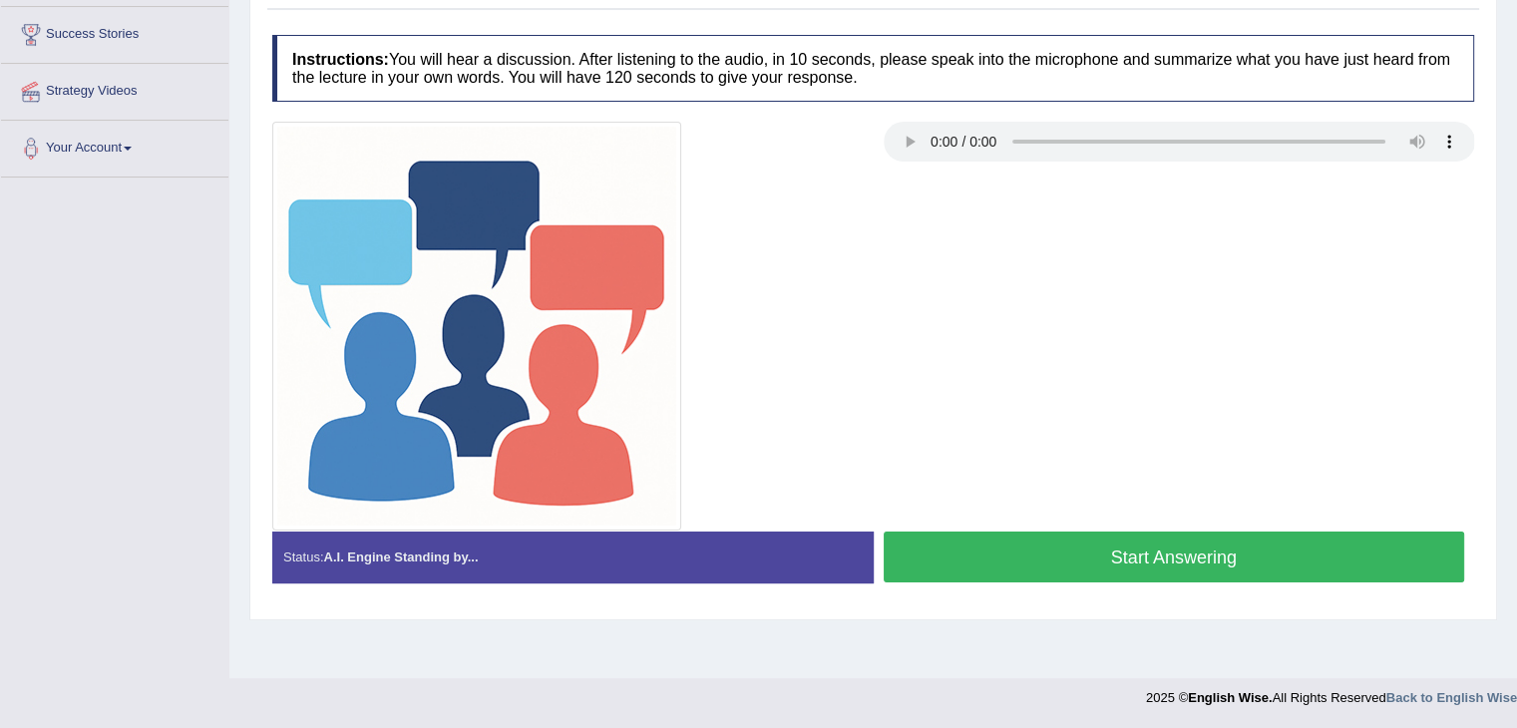
click at [969, 551] on button "Start Answering" at bounding box center [1173, 556] width 581 height 51
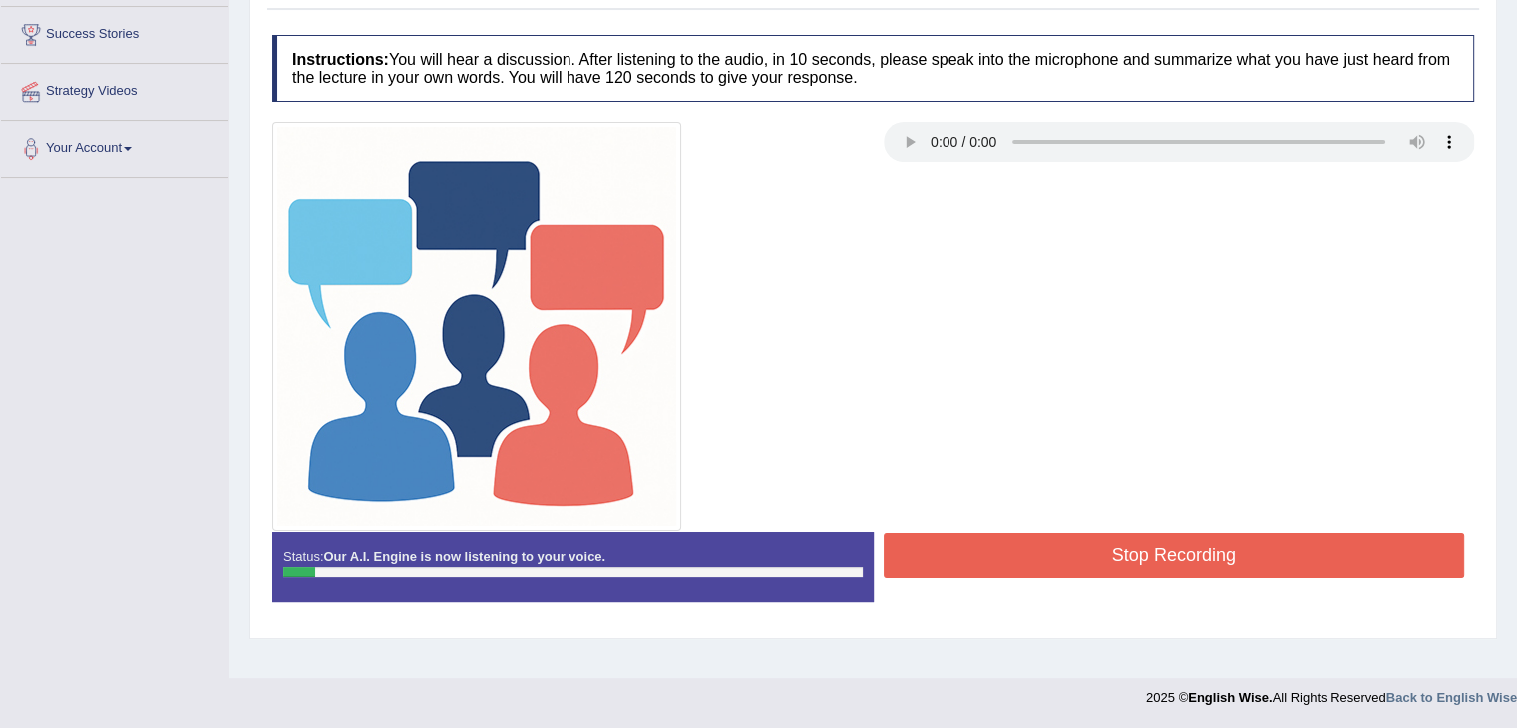
click at [969, 551] on button "Stop Recording" at bounding box center [1173, 555] width 581 height 46
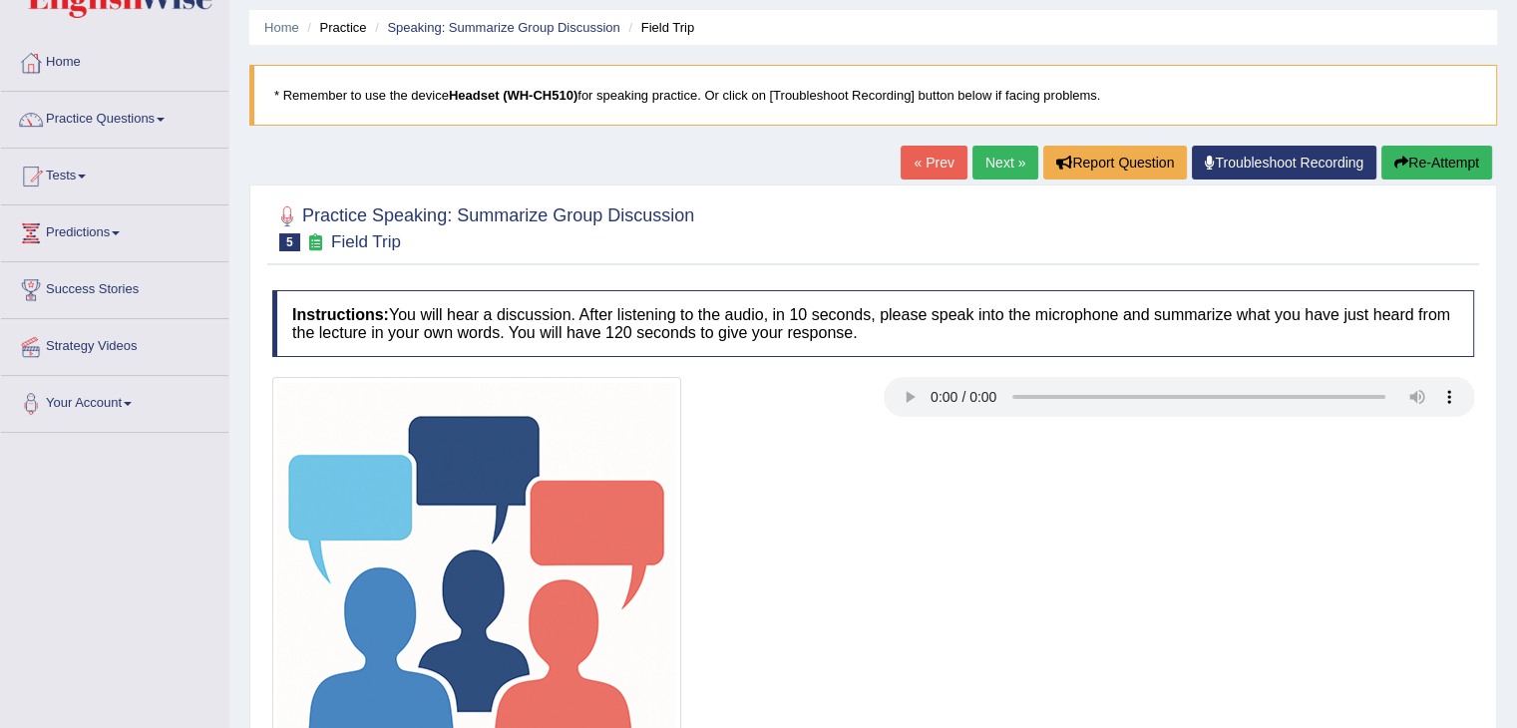
scroll to position [49, 0]
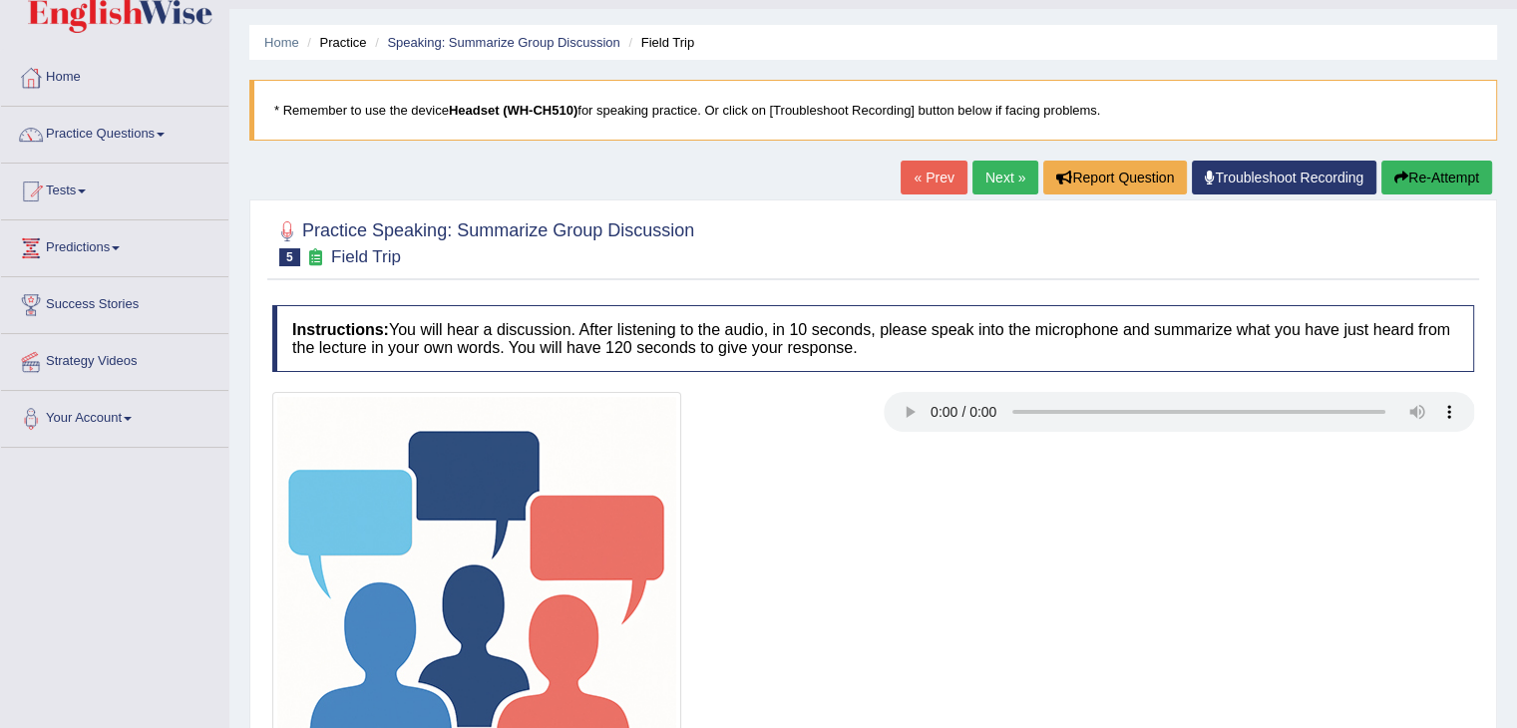
click at [907, 178] on link "« Prev" at bounding box center [933, 178] width 66 height 34
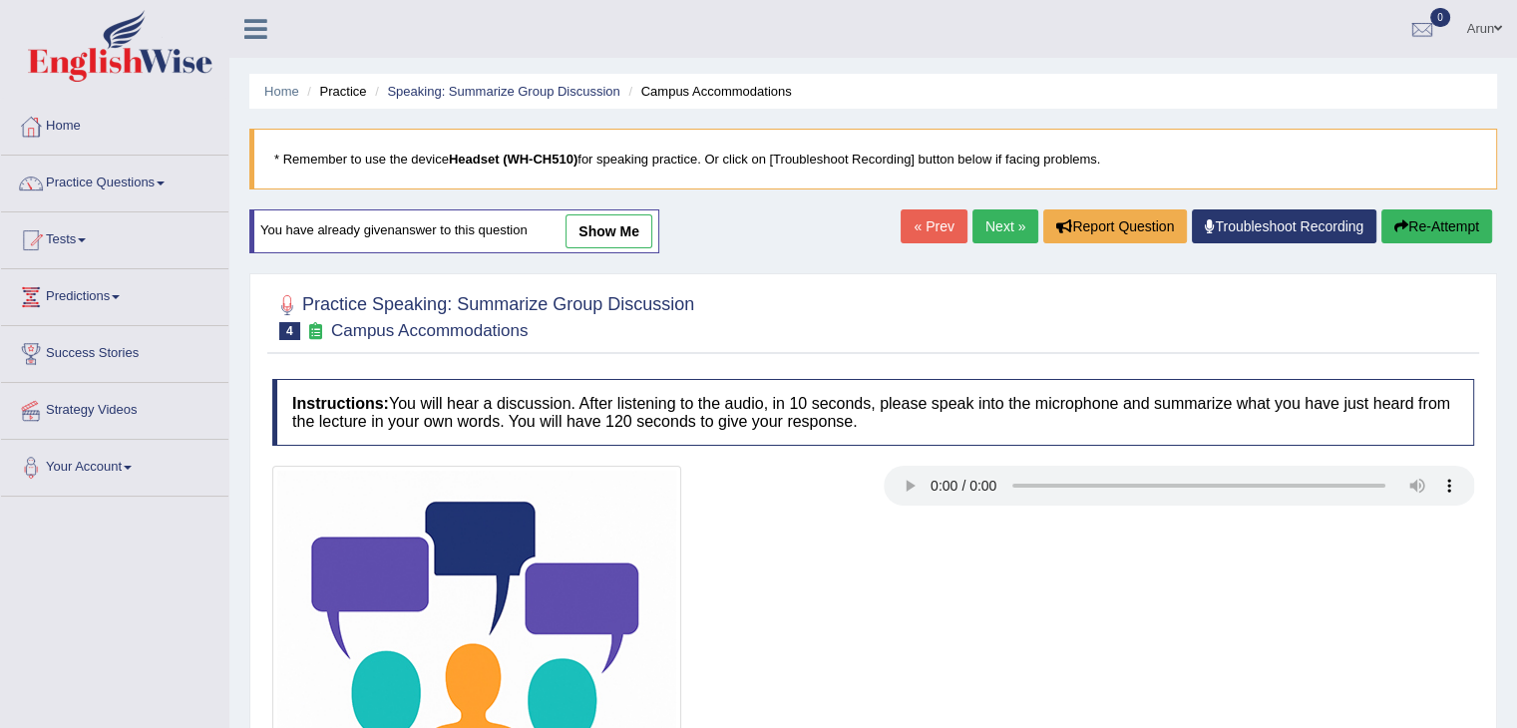
click at [986, 233] on link "Next »" at bounding box center [1005, 226] width 66 height 34
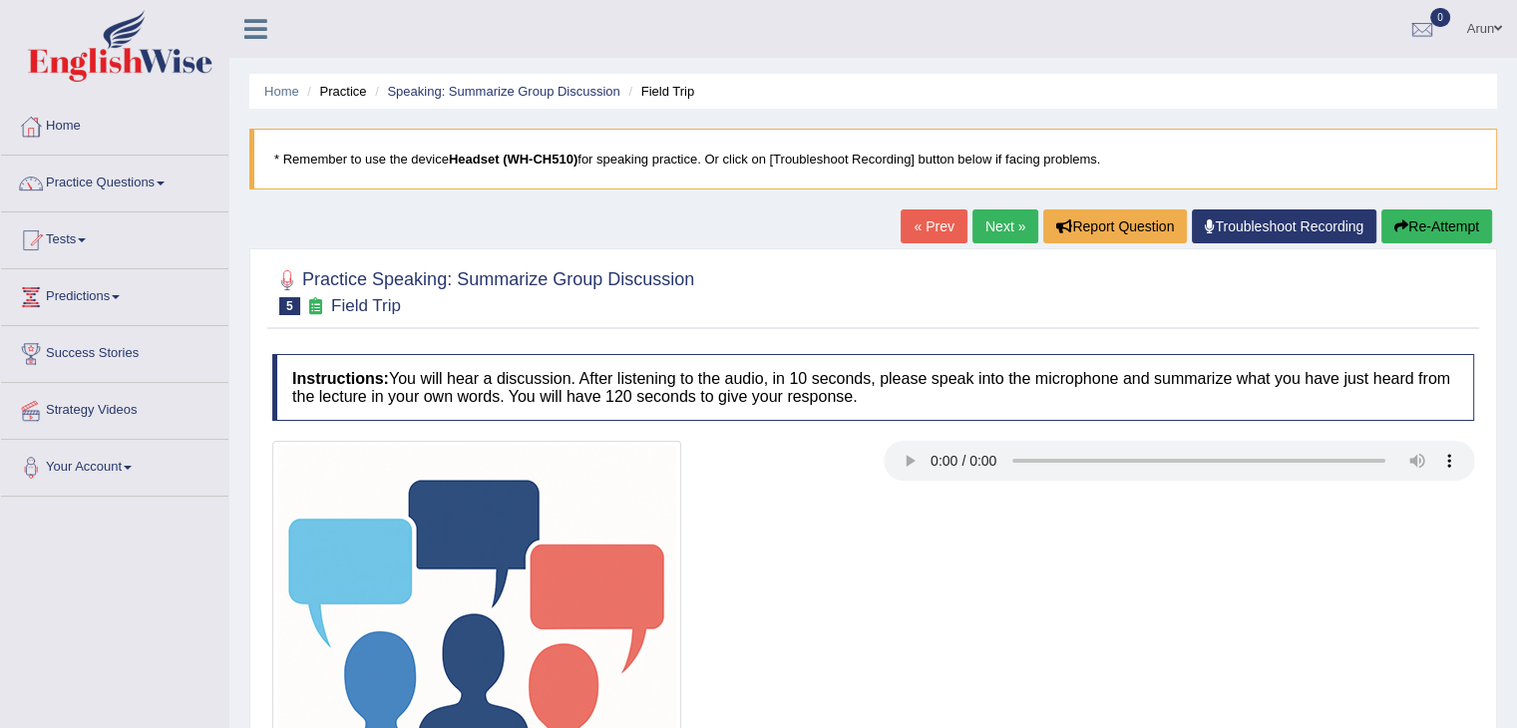
scroll to position [319, 0]
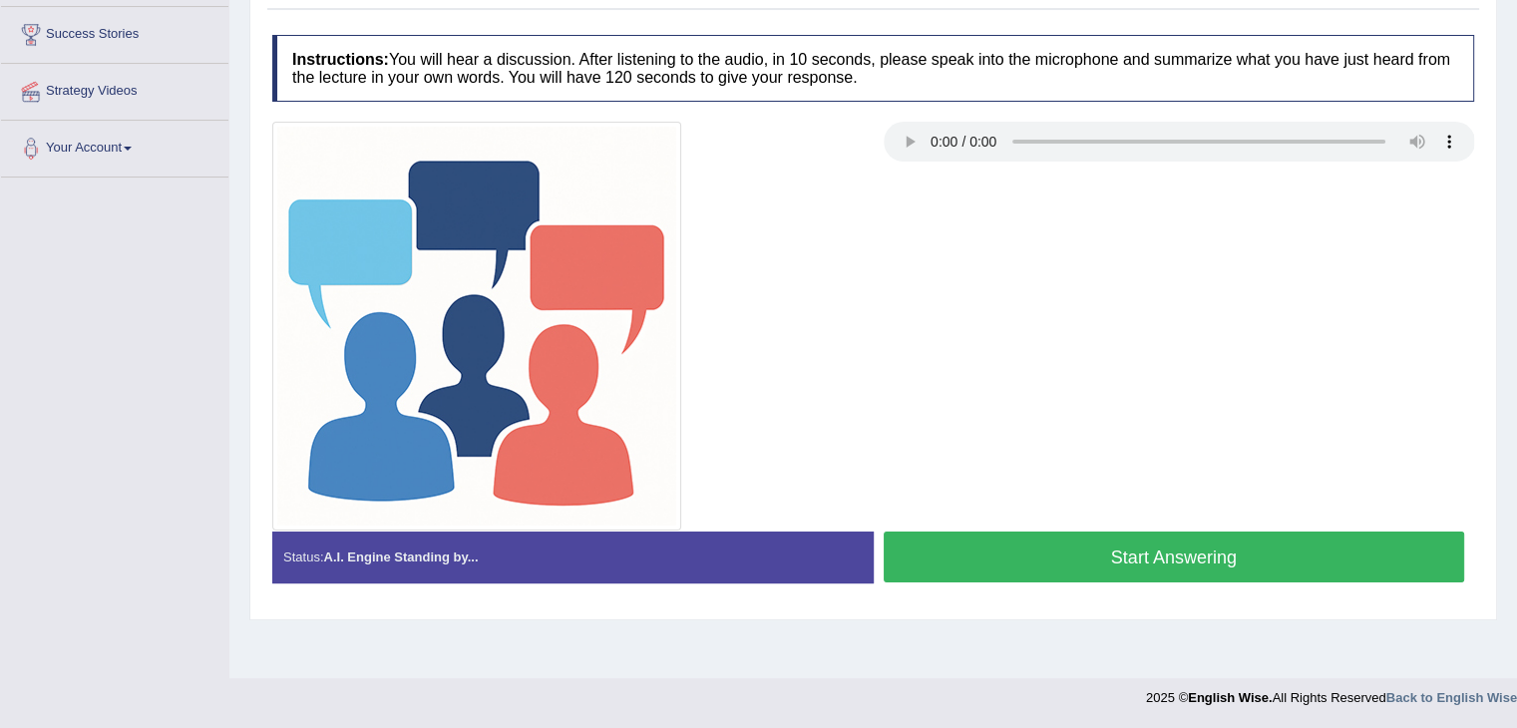
click at [930, 549] on button "Start Answering" at bounding box center [1173, 556] width 581 height 51
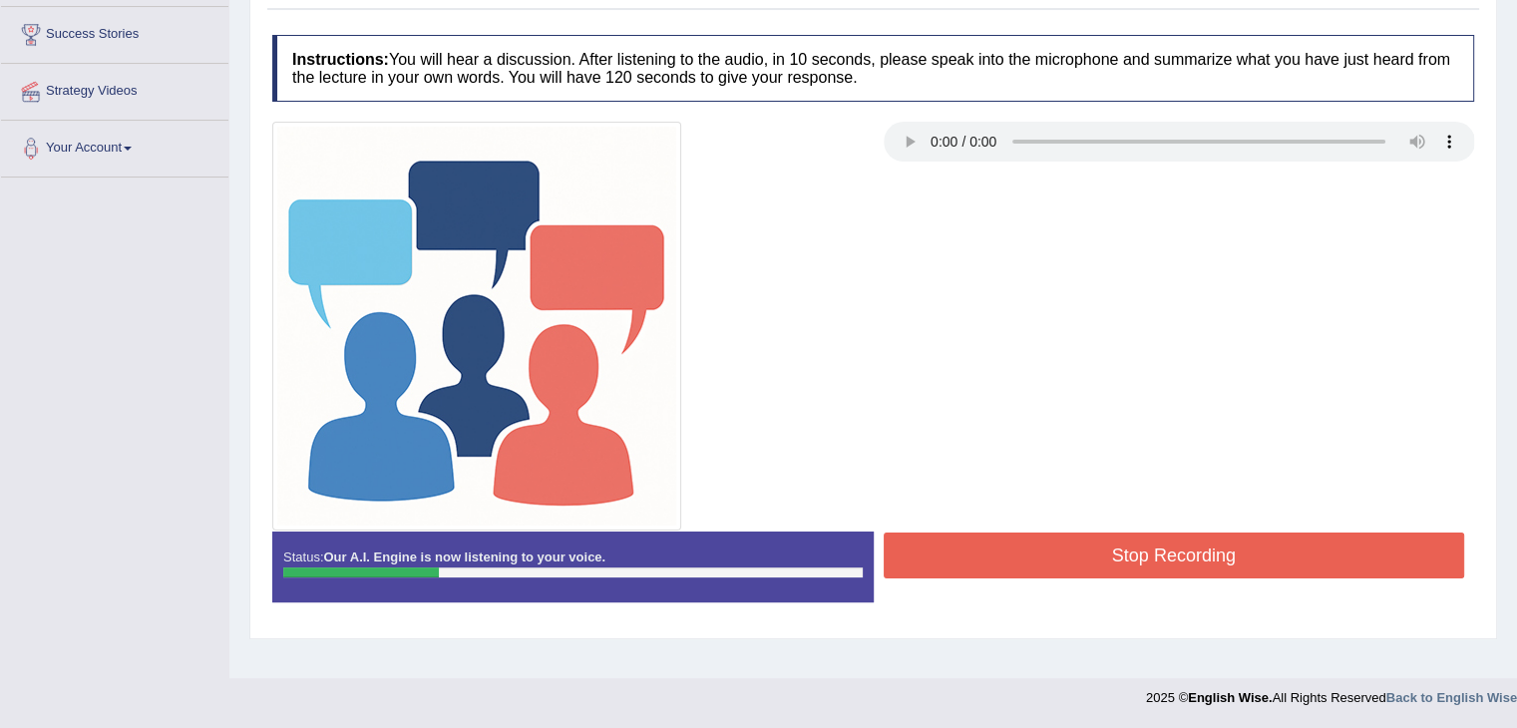
click at [929, 549] on button "Stop Recording" at bounding box center [1173, 555] width 581 height 46
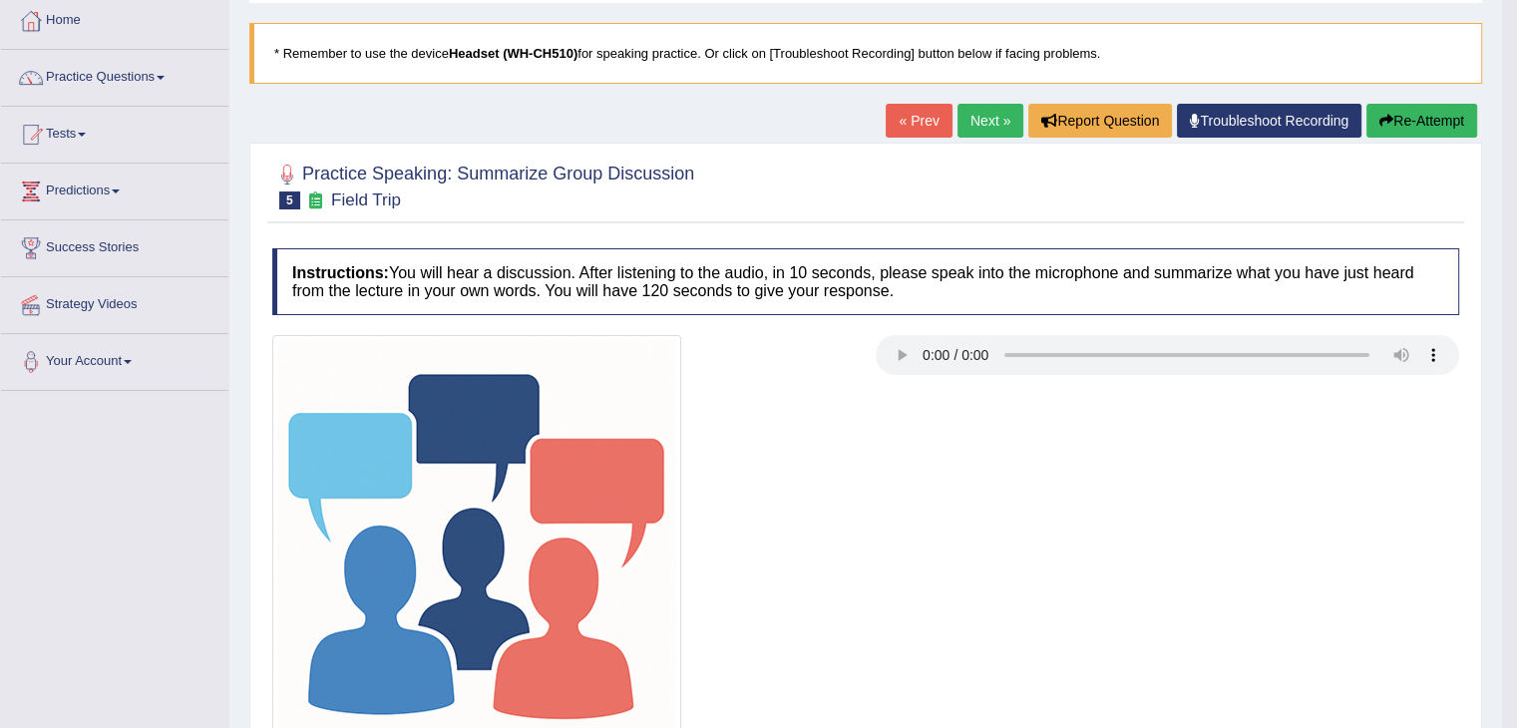
scroll to position [50, 0]
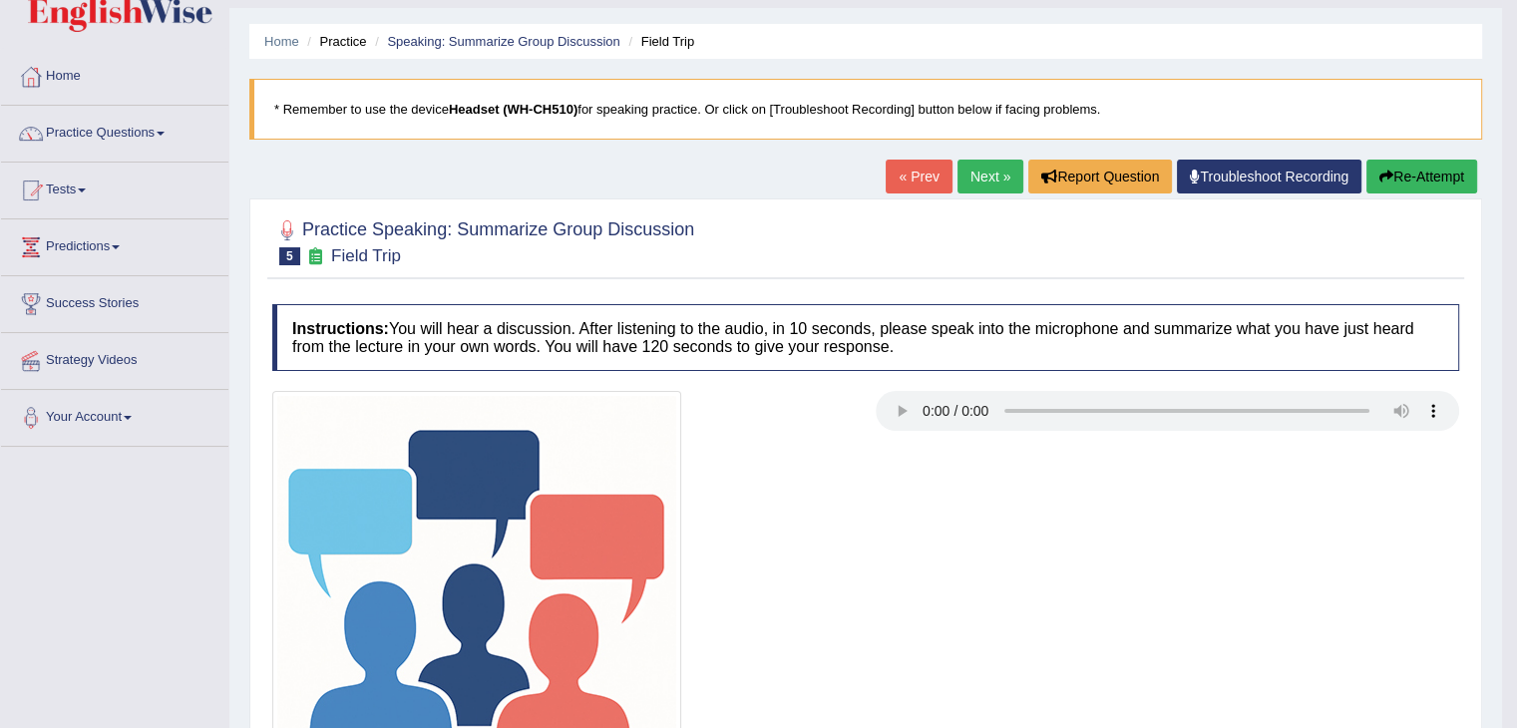
click at [969, 171] on link "Next »" at bounding box center [990, 177] width 66 height 34
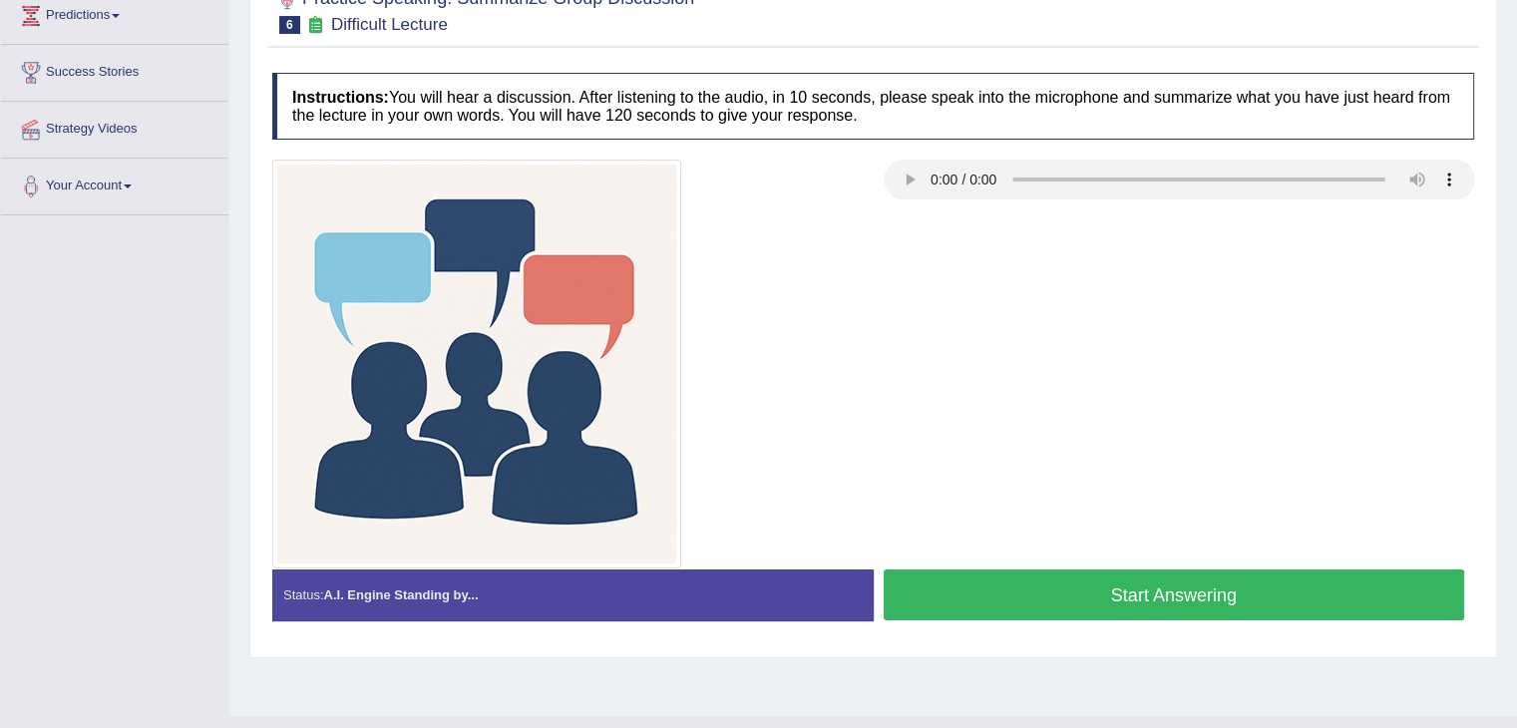
scroll to position [319, 0]
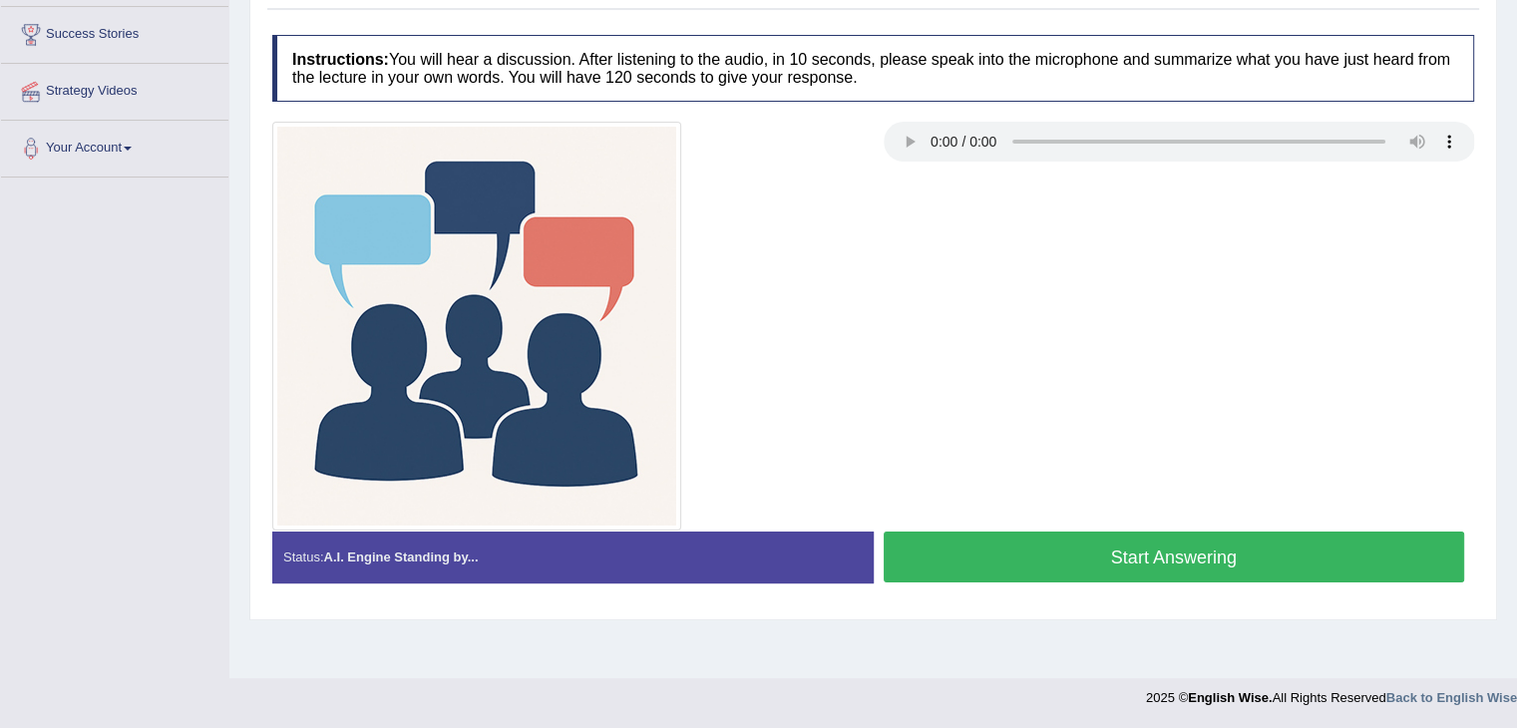
click at [937, 543] on button "Start Answering" at bounding box center [1173, 556] width 581 height 51
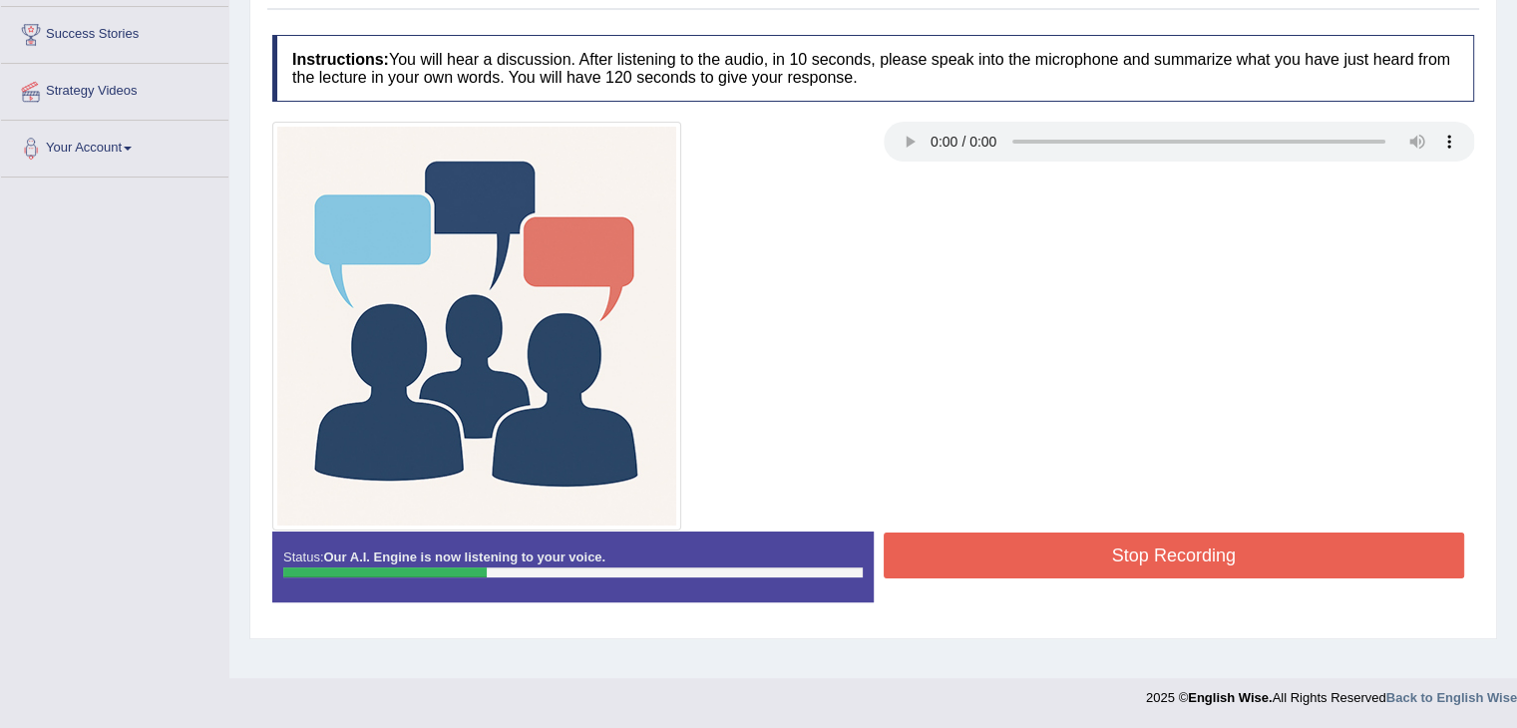
click at [937, 543] on button "Stop Recording" at bounding box center [1173, 555] width 581 height 46
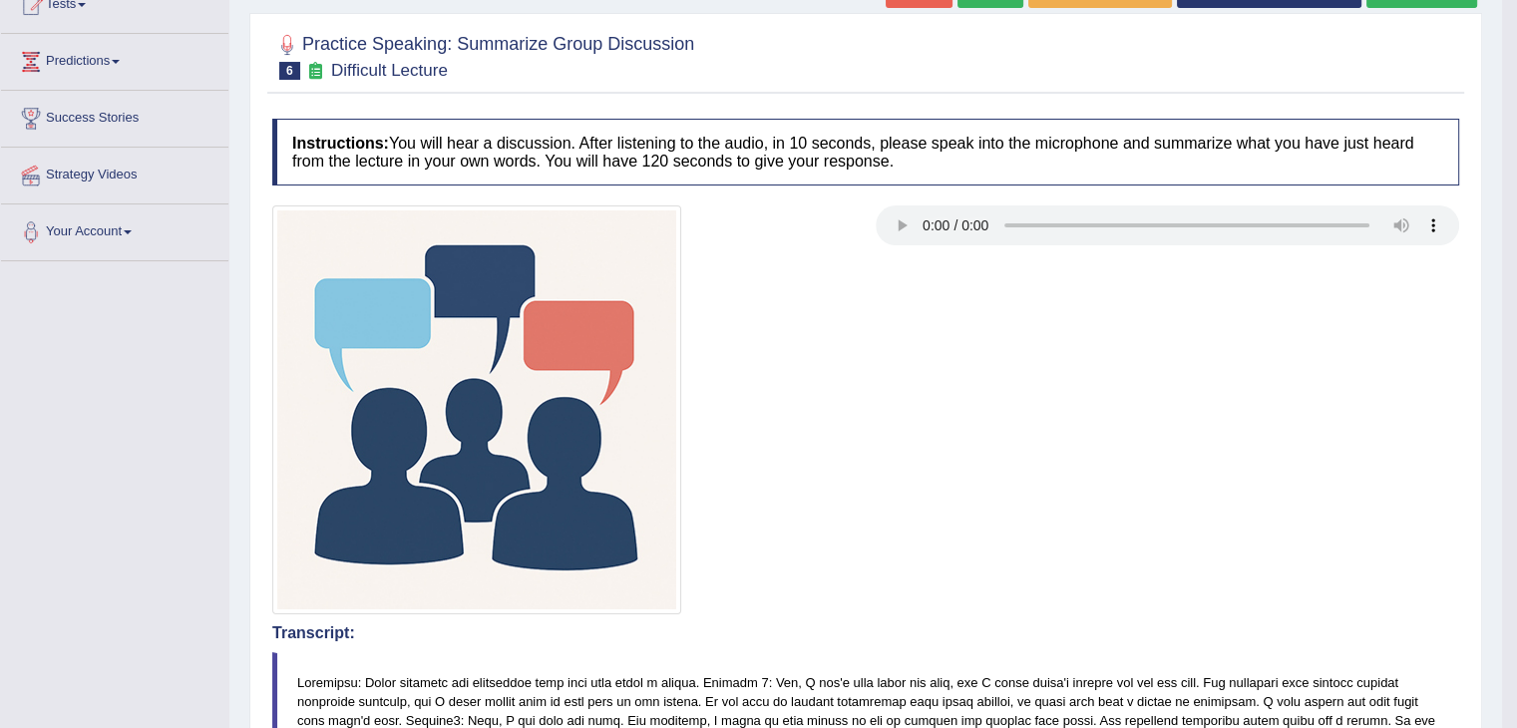
scroll to position [0, 0]
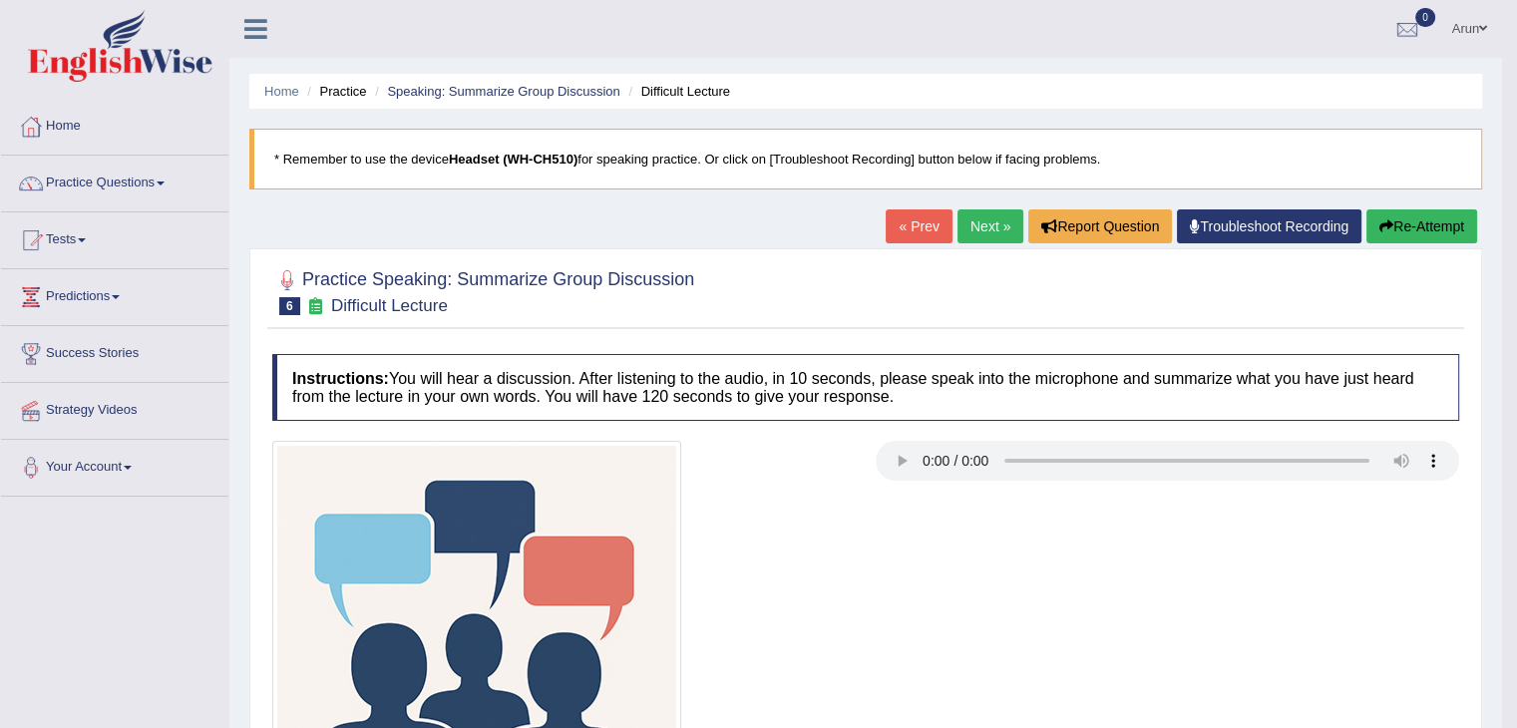
click at [982, 227] on link "Next »" at bounding box center [990, 226] width 66 height 34
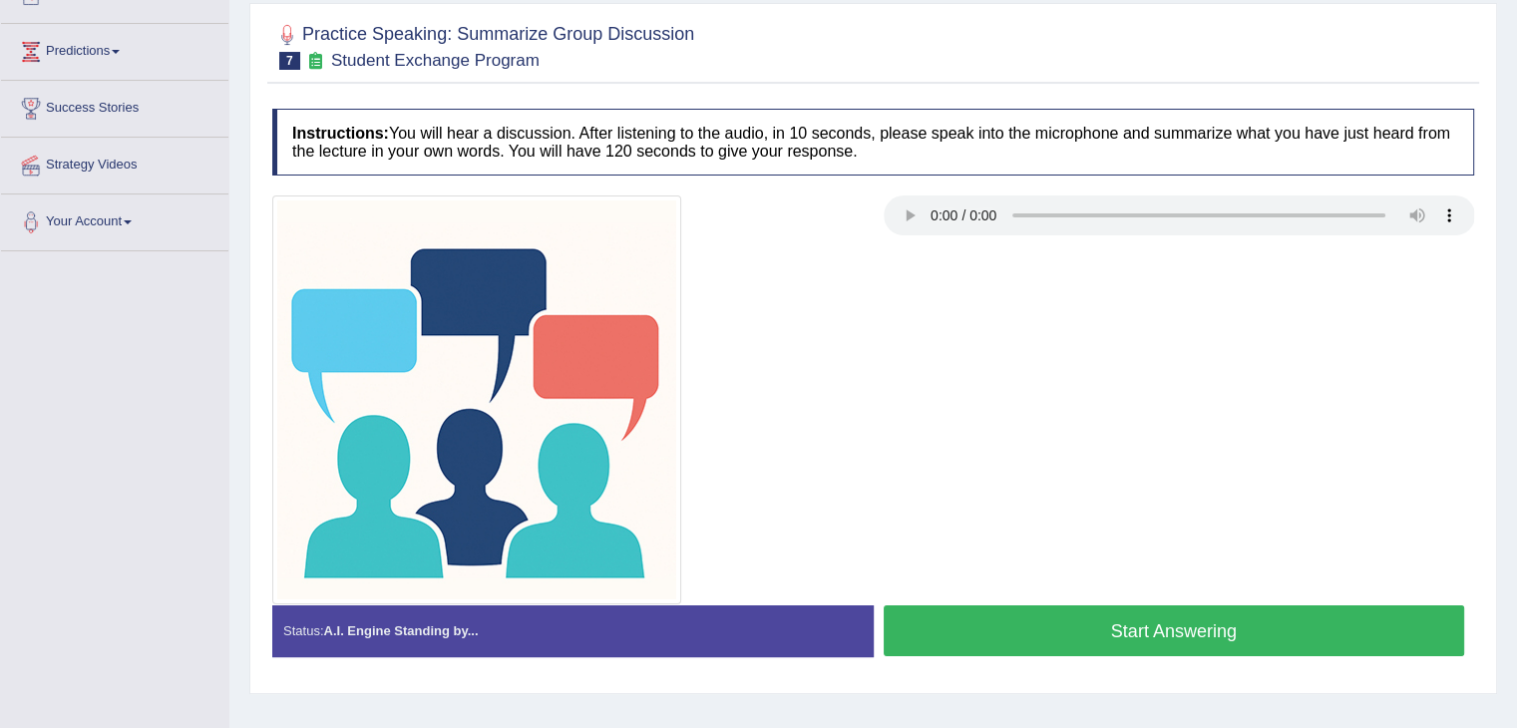
scroll to position [247, 0]
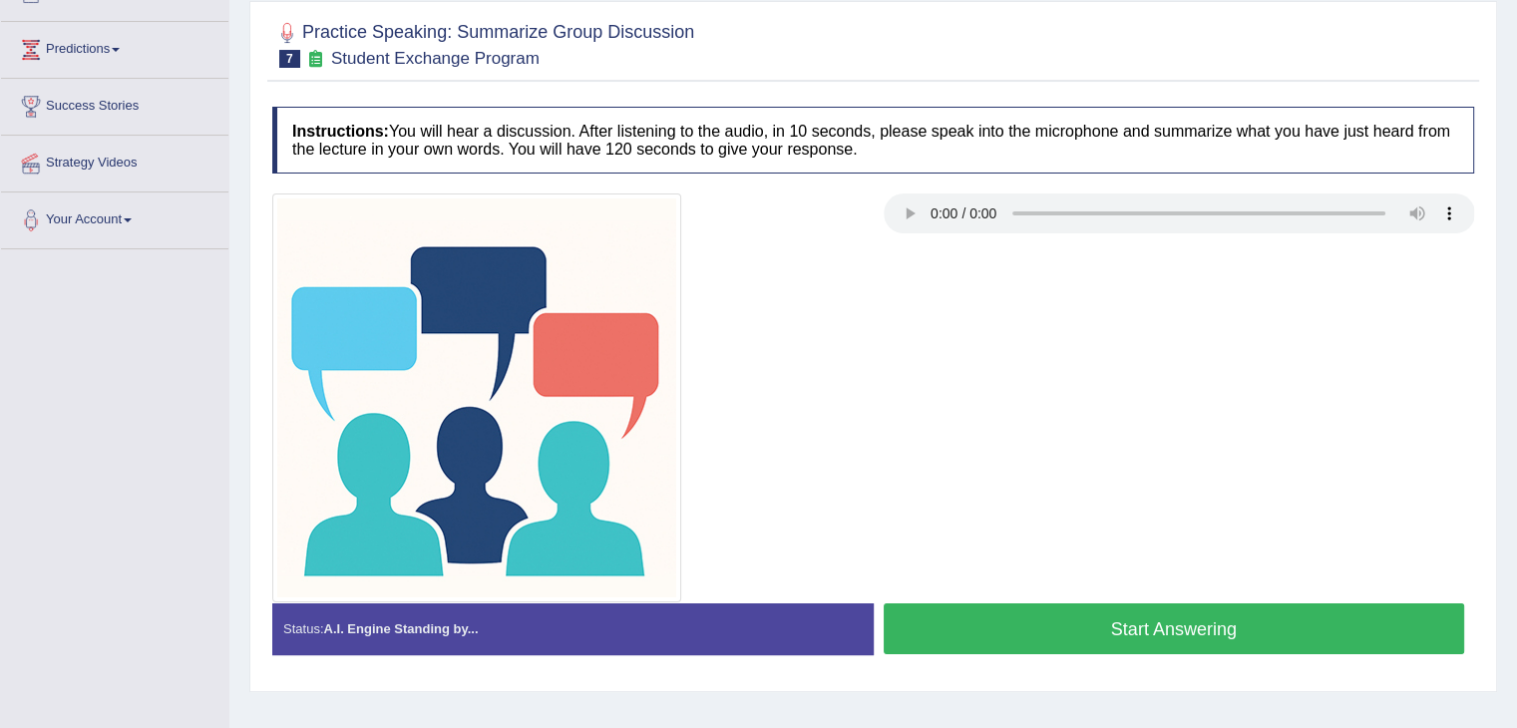
click at [969, 634] on button "Start Answering" at bounding box center [1173, 628] width 581 height 51
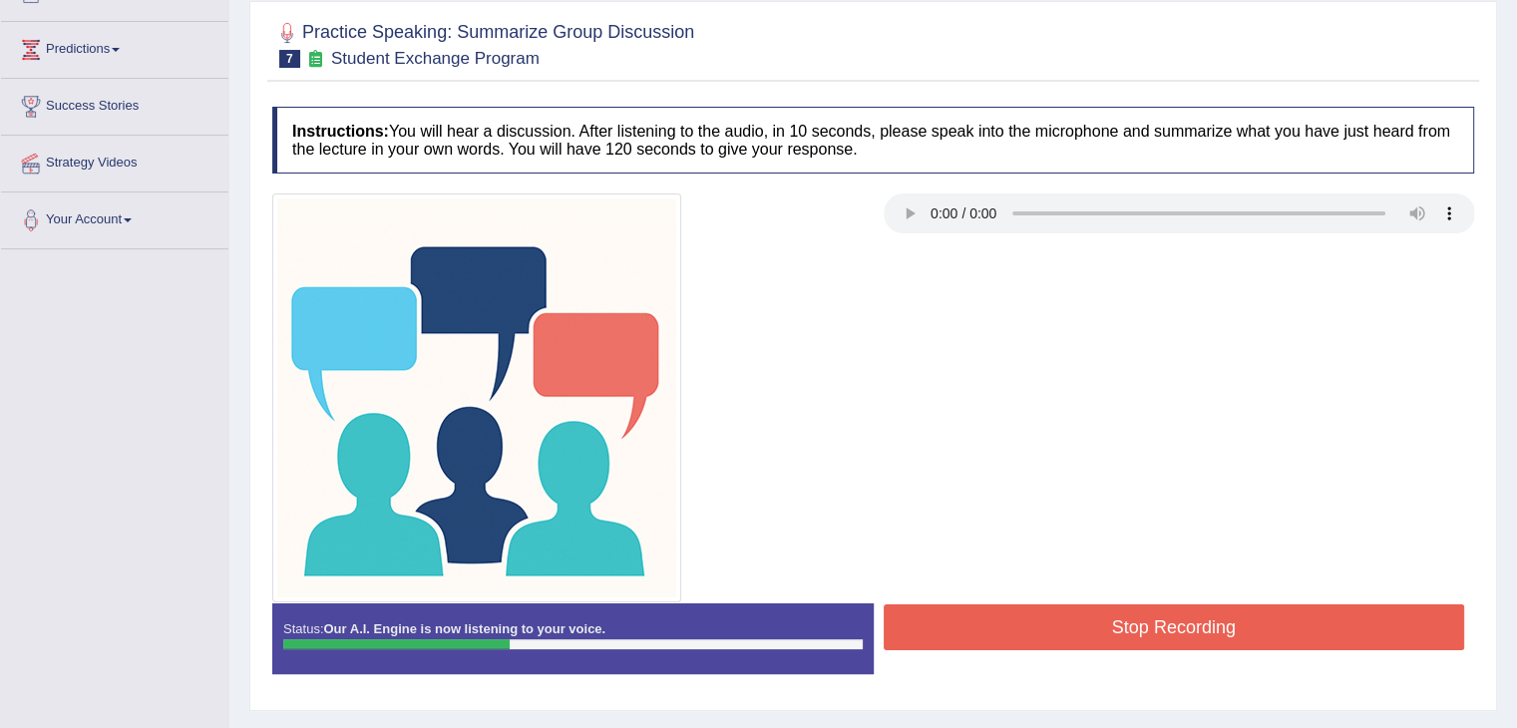
click at [969, 634] on button "Stop Recording" at bounding box center [1173, 627] width 581 height 46
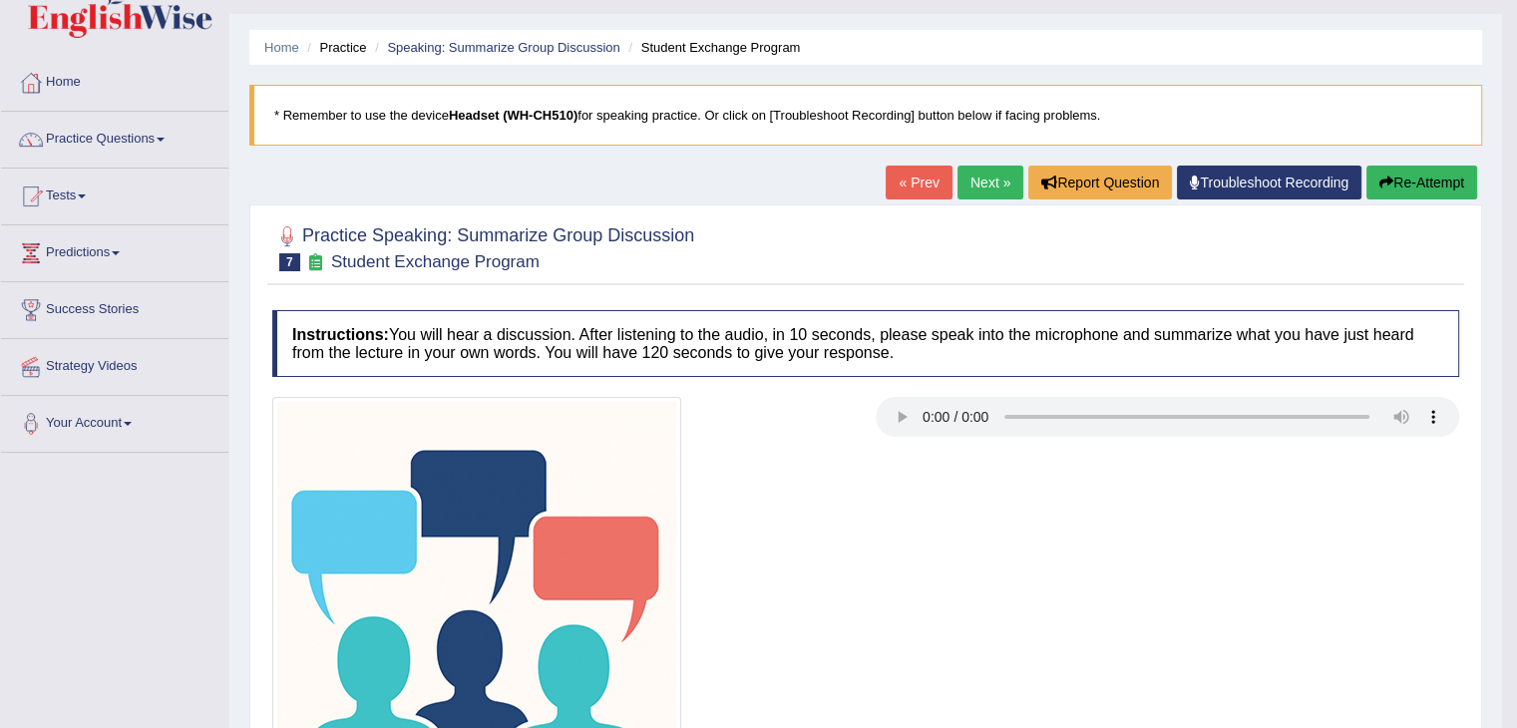
scroll to position [0, 0]
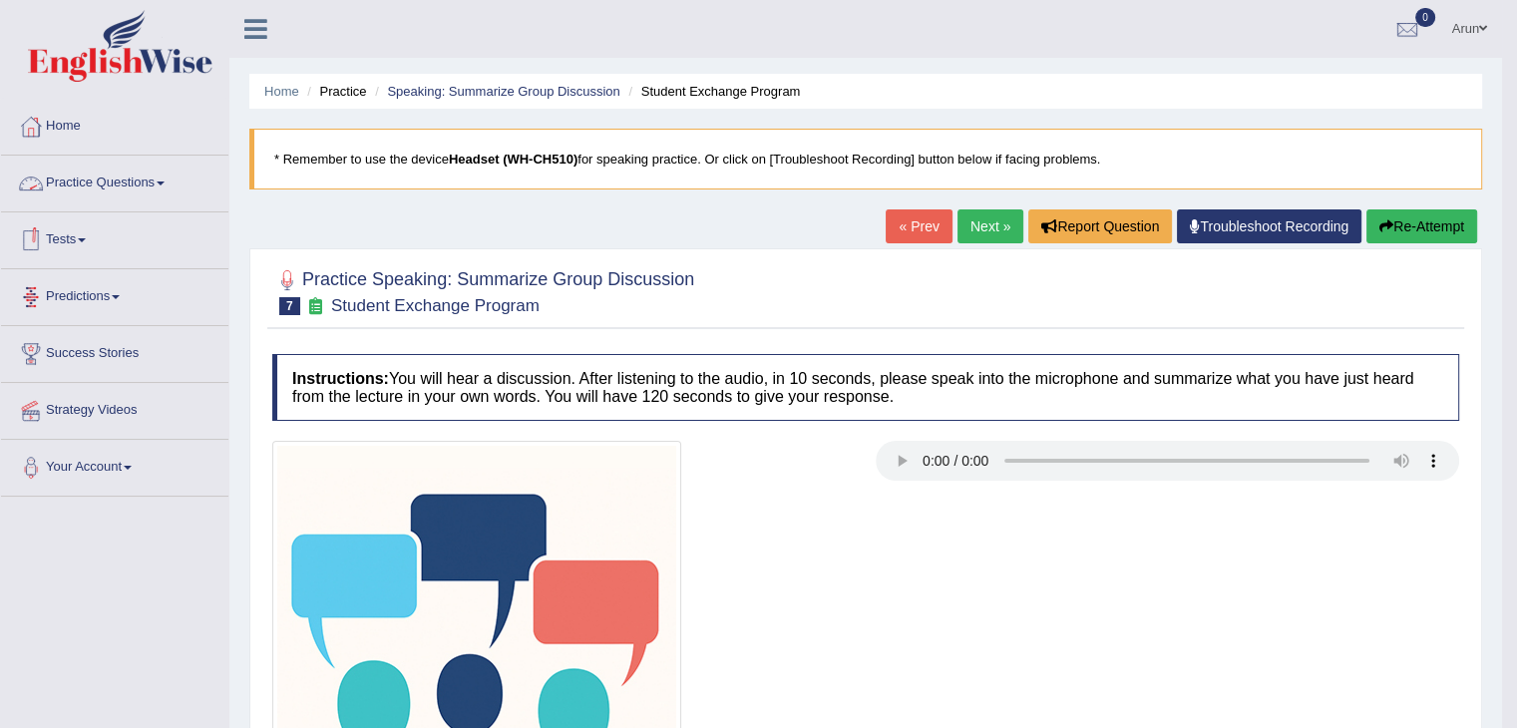
click at [140, 179] on link "Practice Questions" at bounding box center [114, 181] width 227 height 50
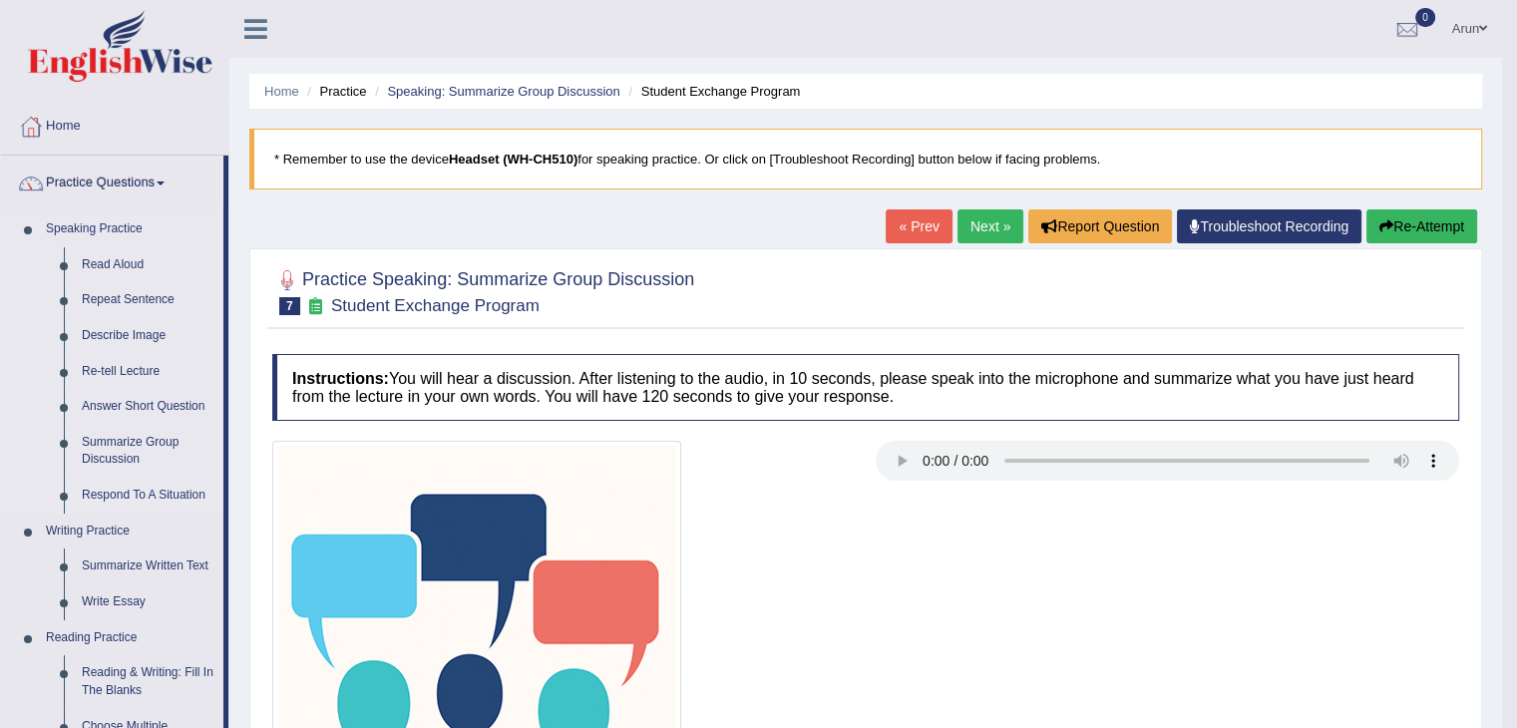
click at [121, 485] on link "Respond To A Situation" at bounding box center [148, 496] width 151 height 36
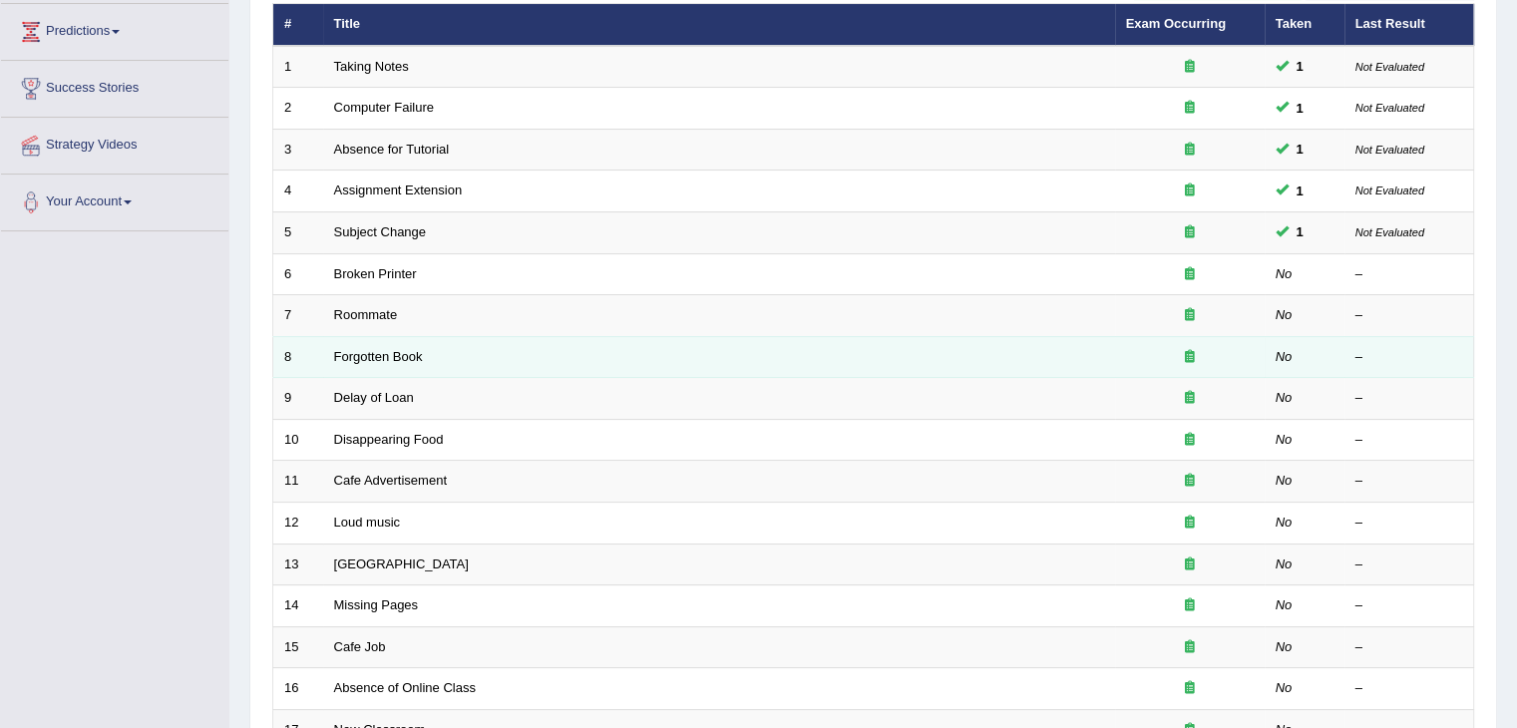
scroll to position [267, 0]
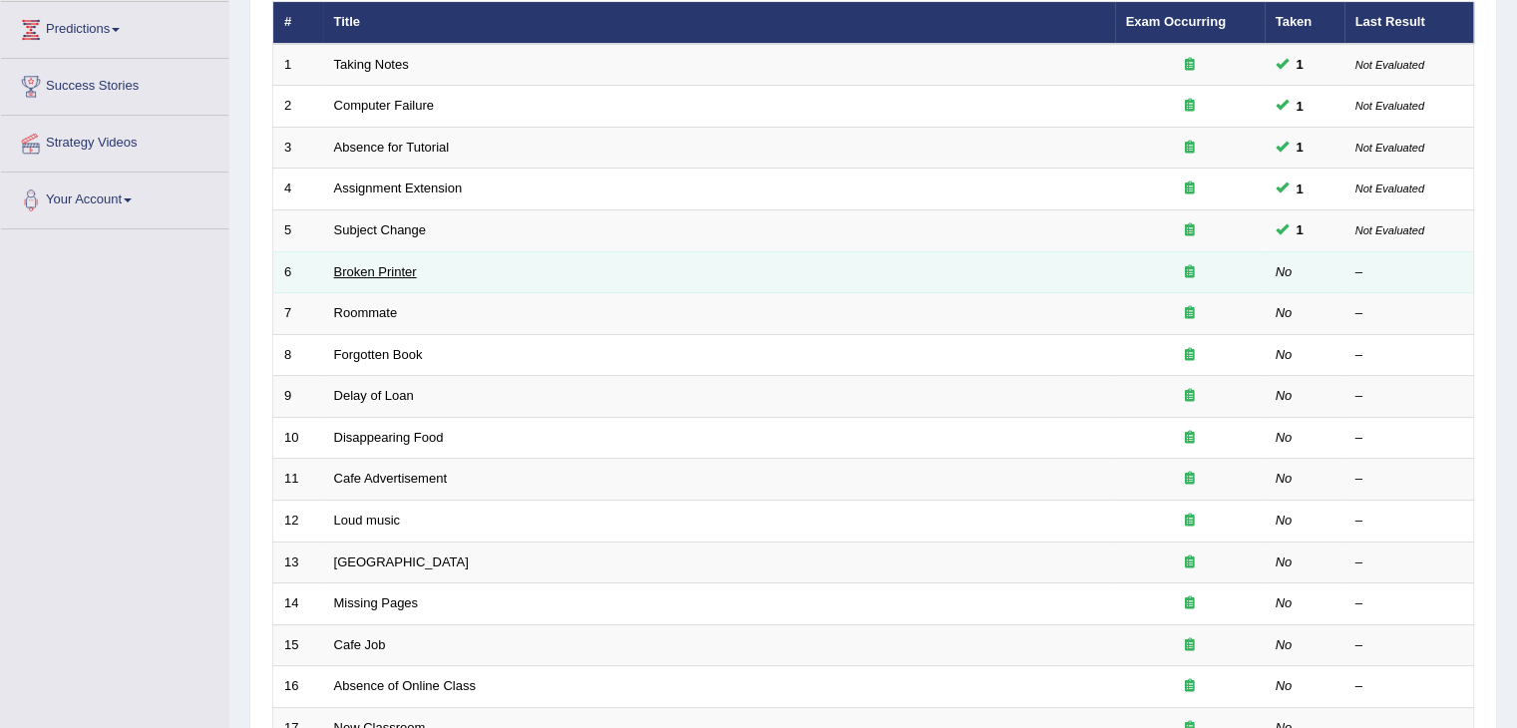
click at [351, 269] on link "Broken Printer" at bounding box center [375, 271] width 83 height 15
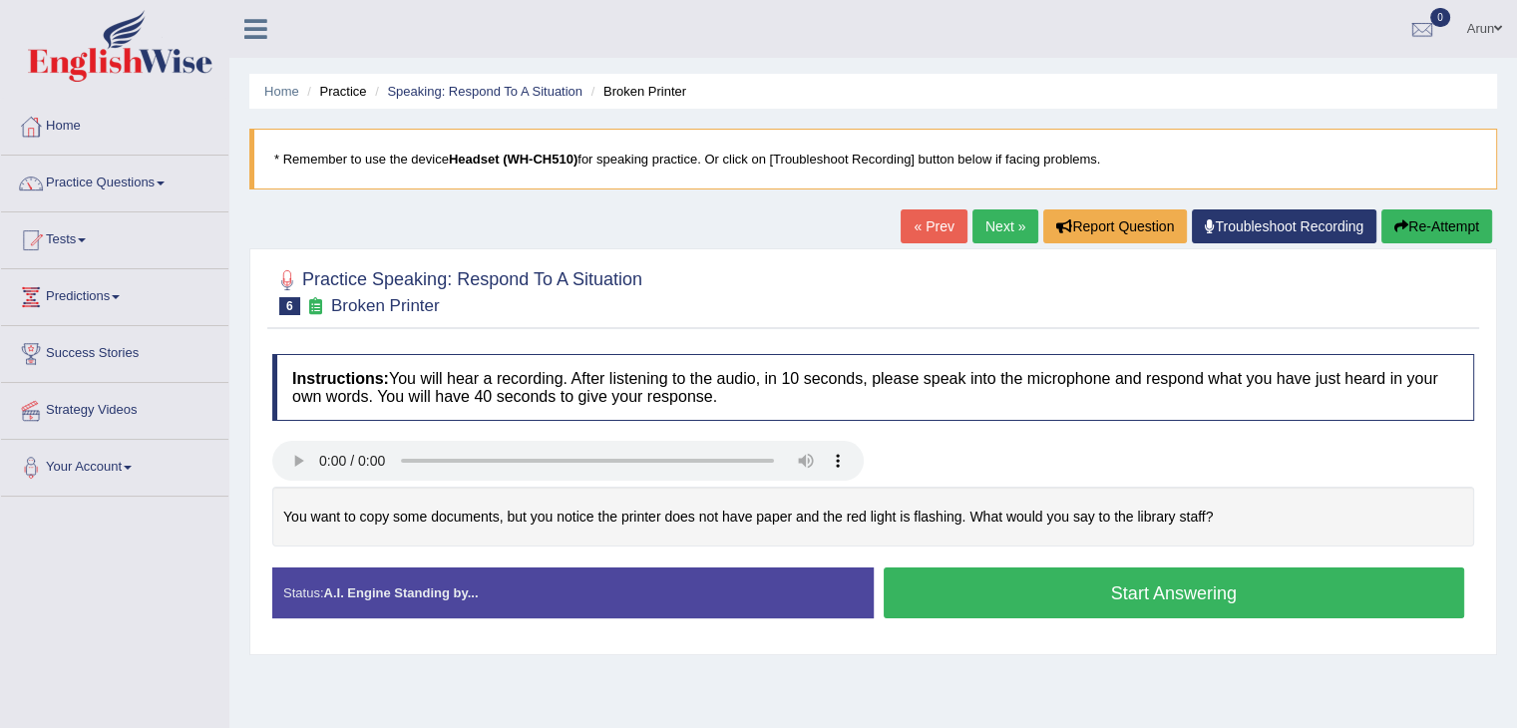
click at [1077, 603] on button "Start Answering" at bounding box center [1173, 592] width 581 height 51
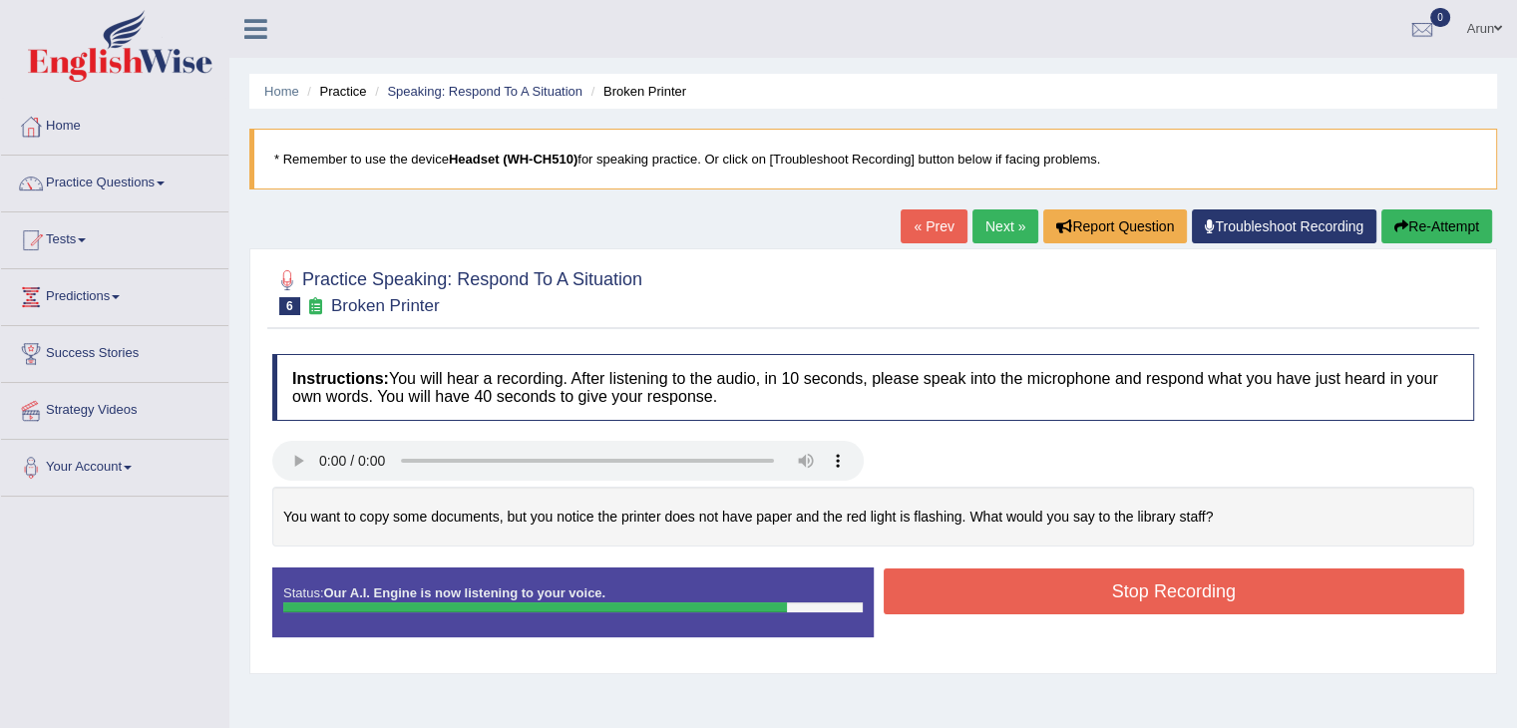
click at [1077, 603] on button "Stop Recording" at bounding box center [1173, 591] width 581 height 46
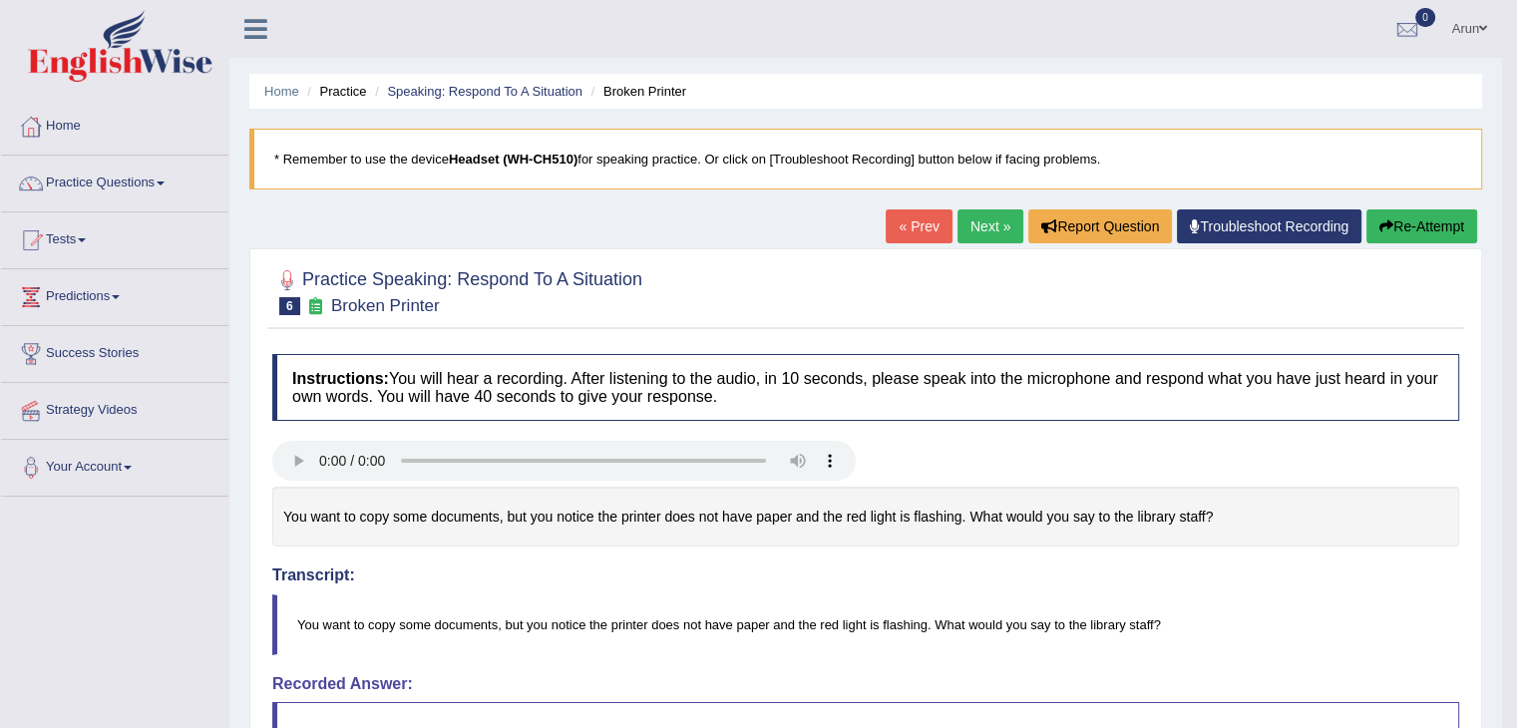
click at [80, 182] on link "Practice Questions" at bounding box center [114, 181] width 227 height 50
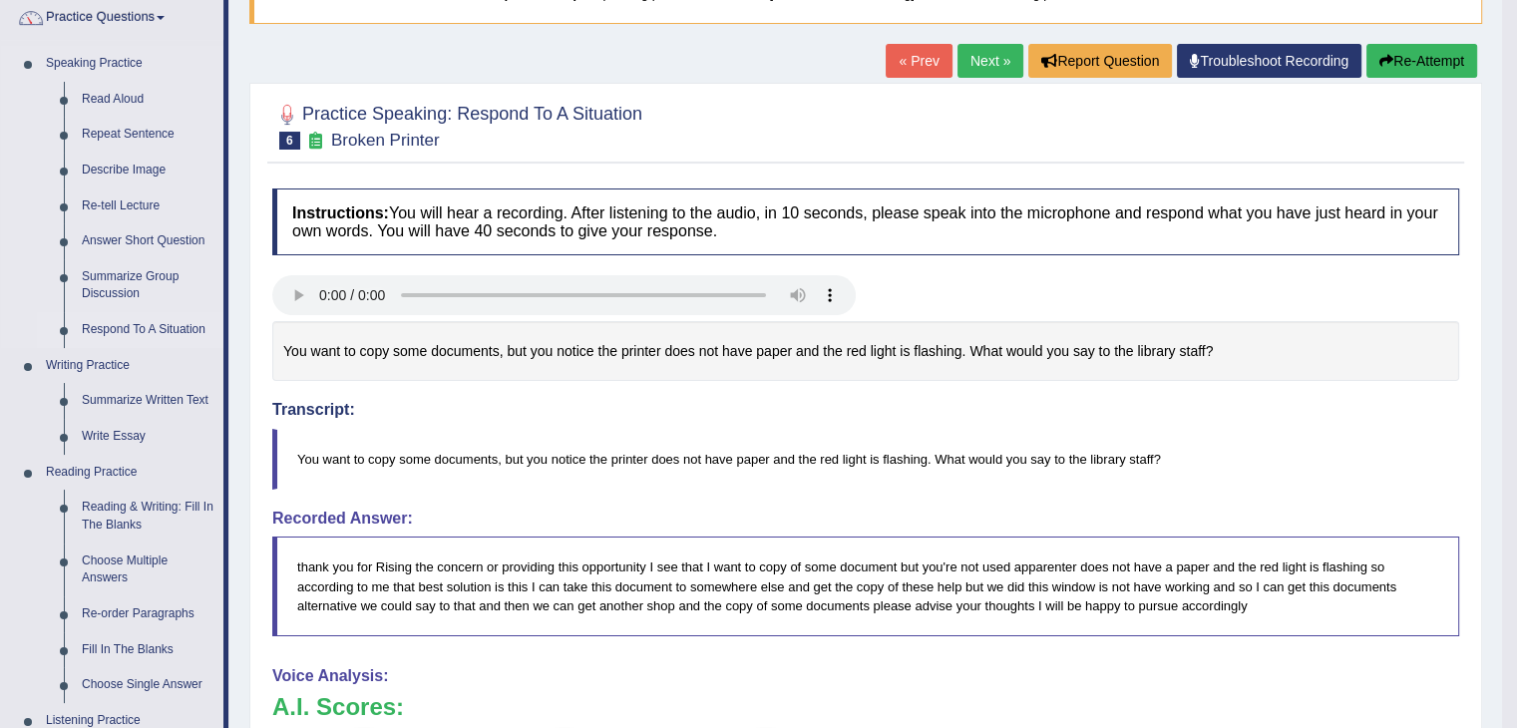
scroll to position [167, 0]
click at [981, 53] on link "Next »" at bounding box center [990, 60] width 66 height 34
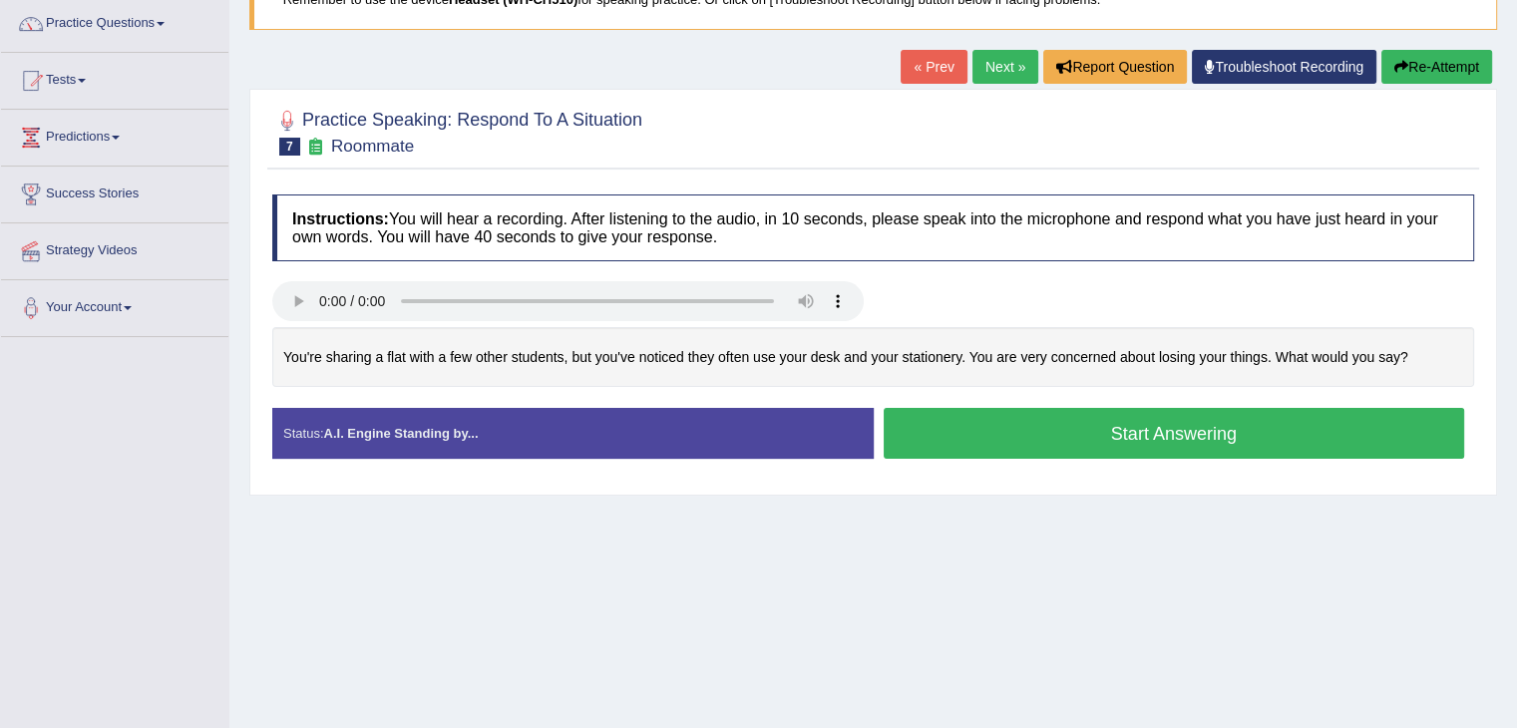
scroll to position [164, 0]
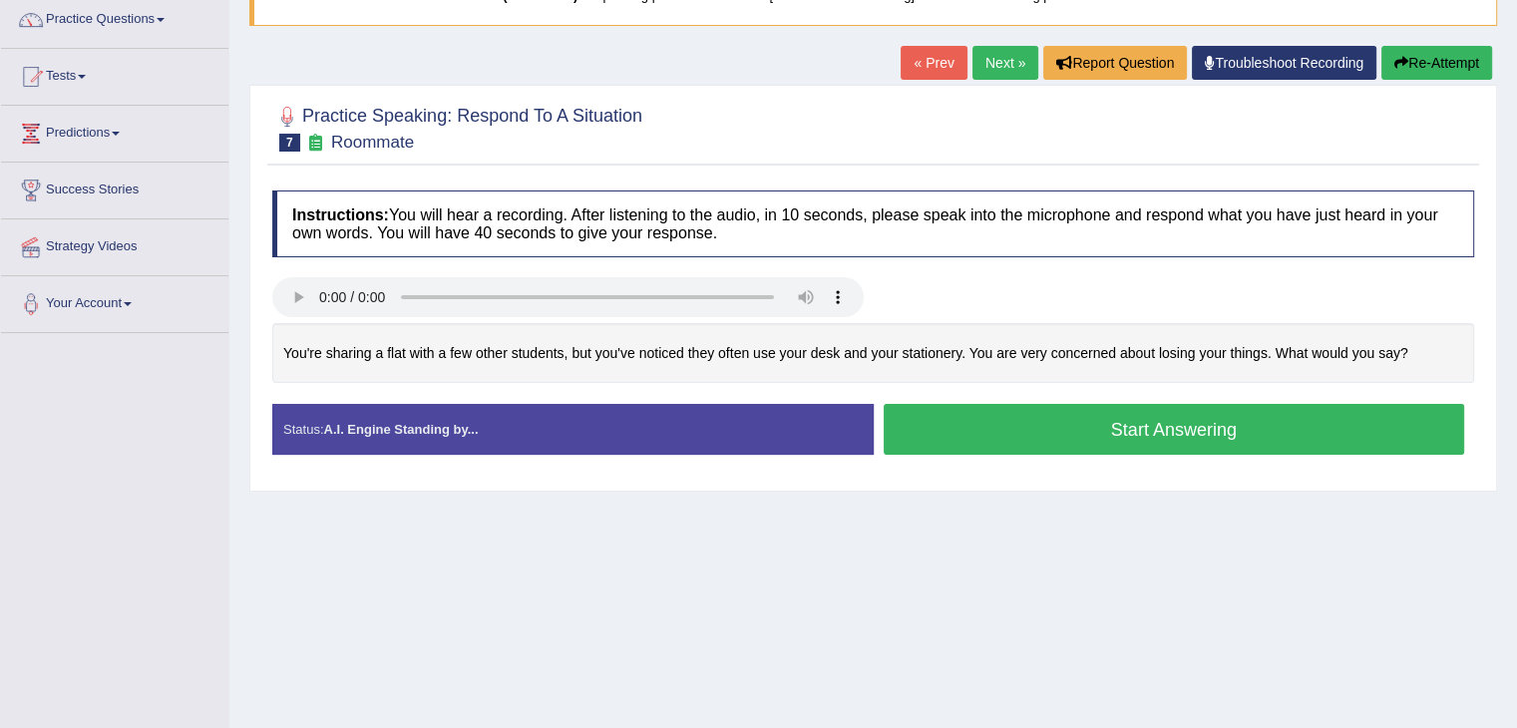
click at [1099, 412] on button "Start Answering" at bounding box center [1173, 429] width 581 height 51
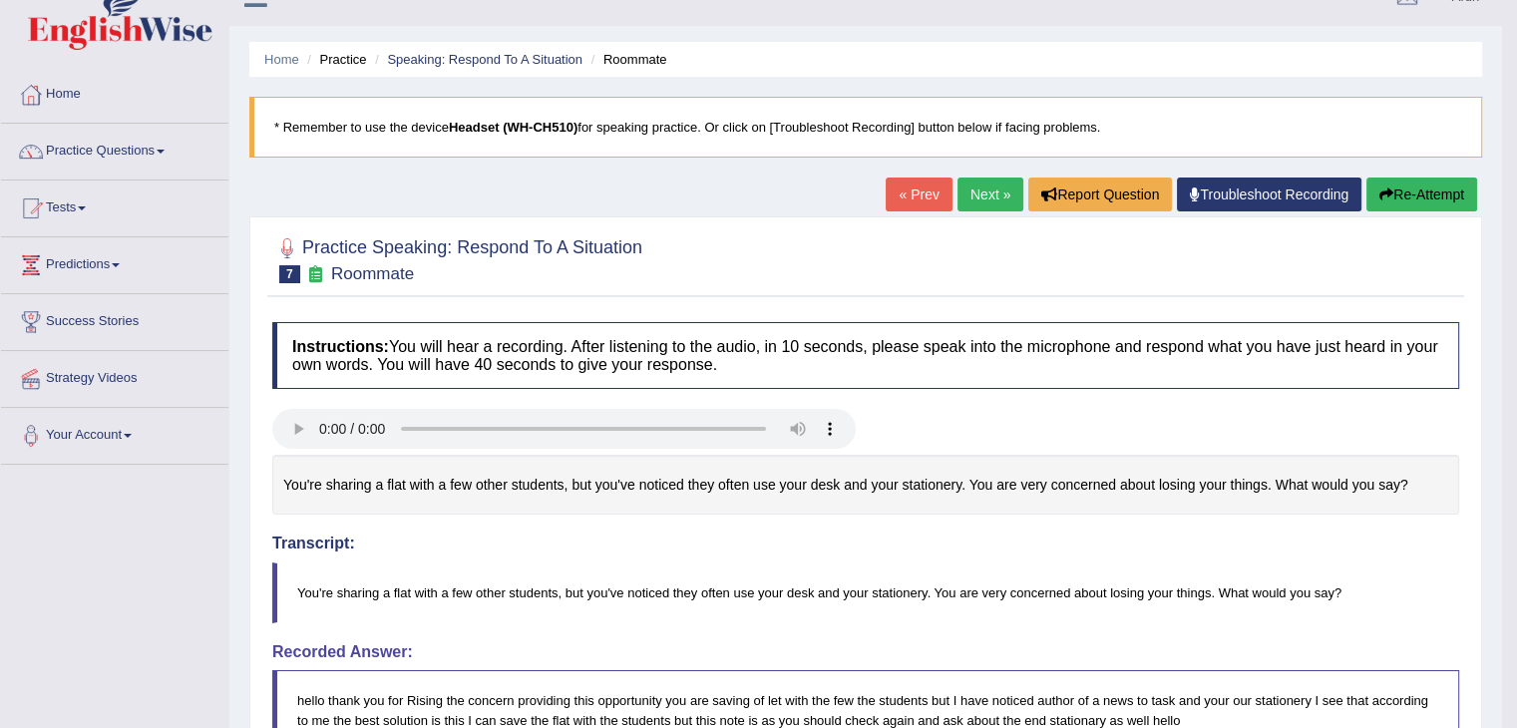
scroll to position [32, 0]
click at [984, 198] on link "Next »" at bounding box center [990, 194] width 66 height 34
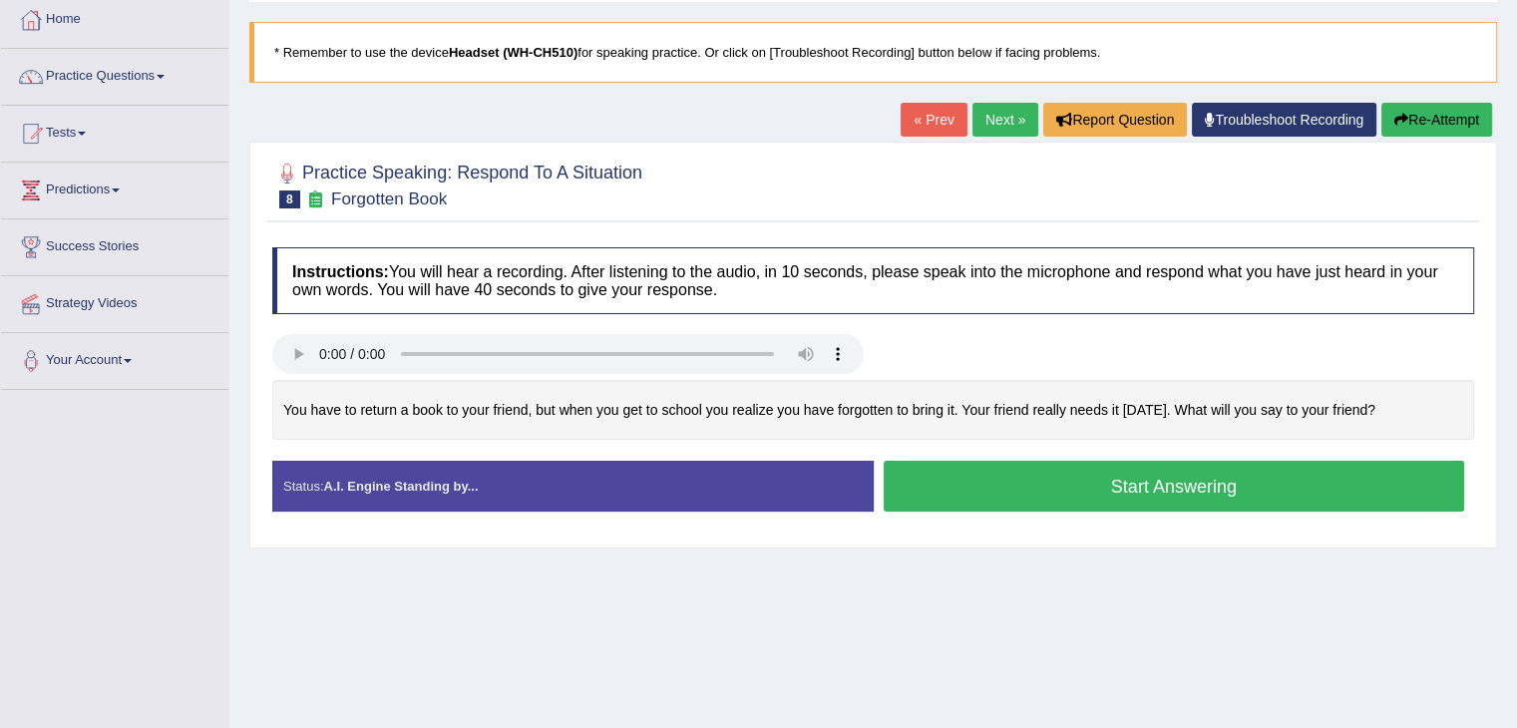
scroll to position [108, 0]
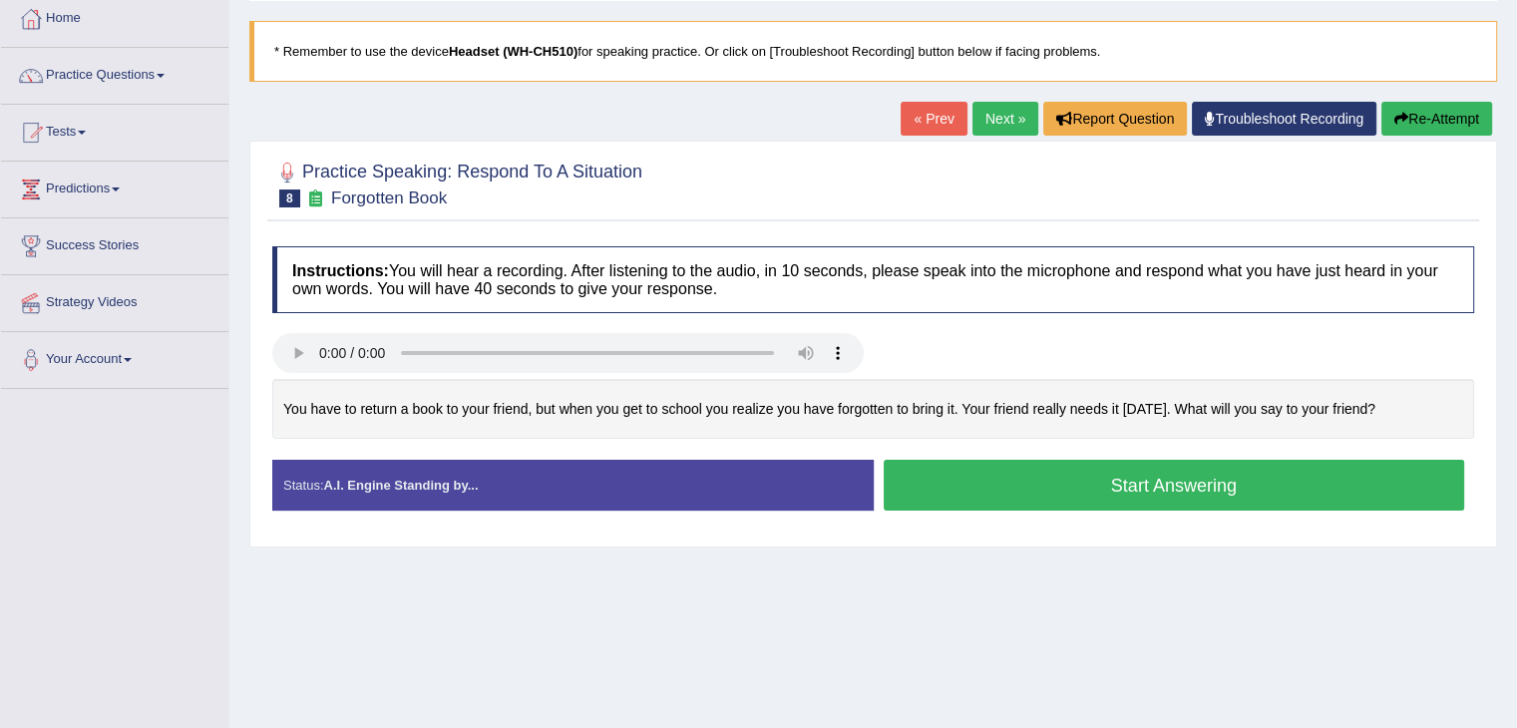
click at [1005, 488] on button "Start Answering" at bounding box center [1173, 485] width 581 height 51
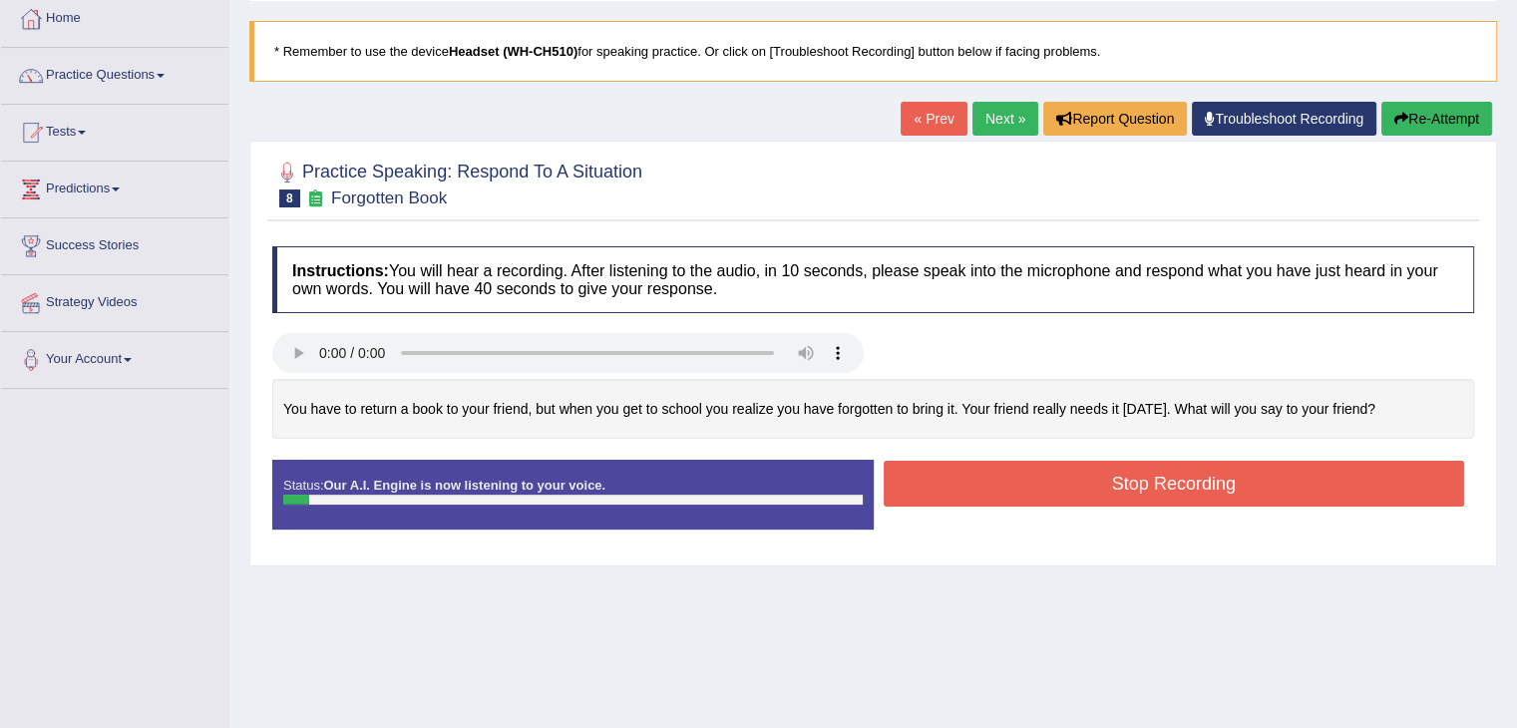
click at [1005, 488] on button "Stop Recording" at bounding box center [1173, 484] width 581 height 46
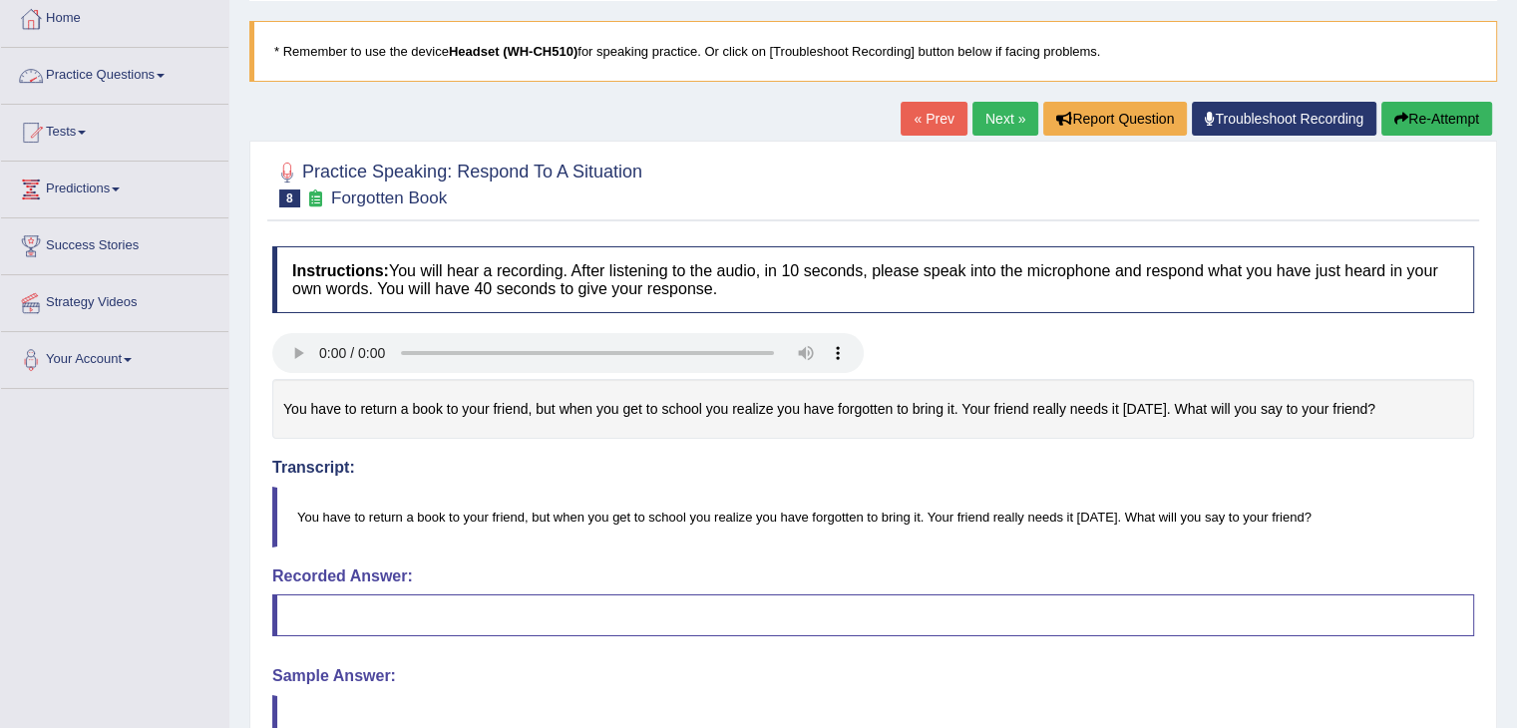
click at [74, 74] on link "Practice Questions" at bounding box center [114, 73] width 227 height 50
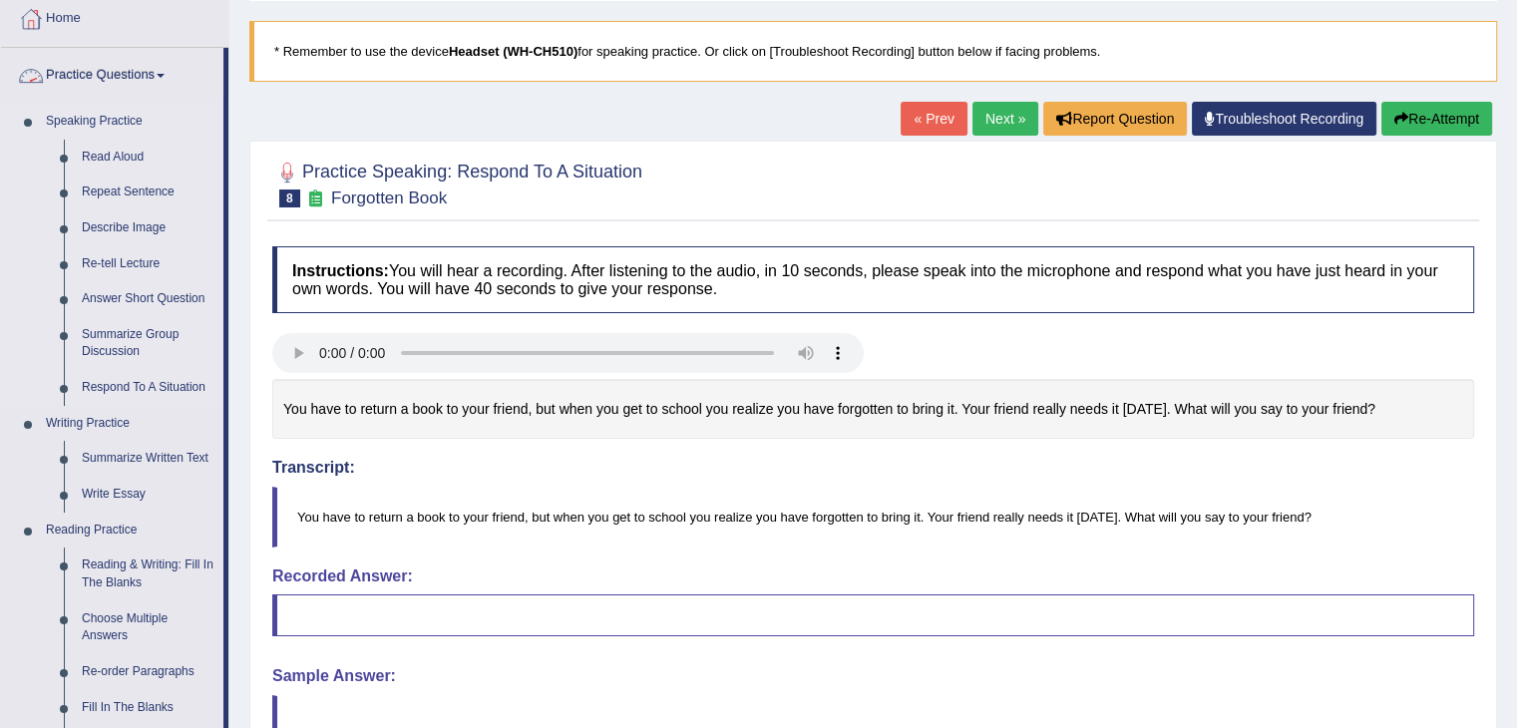
click at [124, 121] on link "Speaking Practice" at bounding box center [130, 122] width 186 height 36
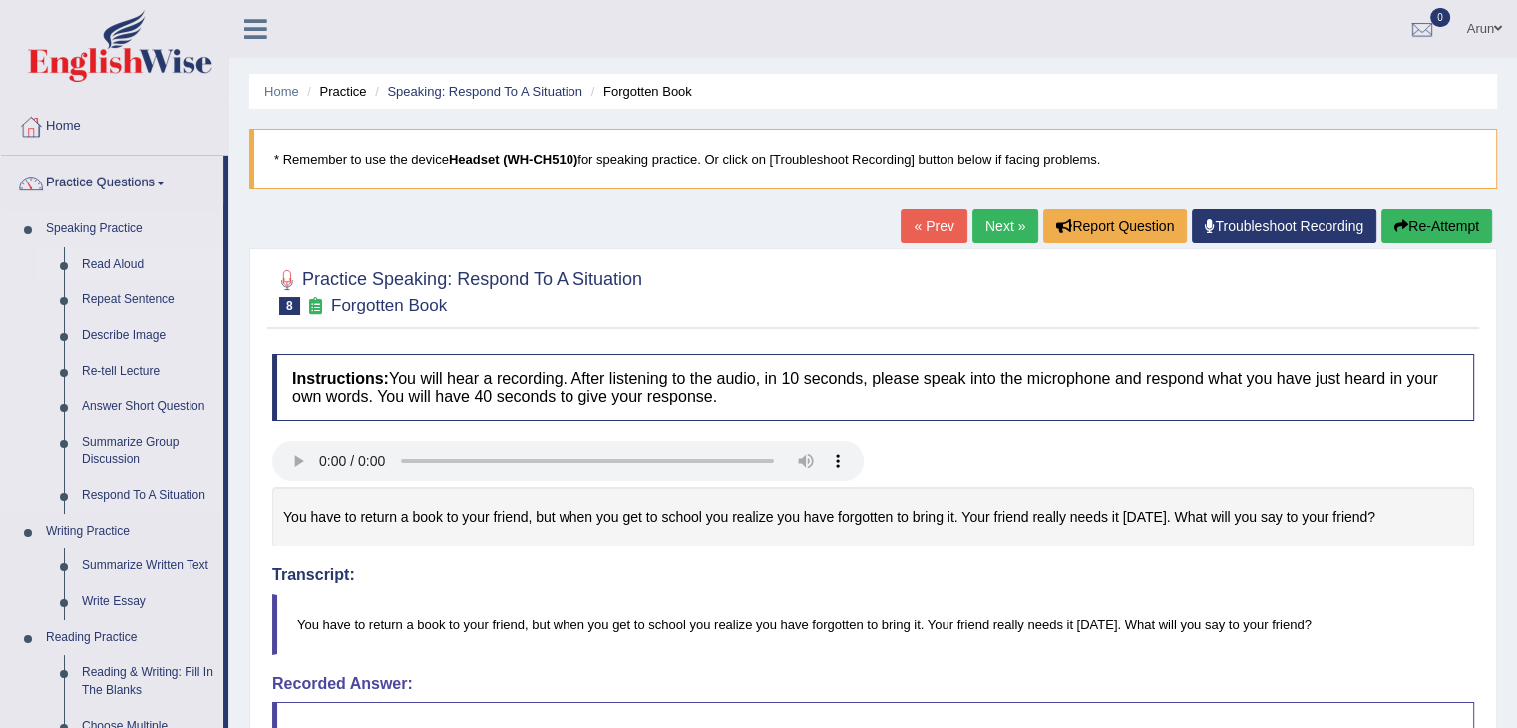
click at [91, 257] on link "Read Aloud" at bounding box center [148, 265] width 151 height 36
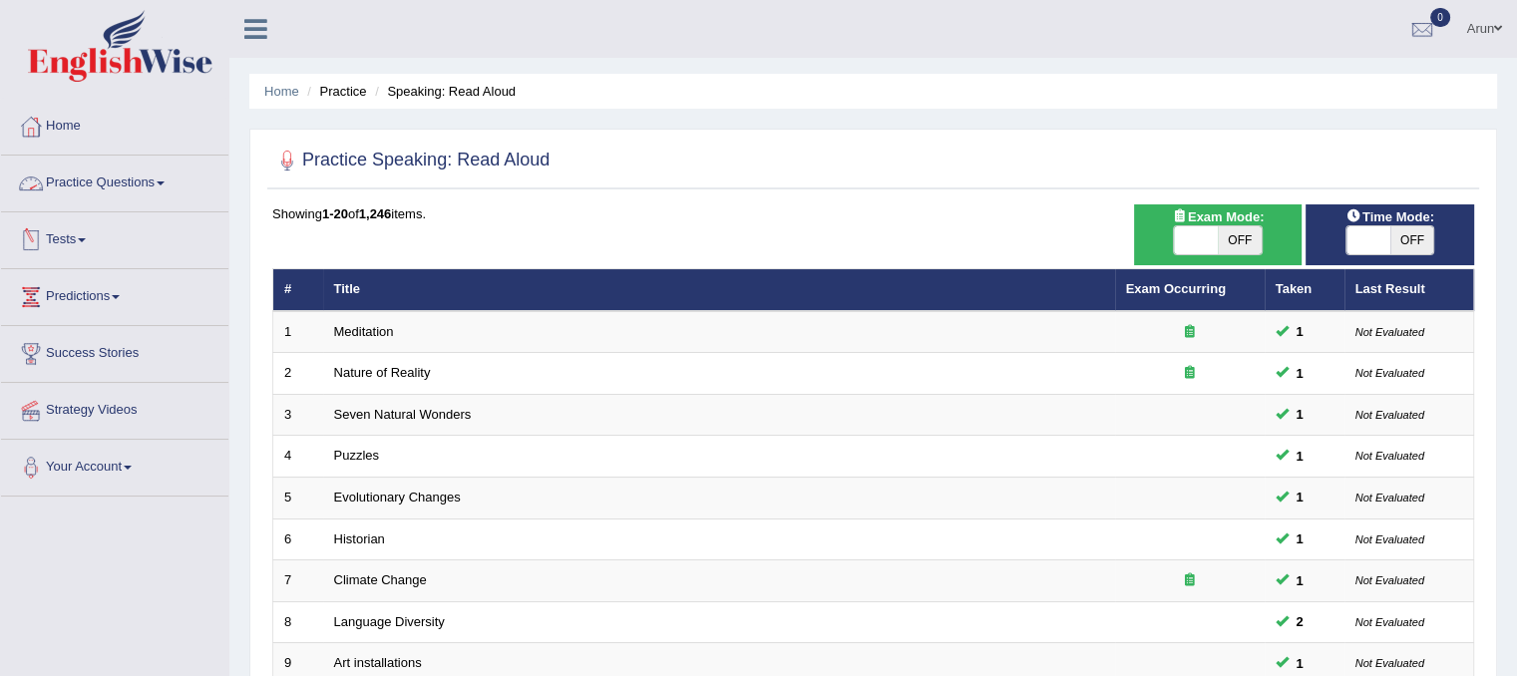
click at [92, 178] on link "Practice Questions" at bounding box center [114, 181] width 227 height 50
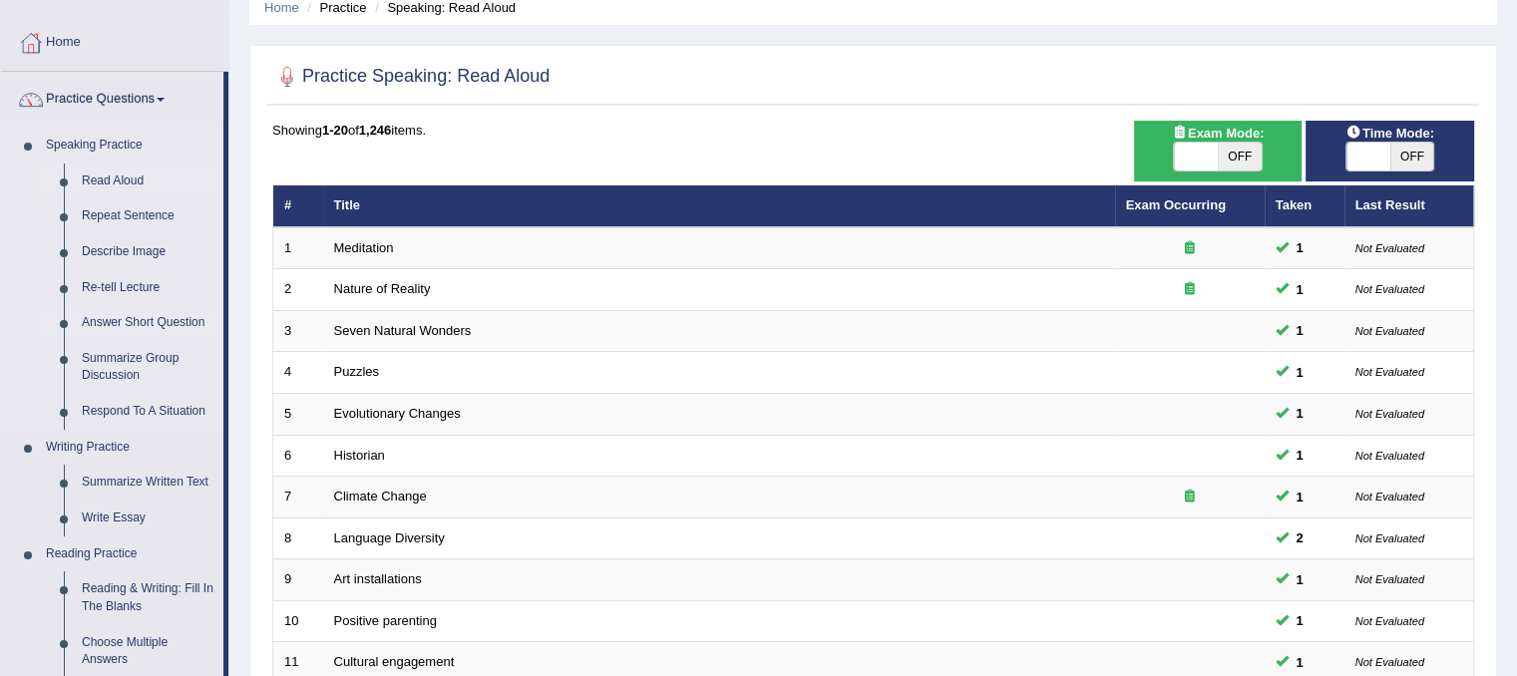
scroll to position [86, 0]
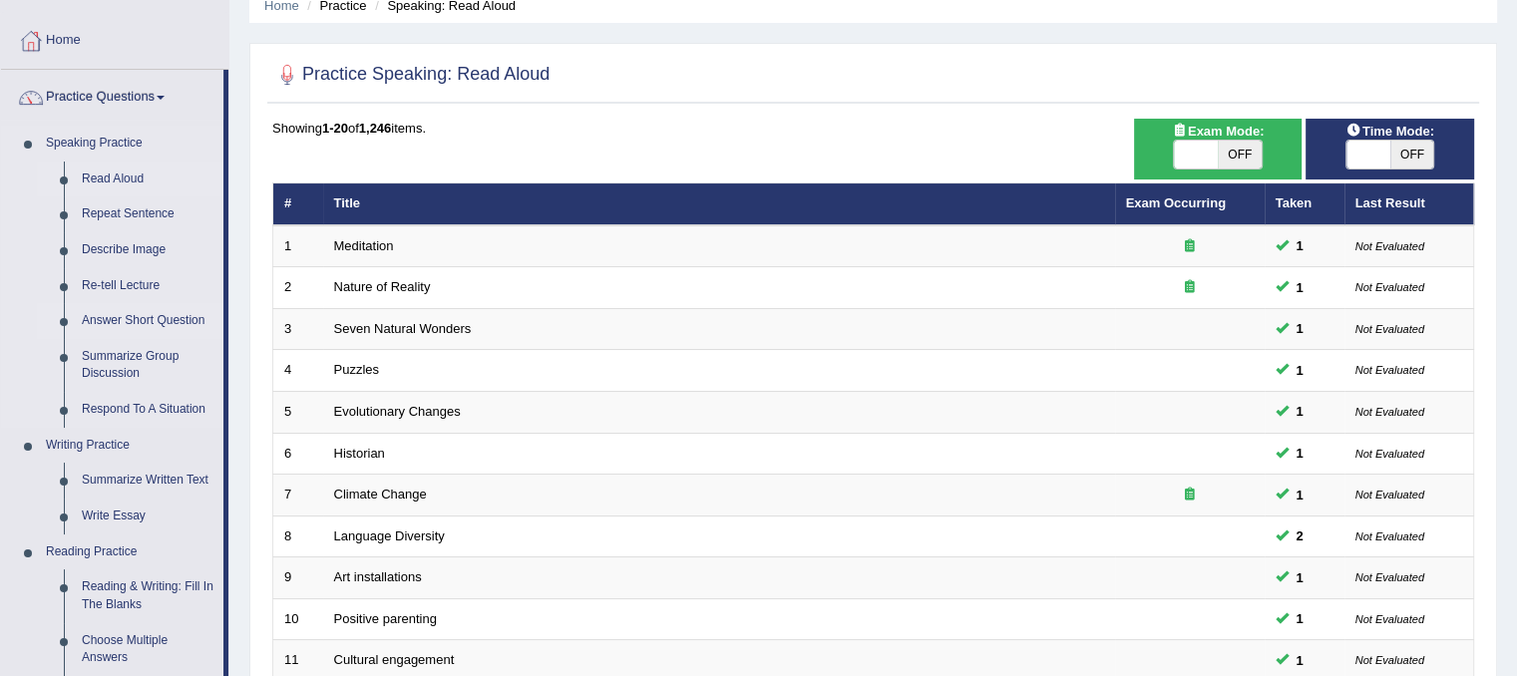
click at [164, 328] on link "Answer Short Question" at bounding box center [148, 321] width 151 height 36
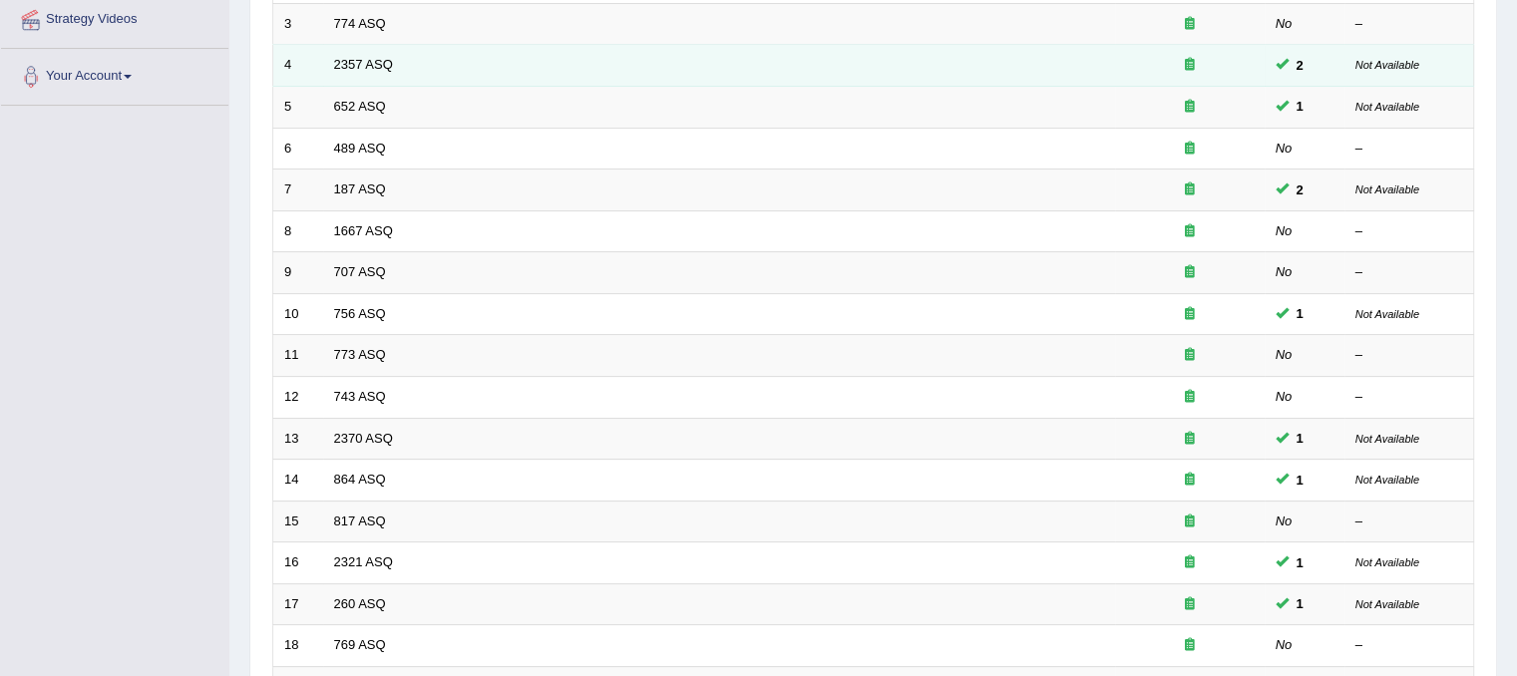
scroll to position [638, 0]
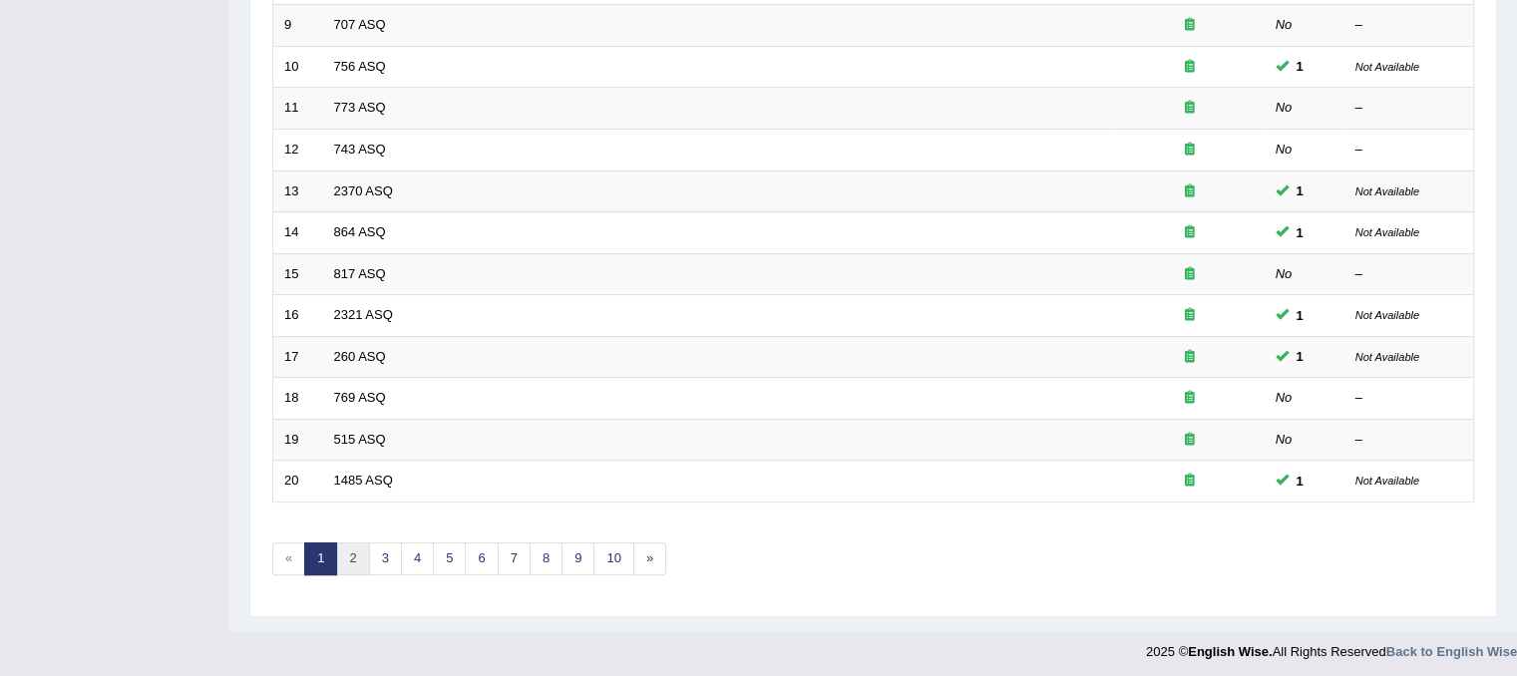
click at [349, 558] on link "2" at bounding box center [352, 558] width 33 height 33
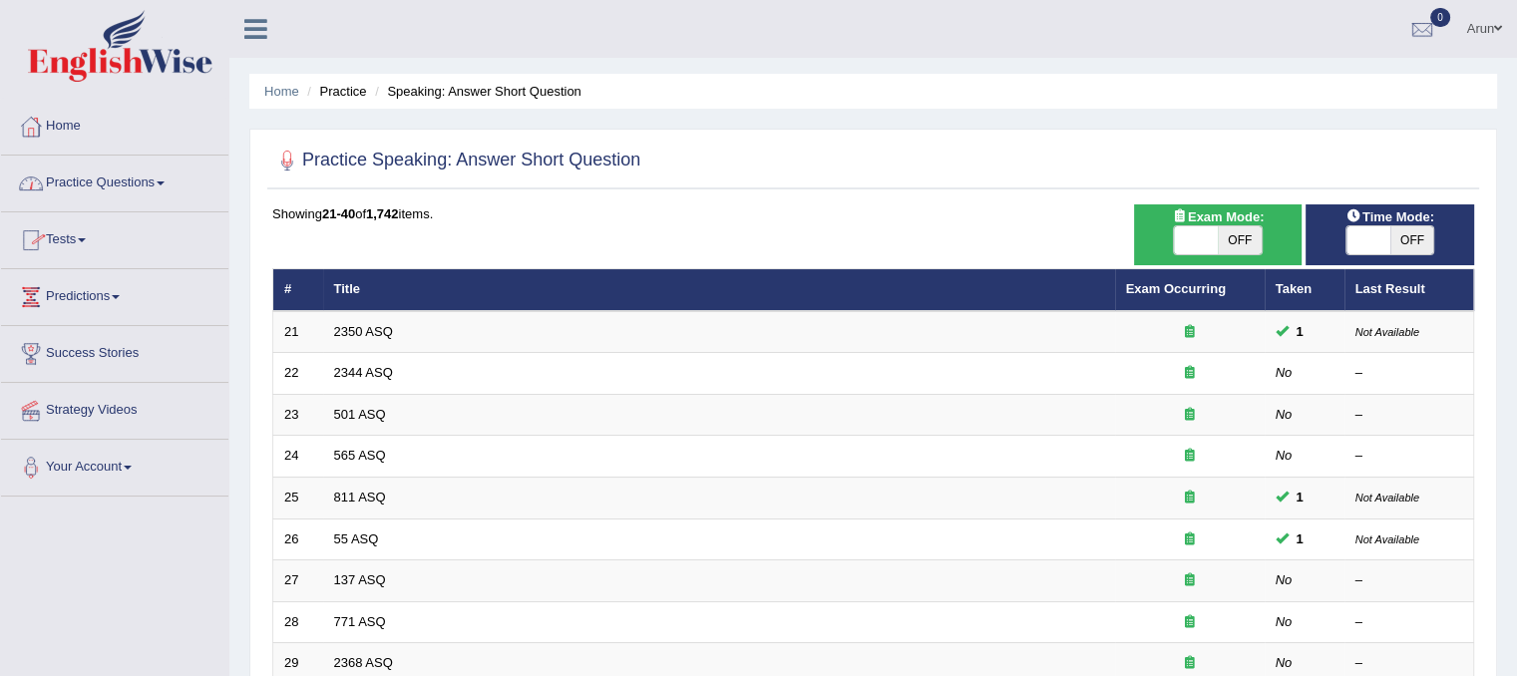
click at [116, 176] on link "Practice Questions" at bounding box center [114, 181] width 227 height 50
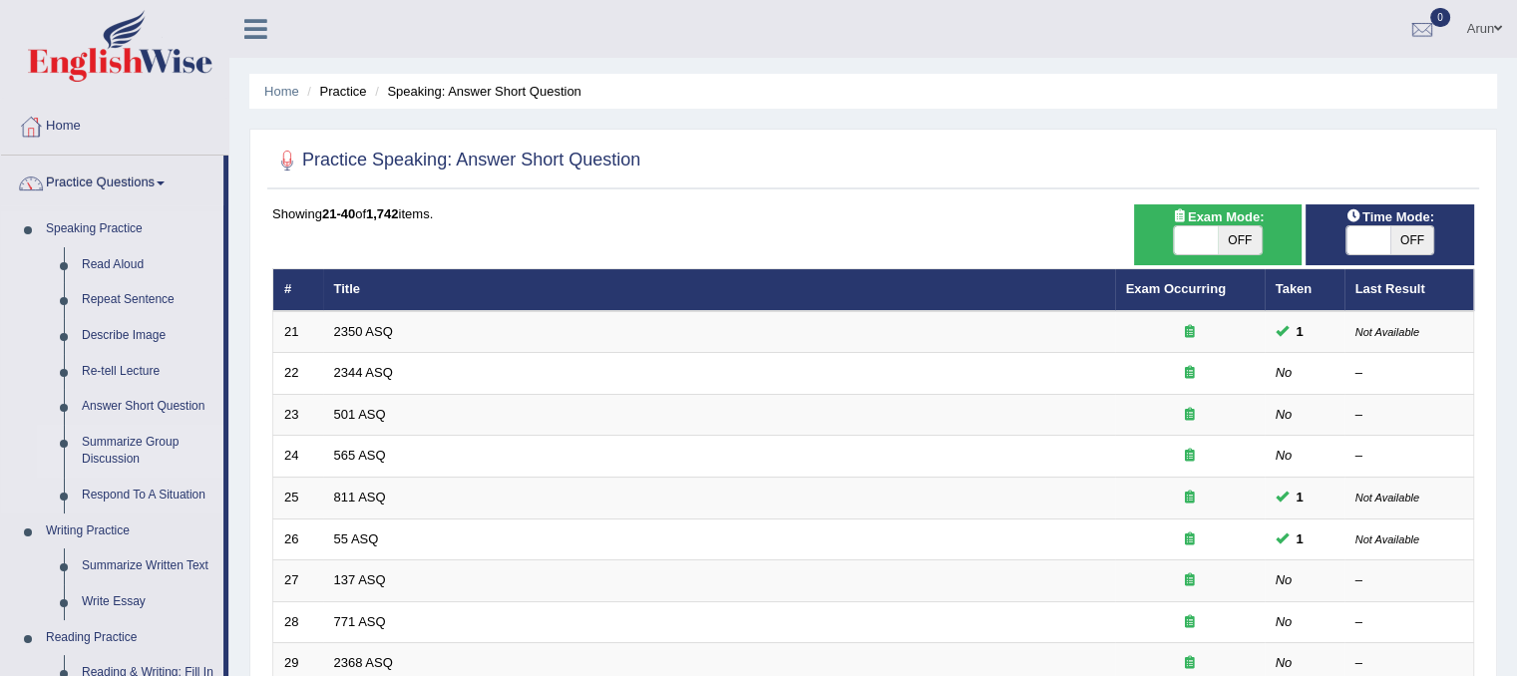
click at [112, 437] on link "Summarize Group Discussion" at bounding box center [148, 451] width 151 height 53
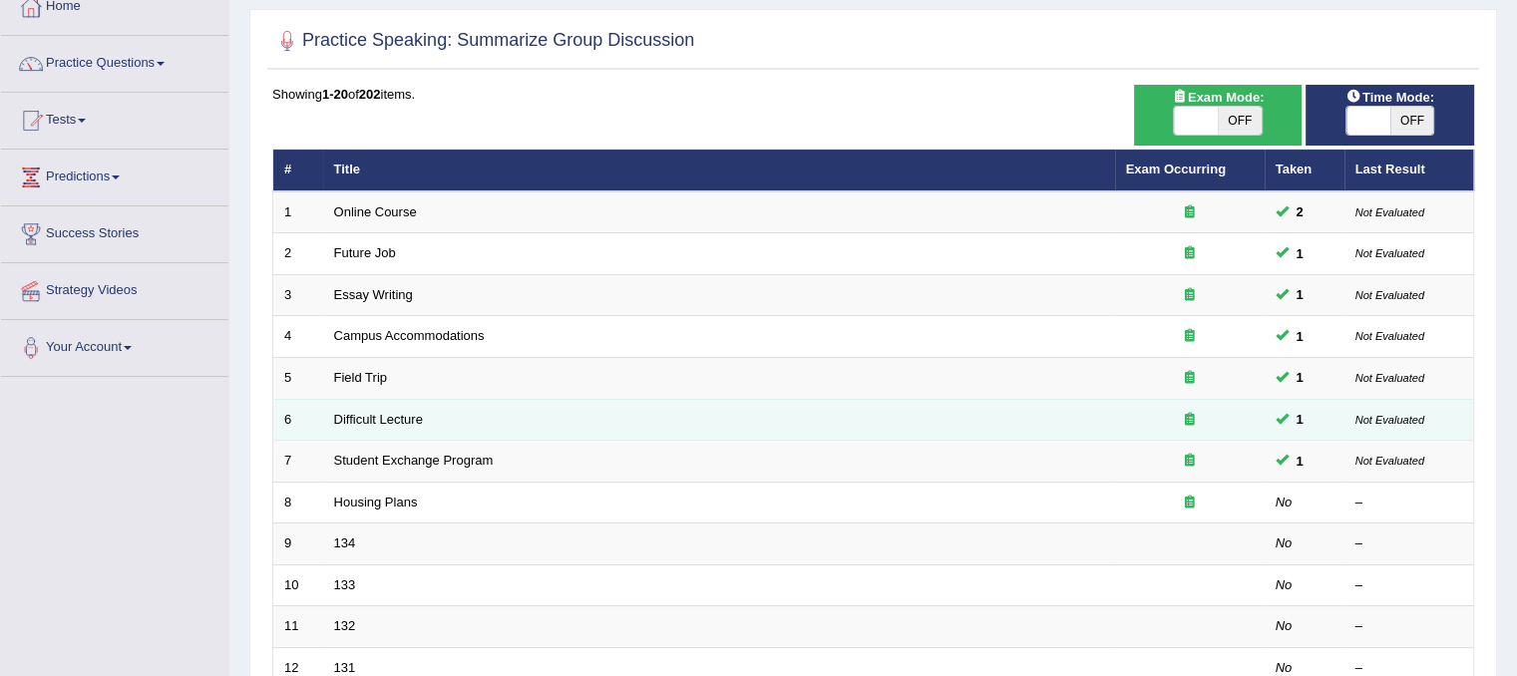
scroll to position [119, 0]
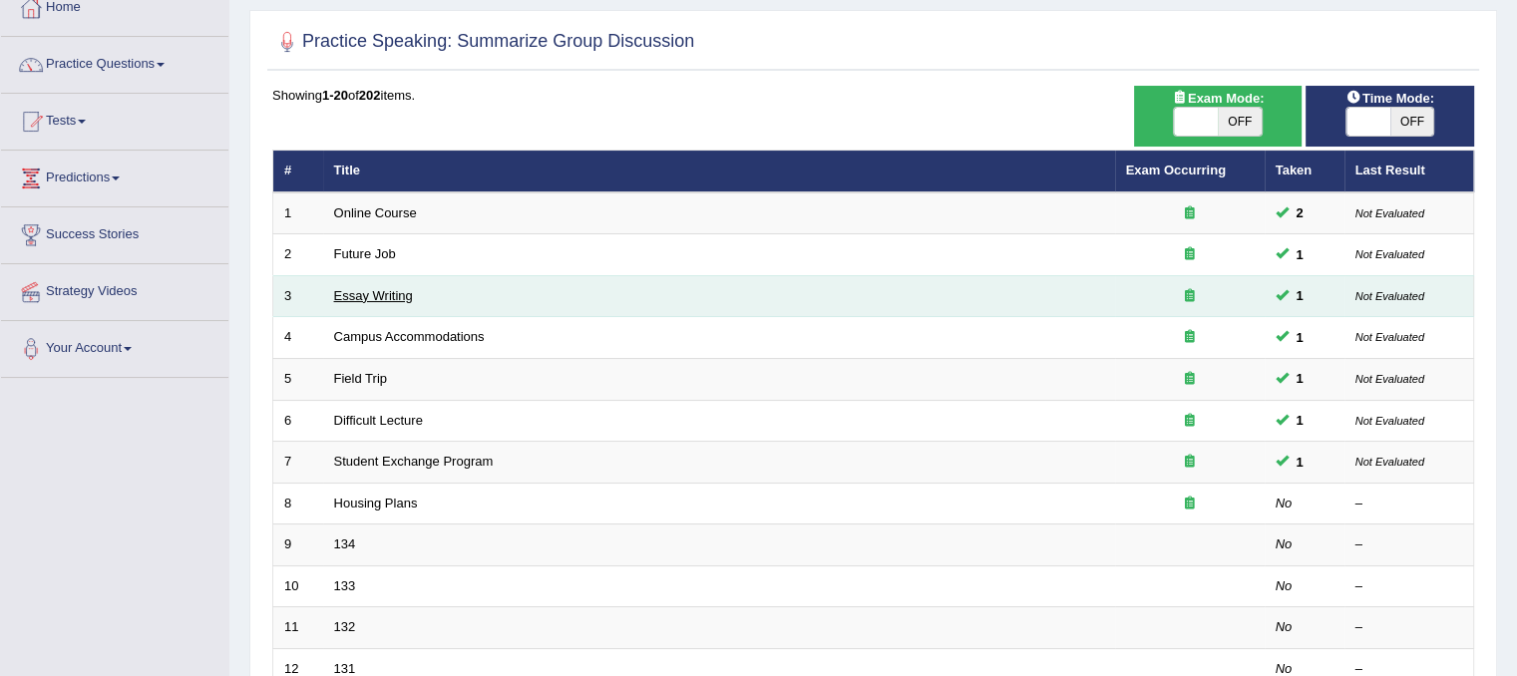
click at [372, 288] on link "Essay Writing" at bounding box center [373, 295] width 79 height 15
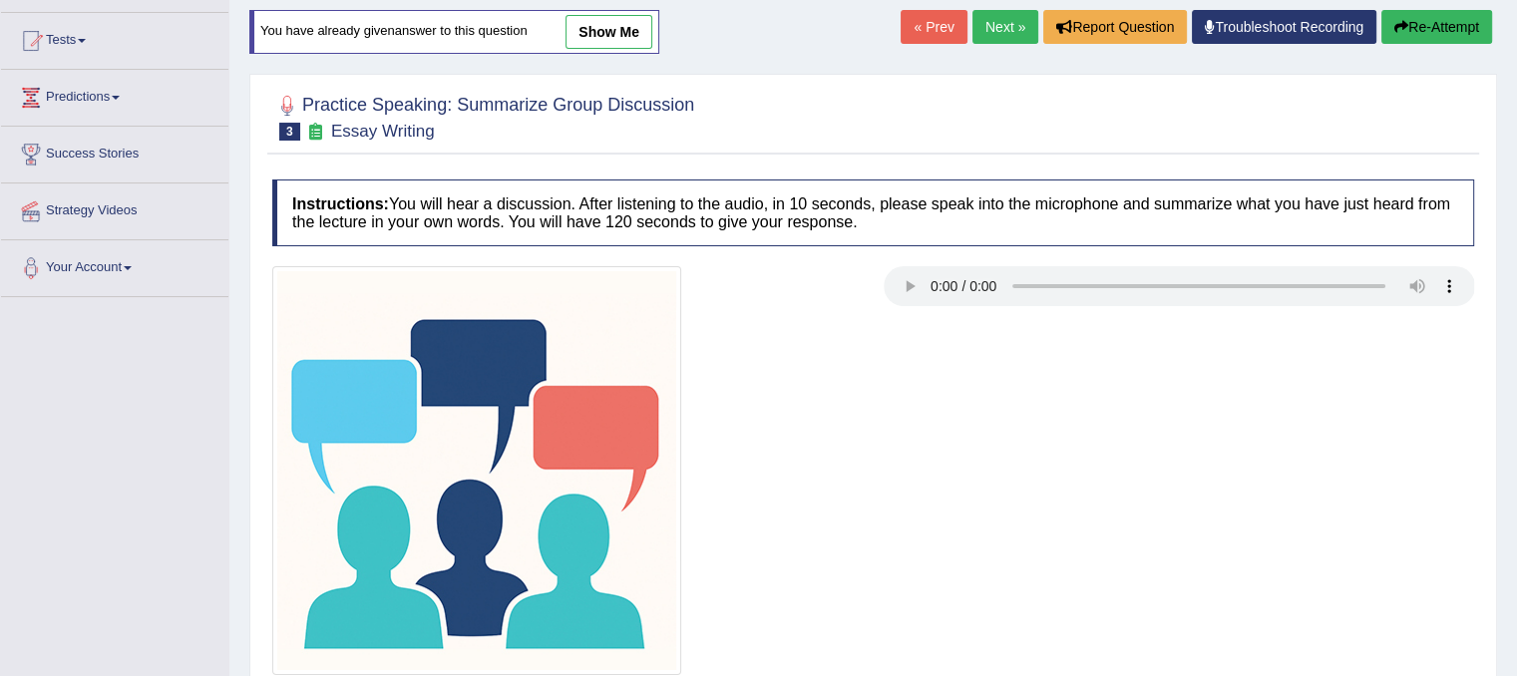
scroll to position [198, 0]
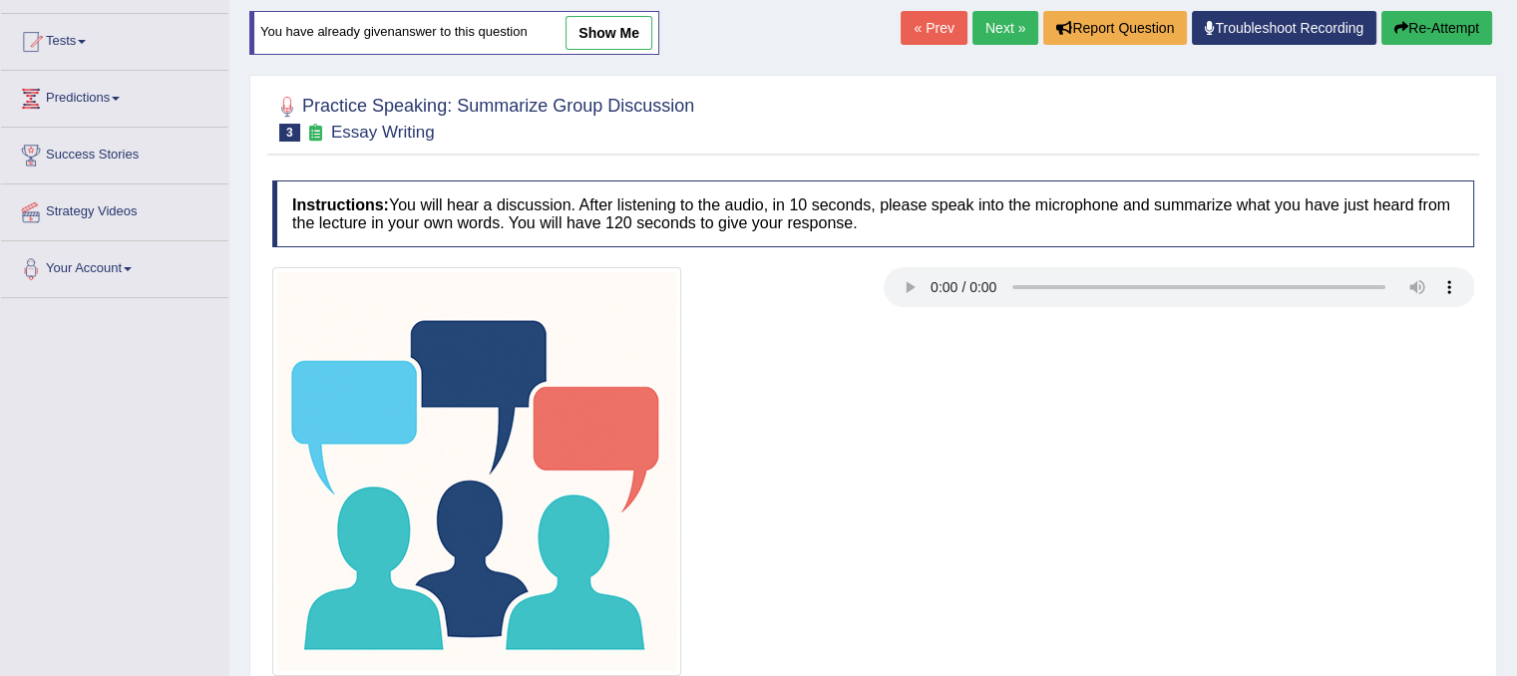
click at [634, 38] on link "show me" at bounding box center [608, 33] width 87 height 34
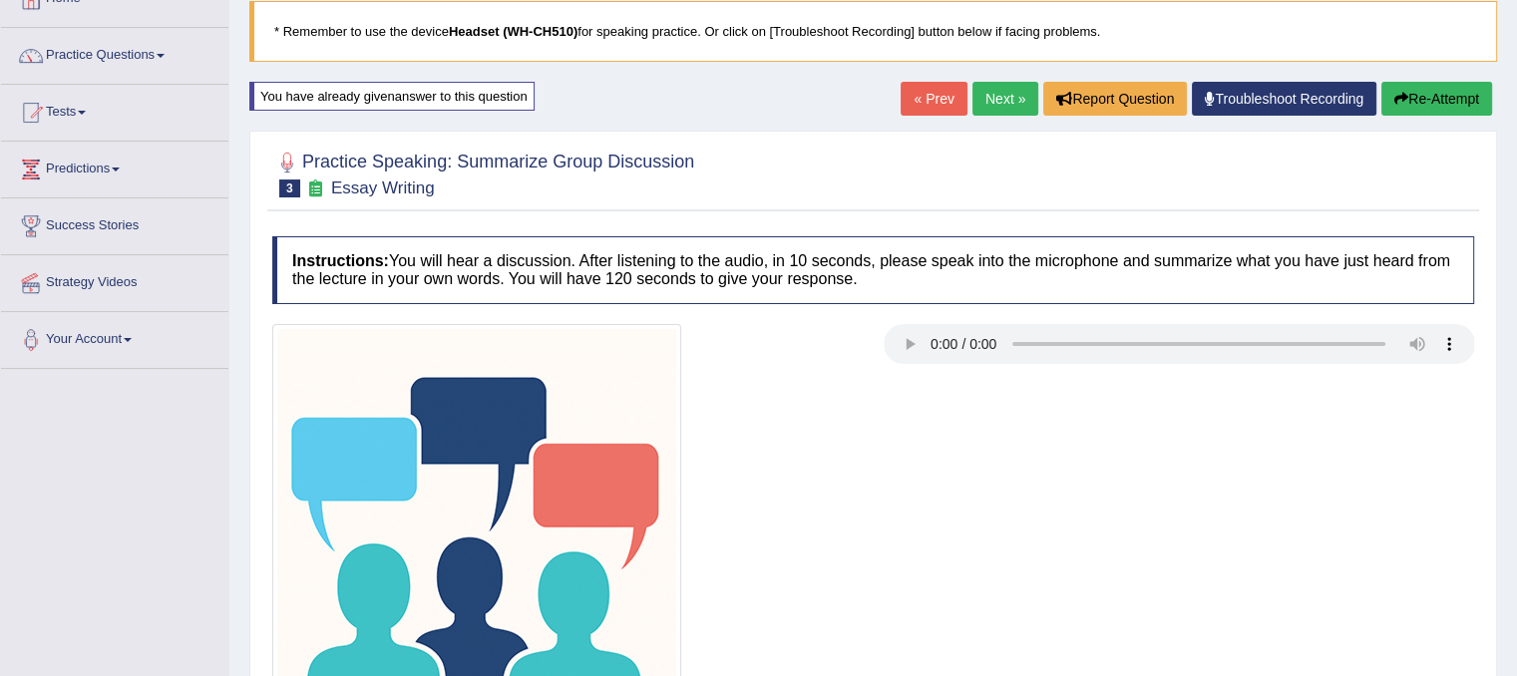
scroll to position [115, 0]
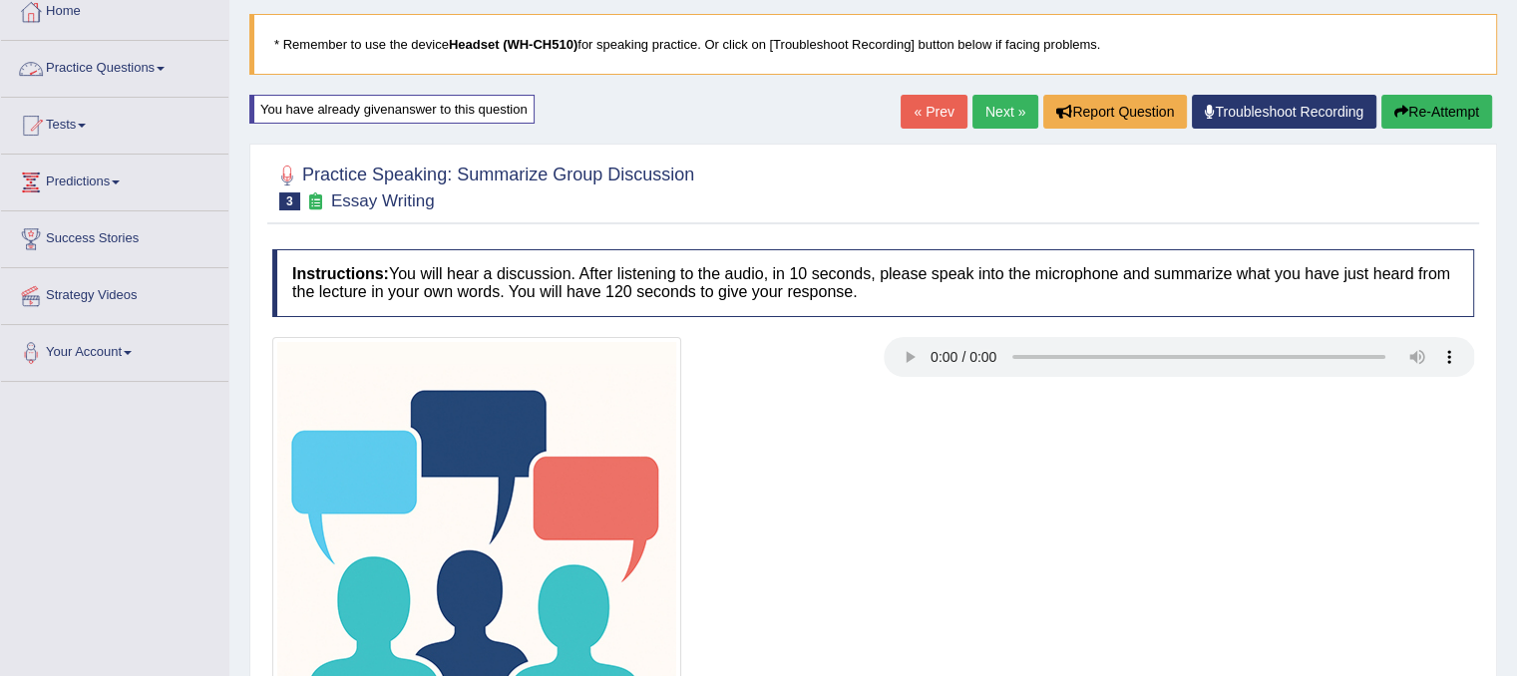
click at [104, 62] on link "Practice Questions" at bounding box center [114, 66] width 227 height 50
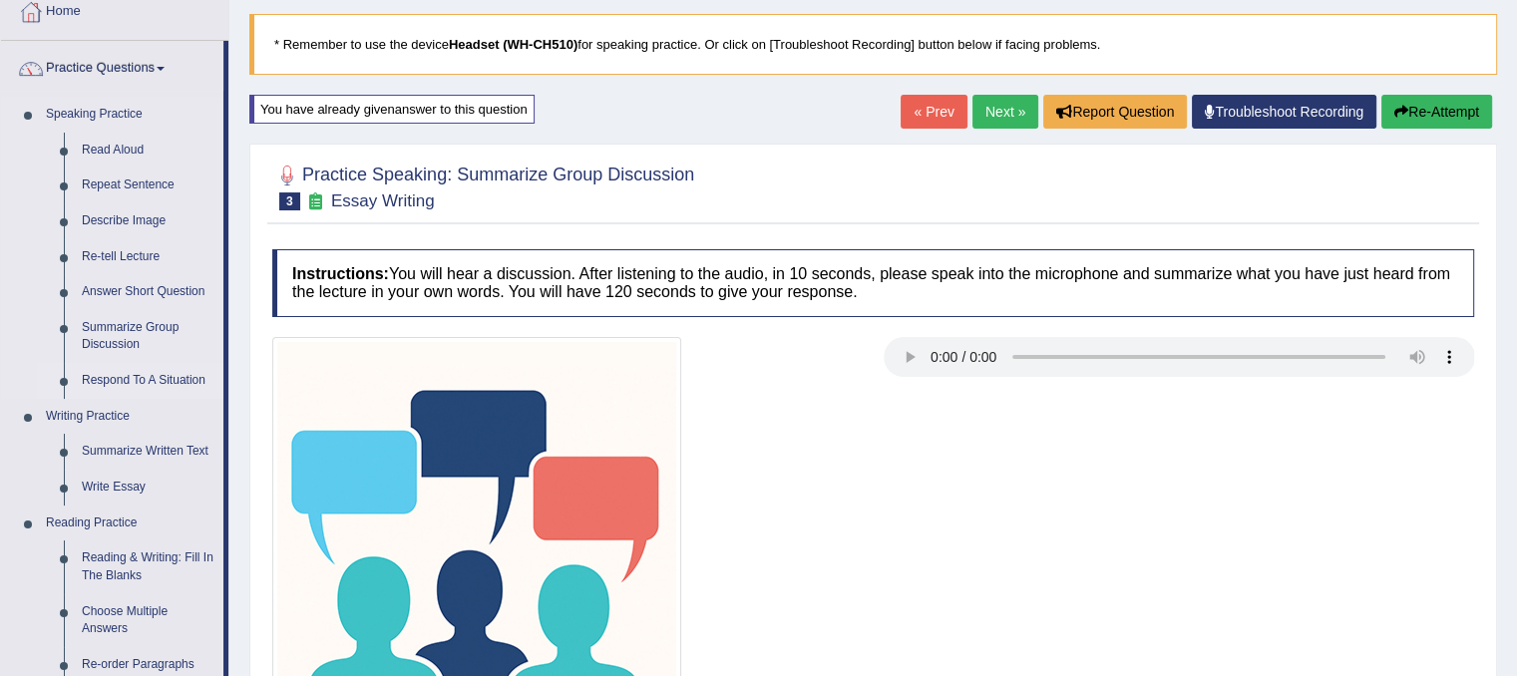
click at [91, 380] on link "Respond To A Situation" at bounding box center [148, 381] width 151 height 36
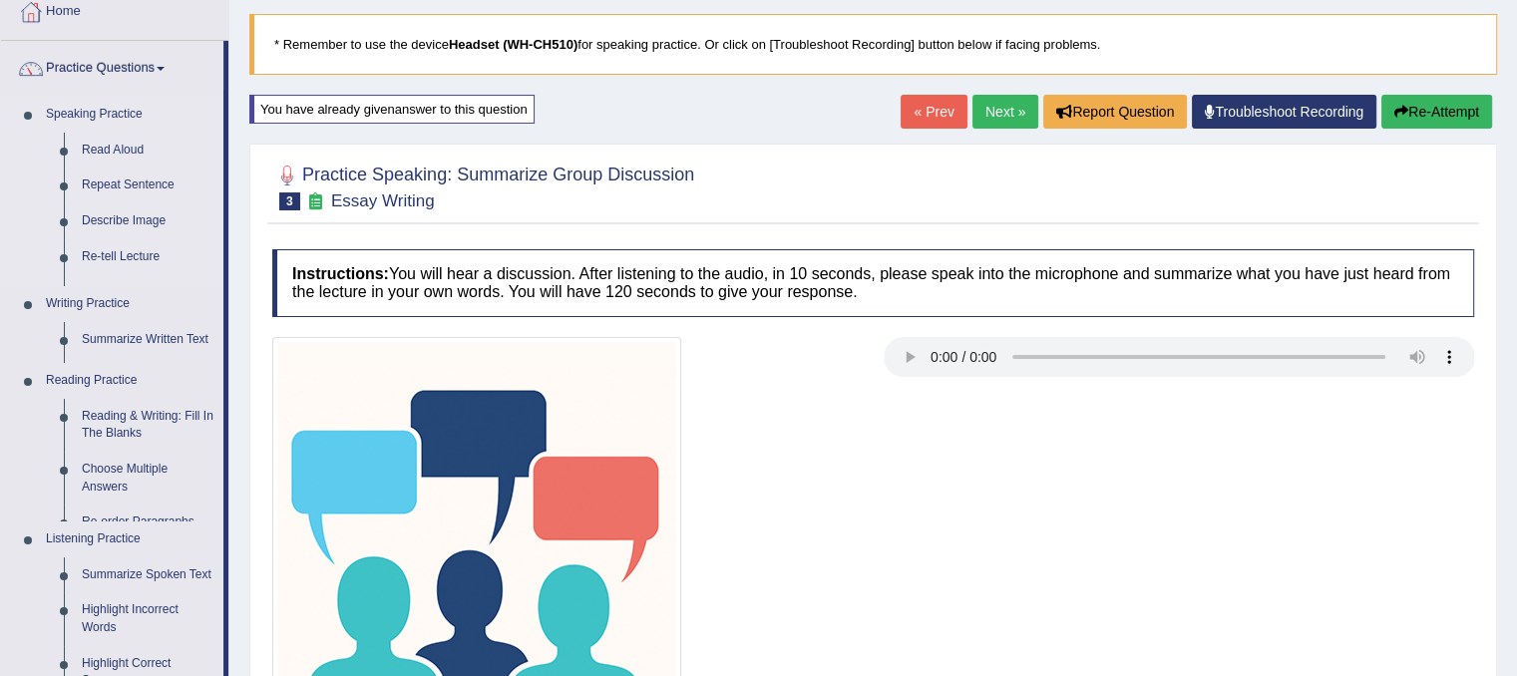
click at [91, 380] on ul "Speaking Practice Read Aloud Repeat Sentence Describe Image Re-tell Lecture Ans…" at bounding box center [112, 403] width 222 height 612
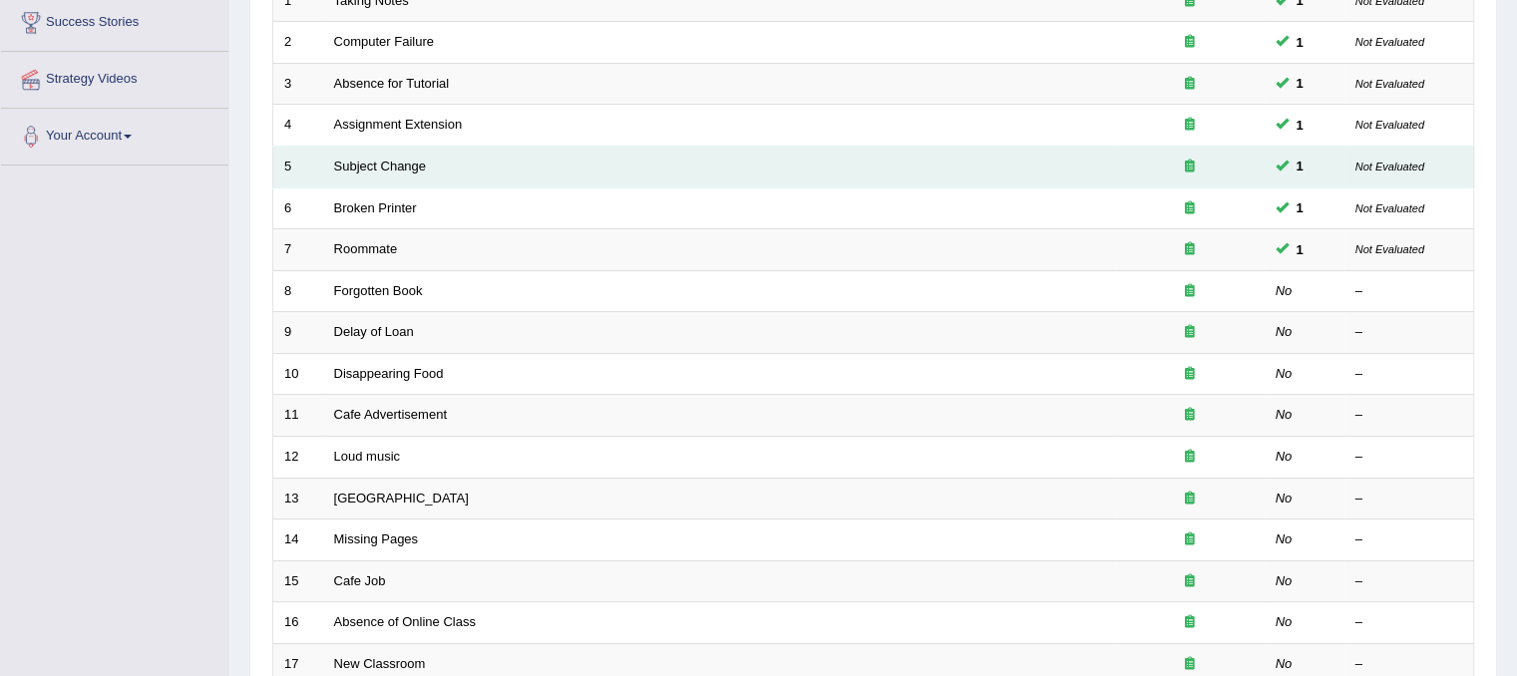
scroll to position [351, 0]
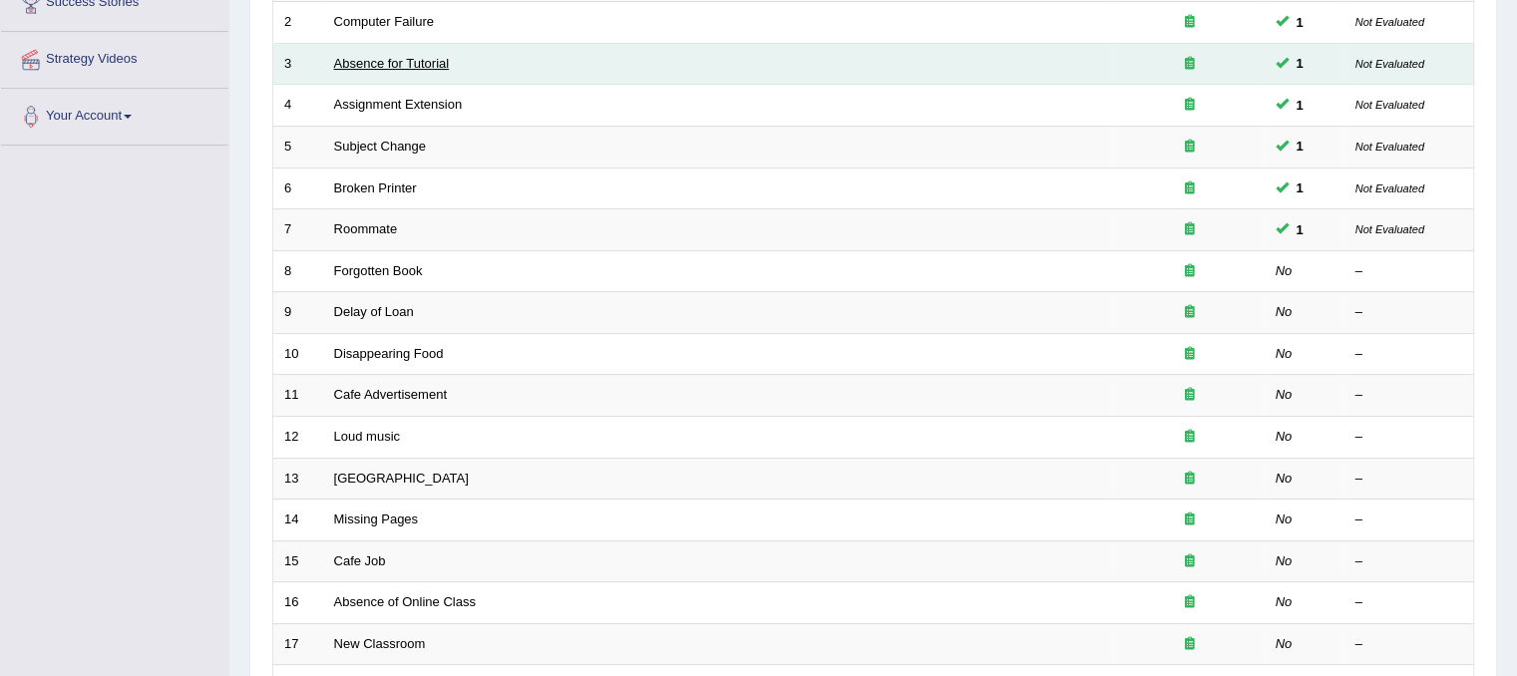
click at [396, 57] on link "Absence for Tutorial" at bounding box center [392, 63] width 116 height 15
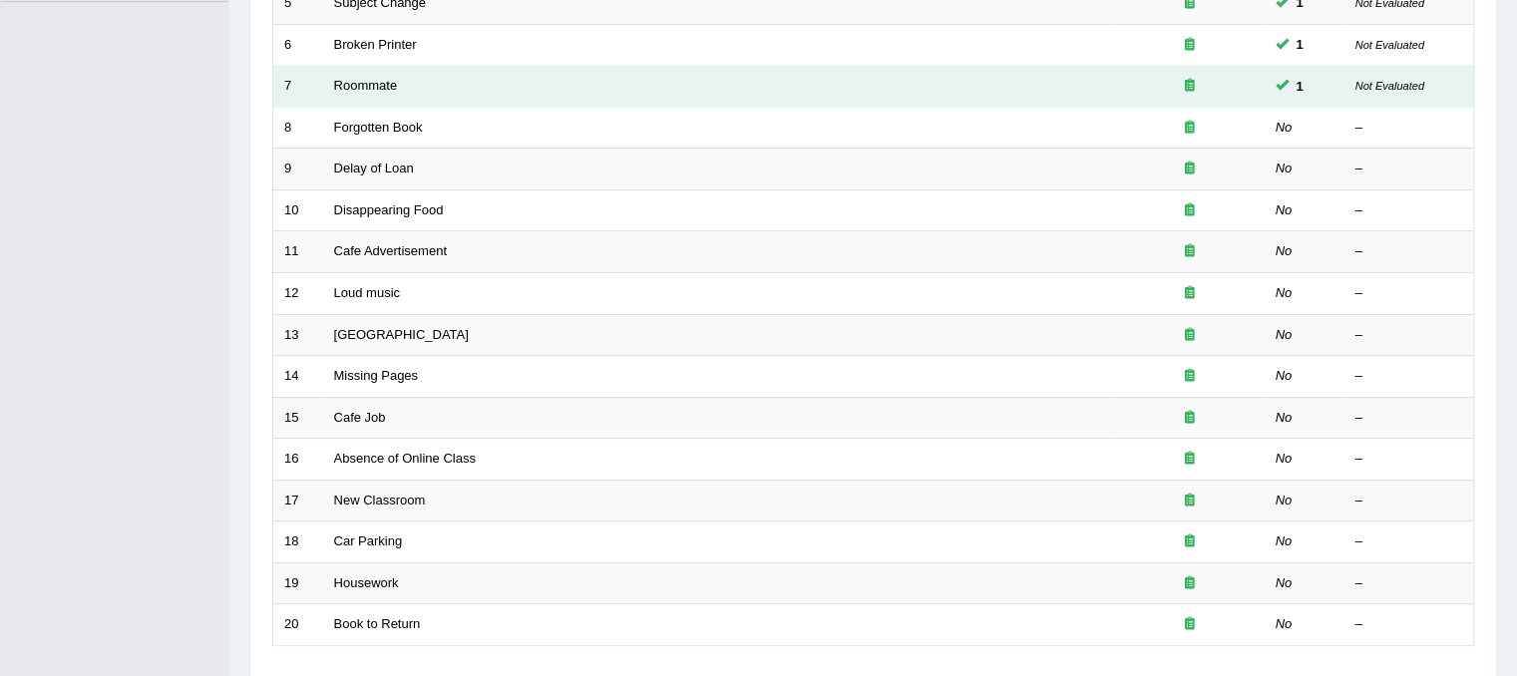
scroll to position [282, 0]
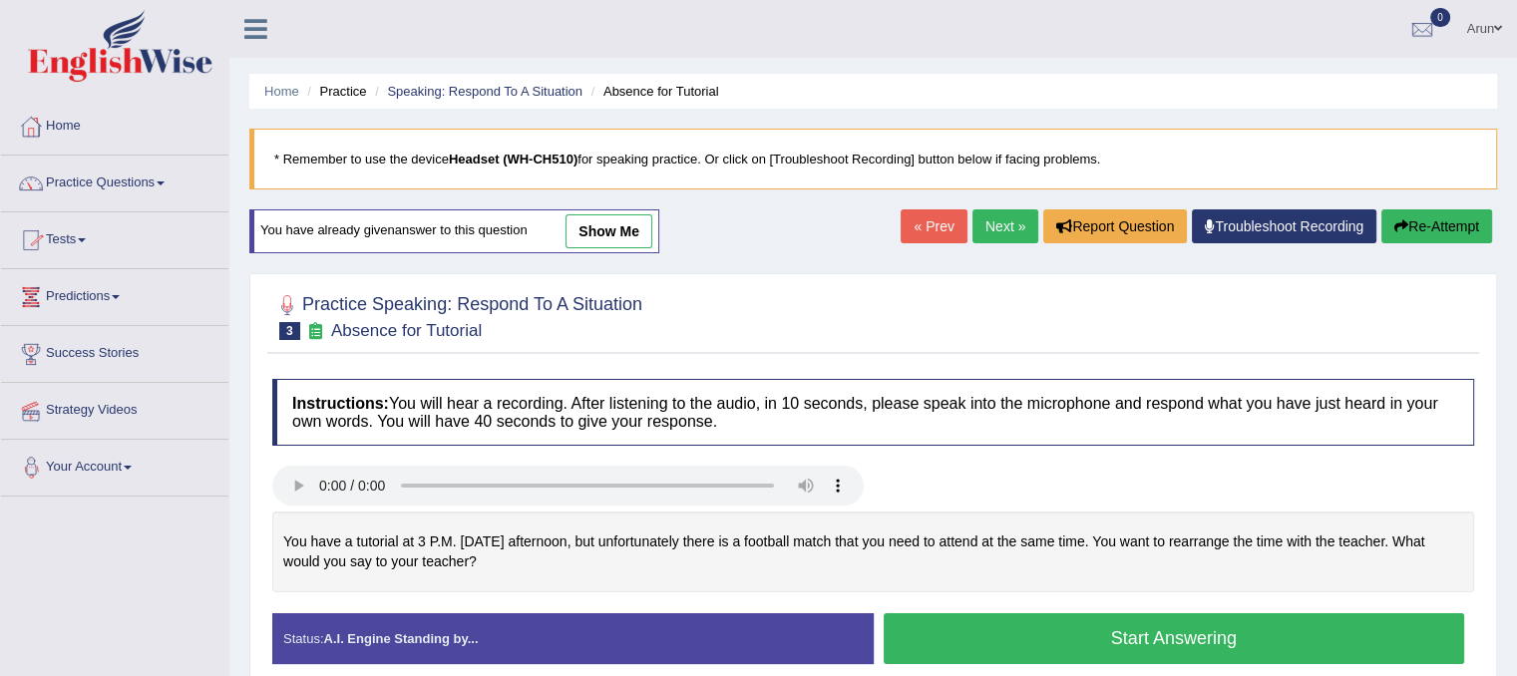
click at [114, 178] on link "Practice Questions" at bounding box center [114, 181] width 227 height 50
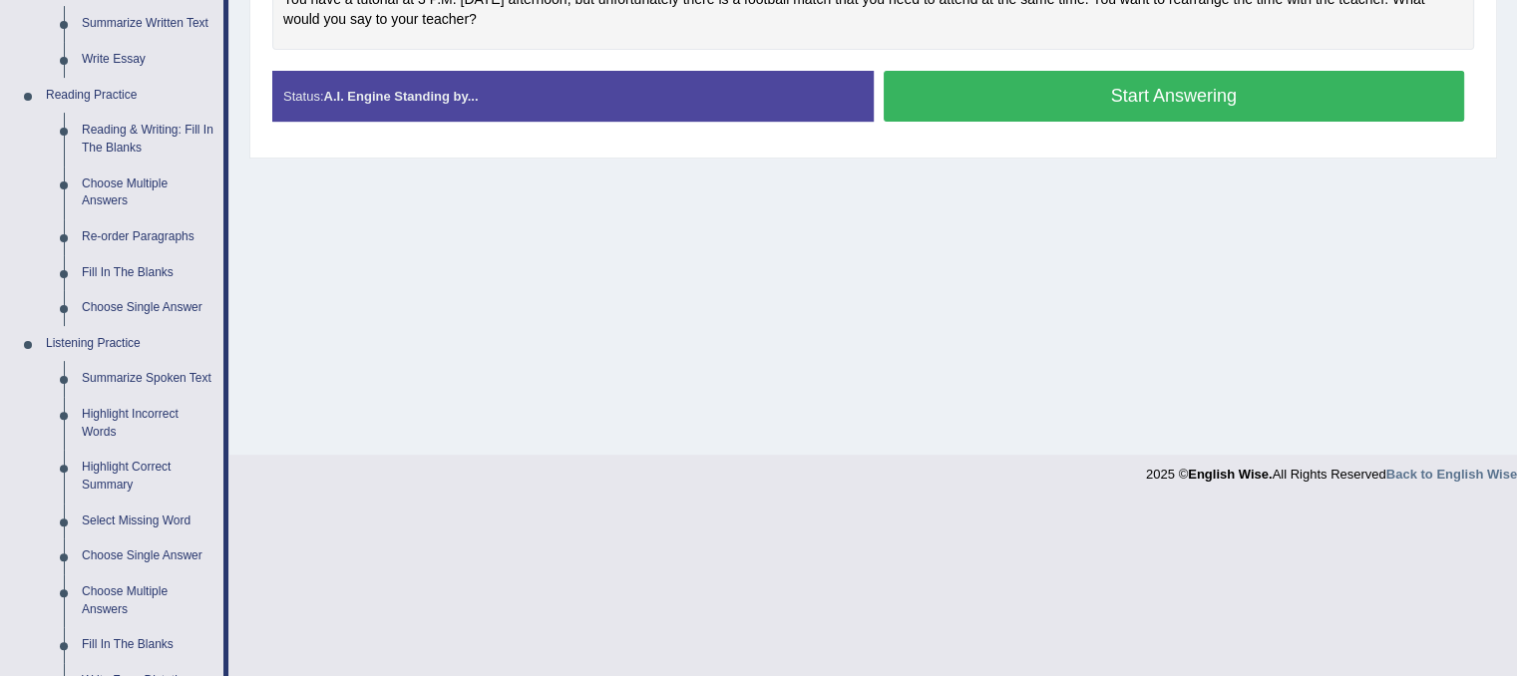
scroll to position [541, 0]
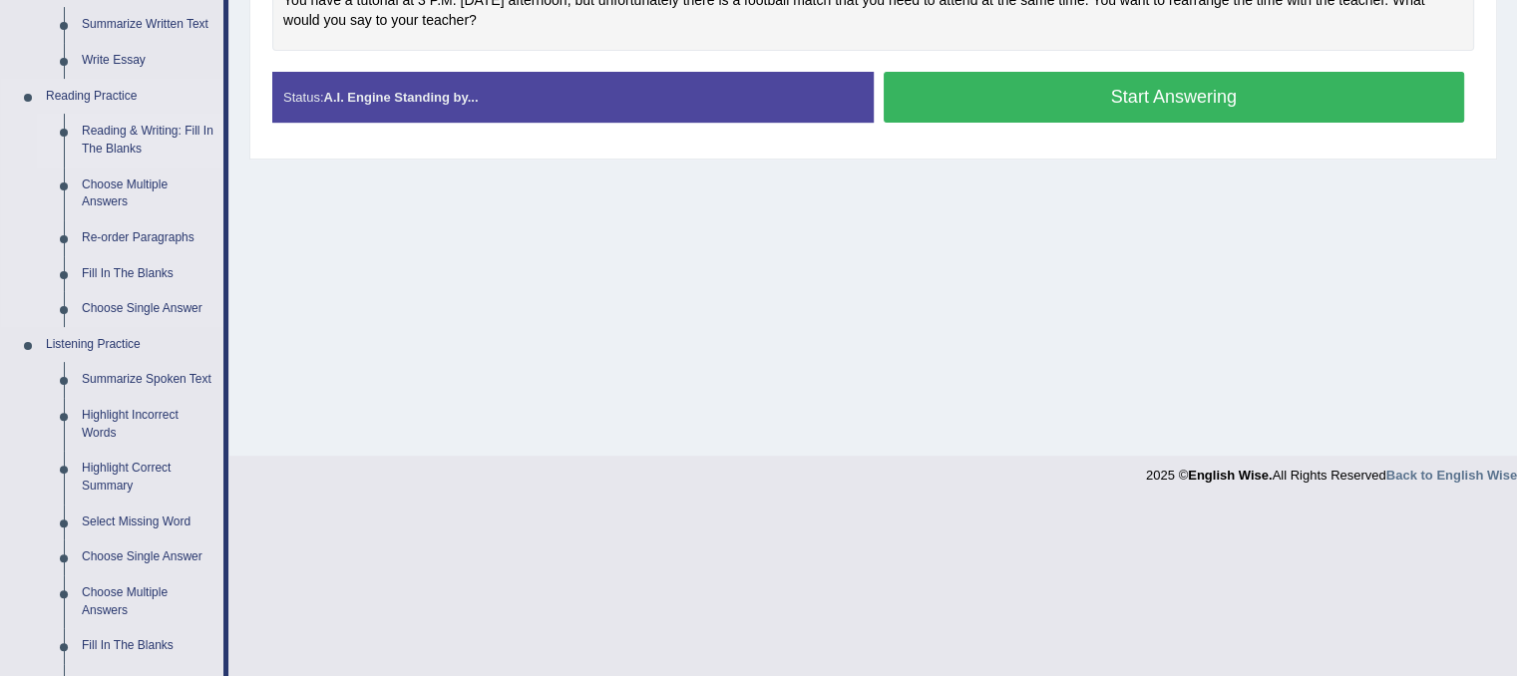
click at [115, 145] on link "Reading & Writing: Fill In The Blanks" at bounding box center [148, 140] width 151 height 53
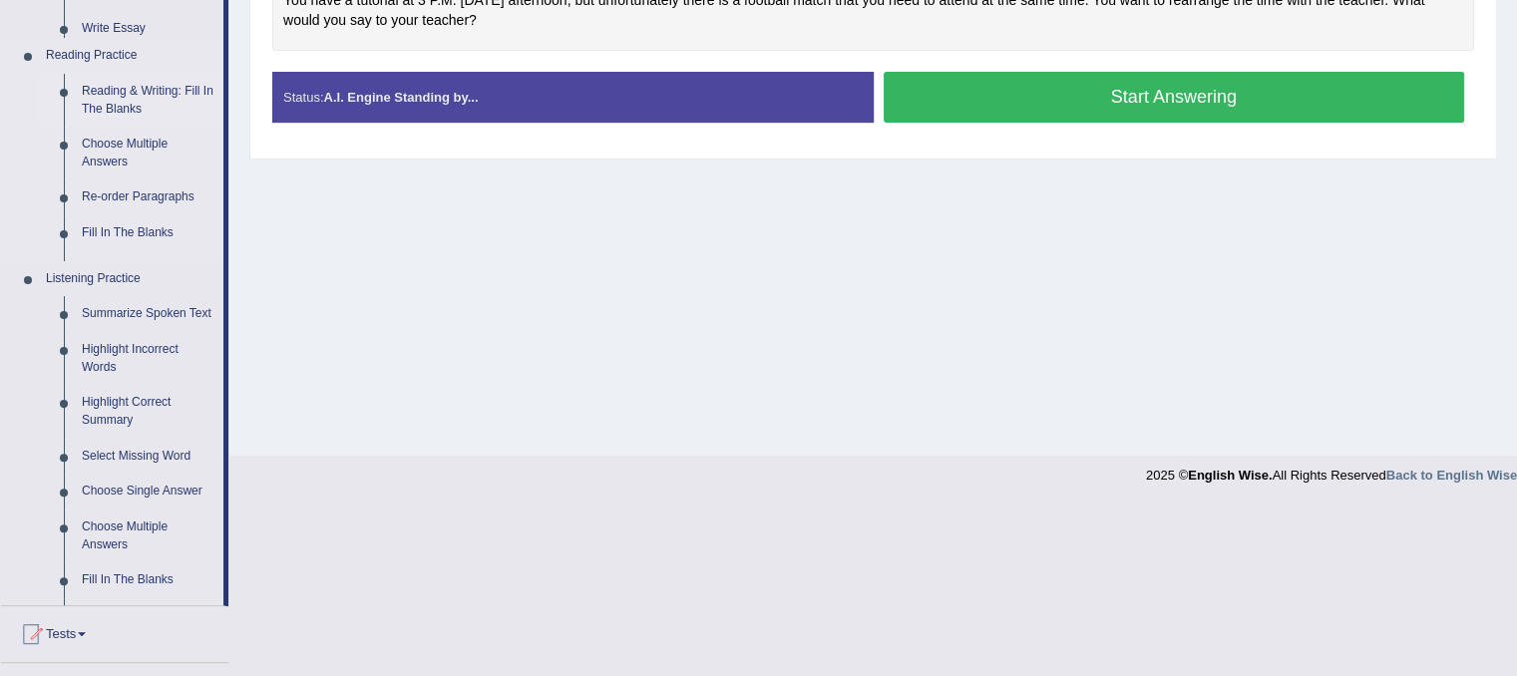
scroll to position [371, 0]
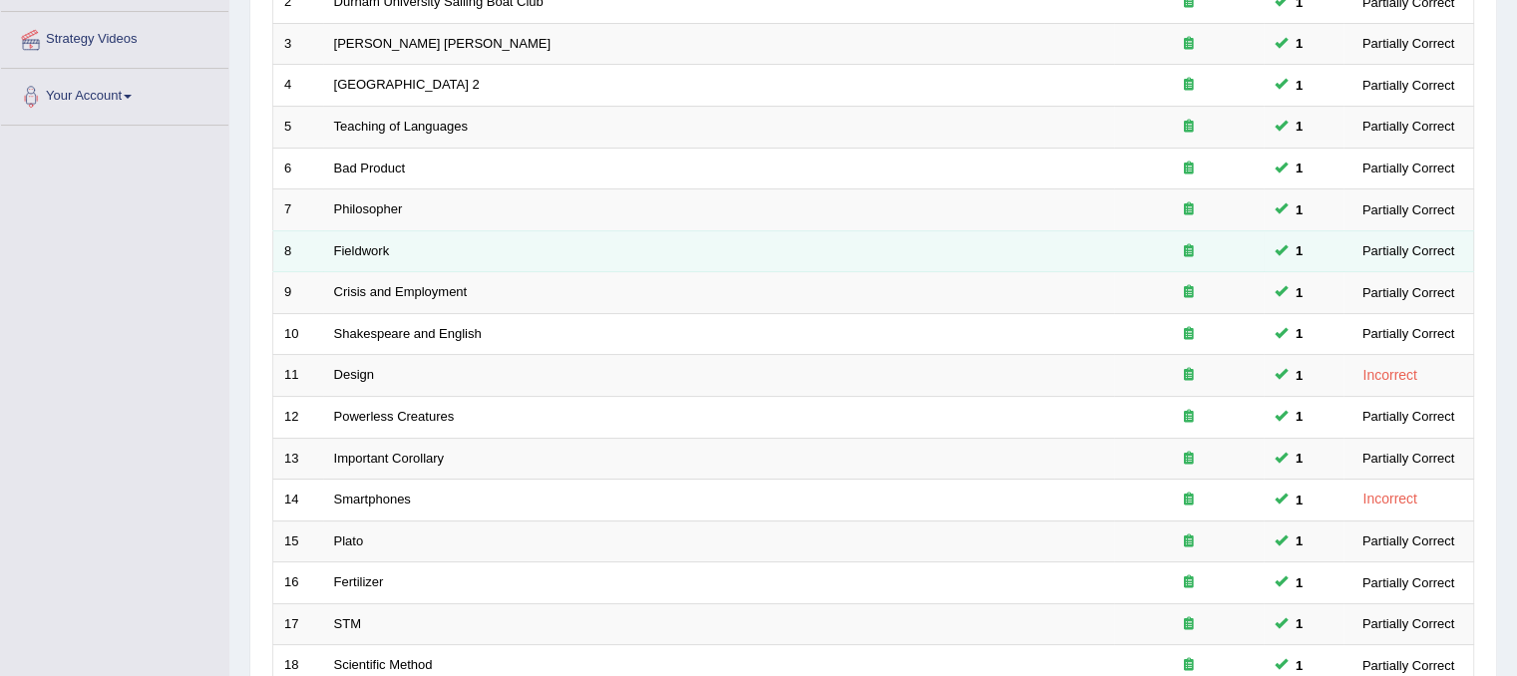
scroll to position [638, 0]
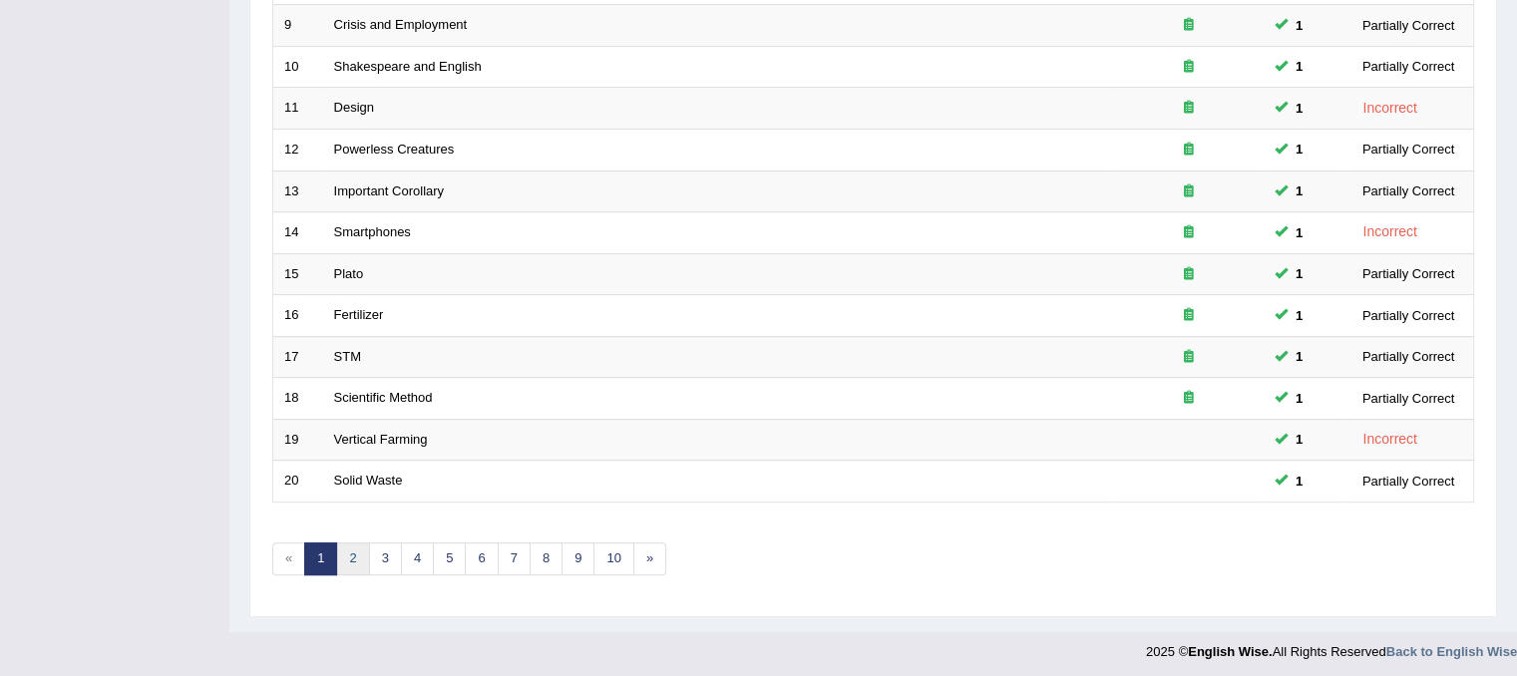
click at [359, 546] on link "2" at bounding box center [352, 558] width 33 height 33
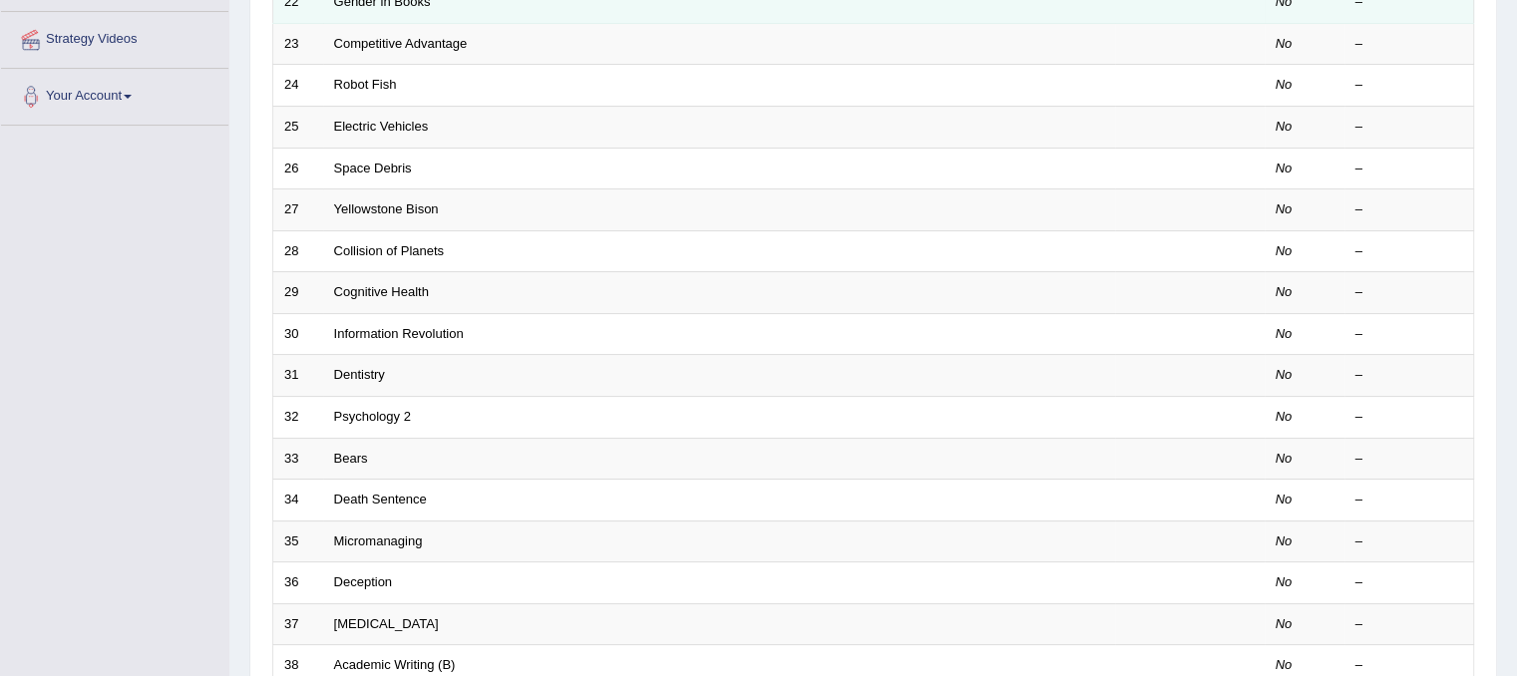
scroll to position [199, 0]
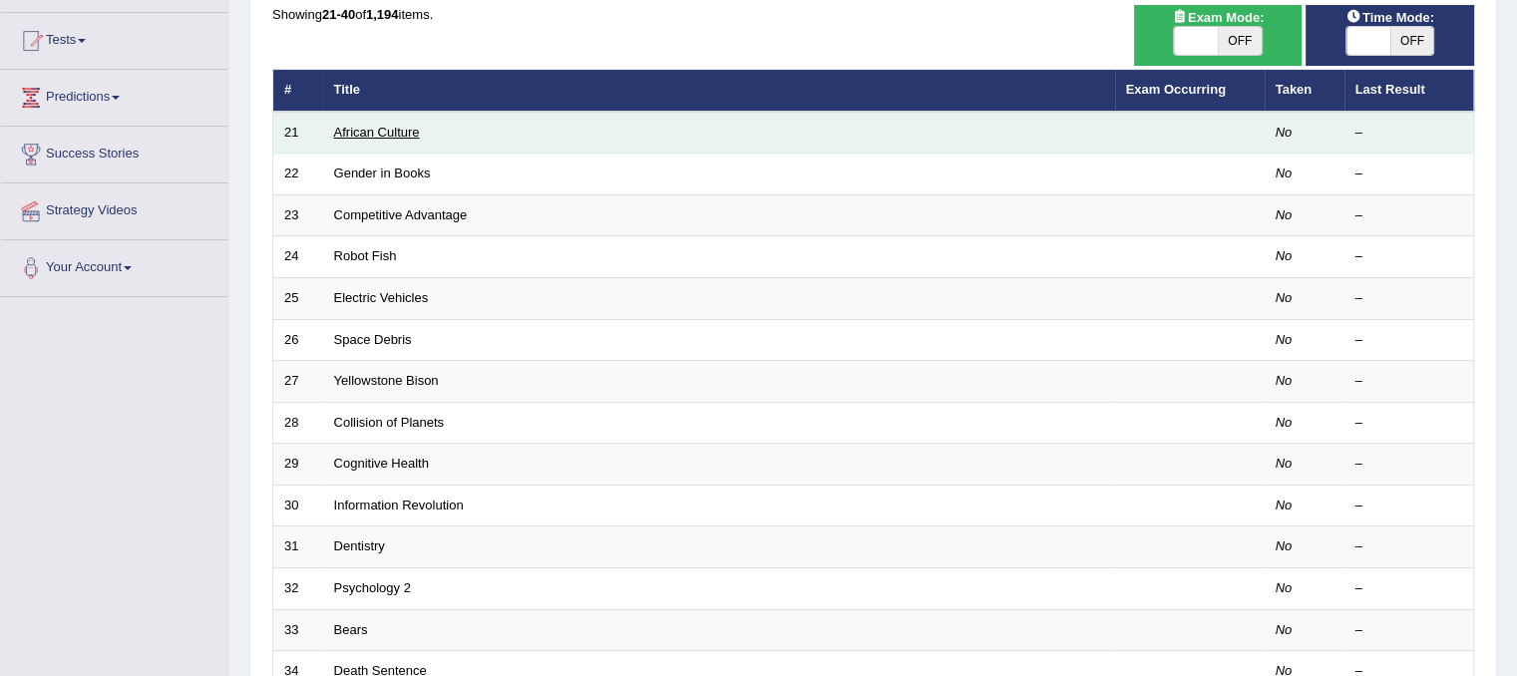
click at [407, 137] on link "African Culture" at bounding box center [377, 132] width 86 height 15
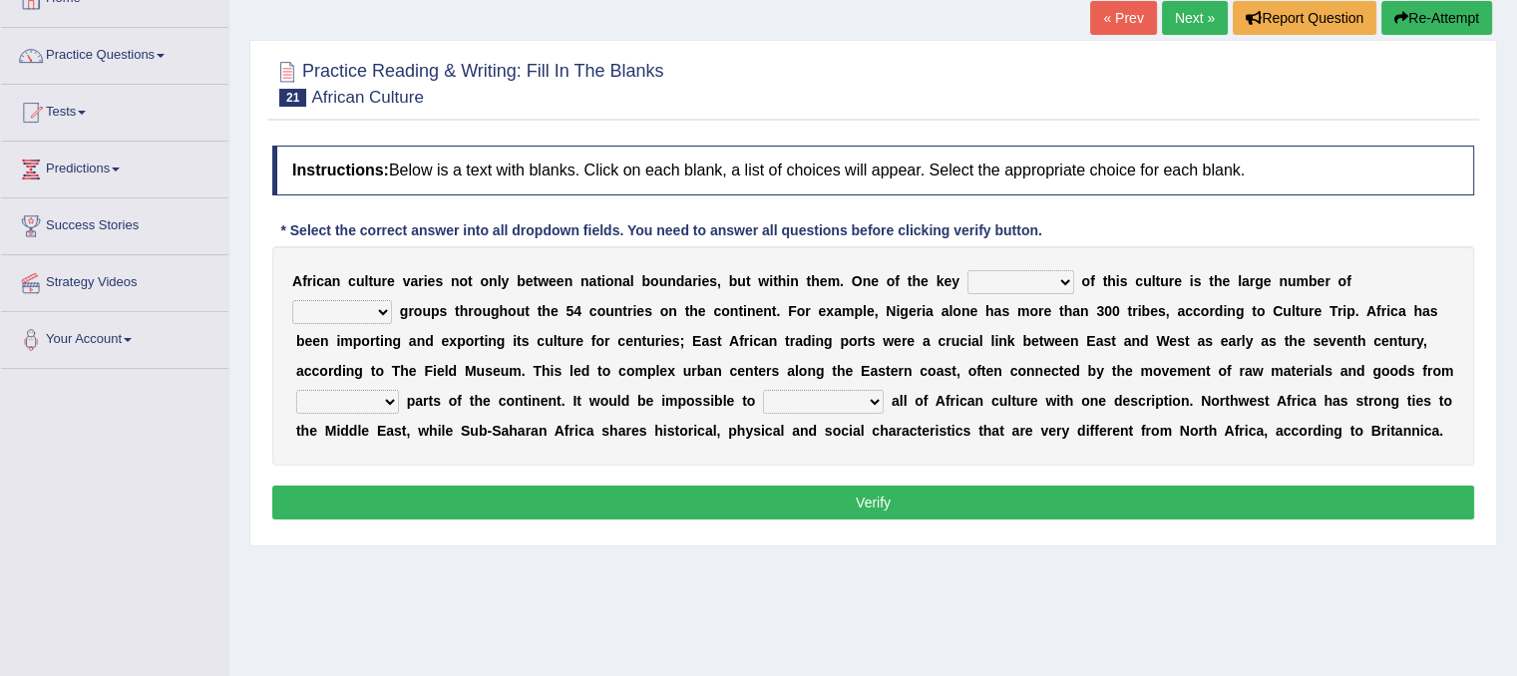
scroll to position [128, 0]
click at [1005, 280] on select "conjectures features issues doubts" at bounding box center [1020, 282] width 107 height 24
click at [1208, 275] on b "t" at bounding box center [1210, 281] width 5 height 16
click at [1021, 275] on select "conjectures features issues doubts" at bounding box center [1020, 282] width 107 height 24
select select "features"
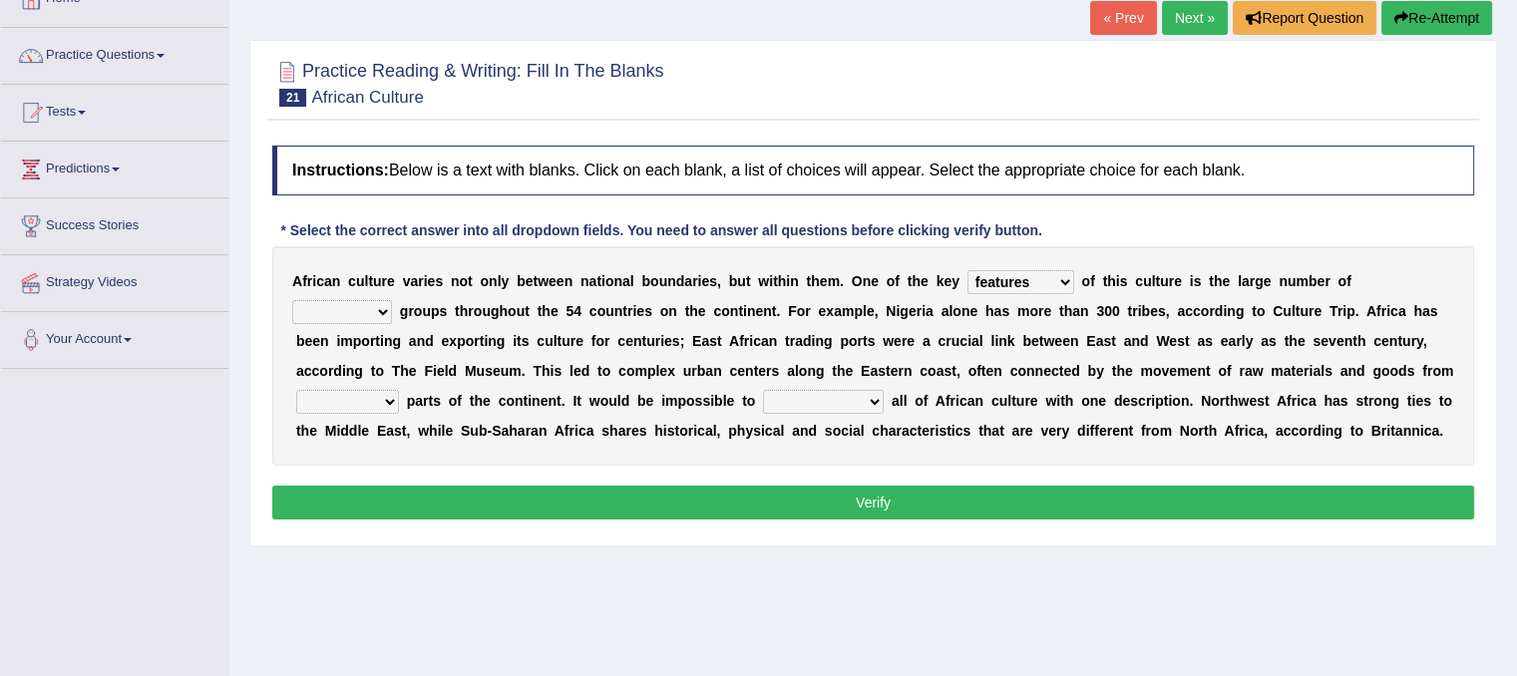
click at [967, 270] on select "conjectures features issues doubts" at bounding box center [1020, 282] width 107 height 24
click at [347, 315] on select "ethic ethnic eugenic epic" at bounding box center [342, 312] width 100 height 24
click at [638, 395] on b "b" at bounding box center [641, 401] width 9 height 16
click at [369, 395] on select "forelocked interlocked unlocked landlocked" at bounding box center [347, 402] width 103 height 24
select select "interlocked"
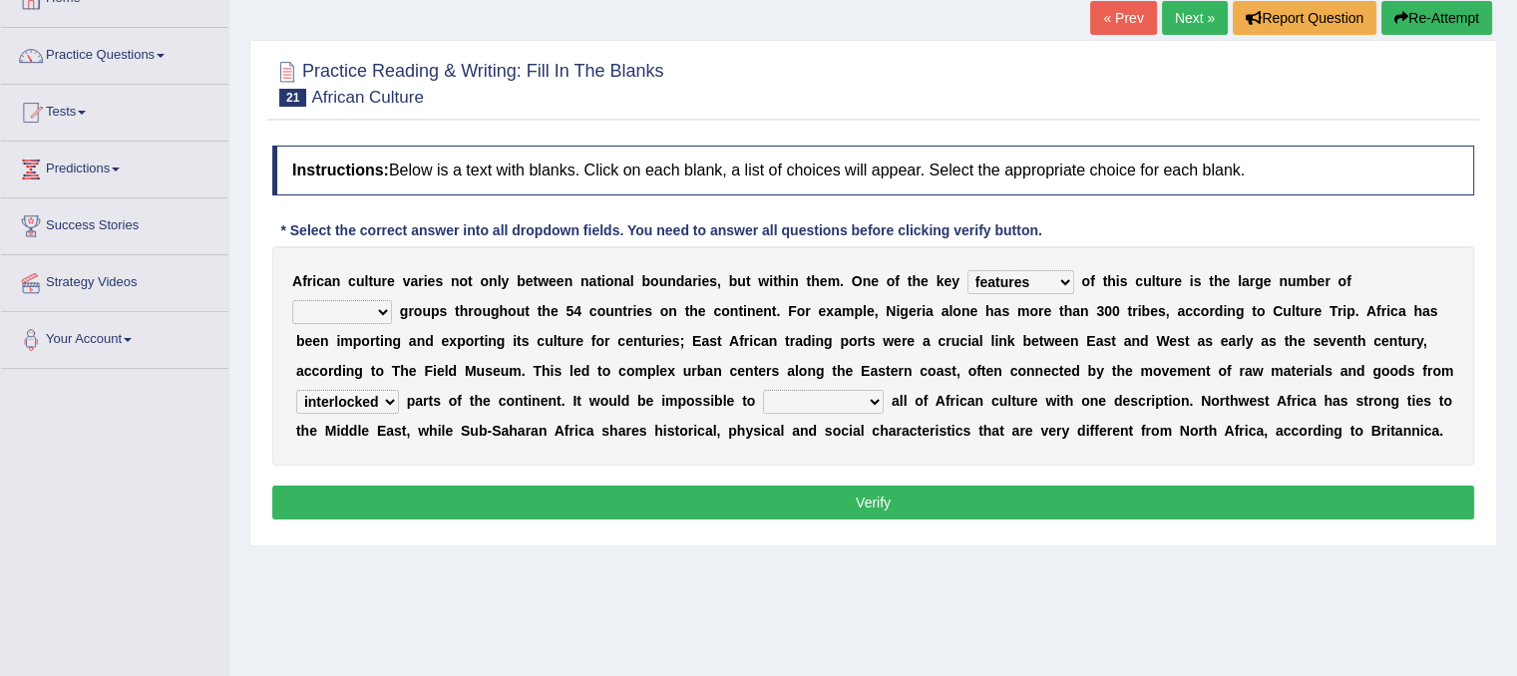
click at [296, 390] on select "forelocked interlocked unlocked landlocked" at bounding box center [347, 402] width 103 height 24
click at [870, 395] on select "characterize conceptualize symbolize synthesize" at bounding box center [823, 402] width 121 height 24
click at [911, 481] on div "Instructions: Below is a text with blanks. Click on each blank, a list of choic…" at bounding box center [872, 336] width 1211 height 400
click at [836, 398] on select "characterize conceptualize symbolize synthesize" at bounding box center [823, 402] width 121 height 24
select select "characterize"
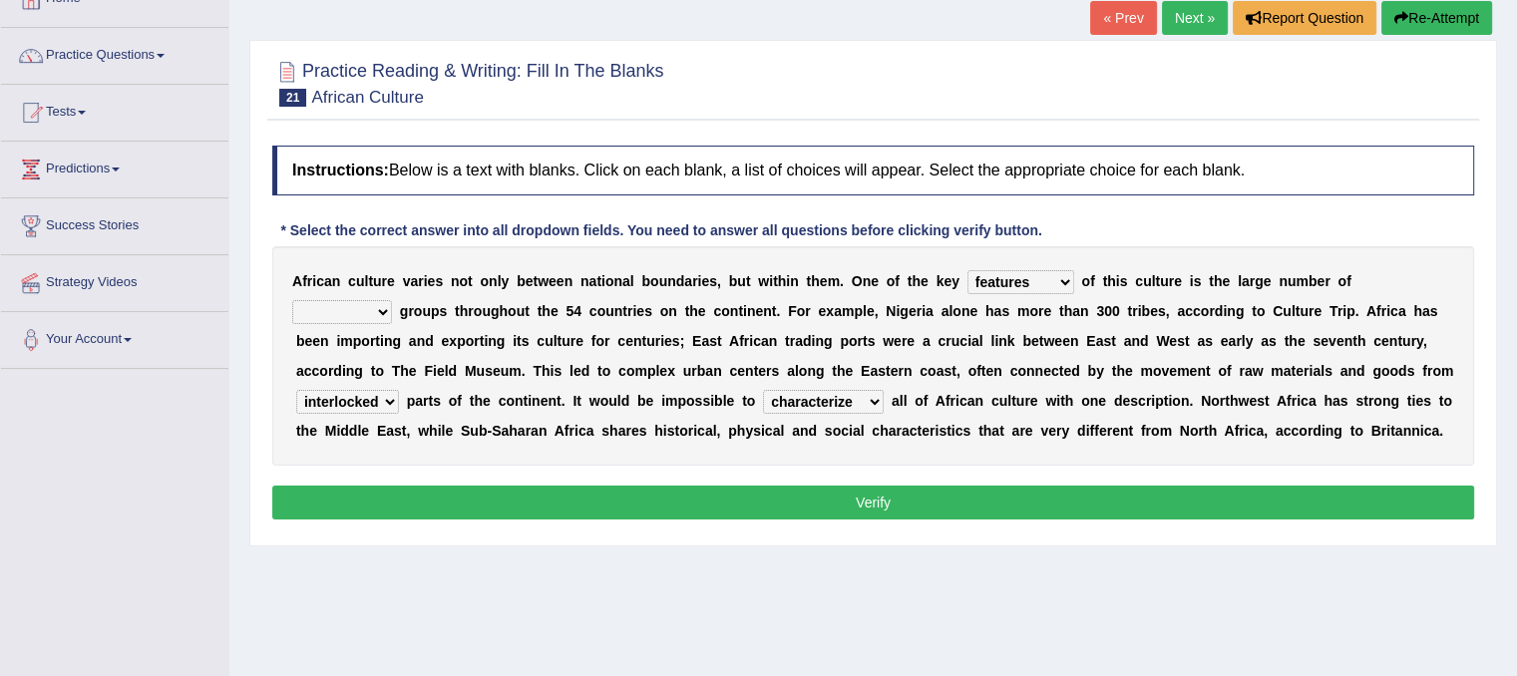
click at [763, 390] on select "characterize conceptualize symbolize synthesize" at bounding box center [823, 402] width 121 height 24
click at [846, 452] on div "A f r i c a n c u l t u r e v a r i e s n o t o n l y b e t w e e n n a t i o n…" at bounding box center [873, 355] width 1202 height 219
click at [355, 308] on select "ethic ethnic eugenic epic" at bounding box center [342, 312] width 100 height 24
select select "ethic"
click at [292, 300] on select "ethic ethnic eugenic epic" at bounding box center [342, 312] width 100 height 24
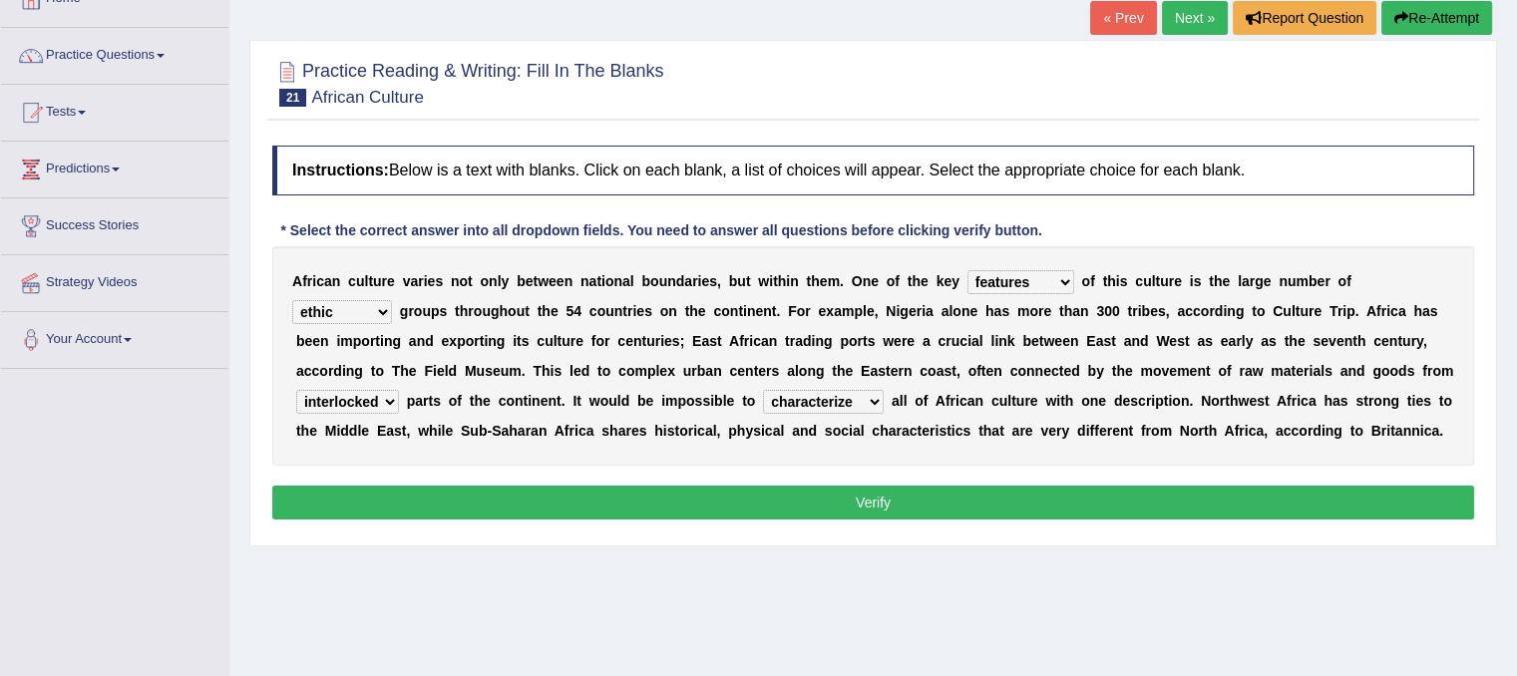
click at [1032, 285] on select "conjectures features issues doubts" at bounding box center [1020, 282] width 107 height 24
click at [347, 312] on select "ethic ethnic eugenic epic" at bounding box center [342, 312] width 100 height 24
click at [979, 334] on b "l" at bounding box center [981, 341] width 4 height 16
click at [380, 396] on select "forelocked interlocked unlocked landlocked" at bounding box center [347, 402] width 103 height 24
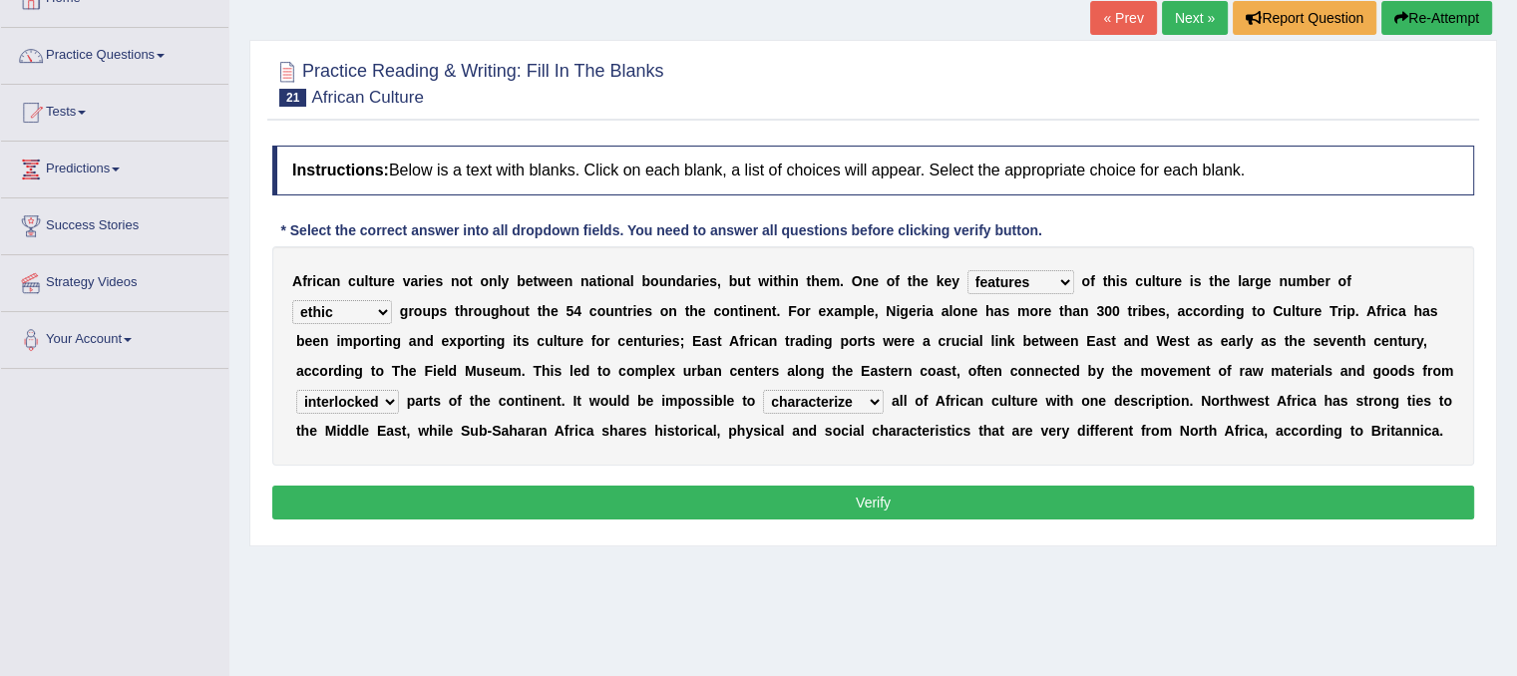
select select "landlocked"
click at [296, 390] on select "forelocked interlocked unlocked landlocked" at bounding box center [347, 402] width 103 height 24
click at [370, 312] on select "ethic ethnic eugenic epic" at bounding box center [342, 312] width 100 height 24
select select "ethnic"
click at [292, 300] on select "ethic ethnic eugenic epic" at bounding box center [342, 312] width 100 height 24
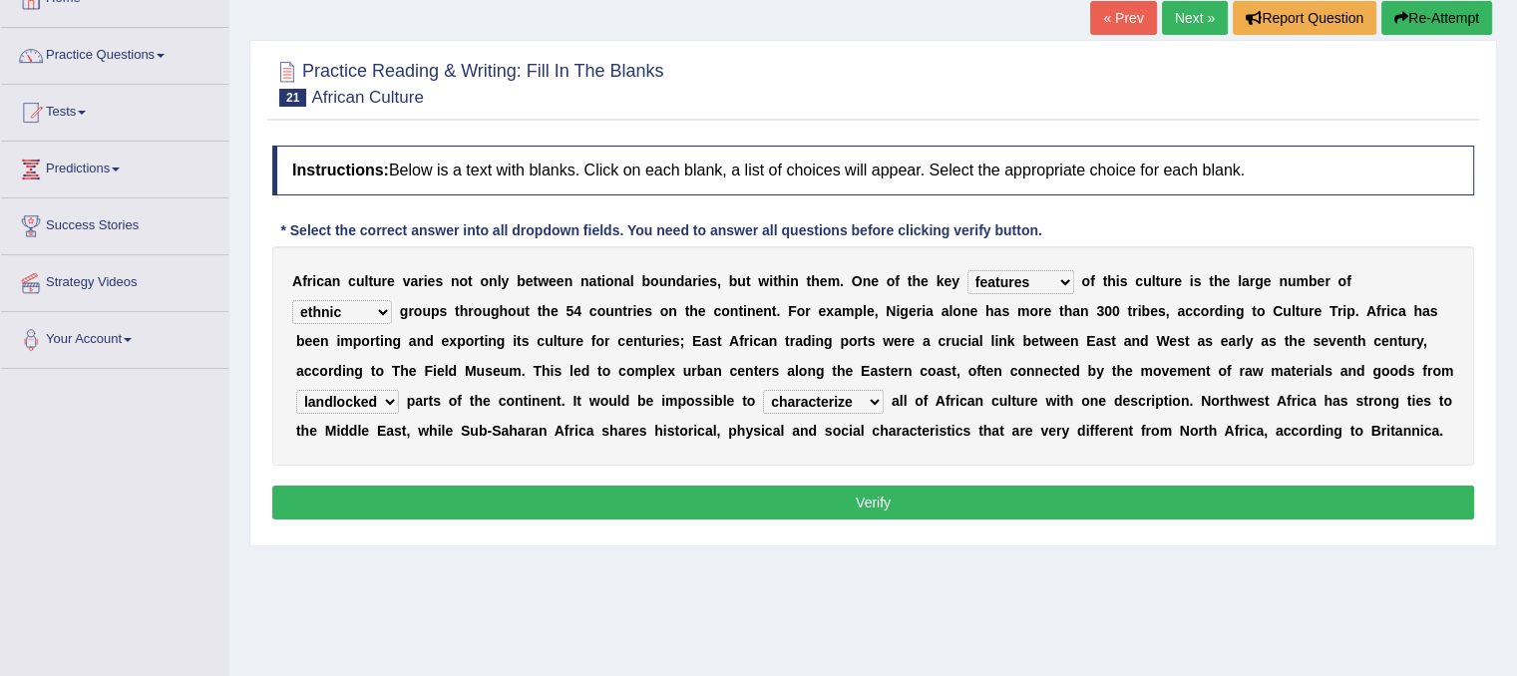
click at [358, 319] on select "ethic ethnic eugenic epic" at bounding box center [342, 312] width 100 height 24
click at [532, 363] on b "T" at bounding box center [536, 371] width 9 height 16
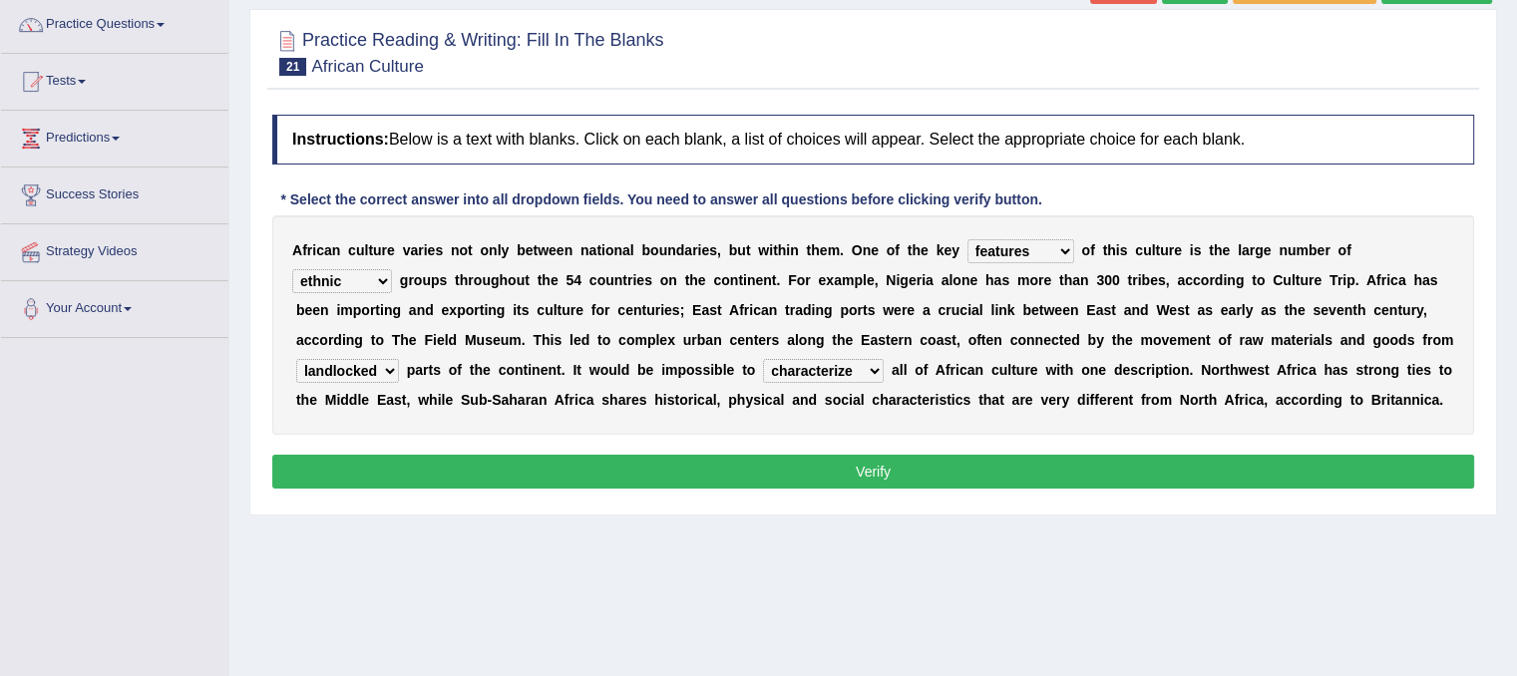
scroll to position [160, 0]
click at [373, 365] on select "forelocked interlocked unlocked landlocked" at bounding box center [347, 370] width 103 height 24
select select "interlocked"
click at [296, 358] on select "forelocked interlocked unlocked landlocked" at bounding box center [347, 370] width 103 height 24
click at [808, 370] on select "characterize conceptualize symbolize synthesize" at bounding box center [823, 370] width 121 height 24
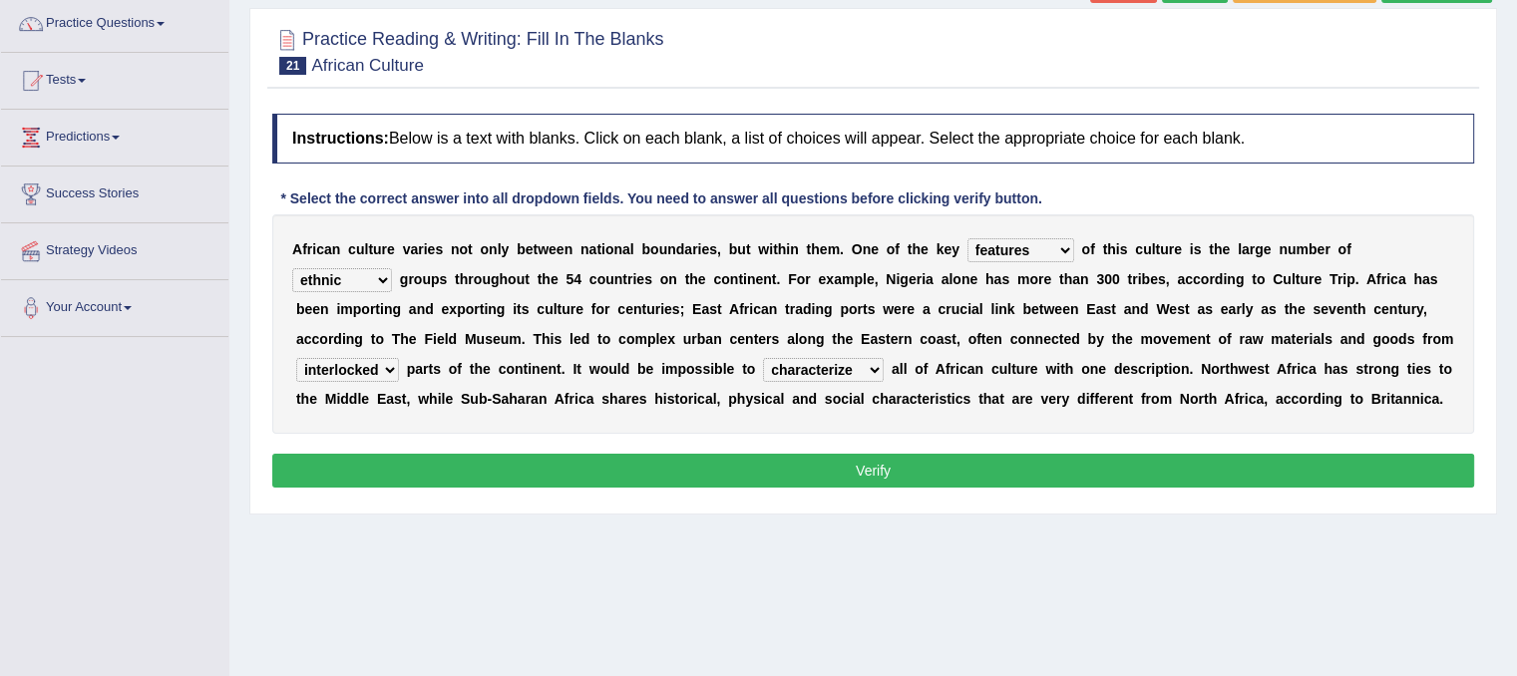
click at [953, 551] on div "Home Practice Reading & Writing: Fill In The Blanks African Culture « Prev Next…" at bounding box center [872, 338] width 1287 height 997
click at [857, 457] on button "Verify" at bounding box center [873, 471] width 1202 height 34
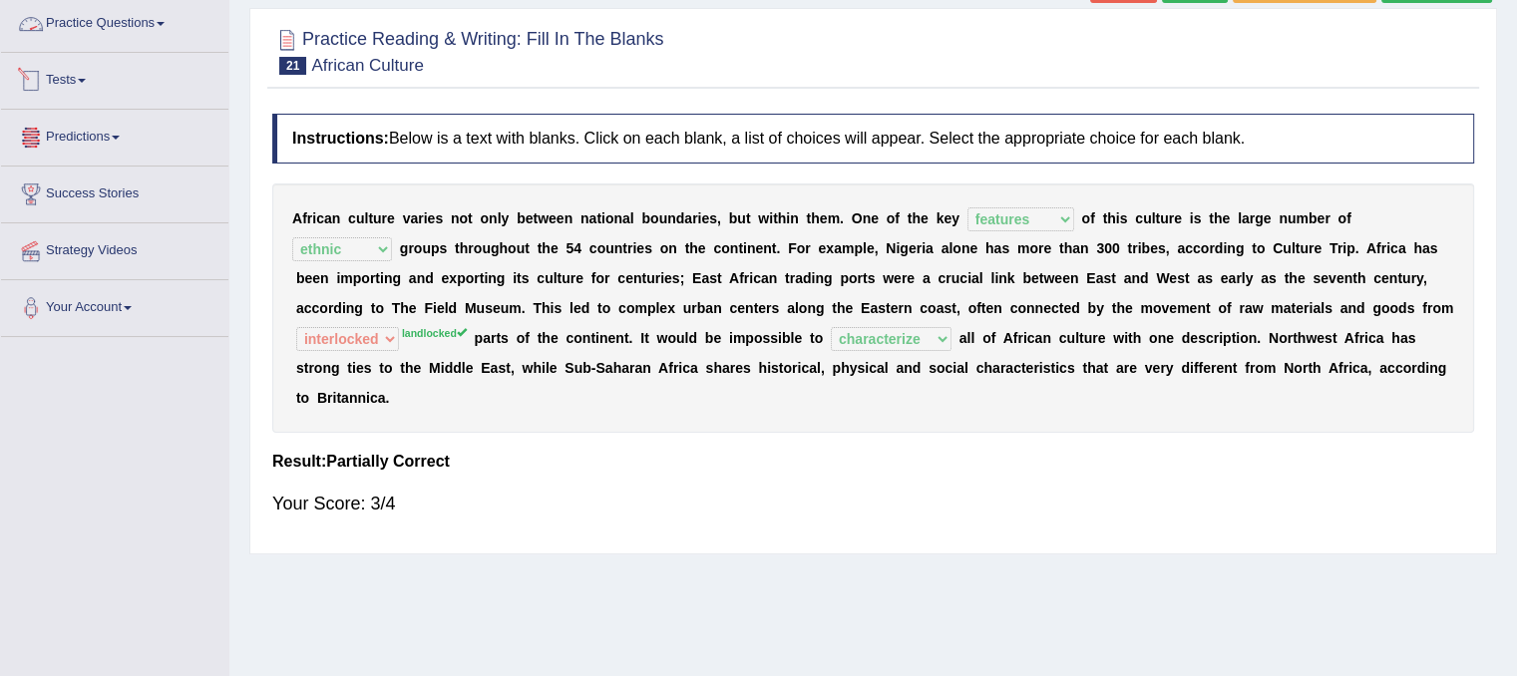
scroll to position [0, 0]
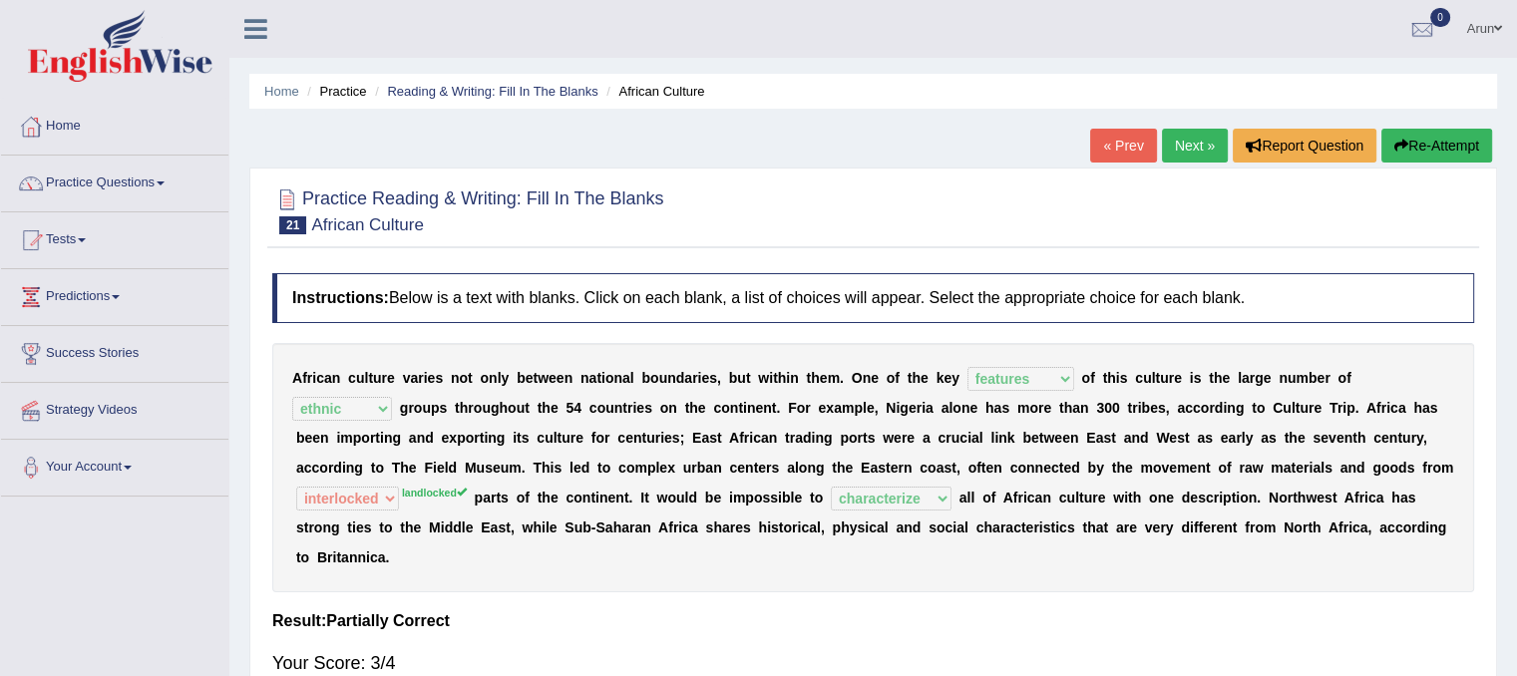
click at [138, 177] on link "Practice Questions" at bounding box center [114, 181] width 227 height 50
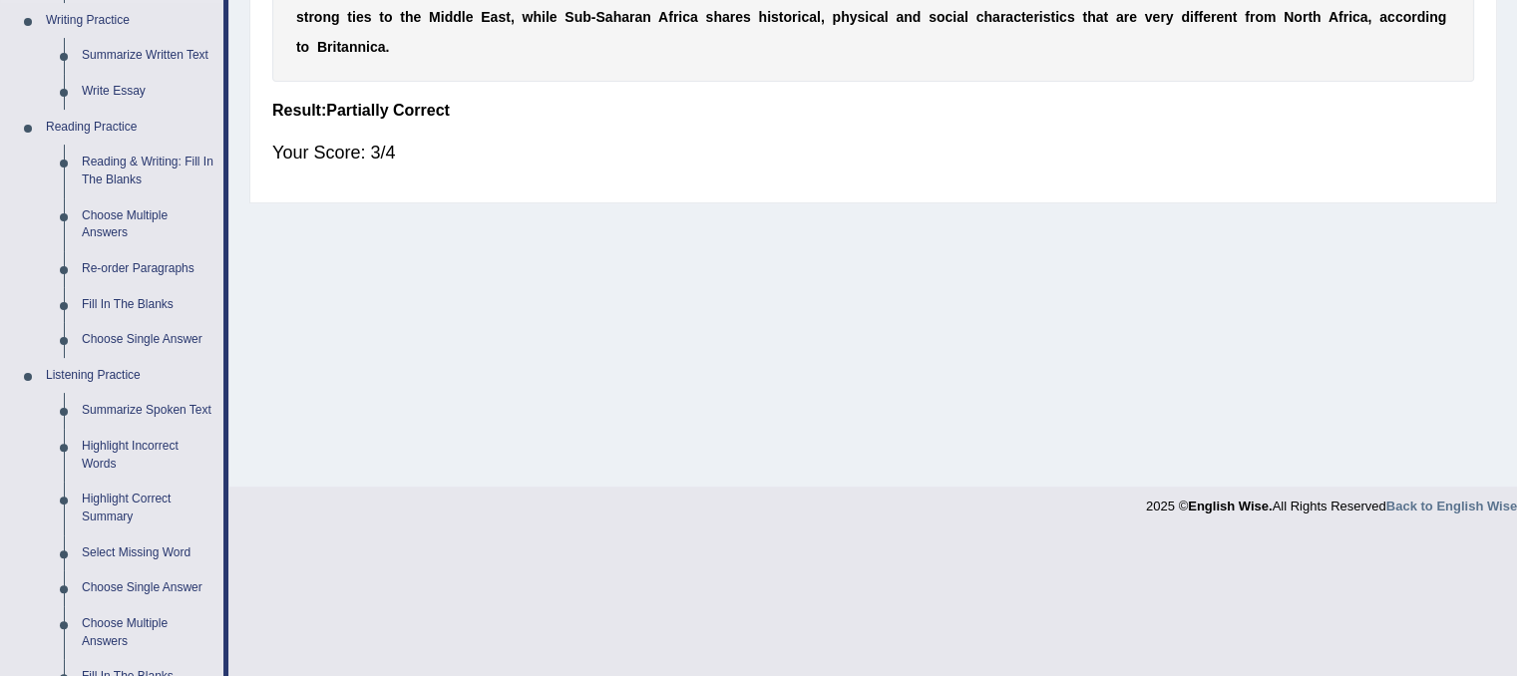
scroll to position [505, 0]
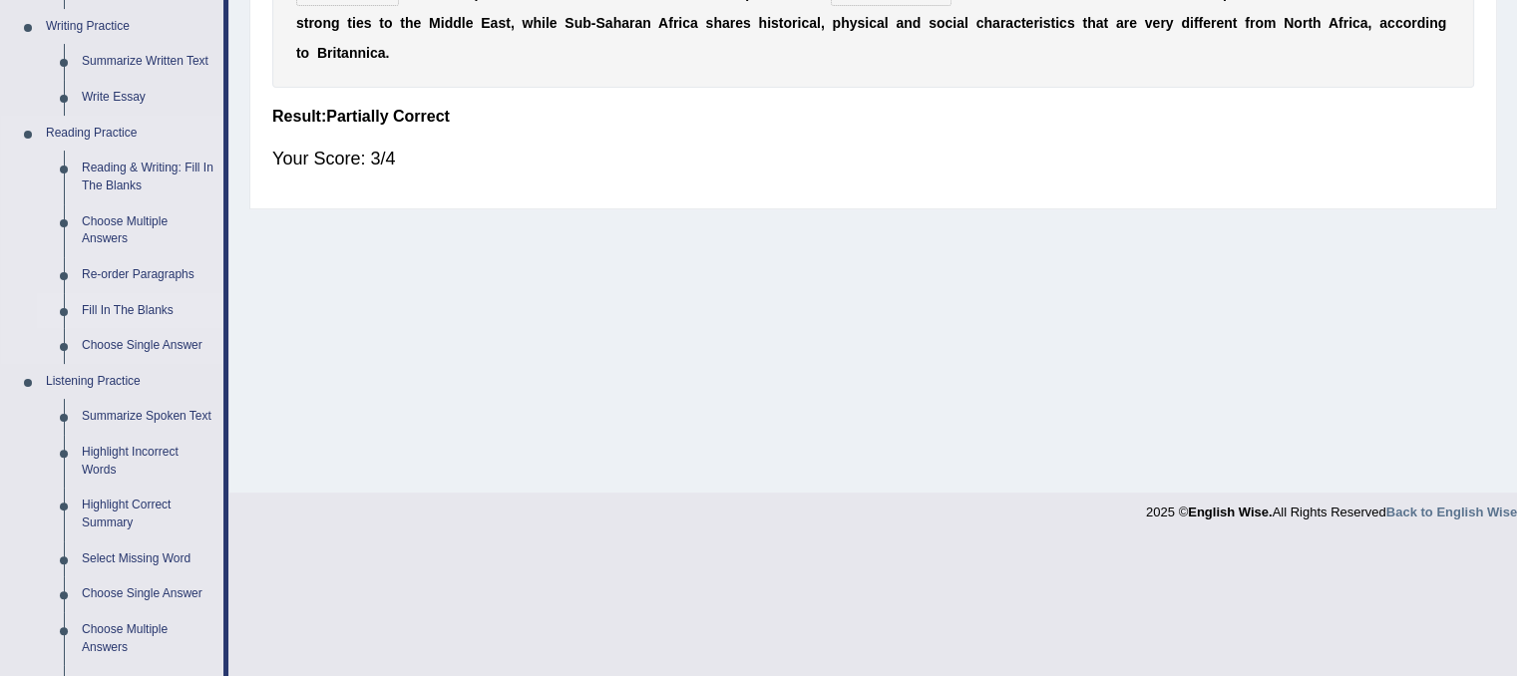
click at [153, 309] on link "Fill In The Blanks" at bounding box center [148, 311] width 151 height 36
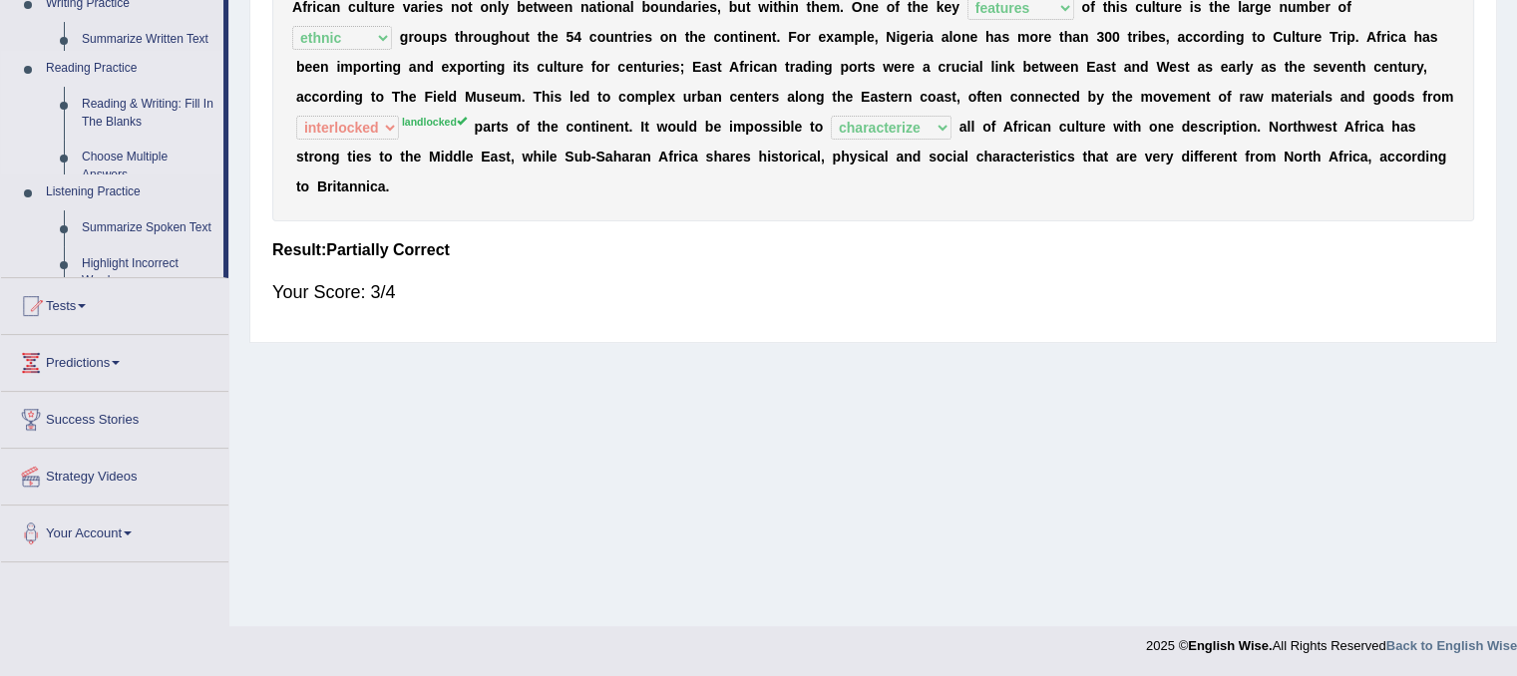
scroll to position [371, 0]
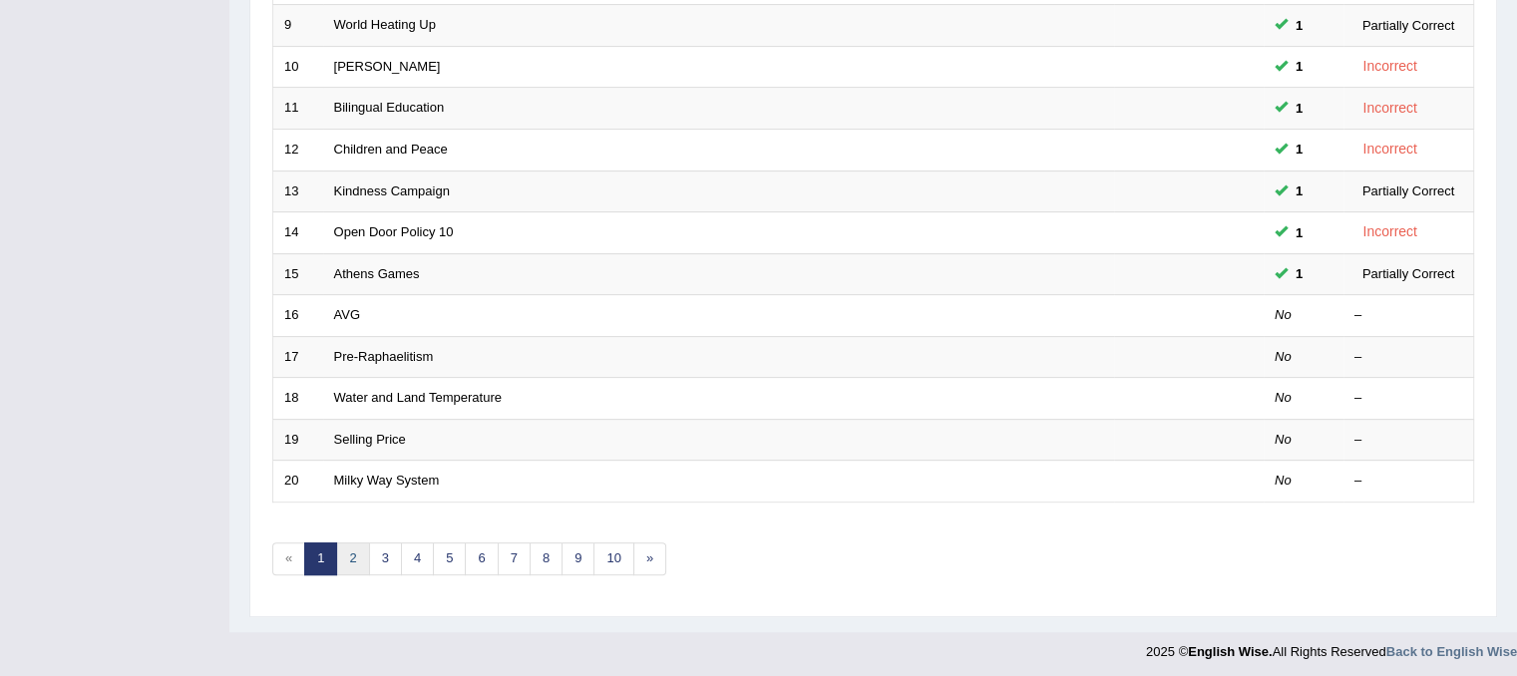
click at [348, 566] on link "2" at bounding box center [352, 558] width 33 height 33
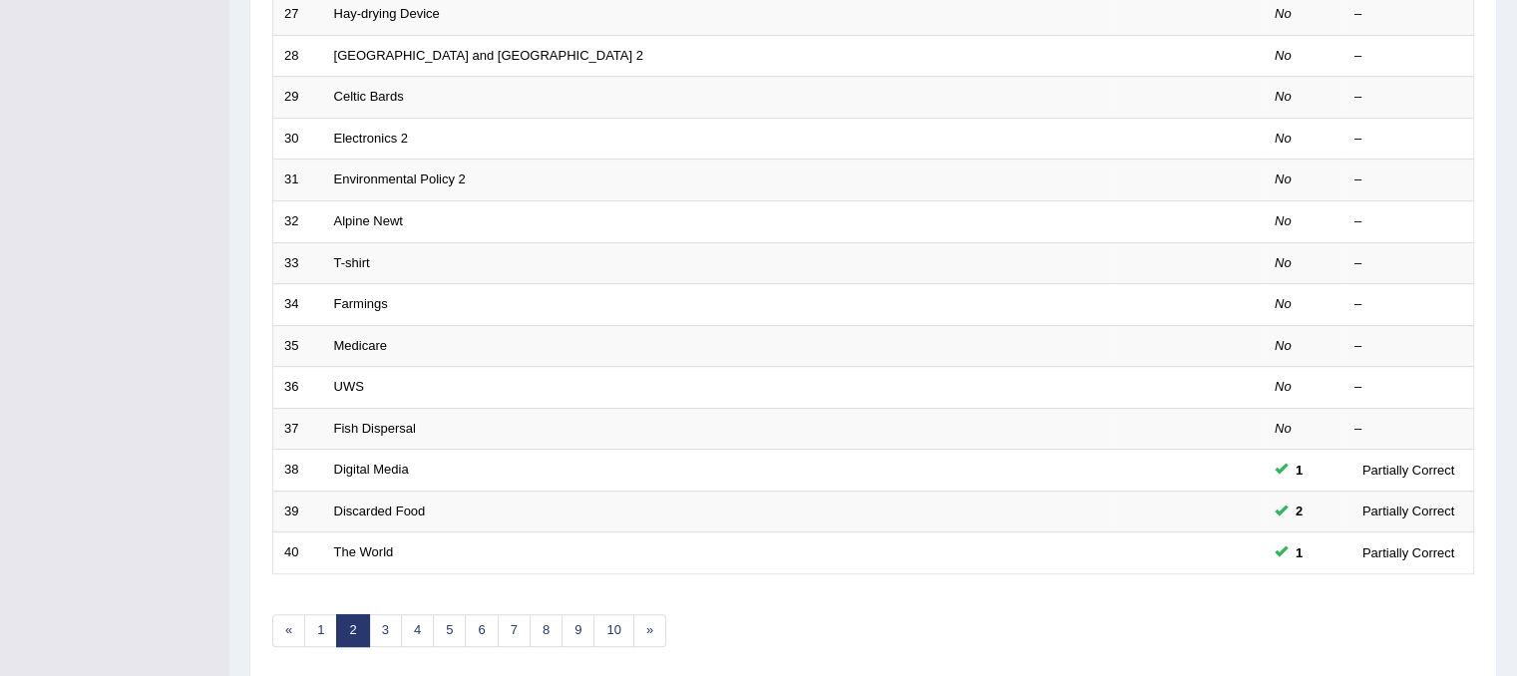
scroll to position [568, 0]
click at [323, 626] on link "1" at bounding box center [320, 628] width 33 height 33
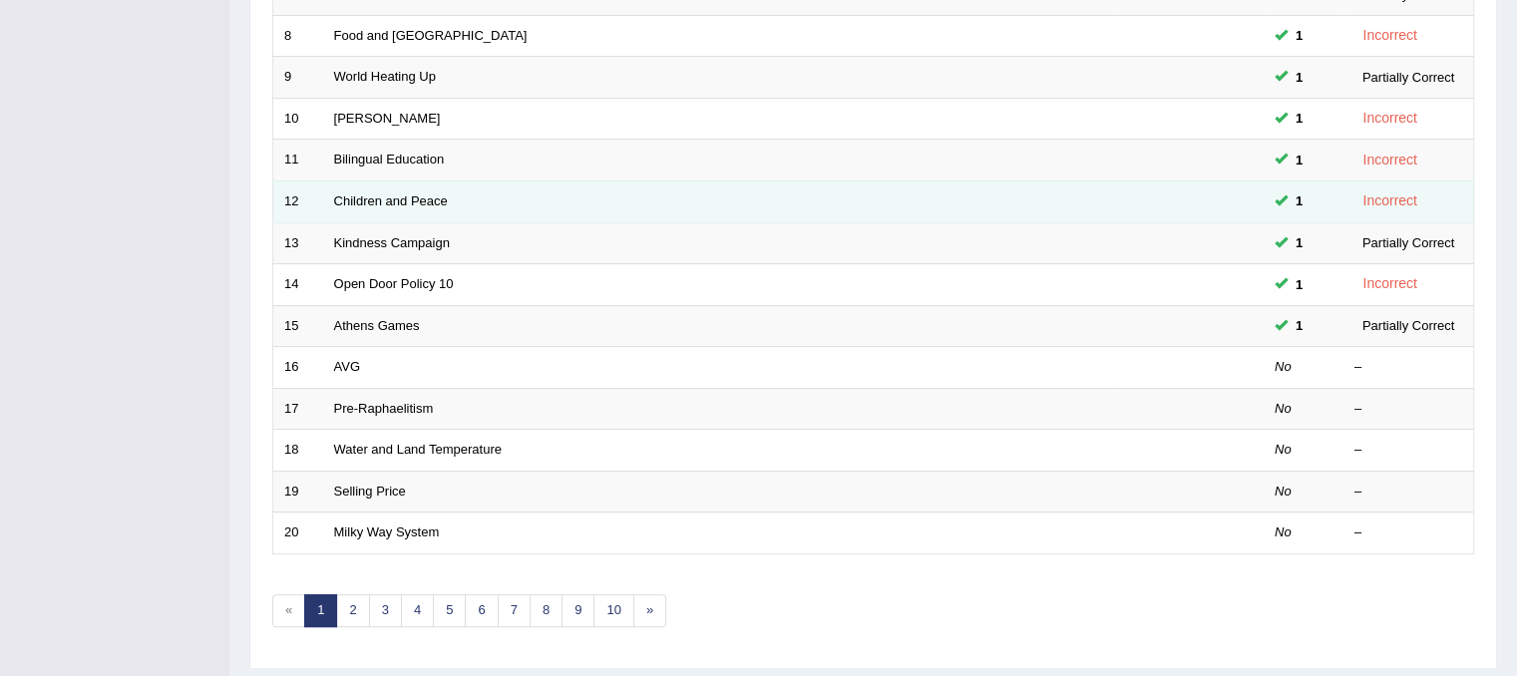
scroll to position [638, 0]
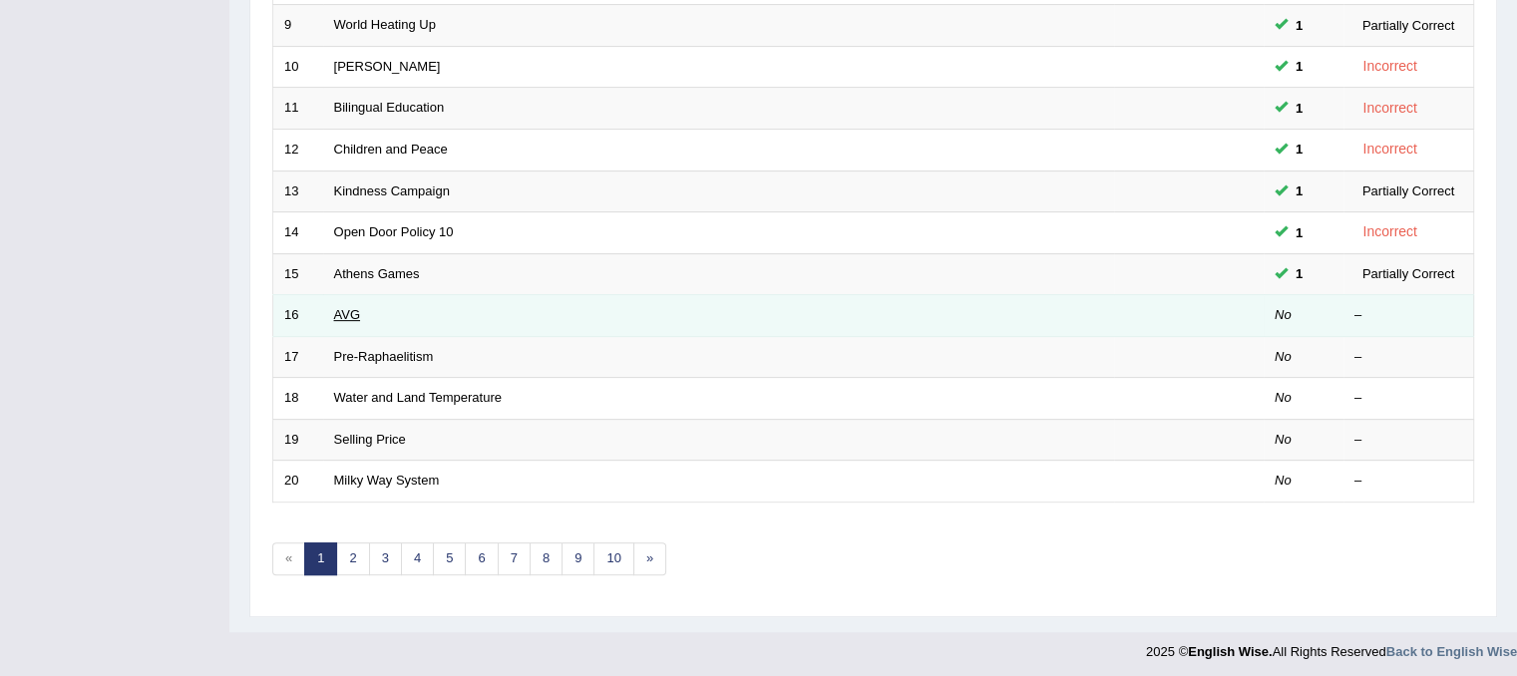
click at [339, 308] on link "AVG" at bounding box center [347, 314] width 27 height 15
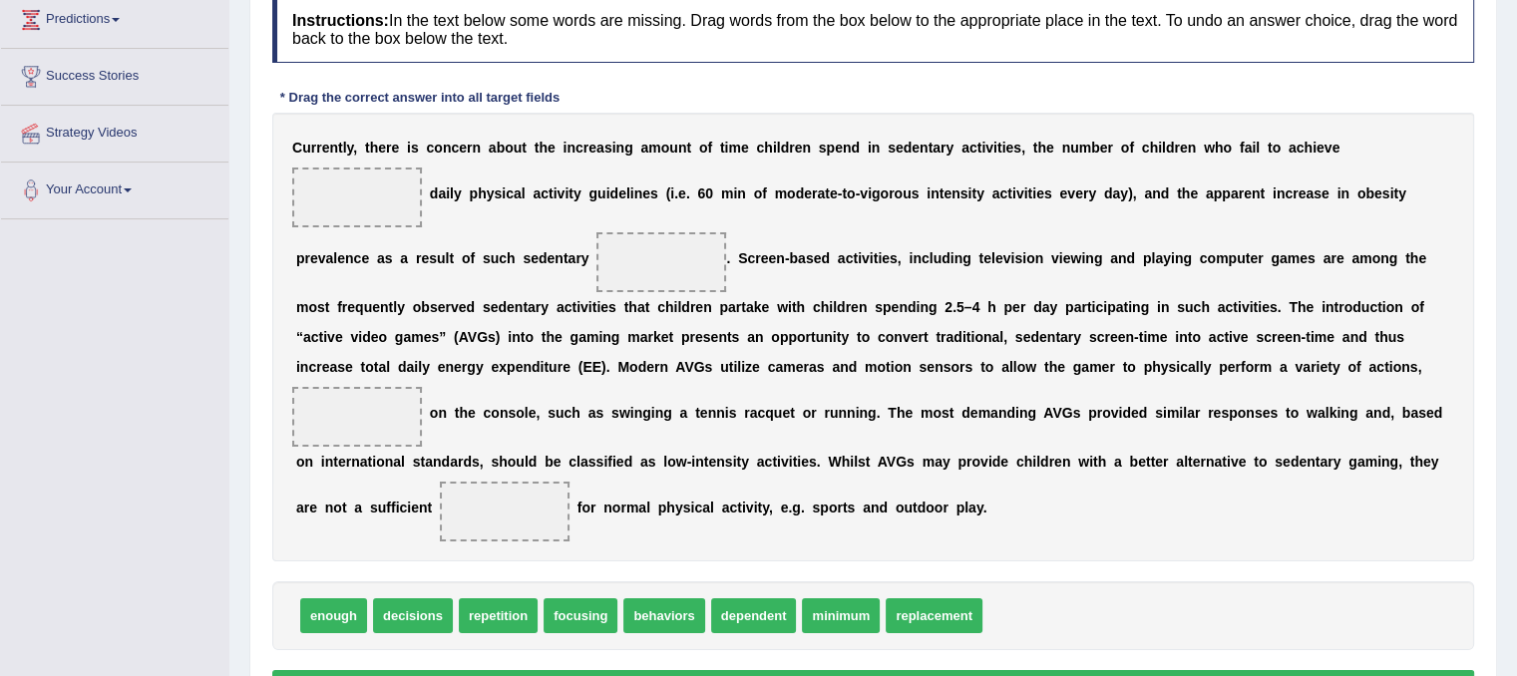
scroll to position [311, 0]
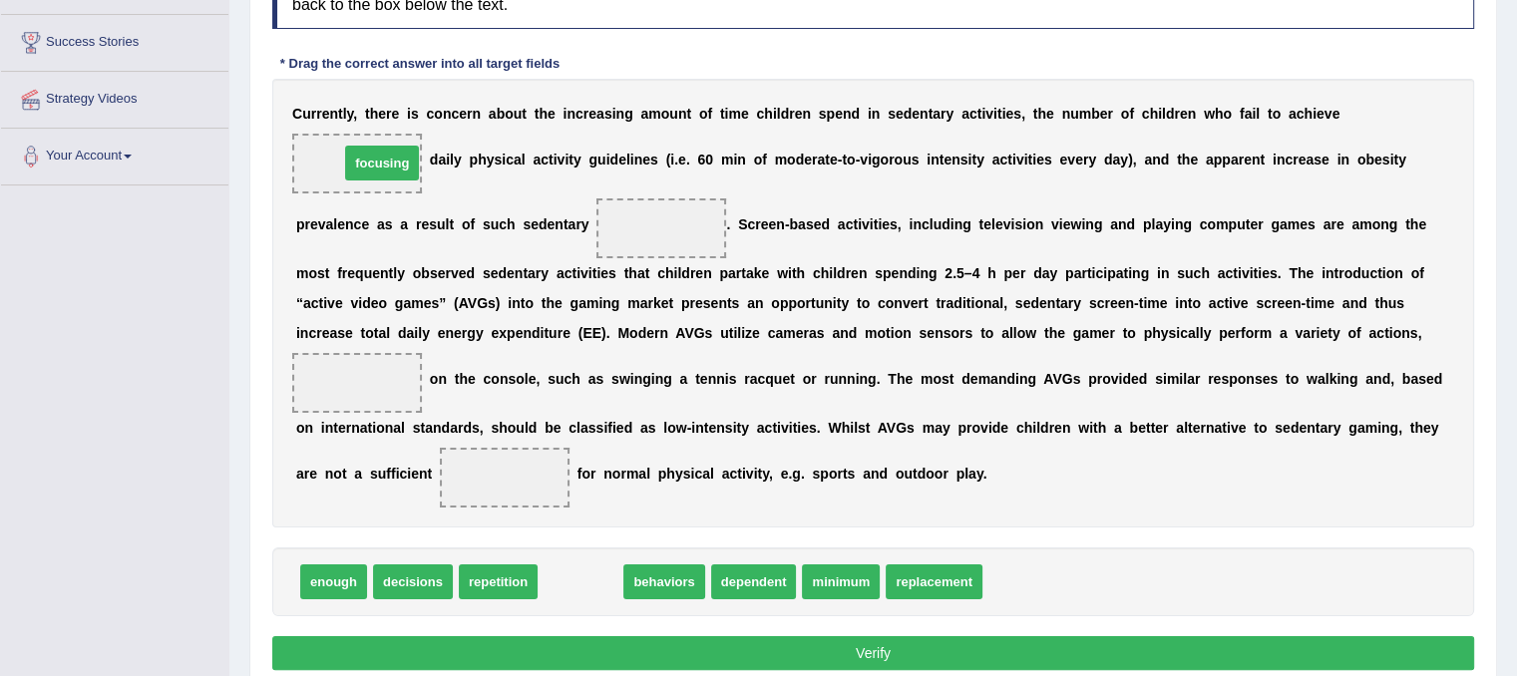
drag, startPoint x: 562, startPoint y: 575, endPoint x: 355, endPoint y: 113, distance: 507.0
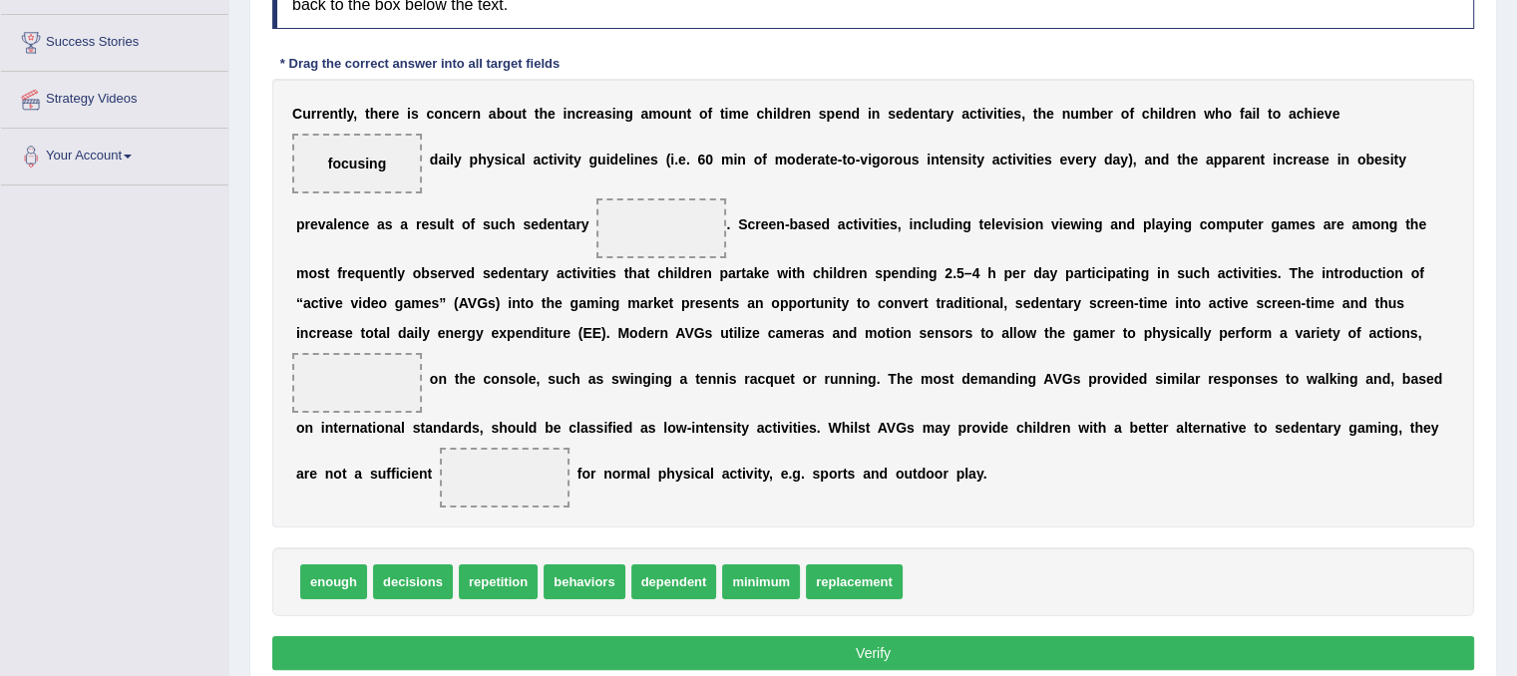
drag, startPoint x: 360, startPoint y: 150, endPoint x: 375, endPoint y: 194, distance: 47.3
click at [375, 194] on div "C u r r e n t l y , t h e r e i s c o n c e r n a b o u t t h e i n c r e a s i…" at bounding box center [873, 303] width 1202 height 449
drag, startPoint x: 364, startPoint y: 165, endPoint x: 934, endPoint y: 571, distance: 700.6
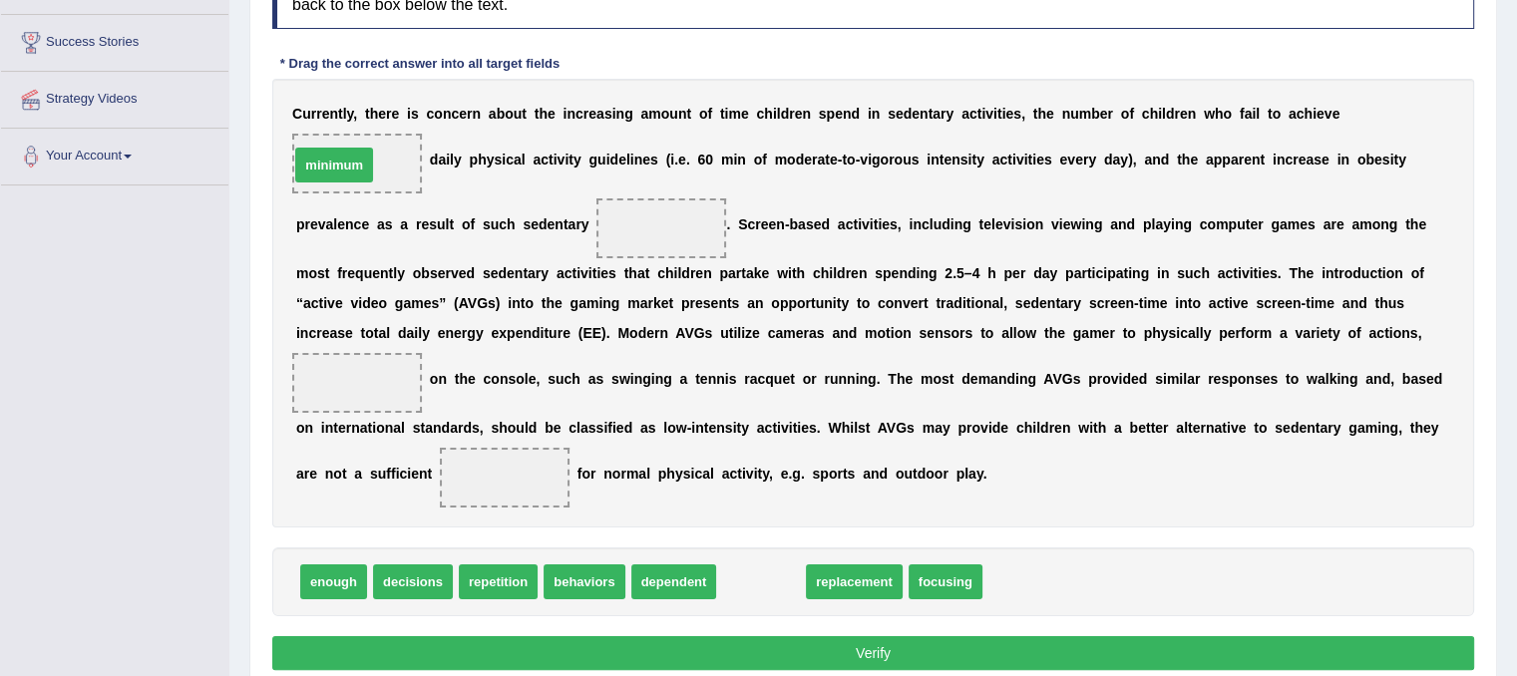
drag, startPoint x: 781, startPoint y: 569, endPoint x: 352, endPoint y: 149, distance: 600.7
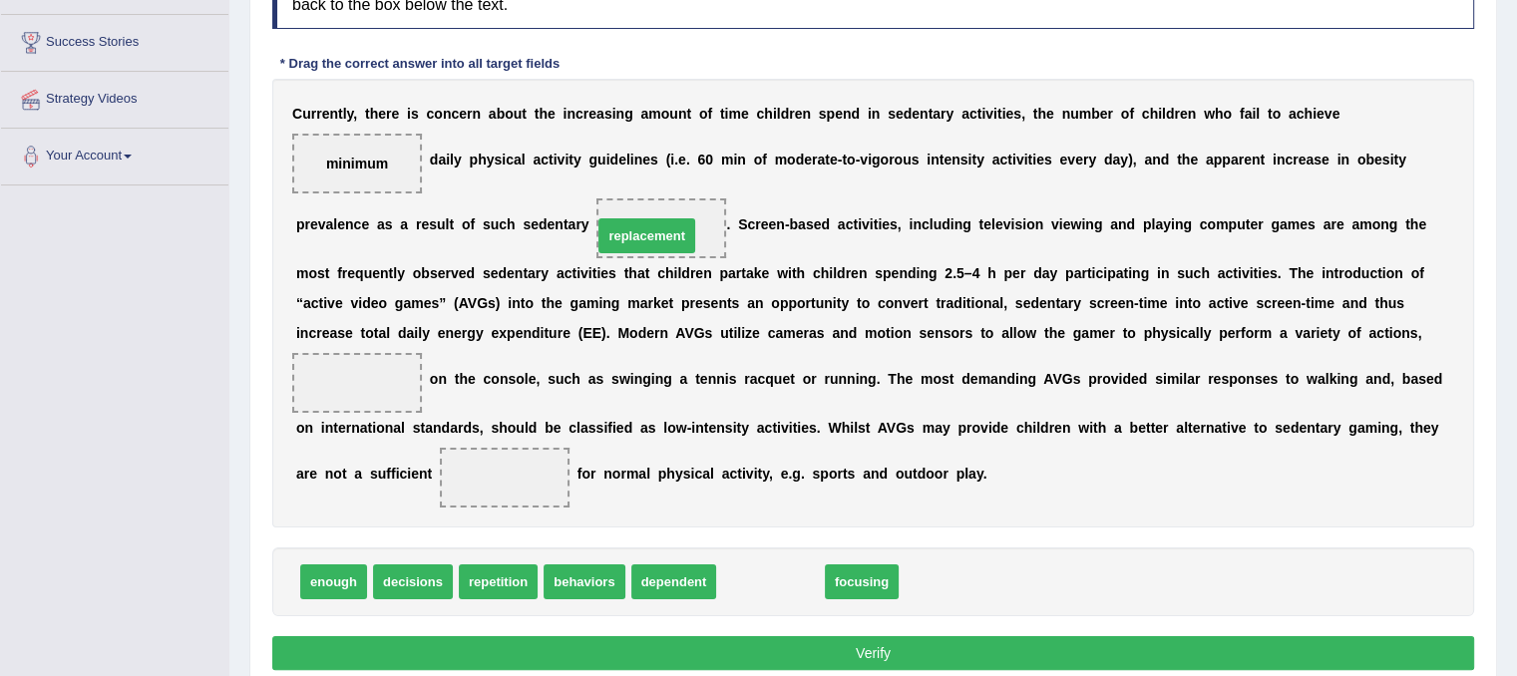
drag, startPoint x: 790, startPoint y: 586, endPoint x: 666, endPoint y: 240, distance: 367.4
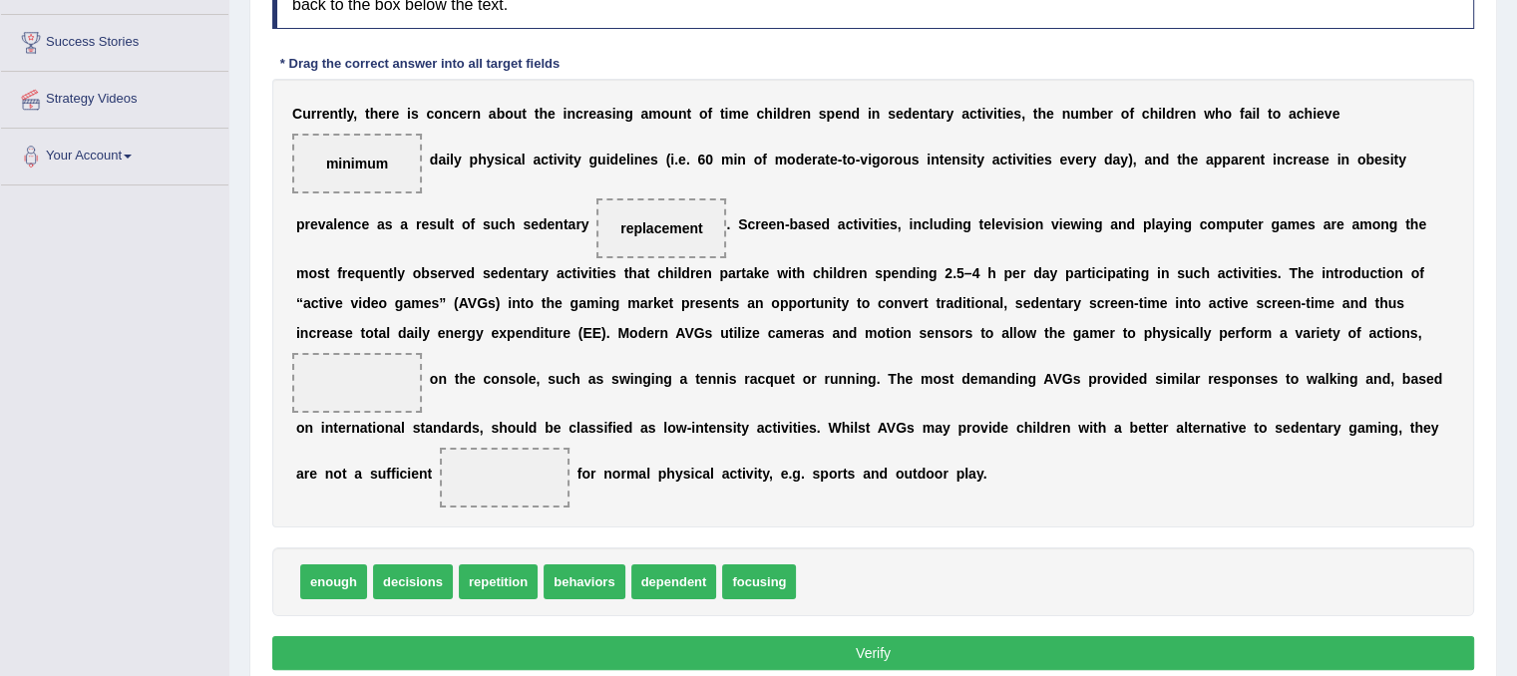
click at [680, 223] on span "replacement" at bounding box center [661, 228] width 130 height 60
drag, startPoint x: 680, startPoint y: 223, endPoint x: 511, endPoint y: 487, distance: 313.1
drag, startPoint x: 777, startPoint y: 587, endPoint x: 418, endPoint y: 380, distance: 414.6
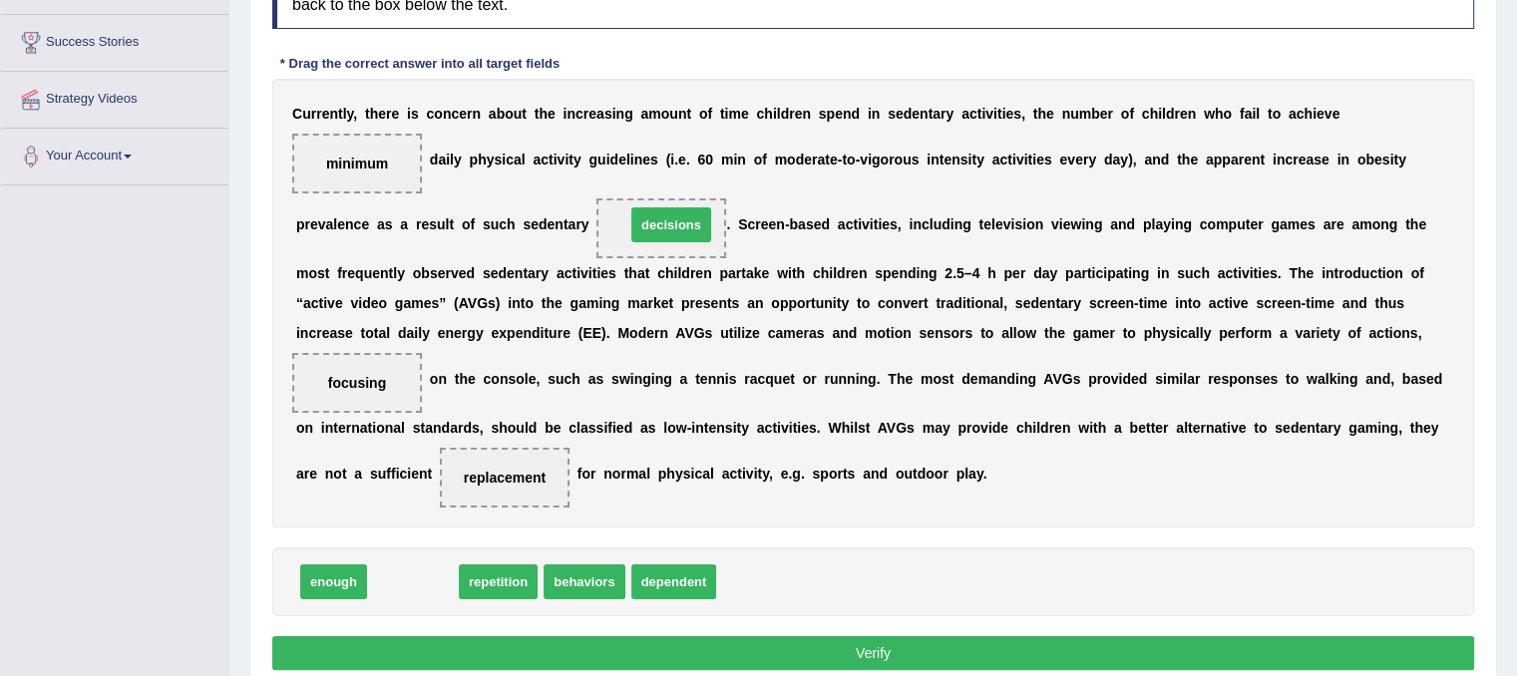
drag, startPoint x: 419, startPoint y: 571, endPoint x: 677, endPoint y: 214, distance: 440.6
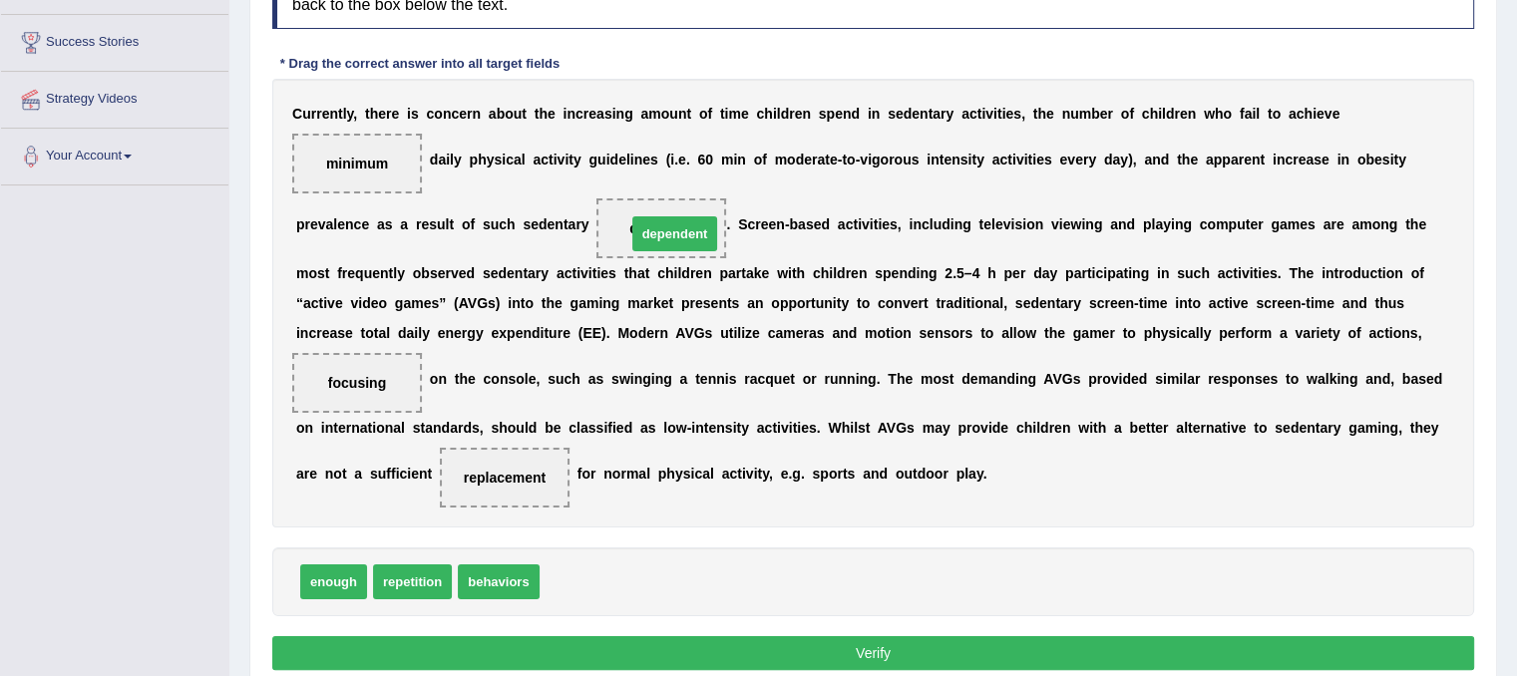
drag, startPoint x: 586, startPoint y: 587, endPoint x: 673, endPoint y: 238, distance: 359.6
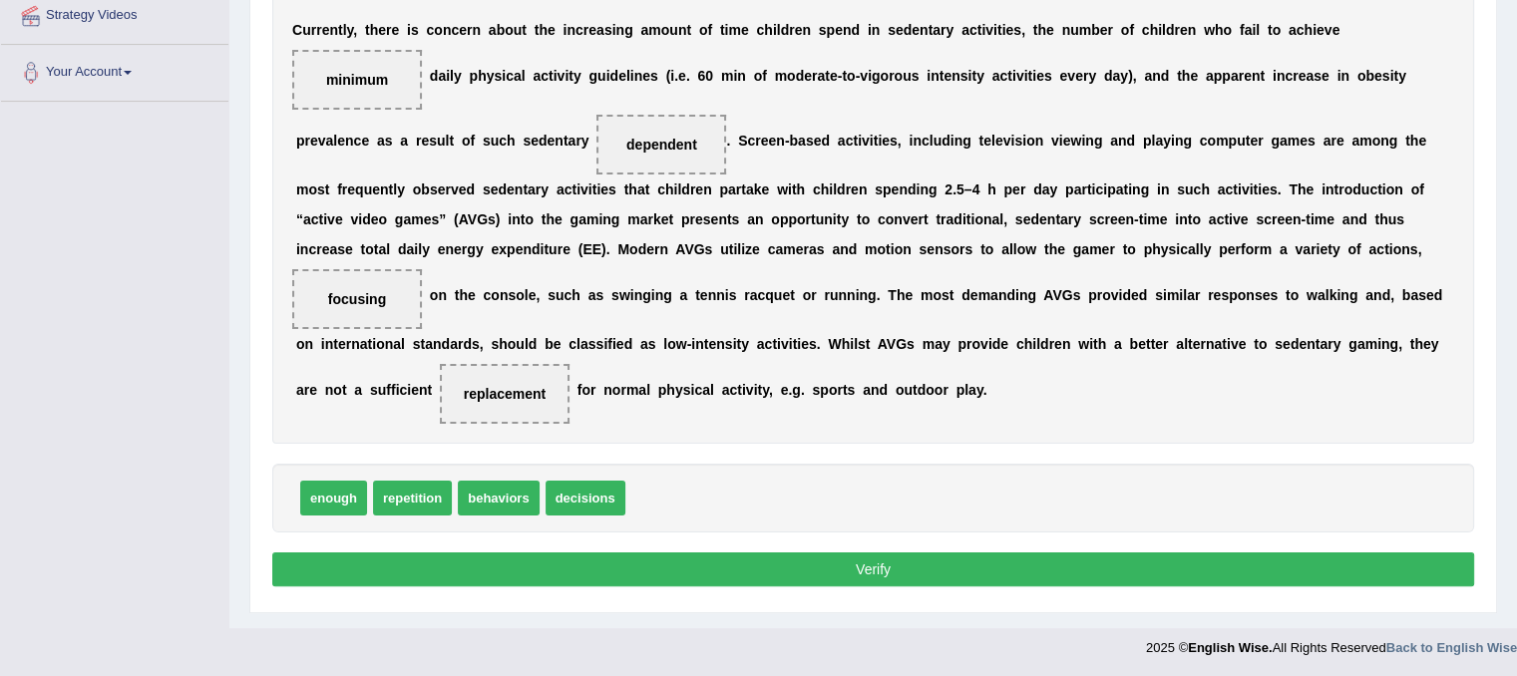
click at [662, 559] on button "Verify" at bounding box center [873, 569] width 1202 height 34
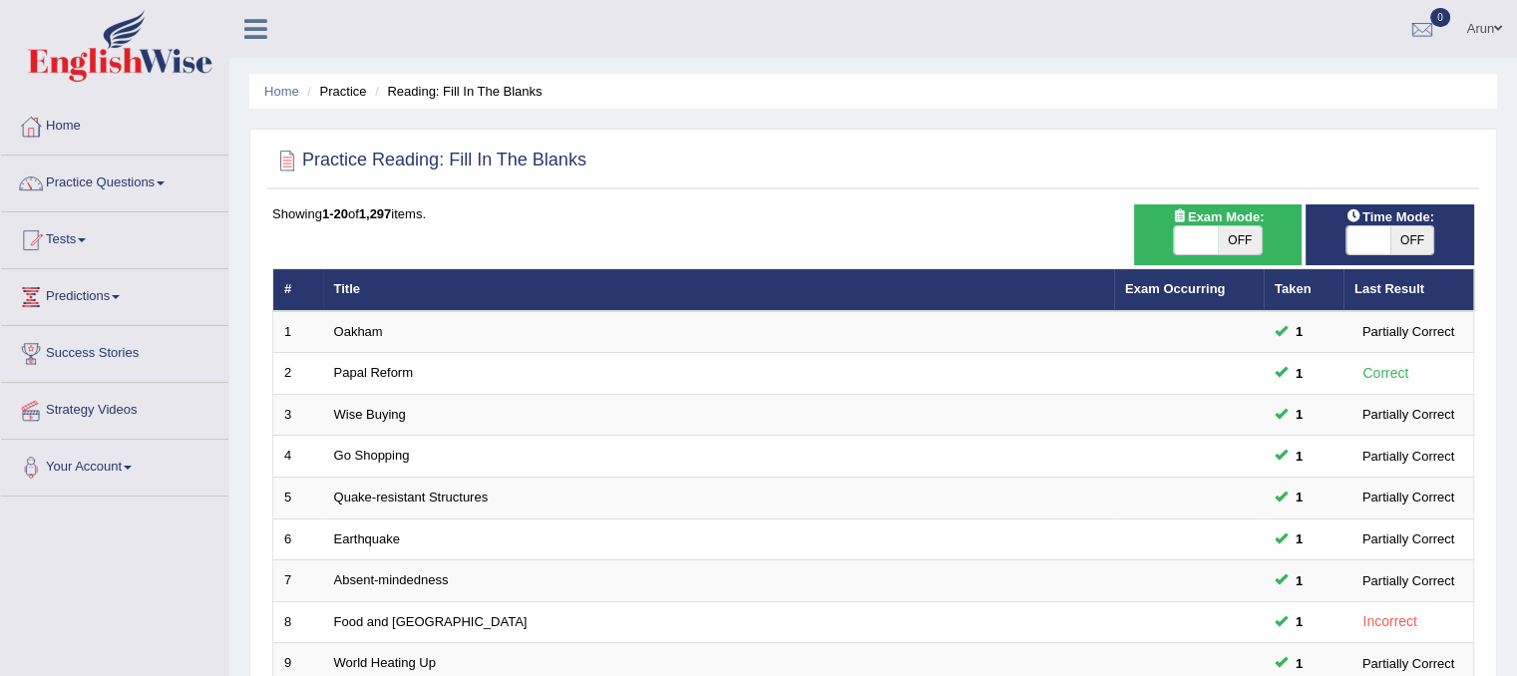
scroll to position [638, 0]
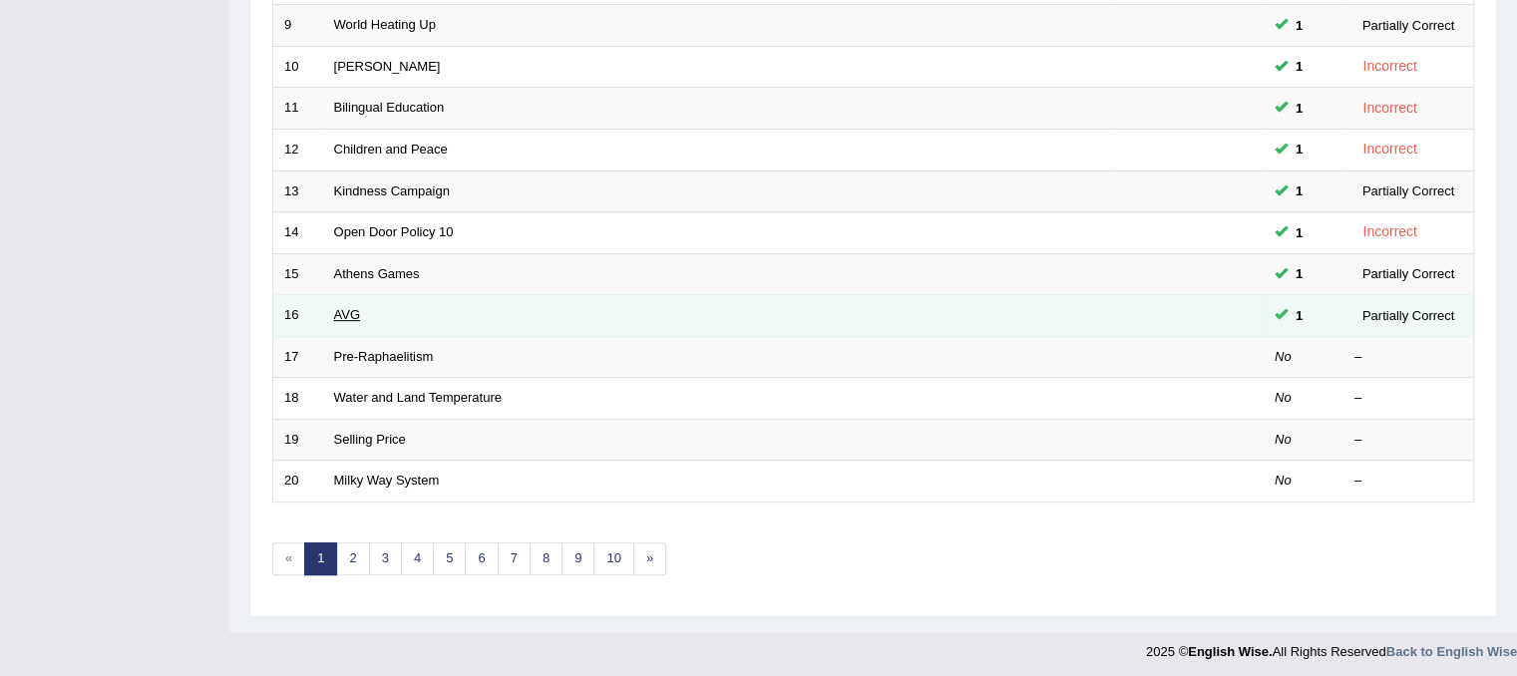
click at [347, 312] on link "AVG" at bounding box center [347, 314] width 27 height 15
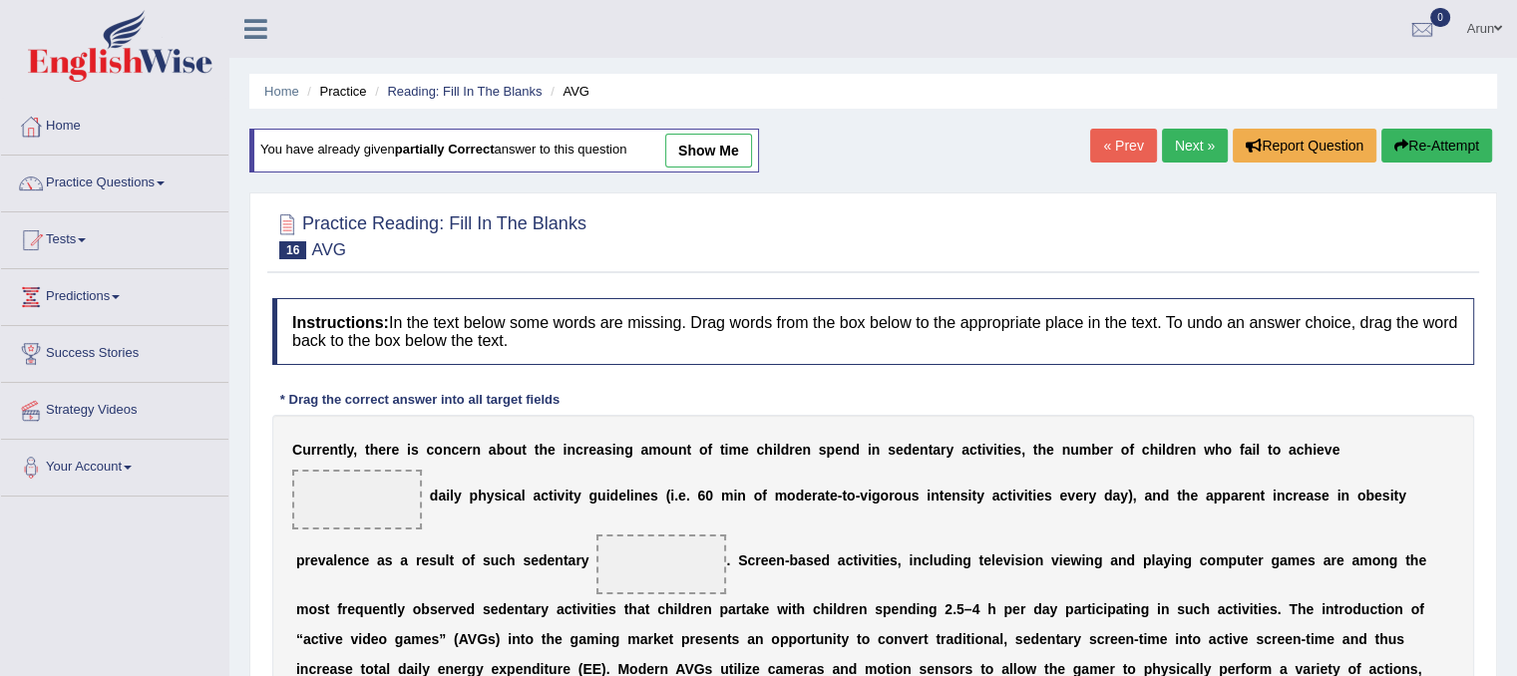
click at [704, 155] on link "show me" at bounding box center [708, 151] width 87 height 34
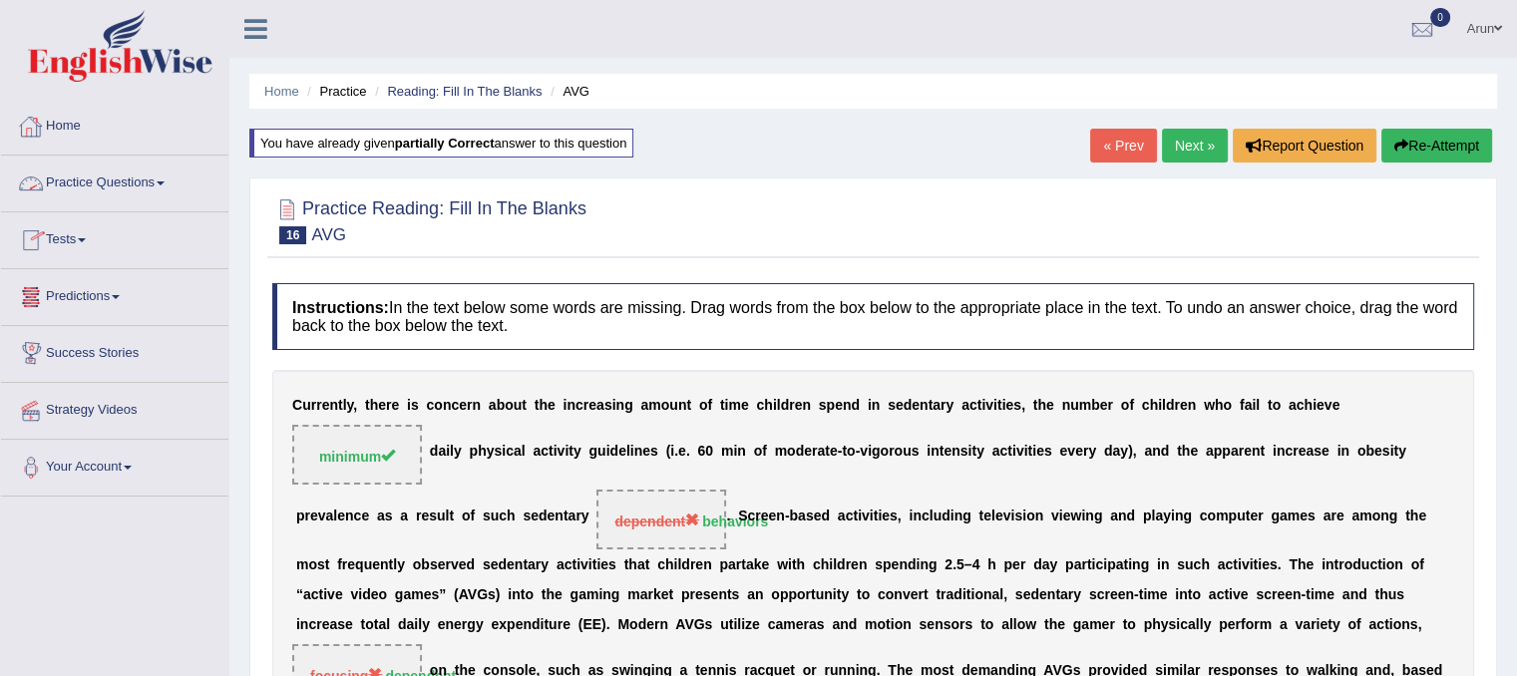
click at [154, 185] on link "Practice Questions" at bounding box center [114, 181] width 227 height 50
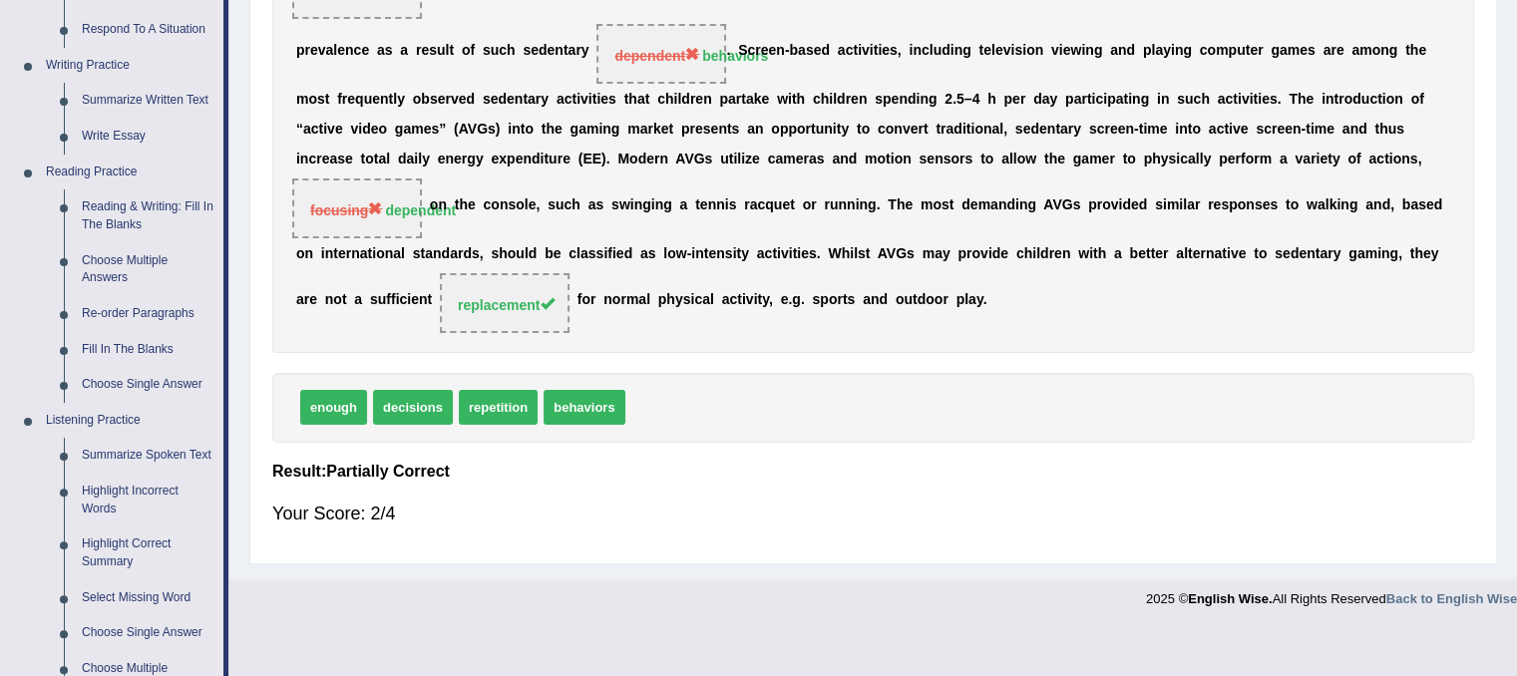
scroll to position [465, 0]
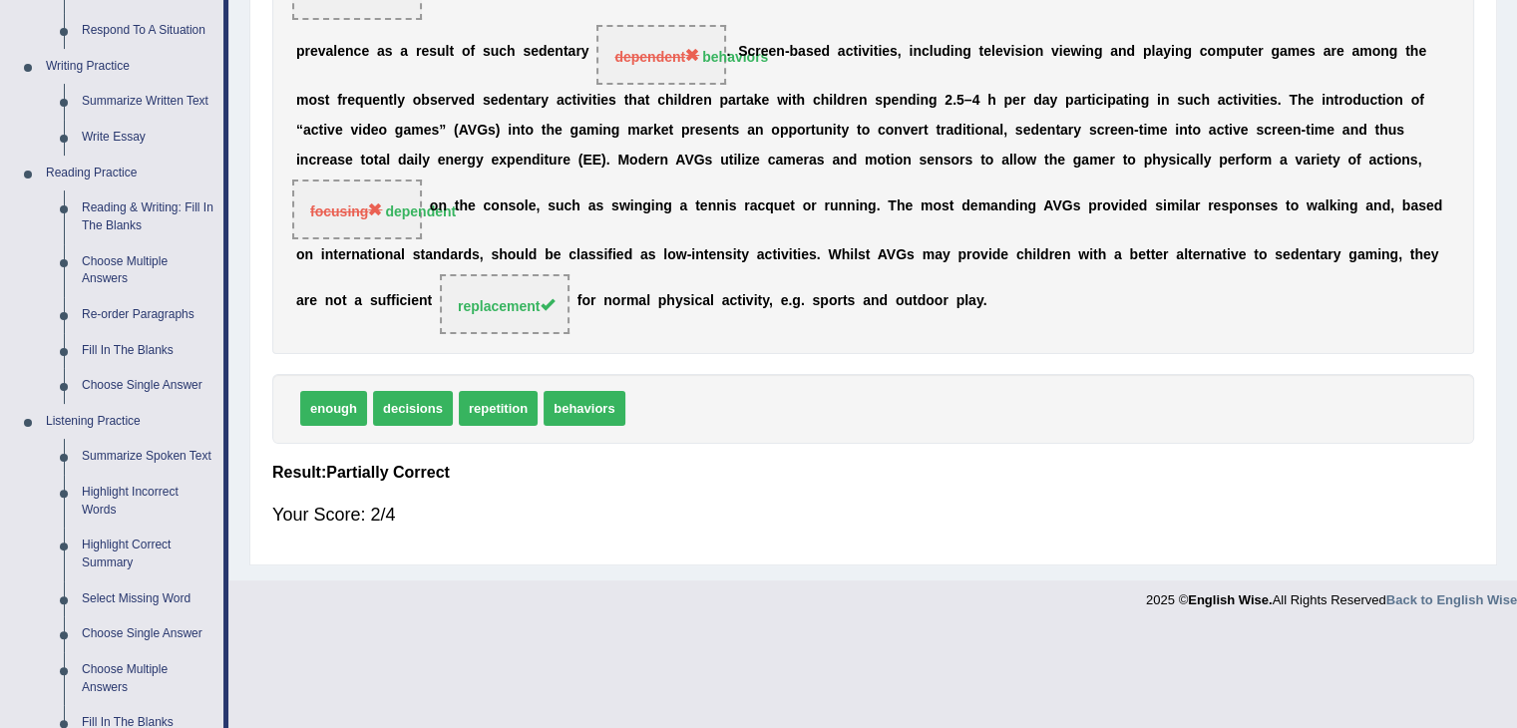
click at [360, 31] on div "C u r r e n t l y , t h e r e i s c o n c e r n a b o u t t h e i n c r e a s i…" at bounding box center [873, 129] width 1202 height 449
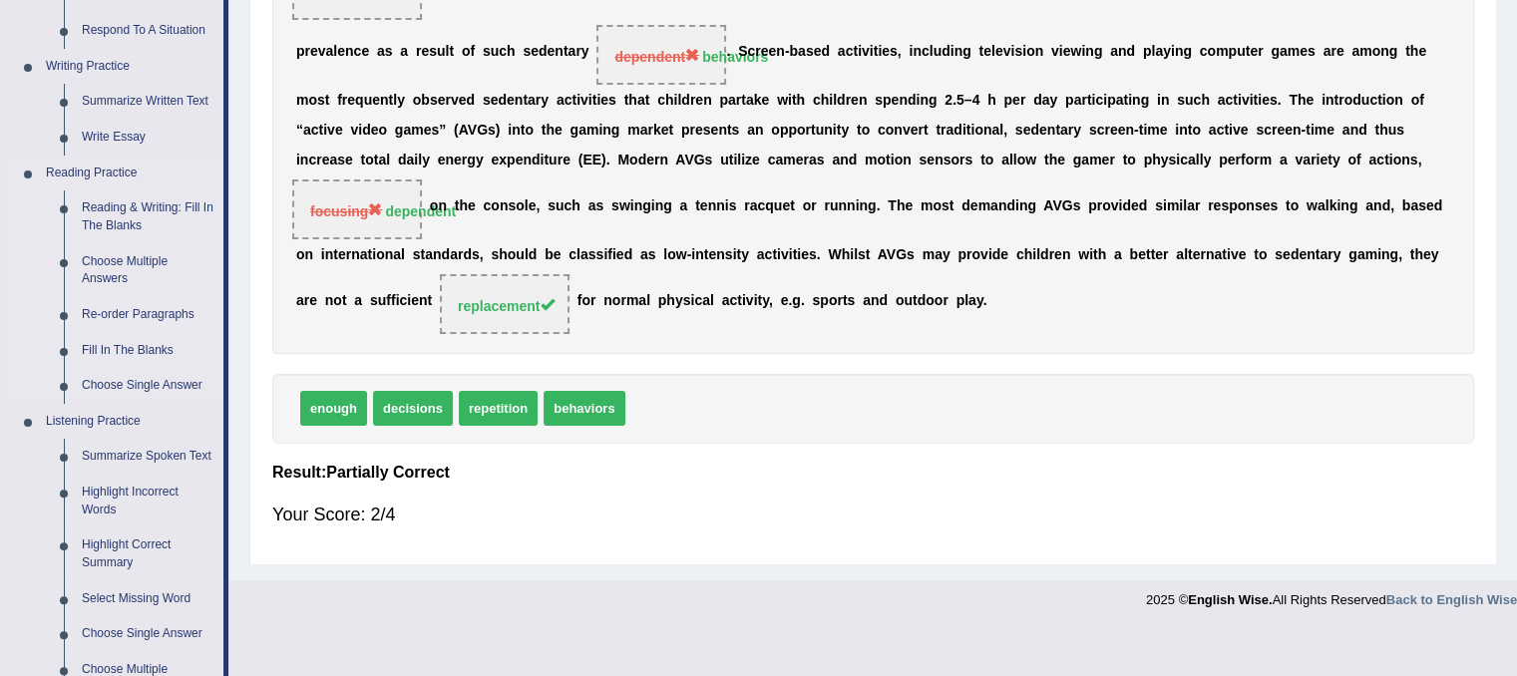
click at [126, 307] on link "Re-order Paragraphs" at bounding box center [148, 315] width 151 height 36
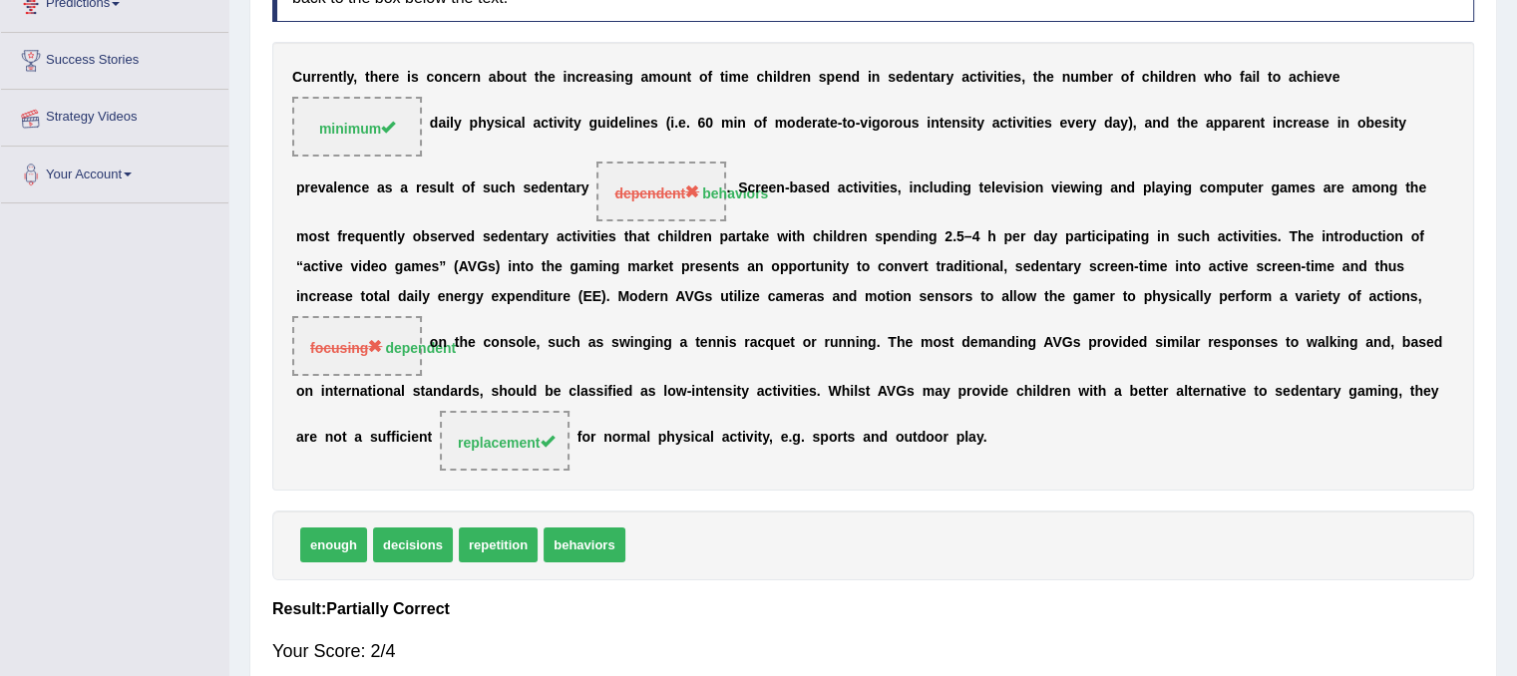
scroll to position [417, 0]
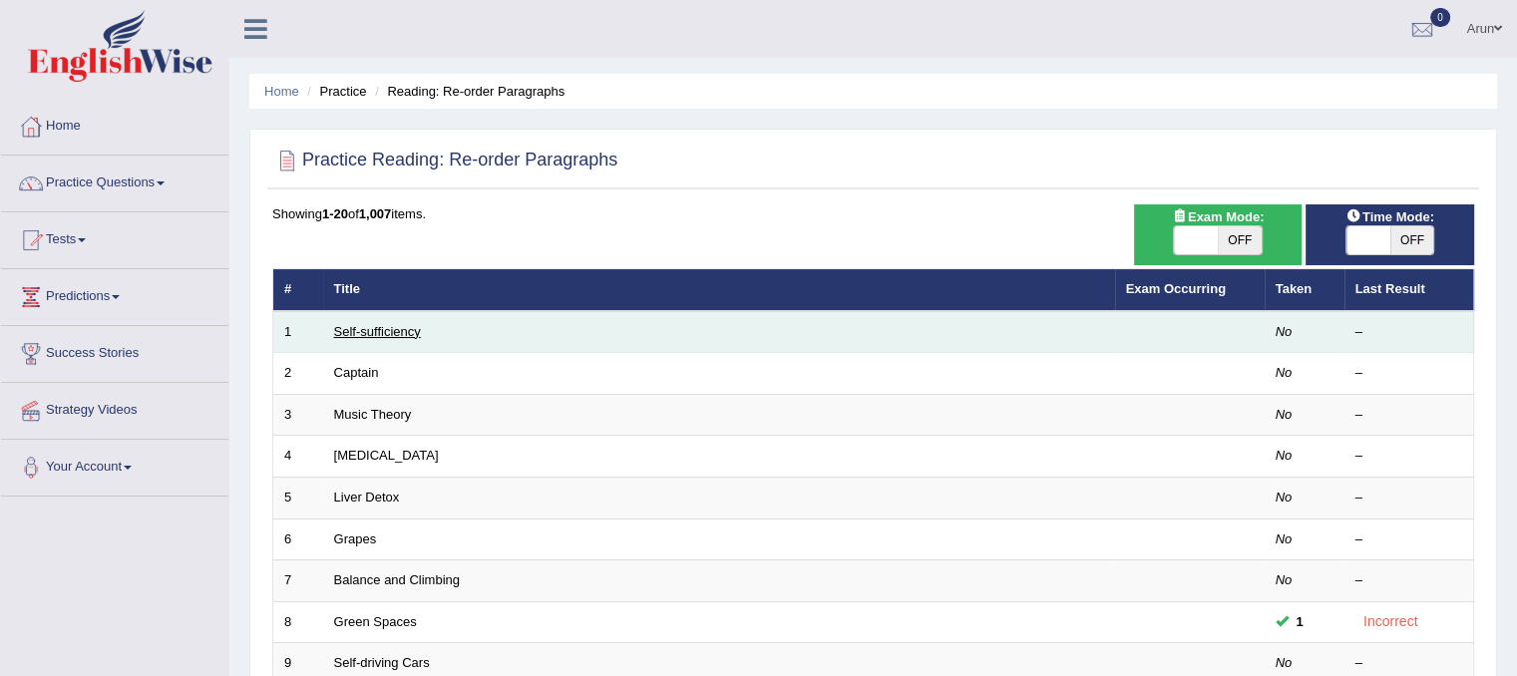
click at [355, 332] on link "Self-sufficiency" at bounding box center [377, 331] width 87 height 15
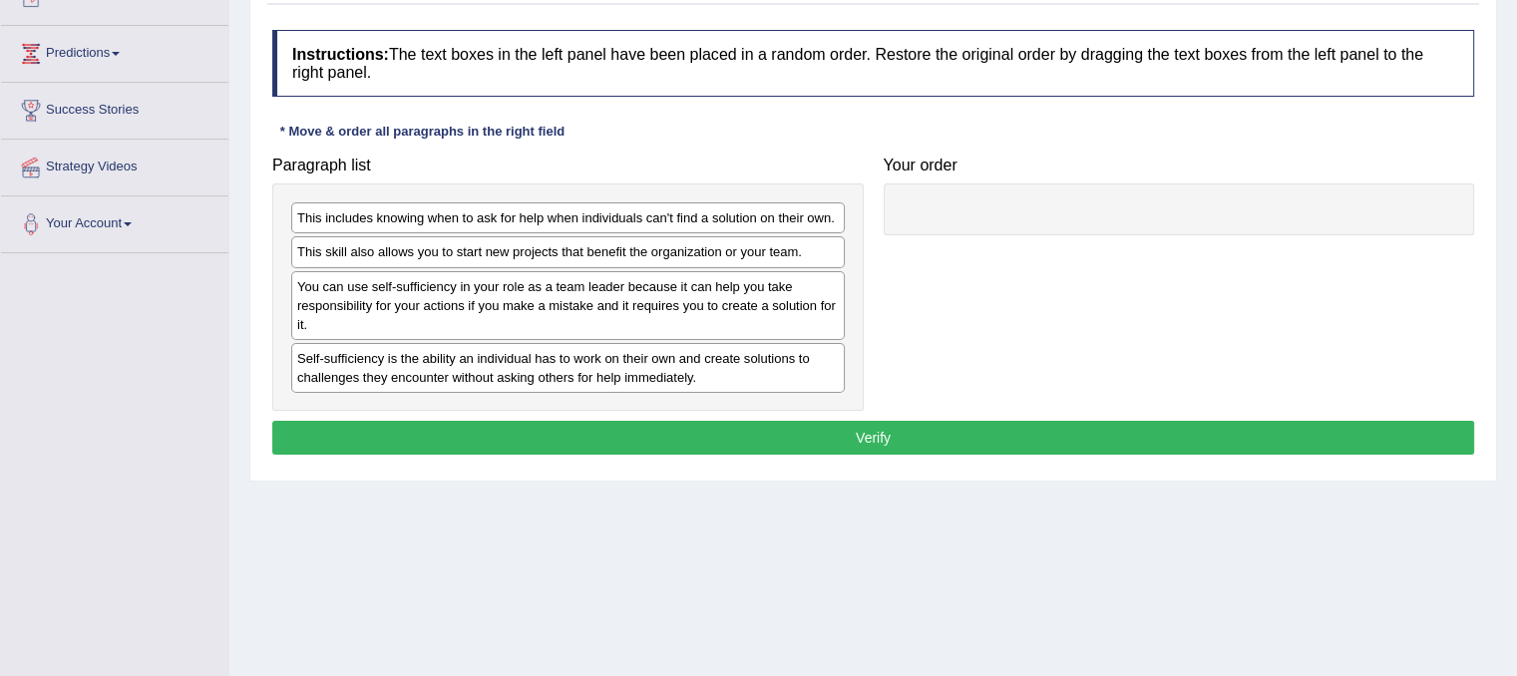
scroll to position [245, 0]
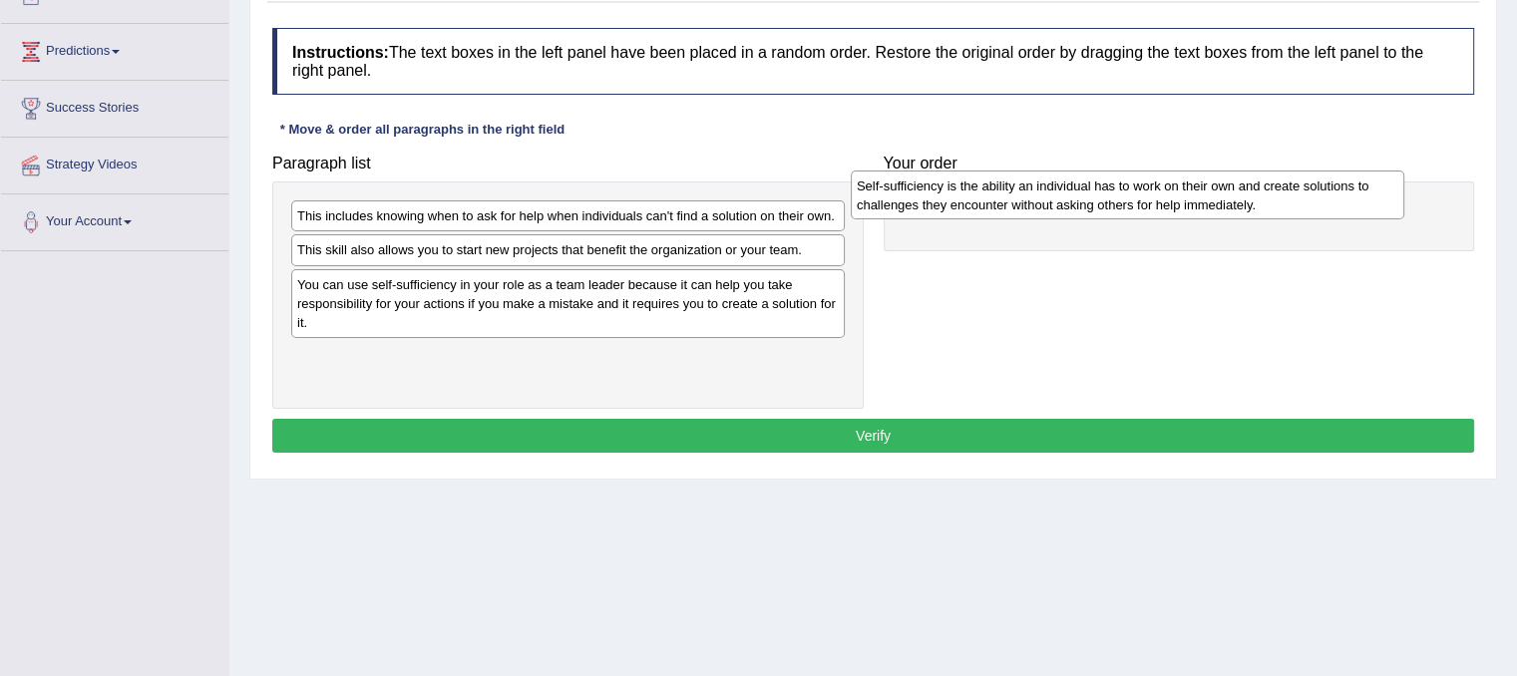
drag, startPoint x: 430, startPoint y: 376, endPoint x: 989, endPoint y: 208, distance: 583.9
click at [989, 208] on div "Self-sufficiency is the ability an individual has to work on their own and crea…" at bounding box center [1127, 196] width 553 height 50
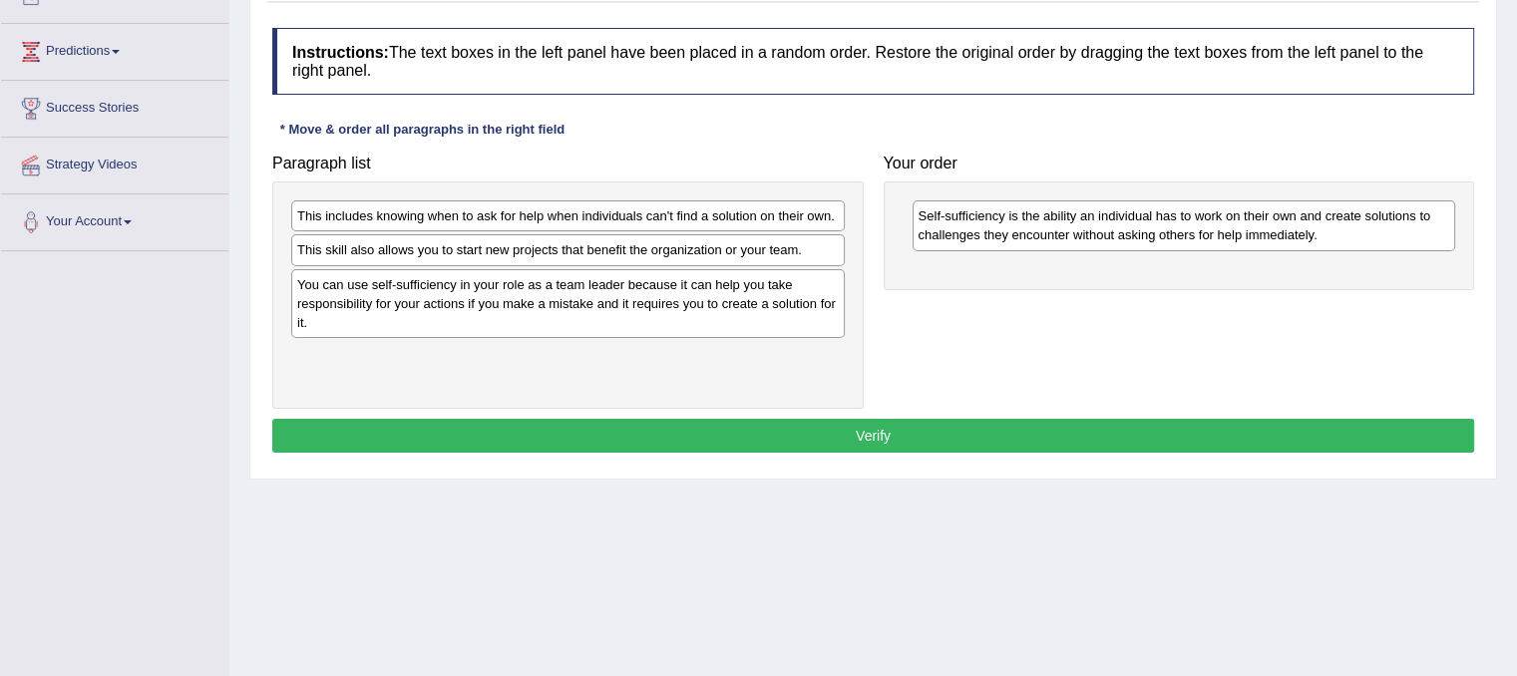
click at [951, 256] on div "Self-sufficiency is the ability an individual has to work on their own and crea…" at bounding box center [1178, 235] width 591 height 108
click at [491, 300] on div "You can use self-sufficiency in your role as a team leader because it can help …" at bounding box center [568, 301] width 553 height 69
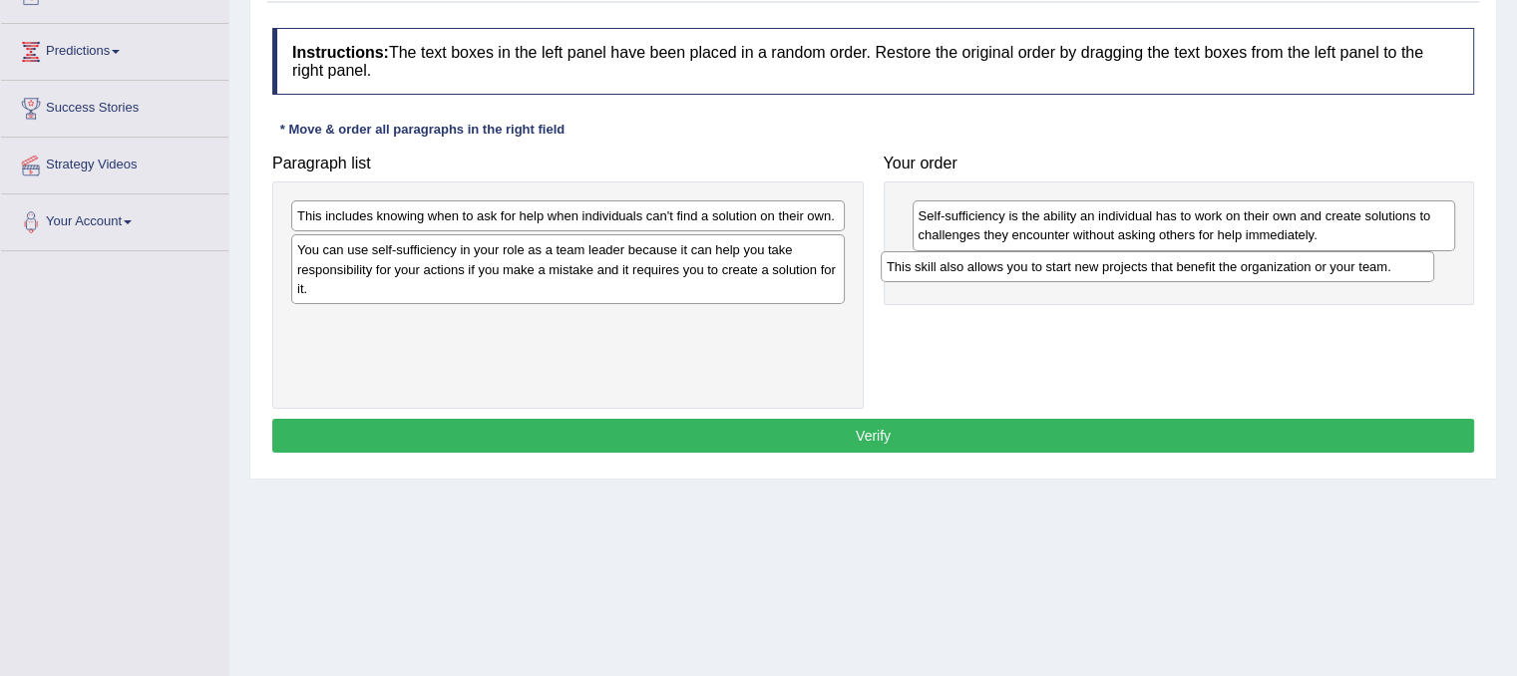
drag, startPoint x: 397, startPoint y: 248, endPoint x: 1000, endPoint y: 256, distance: 603.3
click at [1000, 256] on div "This skill also allows you to start new projects that benefit the organization …" at bounding box center [1156, 266] width 553 height 31
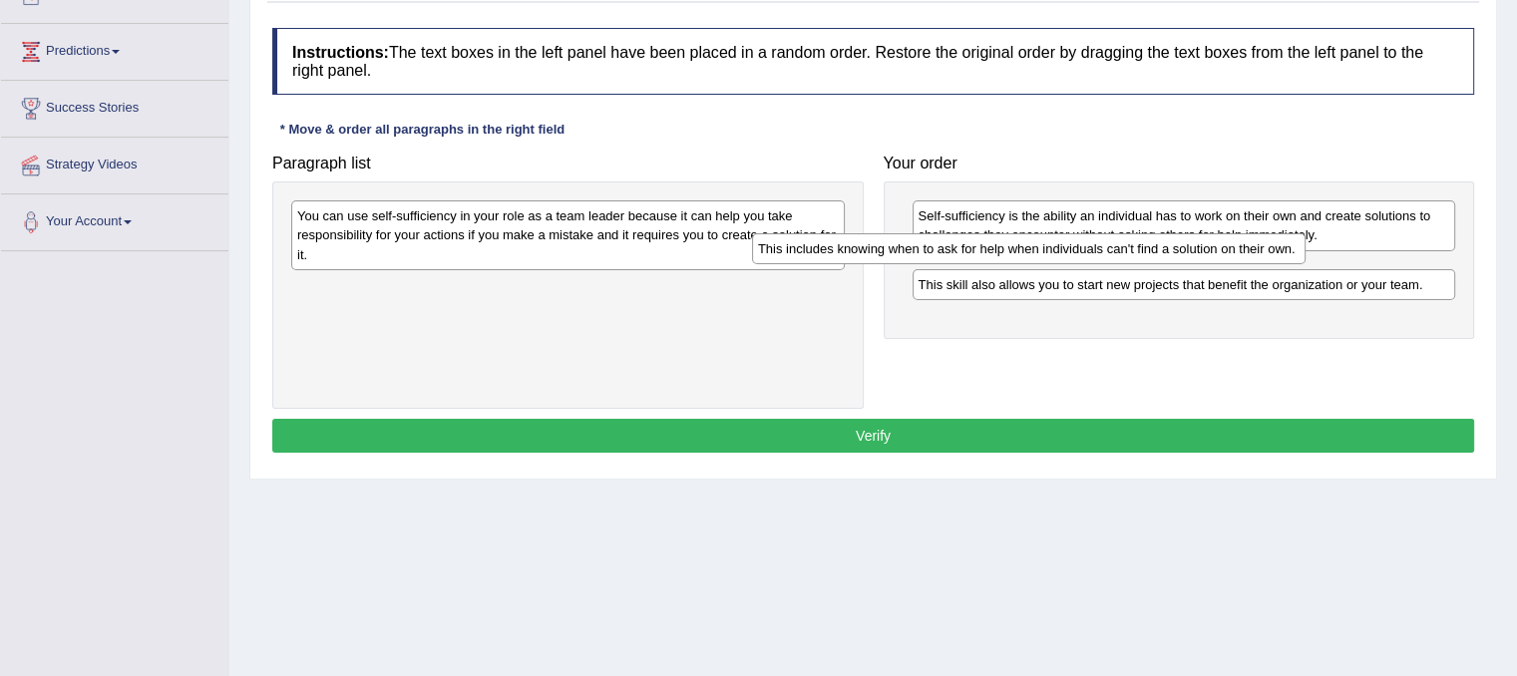
drag, startPoint x: 708, startPoint y: 218, endPoint x: 1183, endPoint y: 250, distance: 475.7
click at [1183, 250] on div "This includes knowing when to ask for help when individuals can't find a soluti…" at bounding box center [1028, 248] width 553 height 31
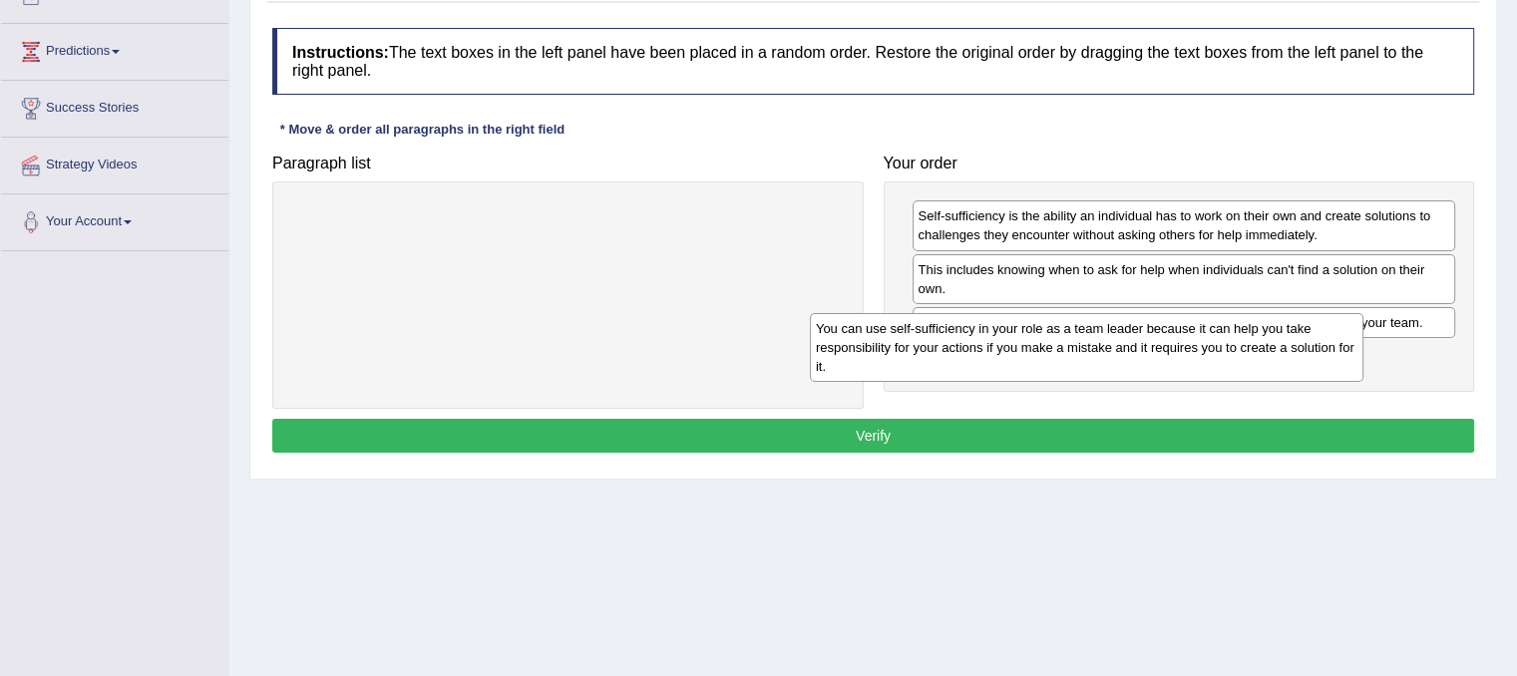
drag, startPoint x: 624, startPoint y: 240, endPoint x: 1235, endPoint y: 362, distance: 623.2
click at [1235, 362] on div "You can use self-sufficiency in your role as a team leader because it can help …" at bounding box center [1086, 347] width 553 height 69
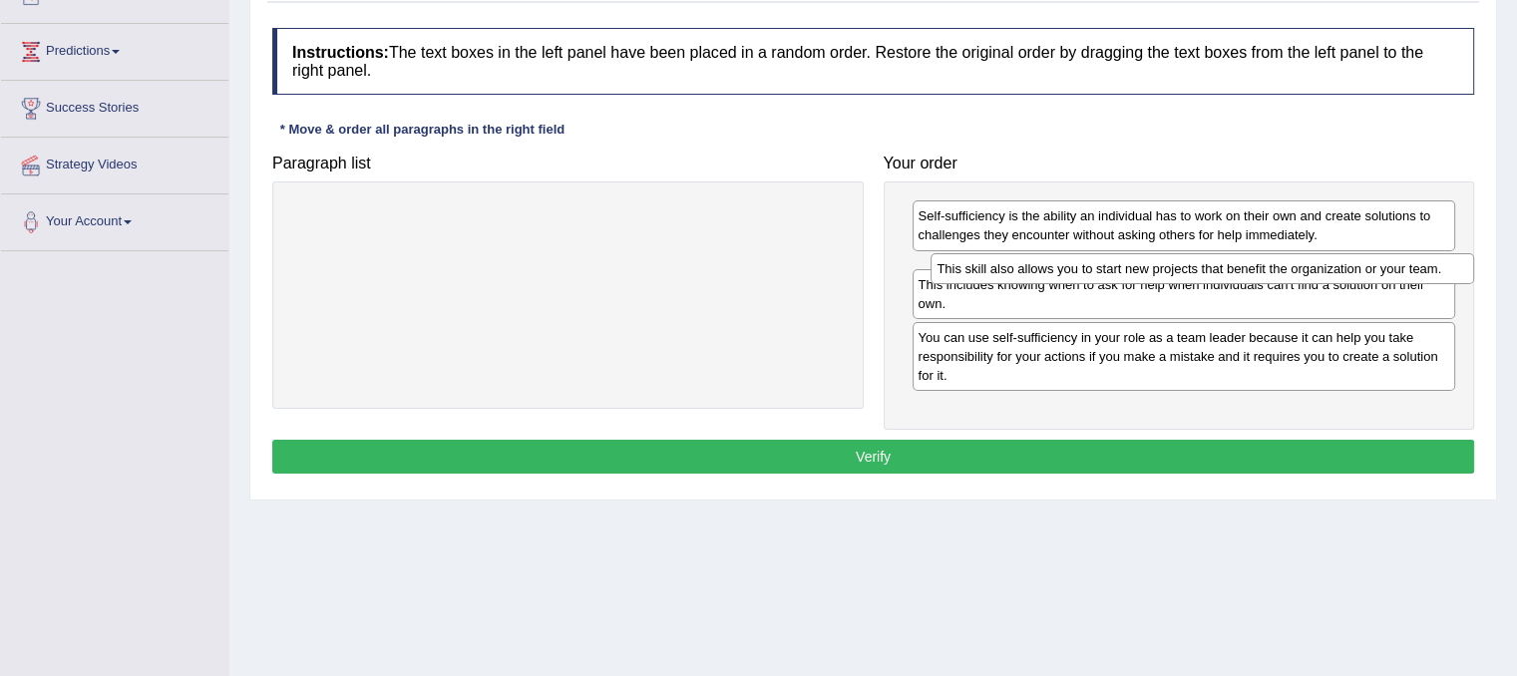
drag, startPoint x: 1164, startPoint y: 325, endPoint x: 1183, endPoint y: 272, distance: 56.1
click at [1183, 272] on div "This skill also allows you to start new projects that benefit the organization …" at bounding box center [1201, 268] width 543 height 31
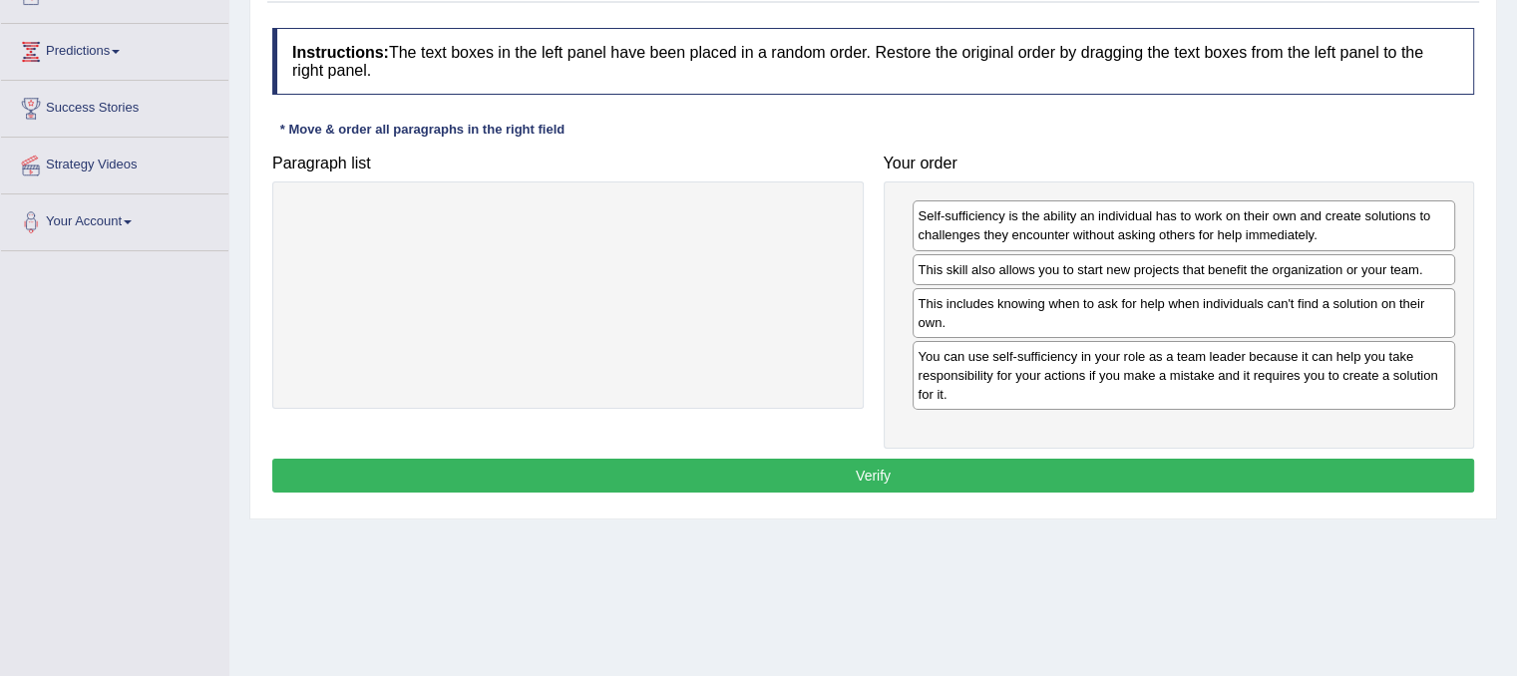
click at [1037, 464] on button "Verify" at bounding box center [873, 476] width 1202 height 34
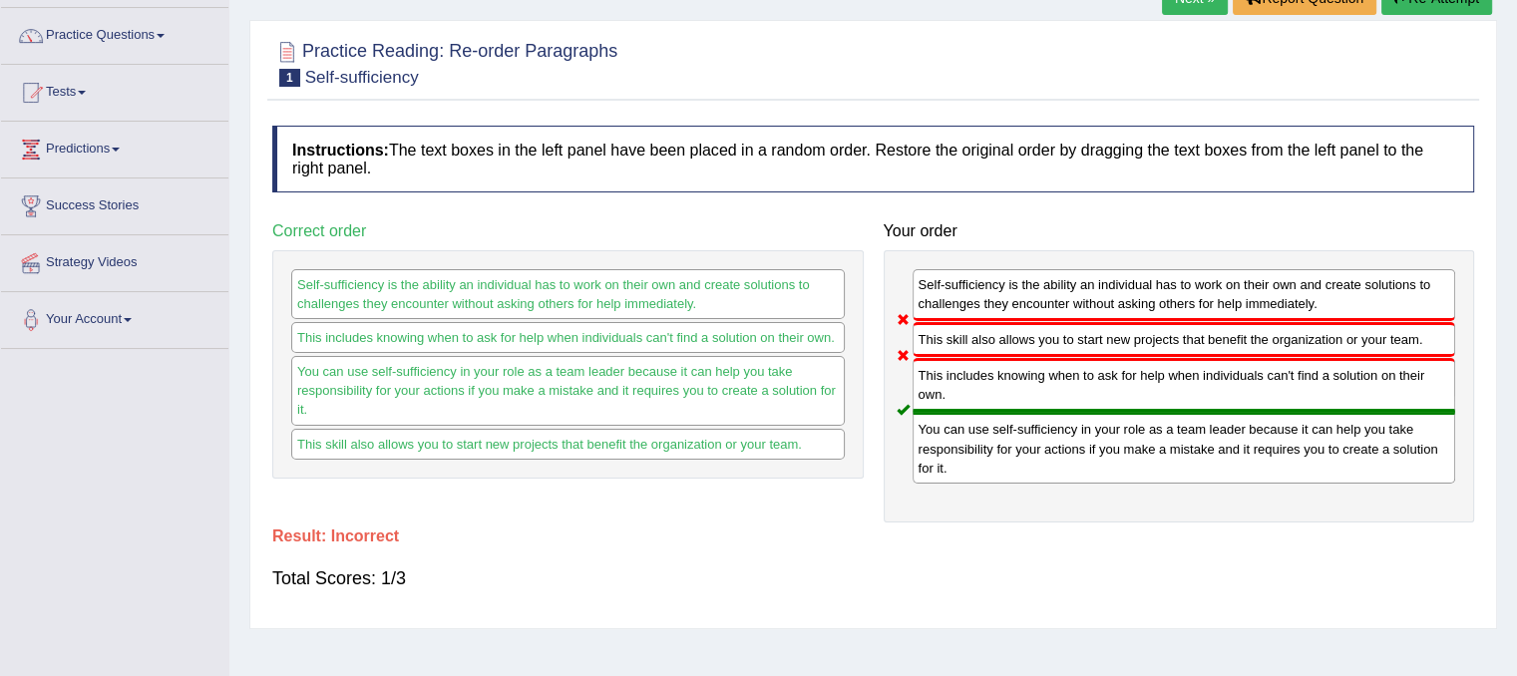
scroll to position [148, 0]
drag, startPoint x: 1008, startPoint y: 364, endPoint x: 965, endPoint y: 601, distance: 241.2
click at [965, 601] on div "Instructions: The text boxes in the left panel have been placed in a random ord…" at bounding box center [872, 367] width 1211 height 503
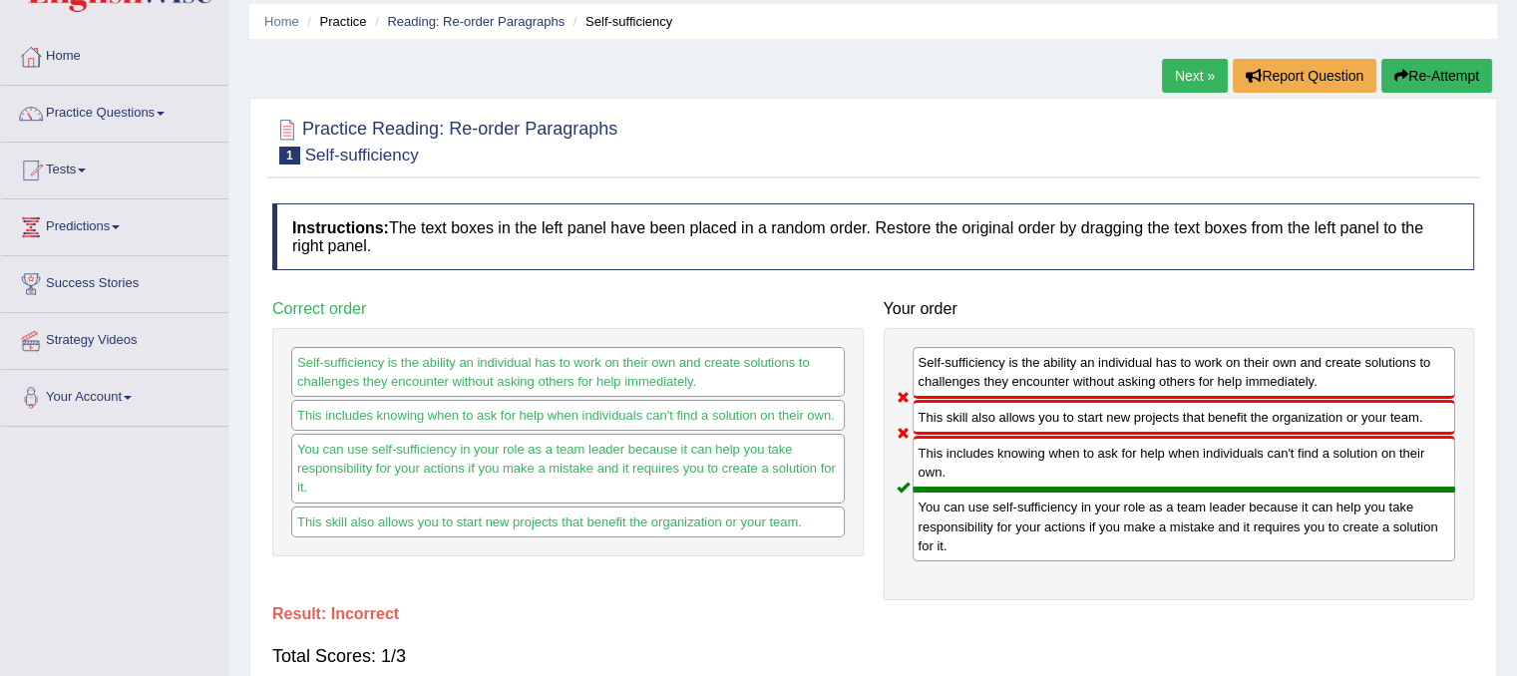
scroll to position [72, 0]
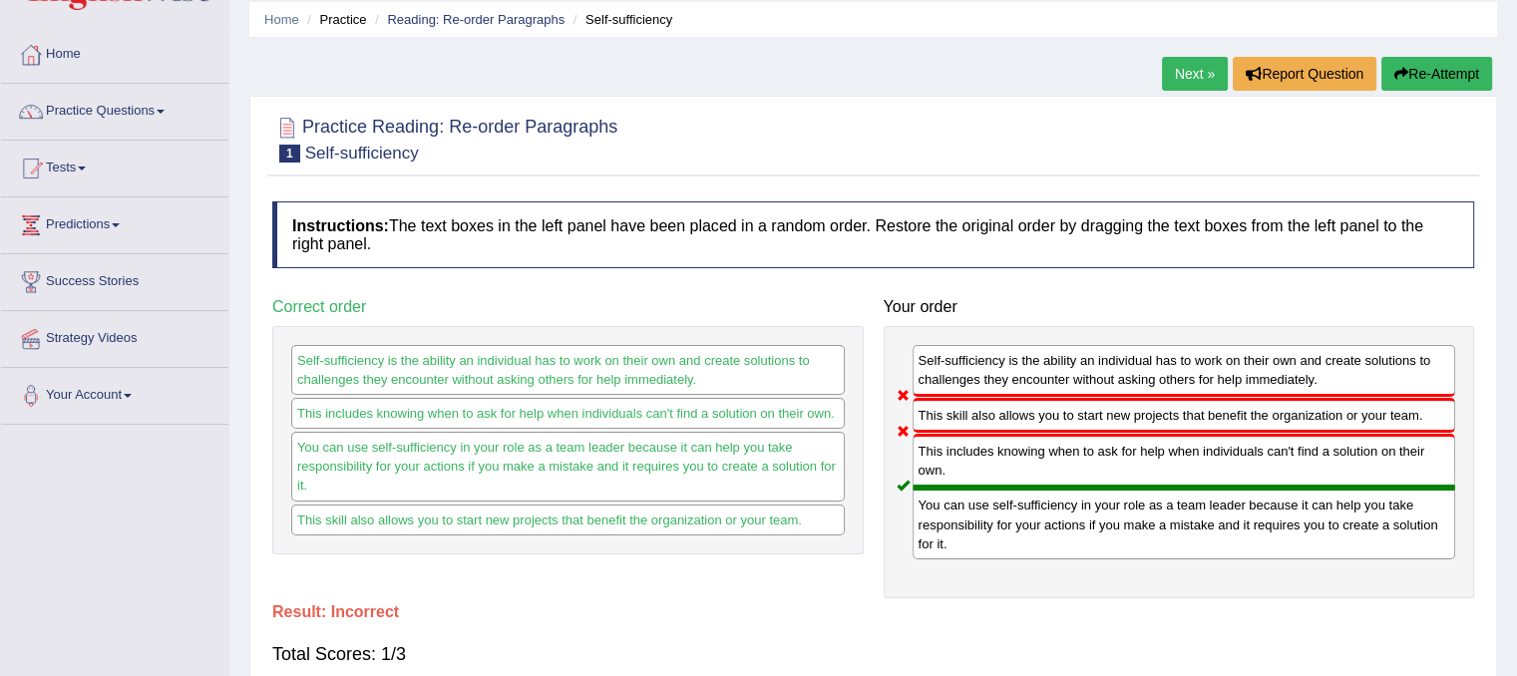
click at [1175, 79] on link "Next »" at bounding box center [1195, 74] width 66 height 34
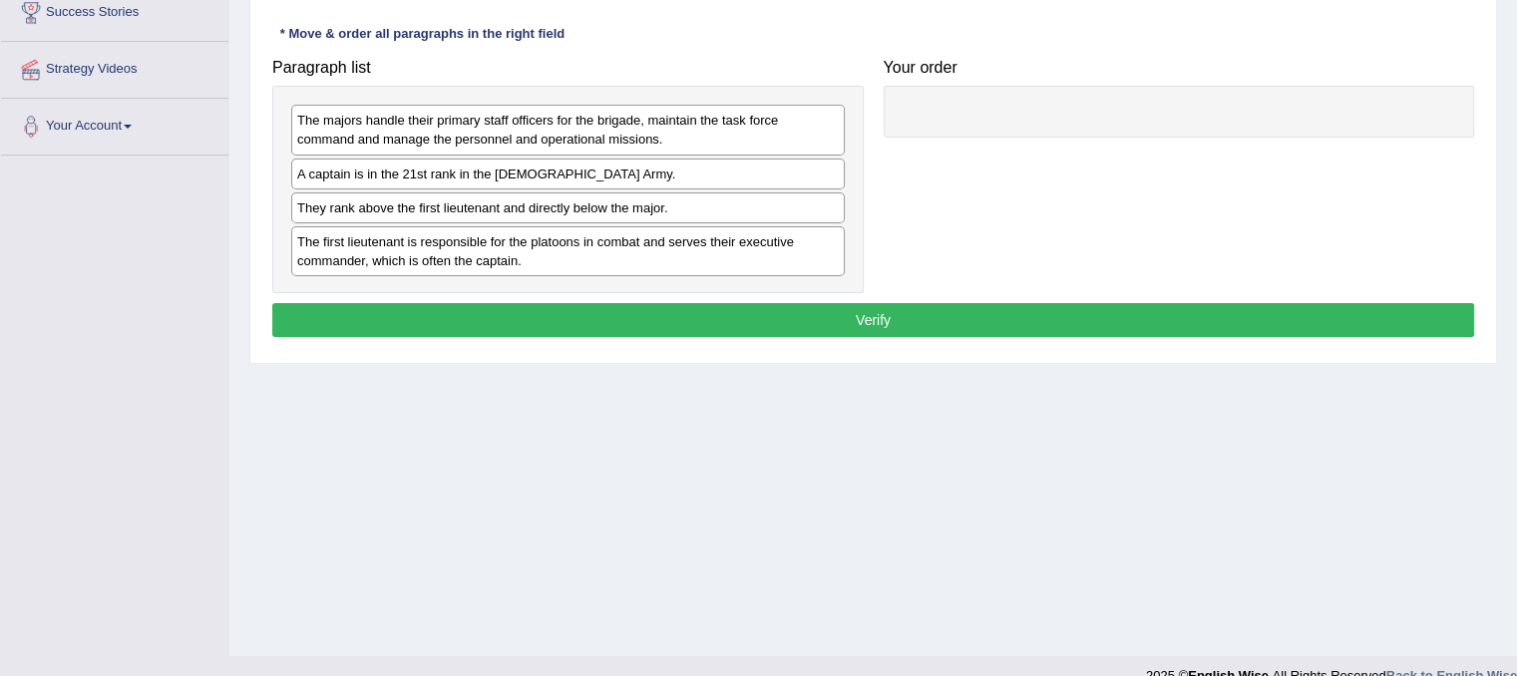
scroll to position [339, 0]
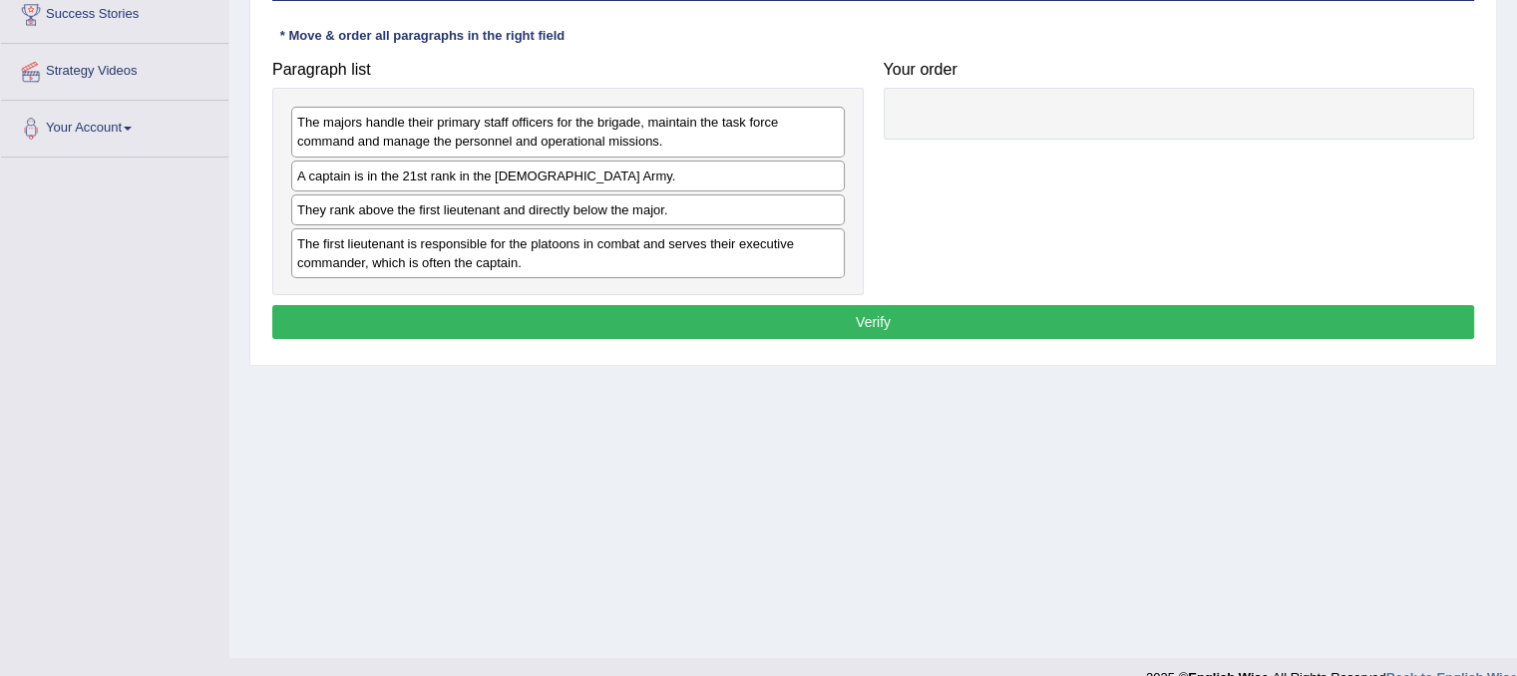
click at [622, 142] on div "The majors handle their primary staff officers for the brigade, maintain the ta…" at bounding box center [567, 132] width 553 height 50
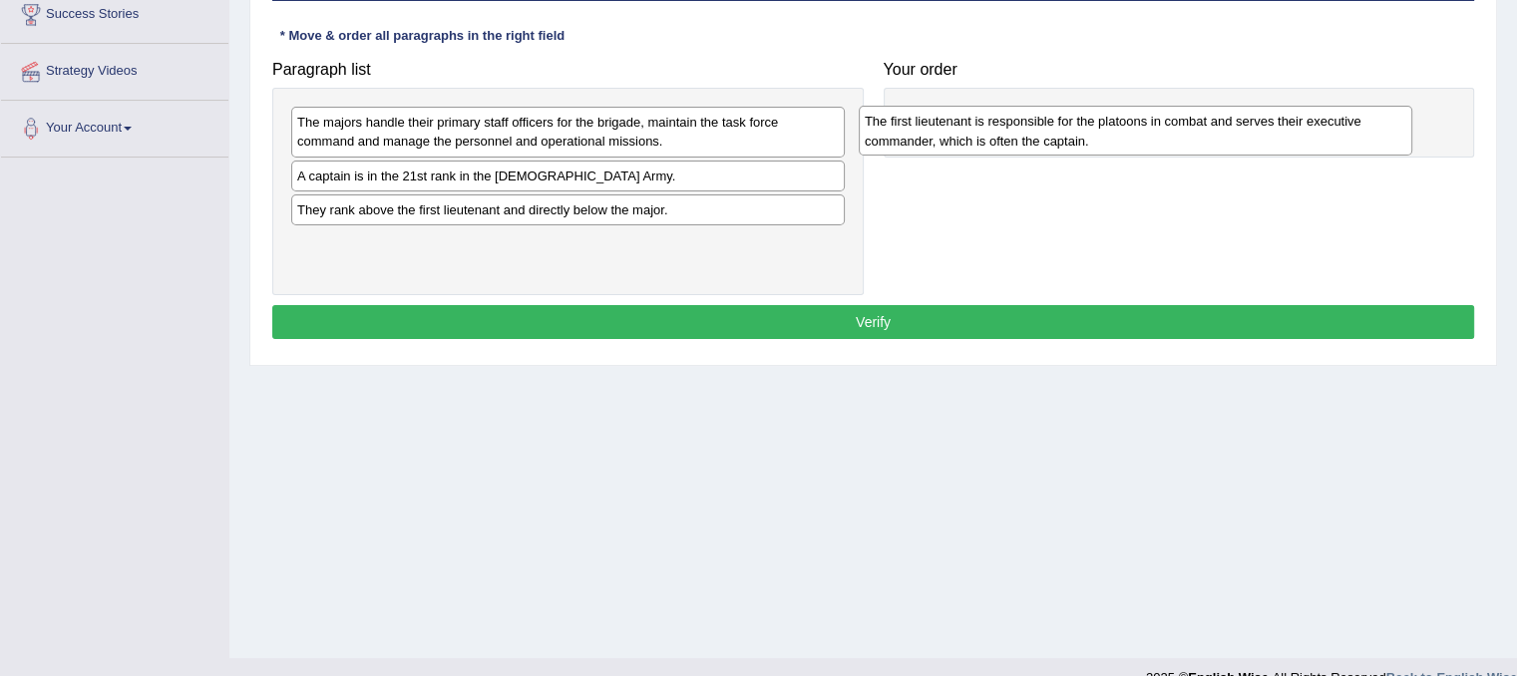
drag, startPoint x: 483, startPoint y: 264, endPoint x: 1050, endPoint y: 142, distance: 580.5
click at [1050, 142] on div "The first lieutenant is responsible for the platoons in combat and serves their…" at bounding box center [1135, 131] width 553 height 50
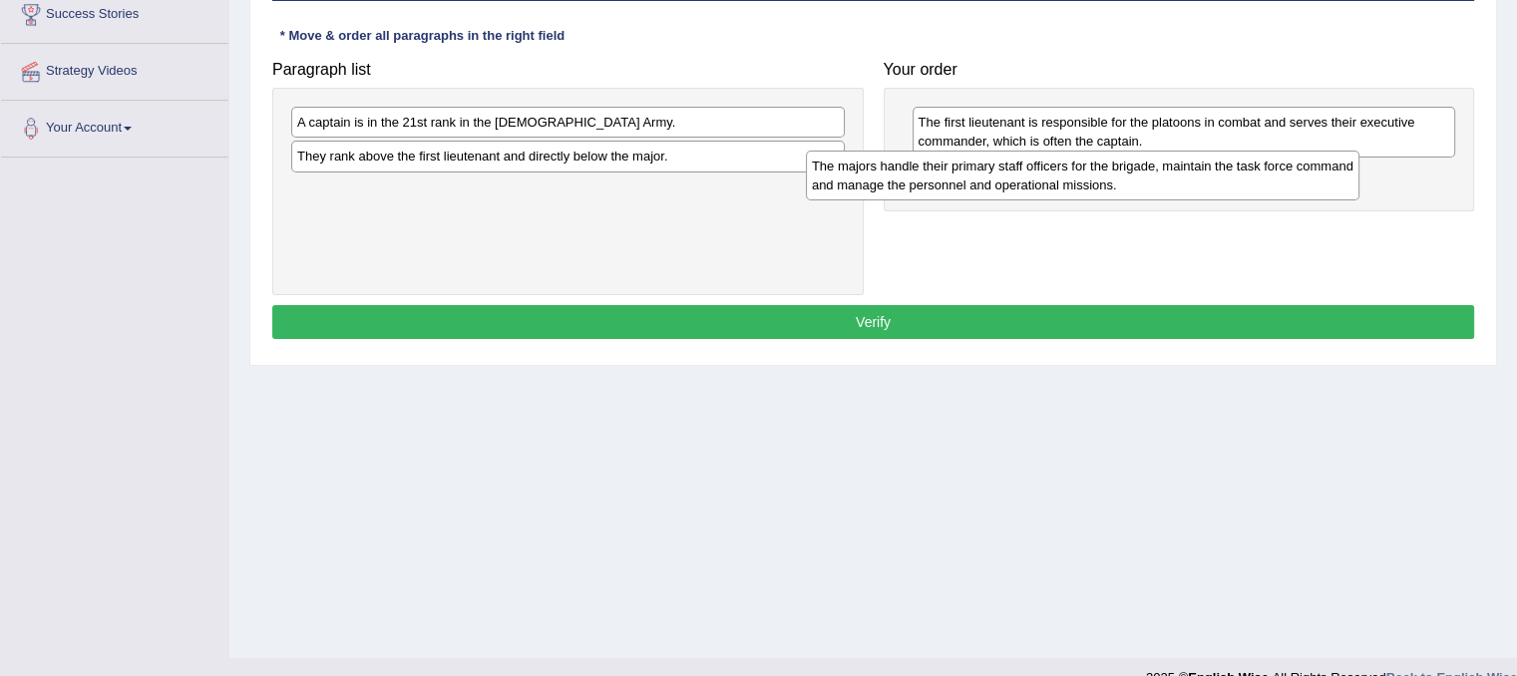
drag, startPoint x: 525, startPoint y: 141, endPoint x: 1129, endPoint y: 191, distance: 605.4
click at [1129, 191] on div "The majors handle their primary staff officers for the brigade, maintain the ta…" at bounding box center [1082, 176] width 553 height 50
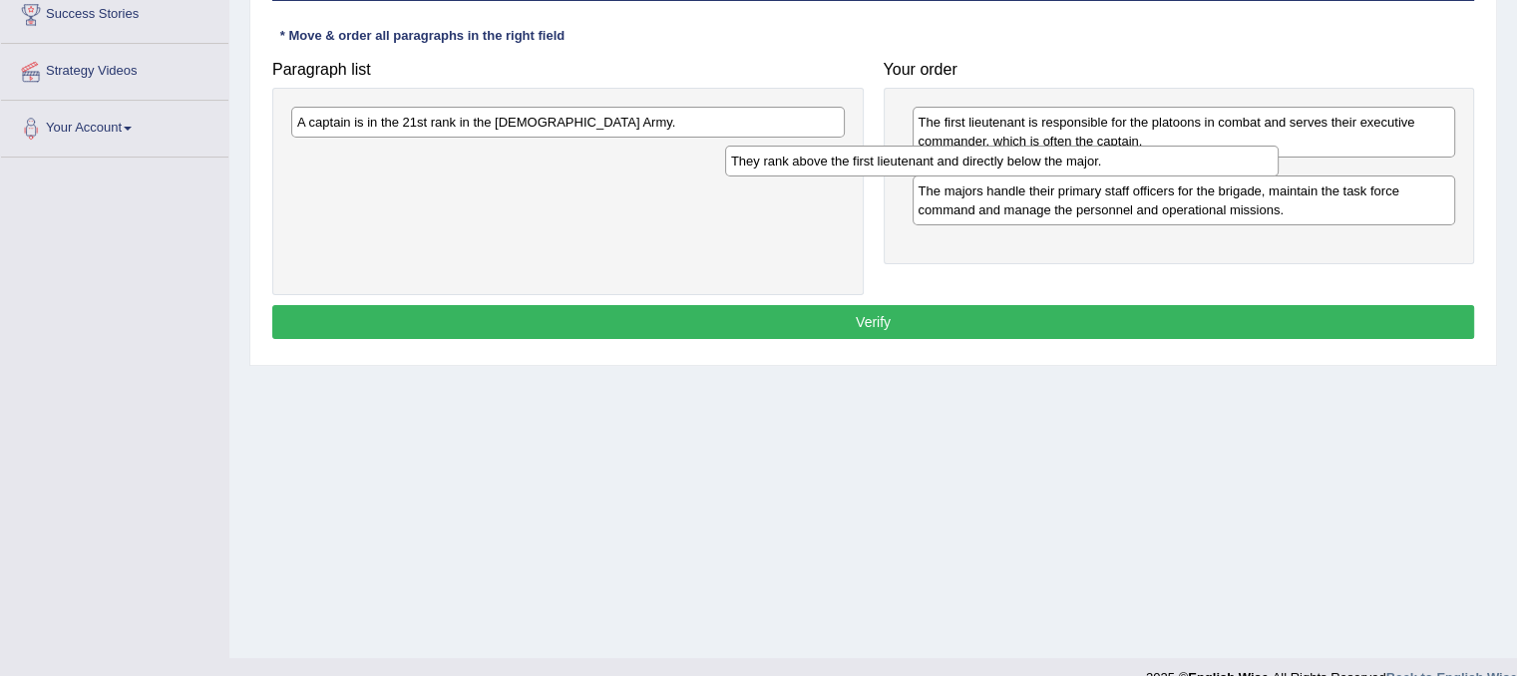
drag, startPoint x: 702, startPoint y: 143, endPoint x: 1240, endPoint y: 128, distance: 538.6
click at [1240, 146] on div "They rank above the first lieutenant and directly below the major." at bounding box center [1001, 161] width 553 height 31
drag, startPoint x: 1141, startPoint y: 124, endPoint x: 1133, endPoint y: 165, distance: 41.7
click at [1133, 165] on div "They rank above the first lieutenant and directly below the major." at bounding box center [1174, 162] width 543 height 31
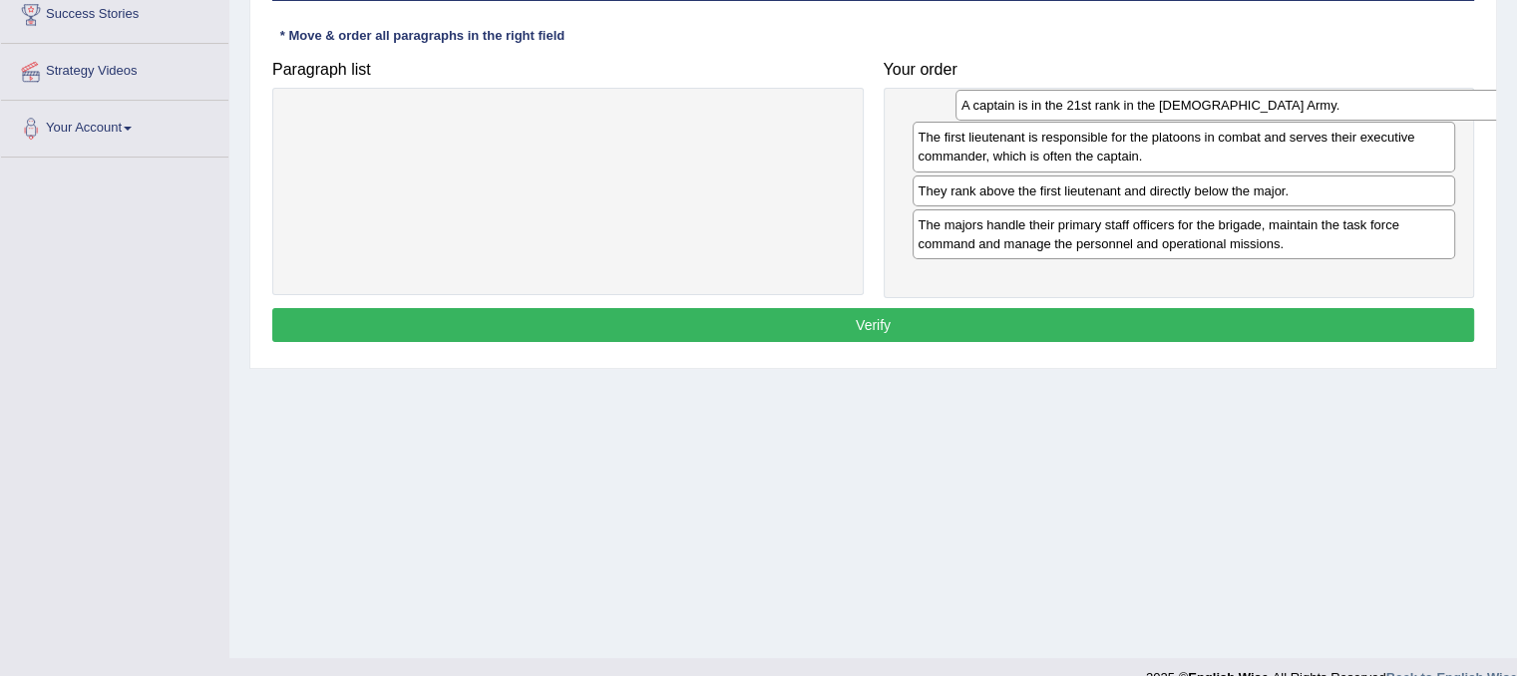
drag, startPoint x: 690, startPoint y: 124, endPoint x: 1360, endPoint y: 108, distance: 670.2
click at [1360, 108] on div "A captain is in the 21st rank in the US Army." at bounding box center [1231, 105] width 553 height 31
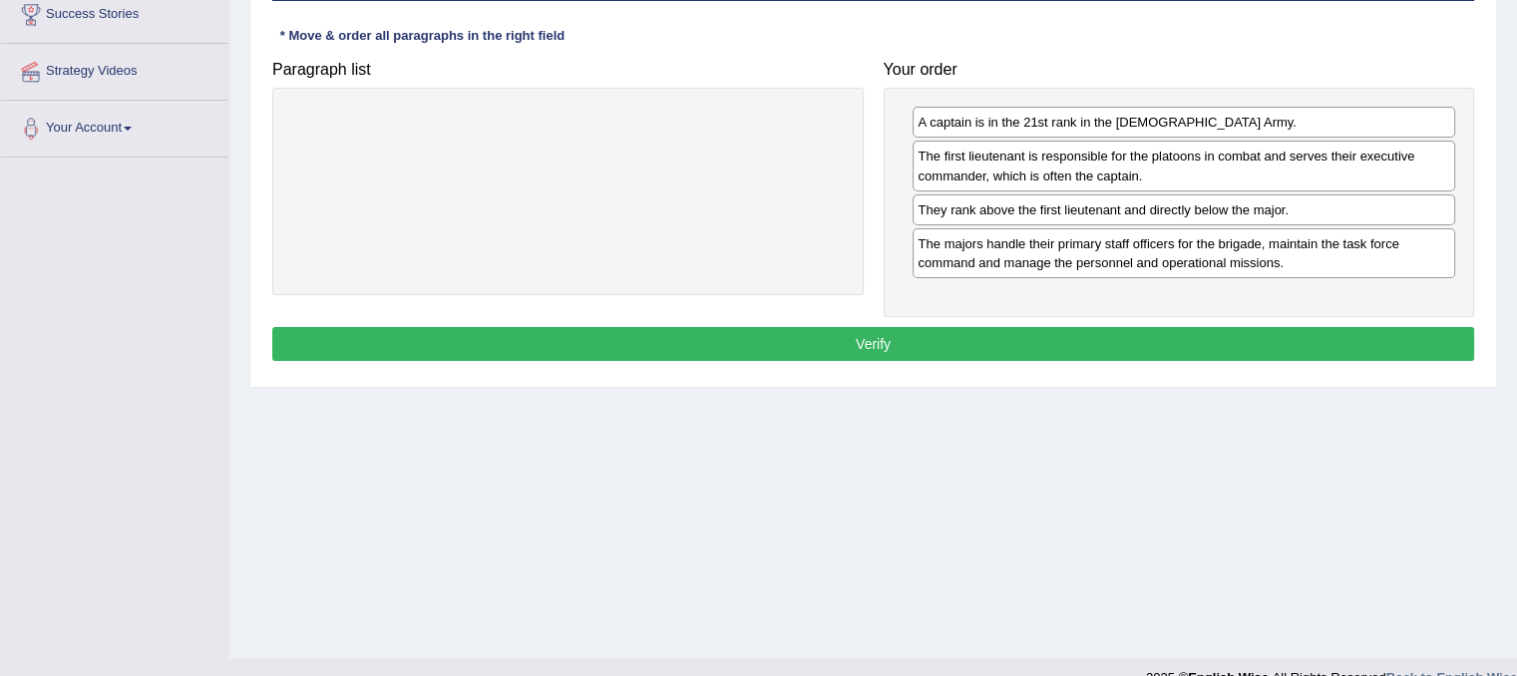
click at [965, 330] on button "Verify" at bounding box center [873, 344] width 1202 height 34
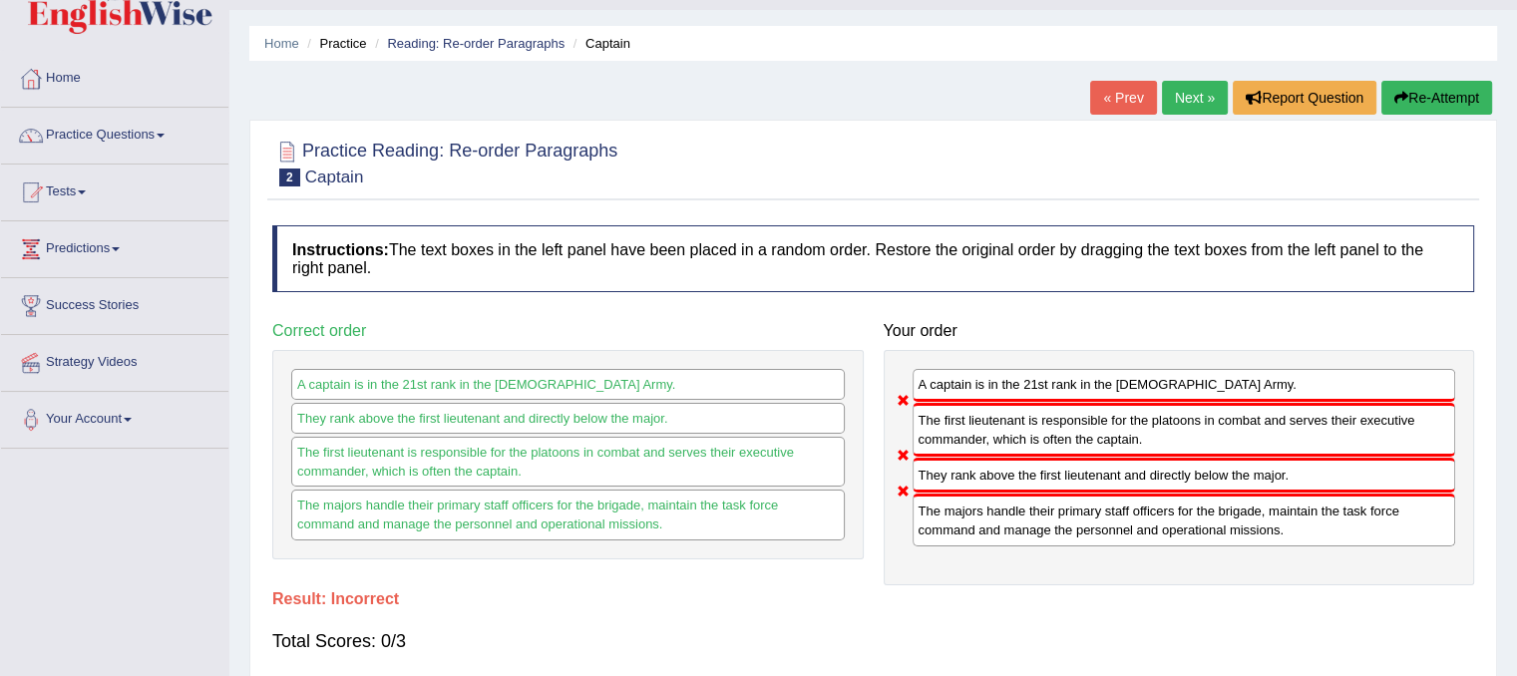
scroll to position [43, 0]
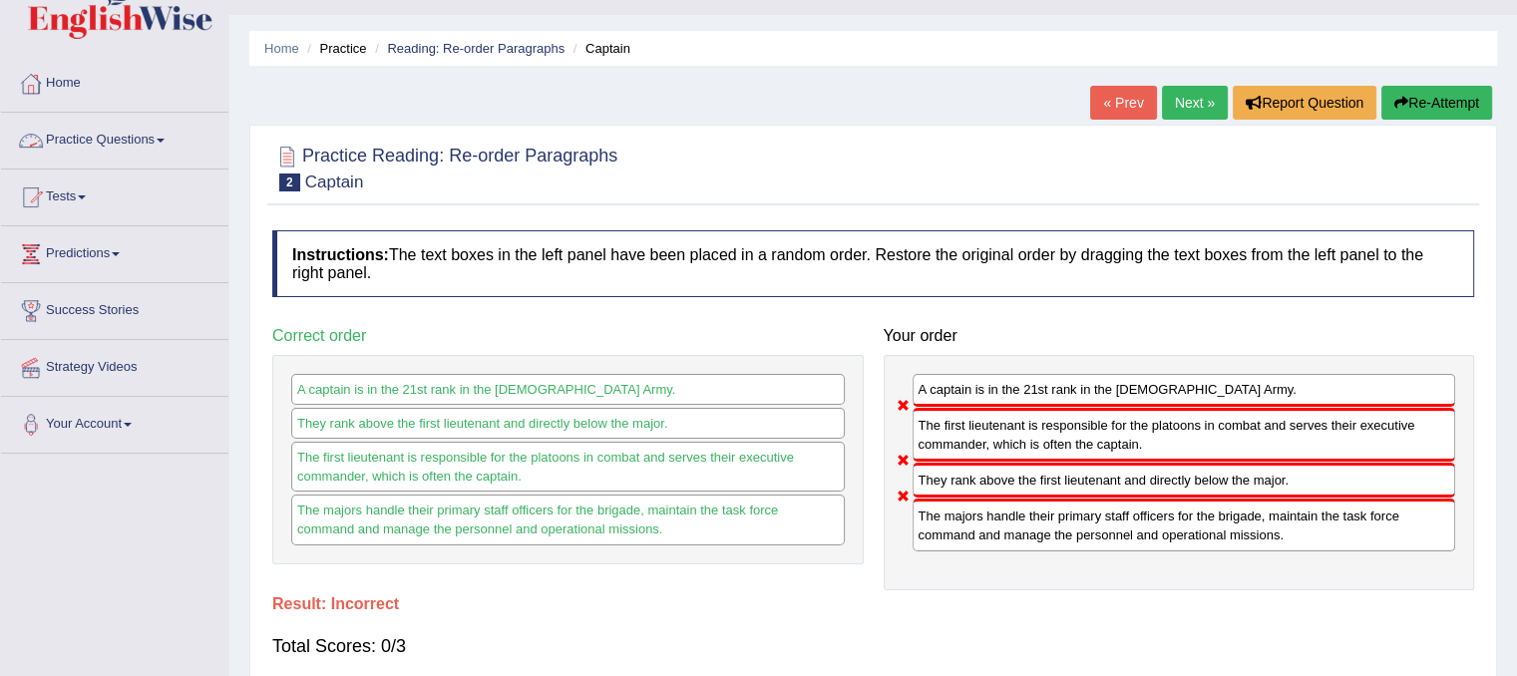
click at [105, 145] on link "Practice Questions" at bounding box center [114, 138] width 227 height 50
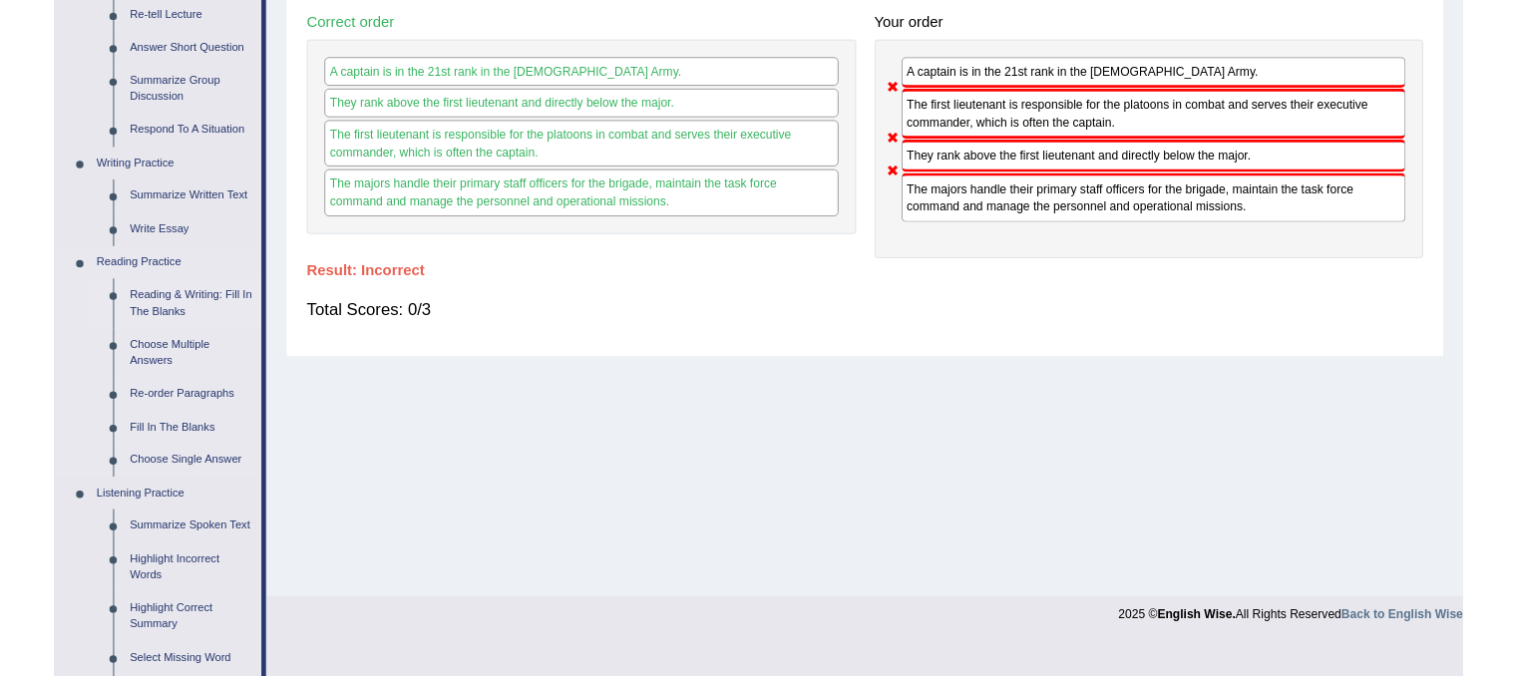
scroll to position [357, 0]
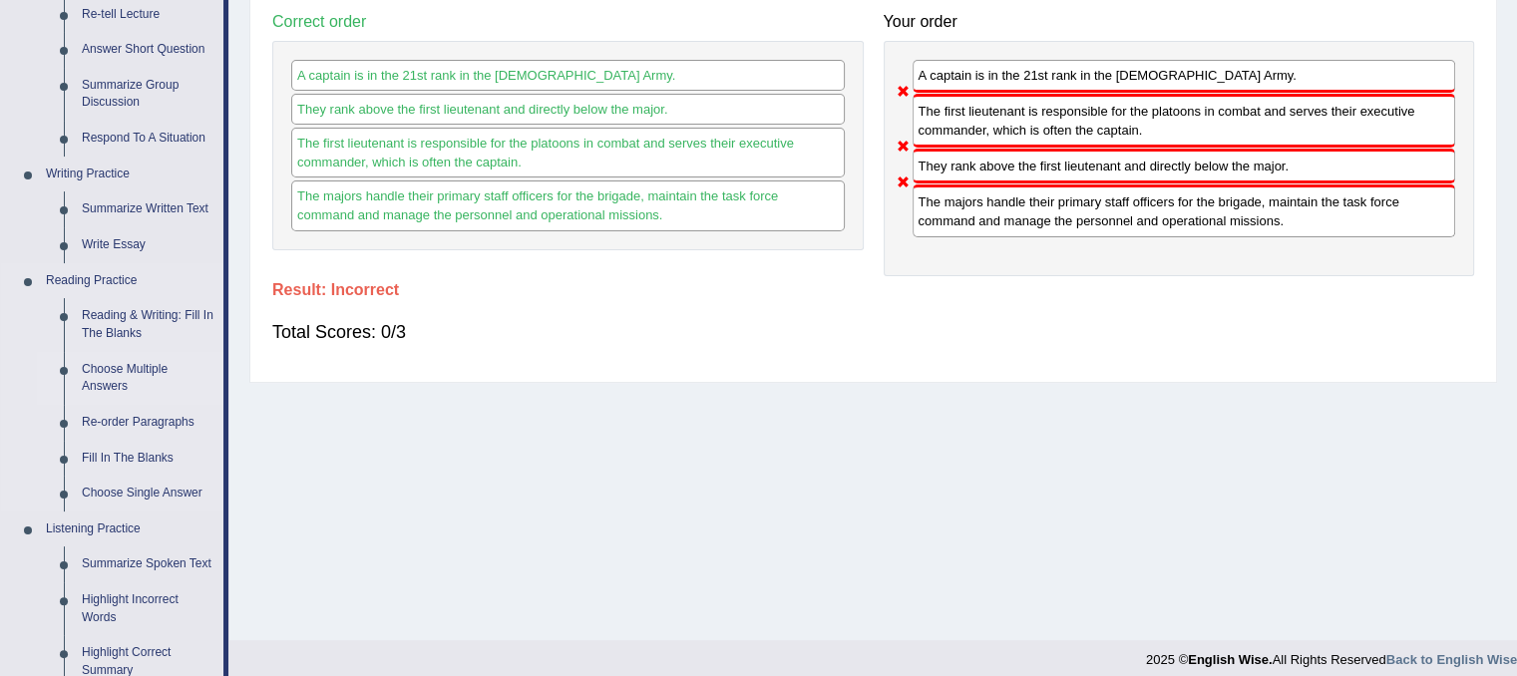
click at [149, 372] on link "Choose Multiple Answers" at bounding box center [148, 378] width 151 height 53
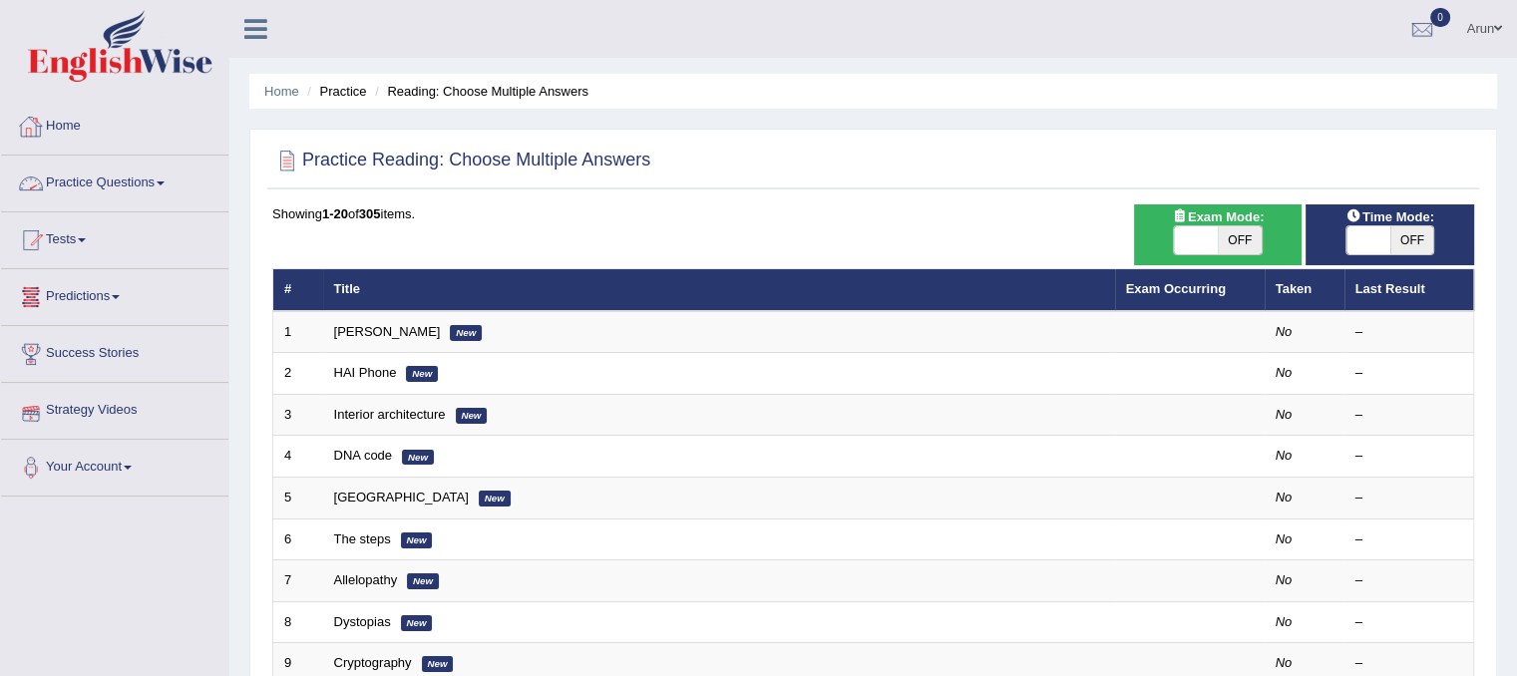
click at [113, 181] on link "Practice Questions" at bounding box center [114, 181] width 227 height 50
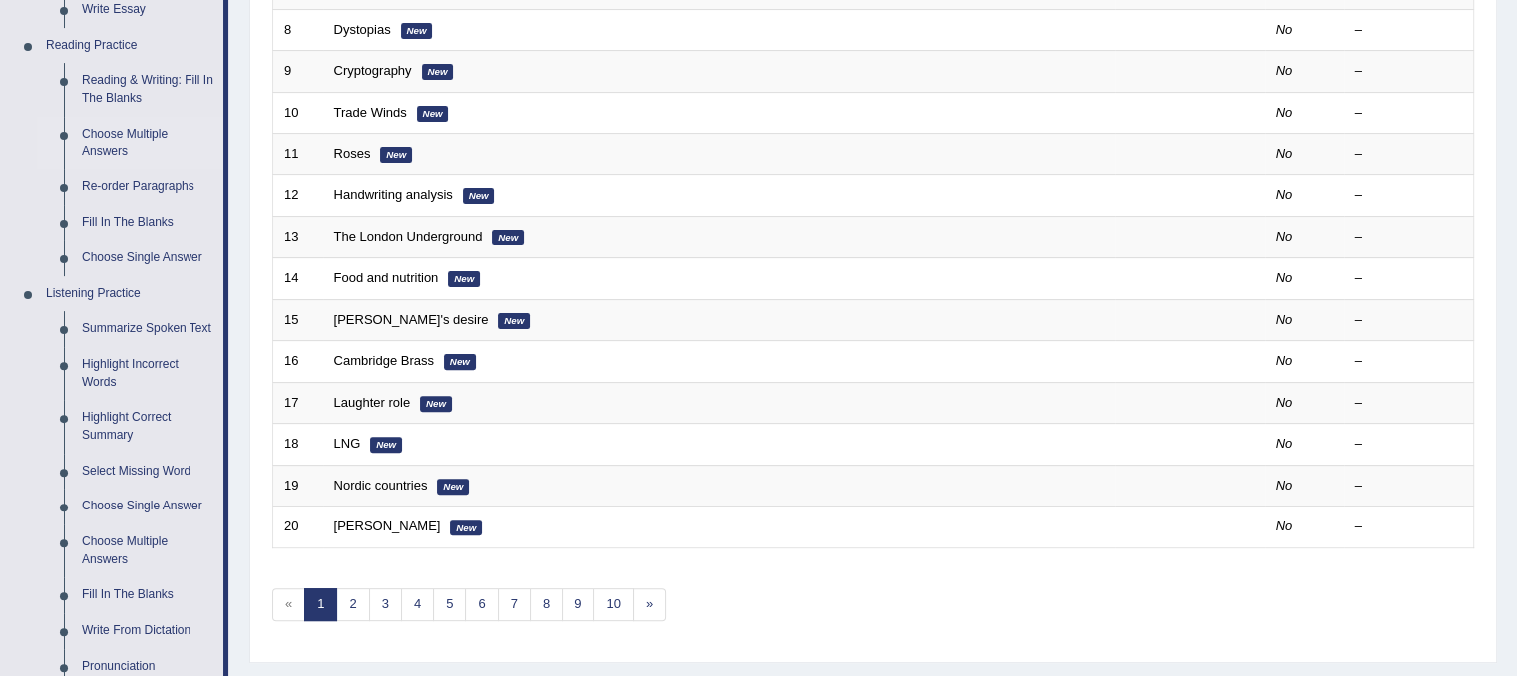
scroll to position [470, 0]
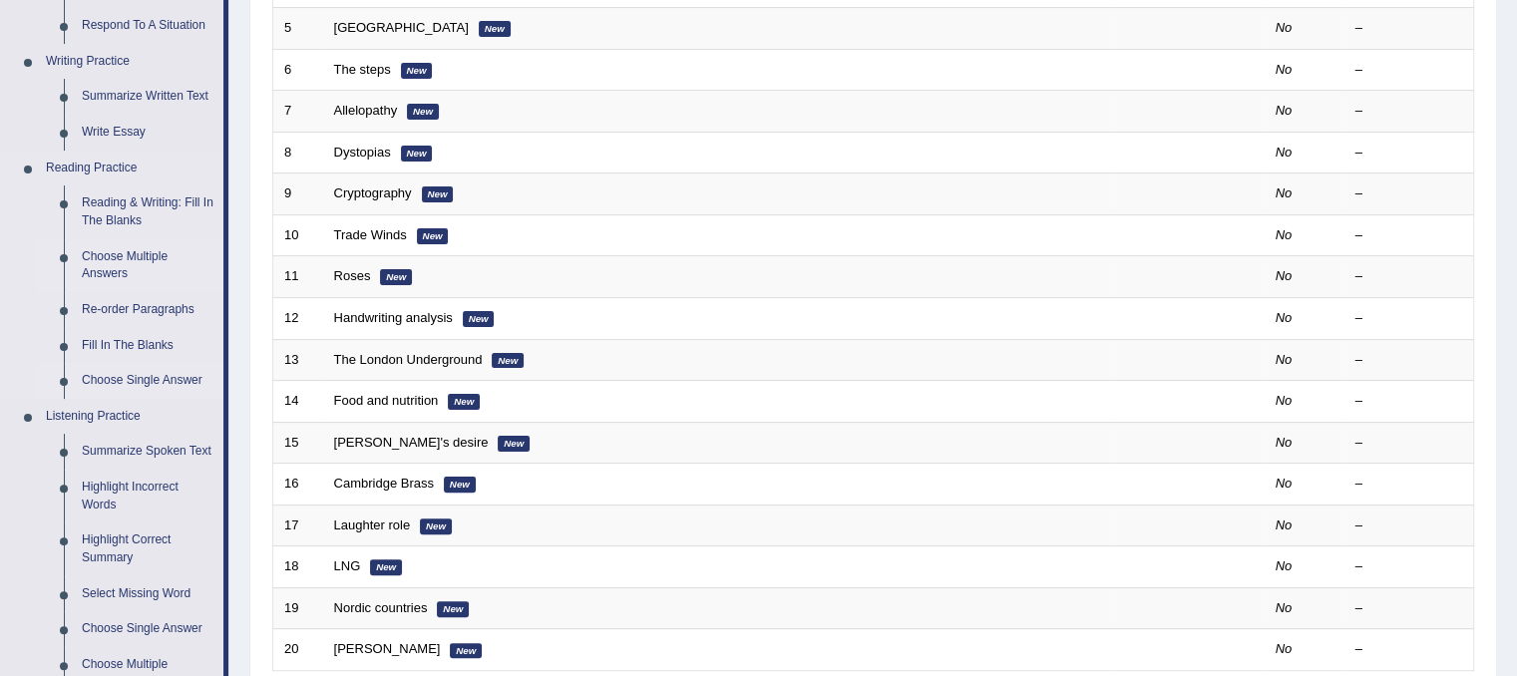
click at [121, 383] on link "Choose Single Answer" at bounding box center [148, 381] width 151 height 36
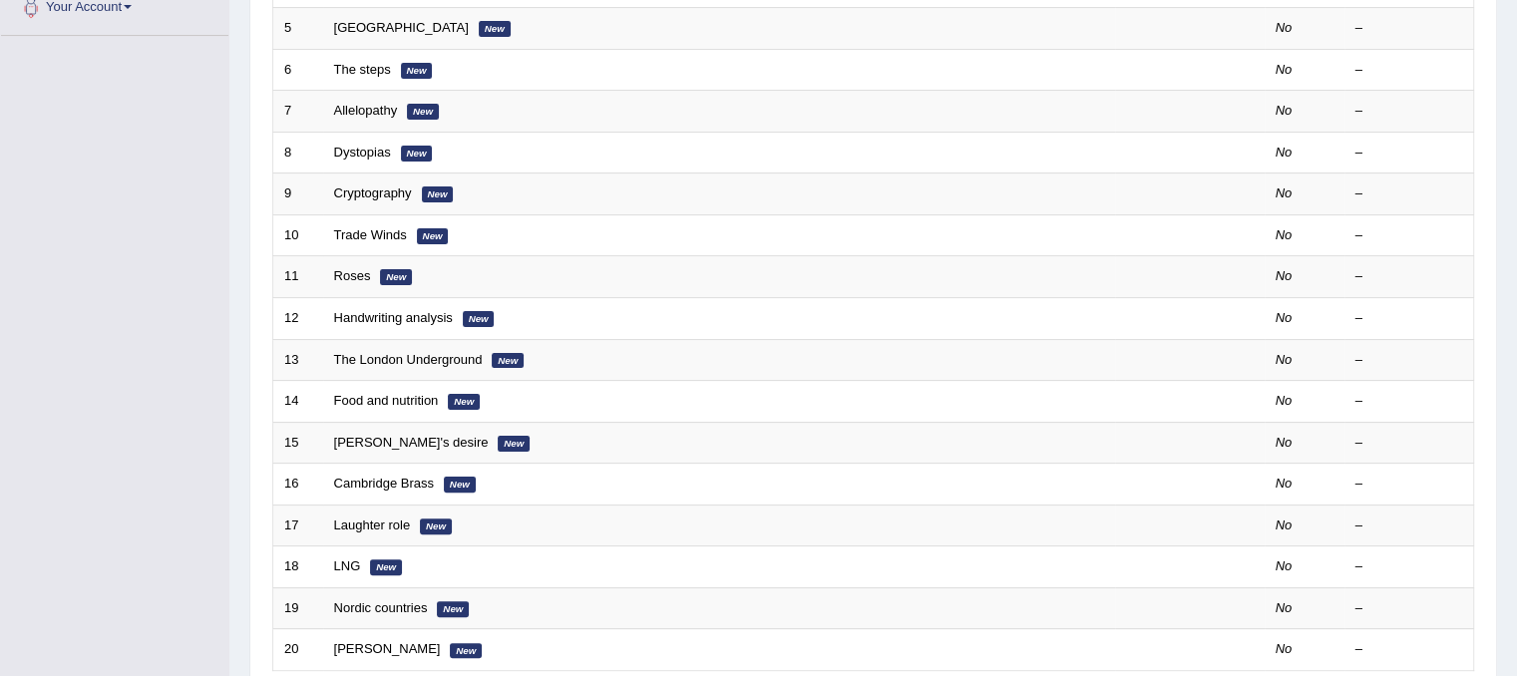
scroll to position [471, 0]
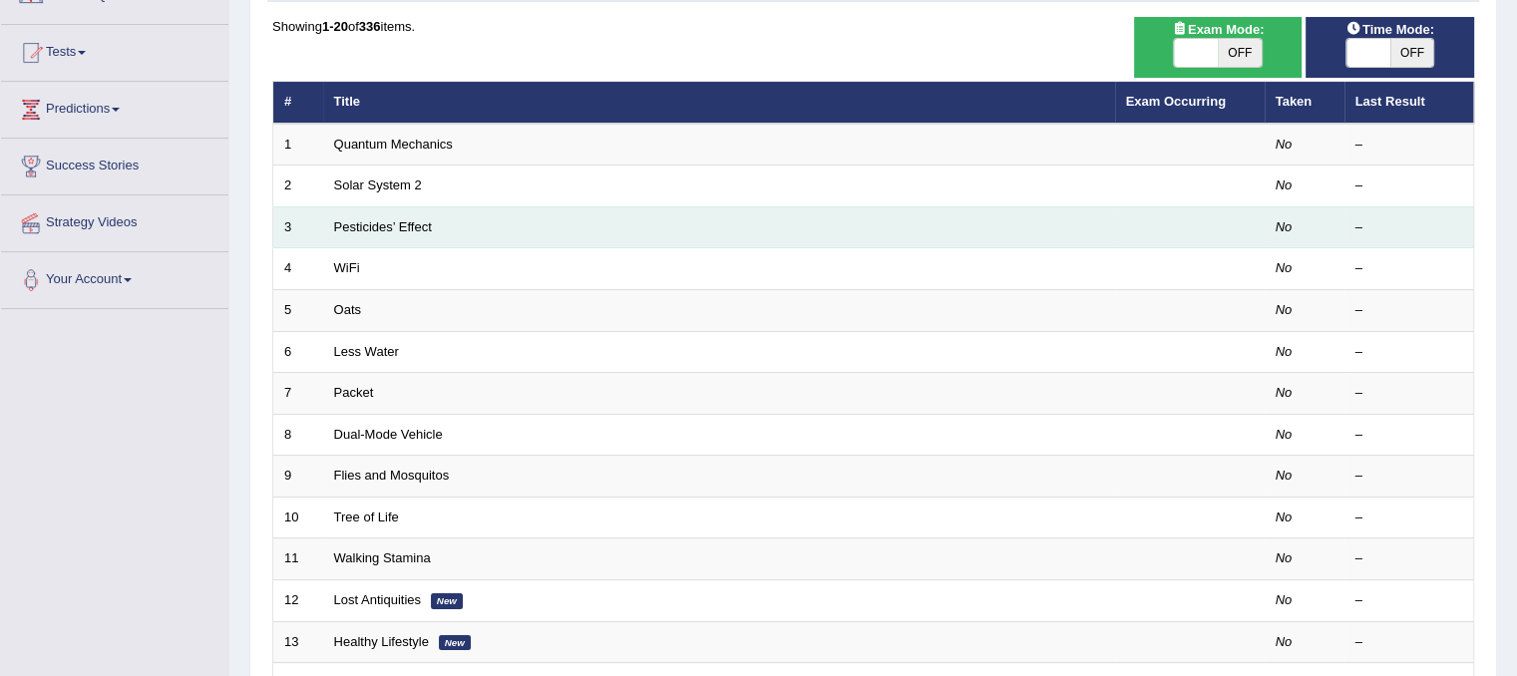
scroll to position [187, 0]
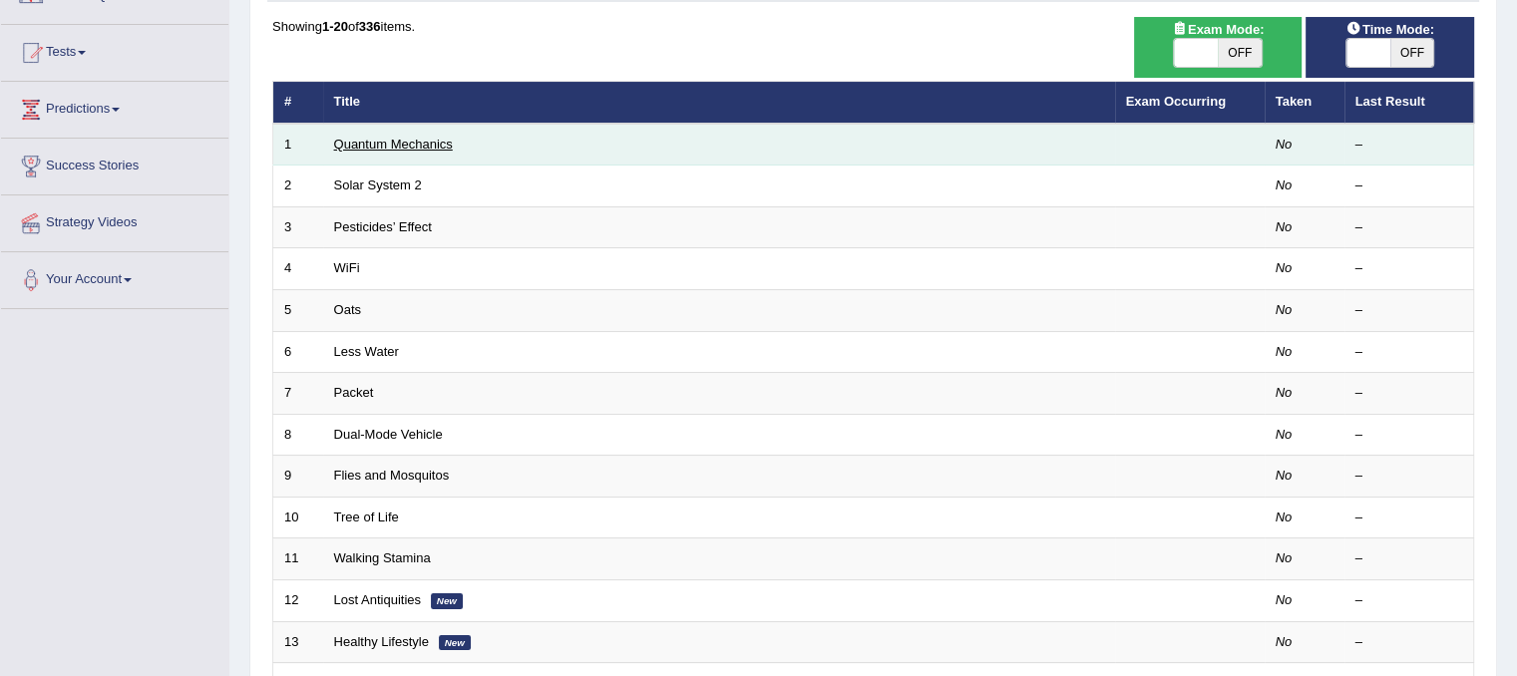
click at [407, 137] on link "Quantum Mechanics" at bounding box center [393, 144] width 119 height 15
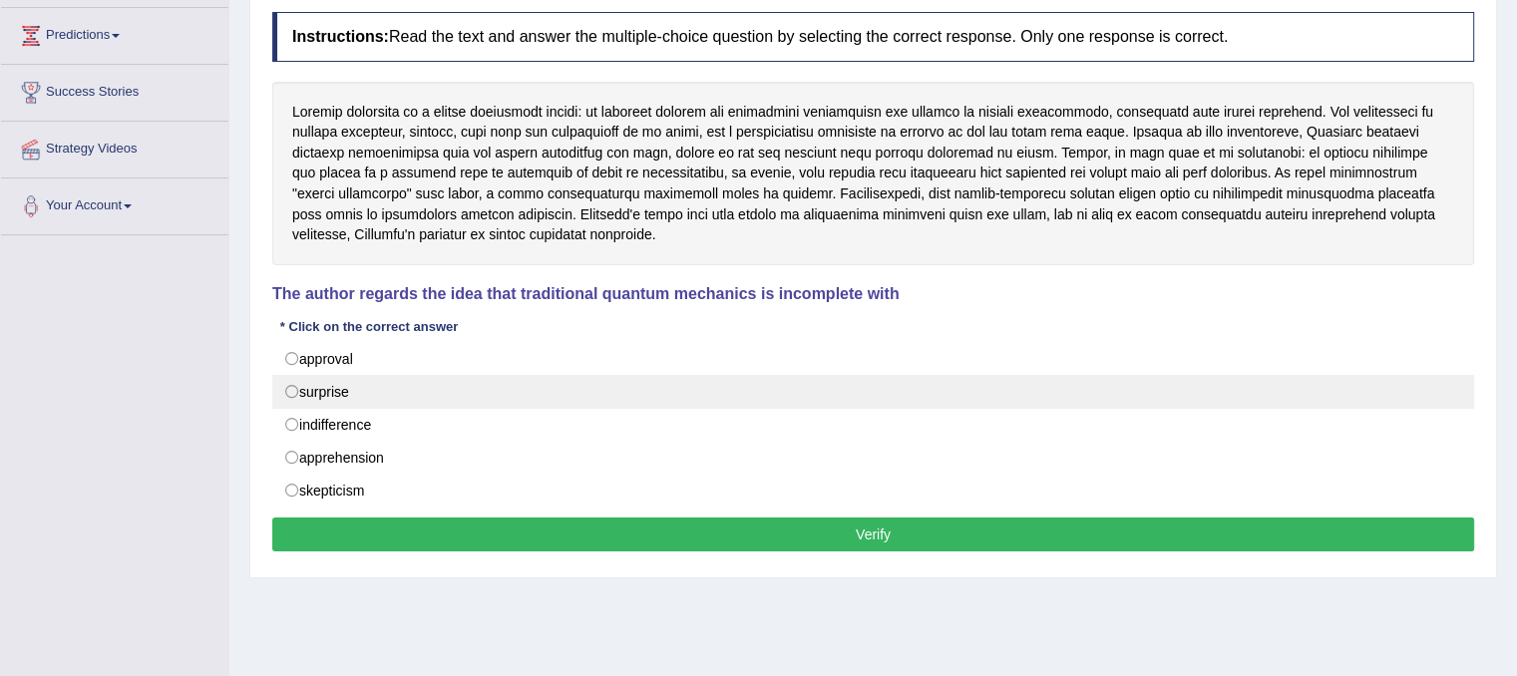
scroll to position [266, 0]
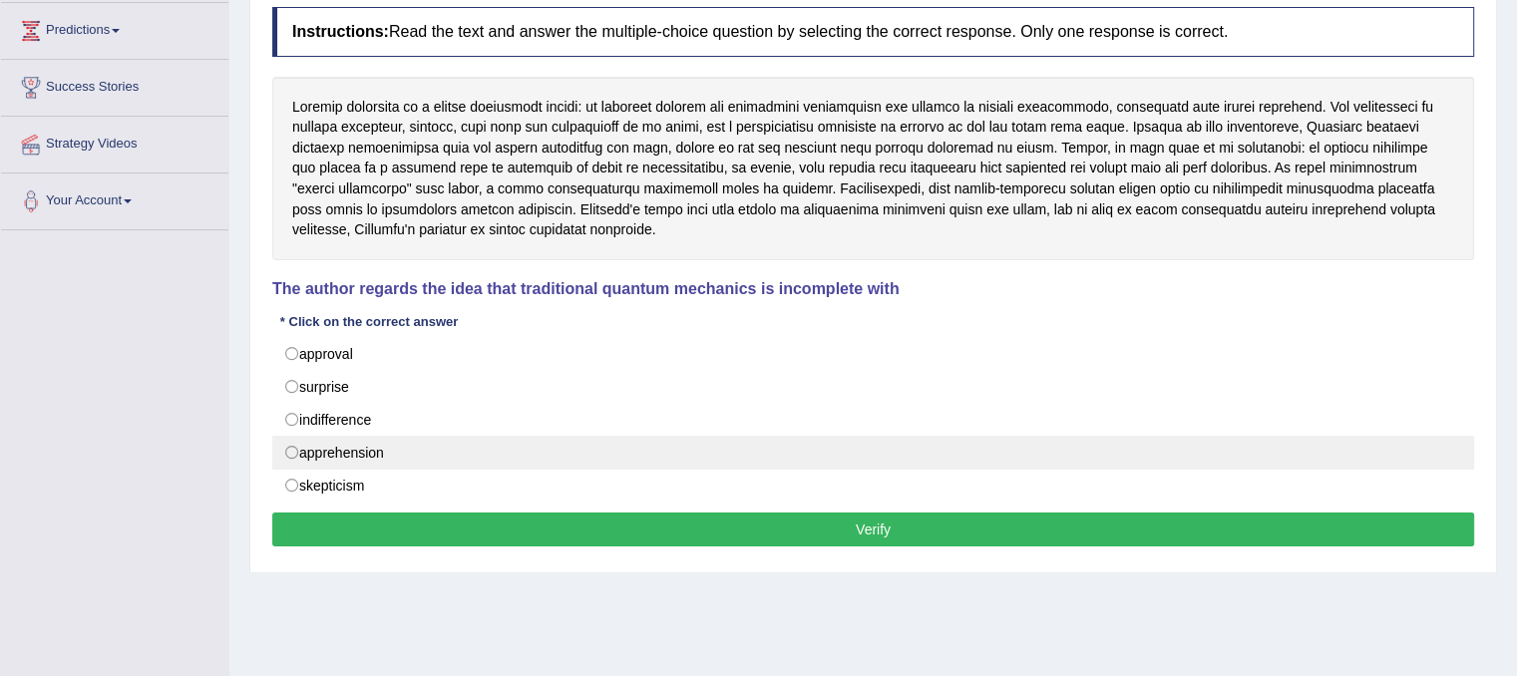
click at [362, 451] on label "apprehension" at bounding box center [873, 453] width 1202 height 34
radio input "true"
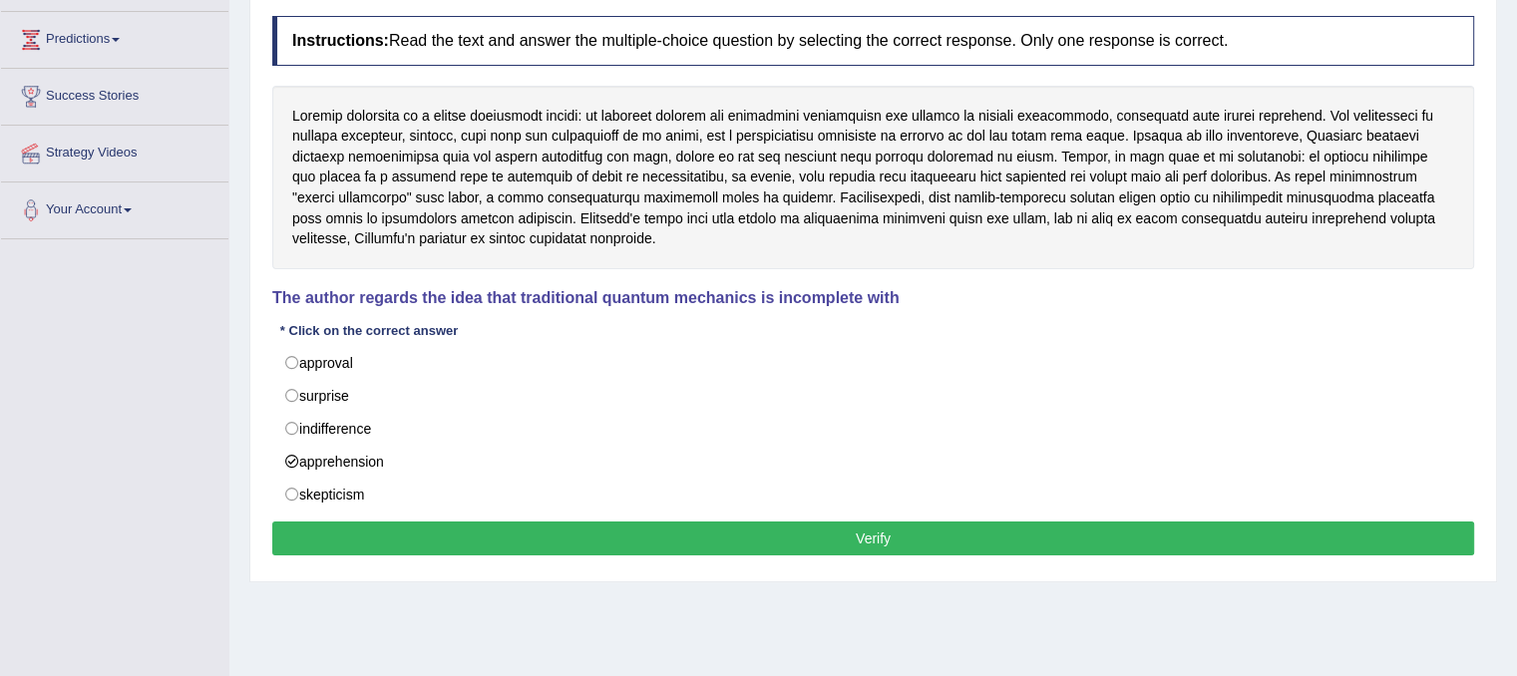
scroll to position [255, 0]
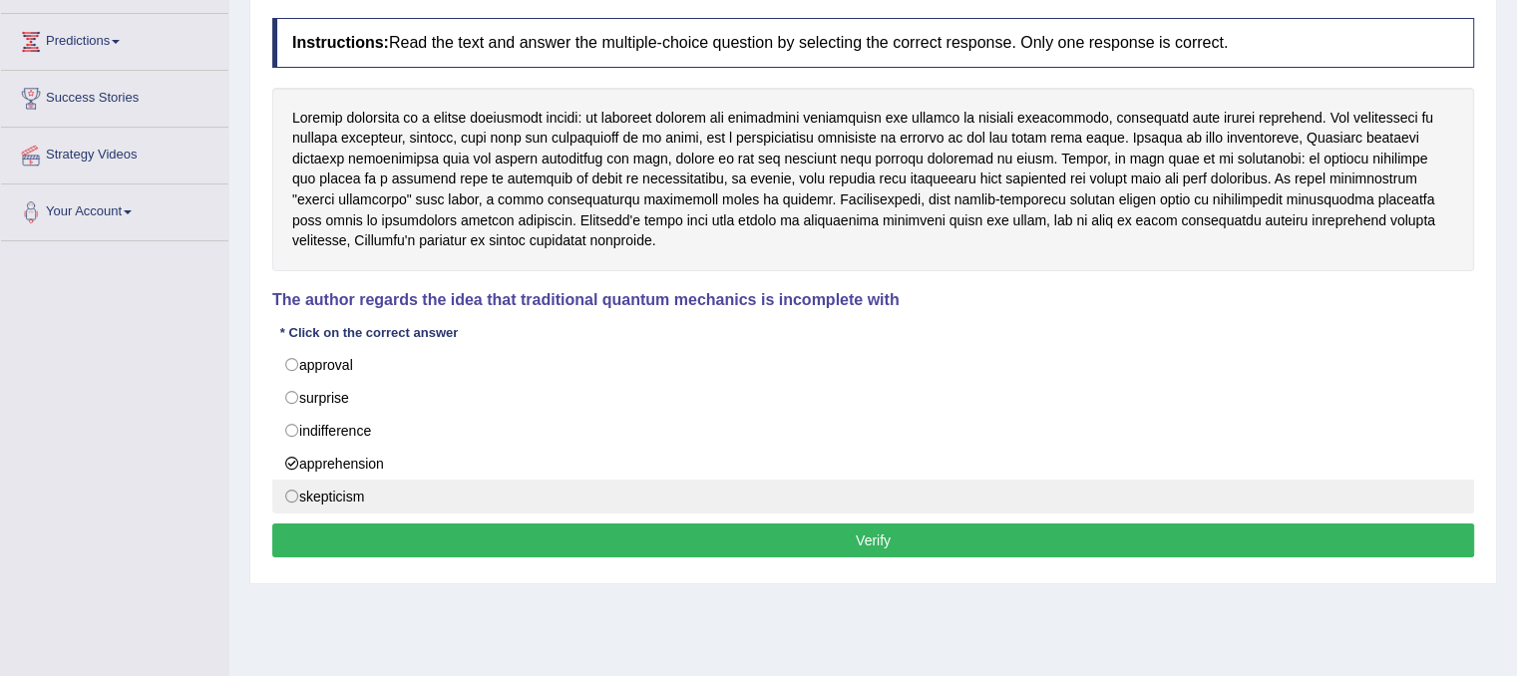
click at [325, 499] on label "skepticism" at bounding box center [873, 497] width 1202 height 34
radio input "true"
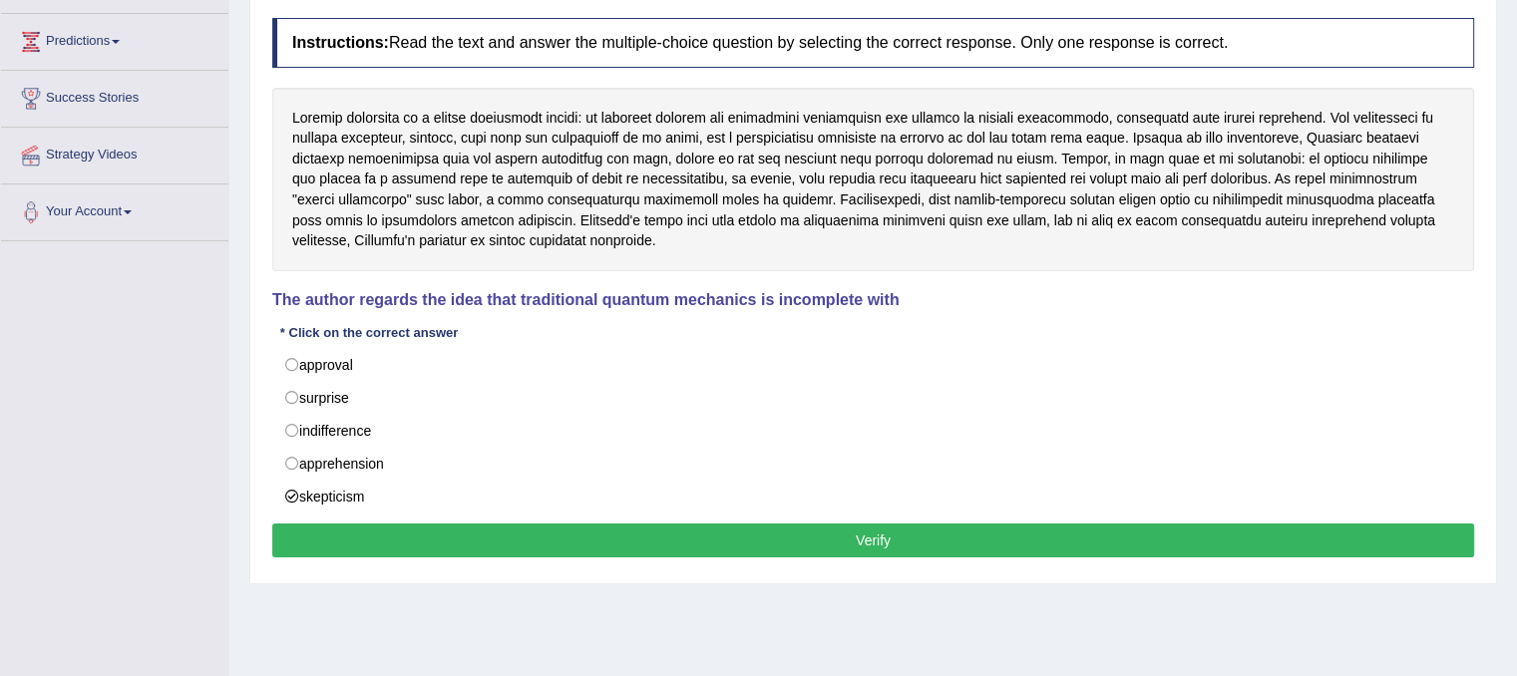
click at [403, 528] on button "Verify" at bounding box center [873, 540] width 1202 height 34
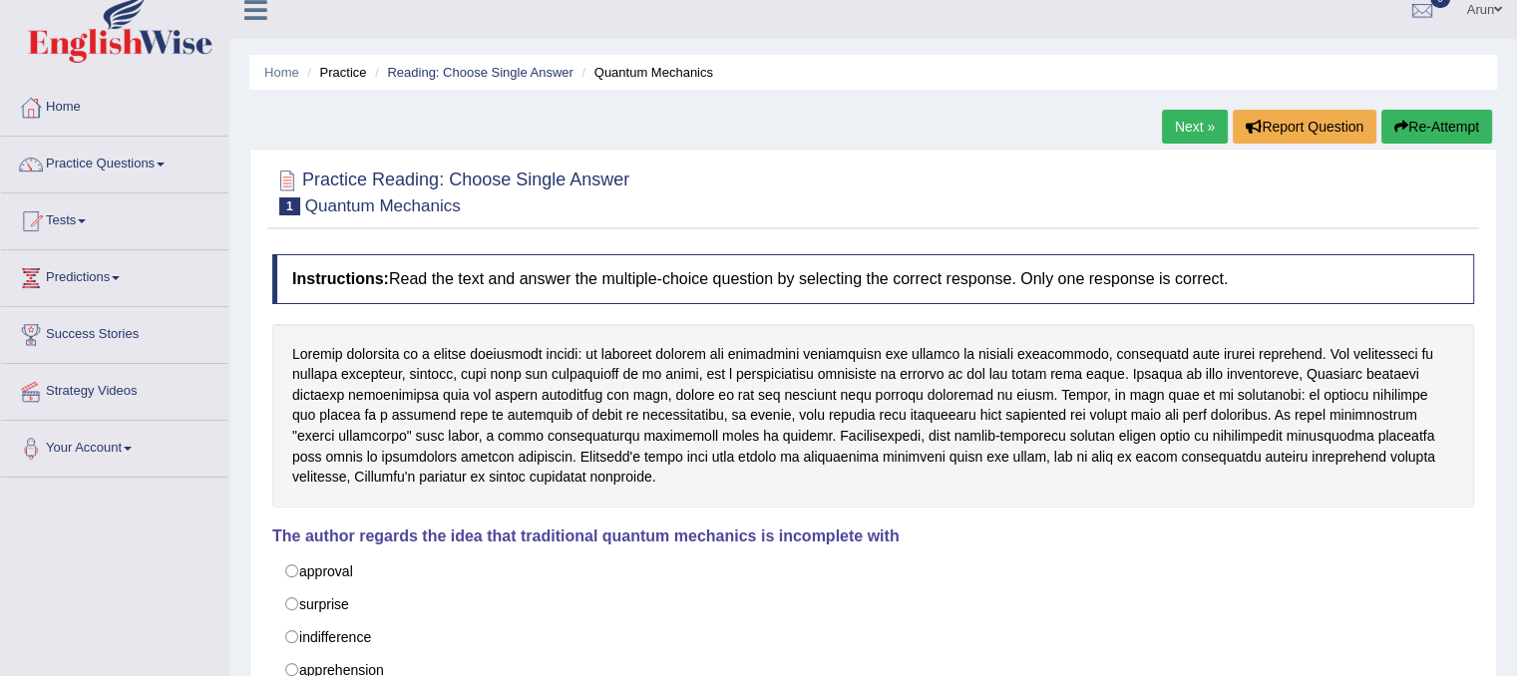
scroll to position [0, 0]
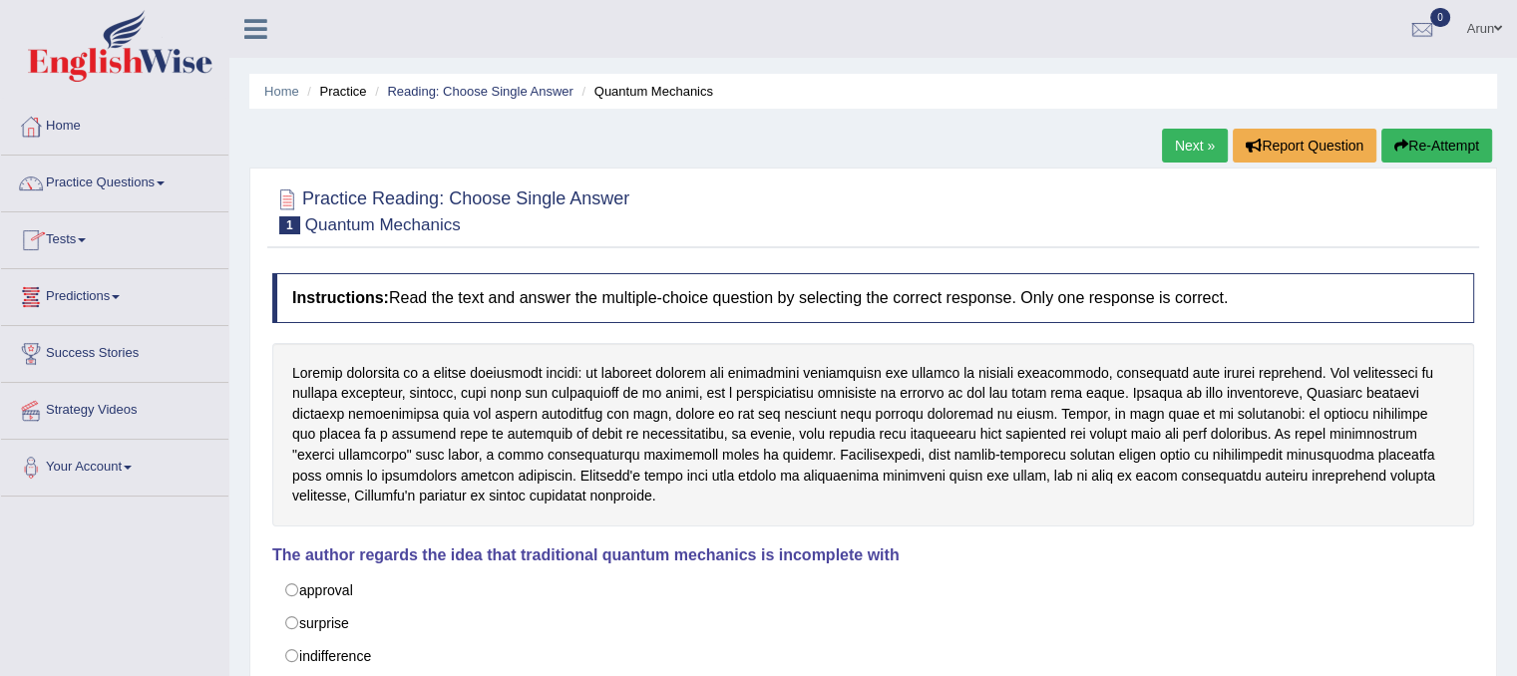
click at [1188, 135] on link "Next »" at bounding box center [1195, 146] width 66 height 34
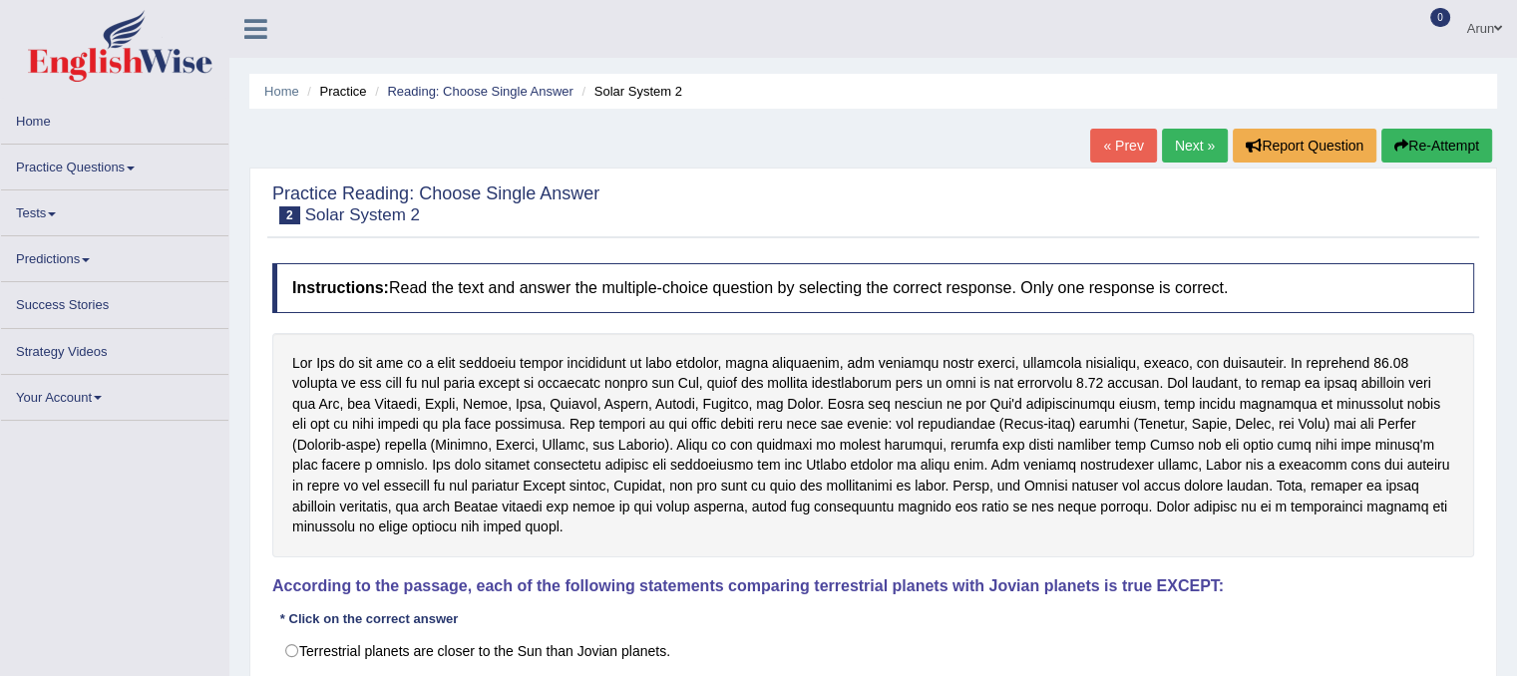
click at [106, 157] on link "Practice Questions" at bounding box center [114, 164] width 227 height 39
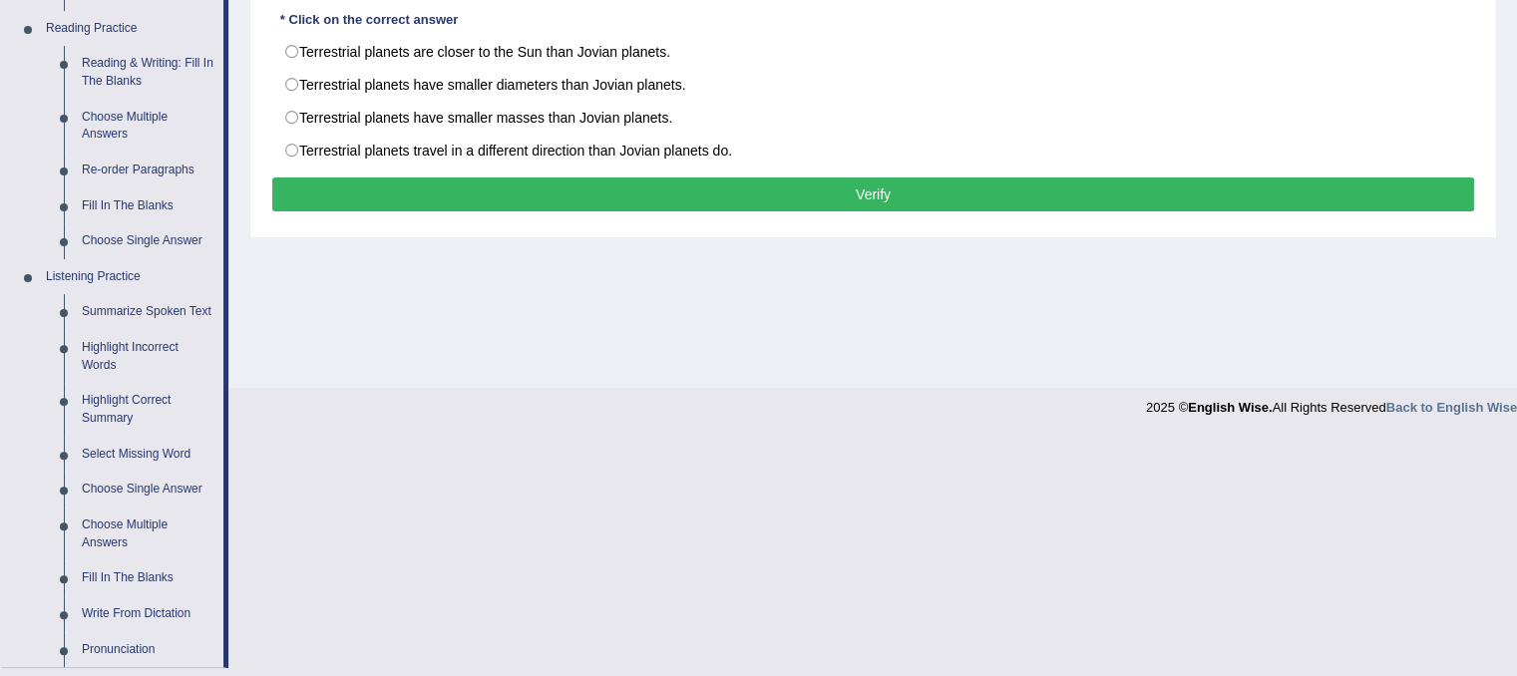
scroll to position [608, 0]
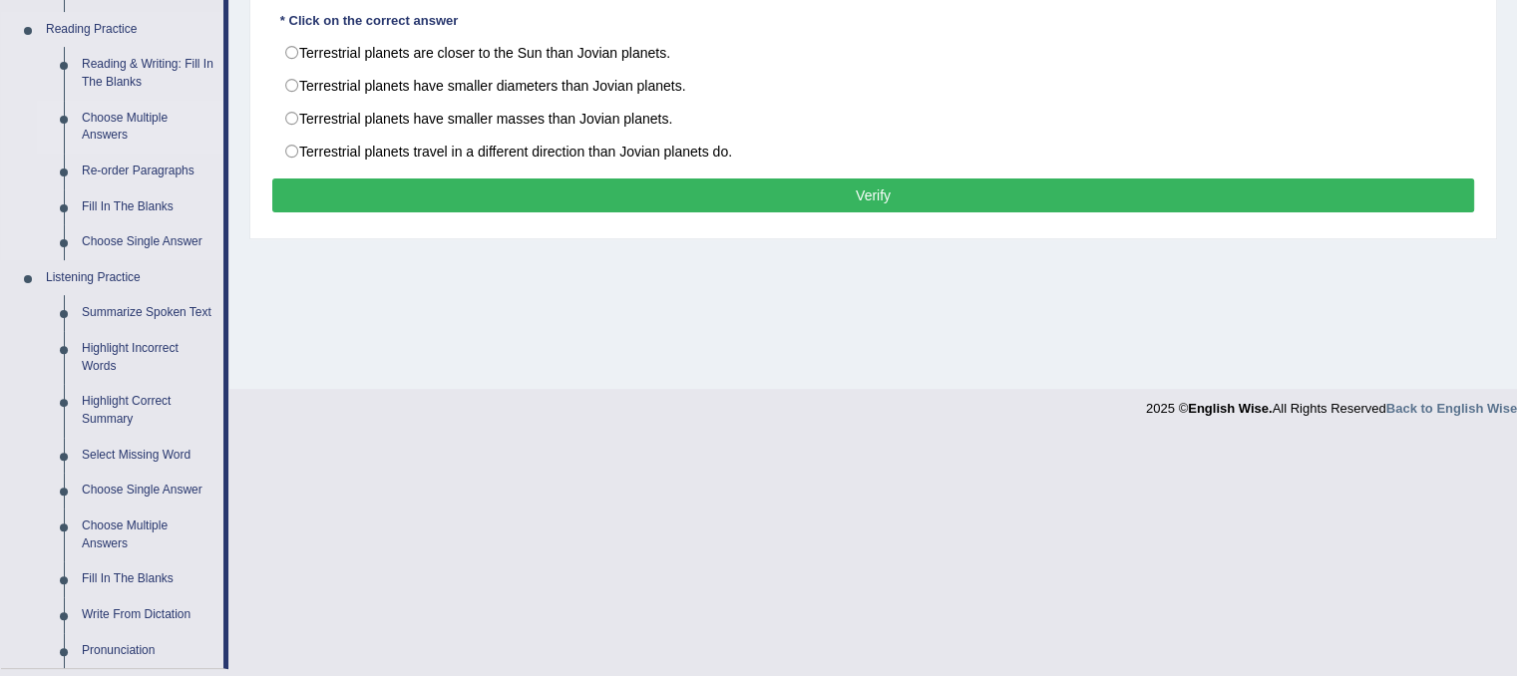
click at [139, 115] on link "Choose Multiple Answers" at bounding box center [148, 127] width 151 height 53
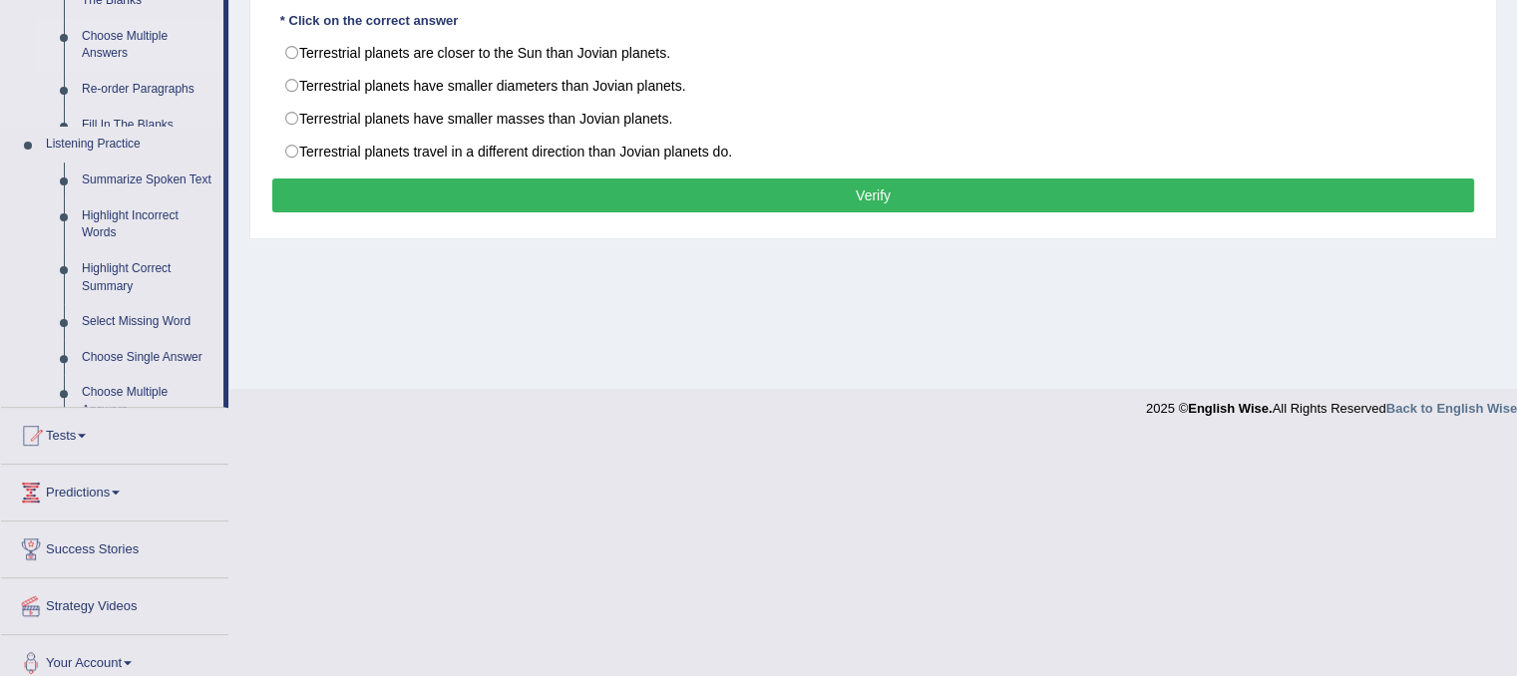
scroll to position [371, 0]
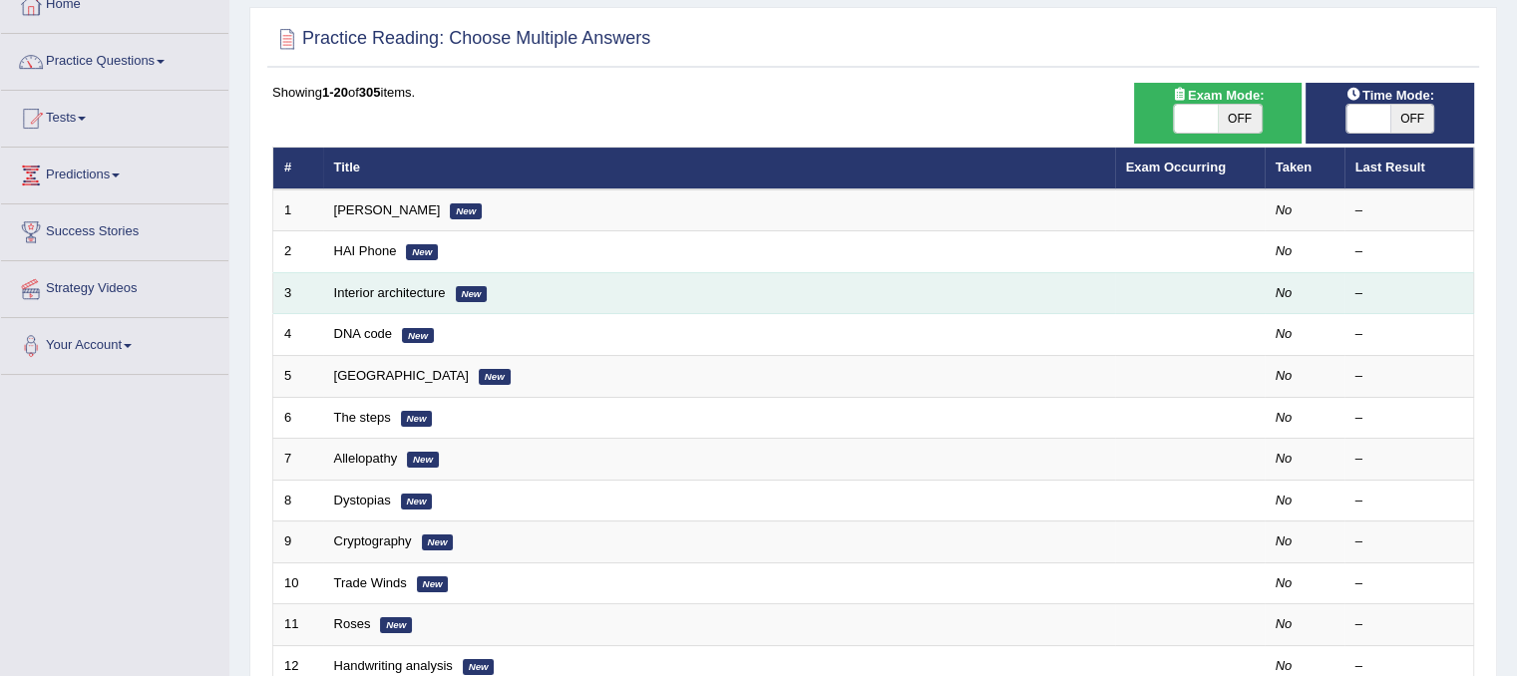
scroll to position [123, 0]
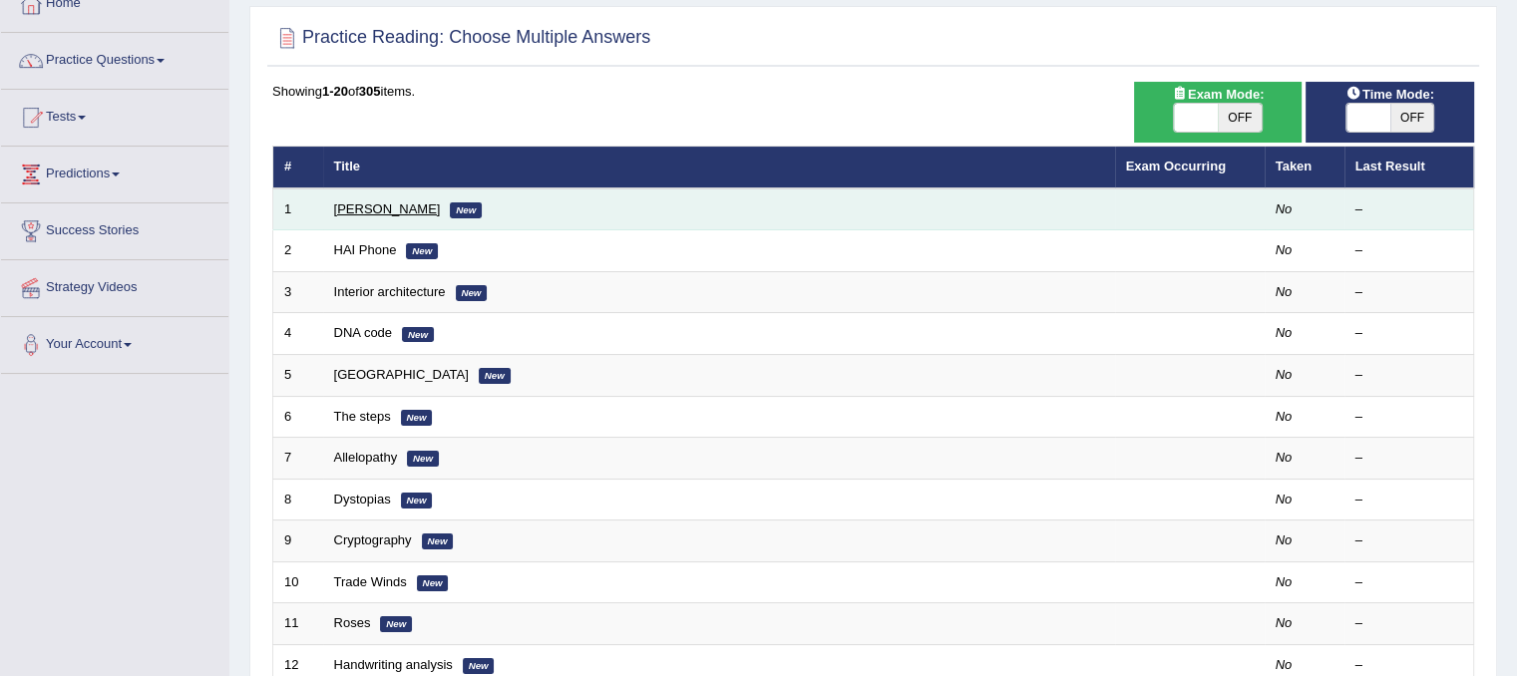
click at [356, 202] on link "[PERSON_NAME]" at bounding box center [387, 208] width 107 height 15
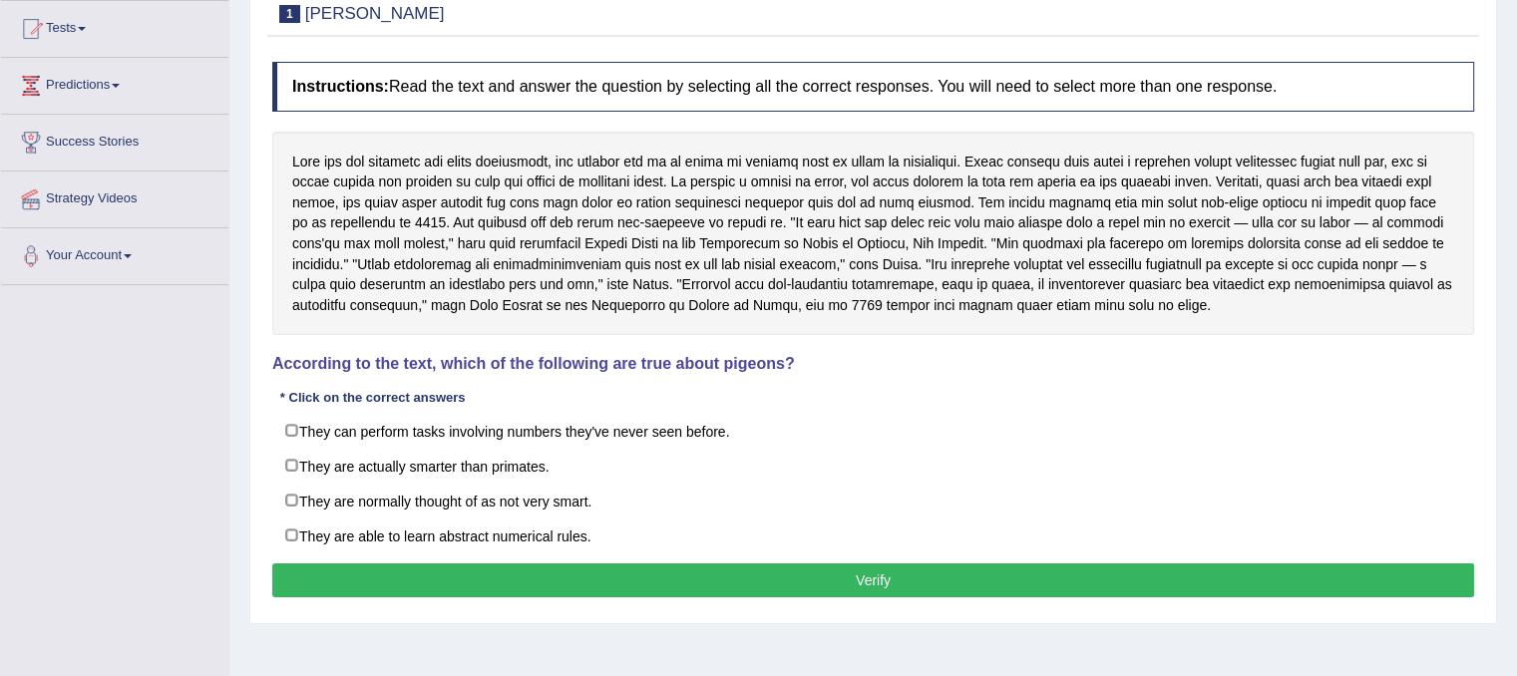
scroll to position [247, 0]
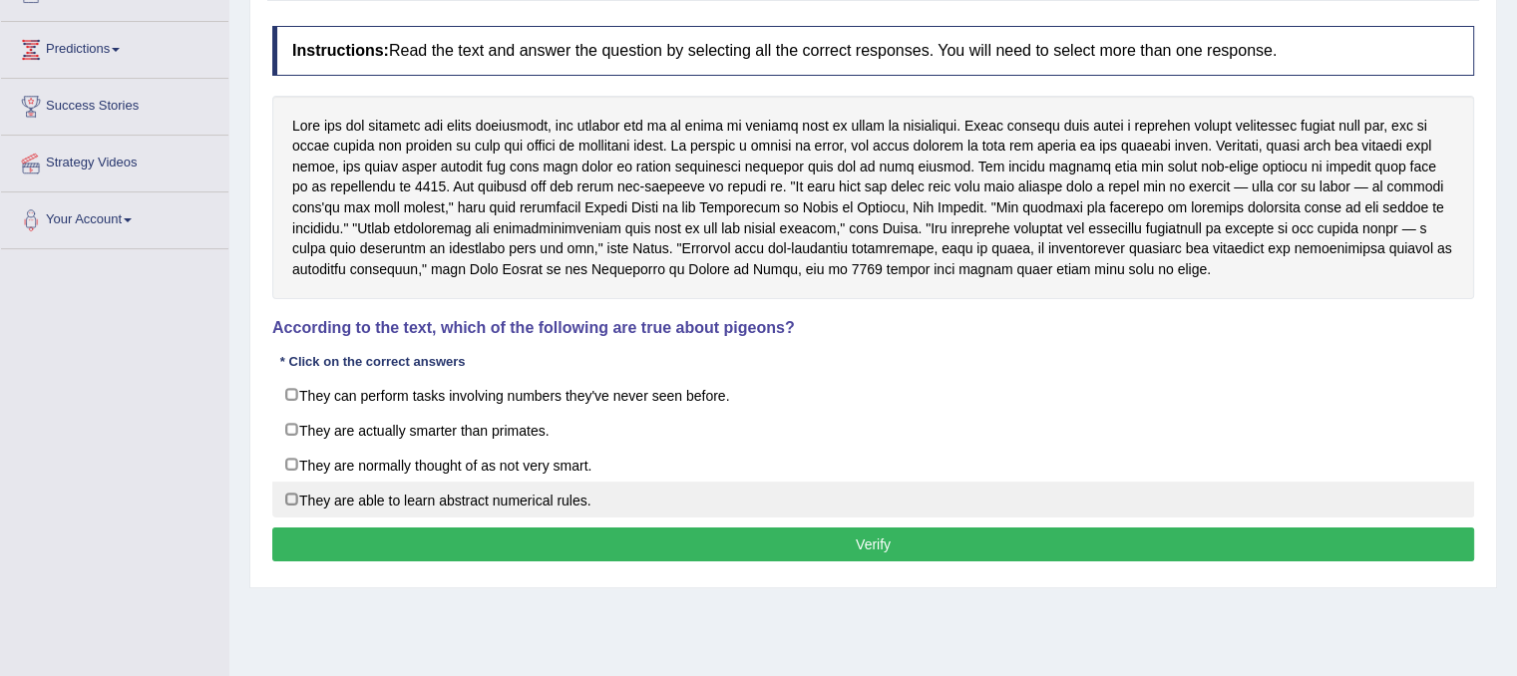
click at [540, 500] on label "They are able to learn abstract numerical rules." at bounding box center [873, 500] width 1202 height 36
checkbox input "true"
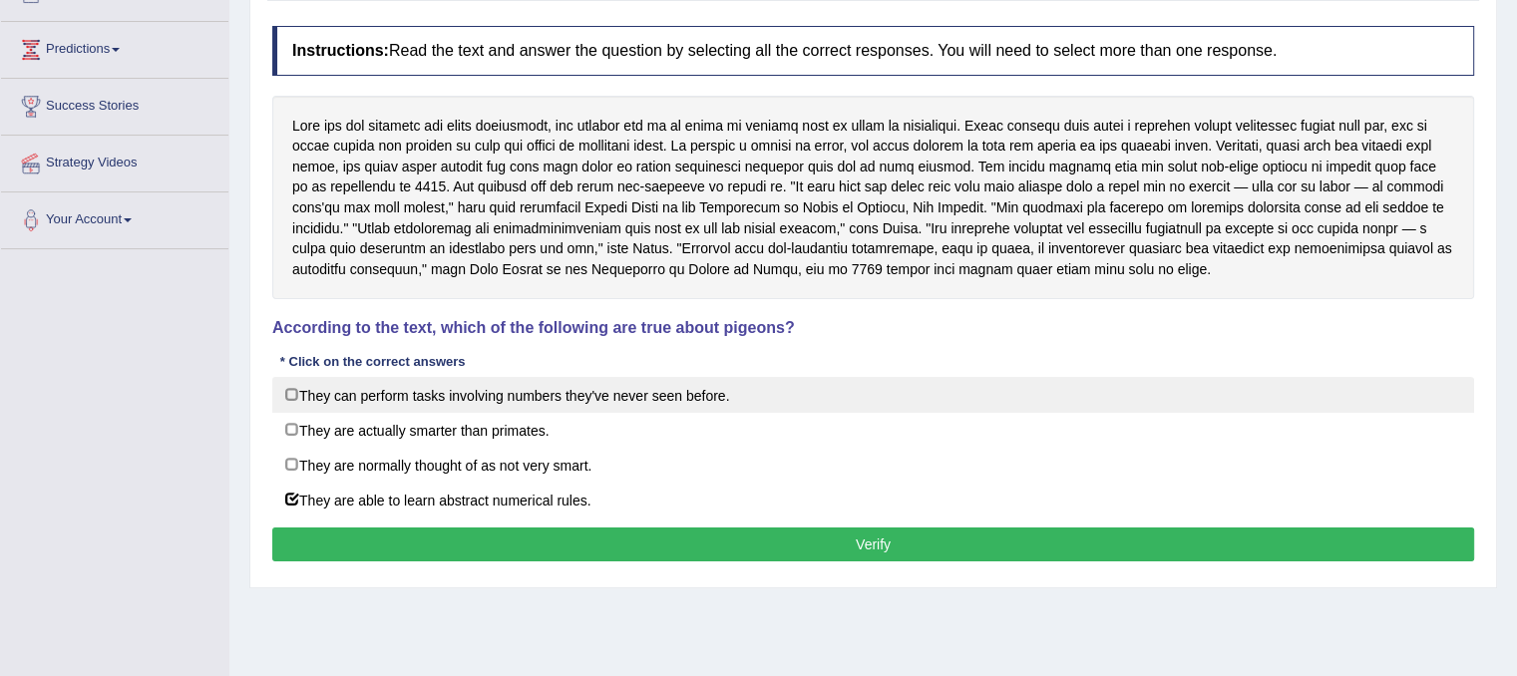
click at [680, 392] on label "They can perform tasks involving numbers they've never seen before." at bounding box center [873, 395] width 1202 height 36
checkbox input "true"
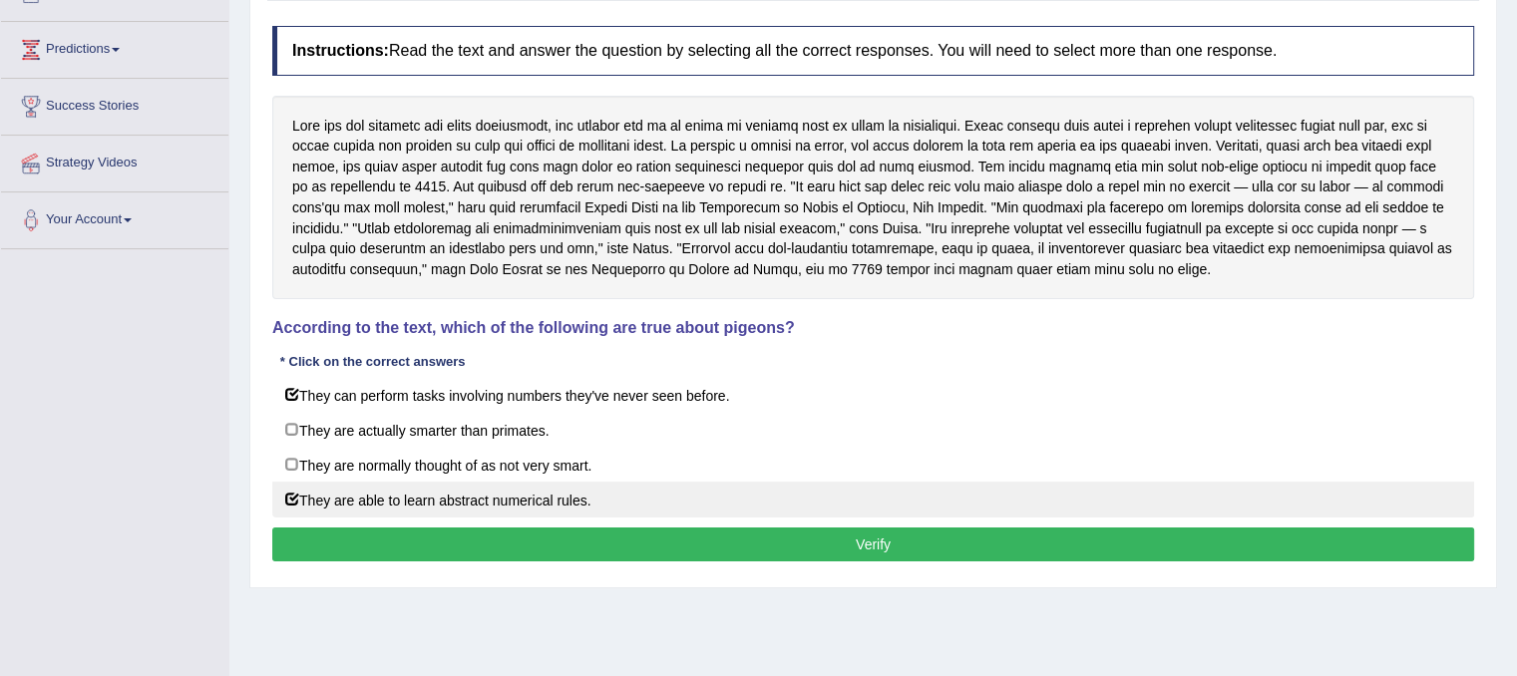
scroll to position [371, 0]
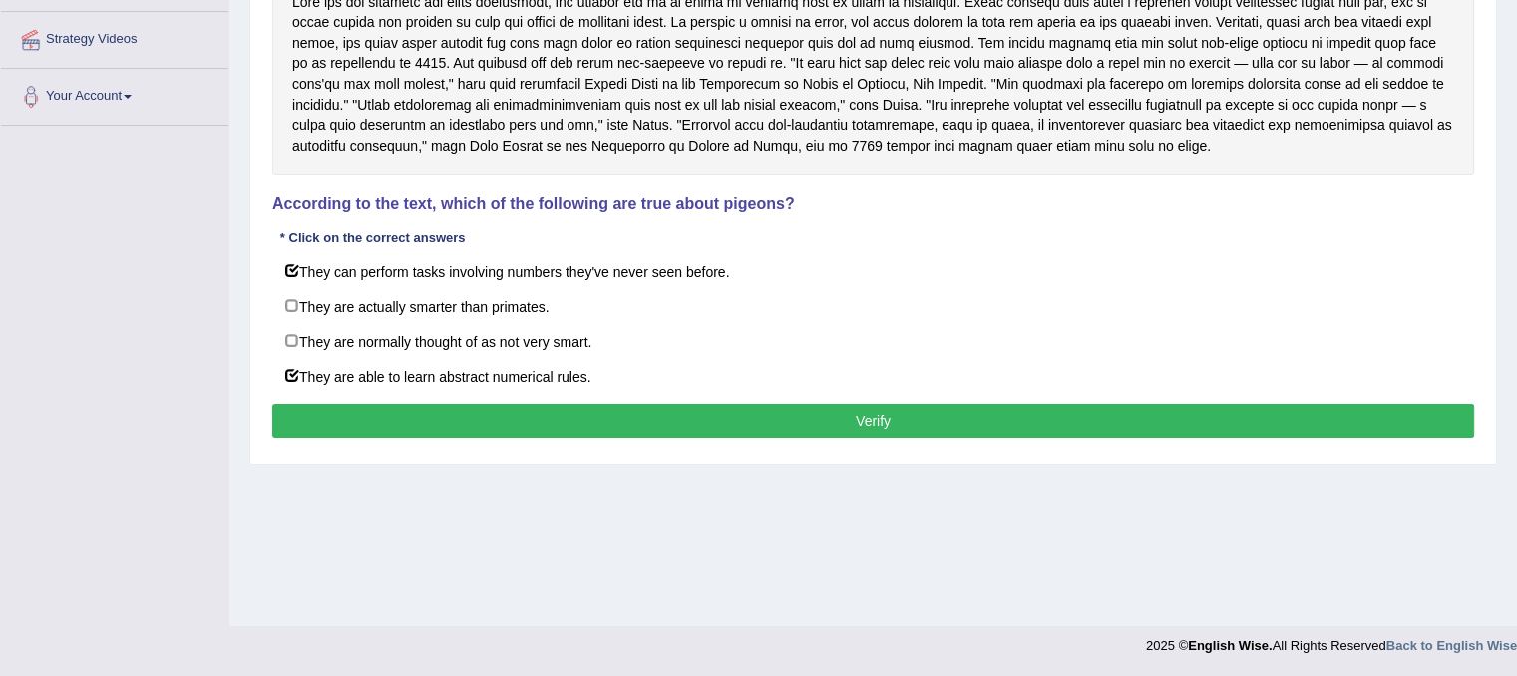
click at [419, 408] on button "Verify" at bounding box center [873, 421] width 1202 height 34
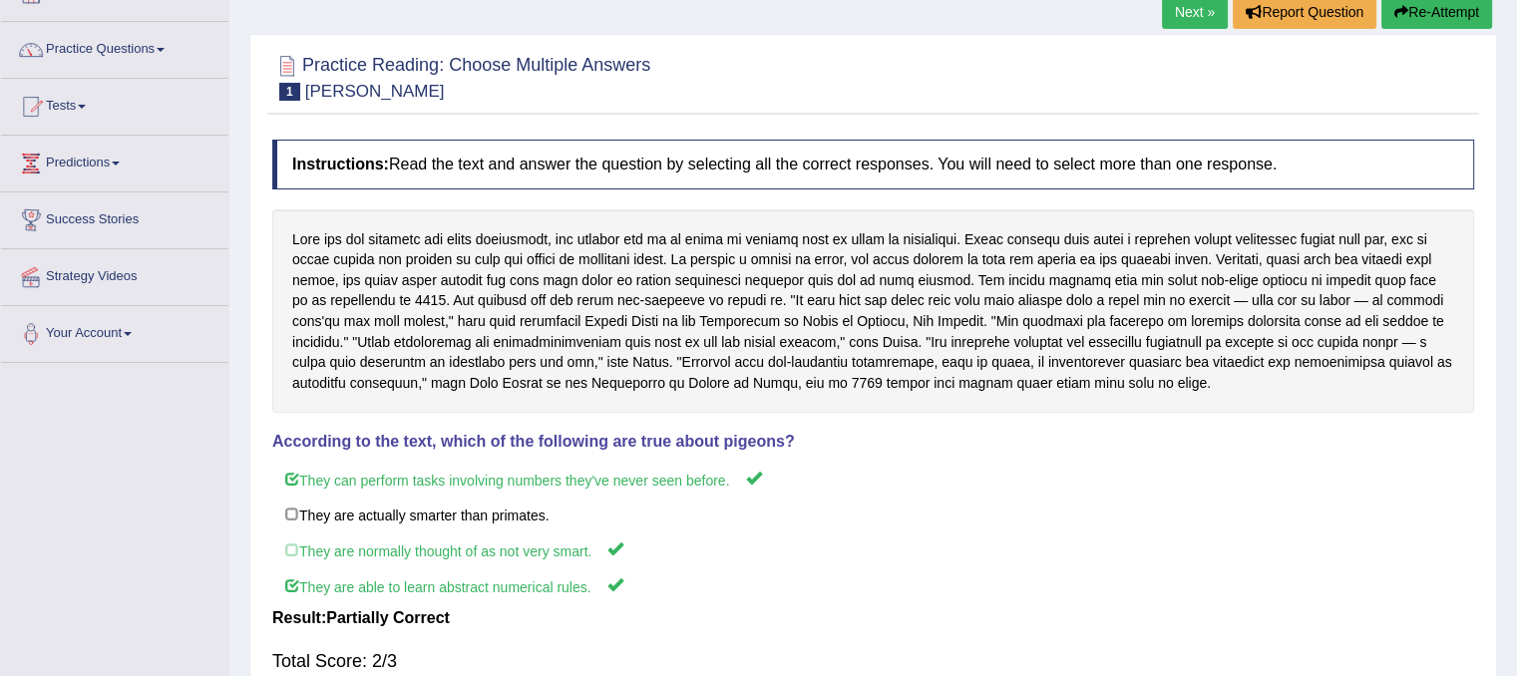
scroll to position [0, 0]
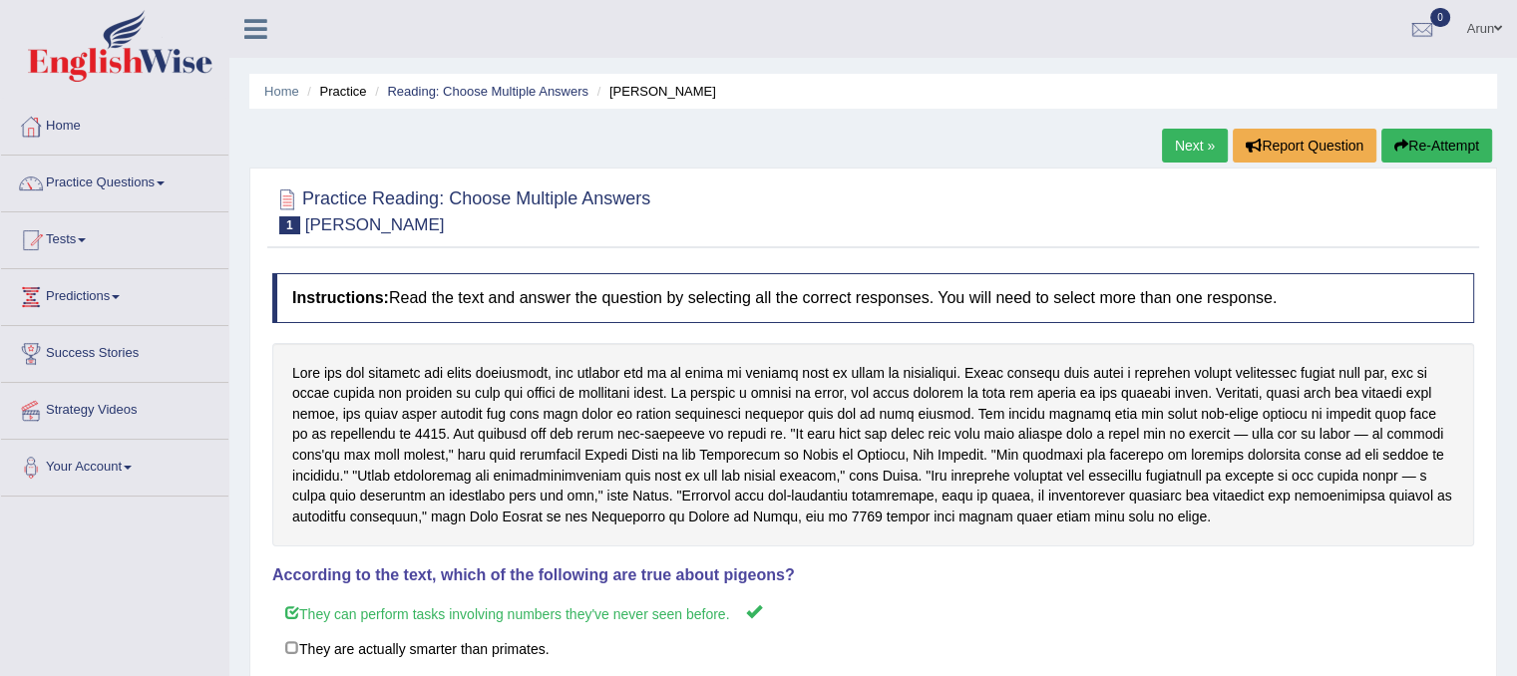
click at [78, 184] on link "Practice Questions" at bounding box center [114, 181] width 227 height 50
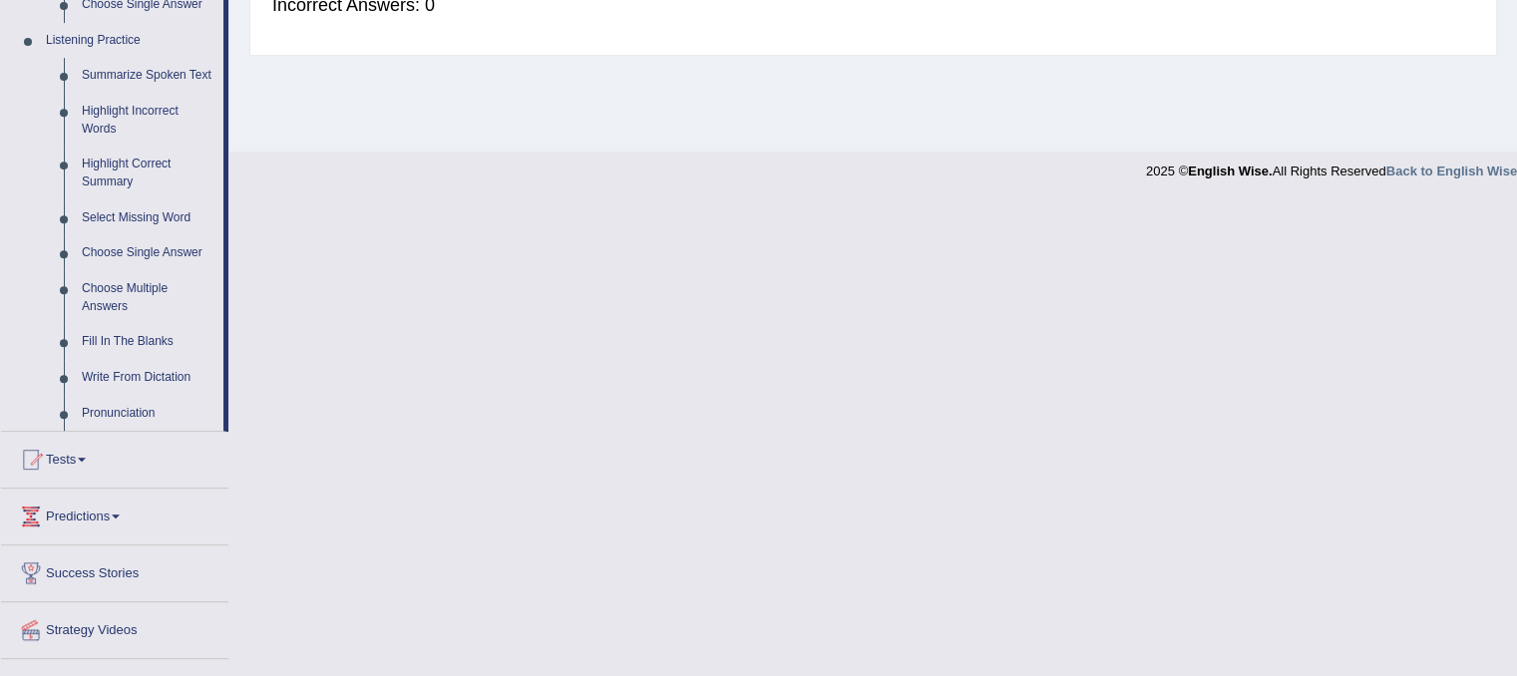
scroll to position [885, 0]
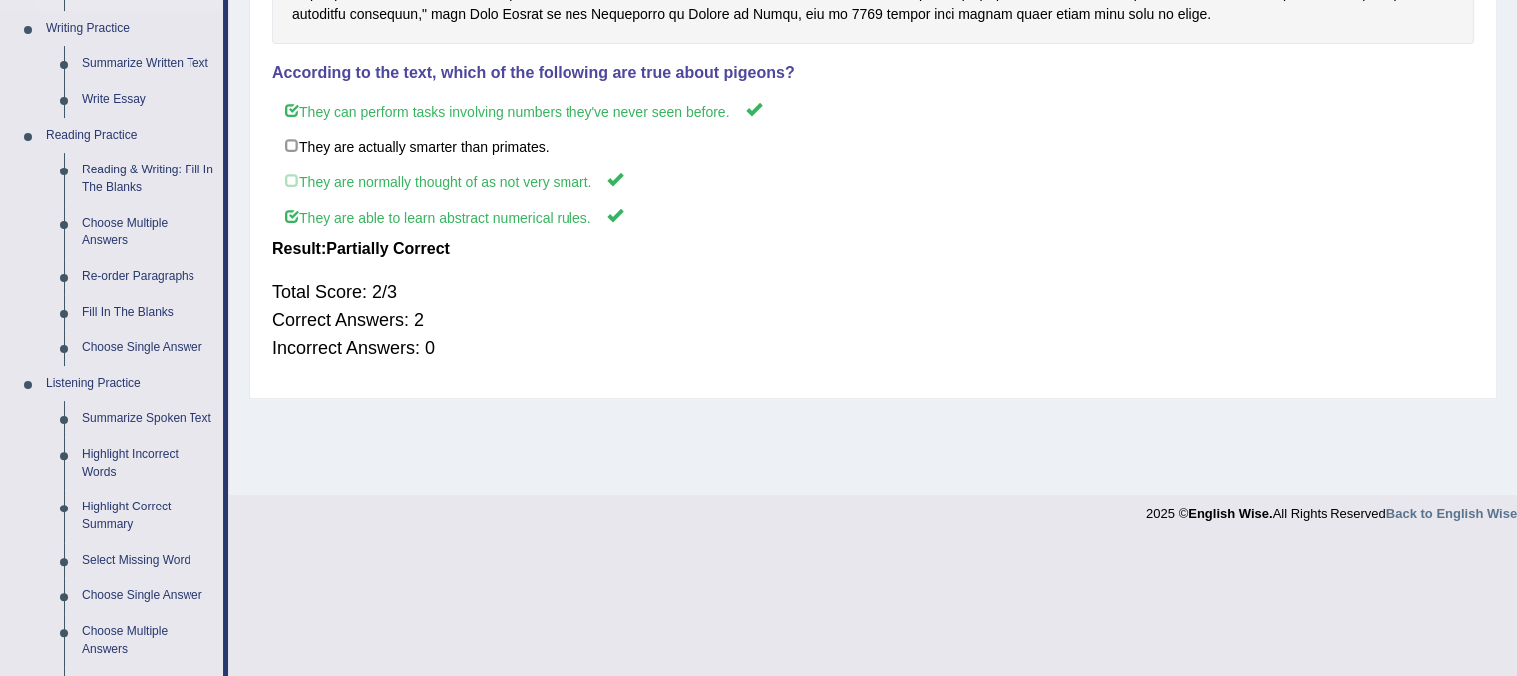
click at [112, 481] on link "Highlight Incorrect Words" at bounding box center [148, 463] width 151 height 53
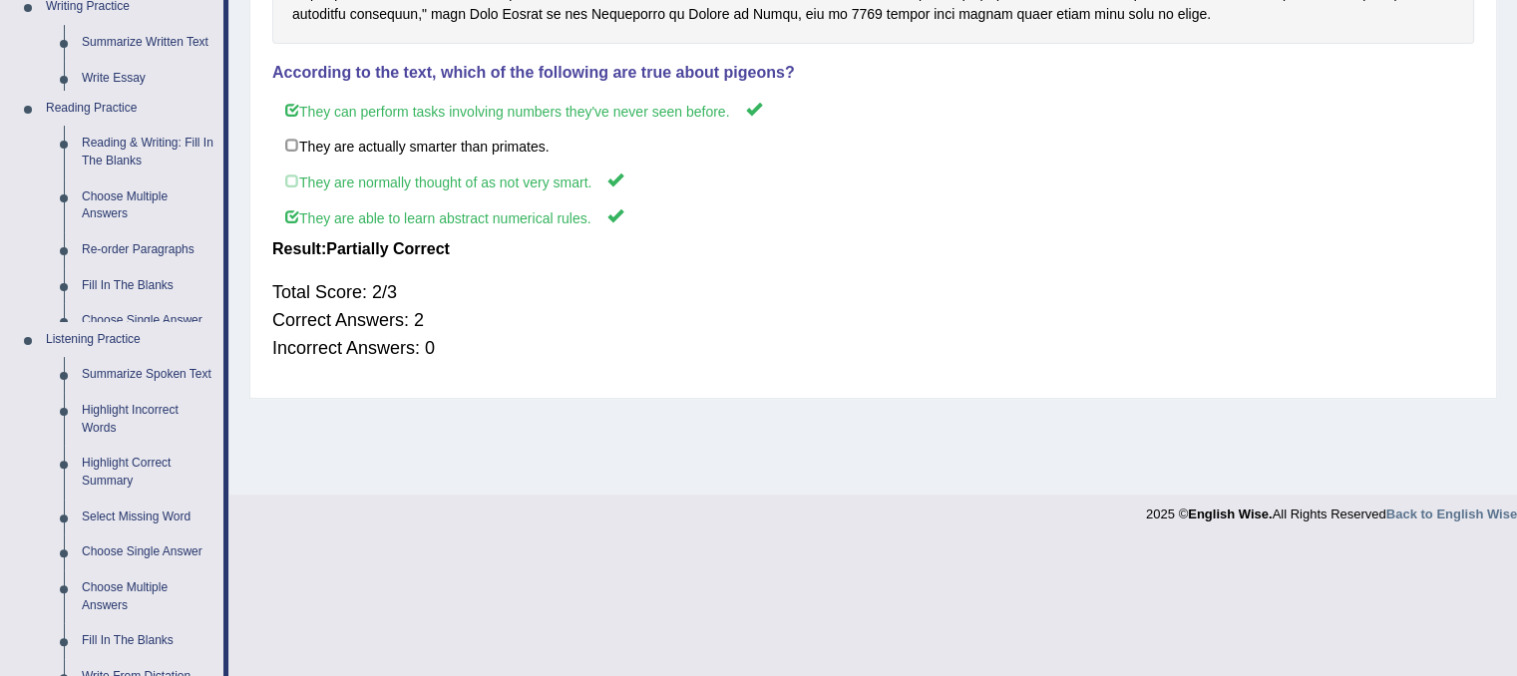
scroll to position [371, 0]
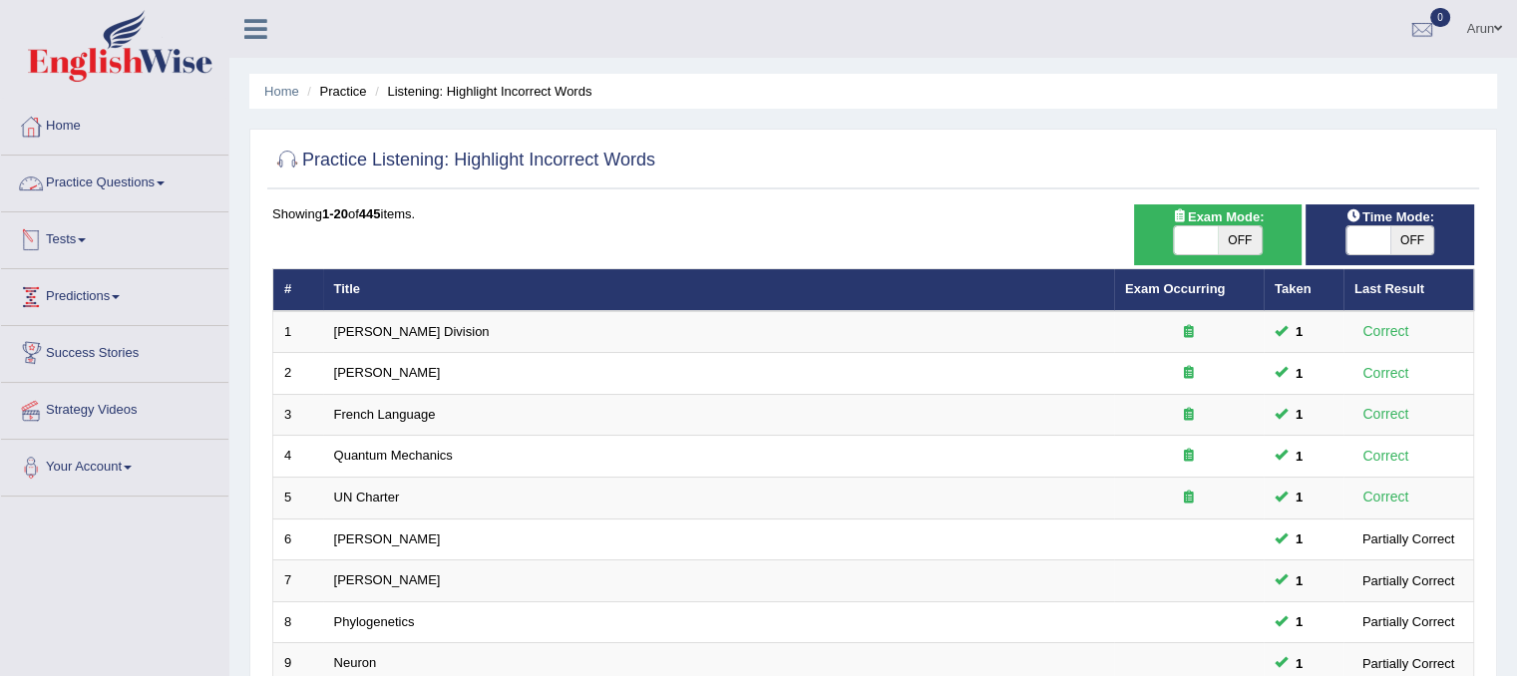
click at [131, 176] on link "Practice Questions" at bounding box center [114, 181] width 227 height 50
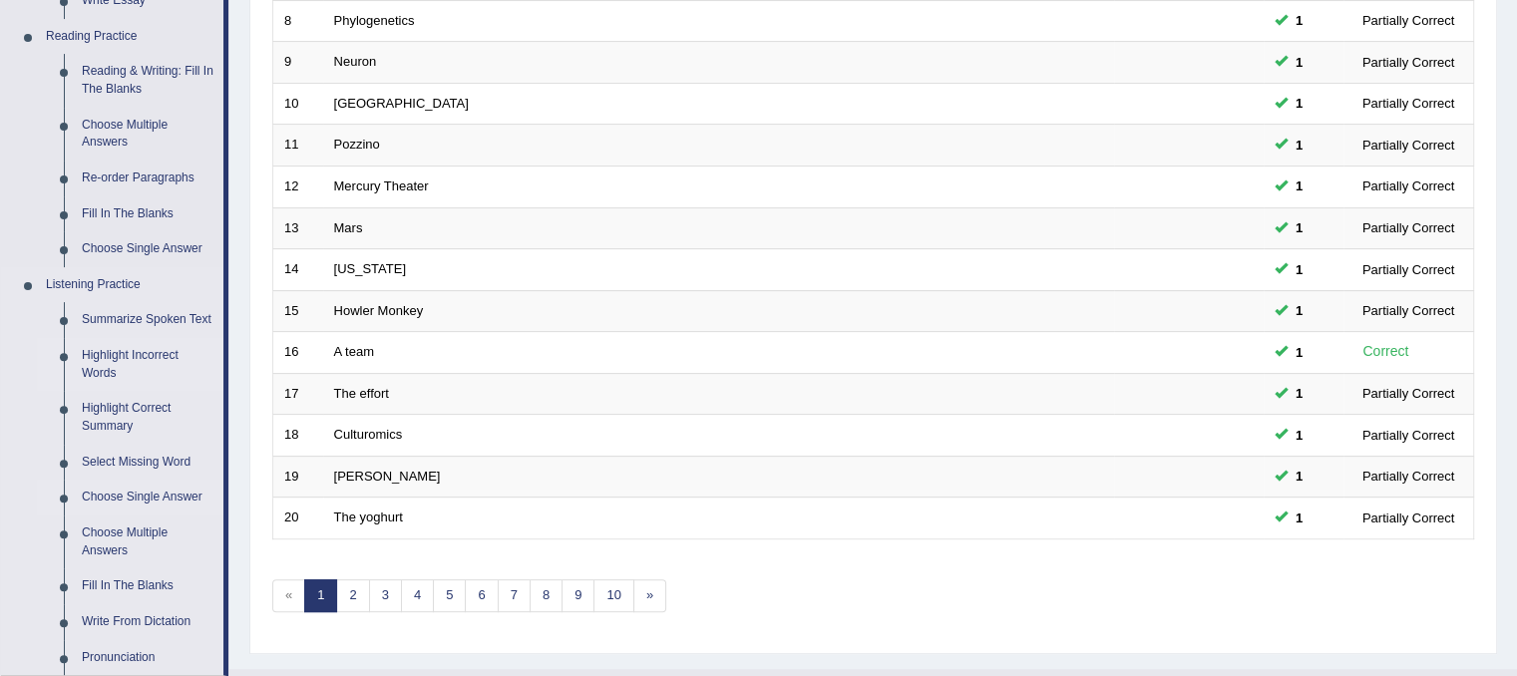
scroll to position [598, 0]
click at [140, 120] on link "Choose Multiple Answers" at bounding box center [148, 137] width 151 height 53
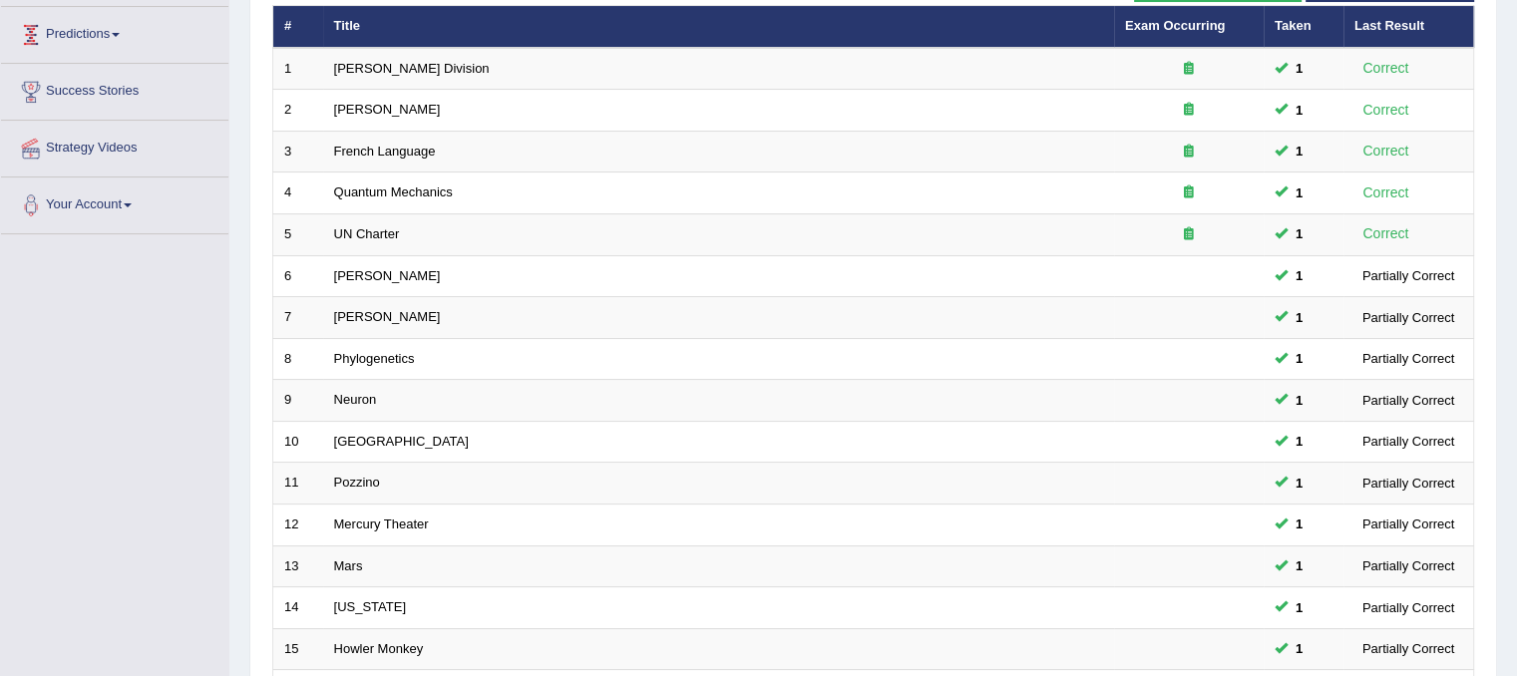
scroll to position [257, 0]
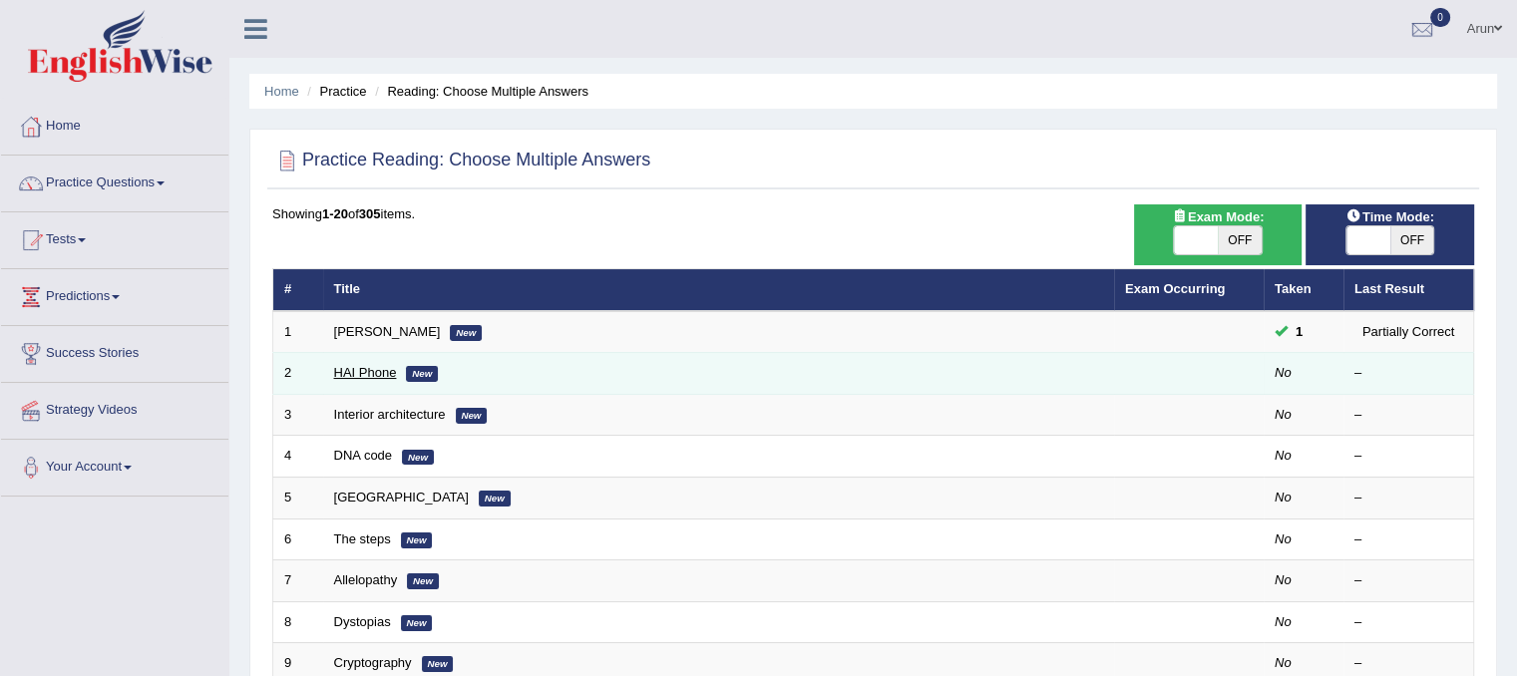
click at [342, 367] on link "HAI Phone" at bounding box center [365, 372] width 63 height 15
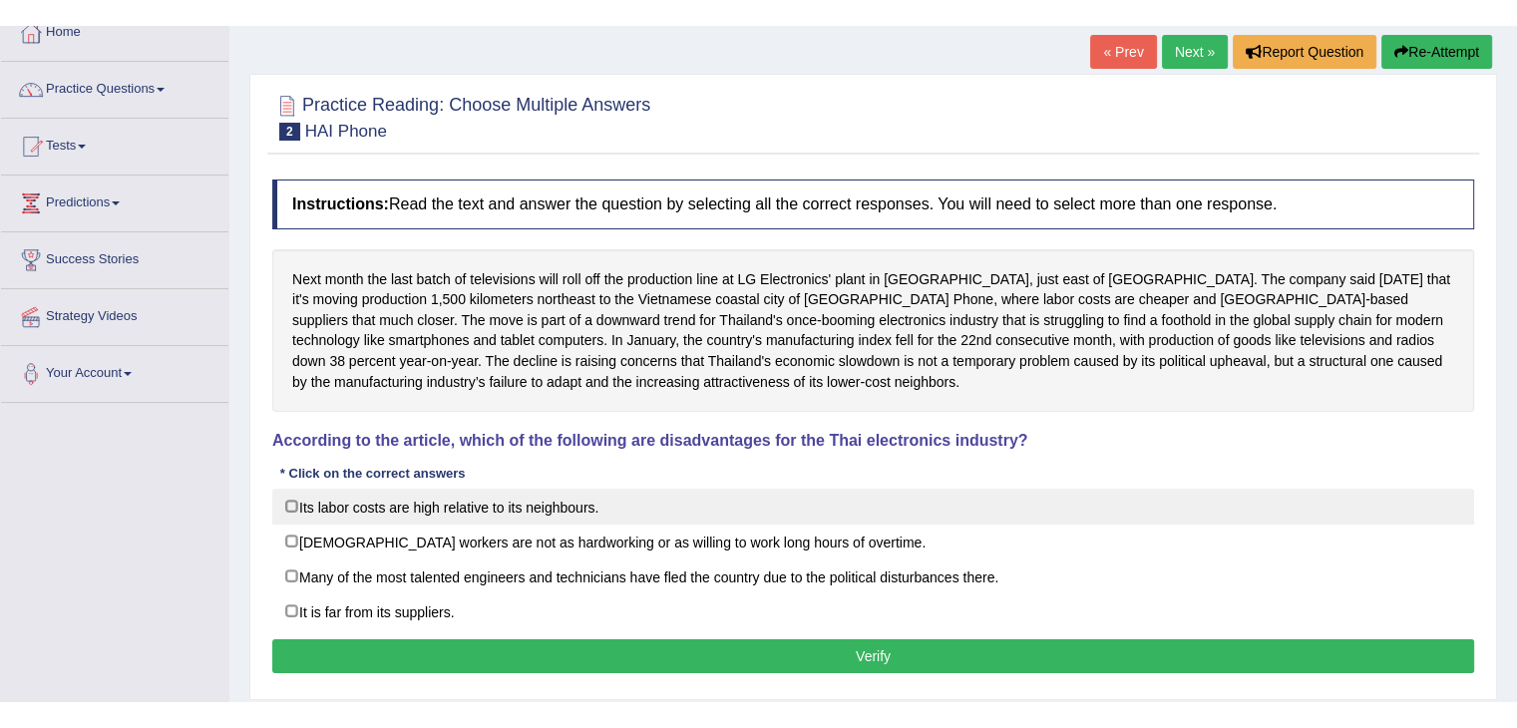
scroll to position [122, 0]
